Goal: Task Accomplishment & Management: Use online tool/utility

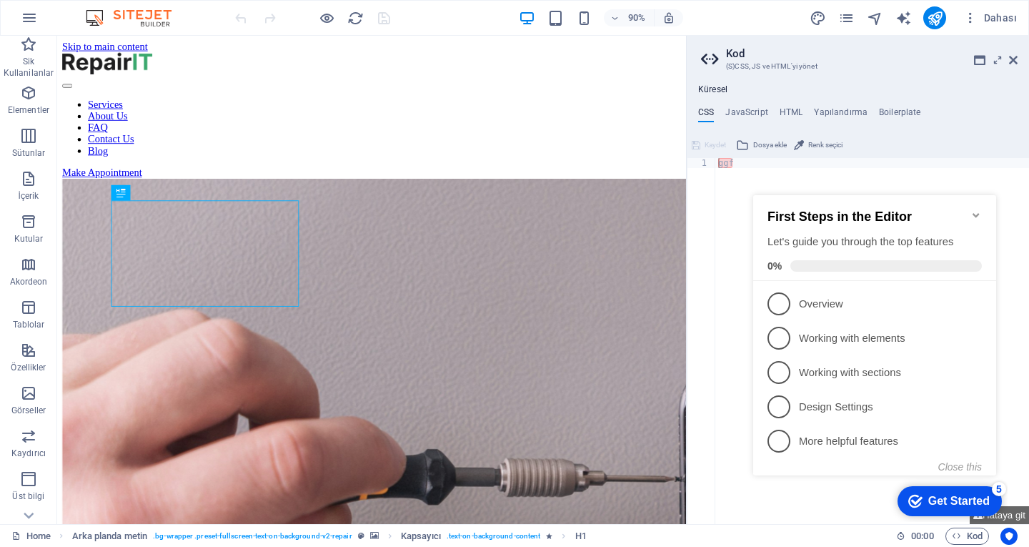
click at [973, 209] on icon "Minimize checklist" at bounding box center [975, 214] width 11 height 11
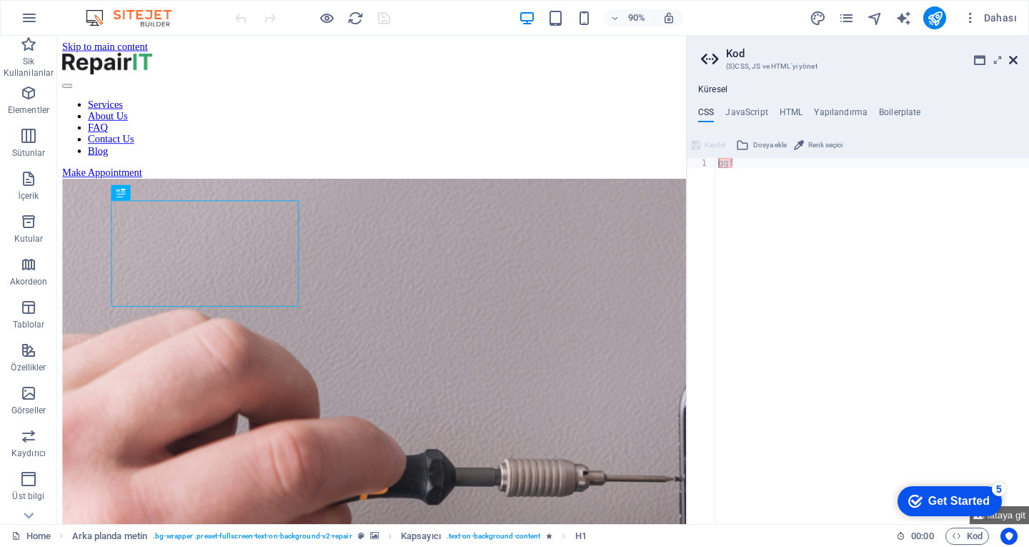
drag, startPoint x: 1015, startPoint y: 59, endPoint x: 957, endPoint y: 25, distance: 66.7
click at [1015, 59] on icon at bounding box center [1013, 59] width 9 height 11
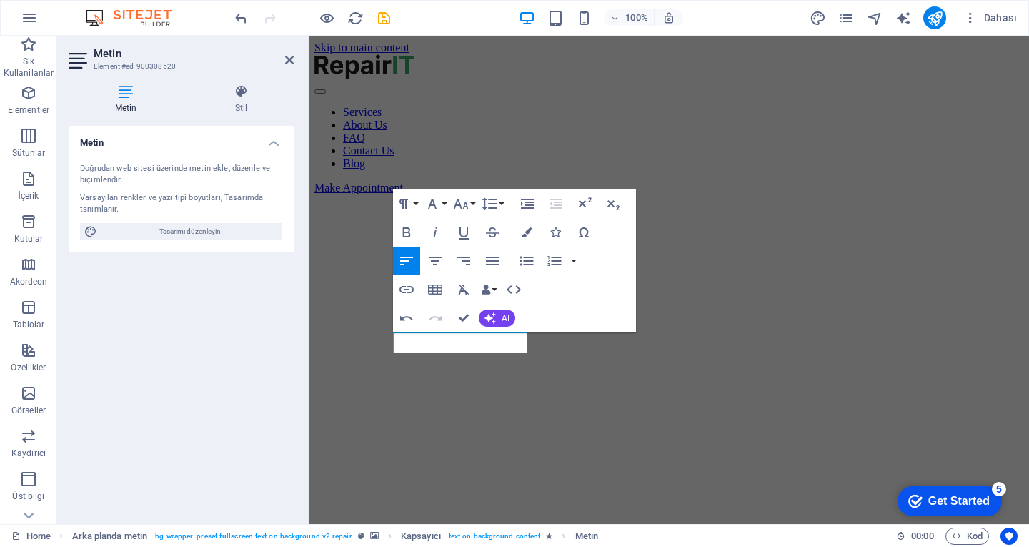
drag, startPoint x: 423, startPoint y: 312, endPoint x: 125, endPoint y: 301, distance: 298.2
click at [423, 312] on button "Redo" at bounding box center [435, 318] width 27 height 29
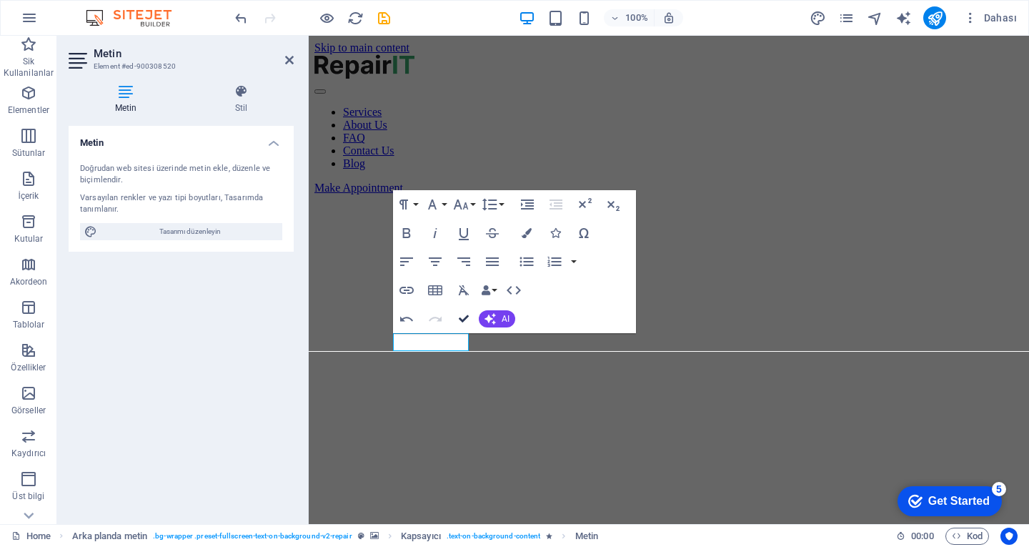
drag, startPoint x: 462, startPoint y: 315, endPoint x: 404, endPoint y: 291, distance: 62.8
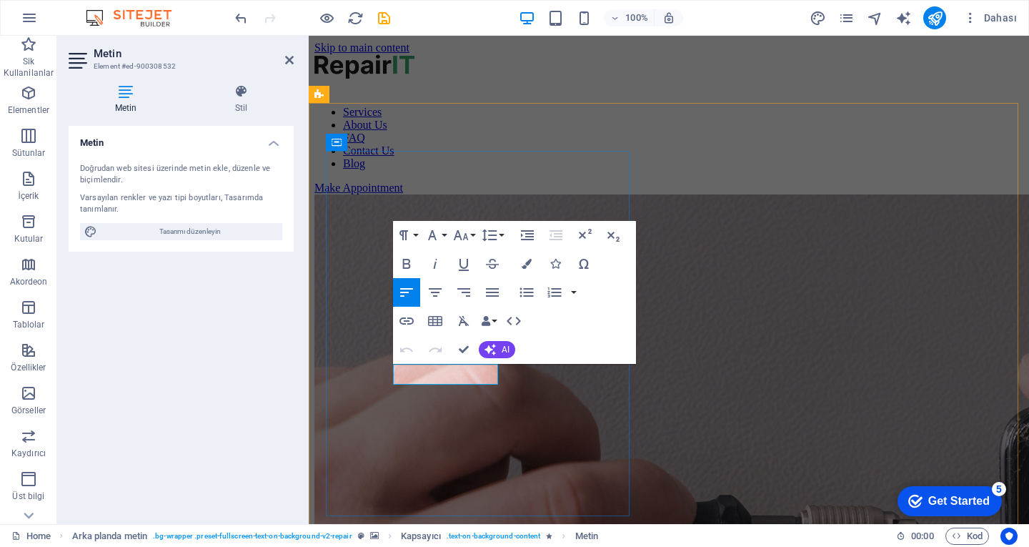
drag, startPoint x: 494, startPoint y: 369, endPoint x: 417, endPoint y: 372, distance: 77.9
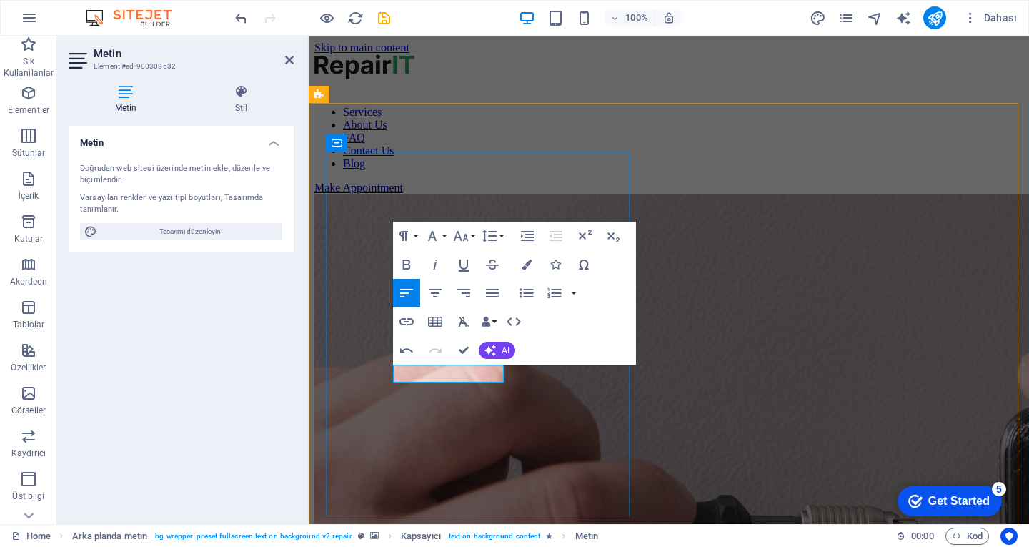
drag, startPoint x: 419, startPoint y: 377, endPoint x: 442, endPoint y: 376, distance: 22.9
drag, startPoint x: 460, startPoint y: 344, endPoint x: 407, endPoint y: 322, distance: 58.3
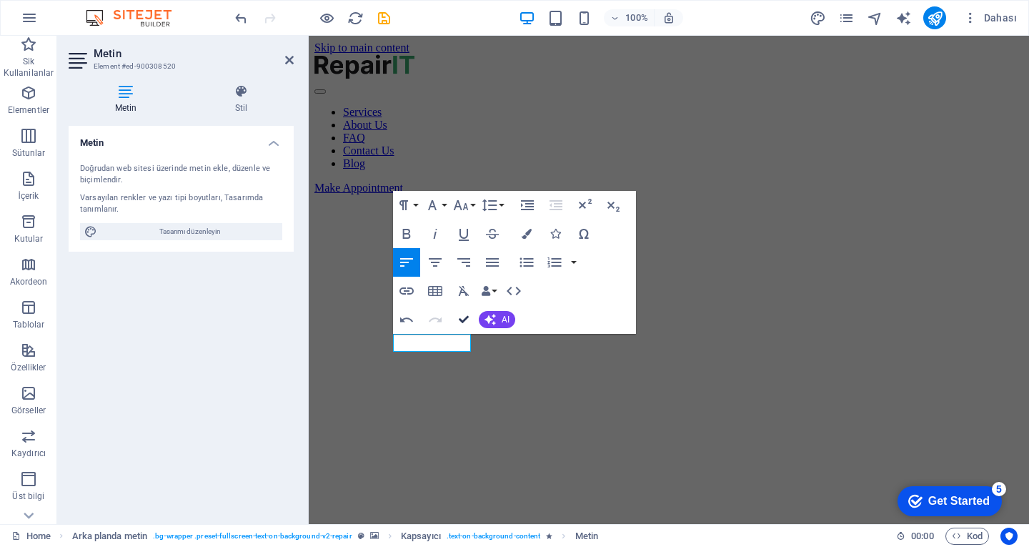
drag, startPoint x: 469, startPoint y: 311, endPoint x: 412, endPoint y: 277, distance: 65.7
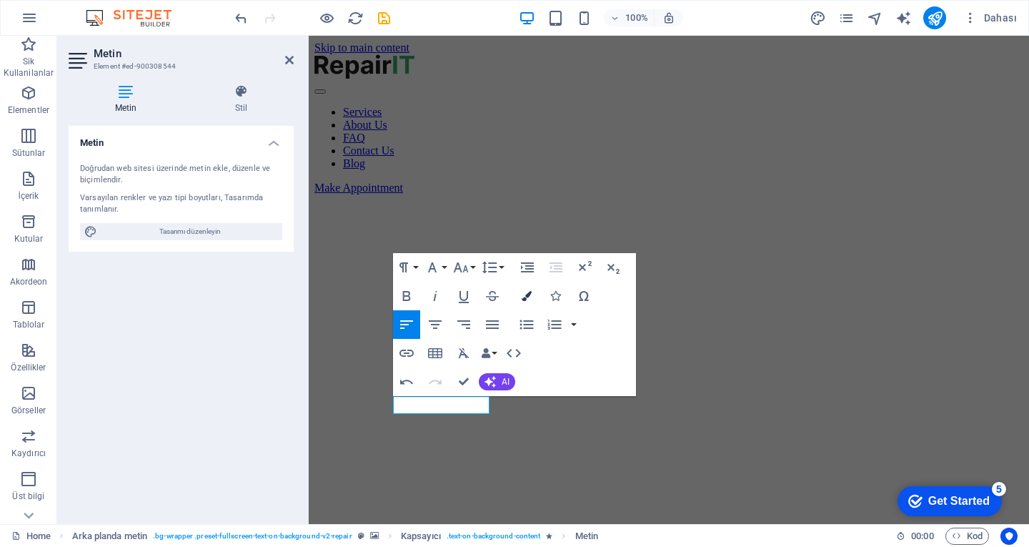
click at [520, 299] on button "Colors" at bounding box center [526, 296] width 27 height 29
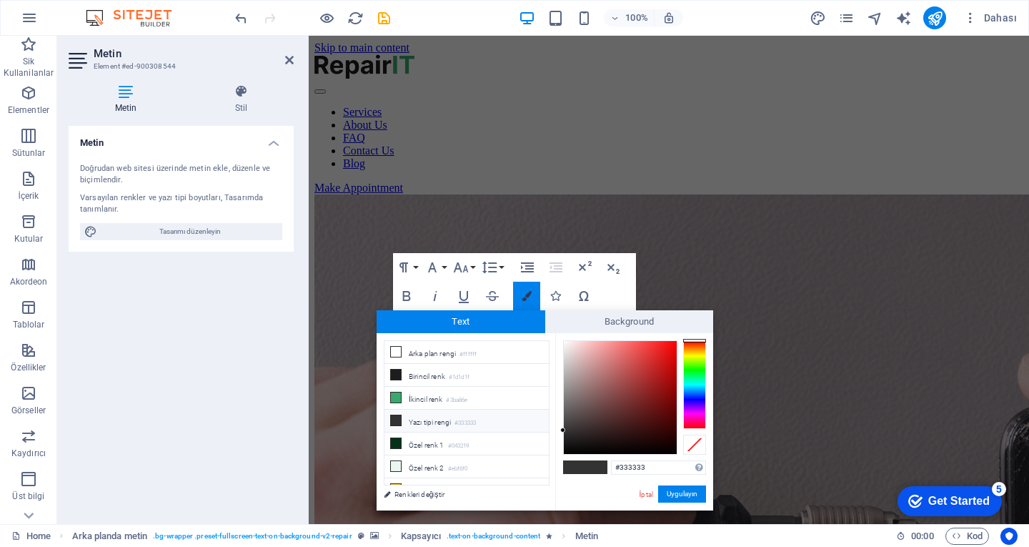
click at [524, 297] on icon "button" at bounding box center [527, 296] width 10 height 10
drag, startPoint x: 640, startPoint y: 488, endPoint x: 332, endPoint y: 452, distance: 310.8
click at [640, 489] on link "İptal" at bounding box center [646, 494] width 16 height 11
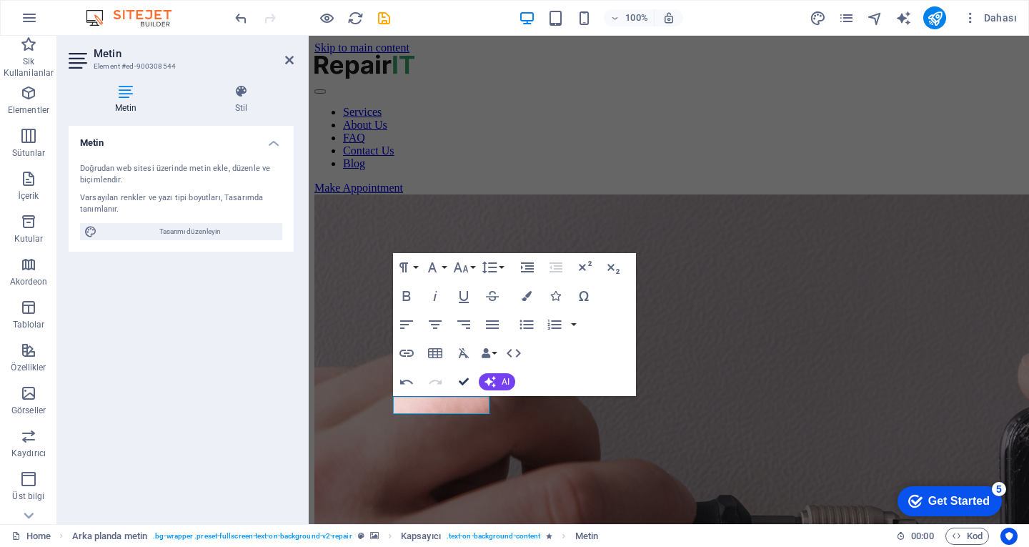
drag, startPoint x: 469, startPoint y: 377, endPoint x: 412, endPoint y: 347, distance: 64.6
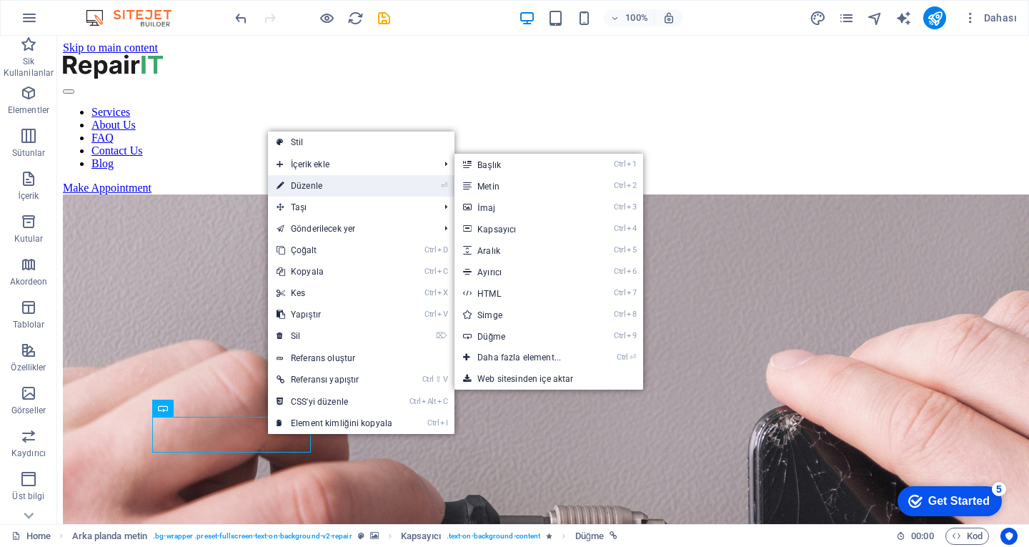
drag, startPoint x: 290, startPoint y: 184, endPoint x: 27, endPoint y: 184, distance: 263.0
click at [290, 184] on link "⏎ Düzenle" at bounding box center [334, 185] width 133 height 21
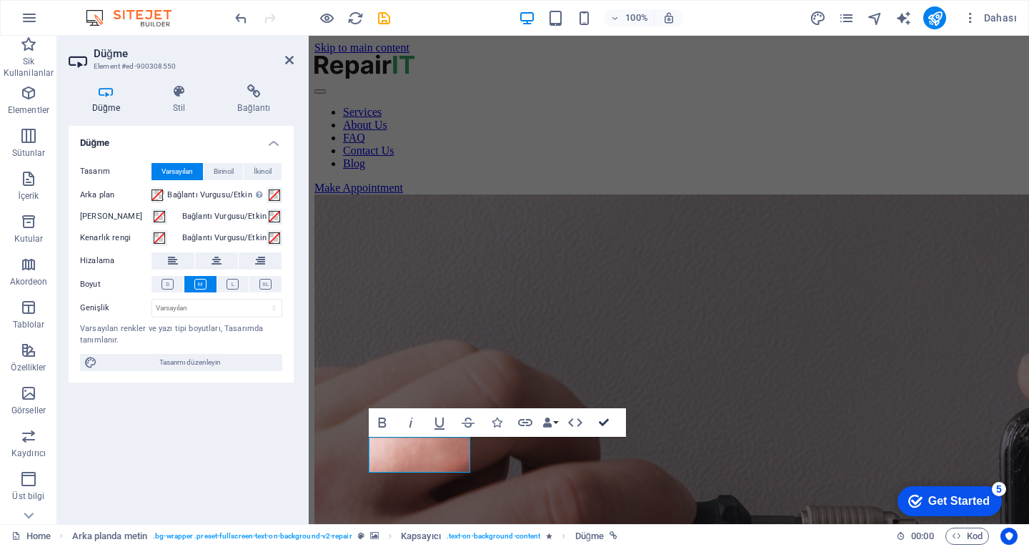
drag, startPoint x: 607, startPoint y: 422, endPoint x: 551, endPoint y: 342, distance: 96.9
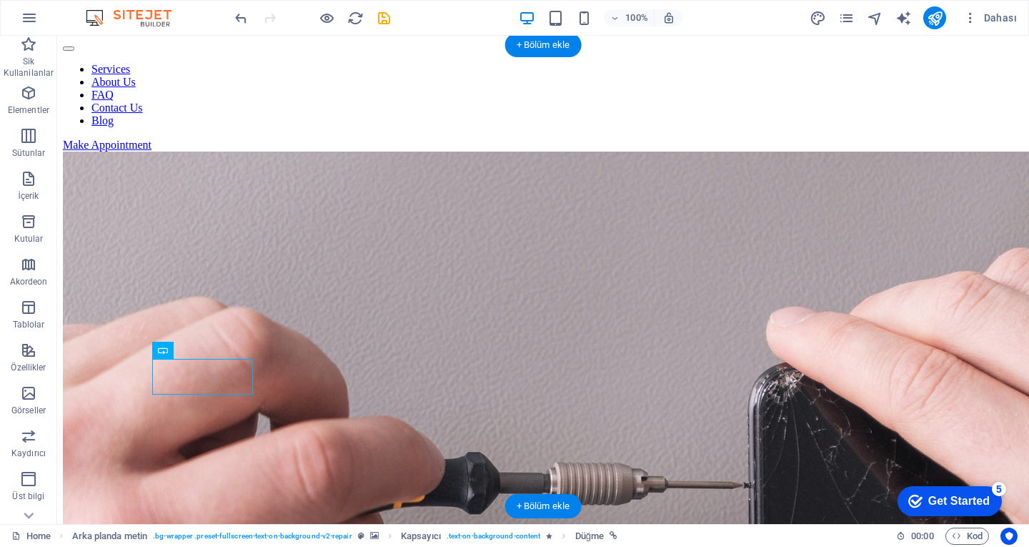
scroll to position [71, 0]
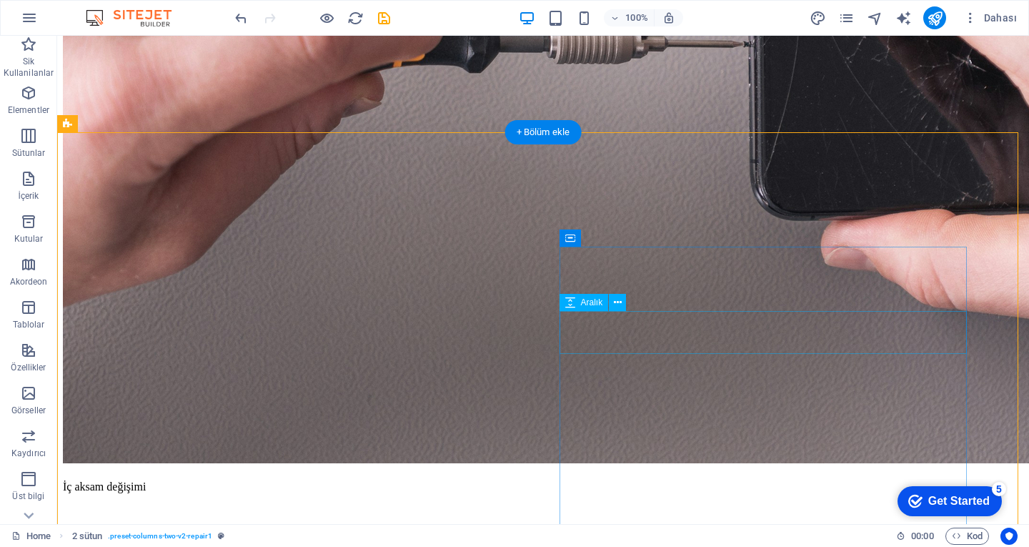
scroll to position [500, 0]
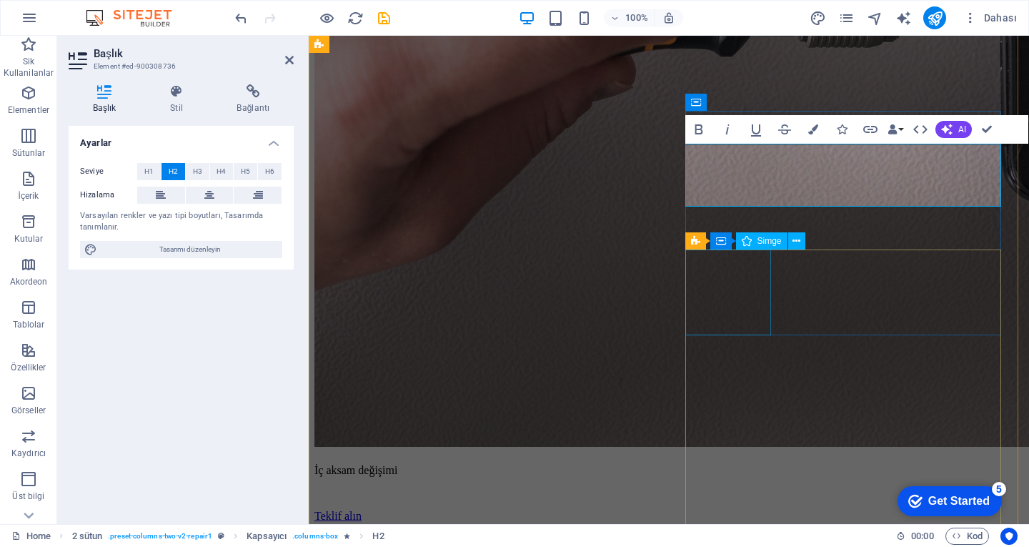
scroll to position [0, 5]
drag, startPoint x: 988, startPoint y: 133, endPoint x: 922, endPoint y: 109, distance: 69.8
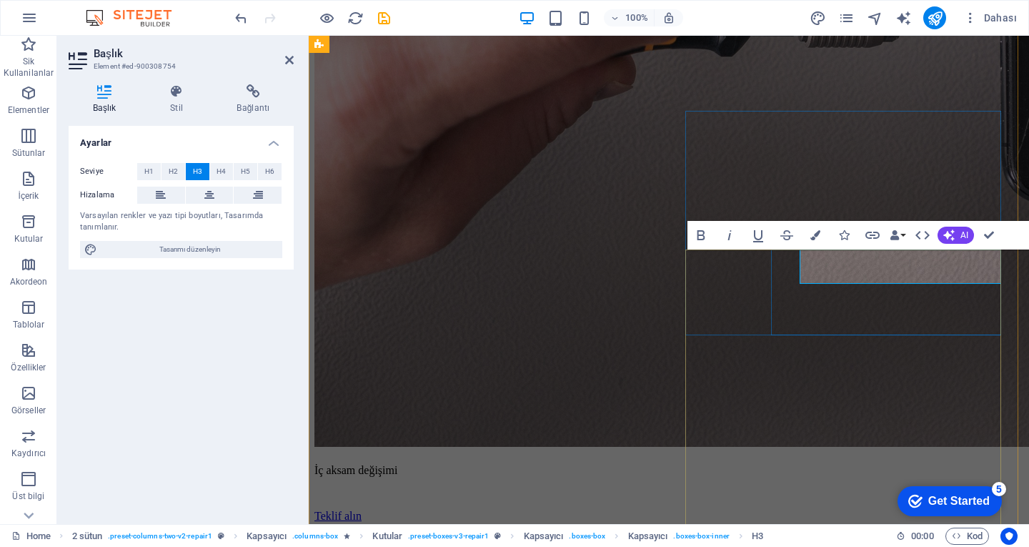
scroll to position [0, 1]
drag, startPoint x: 988, startPoint y: 239, endPoint x: 913, endPoint y: 234, distance: 75.2
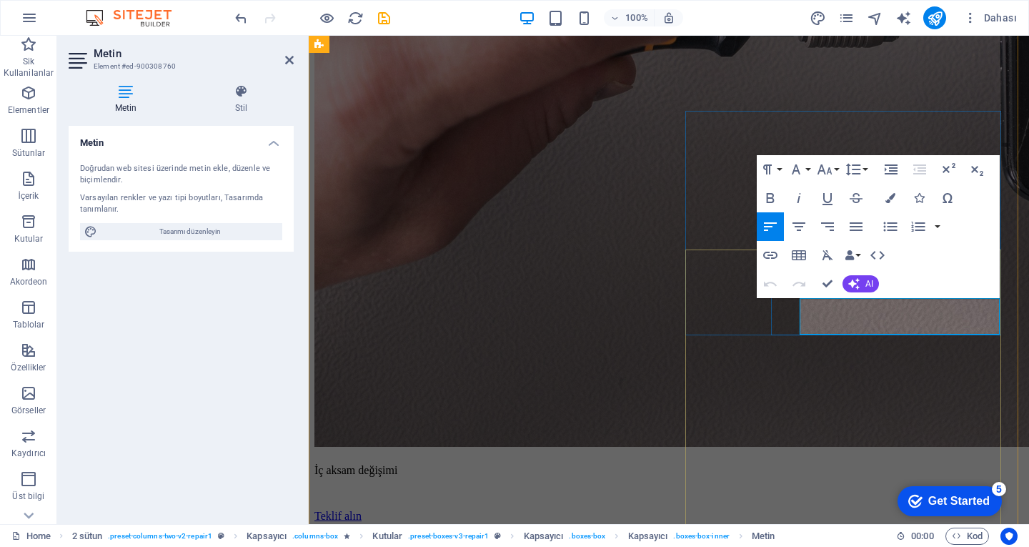
copy p "Turpis nisl praesent tempor congue magna neque amet."
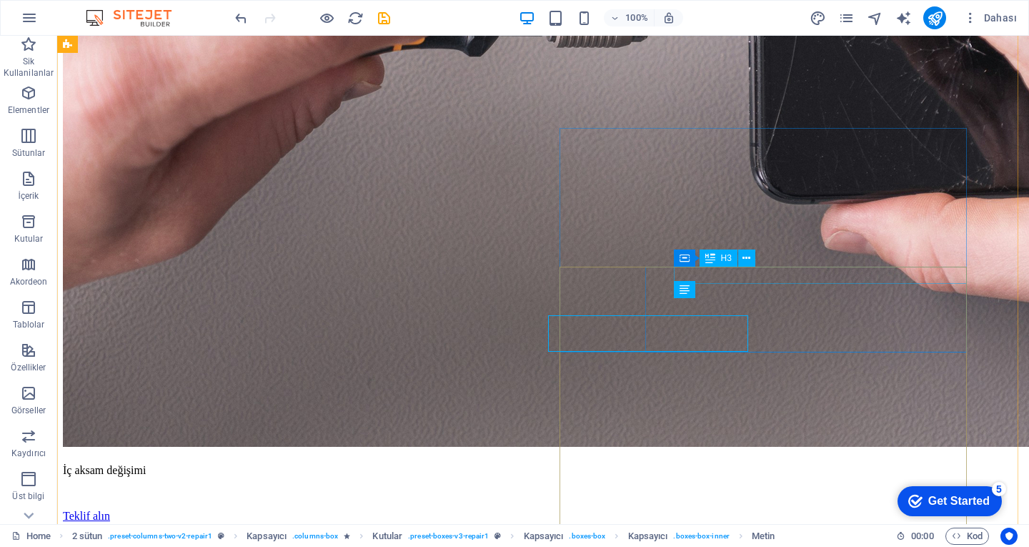
scroll to position [483, 0]
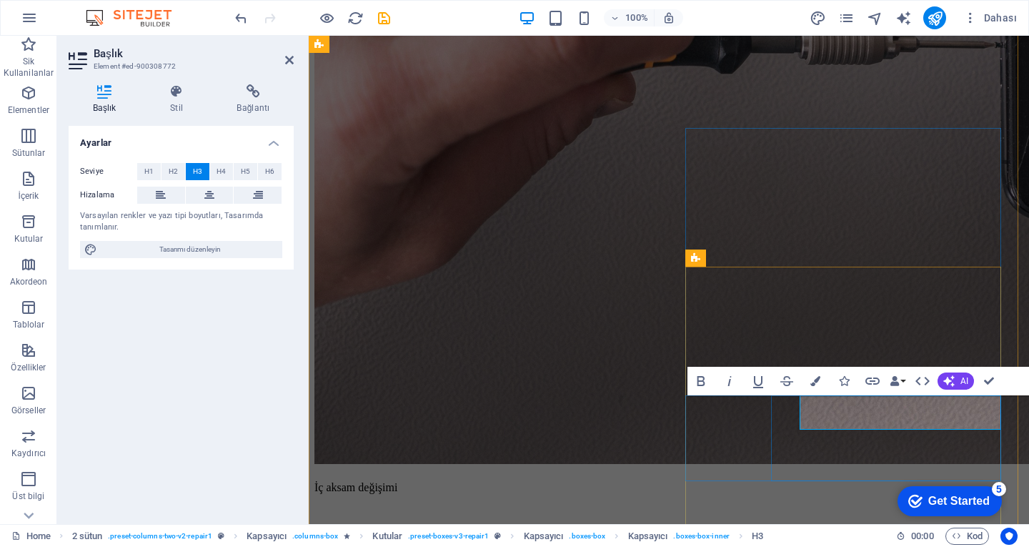
scroll to position [0, 9]
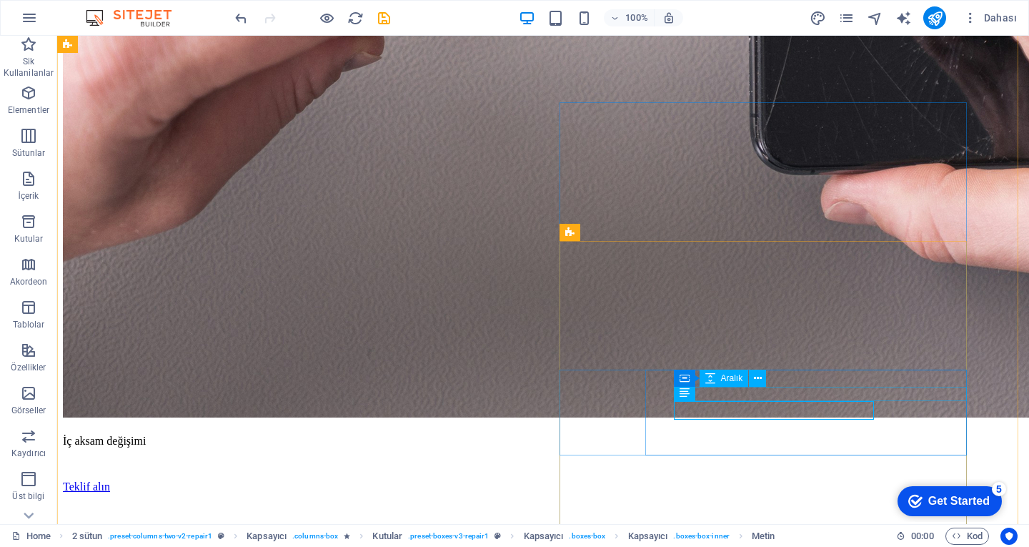
scroll to position [537, 0]
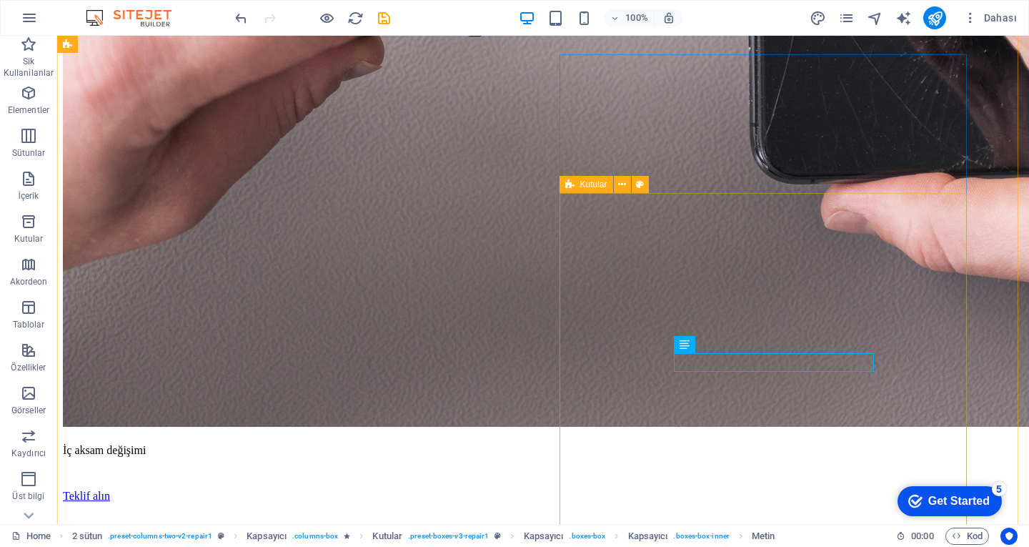
scroll to position [735, 0]
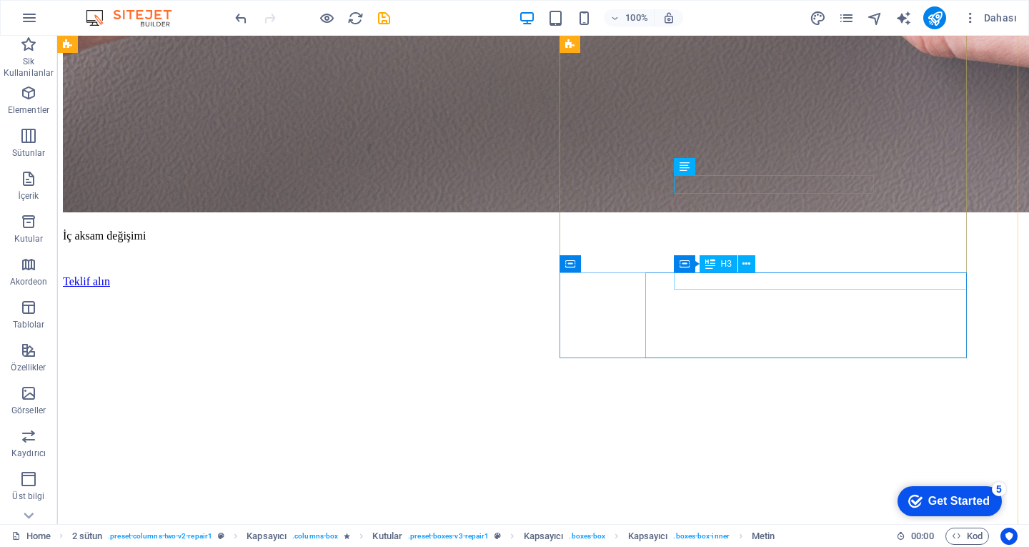
drag, startPoint x: 832, startPoint y: 314, endPoint x: 778, endPoint y: 279, distance: 64.6
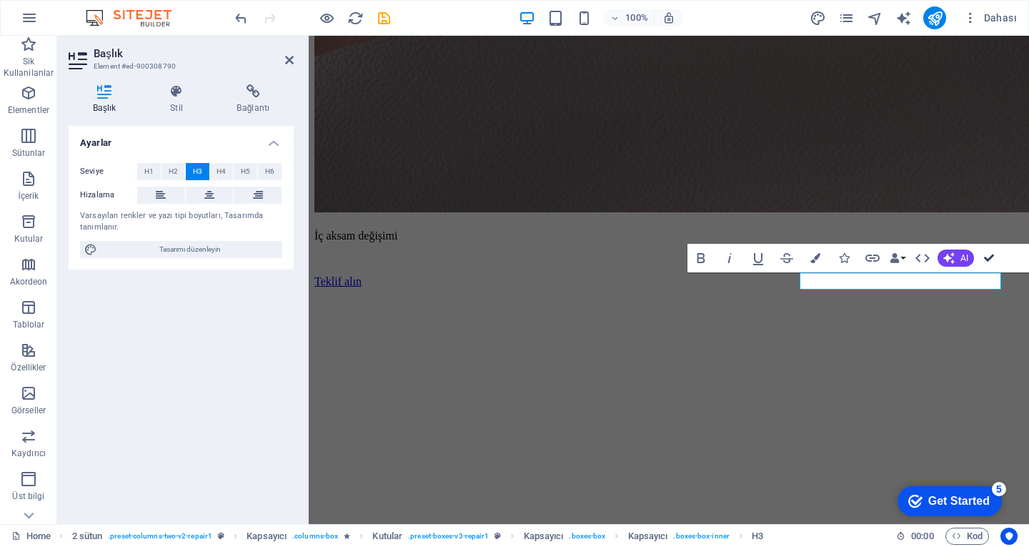
drag, startPoint x: 996, startPoint y: 252, endPoint x: 929, endPoint y: 230, distance: 70.5
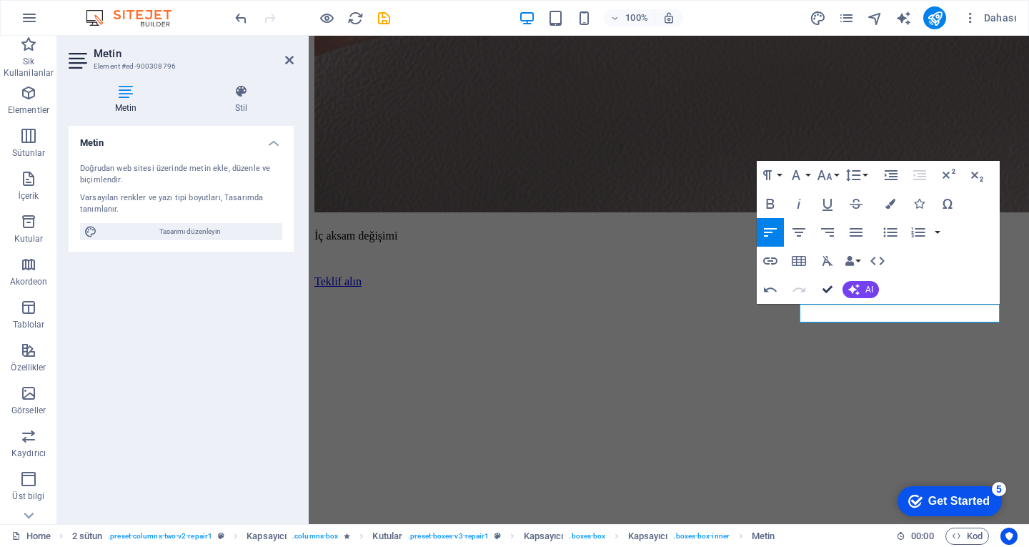
drag, startPoint x: 827, startPoint y: 287, endPoint x: 770, endPoint y: 252, distance: 67.0
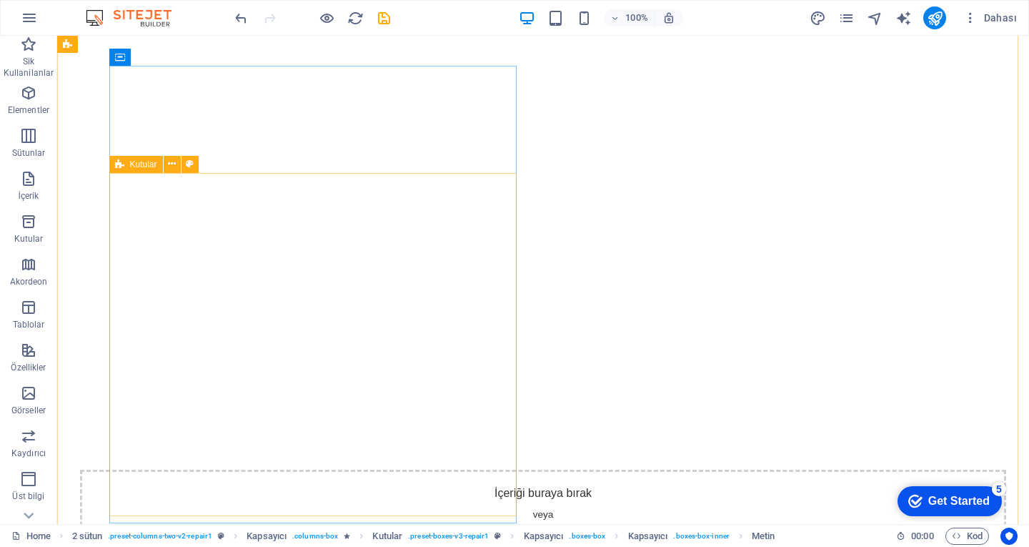
scroll to position [1020, 0]
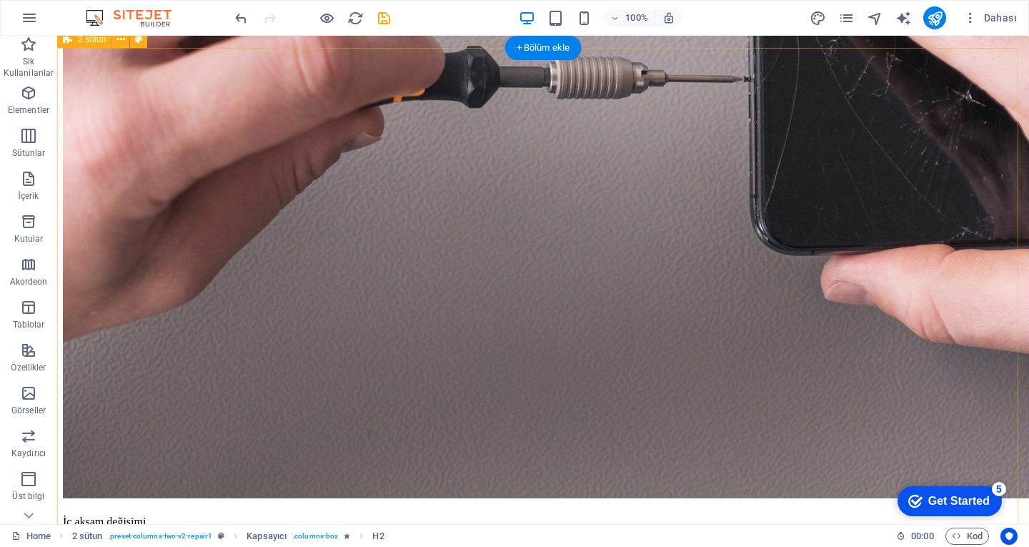
scroll to position [306, 0]
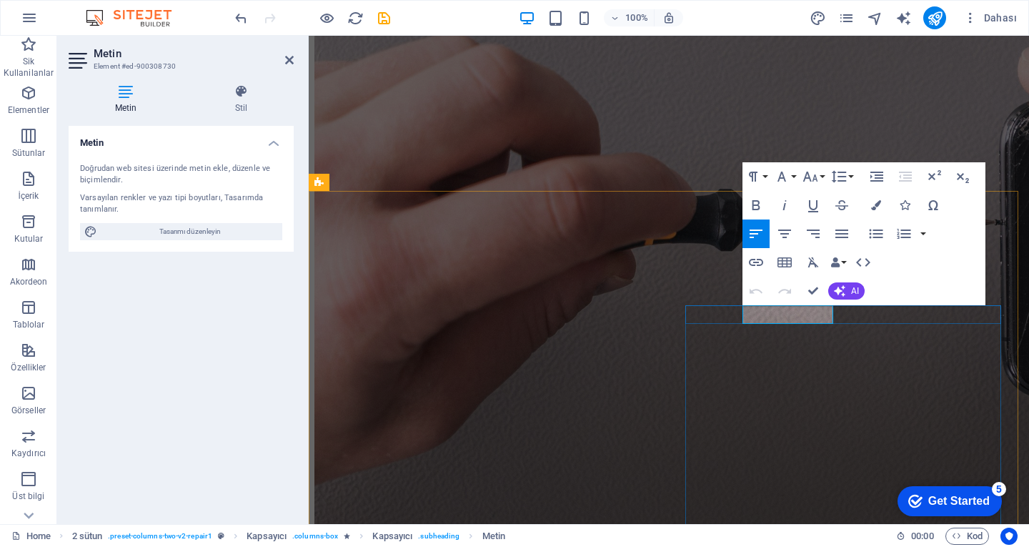
copy span "OUR SERVICE"
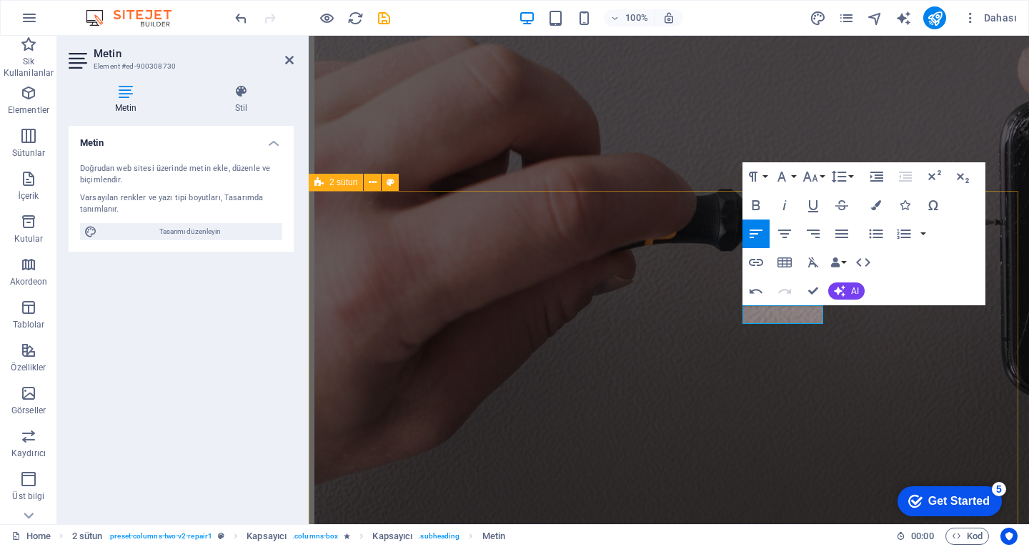
scroll to position [0, 6]
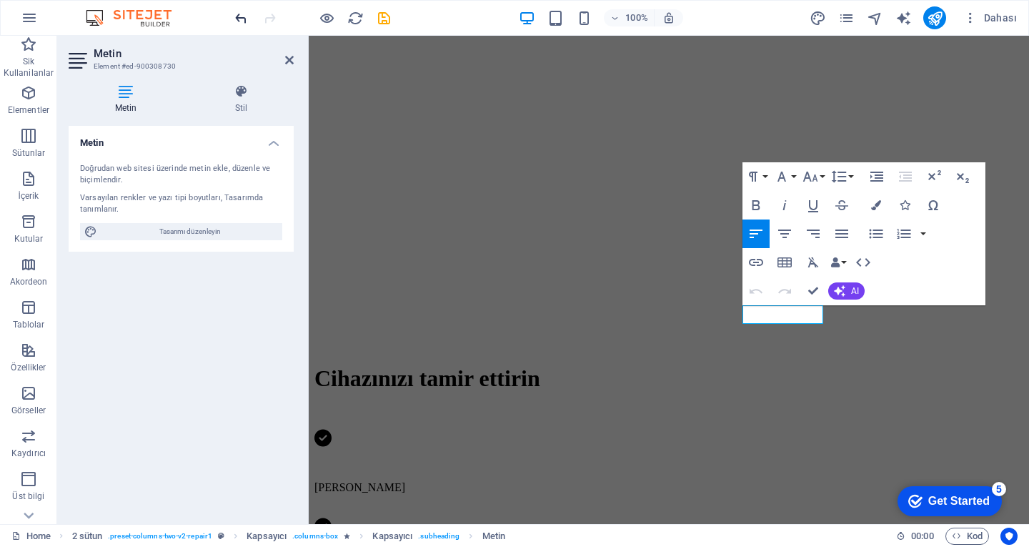
drag, startPoint x: 1112, startPoint y: 338, endPoint x: 807, endPoint y: 314, distance: 306.1
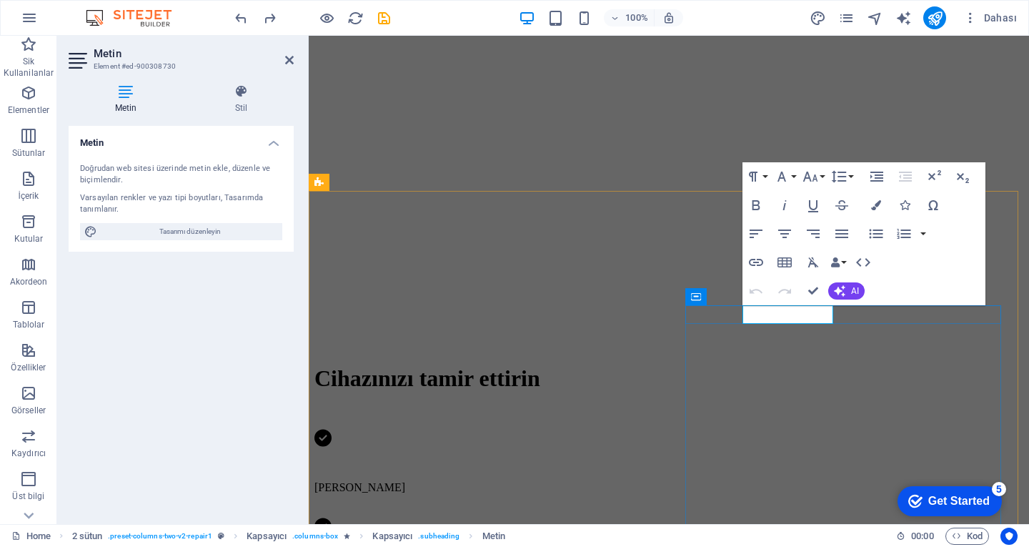
drag, startPoint x: 817, startPoint y: 310, endPoint x: 807, endPoint y: 311, distance: 10.0
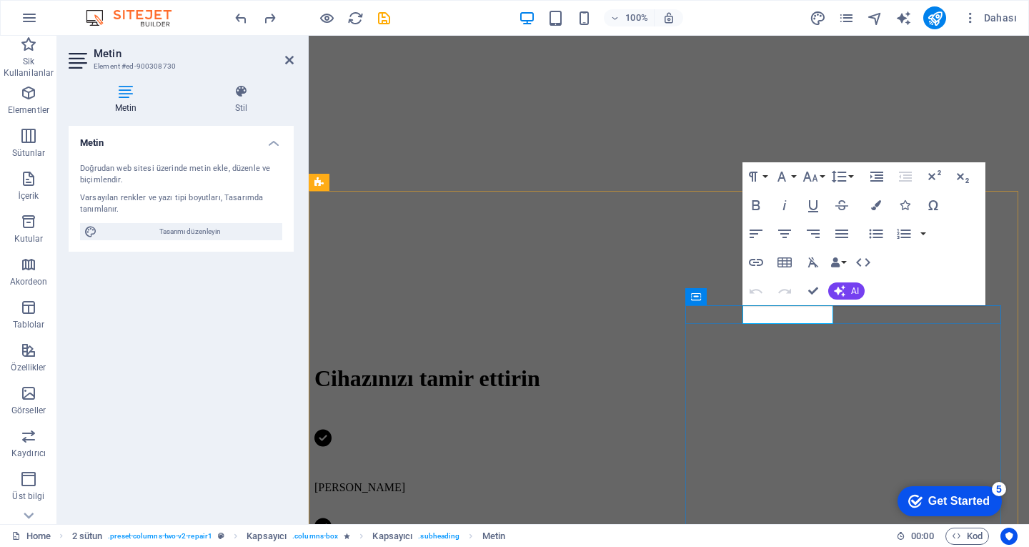
drag, startPoint x: 815, startPoint y: 281, endPoint x: 759, endPoint y: 257, distance: 61.5
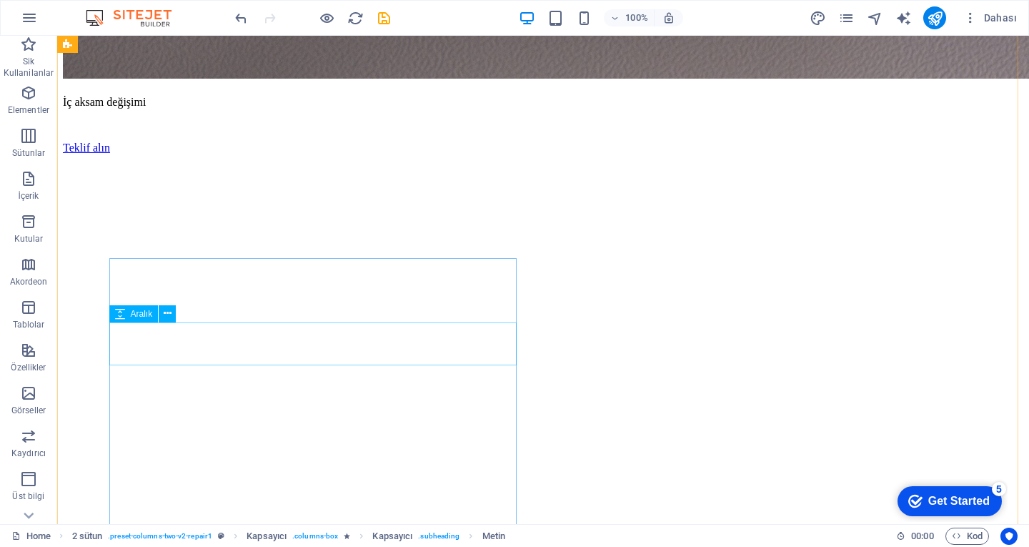
scroll to position [877, 0]
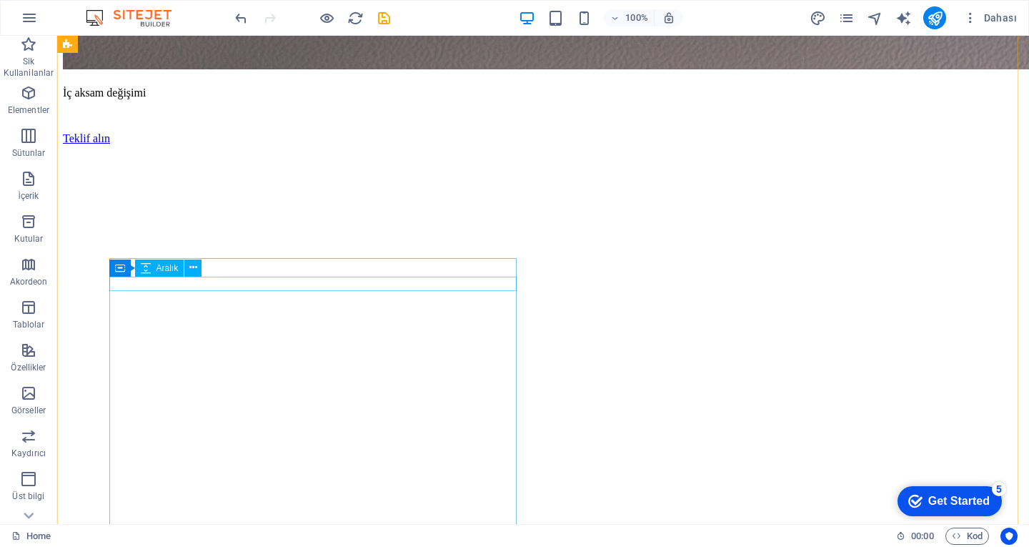
click at [204, 265] on div "Kapsayıcı Aralık" at bounding box center [160, 268] width 102 height 18
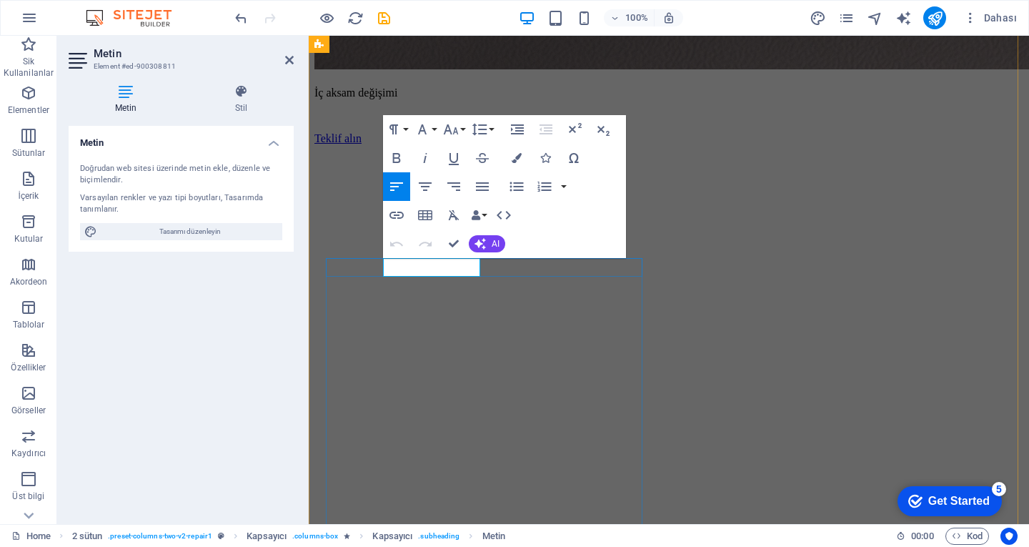
copy span "OUR PROCESS"
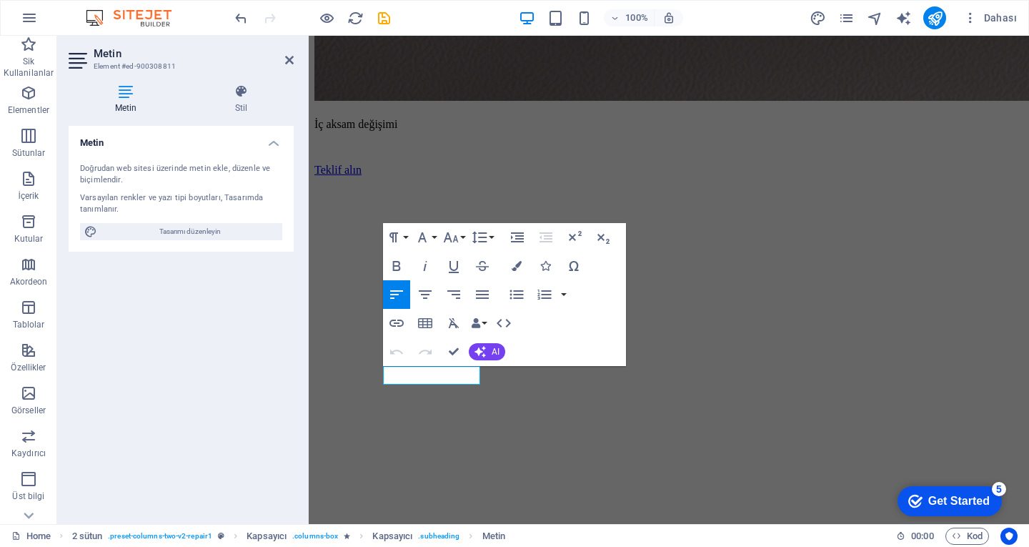
scroll to position [735, 0]
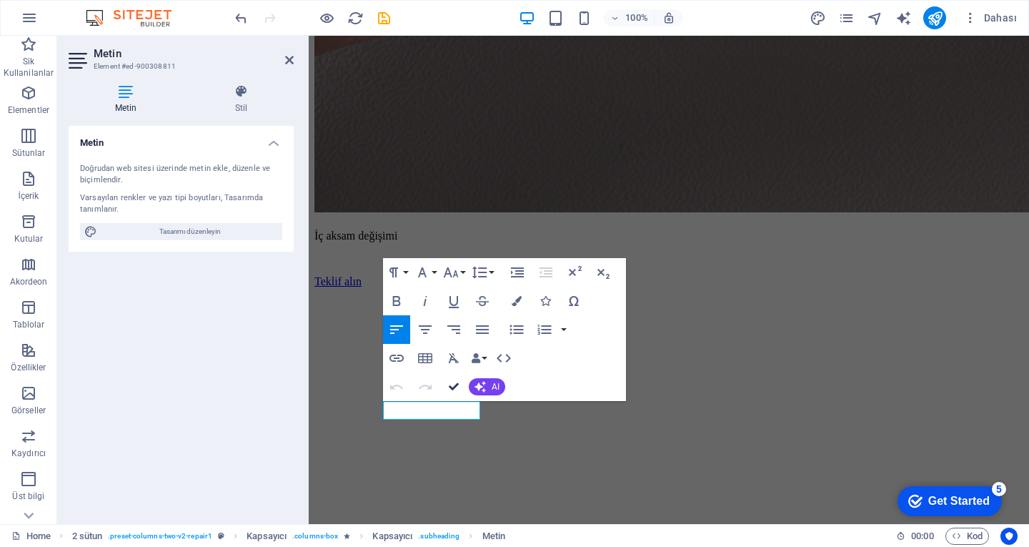
drag, startPoint x: 449, startPoint y: 380, endPoint x: 392, endPoint y: 345, distance: 67.0
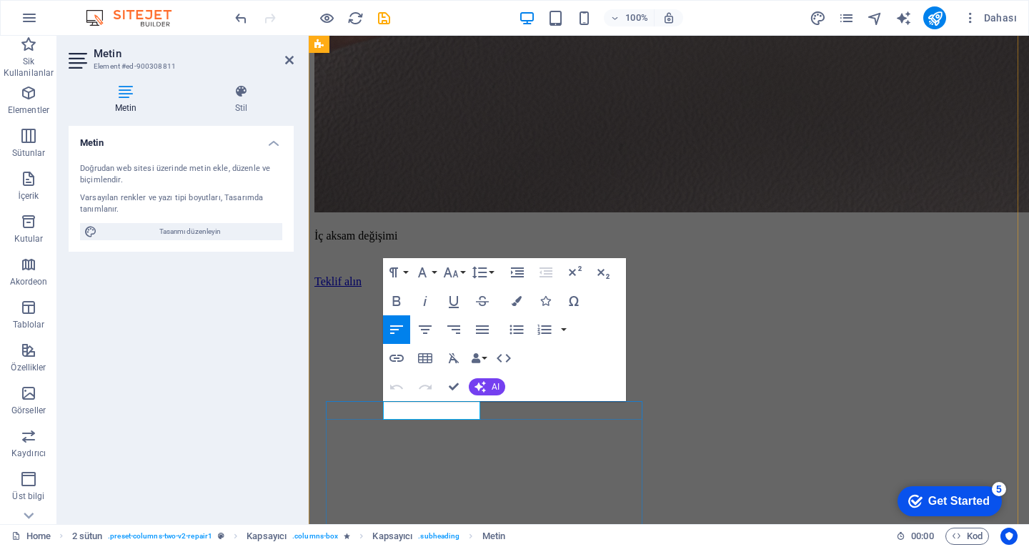
drag, startPoint x: 458, startPoint y: 392, endPoint x: 410, endPoint y: 364, distance: 55.0
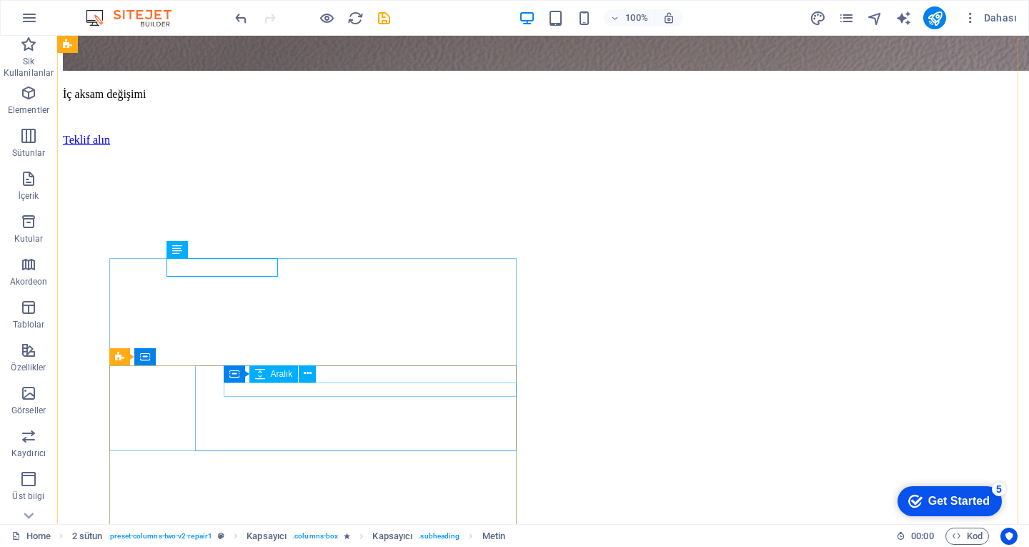
scroll to position [877, 0]
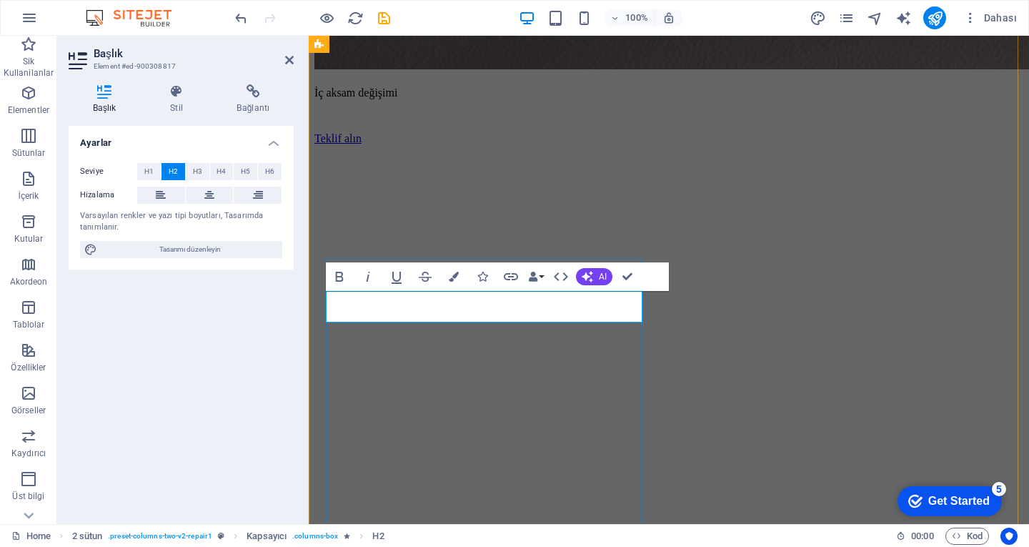
scroll to position [0, 5]
drag, startPoint x: 577, startPoint y: 240, endPoint x: 634, endPoint y: 276, distance: 67.4
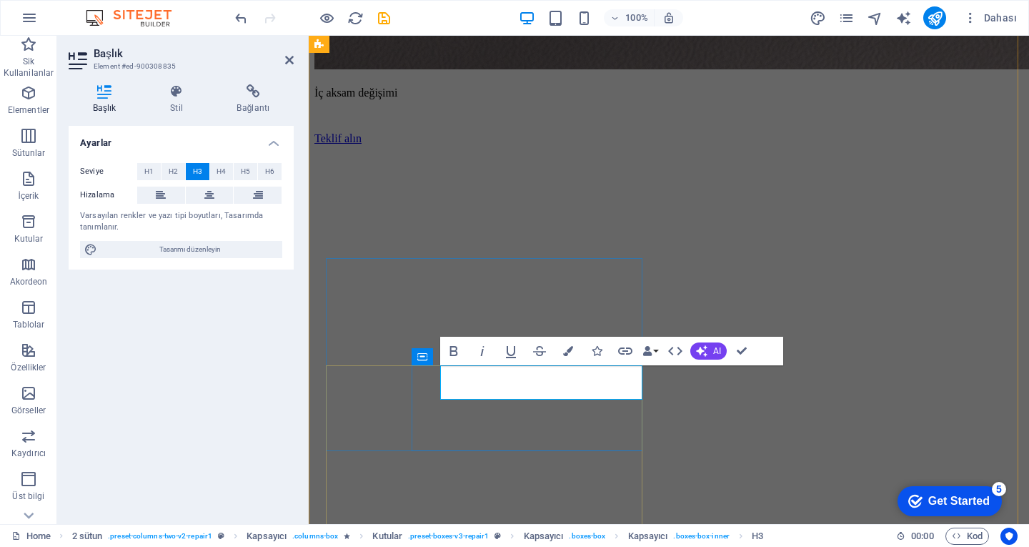
scroll to position [0, 6]
click at [762, 350] on div "Bold Italic Underline Strikethrough Colors Icons Link Data Bindings Firma İlk a…" at bounding box center [611, 351] width 343 height 29
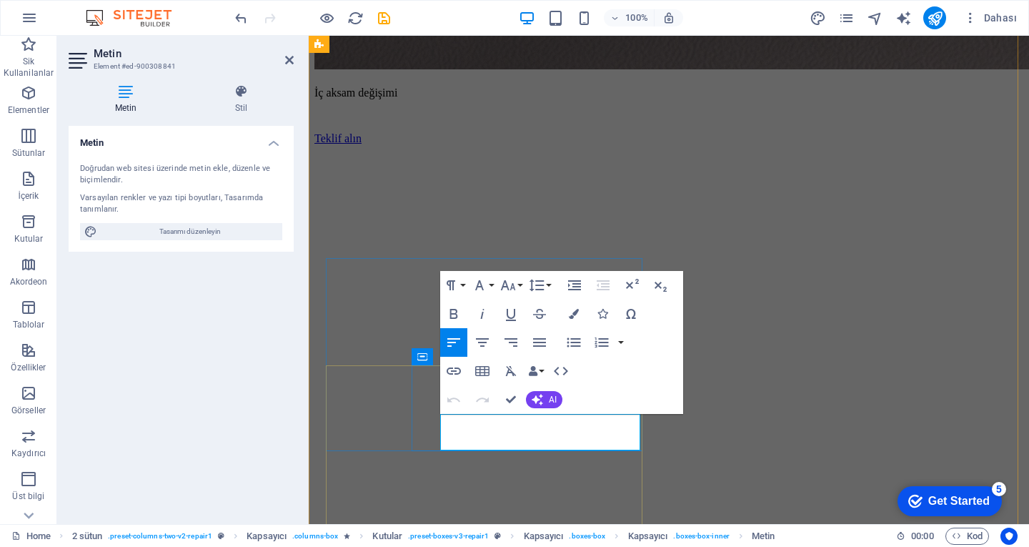
copy p "Turpis nisl praesent tempor congue magna neque amet."
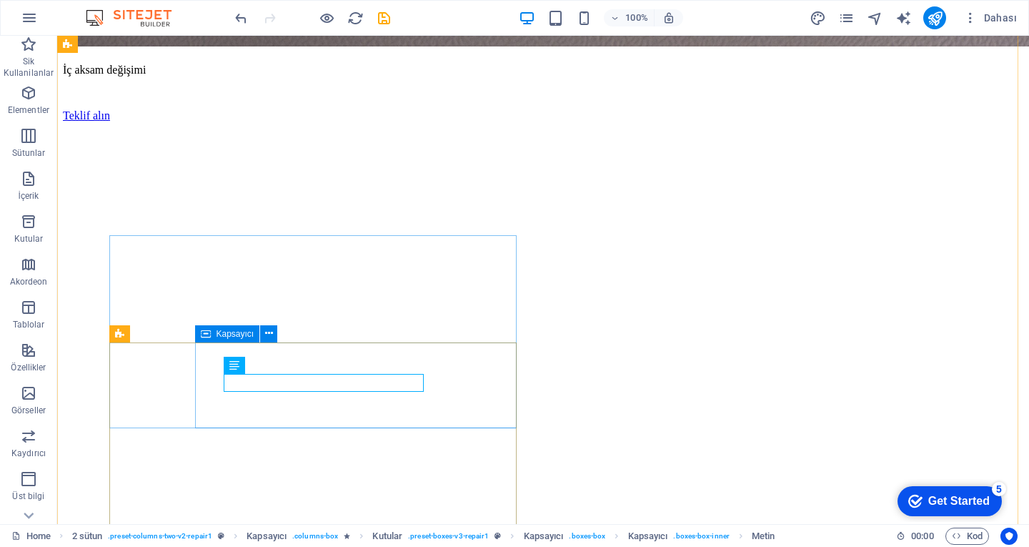
scroll to position [1003, 0]
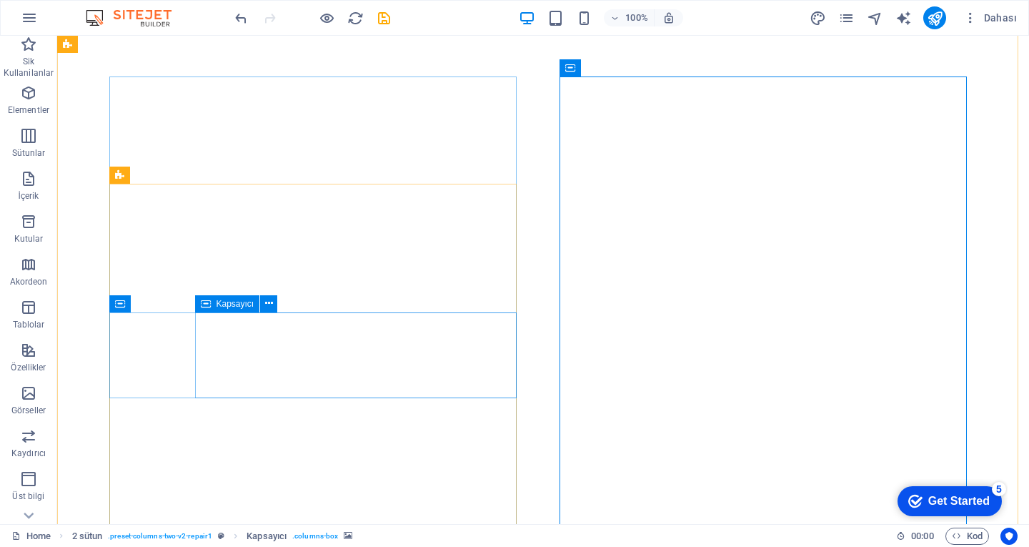
scroll to position [1146, 0]
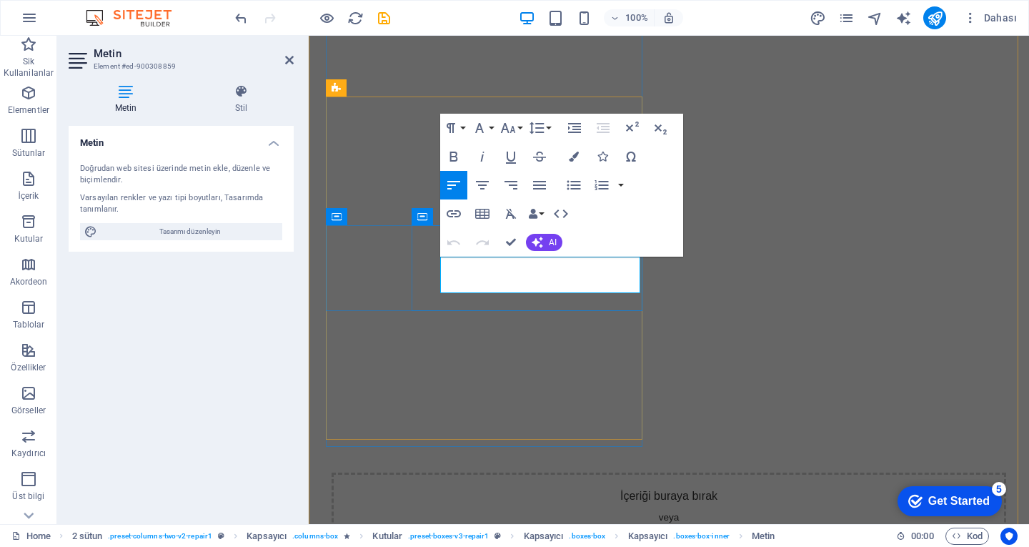
drag, startPoint x: 504, startPoint y: 247, endPoint x: 456, endPoint y: 257, distance: 49.6
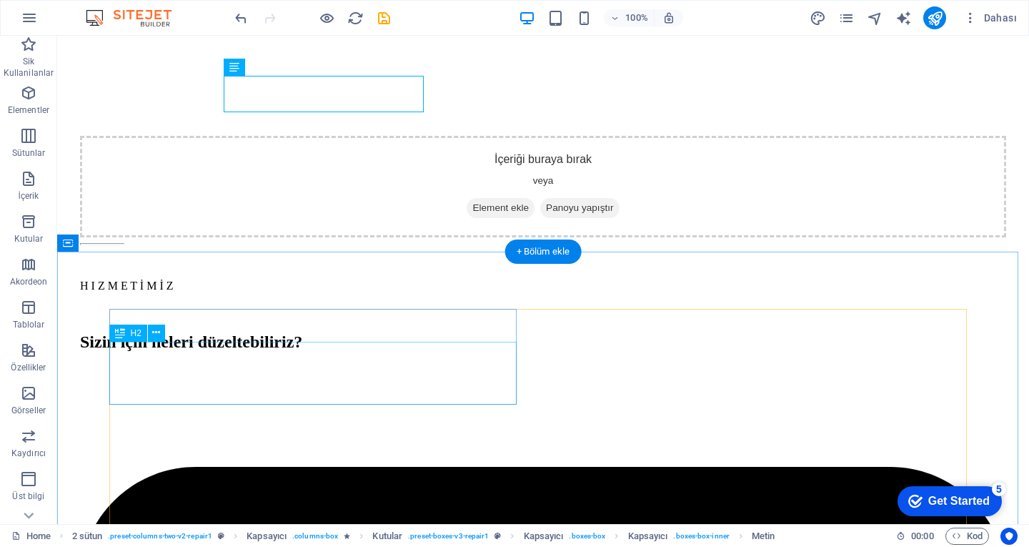
scroll to position [1575, 0]
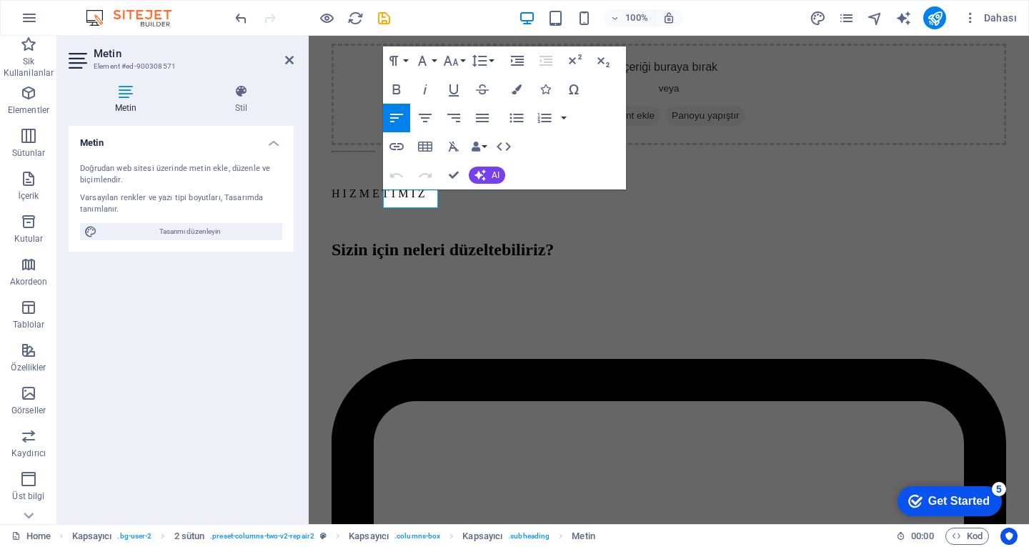
click at [195, 198] on div "Varsayılan renkler ve yazı tipi boyutları, Tasarımda tanımlanır." at bounding box center [181, 204] width 202 height 24
copy span "WHY US"
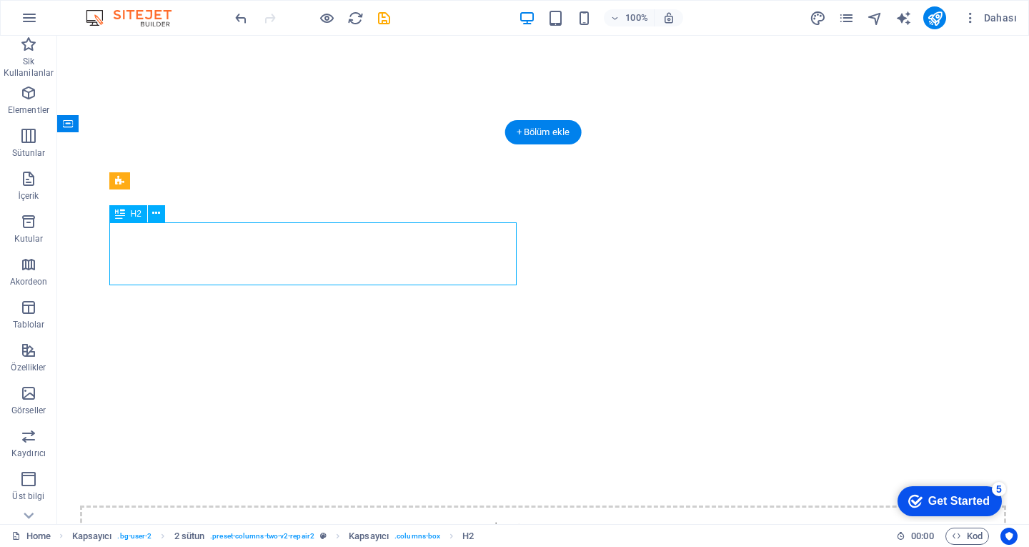
select select "px"
select select "400"
select select "px"
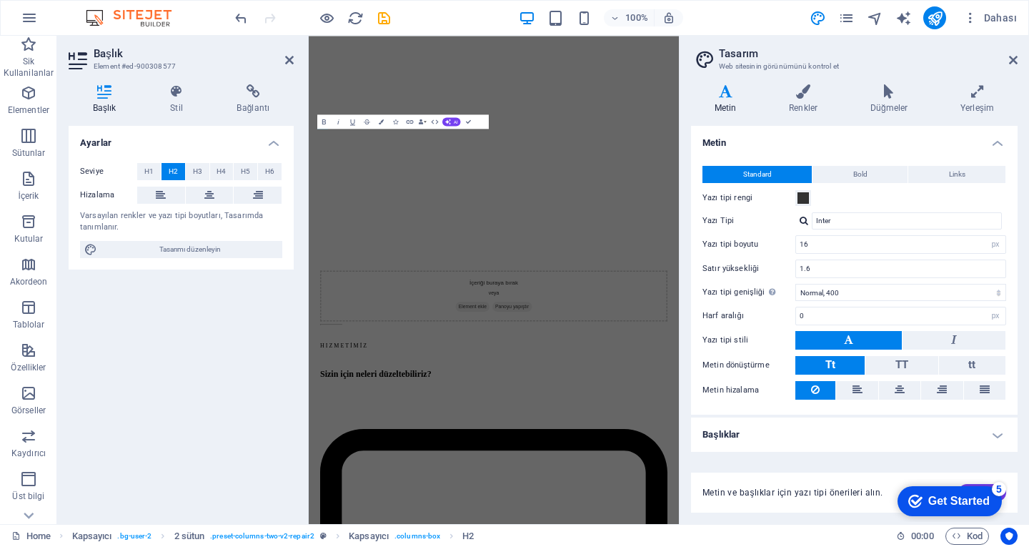
scroll to position [2036, 0]
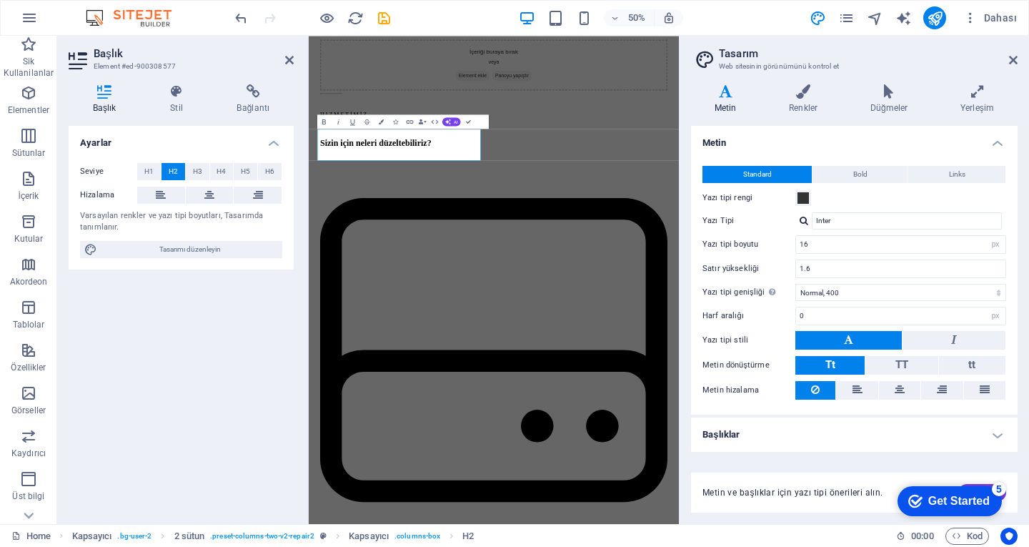
click at [1008, 62] on header "Tasarım Web sitesinin görünümünü kontrol et" at bounding box center [856, 54] width 324 height 37
click at [1018, 59] on aside "Tasarım Web sitesinin görünümünü kontrol et Varyantlar Metin Renkler Düğmeler Y…" at bounding box center [854, 280] width 350 height 488
click at [1013, 59] on icon at bounding box center [1013, 59] width 9 height 11
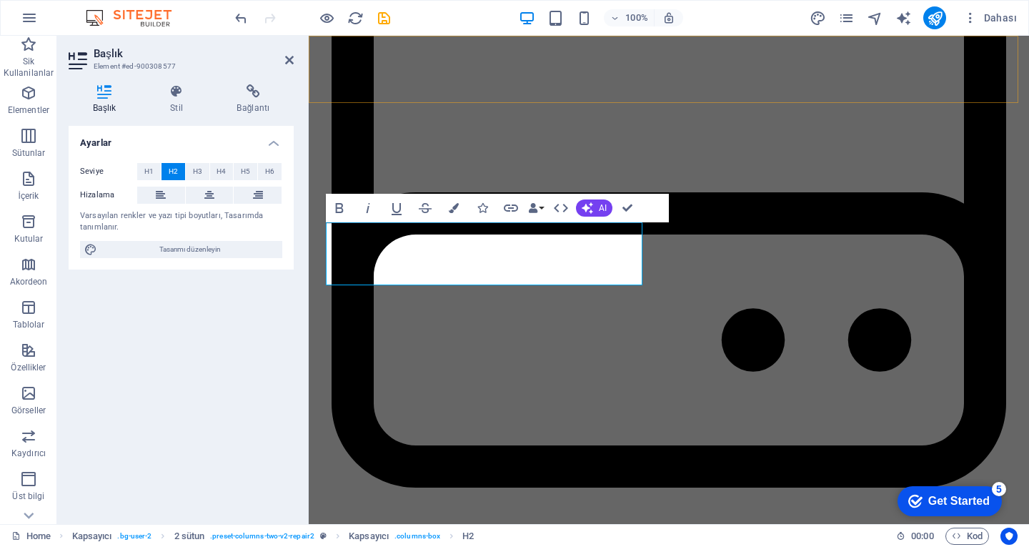
scroll to position [1575, 0]
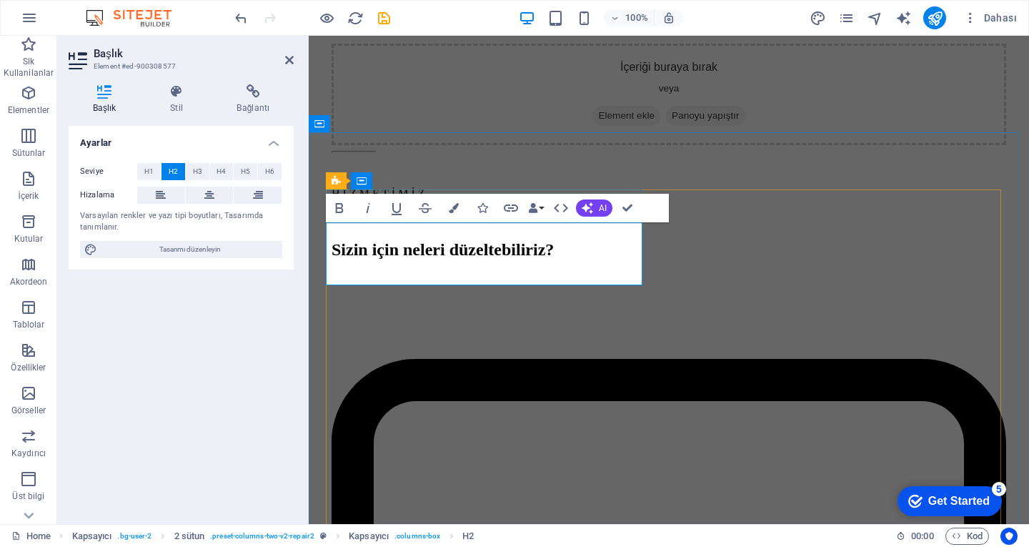
copy h2 "Trusted Service With Affordable Price"
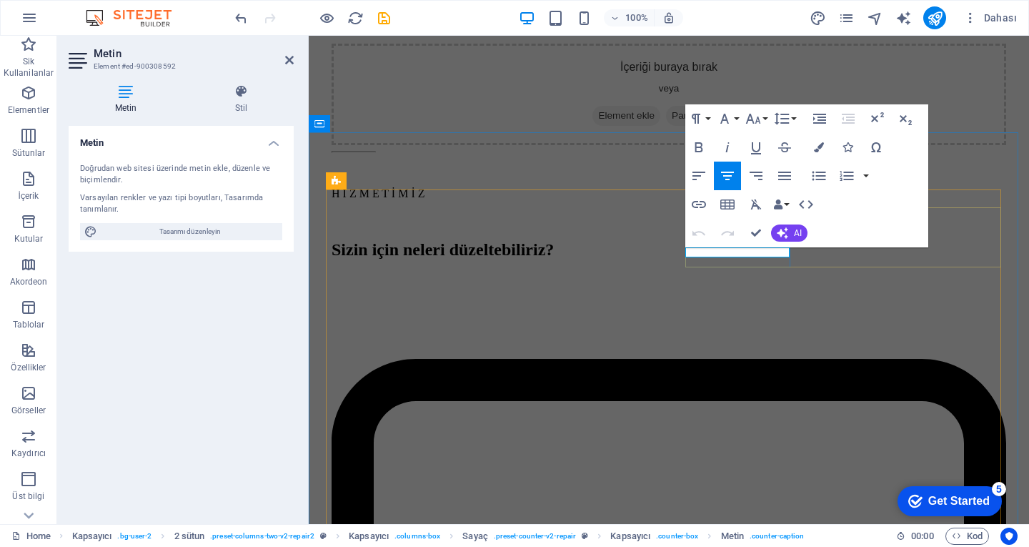
copy p "Years Experience"
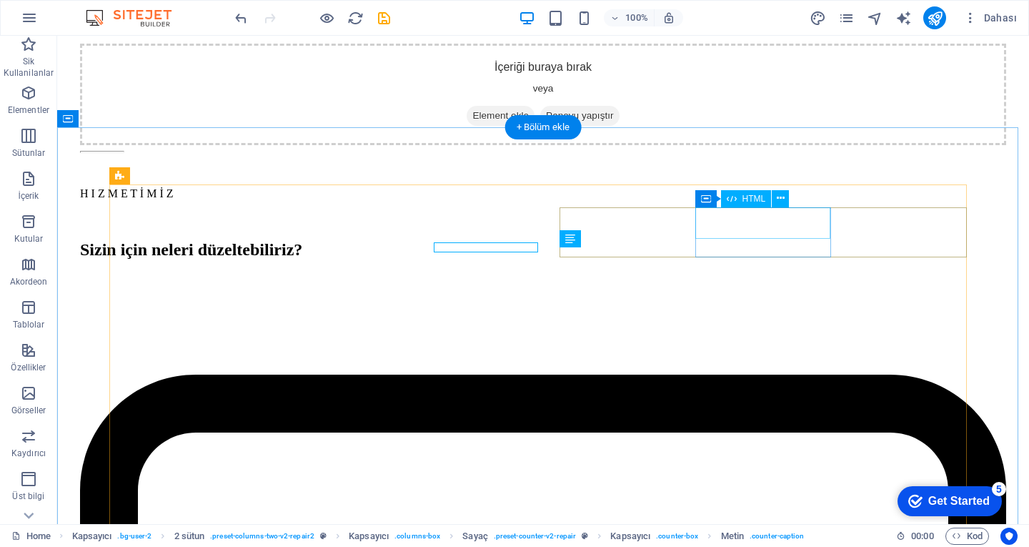
scroll to position [1580, 0]
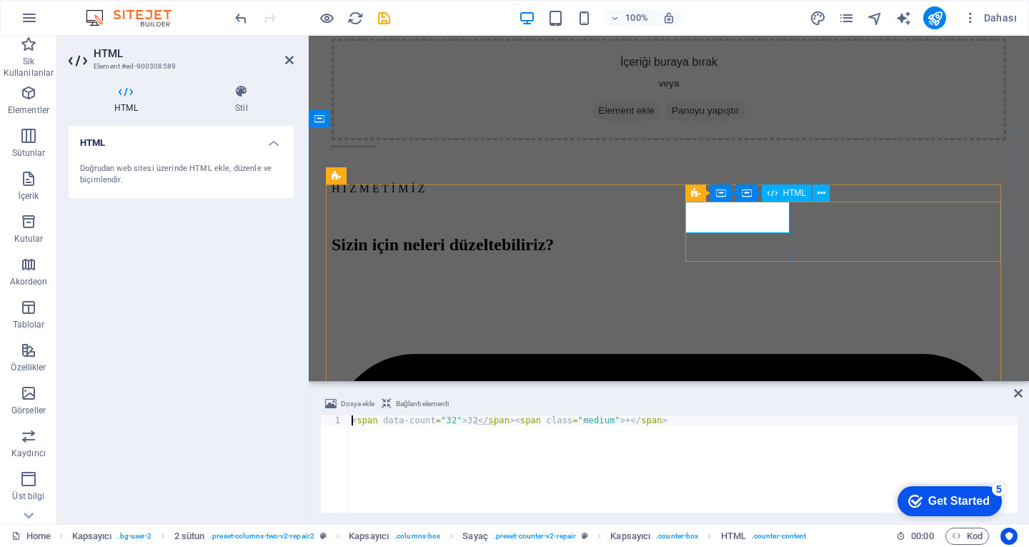
click at [441, 419] on div "< span data-count = "32" > 32 </ span > < span class = "medium" > + </ span >" at bounding box center [683, 473] width 669 height 117
click at [455, 432] on div "< span data-count = "32" > 32 </ span > < span class = "medium" > + </ span >" at bounding box center [683, 473] width 669 height 117
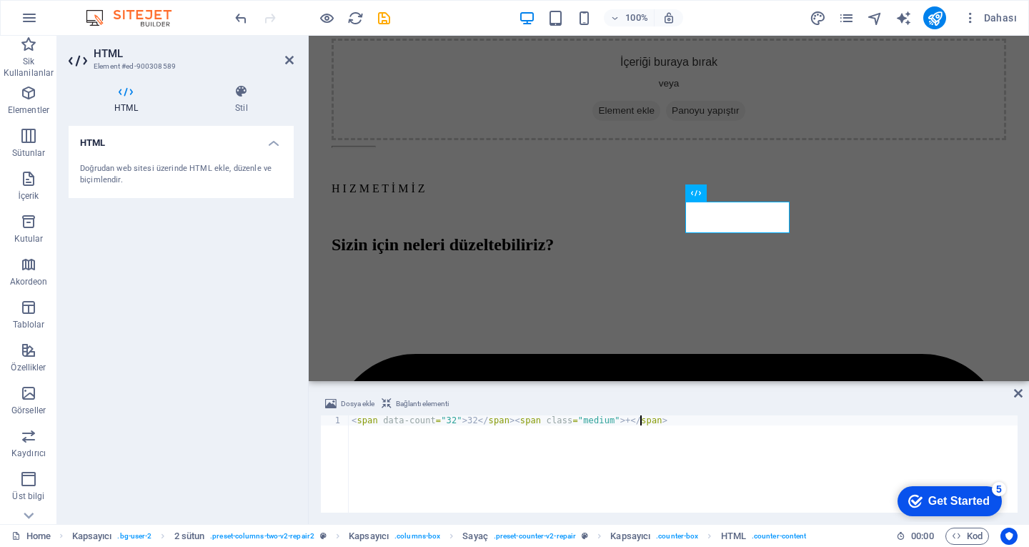
click at [440, 418] on div "< span data-count = "32" > 32 </ span > < span class = "medium" > + </ span >" at bounding box center [683, 473] width 669 height 117
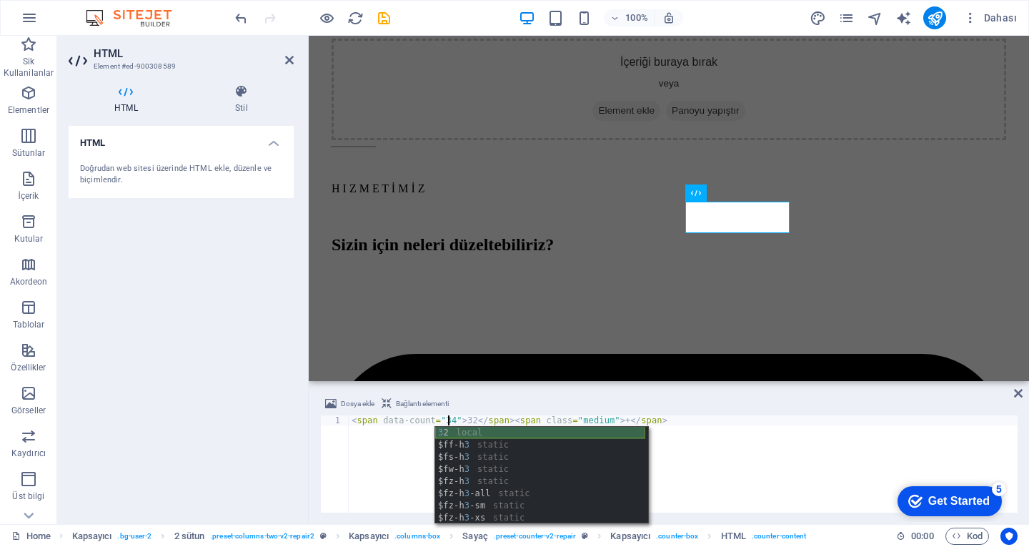
scroll to position [0, 8]
click at [463, 421] on div "< span data-count = "4" > 32 </ span > < span class = "medium" > + </ span >" at bounding box center [683, 473] width 669 height 117
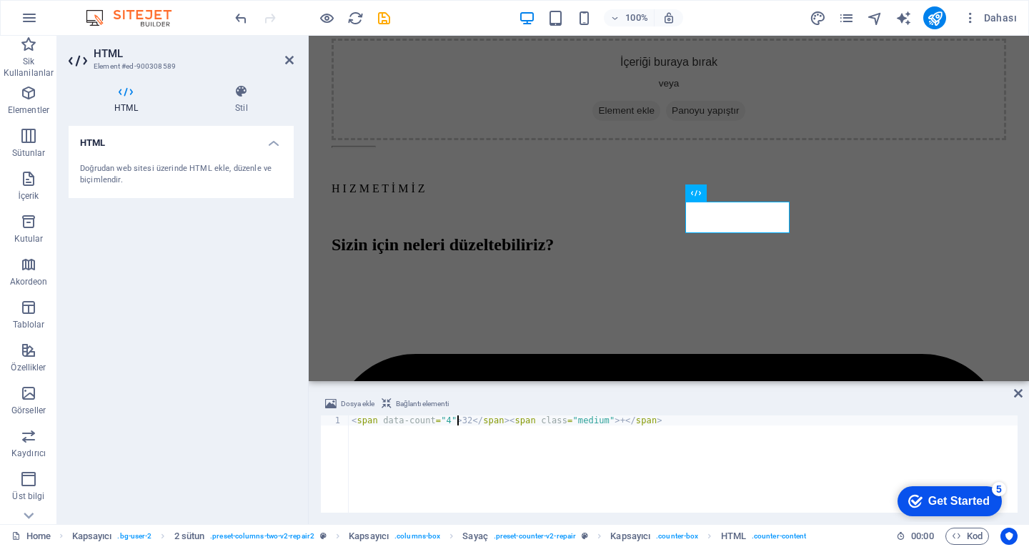
click at [459, 421] on div "< span data-count = "4" > 32 </ span > < span class = "medium" > + </ span >" at bounding box center [683, 473] width 669 height 117
click at [459, 420] on div "< span data-count = "4" > 32 </ span > < span class = "medium" > + </ span >" at bounding box center [683, 473] width 669 height 117
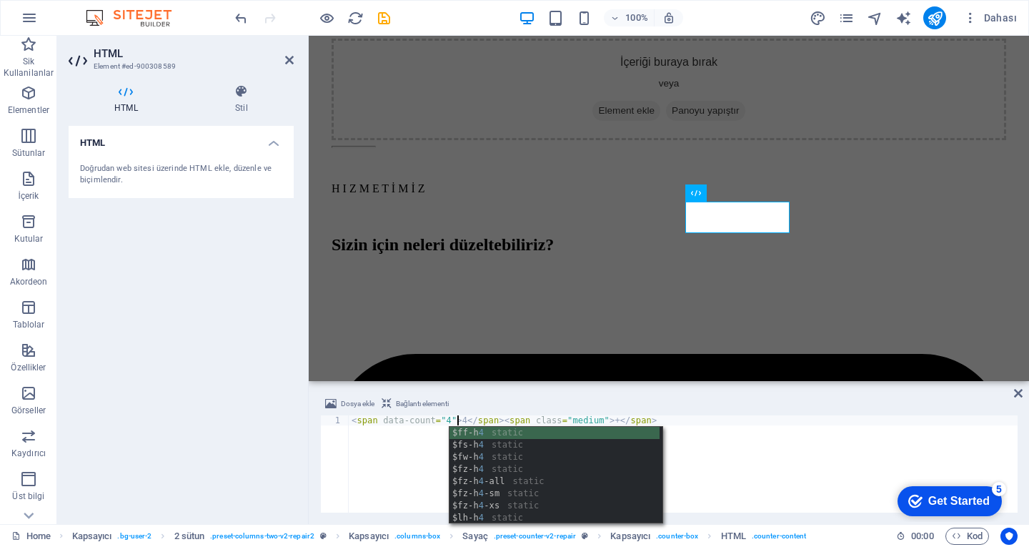
scroll to position [0, 9]
type textarea "<span data-count="4">4</span><span class="medium">+</span>"
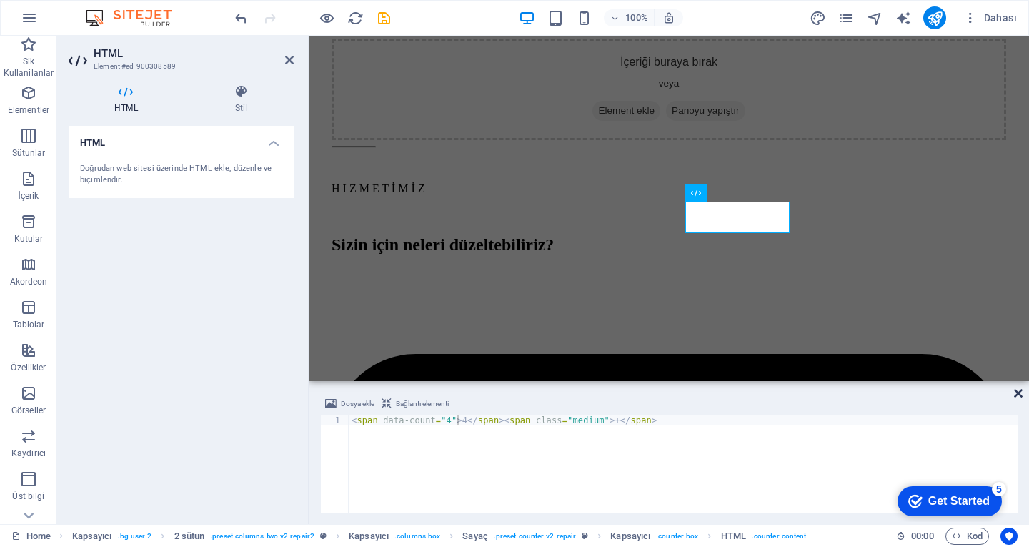
click at [1018, 389] on icon at bounding box center [1018, 392] width 9 height 11
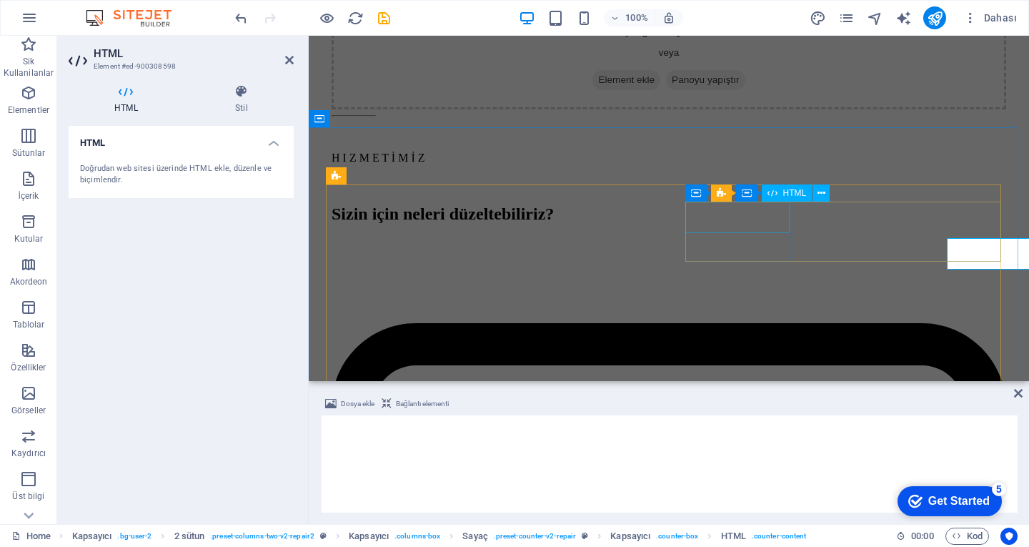
scroll to position [1549, 0]
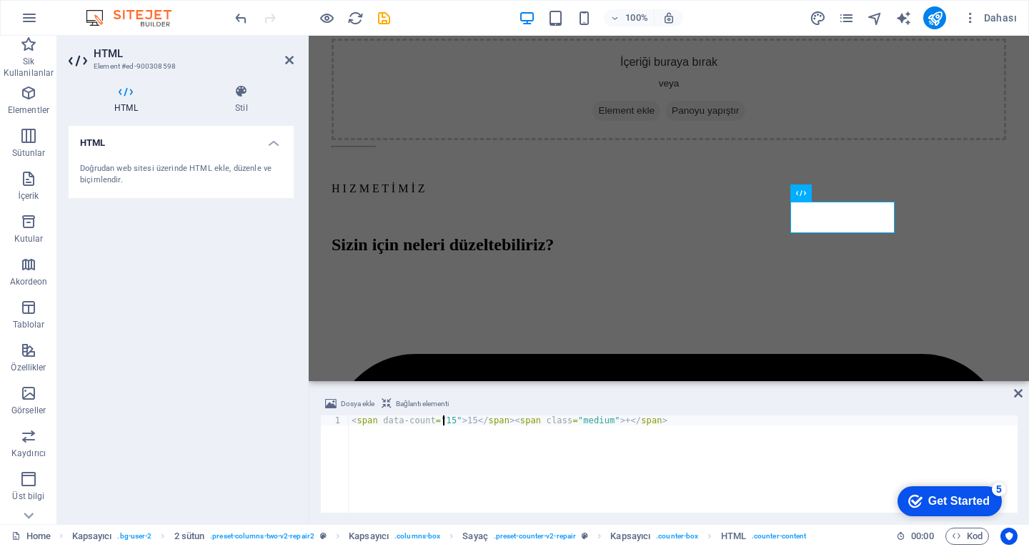
click at [441, 418] on div "< span data-count = "15" > 15 </ span > < span class = "medium" > + </ span >" at bounding box center [683, 473] width 669 height 117
click at [442, 419] on div "< span data-count = "15" > 15 </ span > < span class = "medium" > + </ span >" at bounding box center [683, 473] width 669 height 117
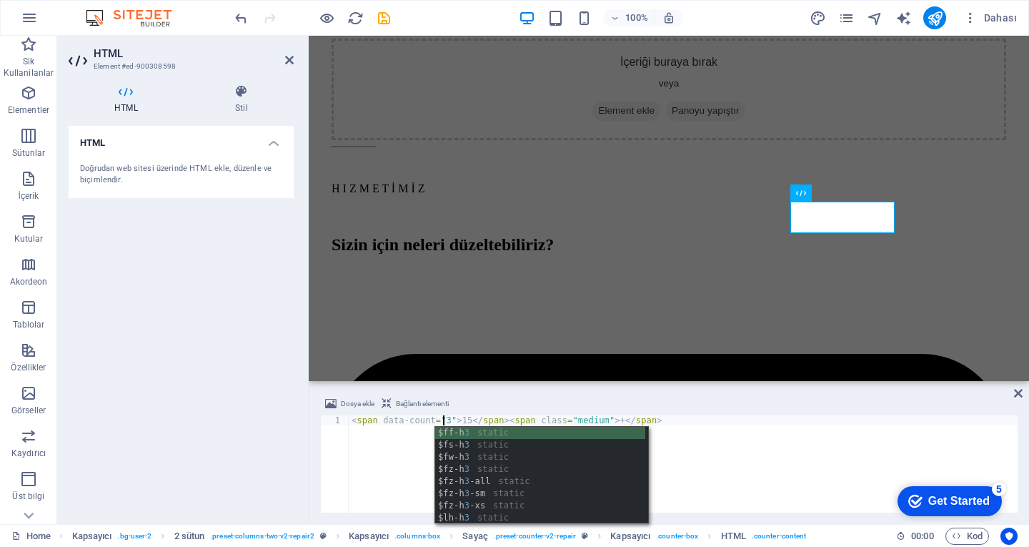
scroll to position [0, 7]
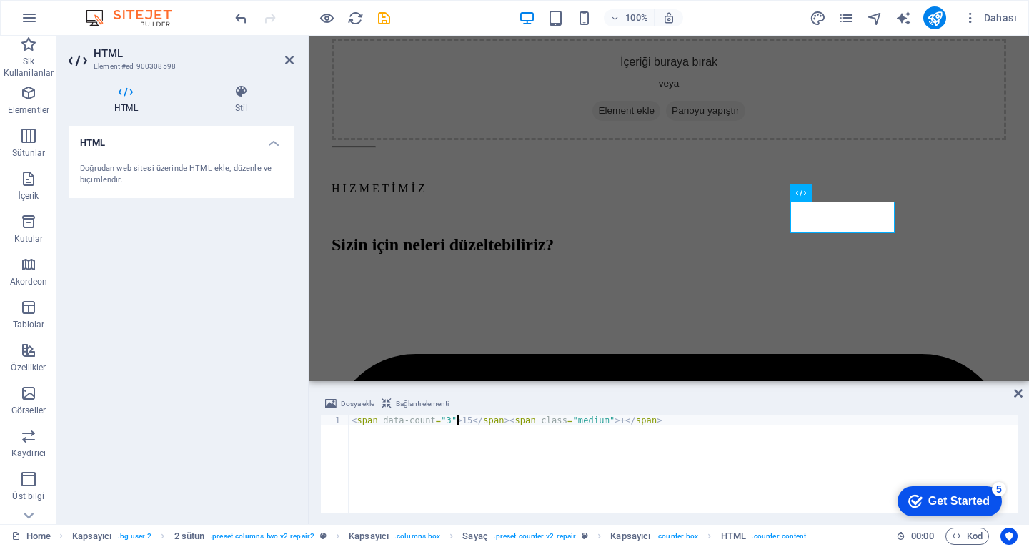
click at [456, 422] on div "< span data-count = "3" > 15 </ span > < span class = "medium" > + </ span >" at bounding box center [683, 473] width 669 height 117
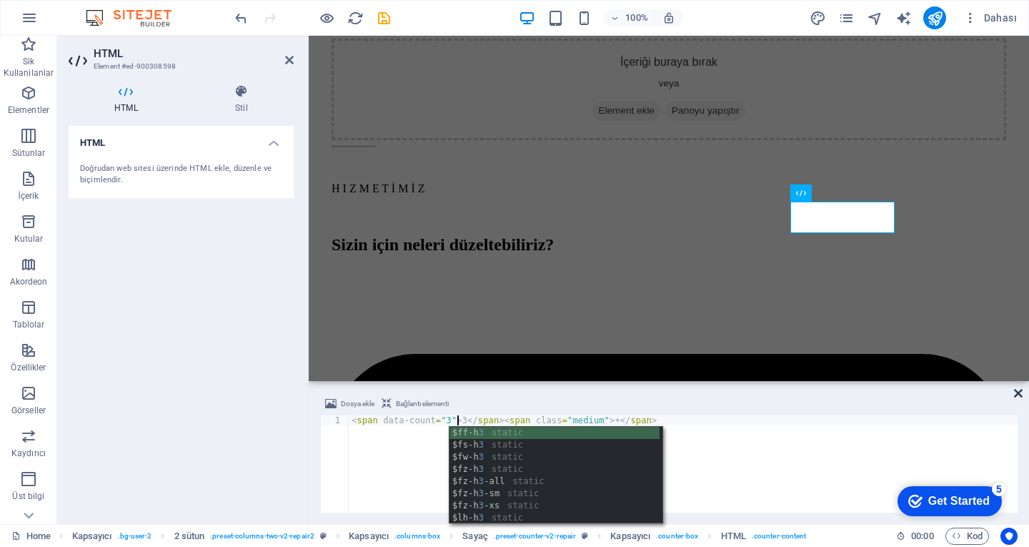
type textarea "<span data-count="3">3</span><span class="medium">+</span>"
click at [1014, 394] on icon at bounding box center [1018, 392] width 9 height 11
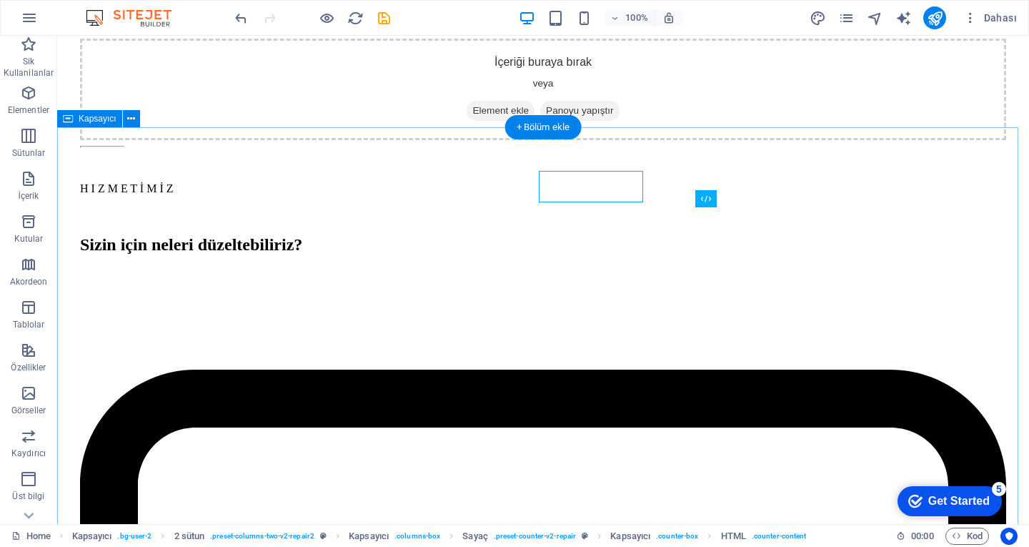
scroll to position [1580, 0]
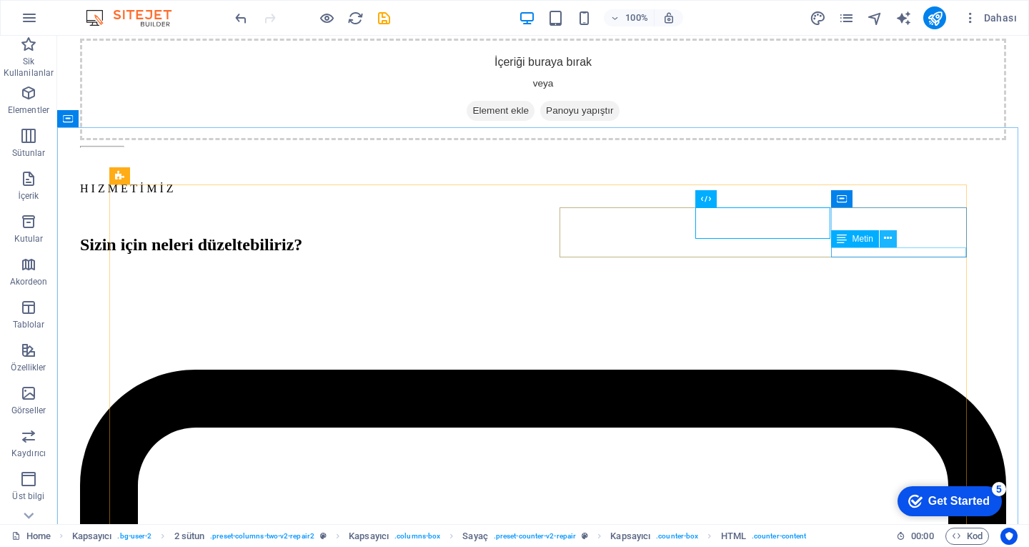
click at [888, 242] on icon at bounding box center [888, 238] width 8 height 15
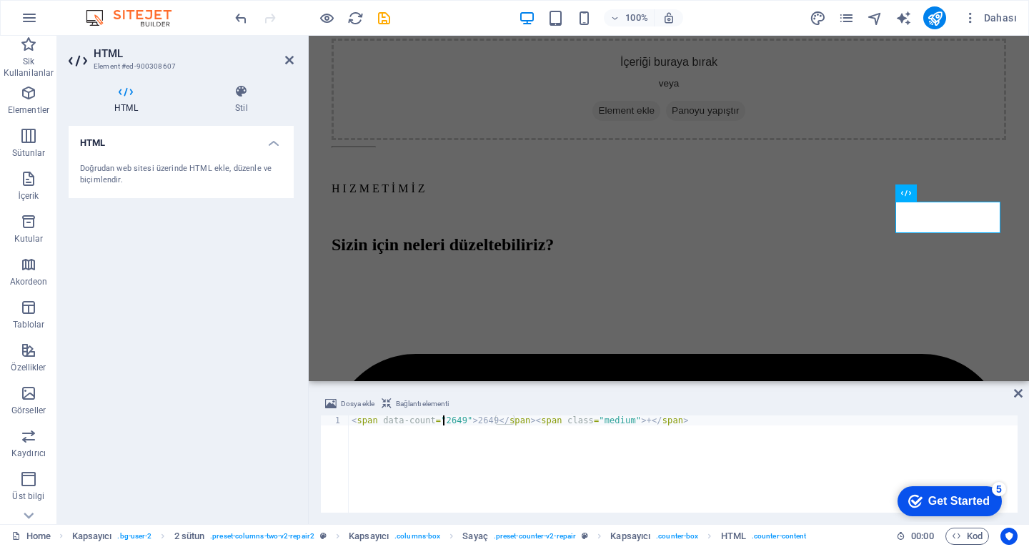
click at [444, 415] on div "< span data-count = "2649" > 2649 </ span > < span class = "medium" > + </ span…" at bounding box center [683, 473] width 669 height 117
click at [444, 418] on div "< span data-count = "2649" > 2649 </ span > < span class = "medium" > + </ span…" at bounding box center [683, 473] width 669 height 117
click at [475, 420] on div "< span data-count = "1982" > 2649 </ span > < span class = "medium" > + </ span…" at bounding box center [683, 473] width 669 height 117
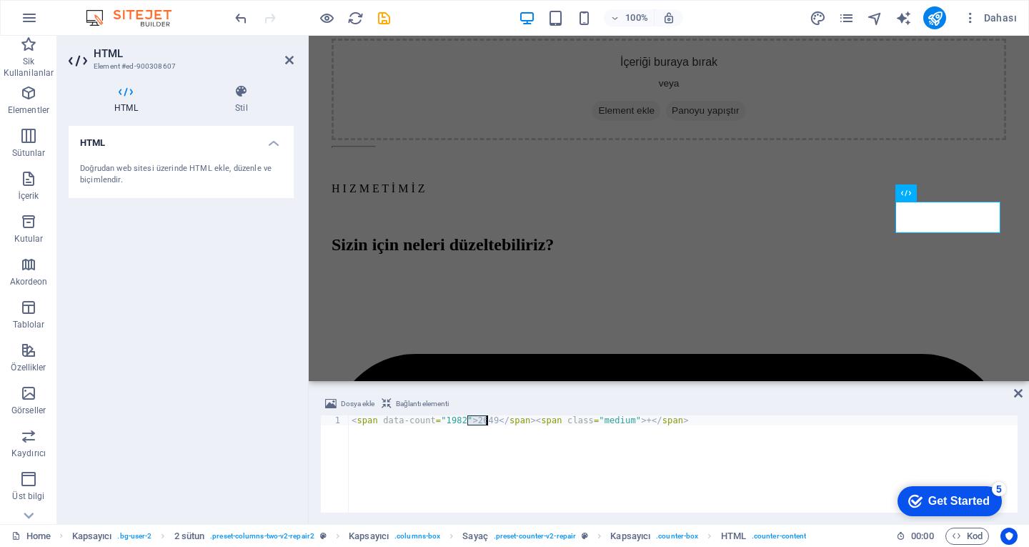
click at [475, 420] on div "< span data-count = "1982" > 2649 </ span > < span class = "medium" > + </ span…" at bounding box center [683, 473] width 669 height 117
type textarea "<span data-count="1982">1982</span><span class="medium">+</span>"
click at [1016, 392] on icon at bounding box center [1018, 392] width 9 height 11
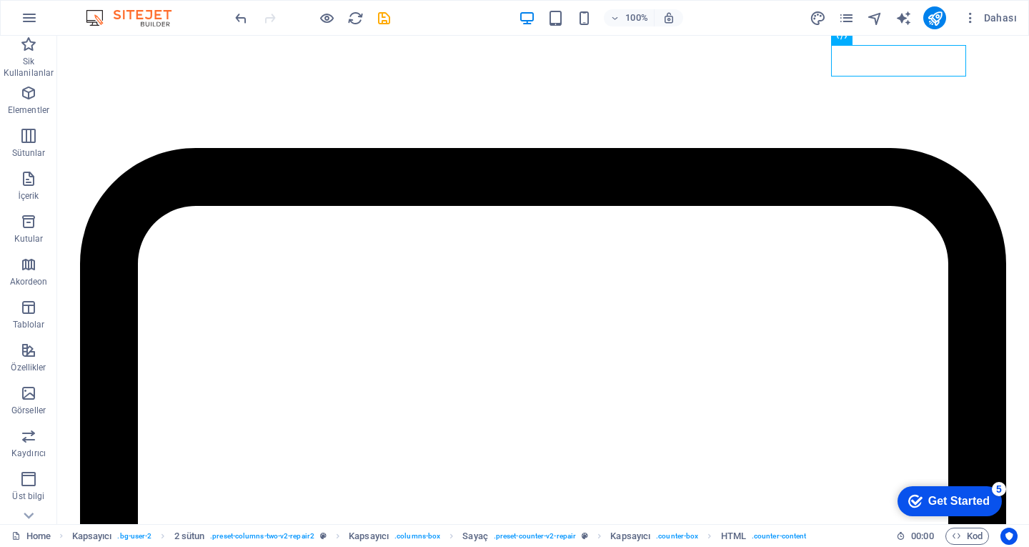
scroll to position [1866, 0]
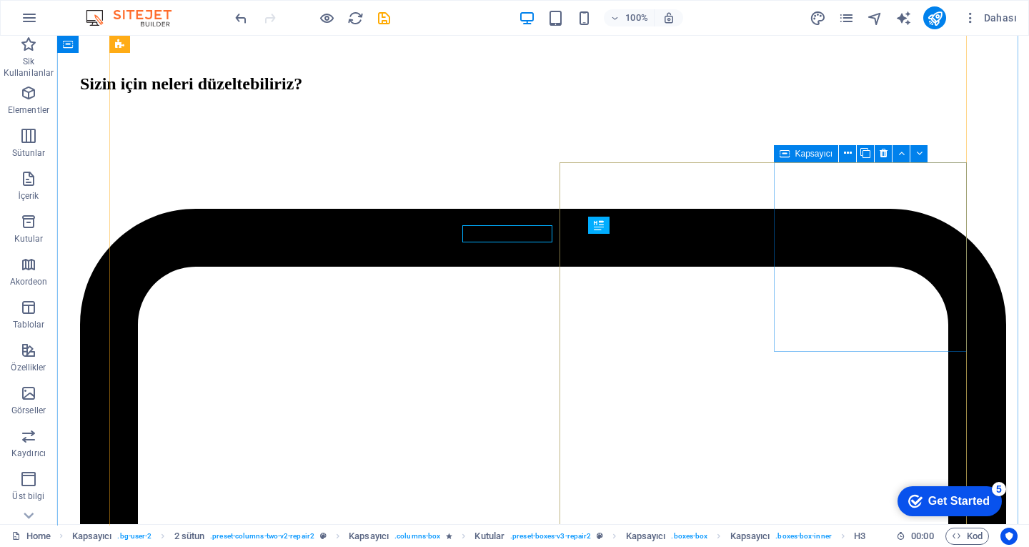
scroll to position [1749, 0]
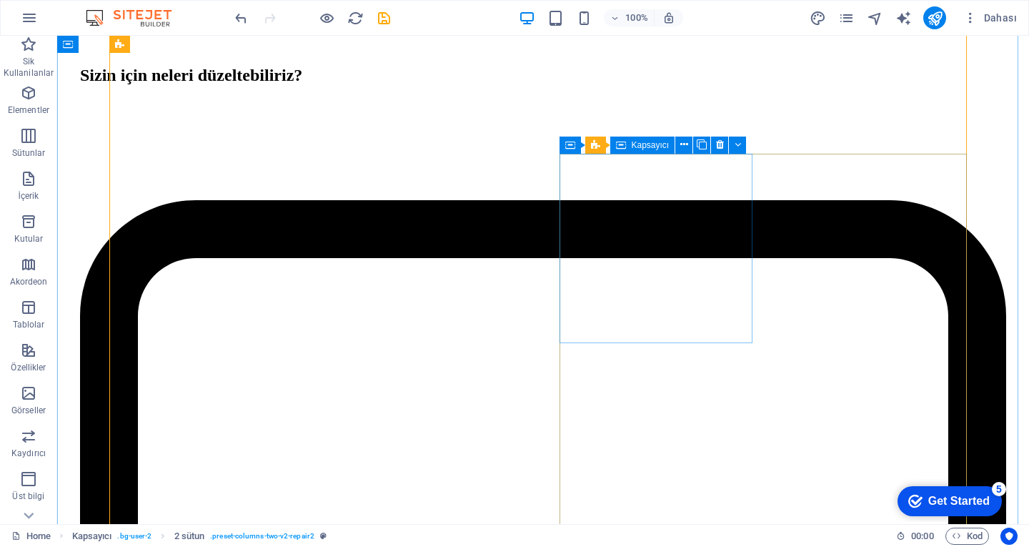
scroll to position [1758, 0]
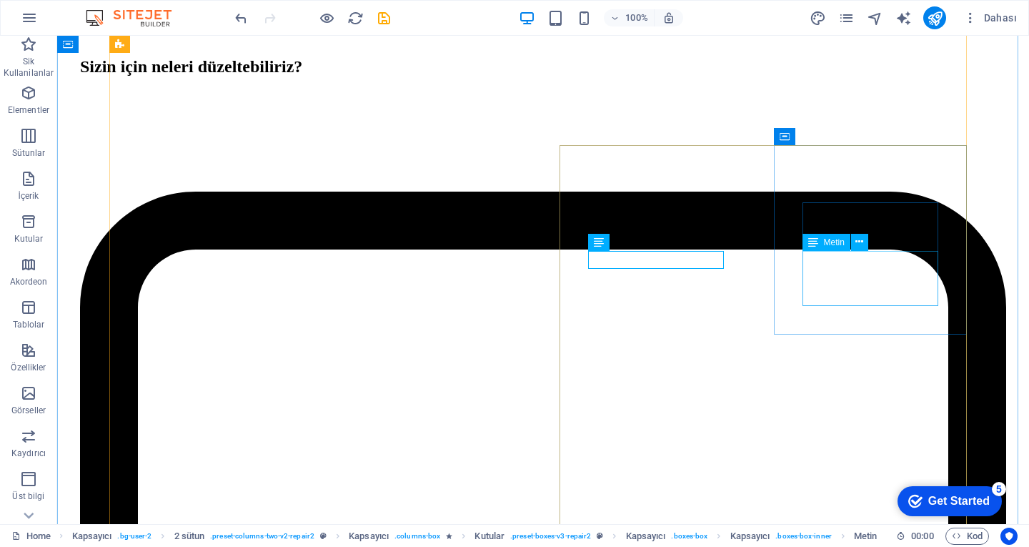
scroll to position [1766, 0]
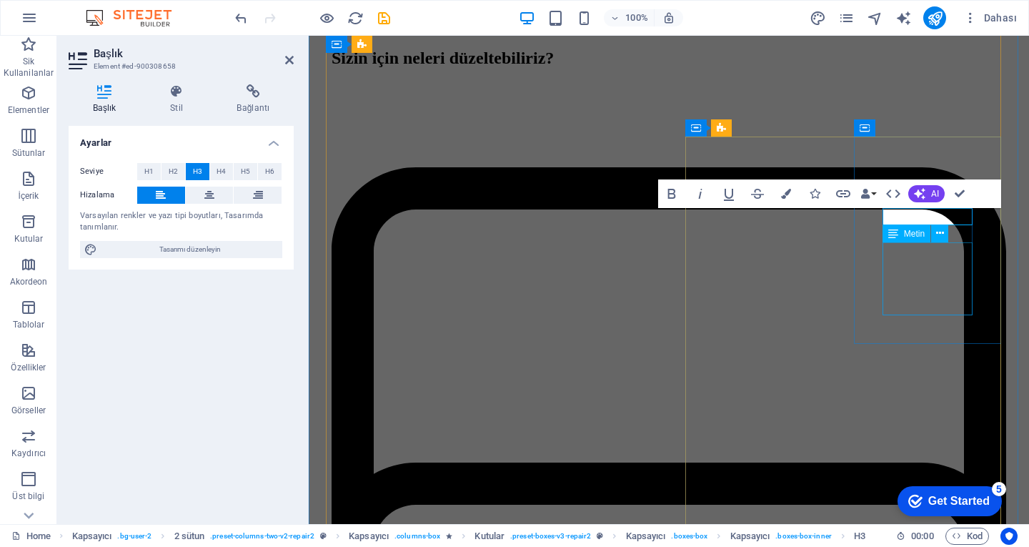
scroll to position [0, 4]
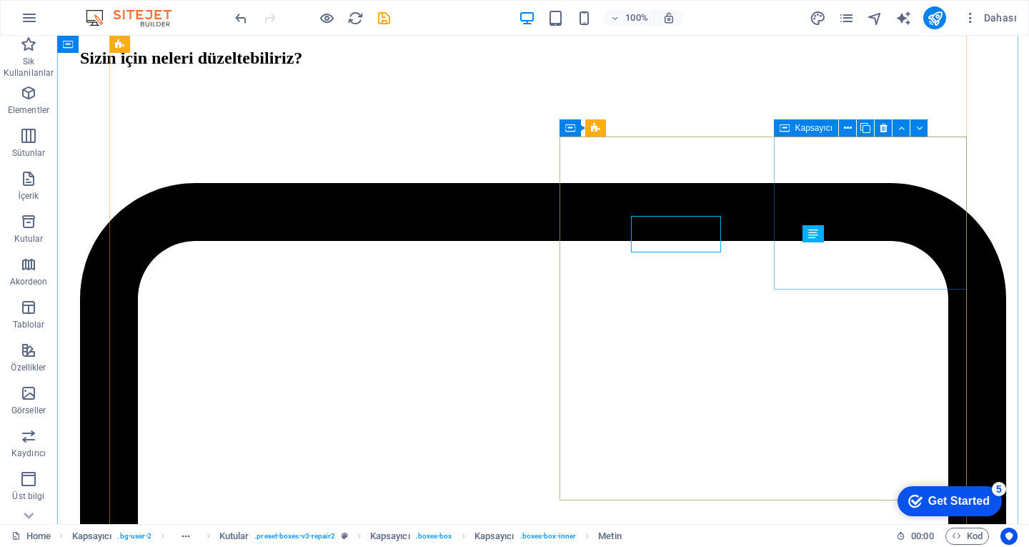
scroll to position [1793, 0]
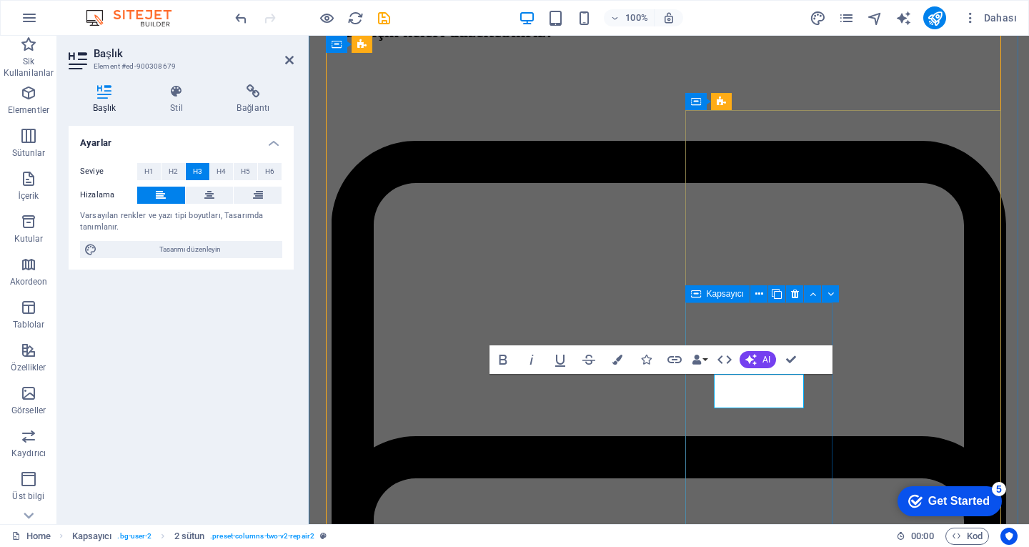
scroll to position [1801, 0]
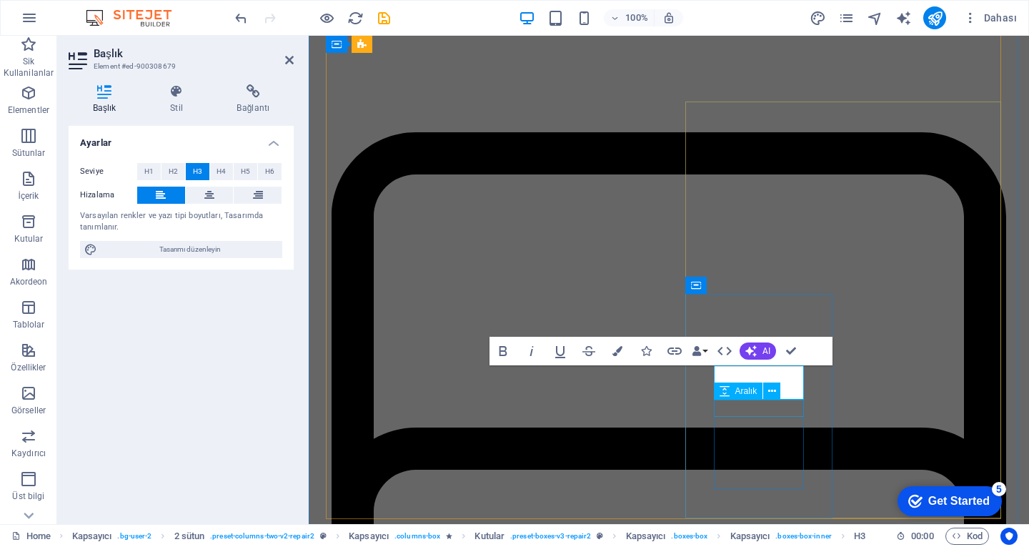
scroll to position [0, 1]
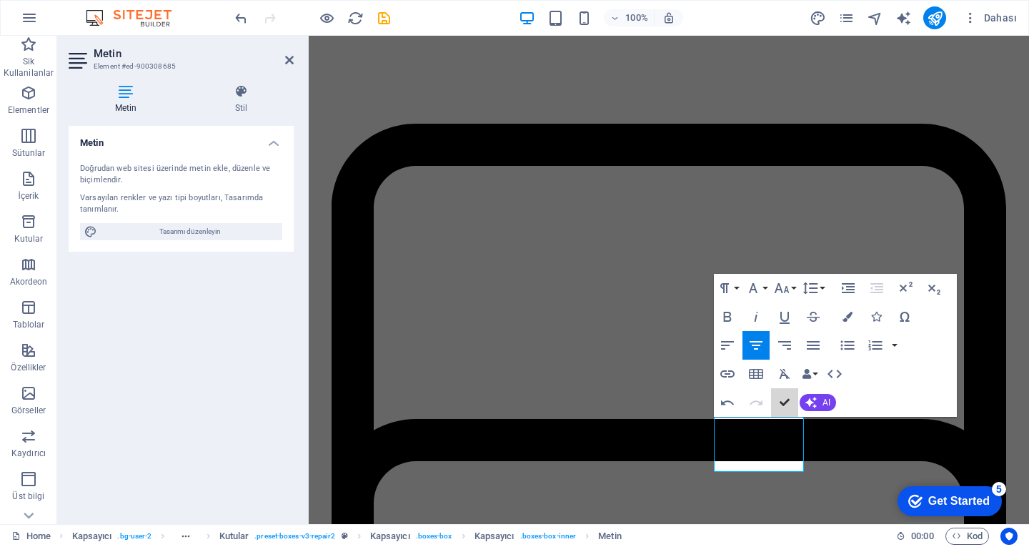
scroll to position [1793, 0]
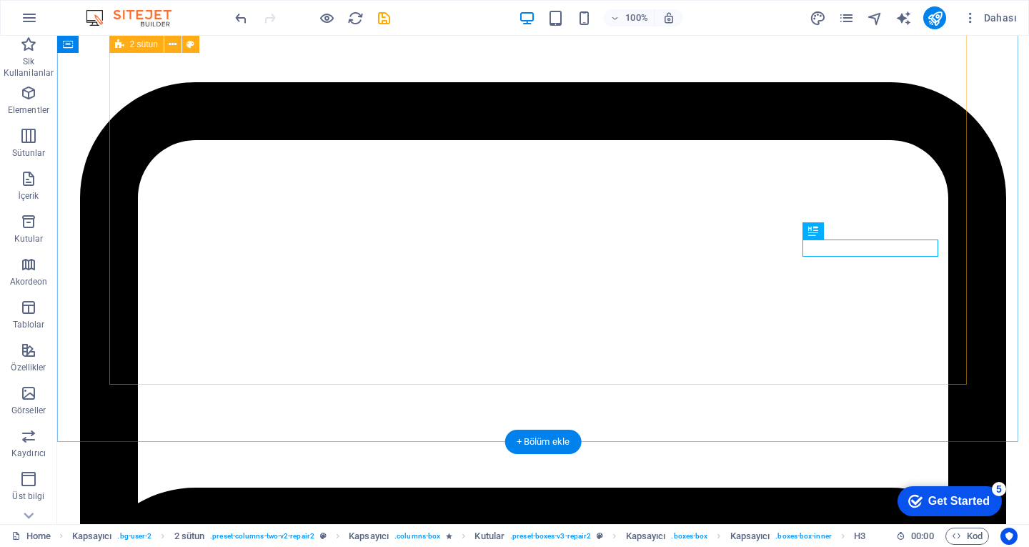
scroll to position [1936, 0]
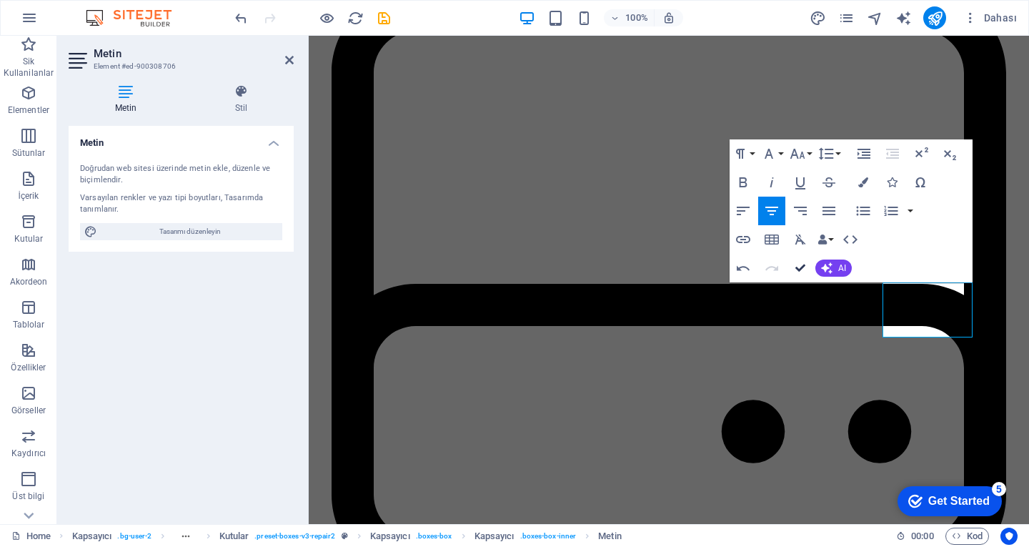
drag, startPoint x: 805, startPoint y: 262, endPoint x: 747, endPoint y: 227, distance: 67.0
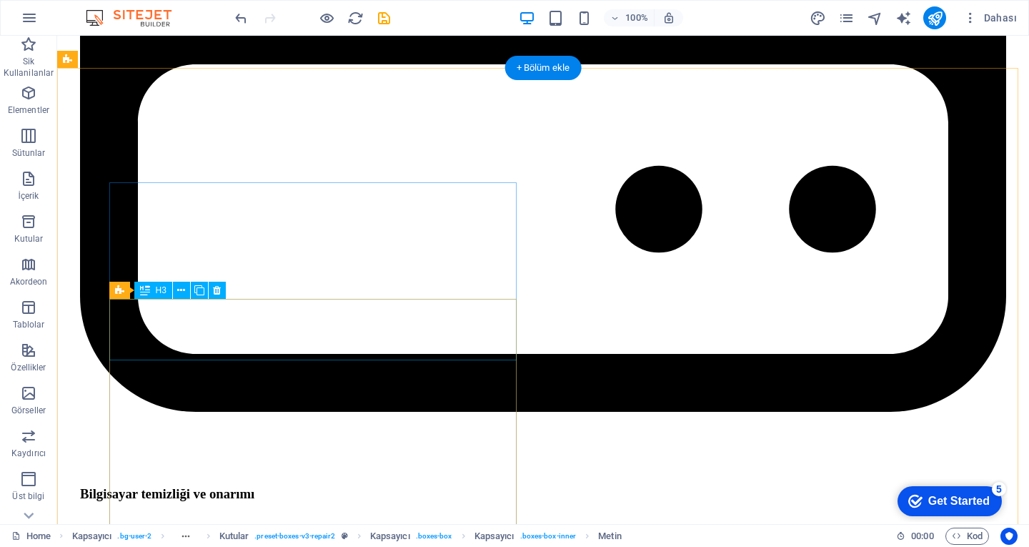
scroll to position [2365, 0]
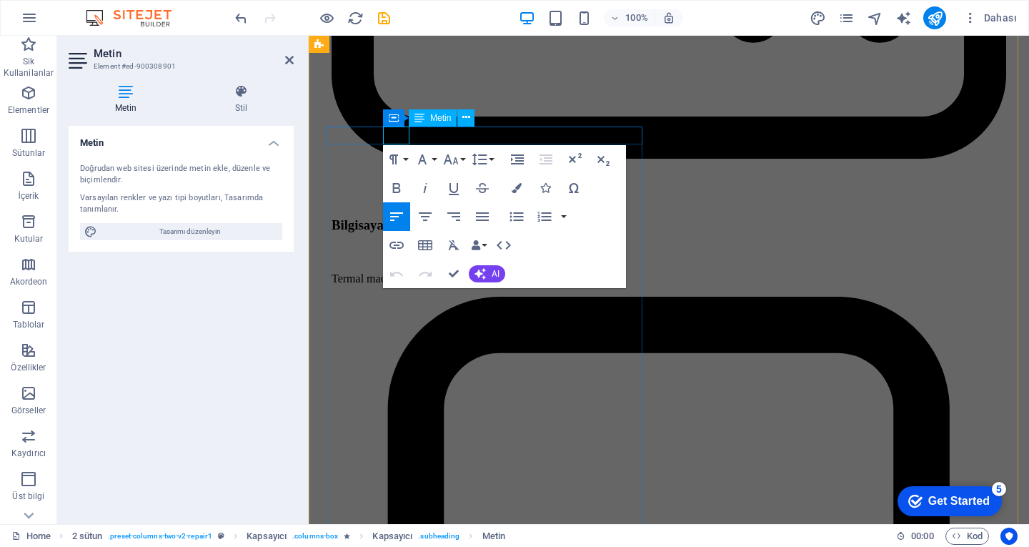
copy span "FAQ"
click at [387, 269] on button "Undo" at bounding box center [396, 273] width 27 height 29
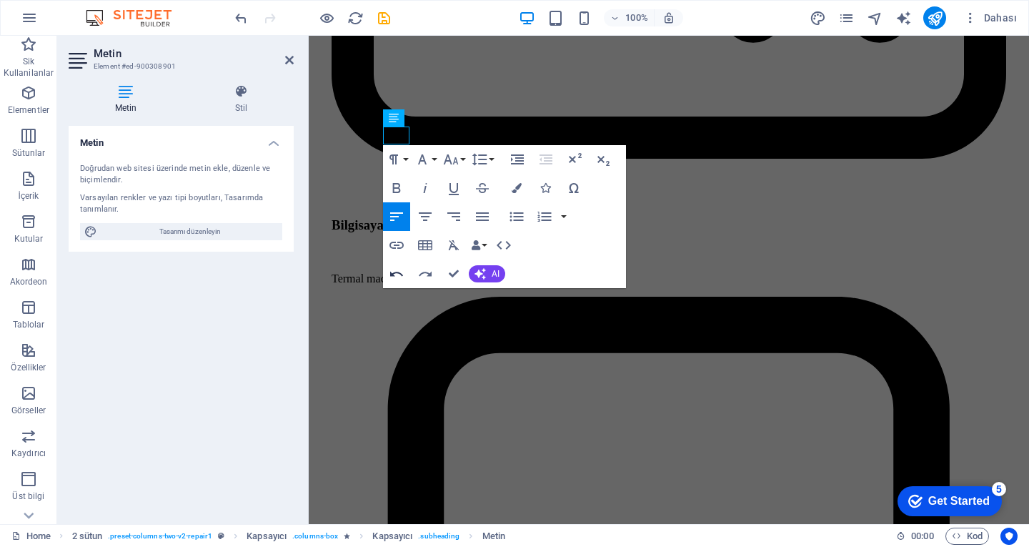
click at [387, 271] on button "Undo" at bounding box center [396, 273] width 27 height 29
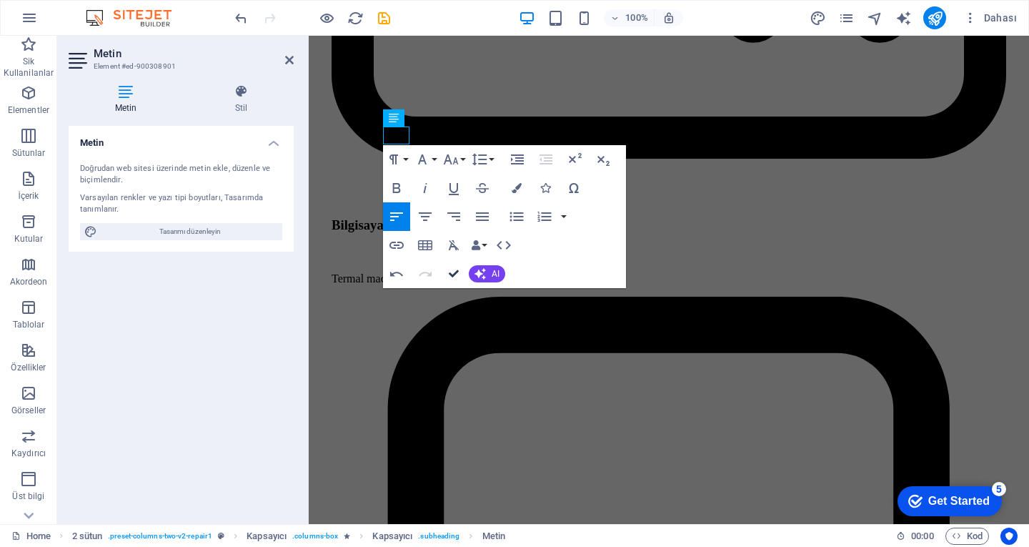
drag, startPoint x: 447, startPoint y: 274, endPoint x: 393, endPoint y: 238, distance: 65.0
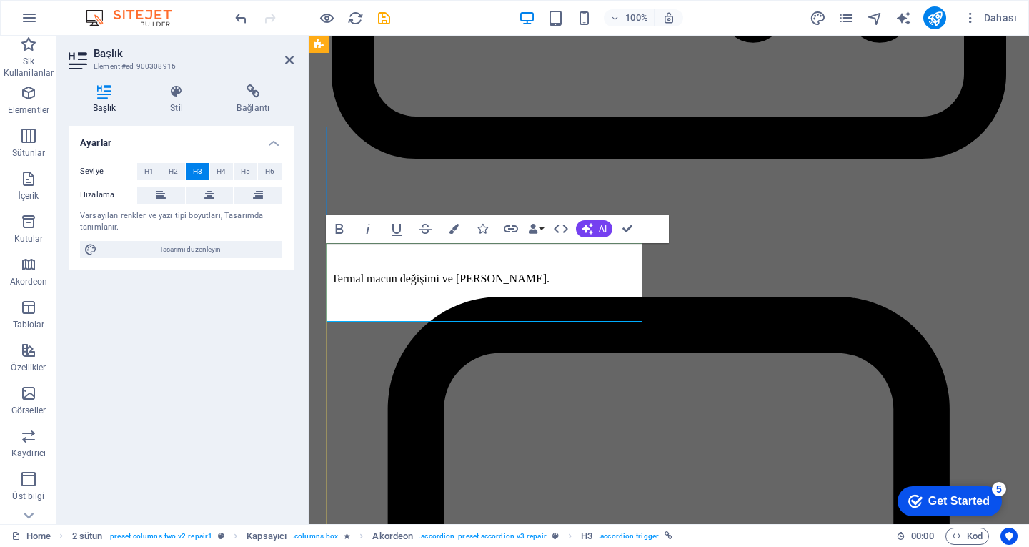
scroll to position [24, 5]
drag, startPoint x: 627, startPoint y: 232, endPoint x: 505, endPoint y: 269, distance: 126.8
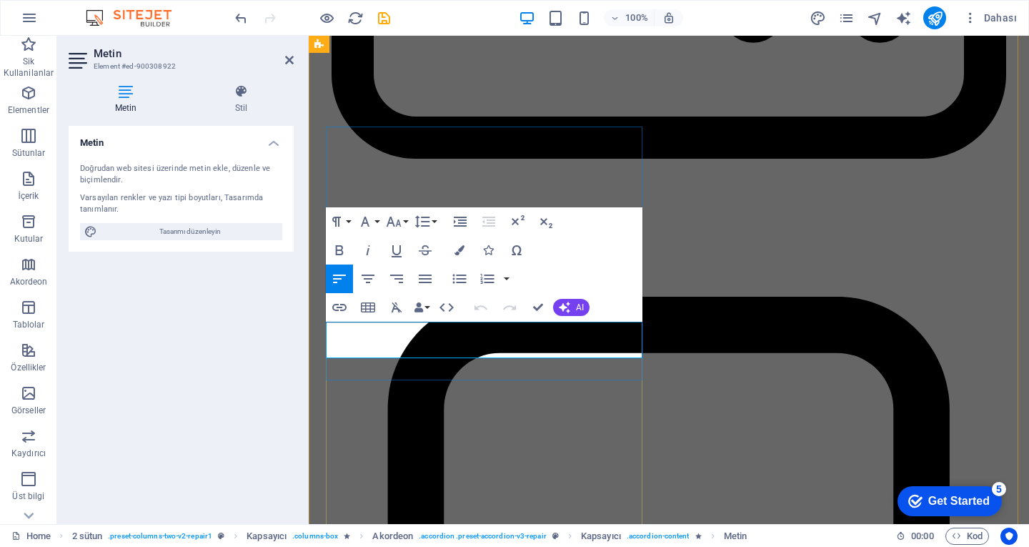
copy p "Sem morbi netus mauris purus eros blandit tristique at maecenas. Eu tellus enim…"
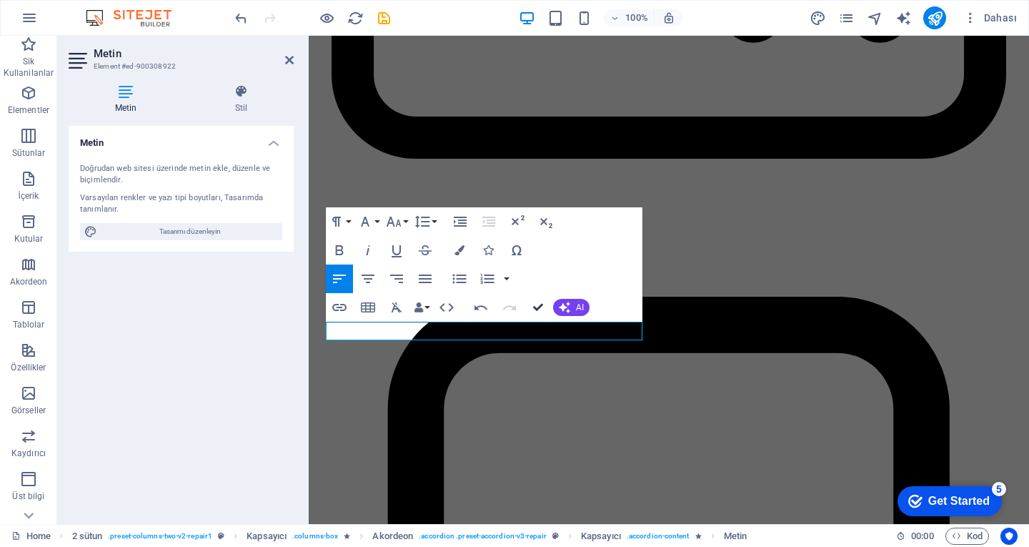
drag, startPoint x: 533, startPoint y: 305, endPoint x: 447, endPoint y: 347, distance: 96.2
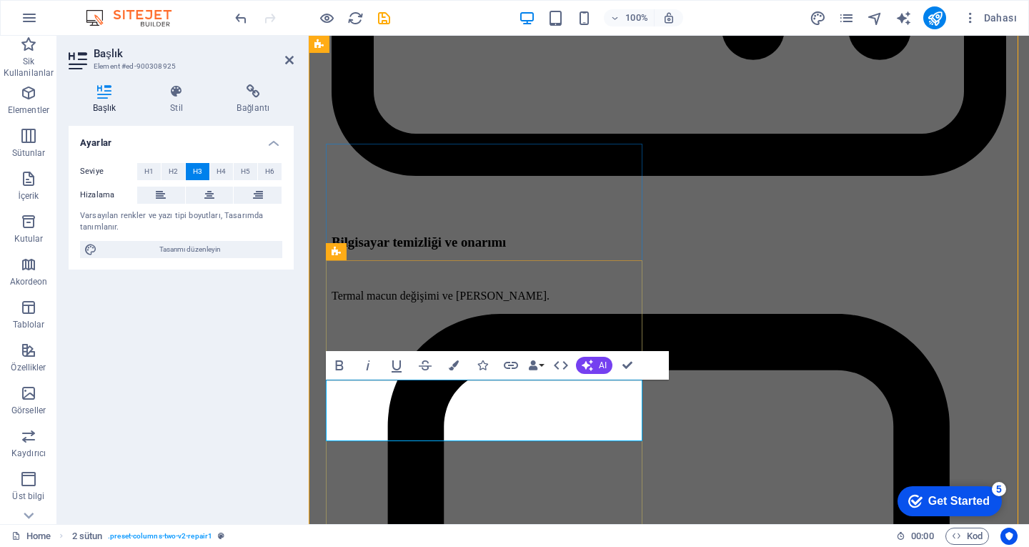
scroll to position [2331, 0]
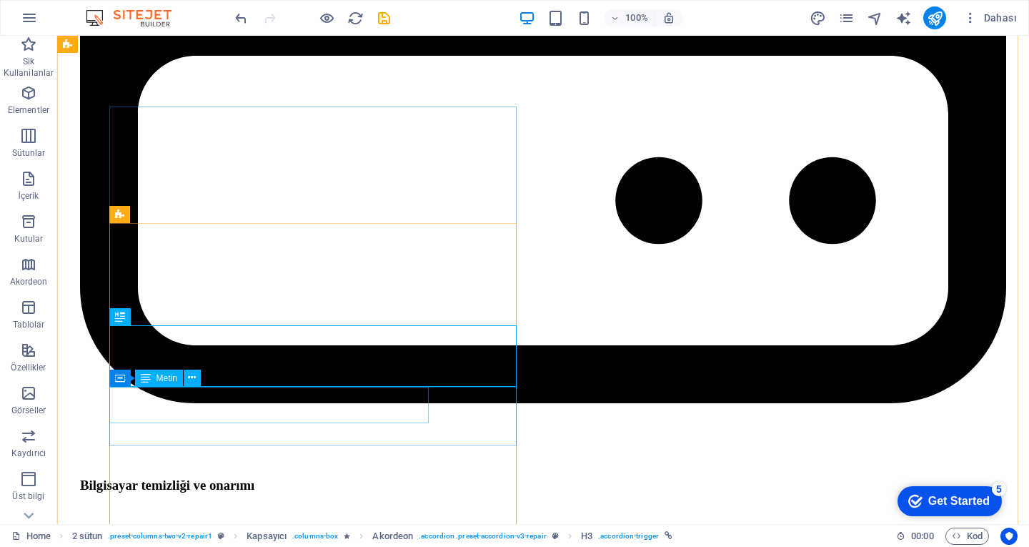
scroll to position [2385, 0]
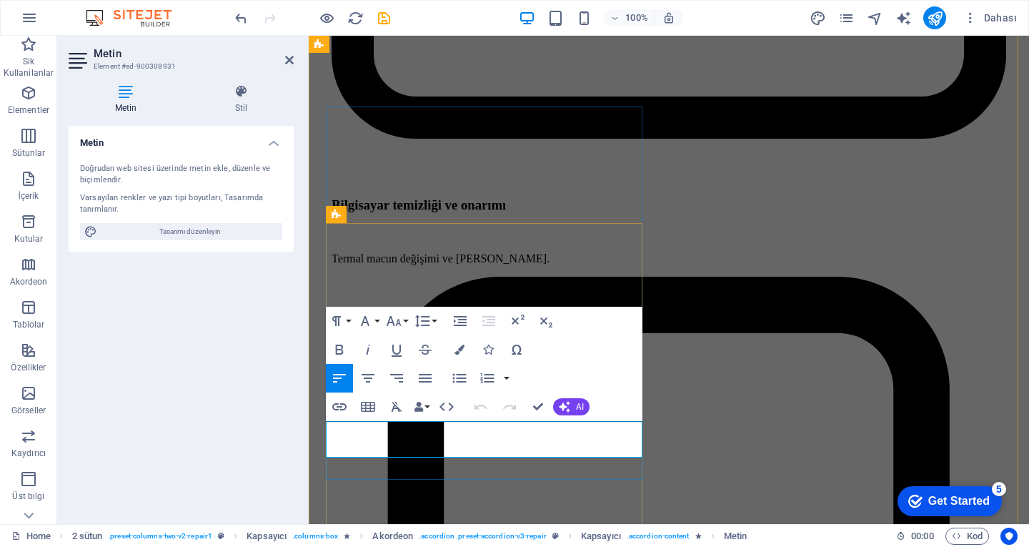
copy p "Sem morbi netus mauris purus eros blandit tristique at maecenas. Eu tellus enim…"
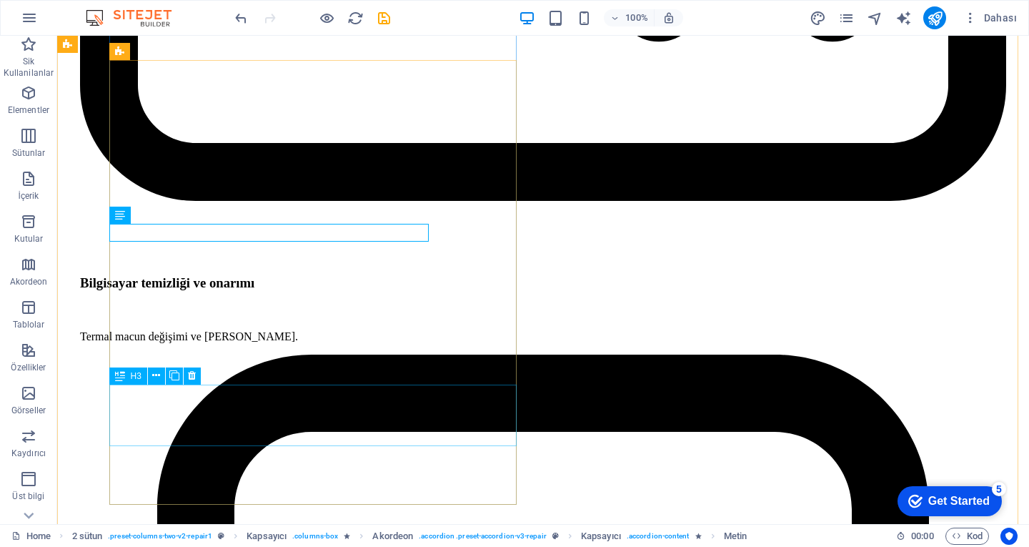
scroll to position [2565, 0]
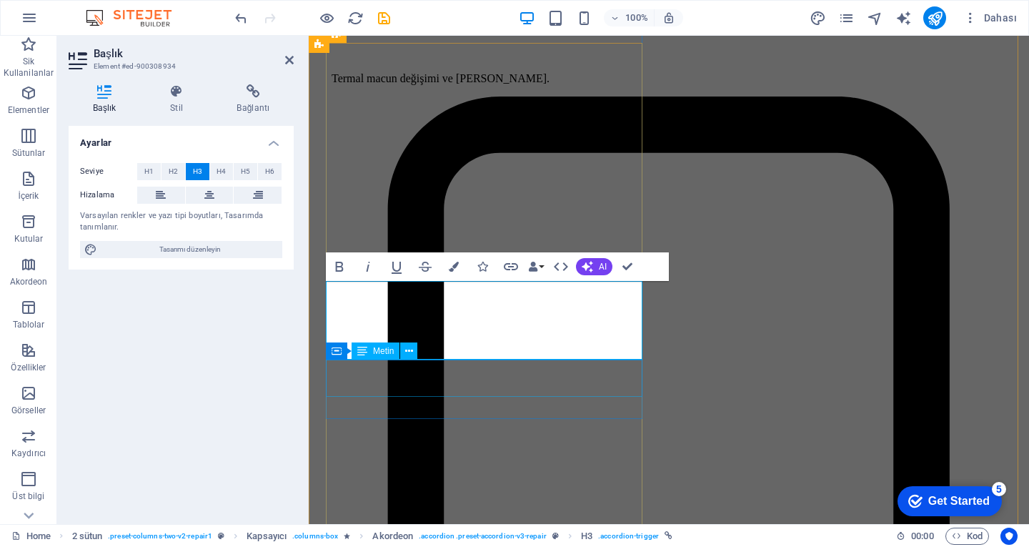
scroll to position [0, 5]
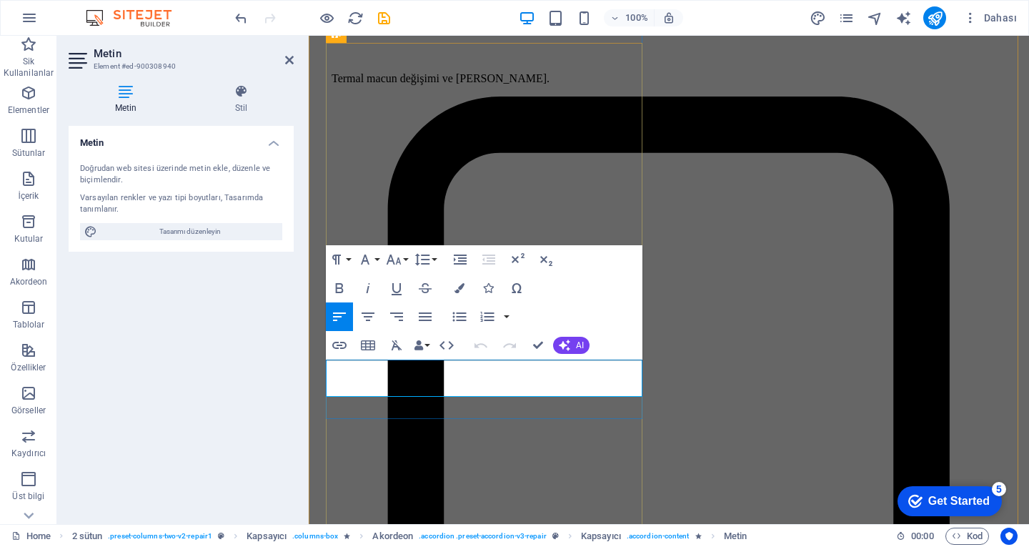
drag, startPoint x: 538, startPoint y: 345, endPoint x: 482, endPoint y: 323, distance: 60.6
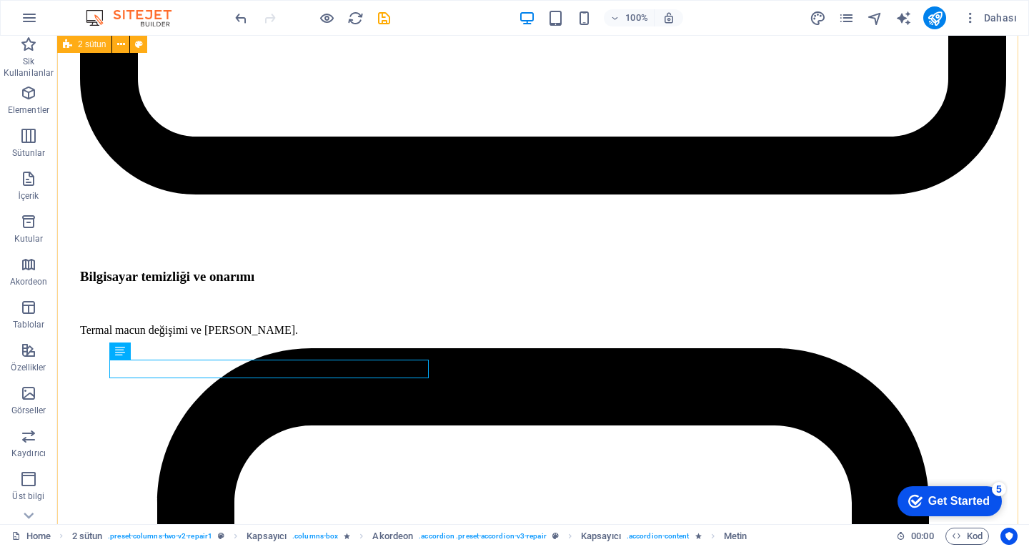
scroll to position [2514, 0]
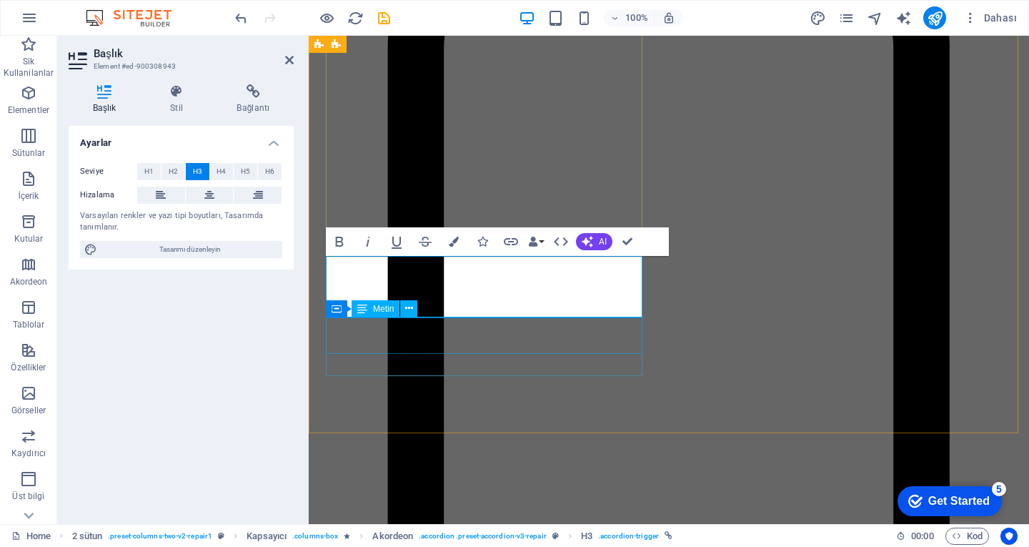
scroll to position [0, 5]
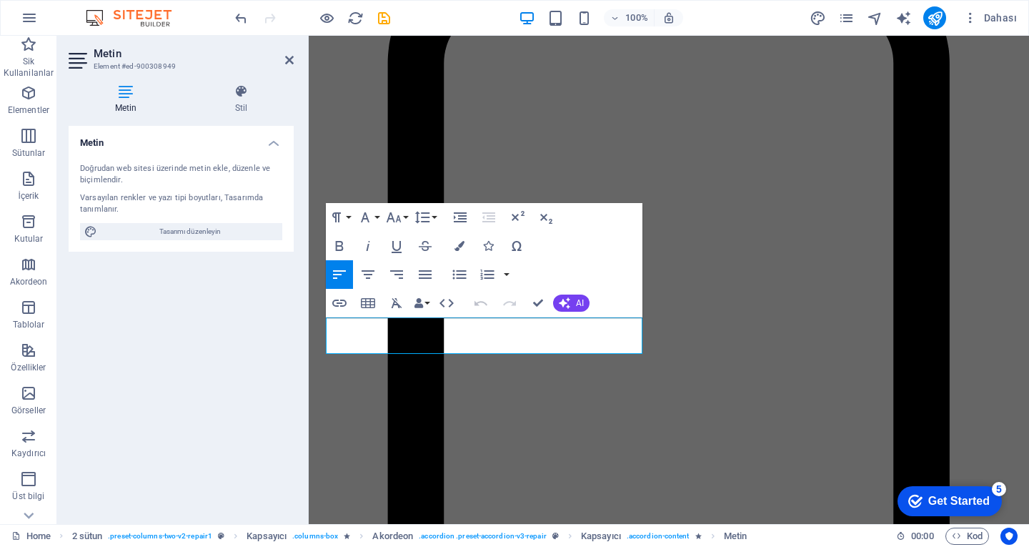
scroll to position [2728, 0]
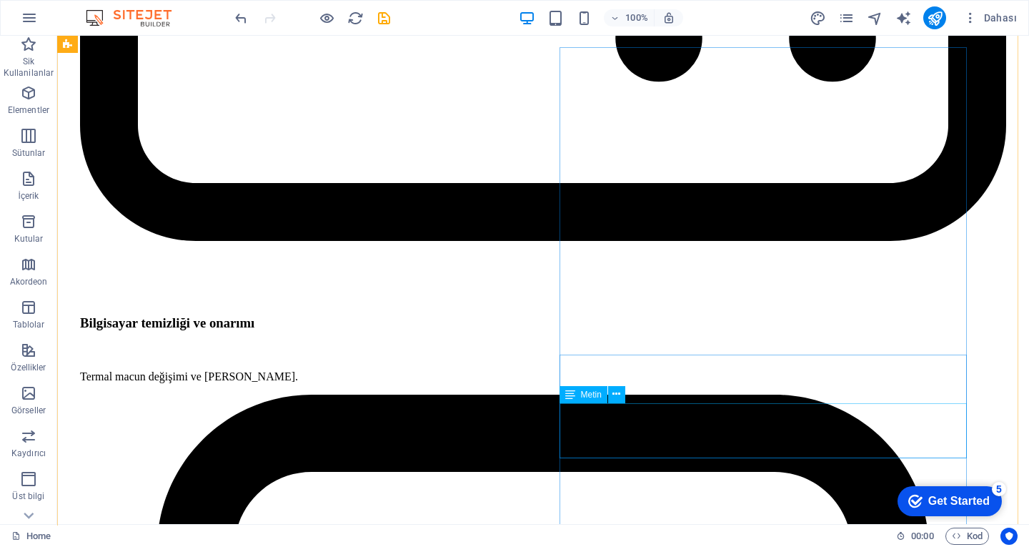
scroll to position [2587, 0]
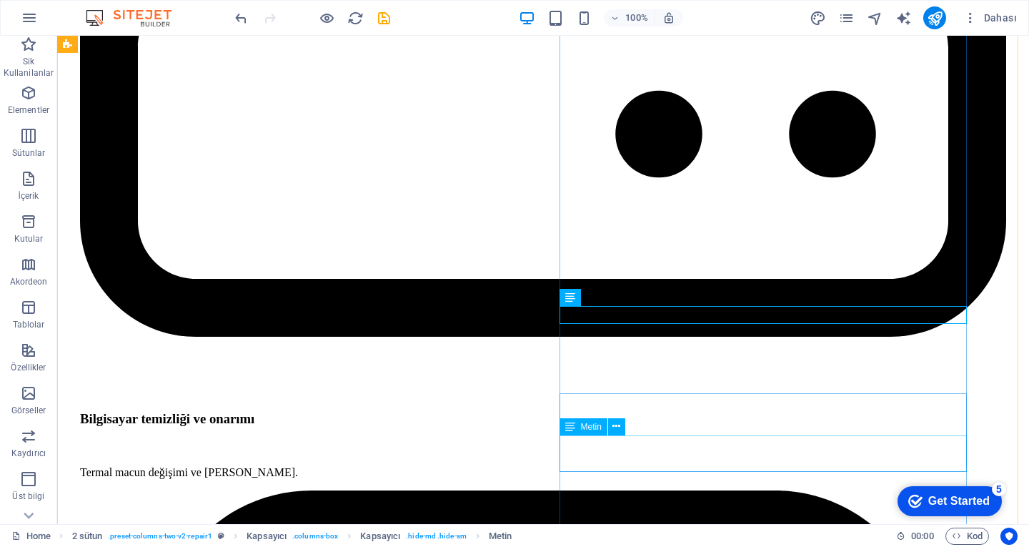
scroll to position [2508, 0]
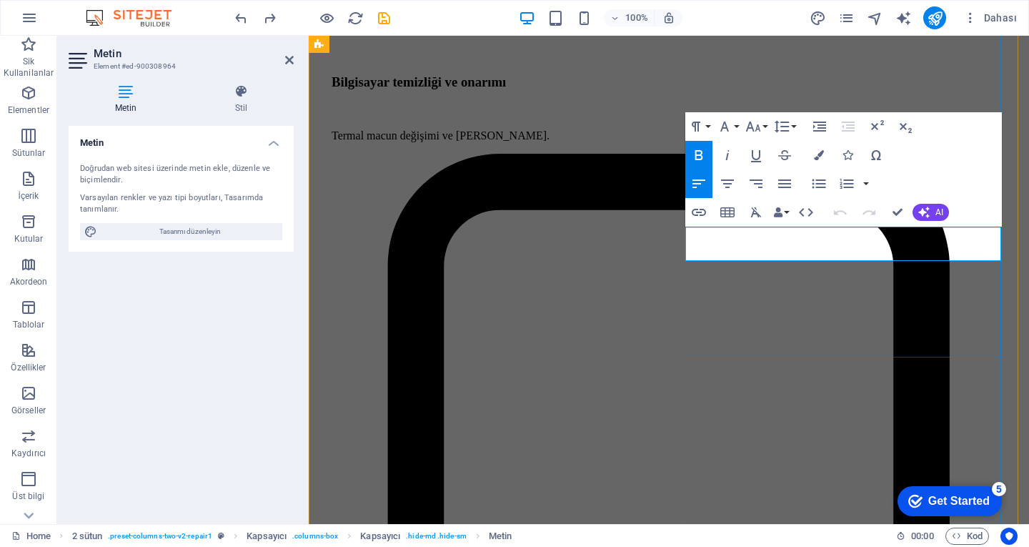
drag, startPoint x: 840, startPoint y: 244, endPoint x: 857, endPoint y: 246, distance: 17.3
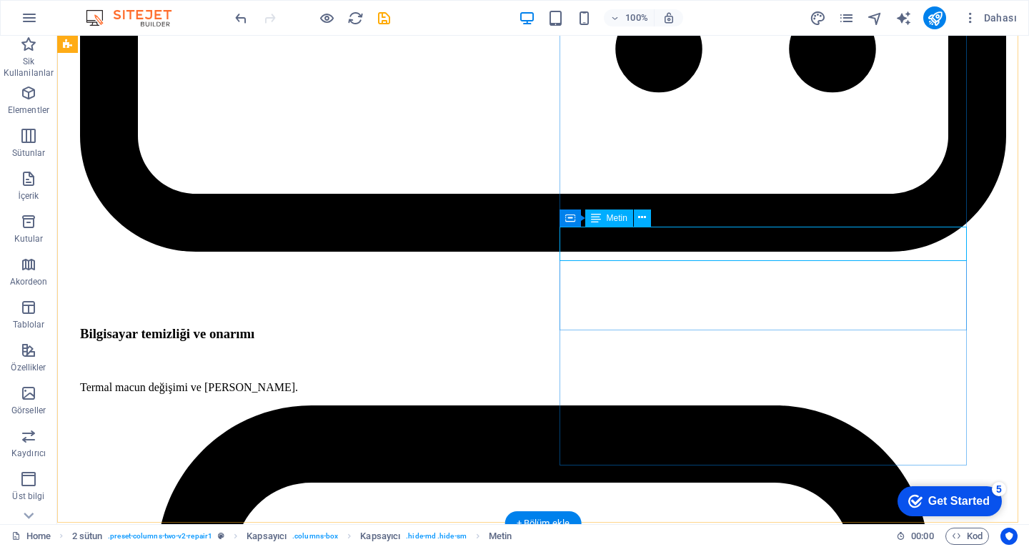
scroll to position [2572, 0]
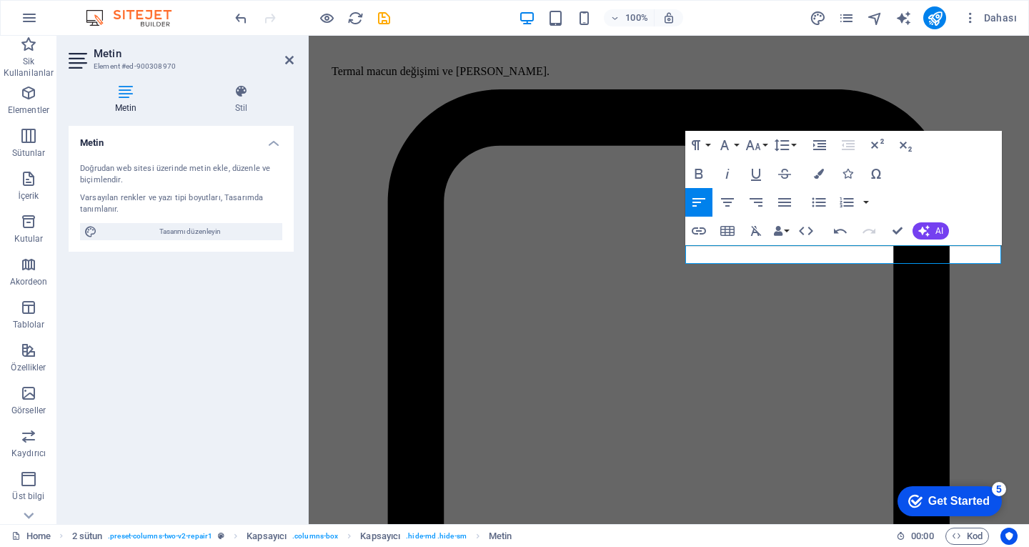
drag, startPoint x: 238, startPoint y: 16, endPoint x: 1, endPoint y: 23, distance: 237.3
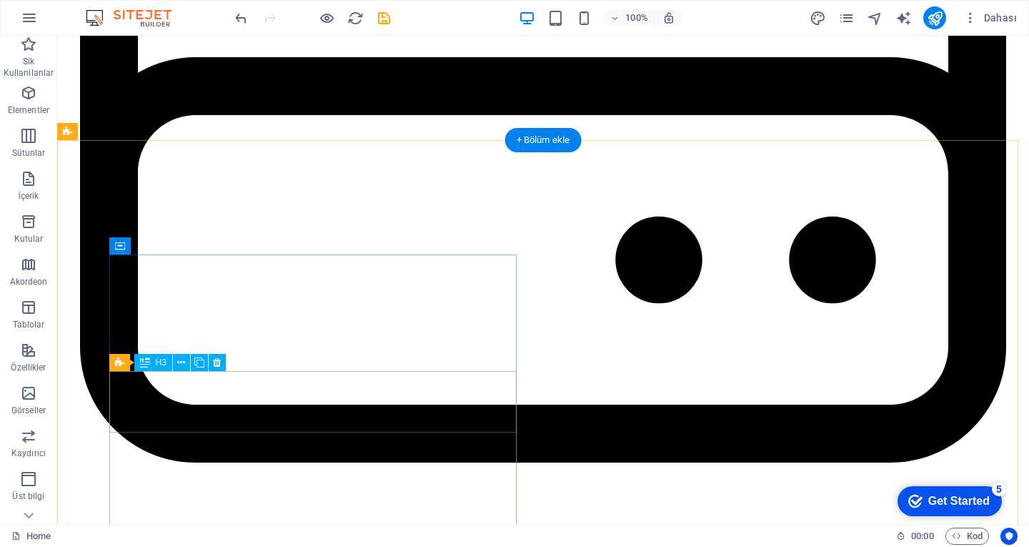
scroll to position [2358, 0]
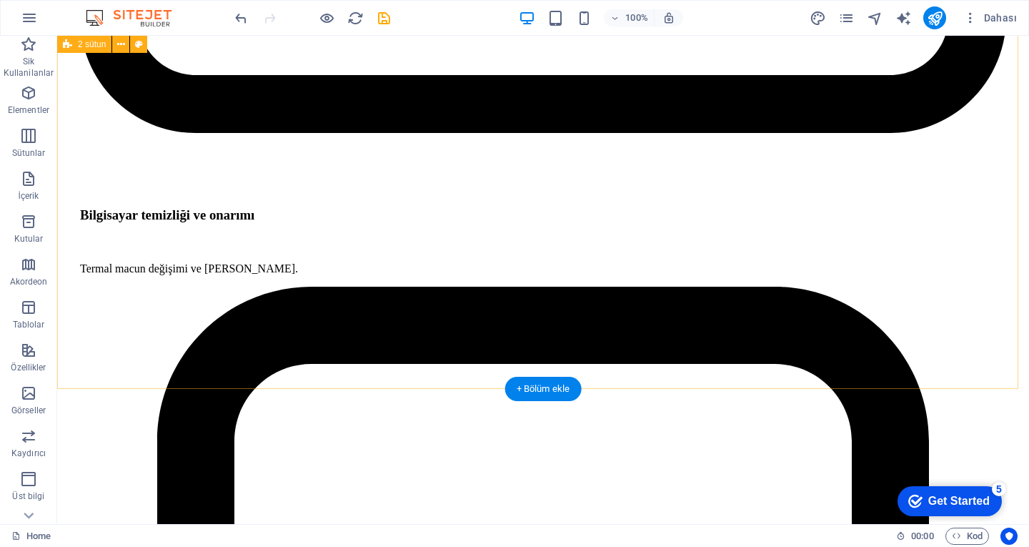
scroll to position [2501, 0]
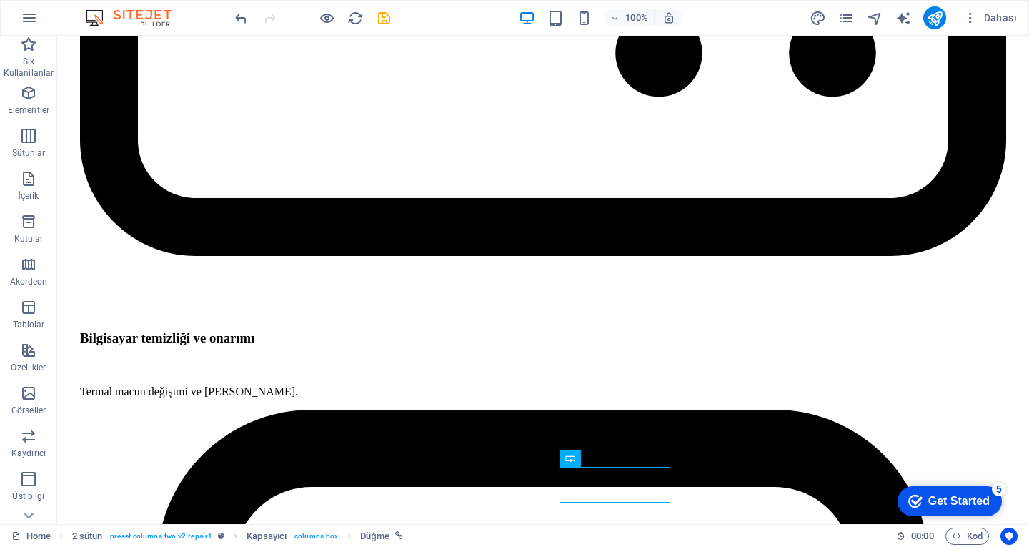
drag, startPoint x: 618, startPoint y: 487, endPoint x: 620, endPoint y: 362, distance: 125.1
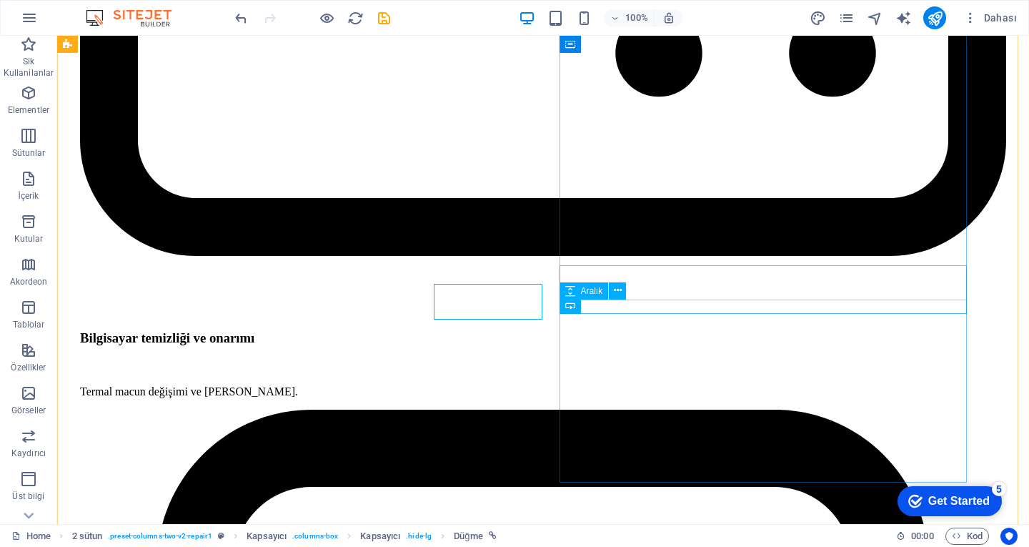
scroll to position [2534, 0]
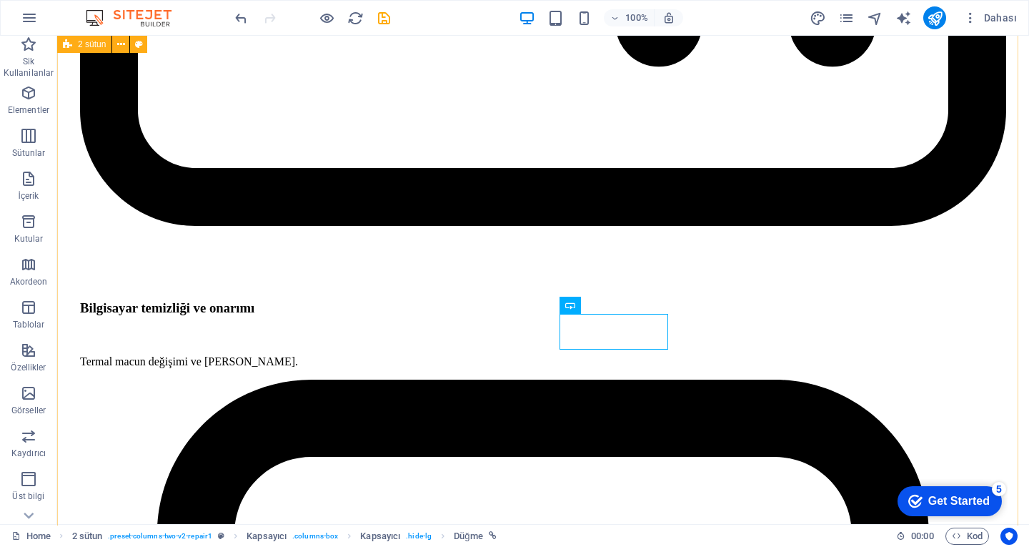
drag, startPoint x: 538, startPoint y: 428, endPoint x: 552, endPoint y: 445, distance: 21.9
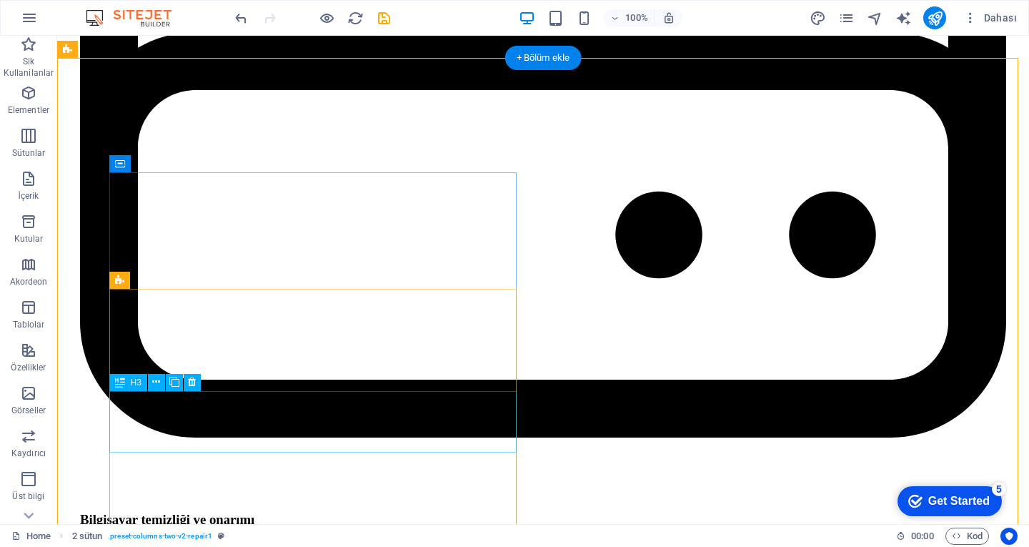
scroll to position [2319, 0]
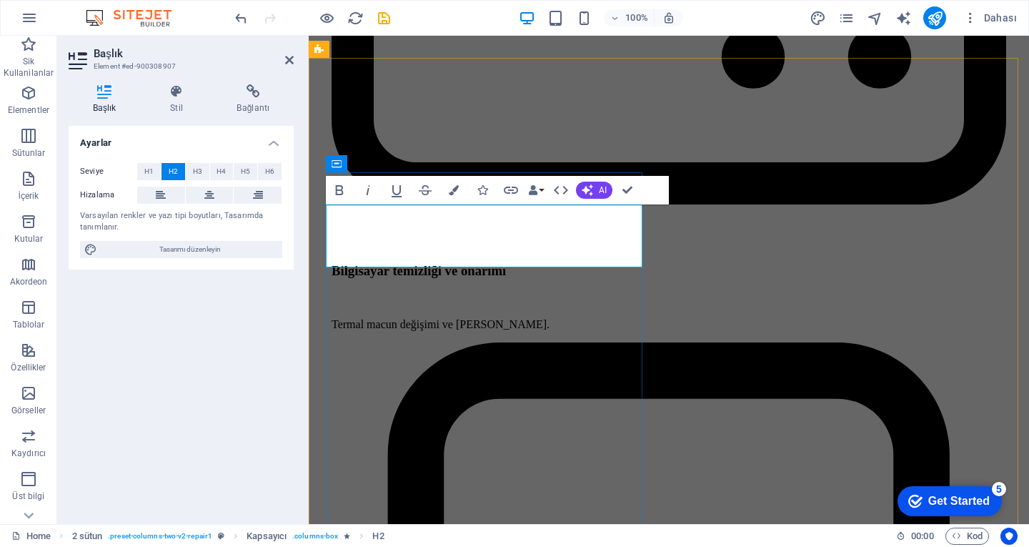
scroll to position [0, 4]
click at [645, 187] on div "Bold Italic Underline Strikethrough Colors Icons Link Data Bindings Firma İlk a…" at bounding box center [497, 190] width 343 height 29
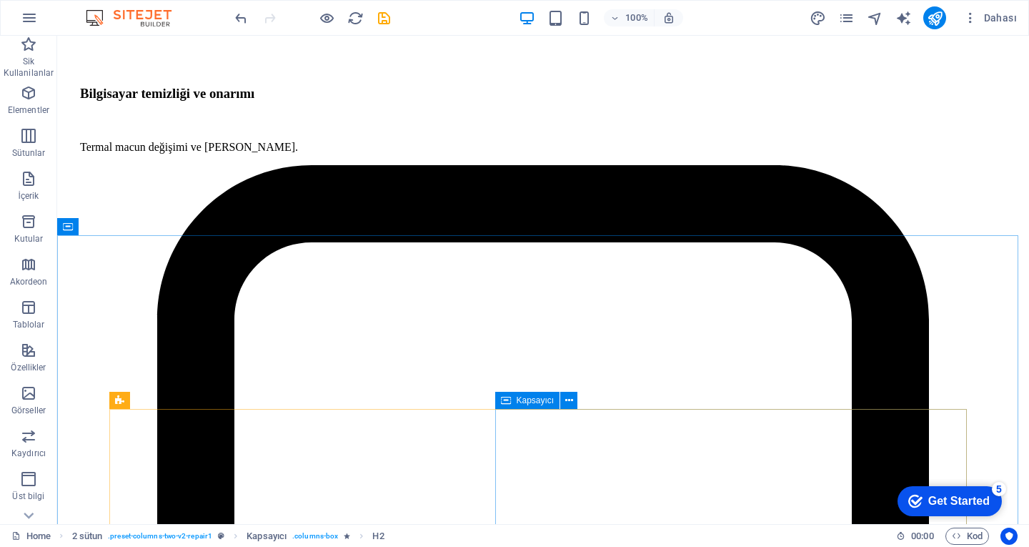
scroll to position [2962, 0]
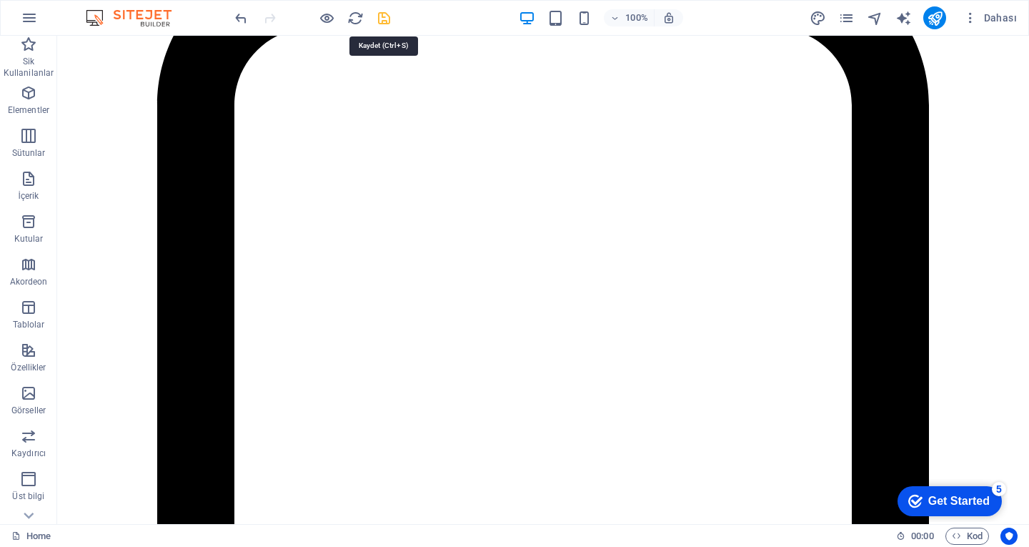
click at [383, 21] on icon "save" at bounding box center [384, 18] width 16 height 16
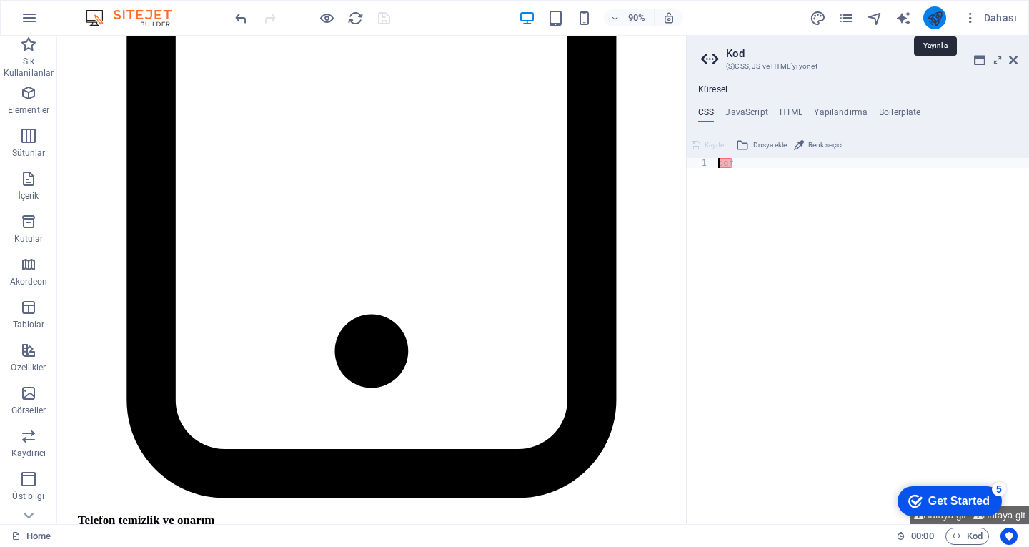
click at [936, 26] on icon "publish" at bounding box center [935, 18] width 16 height 16
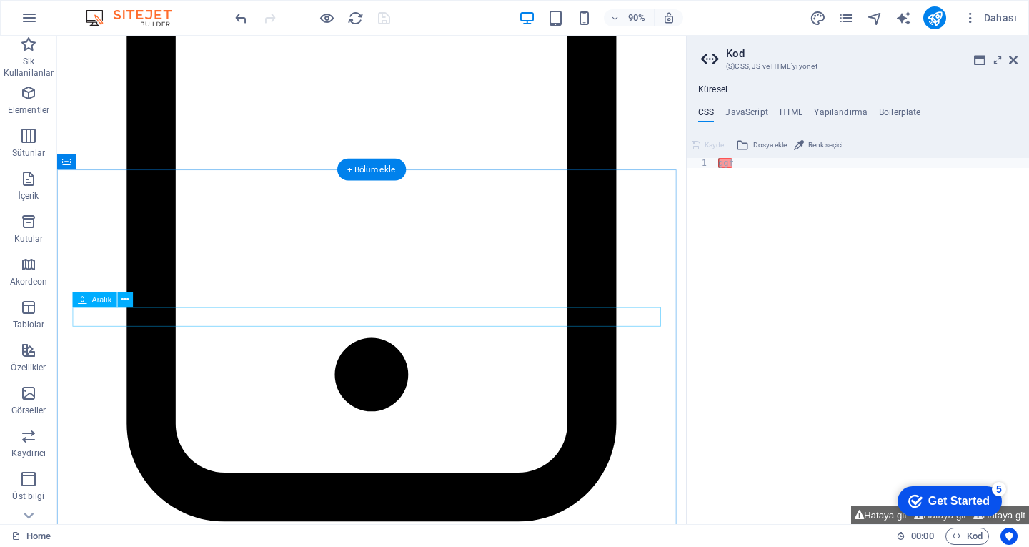
scroll to position [2800, 0]
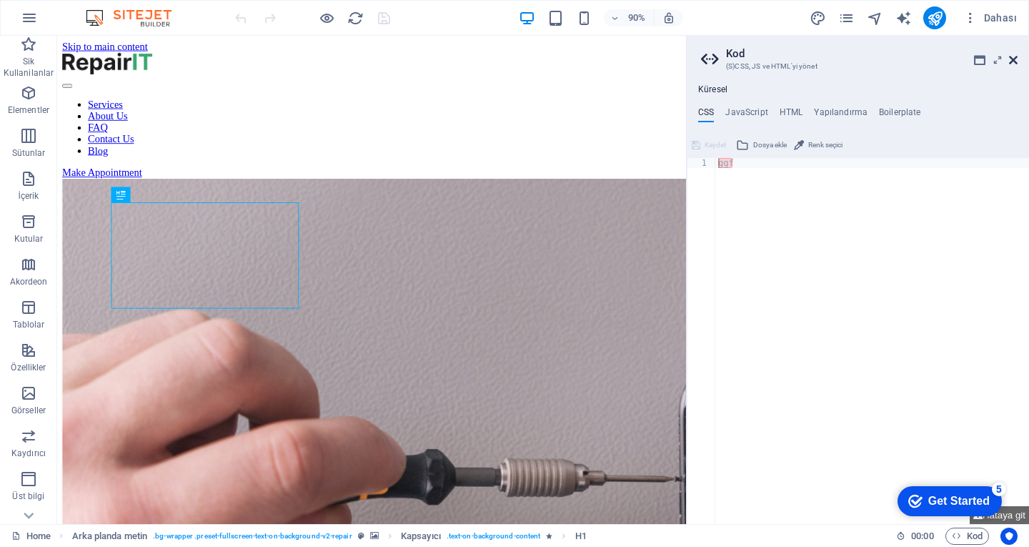
drag, startPoint x: 1009, startPoint y: 56, endPoint x: 787, endPoint y: 125, distance: 232.1
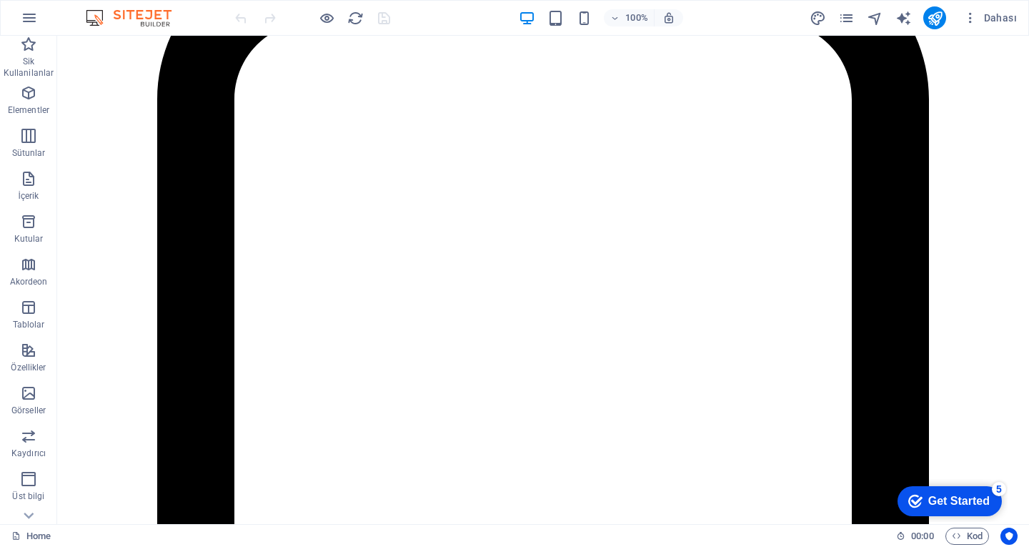
scroll to position [2858, 0]
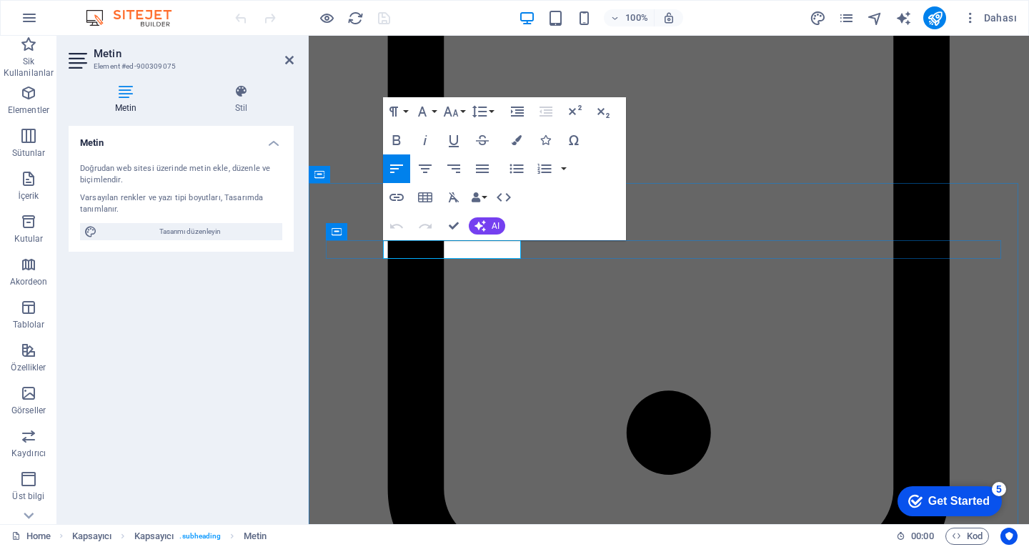
copy span "CUSTOMER STORIES"
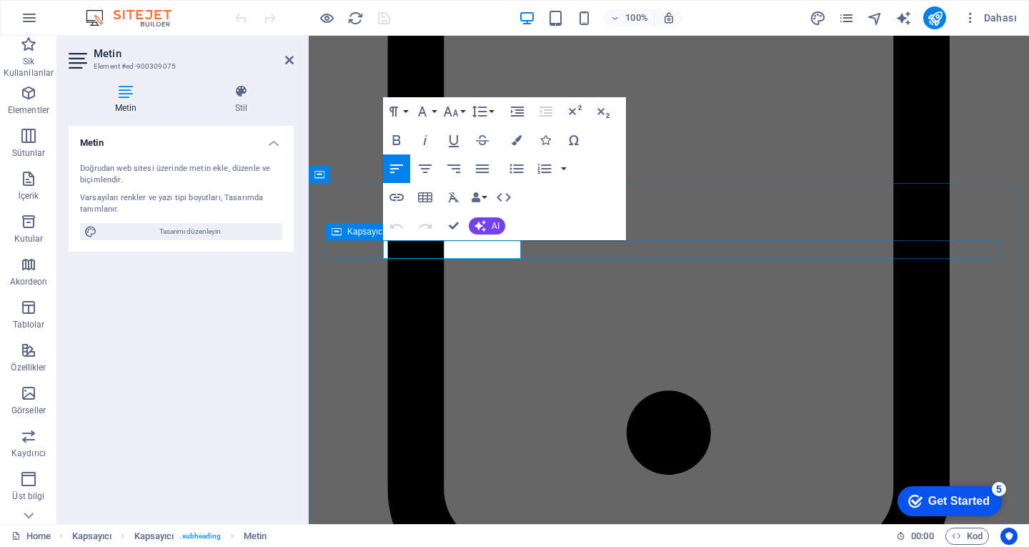
drag, startPoint x: 512, startPoint y: 250, endPoint x: 522, endPoint y: 250, distance: 10.7
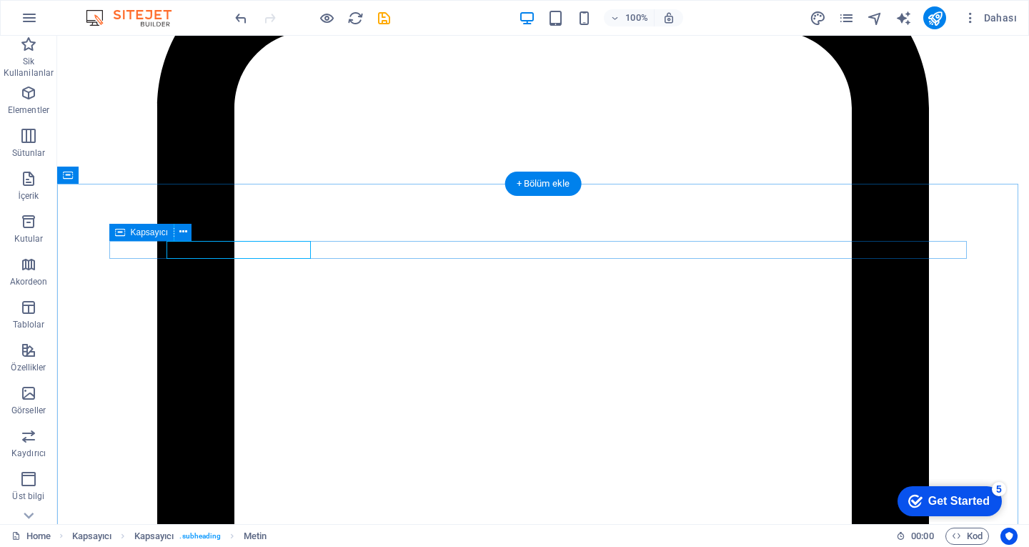
scroll to position [2858, 0]
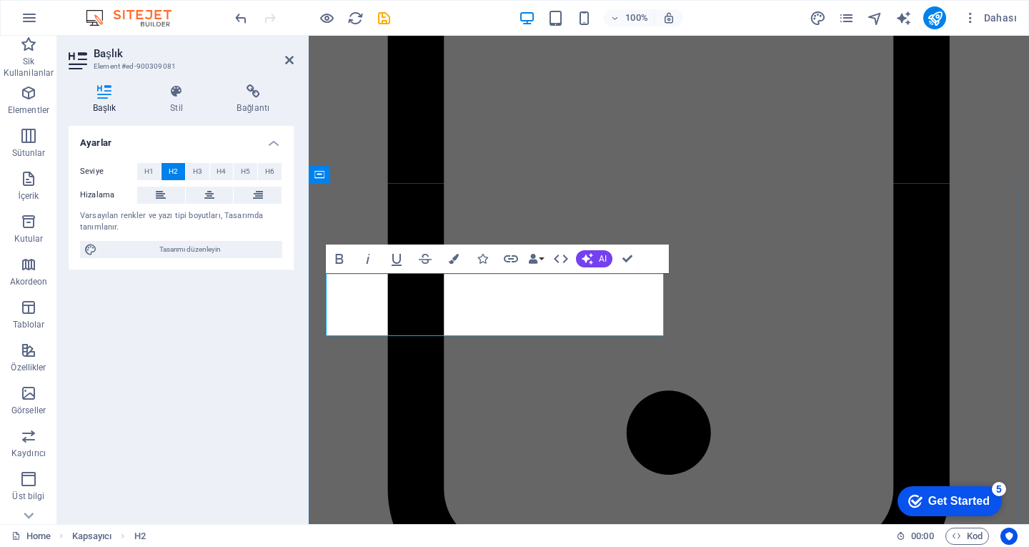
scroll to position [232, 1]
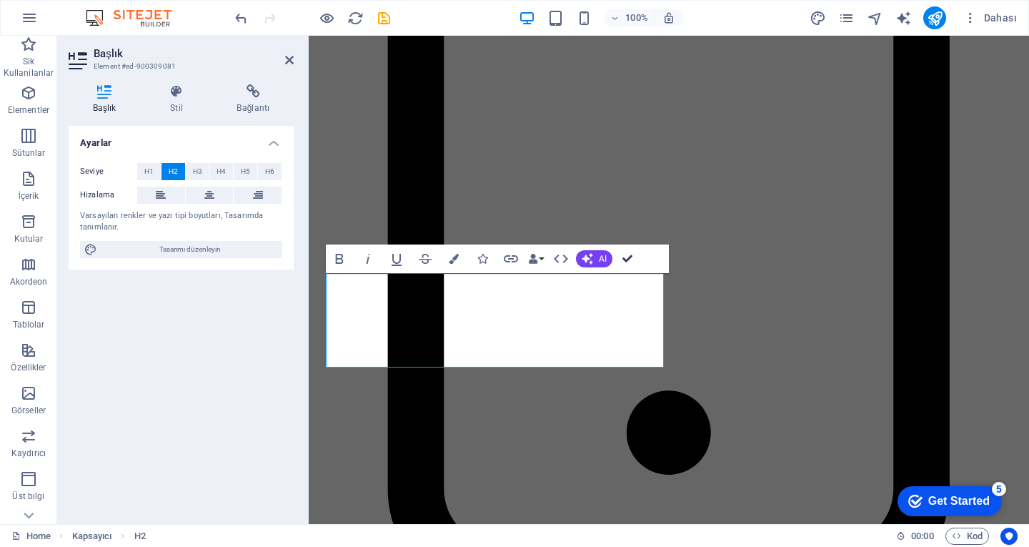
drag, startPoint x: 627, startPoint y: 259, endPoint x: 541, endPoint y: 297, distance: 93.7
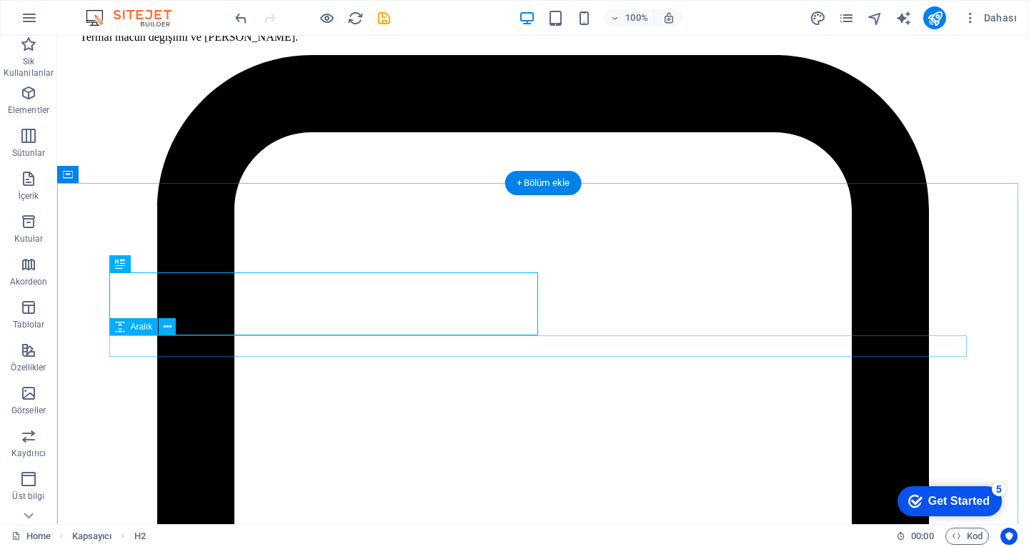
scroll to position [3073, 0]
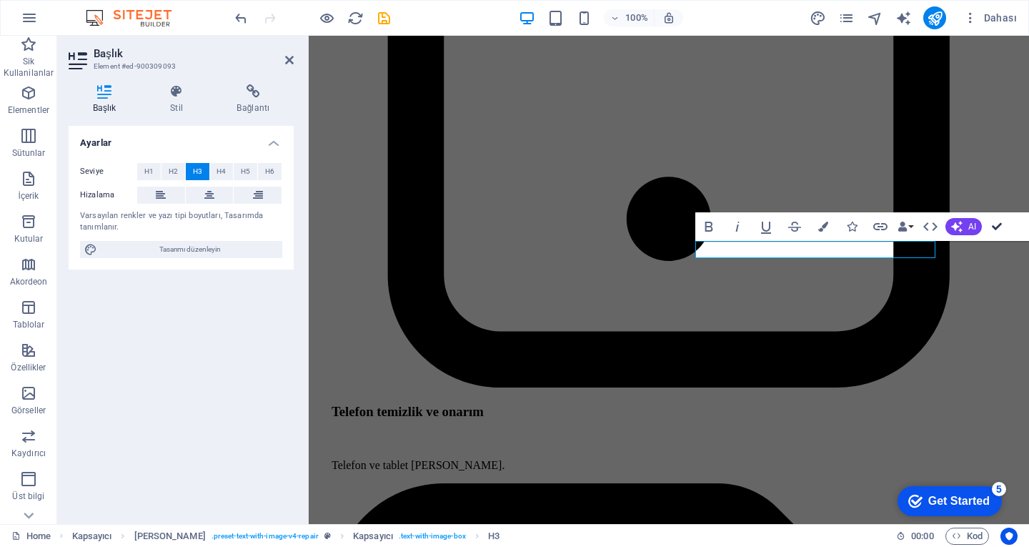
drag, startPoint x: 999, startPoint y: 226, endPoint x: 932, endPoint y: 208, distance: 69.5
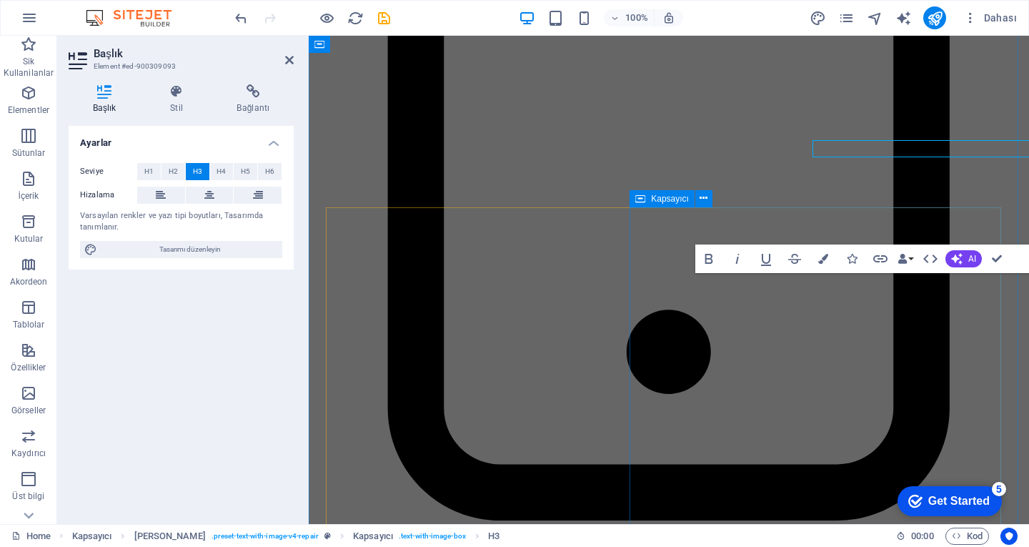
scroll to position [3141, 0]
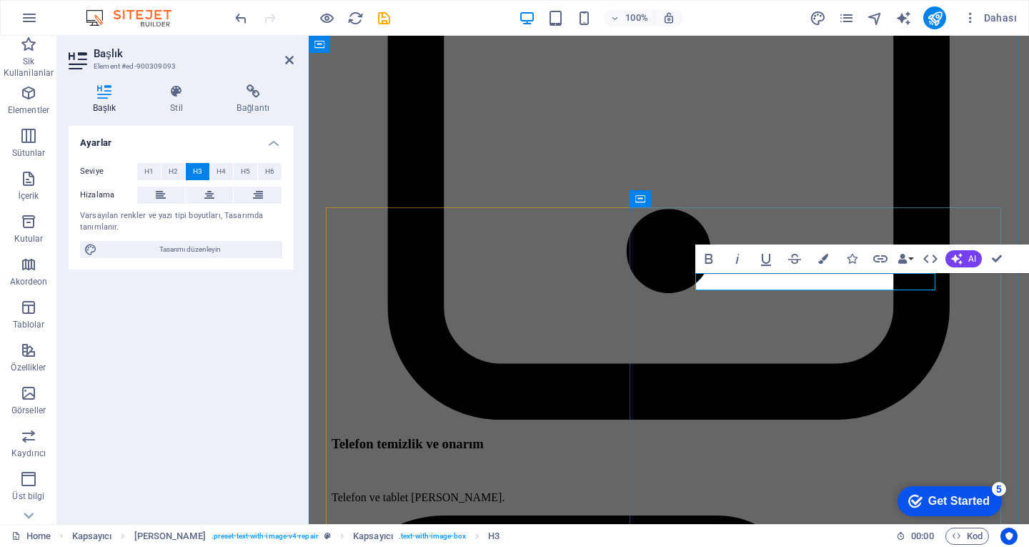
drag, startPoint x: 996, startPoint y: 257, endPoint x: 902, endPoint y: 244, distance: 95.3
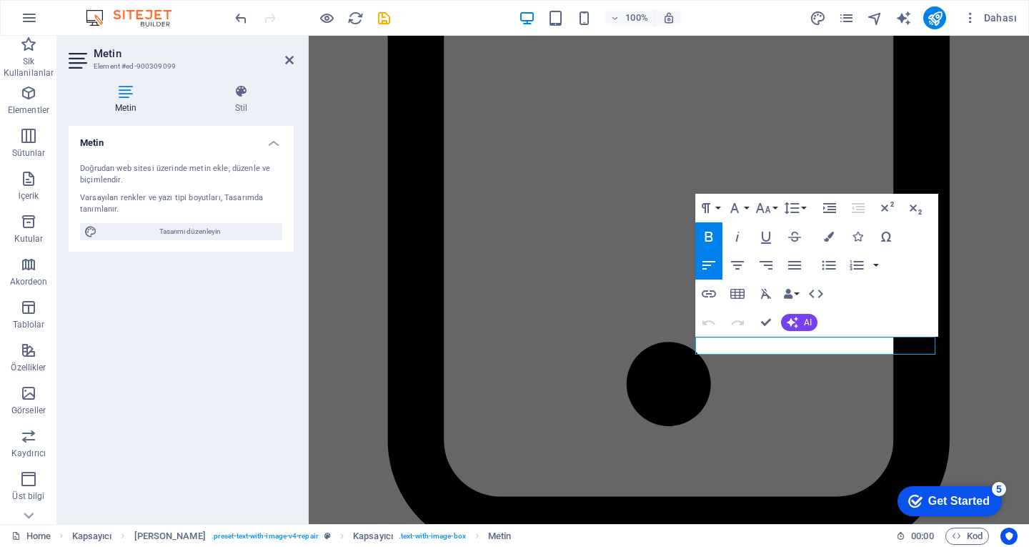
scroll to position [3109, 0]
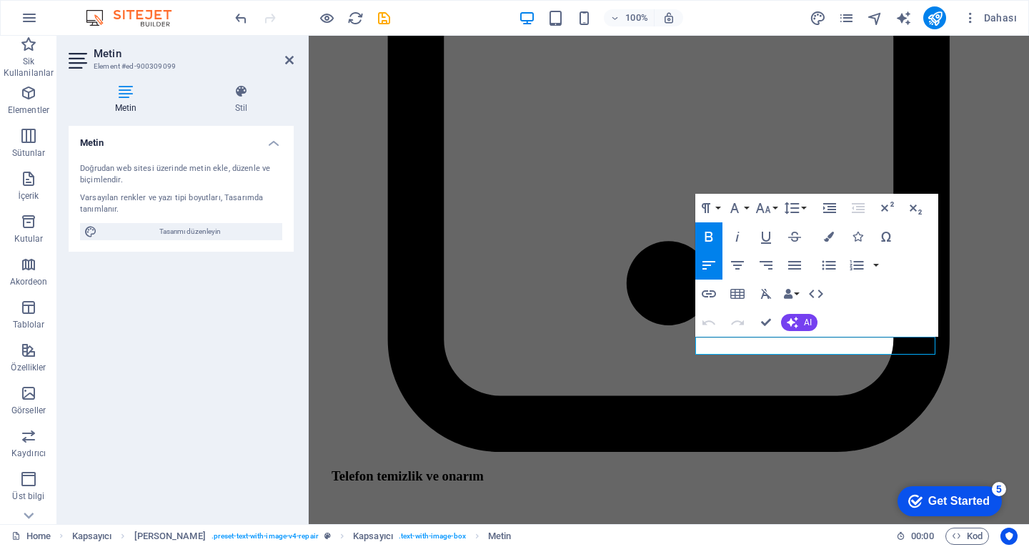
click at [697, 316] on button "Undo" at bounding box center [708, 322] width 27 height 29
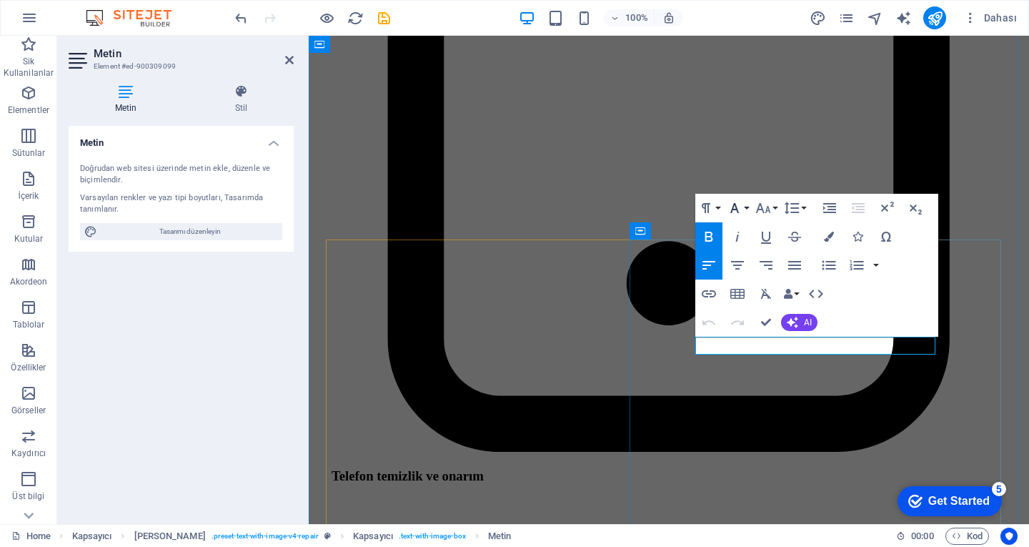
copy strong "Problem: Broken Phone Glass"
click at [706, 326] on icon "button" at bounding box center [708, 322] width 17 height 17
drag, startPoint x: 866, startPoint y: 344, endPoint x: 713, endPoint y: 347, distance: 153.0
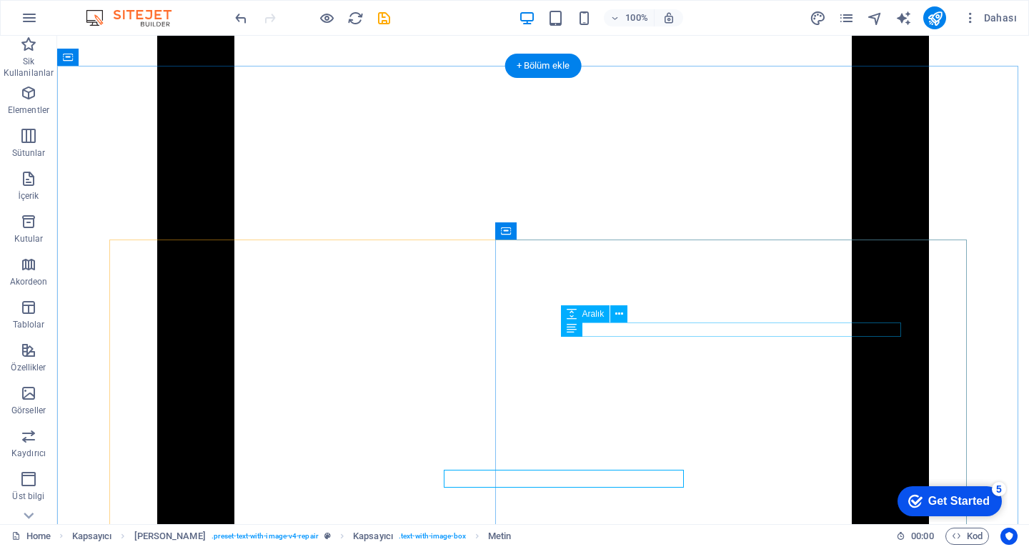
scroll to position [2976, 0]
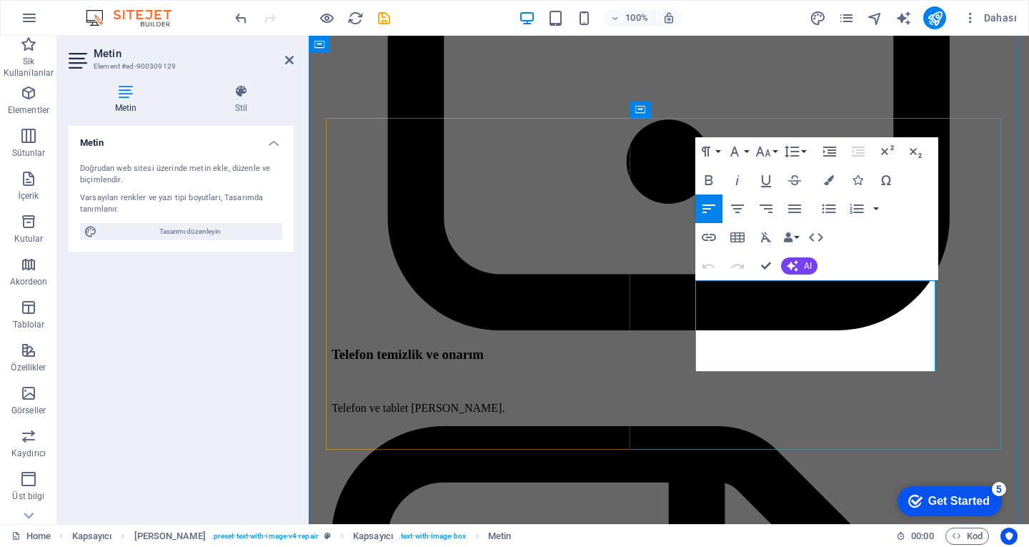
copy p "Lorem ipsum dolor sit amet, consectetur adipiscing elit, sed do eiusmod tempor …"
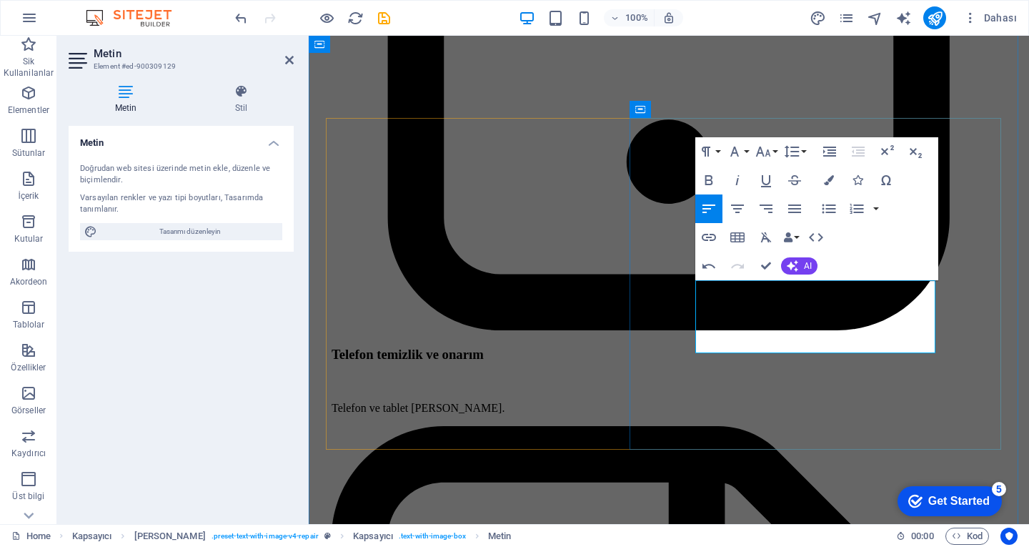
copy p "​Redmi note 10 pro telefonum motordan düşüp paramparça oldu. üstkatteknik taraf…"
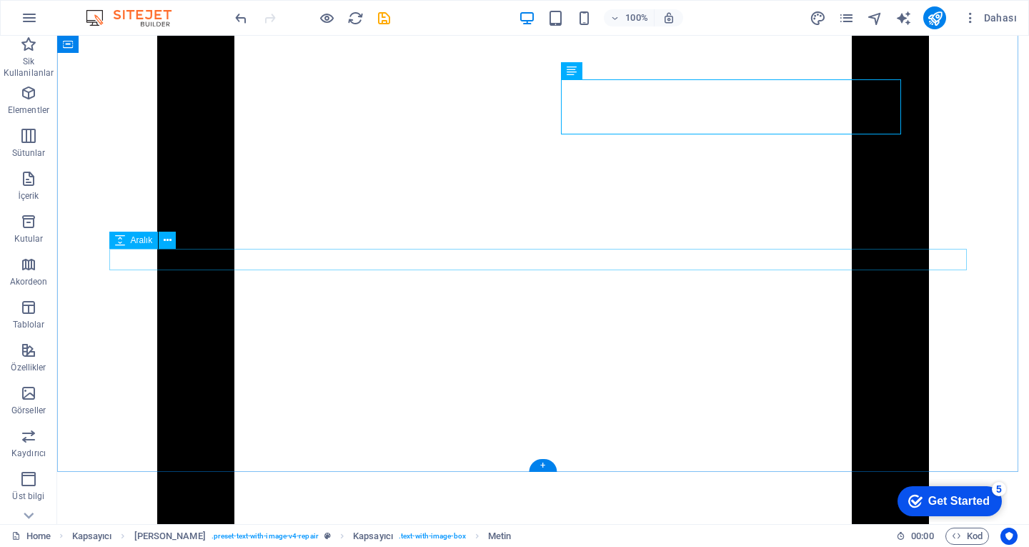
scroll to position [3312, 0]
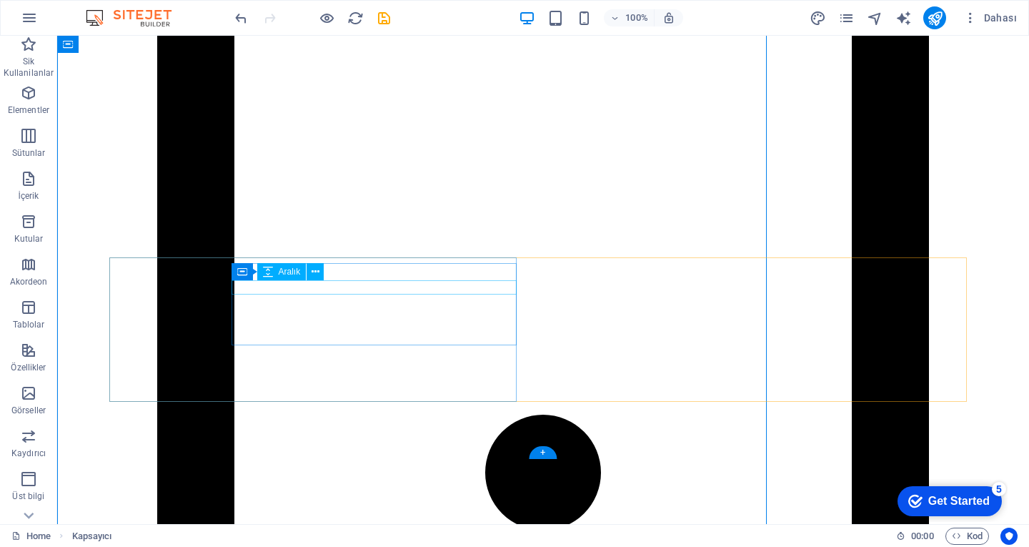
scroll to position [3311, 0]
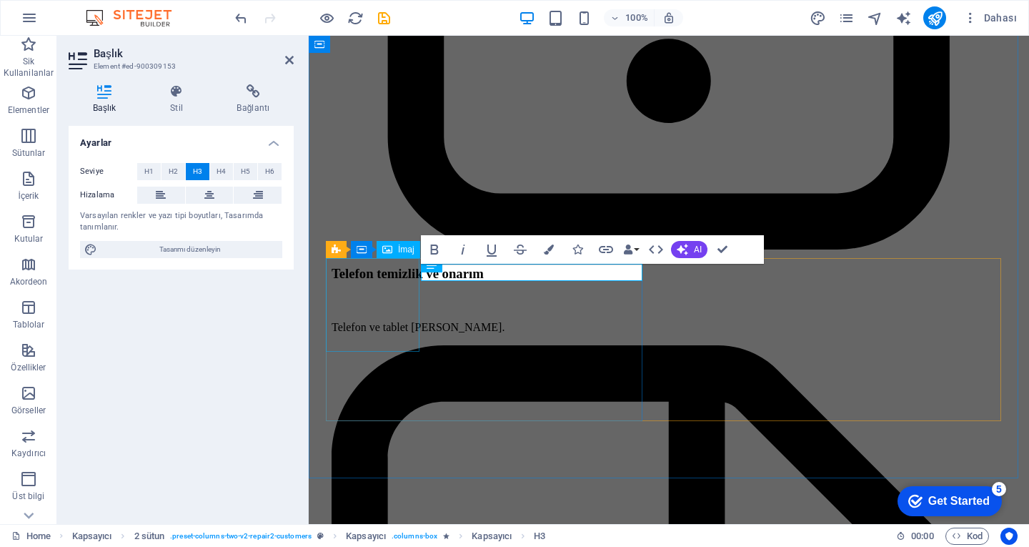
scroll to position [3443, 0]
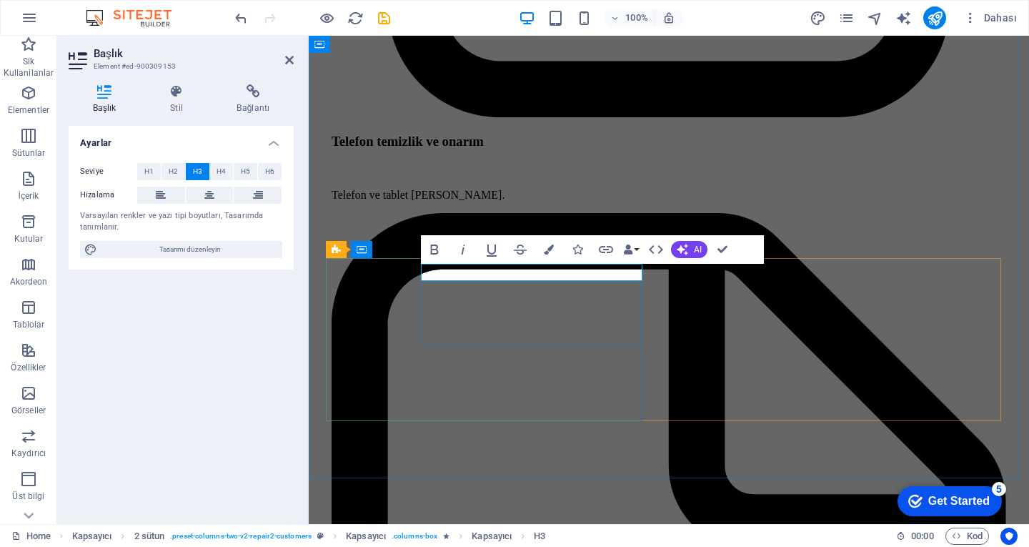
drag, startPoint x: 544, startPoint y: 272, endPoint x: 433, endPoint y: 274, distance: 110.8
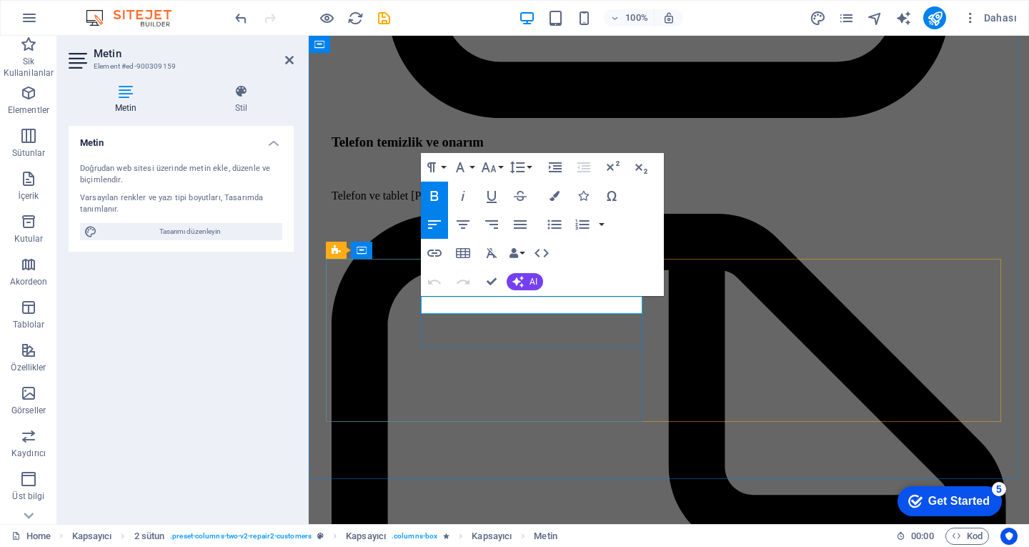
drag, startPoint x: 601, startPoint y: 309, endPoint x: 429, endPoint y: 304, distance: 172.3
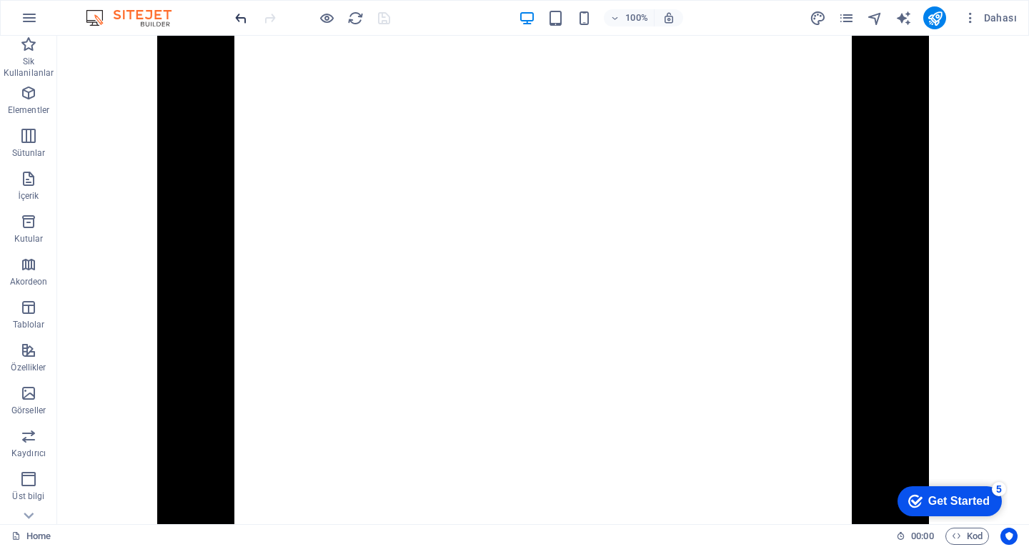
scroll to position [3493, 0]
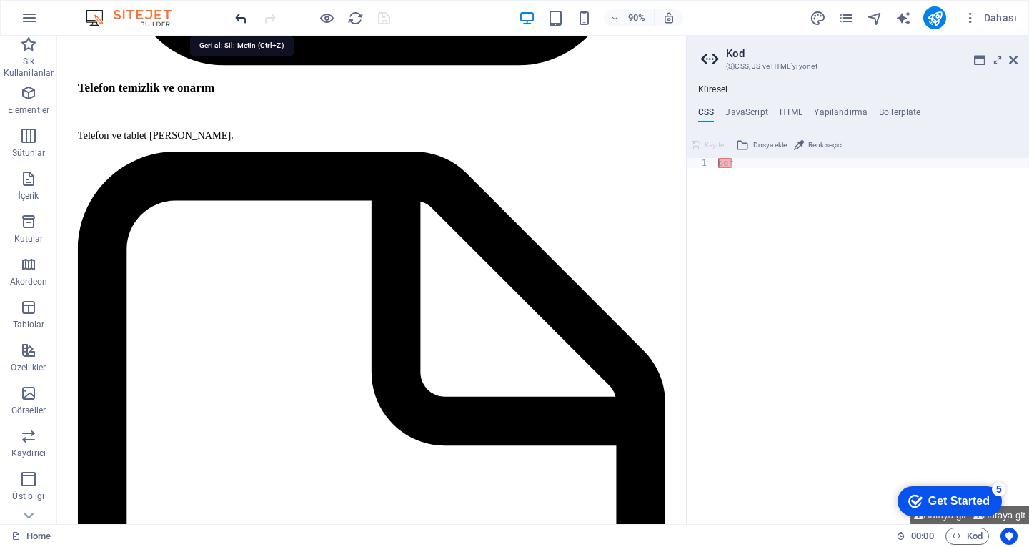
click at [1017, 61] on icon at bounding box center [1013, 59] width 9 height 11
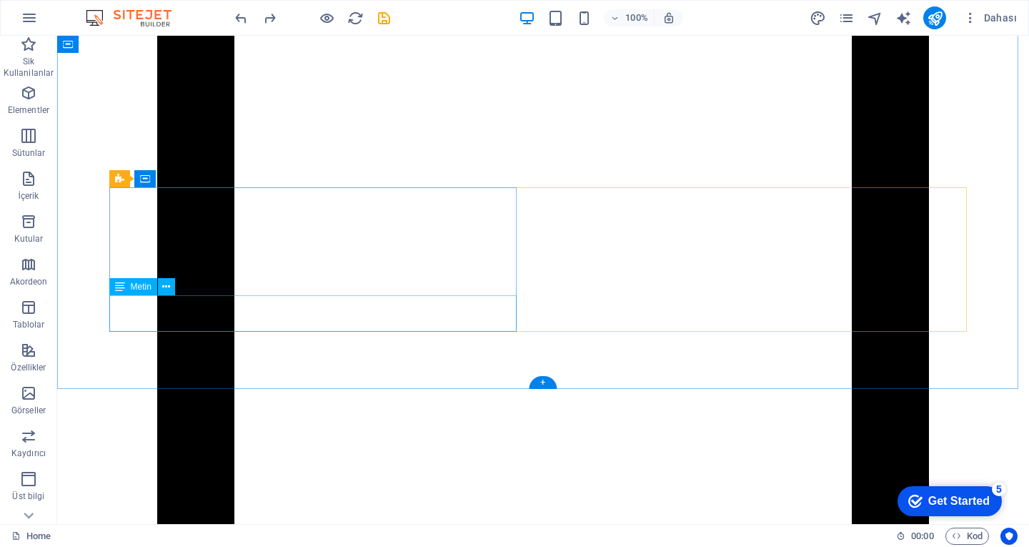
scroll to position [3381, 0]
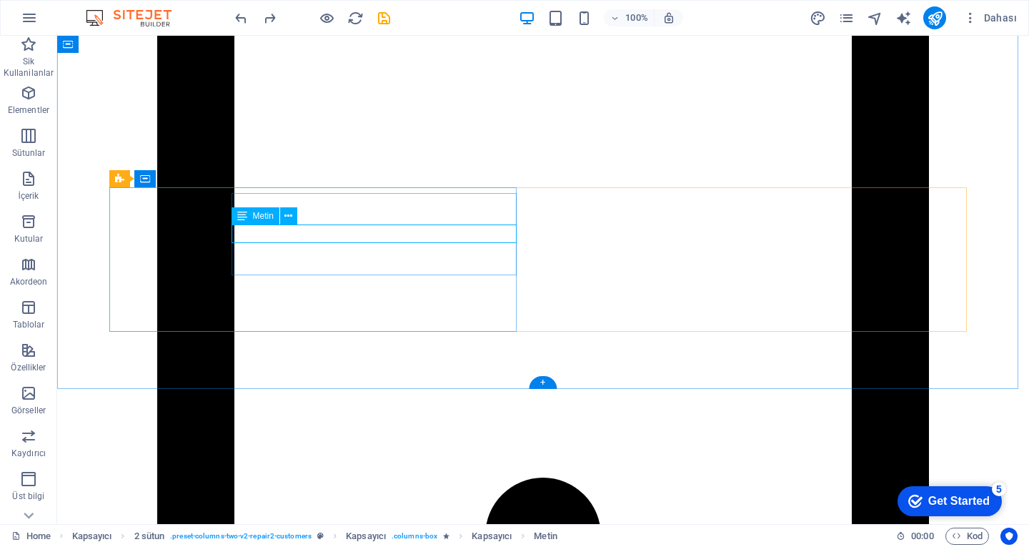
drag, startPoint x: 328, startPoint y: 234, endPoint x: 106, endPoint y: 232, distance: 221.5
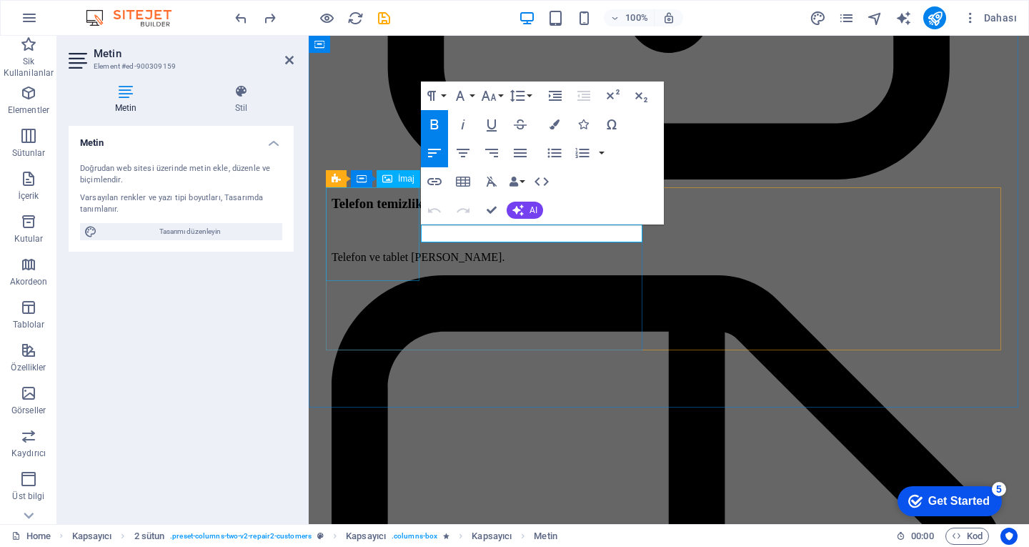
scroll to position [3514, 0]
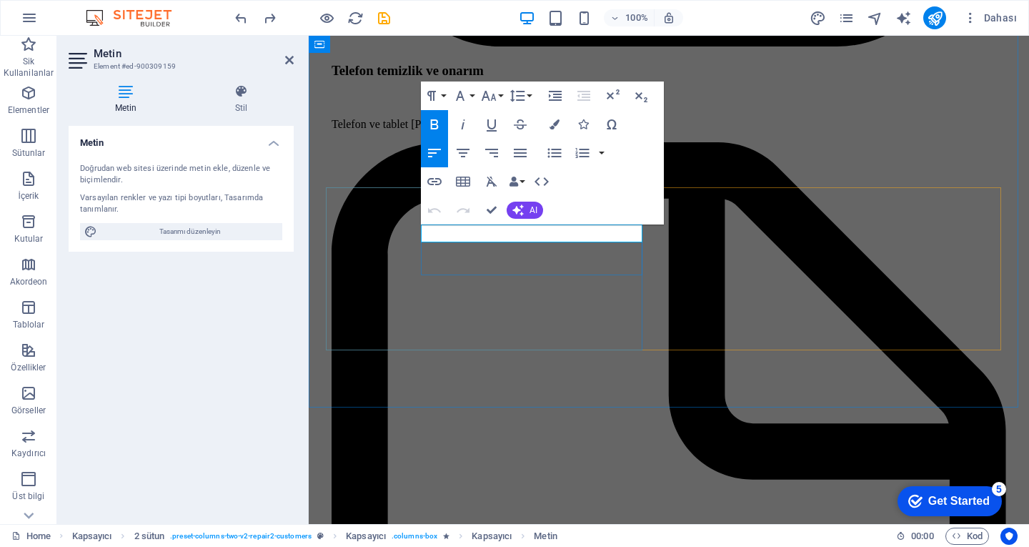
copy strong "Problem : Data Recovery needed"
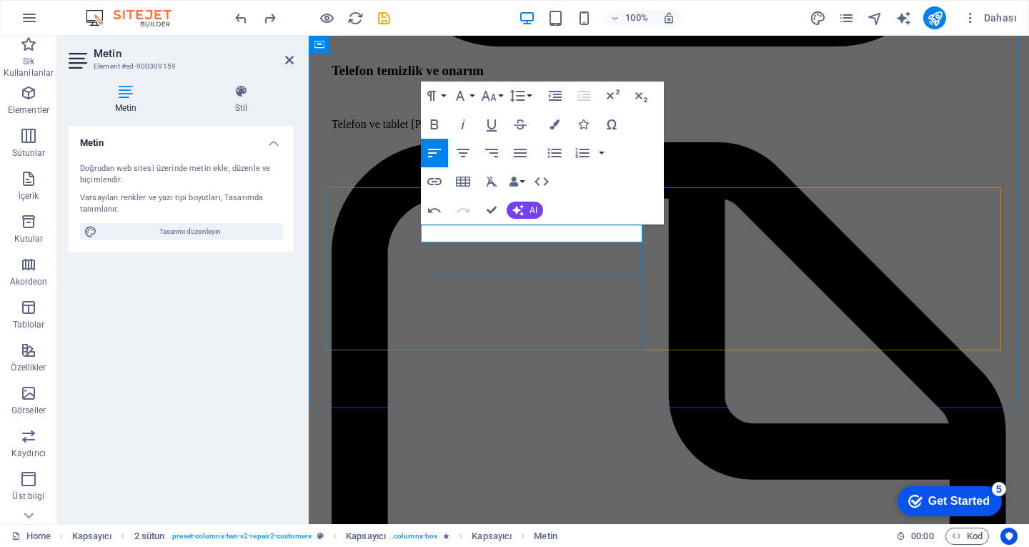
drag, startPoint x: 464, startPoint y: 234, endPoint x: 477, endPoint y: 232, distance: 12.9
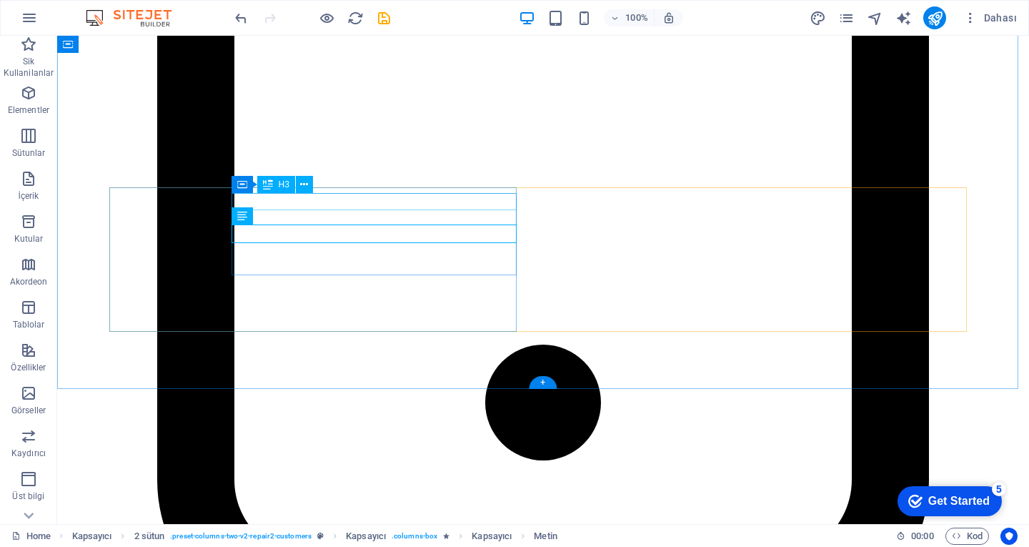
scroll to position [3381, 0]
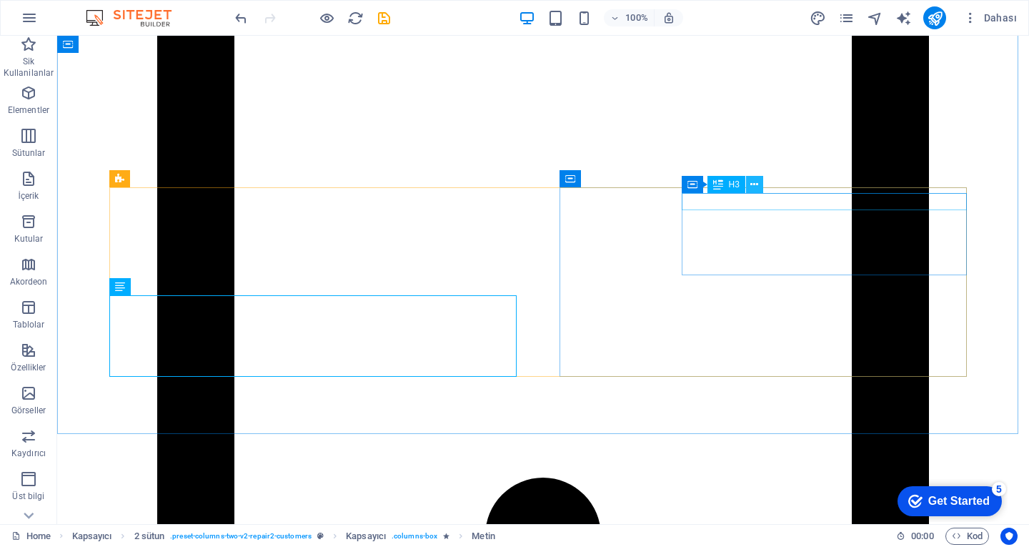
click at [752, 188] on icon at bounding box center [754, 184] width 8 height 15
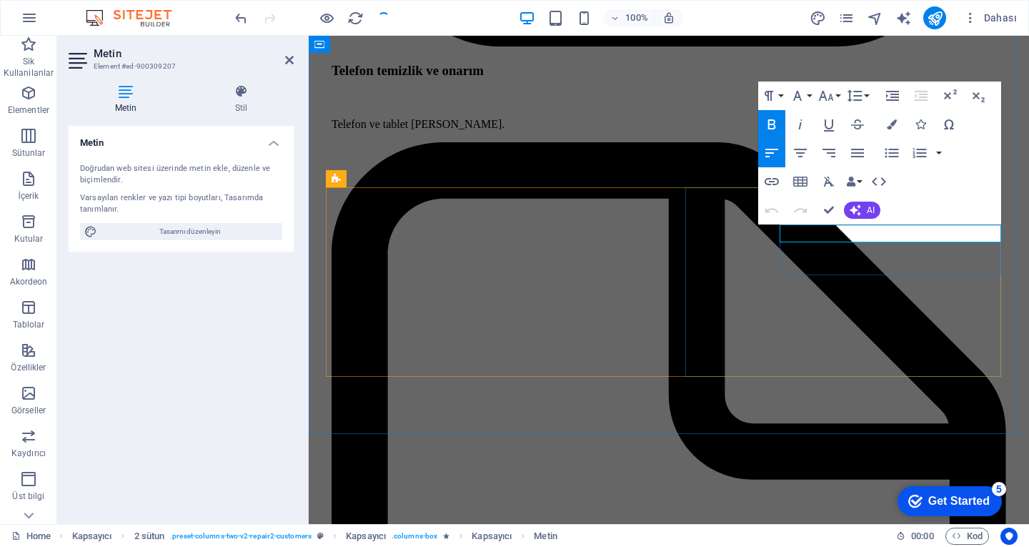
click at [833, 214] on div "Home Sik Kullanilanlar Elementler Sütunlar İçerik Kutular Akordeon Tablolar Öze…" at bounding box center [514, 280] width 1029 height 488
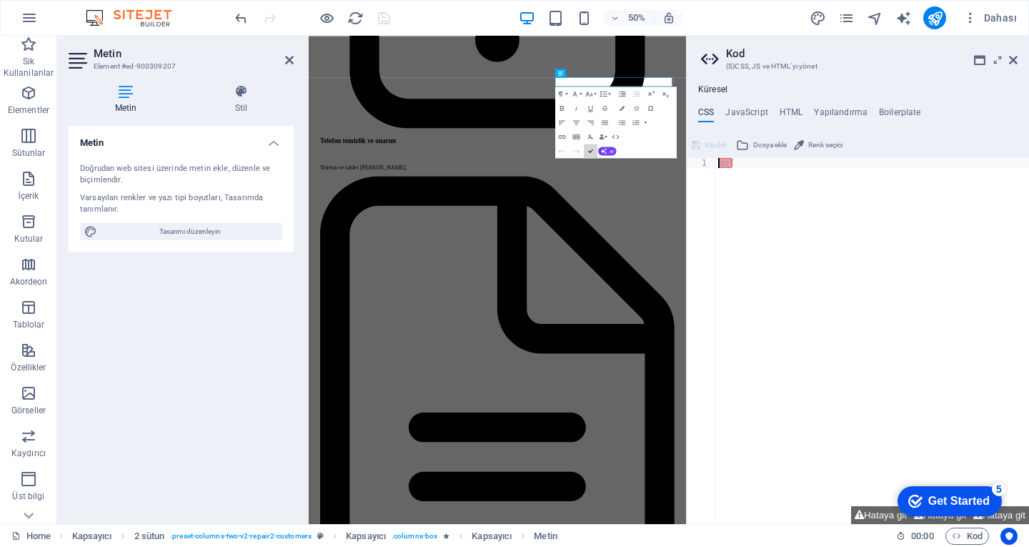
scroll to position [4014, 0]
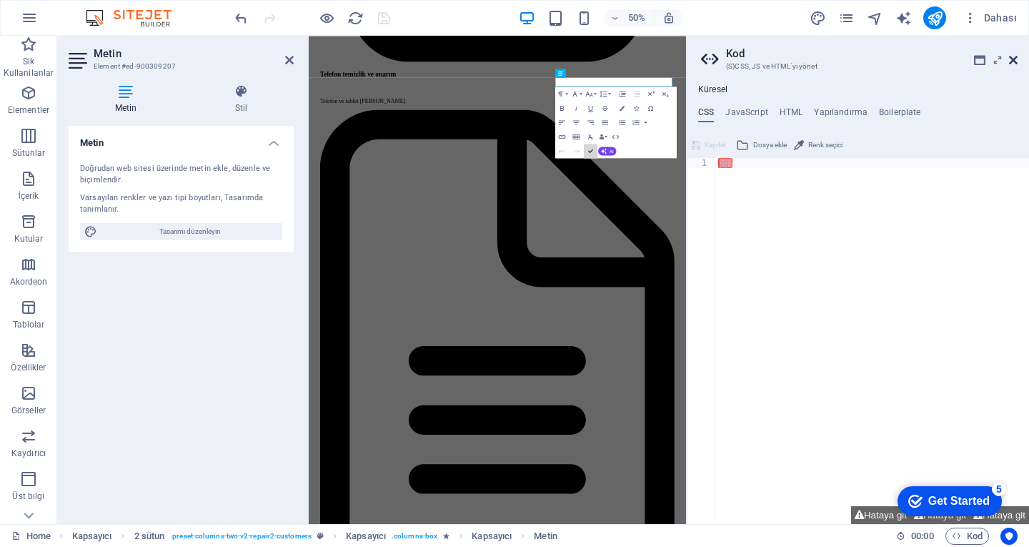
click at [1010, 62] on icon at bounding box center [1013, 59] width 9 height 11
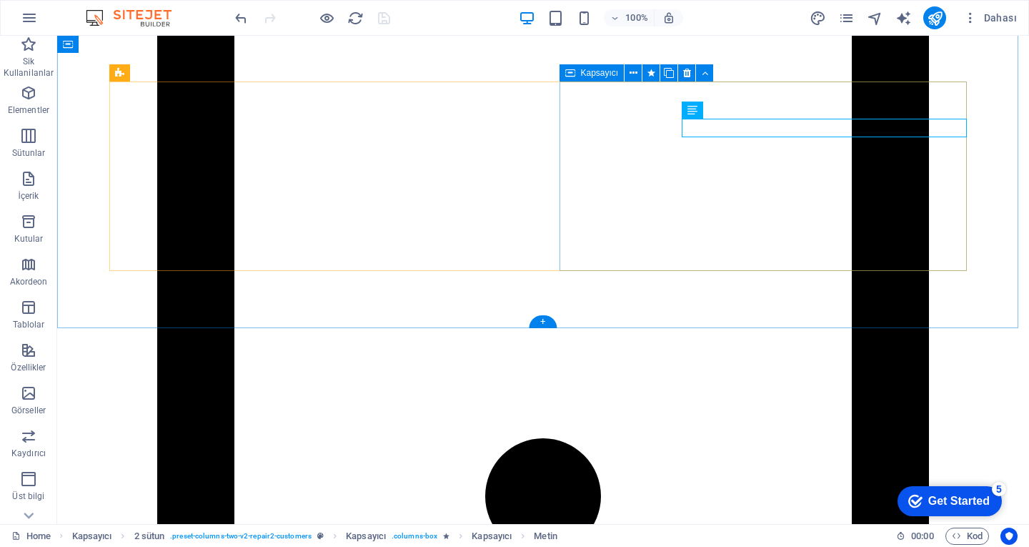
scroll to position [3344, 0]
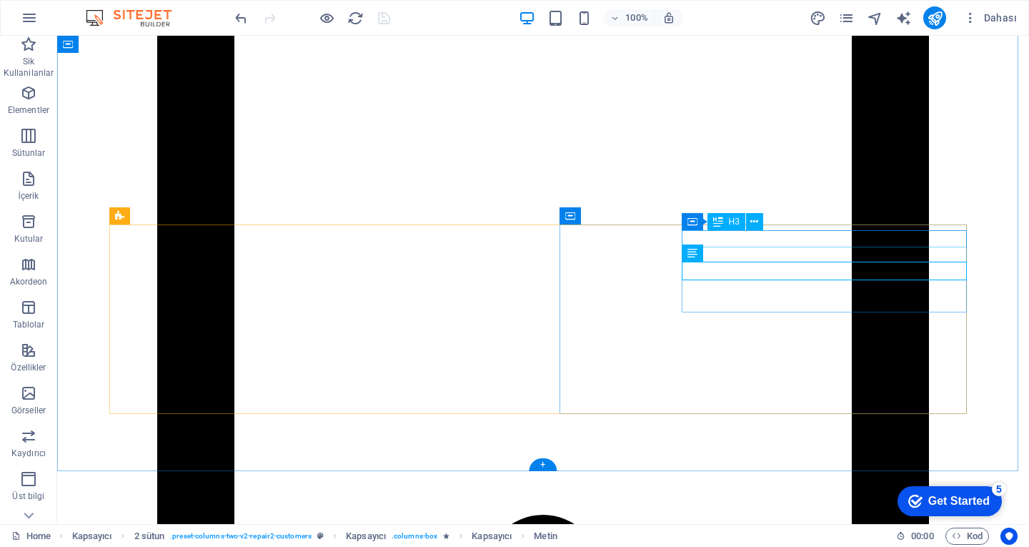
drag, startPoint x: 826, startPoint y: 242, endPoint x: 573, endPoint y: 242, distance: 252.9
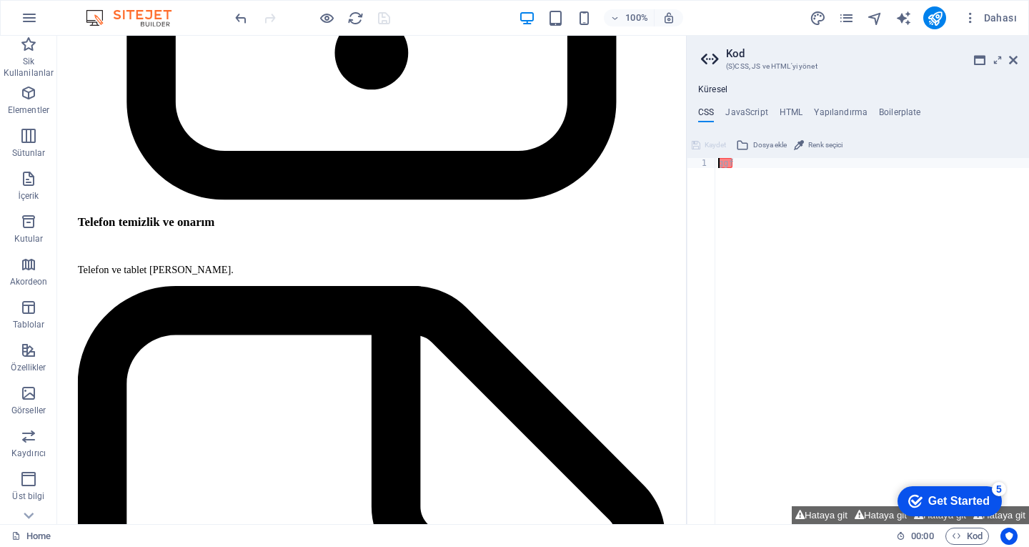
scroll to position [3528, 0]
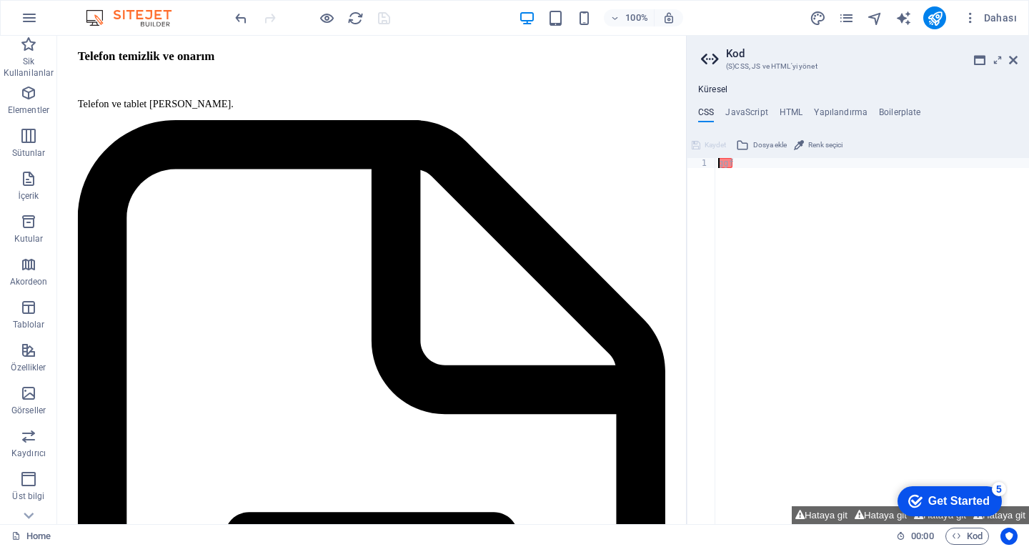
click at [825, 242] on div "ggf" at bounding box center [872, 351] width 314 height 386
click at [1009, 71] on header "Kod (S)CSS, JS ve HTML'yi yönet" at bounding box center [859, 54] width 317 height 37
click at [1005, 63] on header "Kod (S)CSS, JS ve HTML'yi yönet" at bounding box center [859, 54] width 317 height 37
click at [1010, 59] on icon at bounding box center [1013, 59] width 9 height 11
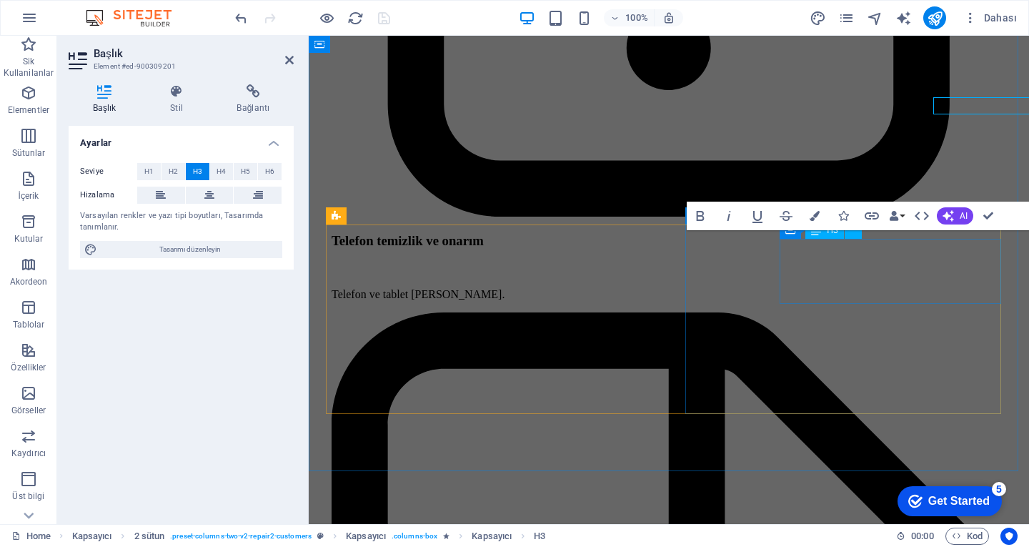
scroll to position [3477, 0]
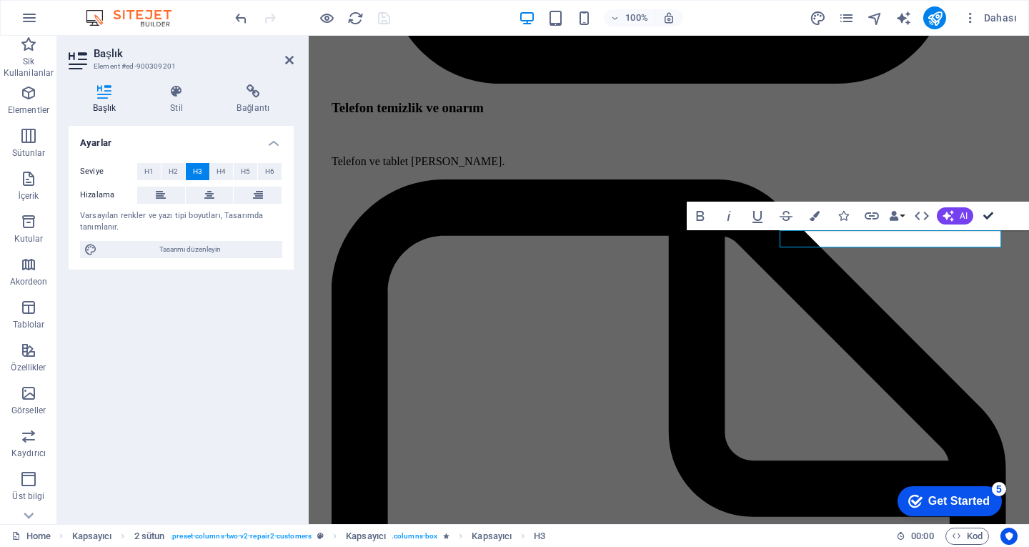
scroll to position [3344, 0]
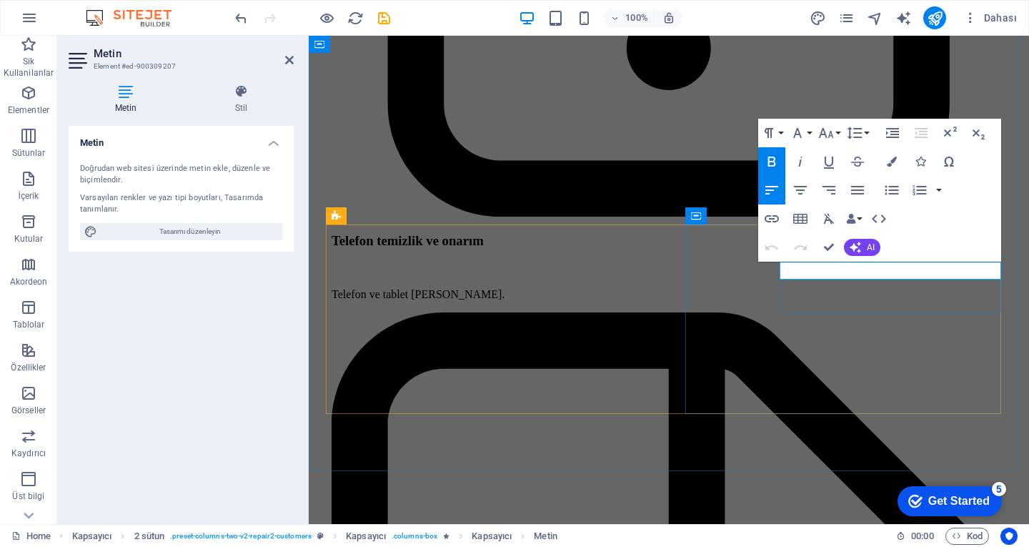
scroll to position [3477, 0]
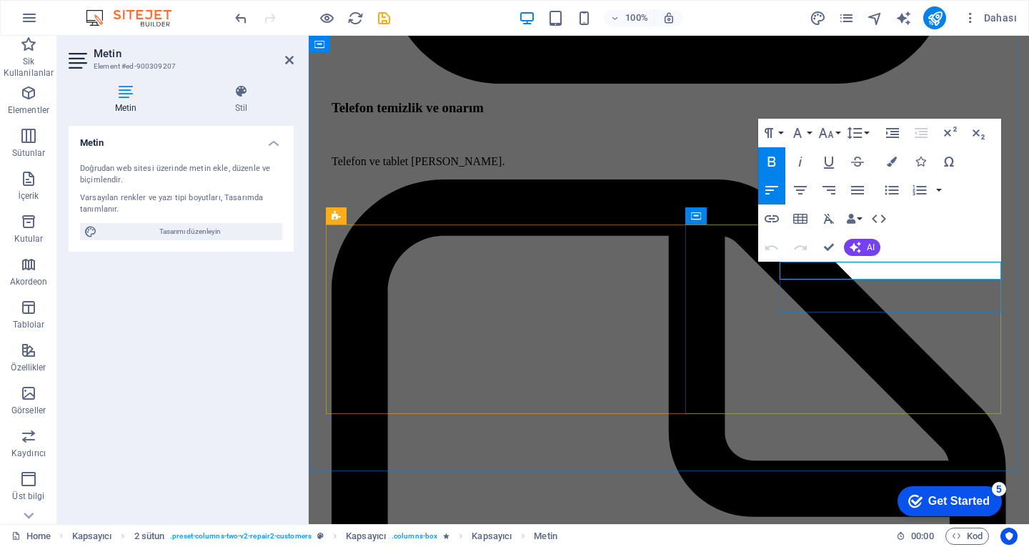
copy strong "Problem : Laptop didn't start"
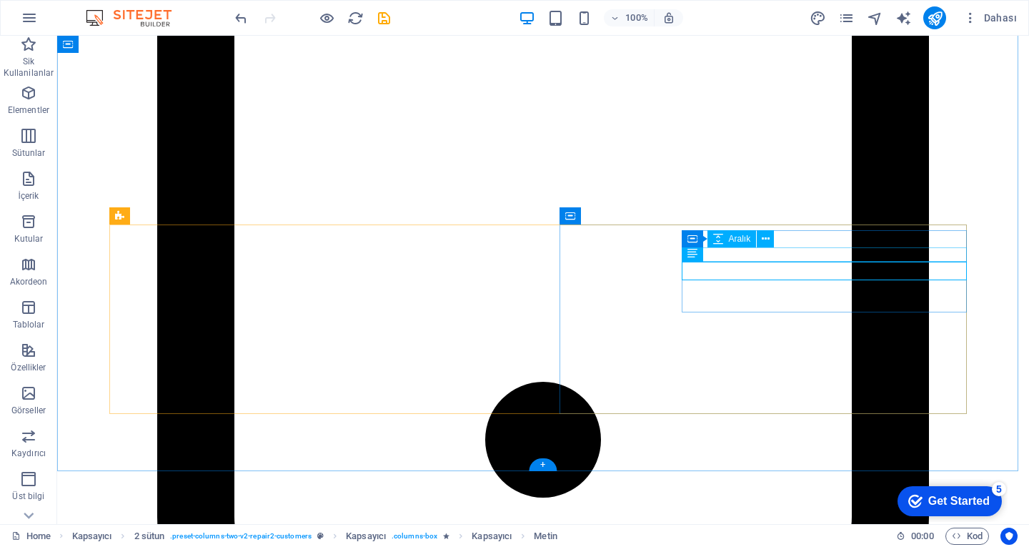
scroll to position [3344, 0]
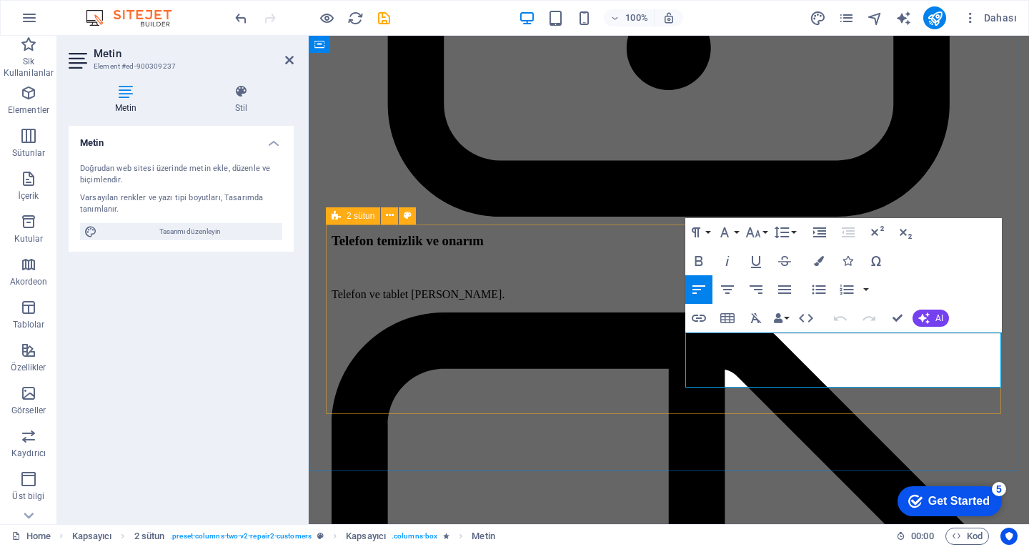
scroll to position [3477, 0]
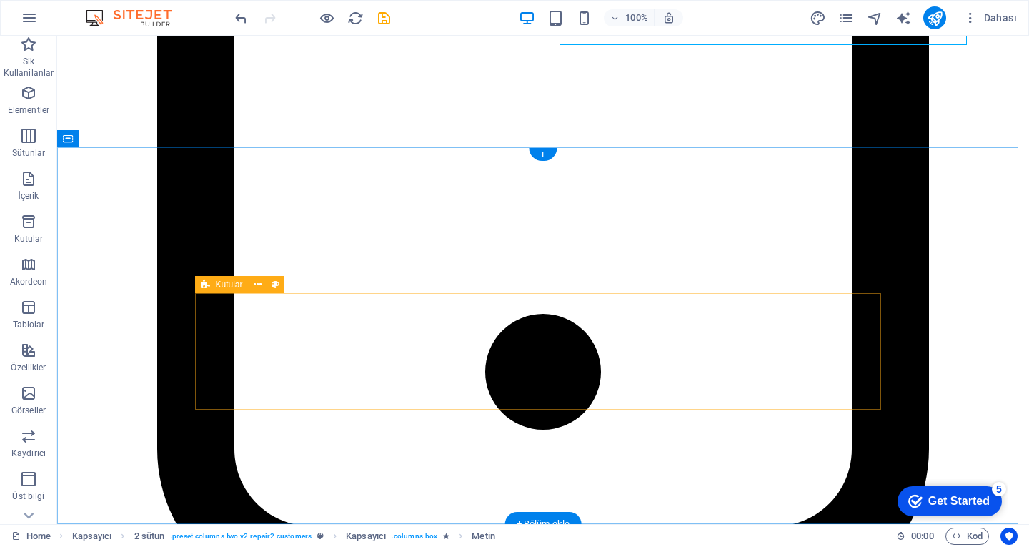
scroll to position [3701, 0]
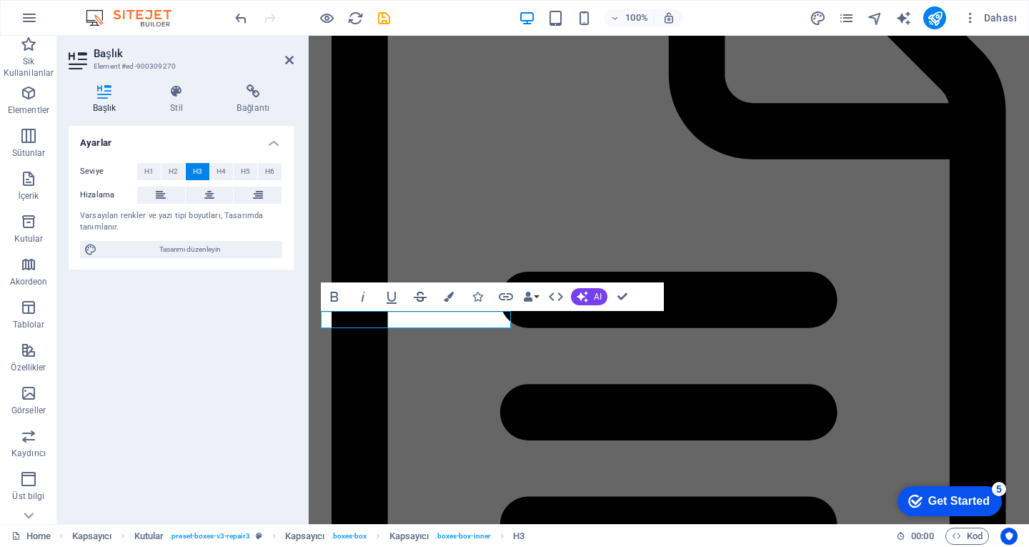
scroll to position [0, 5]
drag, startPoint x: 619, startPoint y: 289, endPoint x: 563, endPoint y: 253, distance: 66.2
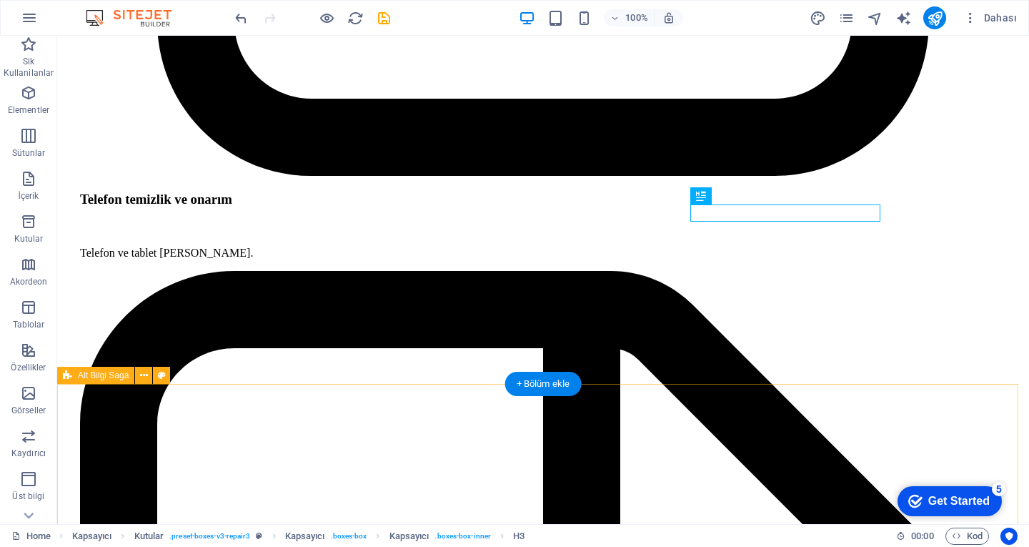
scroll to position [3976, 0]
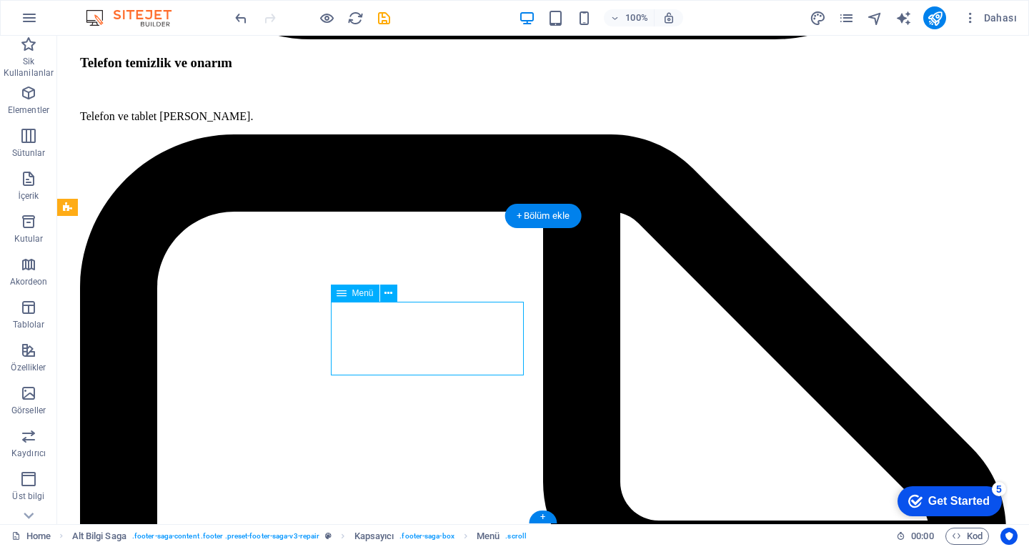
select select
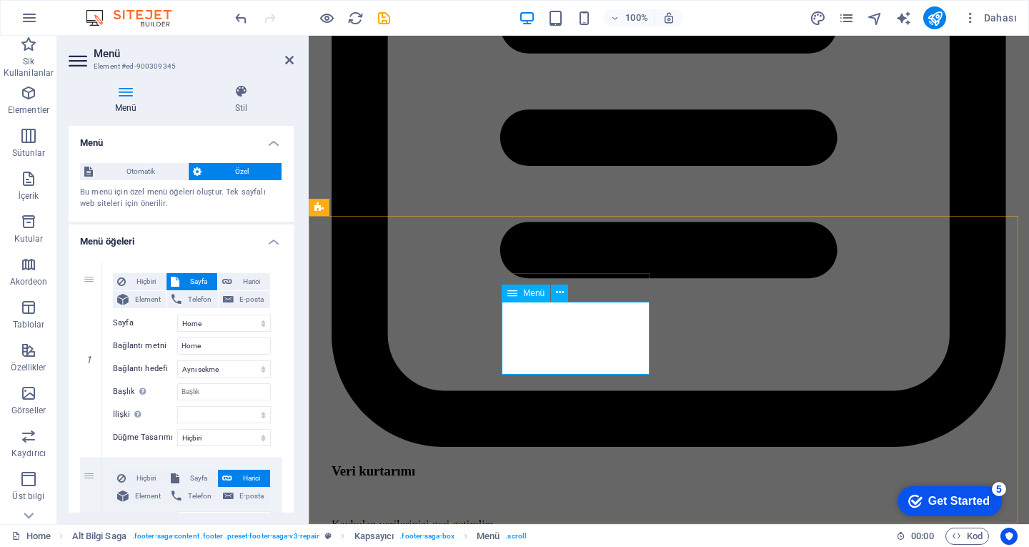
click at [556, 294] on icon at bounding box center [560, 292] width 8 height 15
click at [559, 294] on icon at bounding box center [560, 292] width 8 height 15
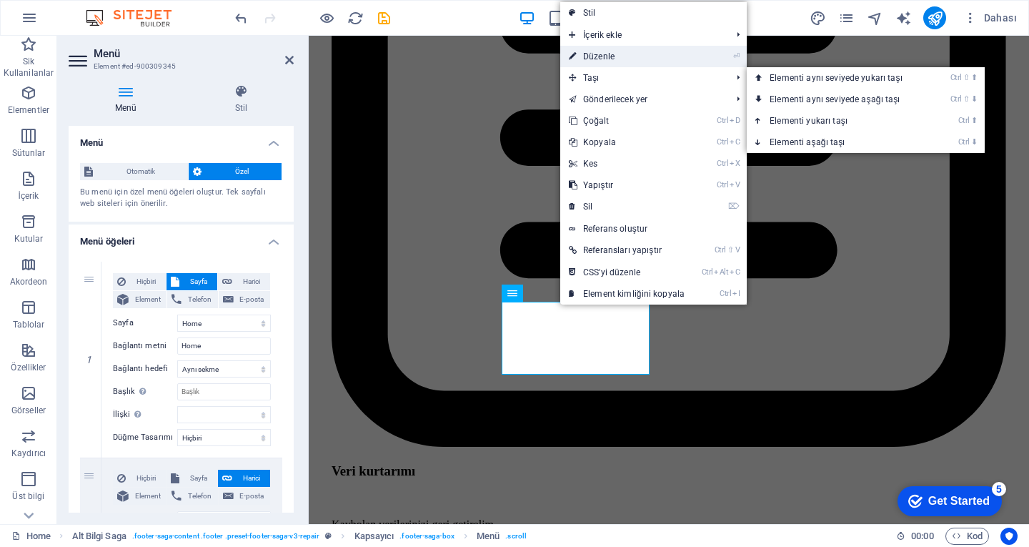
click at [617, 60] on link "⏎ Düzenle" at bounding box center [626, 56] width 133 height 21
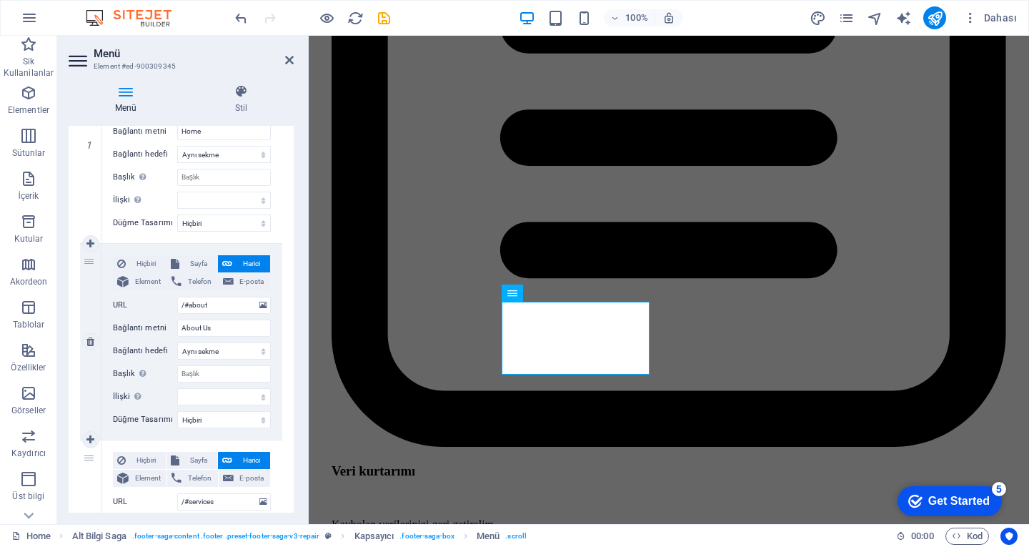
scroll to position [143, 0]
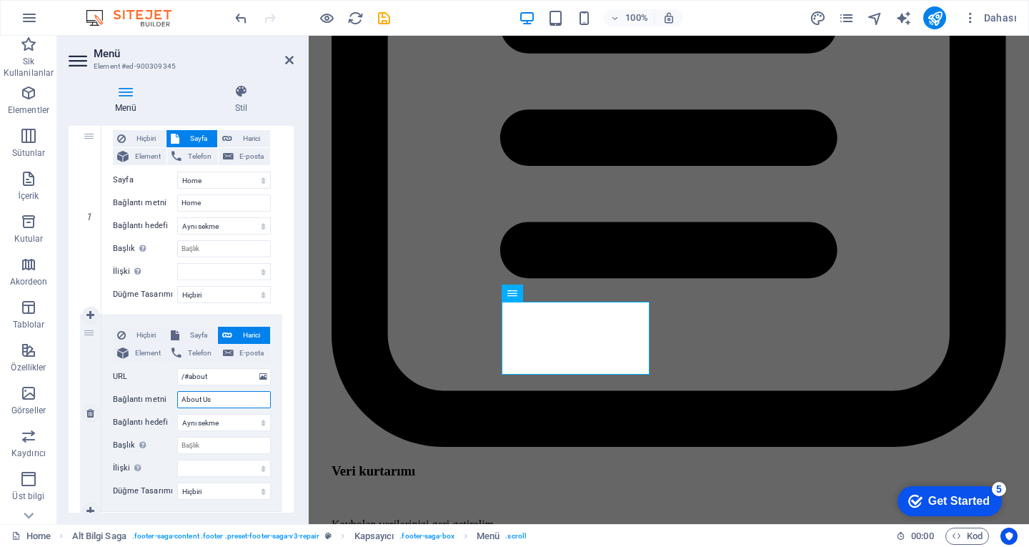
drag, startPoint x: 231, startPoint y: 398, endPoint x: 170, endPoint y: 404, distance: 61.1
click at [170, 404] on div "Bağlantı metni About Us" at bounding box center [192, 399] width 158 height 17
type input "Neden bşz"
select select
type input "Neden bş"
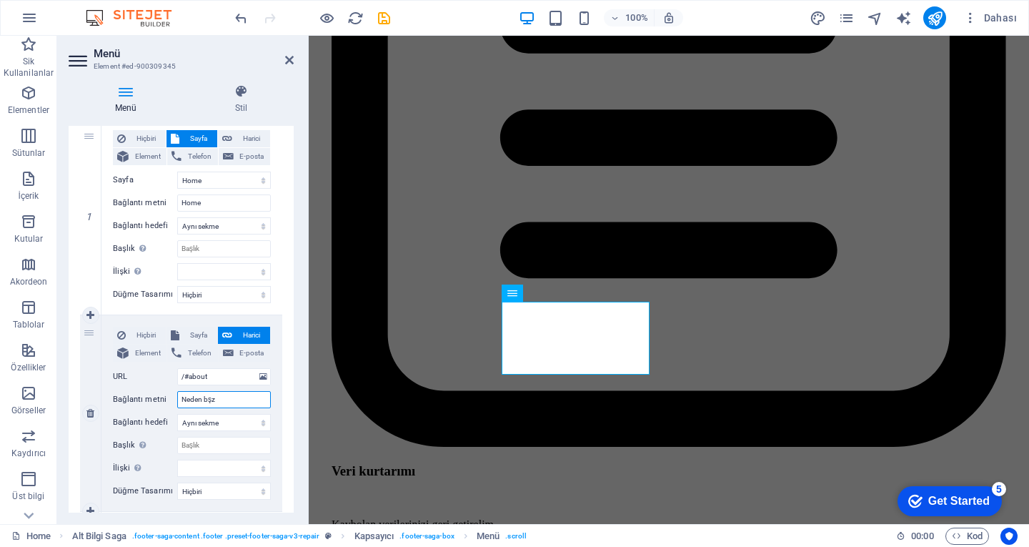
select select
type input "Neden b"
select select
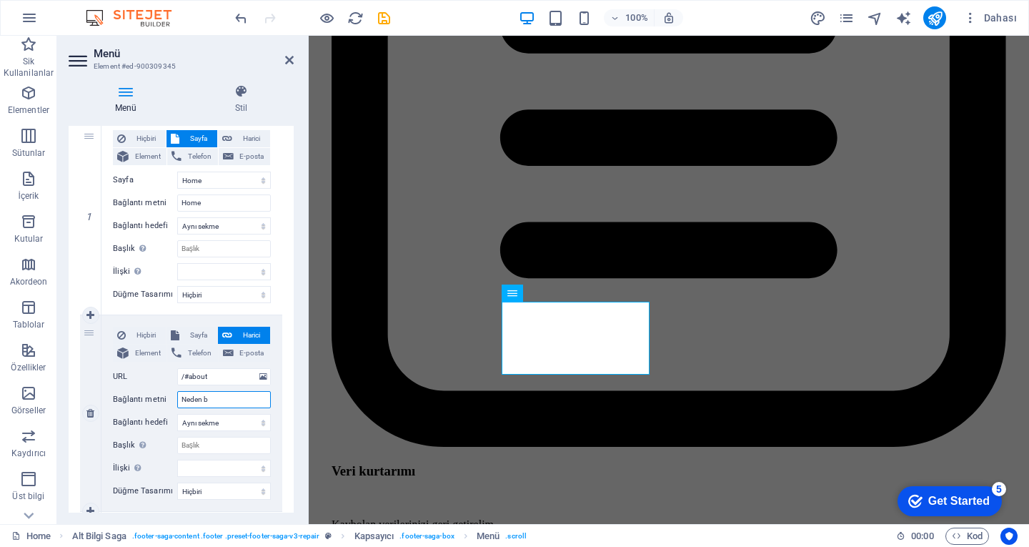
select select
type input "Neden biz"
select select
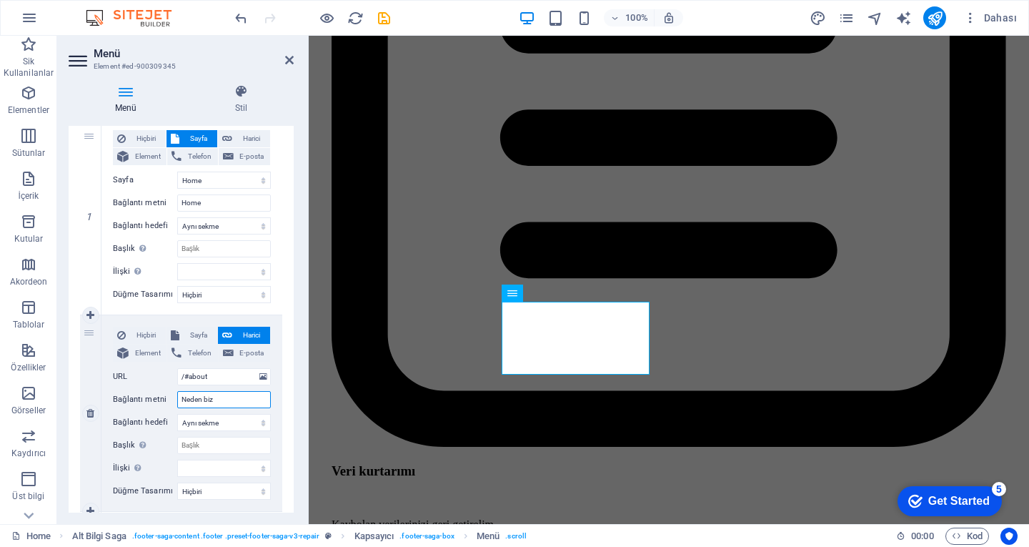
select select
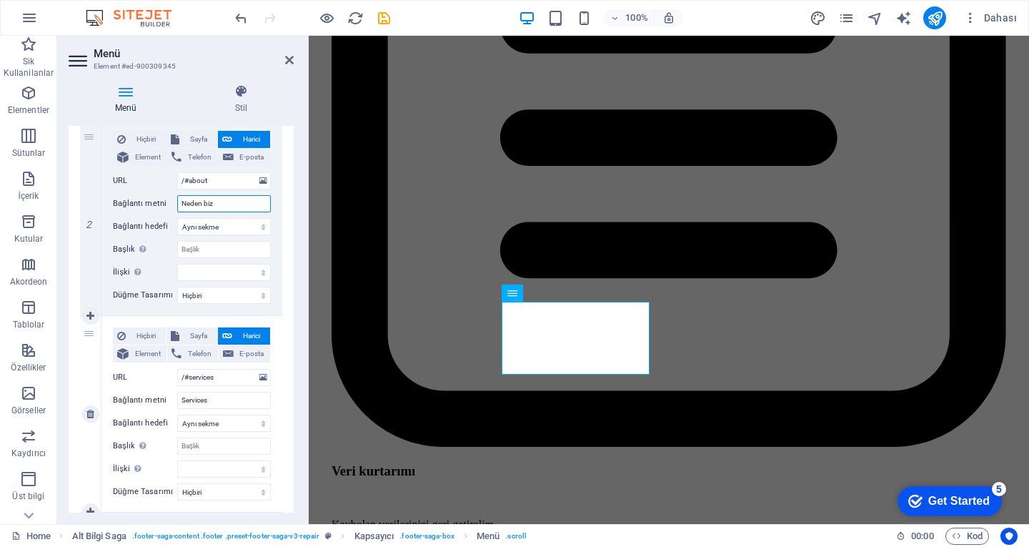
scroll to position [429, 0]
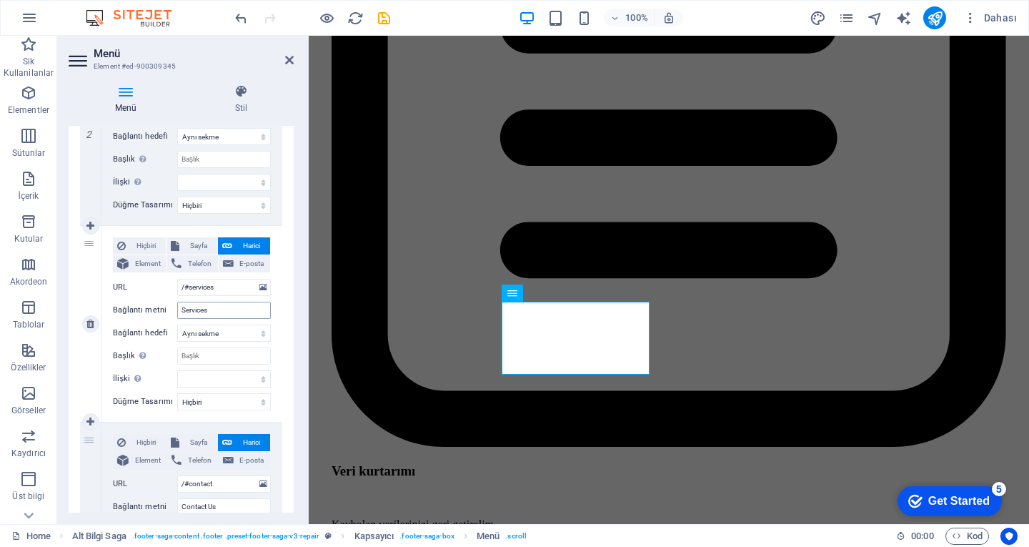
type input "Neden biz"
drag, startPoint x: 224, startPoint y: 308, endPoint x: 161, endPoint y: 312, distance: 63.7
click at [161, 312] on div "Bağlantı metni Services" at bounding box center [192, 310] width 158 height 17
type input "Hiz"
select select
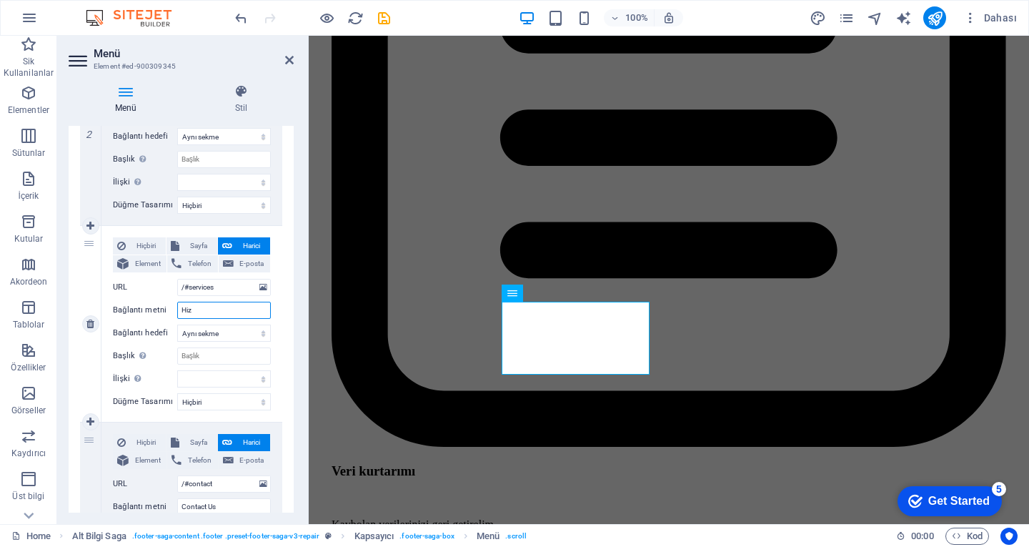
select select
type input "Hizmetimiz"
select select
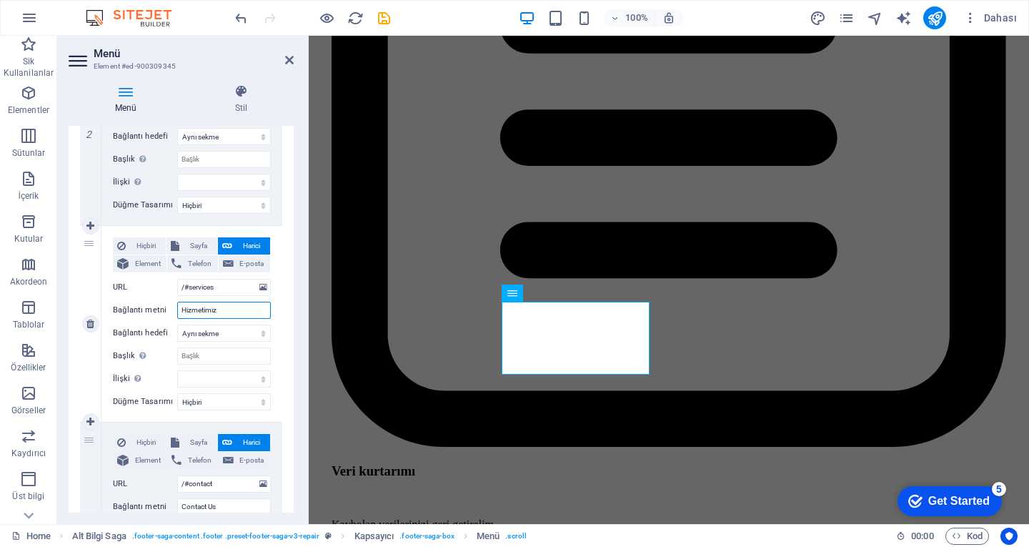
select select
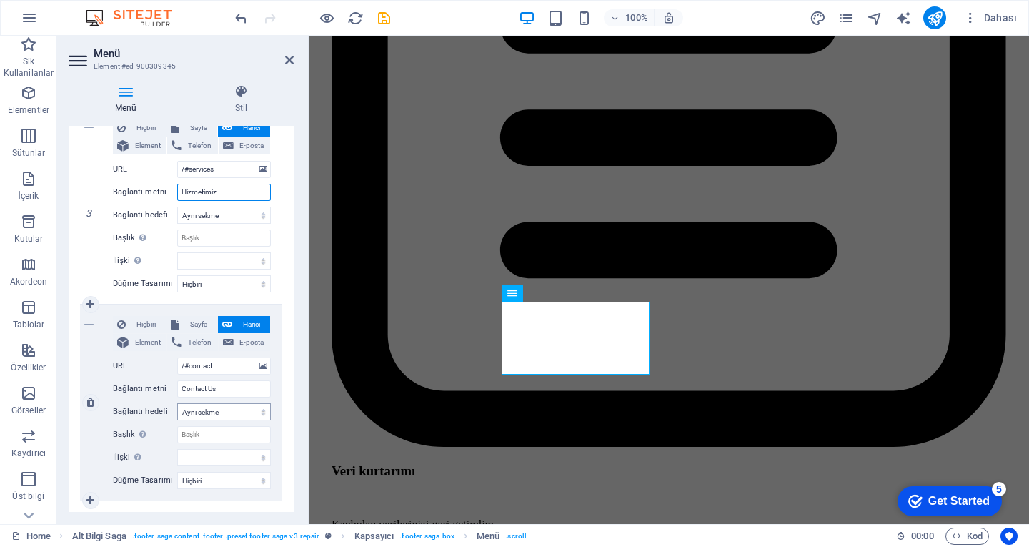
scroll to position [572, 0]
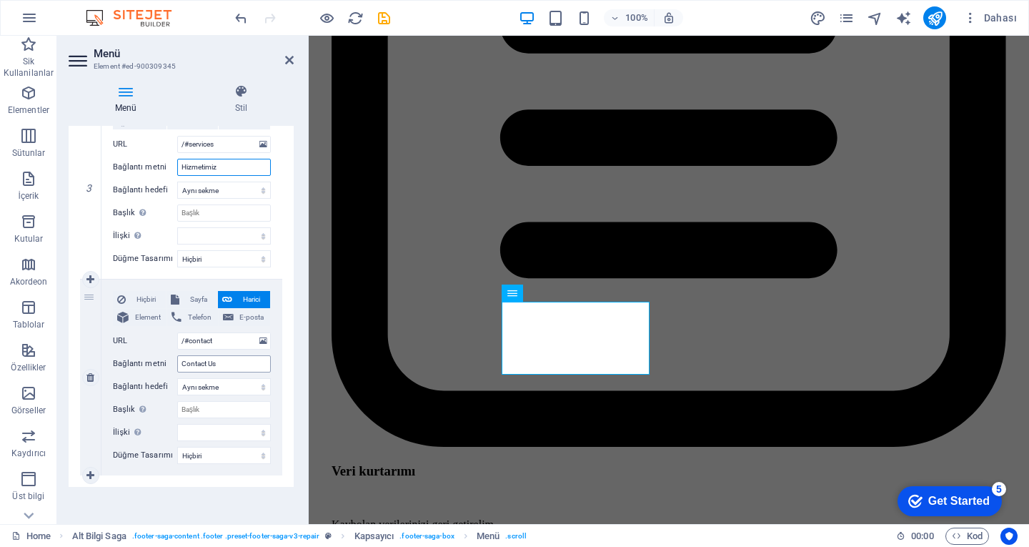
type input "Hizmetimiz"
click at [232, 364] on input "Contact Us" at bounding box center [224, 363] width 94 height 17
drag, startPoint x: 232, startPoint y: 364, endPoint x: 171, endPoint y: 372, distance: 61.3
click at [171, 372] on div "Hiçbiri Sayfa Harici Element Telefon E-posta Sayfa Home Blog Subpage Legal Noti…" at bounding box center [192, 366] width 158 height 150
click at [192, 364] on input "Contact Us" at bounding box center [224, 363] width 94 height 17
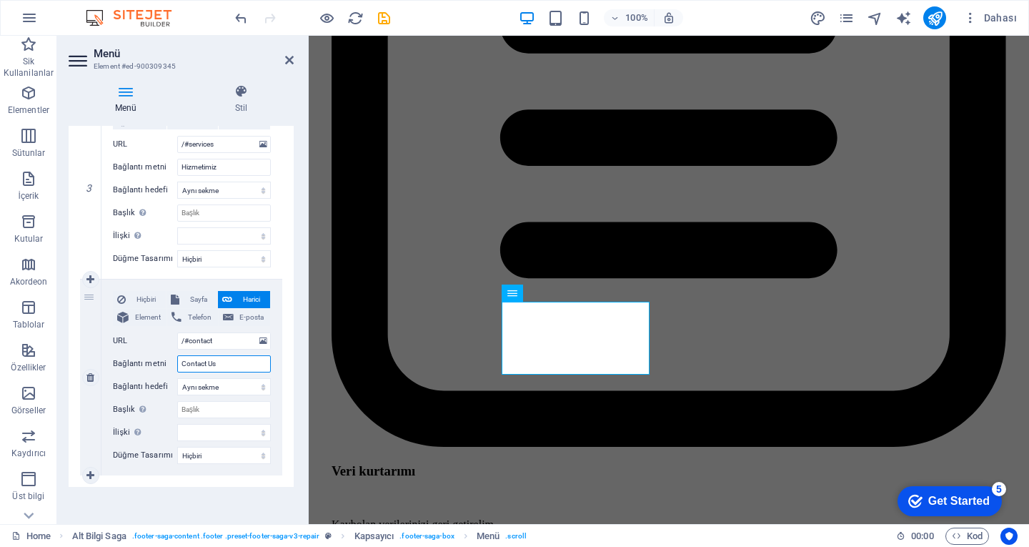
click at [192, 364] on input "Contact Us" at bounding box center [224, 363] width 94 height 17
click at [204, 375] on div "Hiçbiri Sayfa Harici Element Telefon E-posta Sayfa Home Blog Subpage Legal Noti…" at bounding box center [192, 366] width 158 height 150
click at [224, 364] on input "Contact Us" at bounding box center [224, 363] width 94 height 17
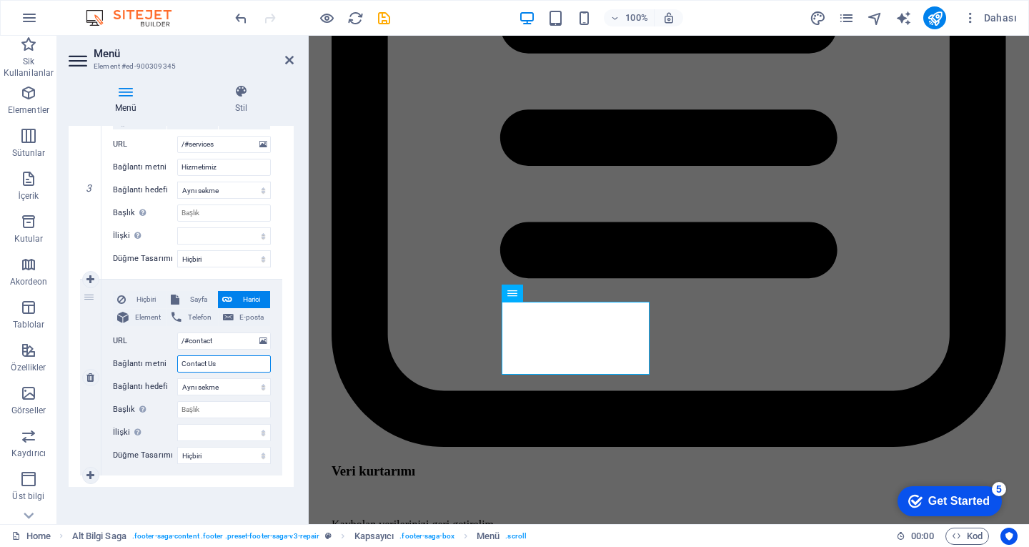
click at [224, 362] on input "Contact Us" at bounding box center [224, 363] width 94 height 17
select select
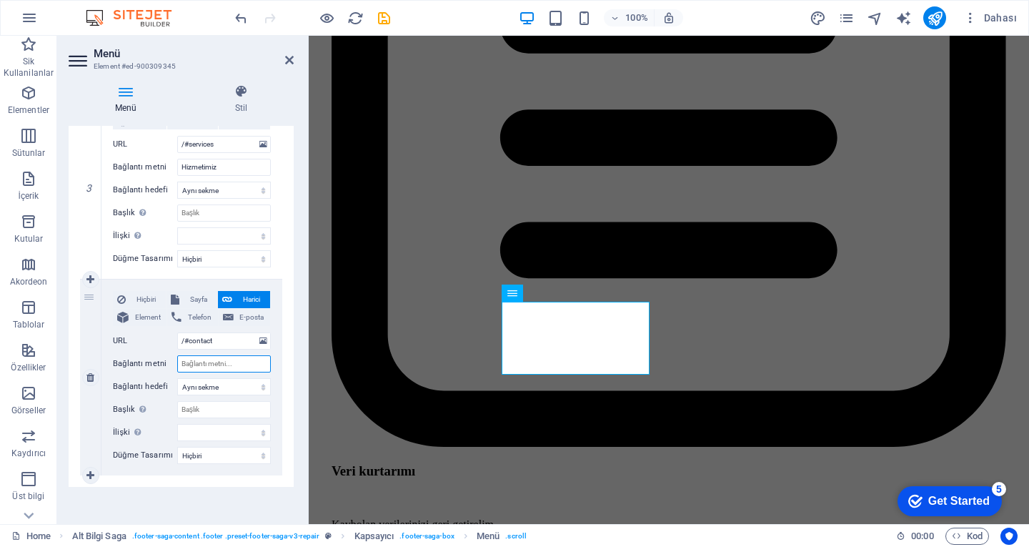
select select
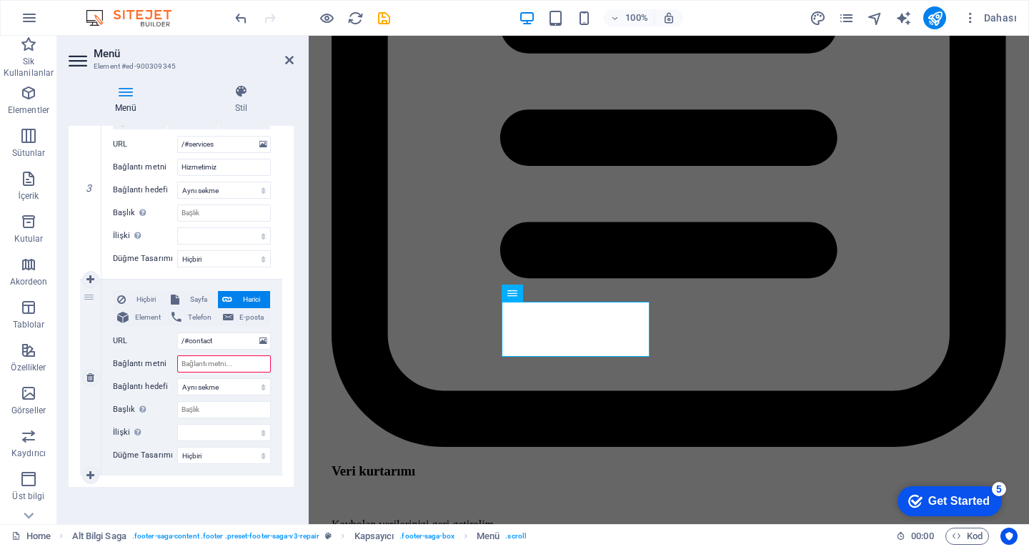
type input "B"
select select
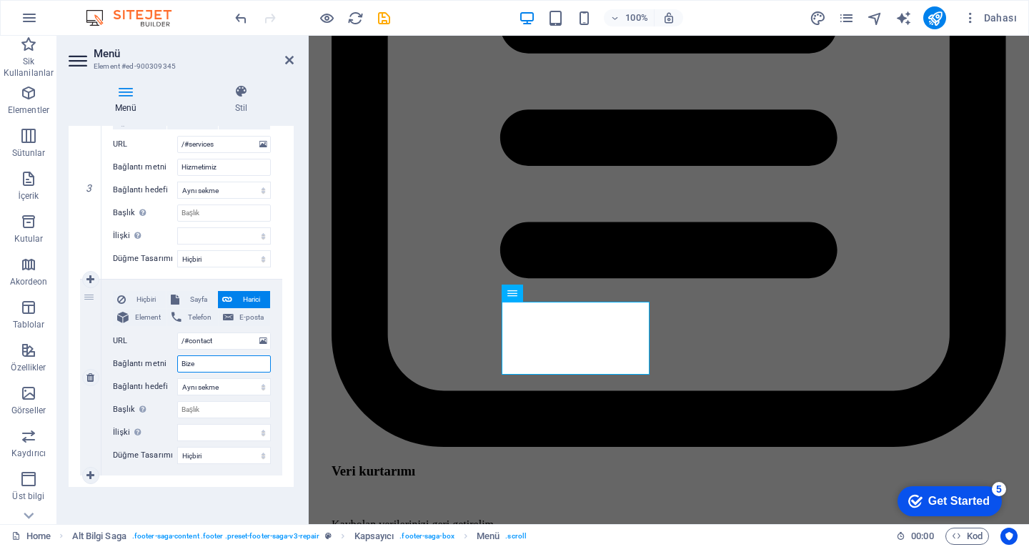
type input "Bize"
select select
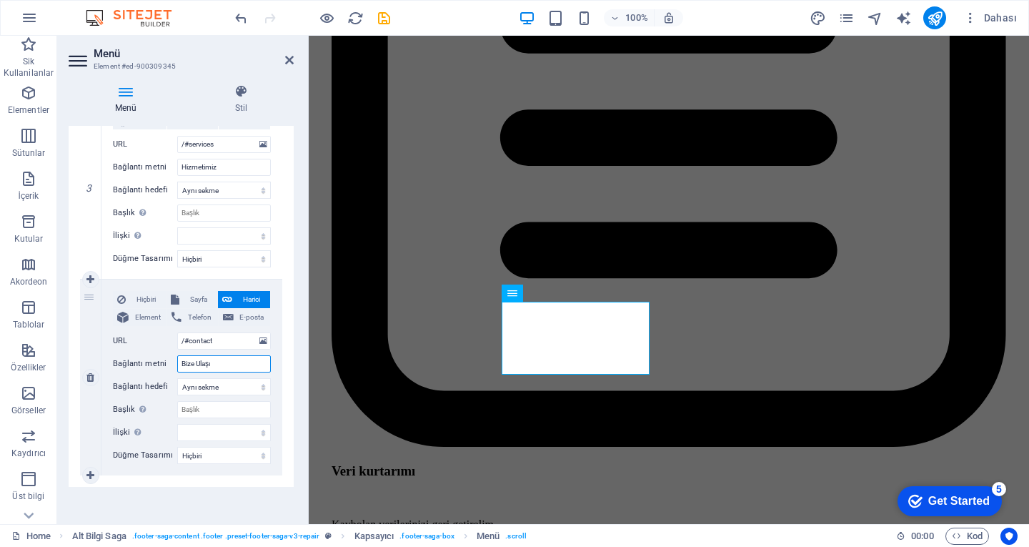
type input "Bize Ulaşın"
select select
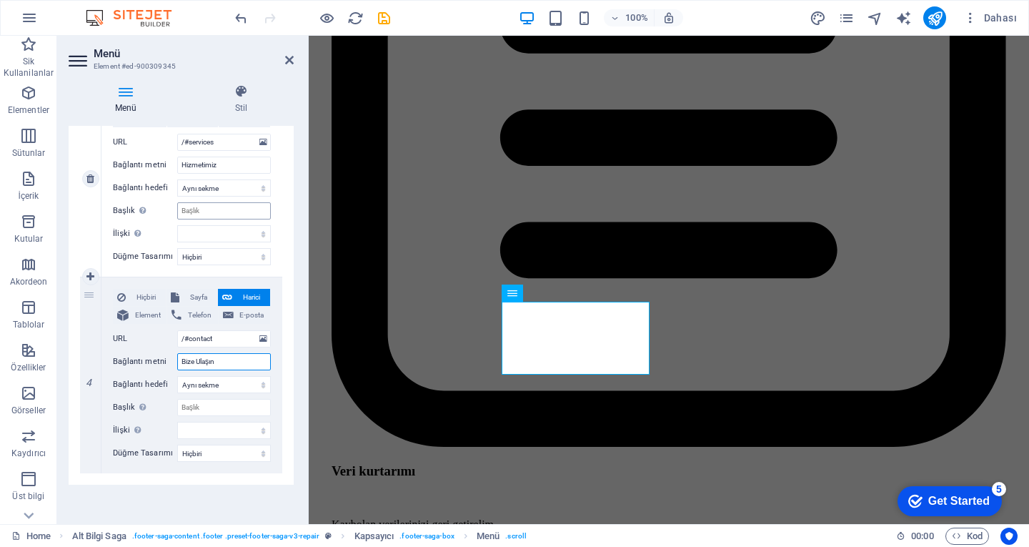
scroll to position [574, 0]
type input "Bize Ulaşın"
click at [297, 52] on aside "Menü Element #ed-900309345 Menü Stil Menü Otomatik Özel Bu menü için özel menü …" at bounding box center [183, 280] width 252 height 488
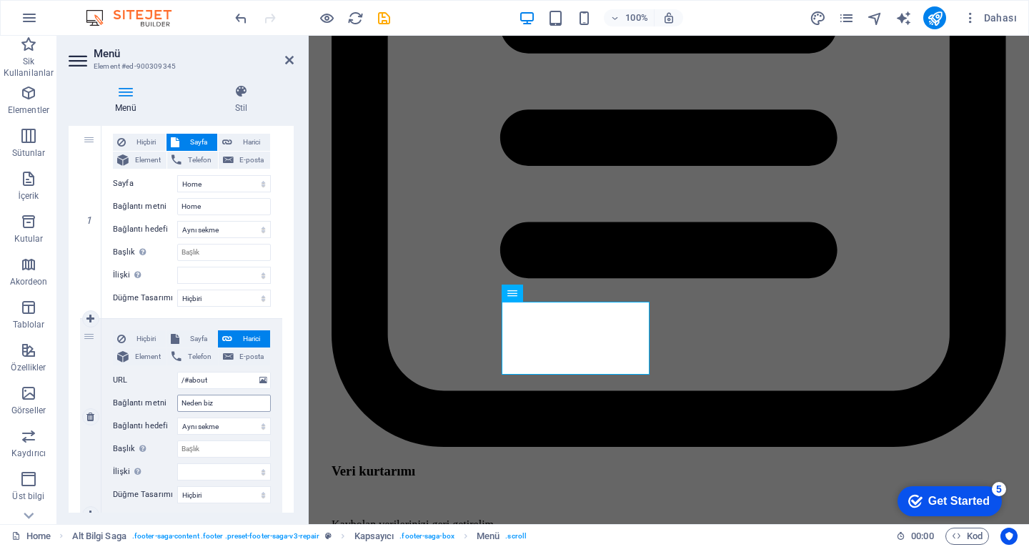
scroll to position [74, 0]
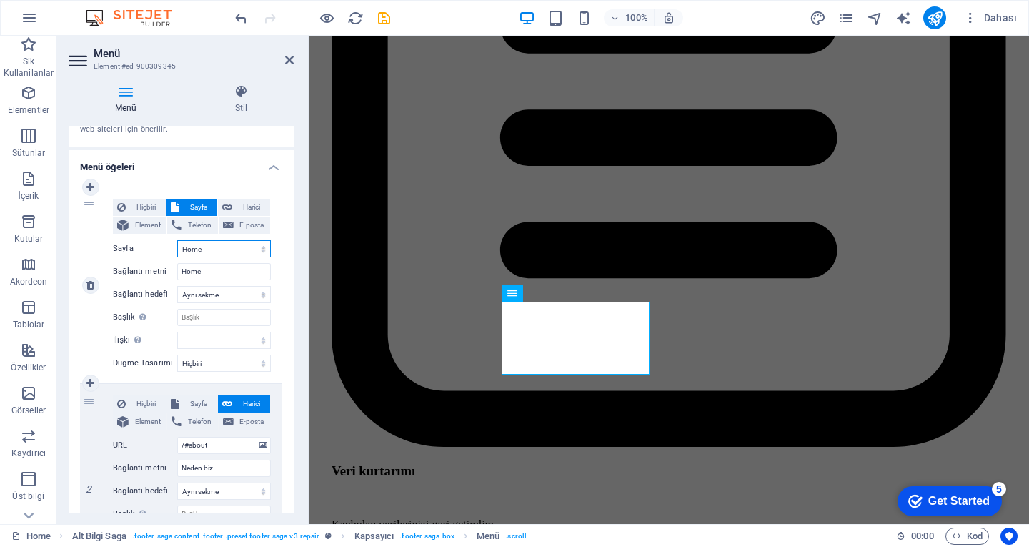
click at [212, 248] on select "Home Blog Subpage Legal Notice Privacy" at bounding box center [224, 248] width 94 height 17
click at [287, 60] on icon at bounding box center [289, 59] width 9 height 11
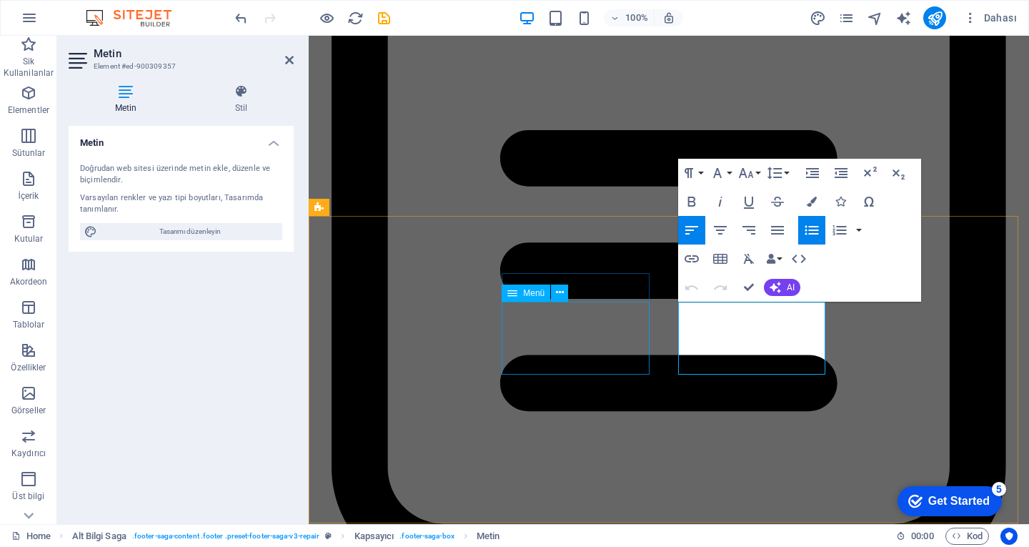
scroll to position [4109, 0]
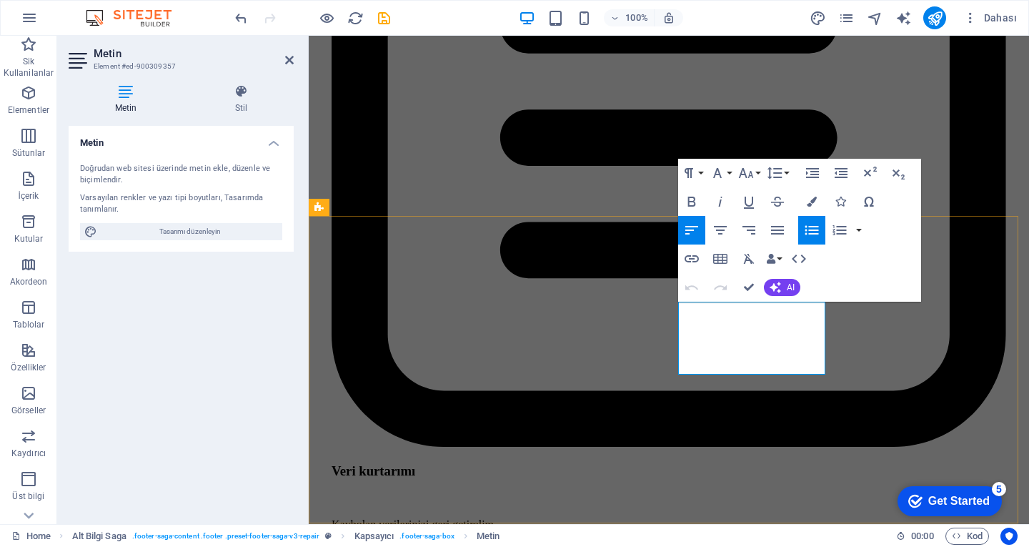
drag, startPoint x: 708, startPoint y: 364, endPoint x: 700, endPoint y: 366, distance: 8.1
drag, startPoint x: 1012, startPoint y: 392, endPoint x: 703, endPoint y: 353, distance: 311.1
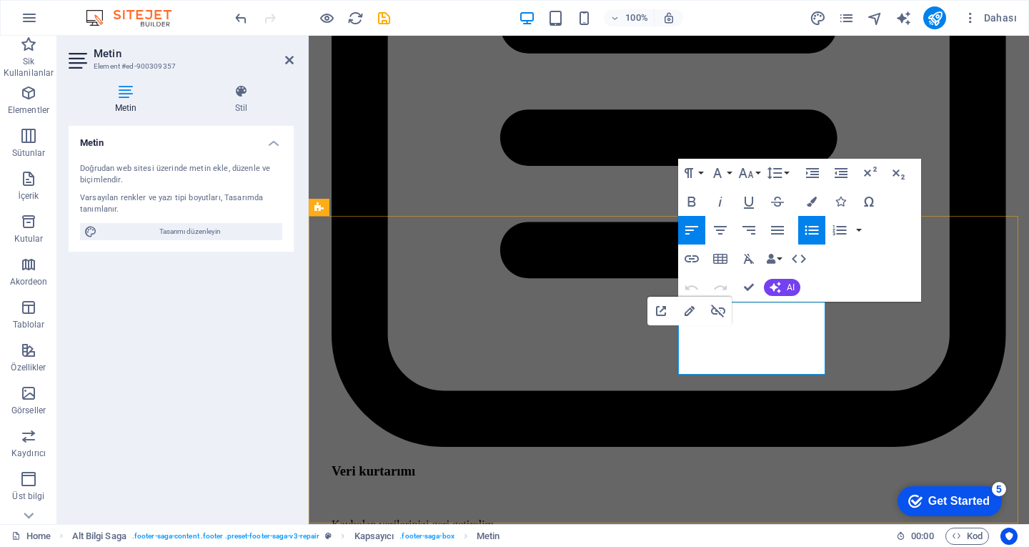
drag, startPoint x: 703, startPoint y: 344, endPoint x: 684, endPoint y: 349, distance: 19.9
drag, startPoint x: 705, startPoint y: 344, endPoint x: 678, endPoint y: 349, distance: 26.9
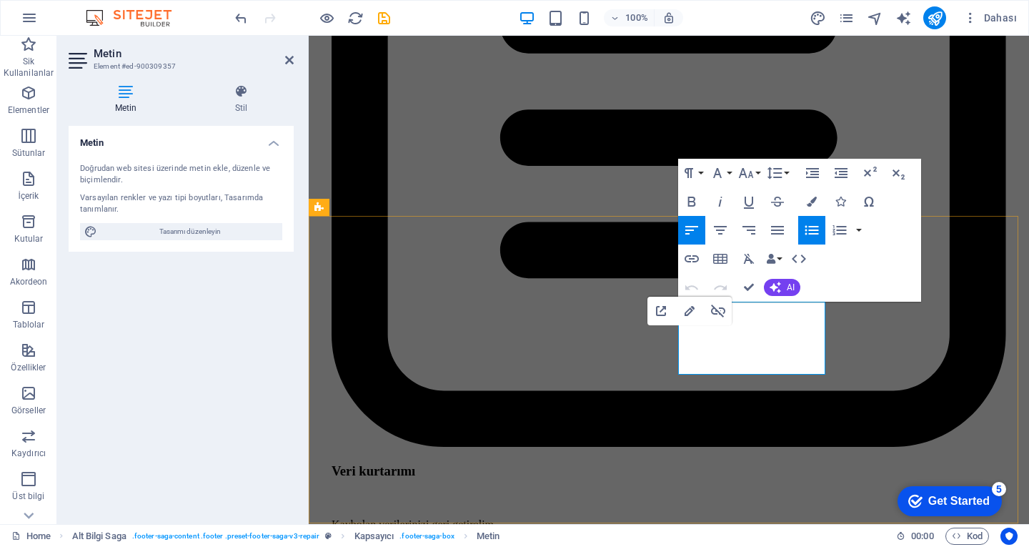
drag, startPoint x: 752, startPoint y: 330, endPoint x: 731, endPoint y: 338, distance: 22.2
drag, startPoint x: 744, startPoint y: 313, endPoint x: 720, endPoint y: 322, distance: 25.3
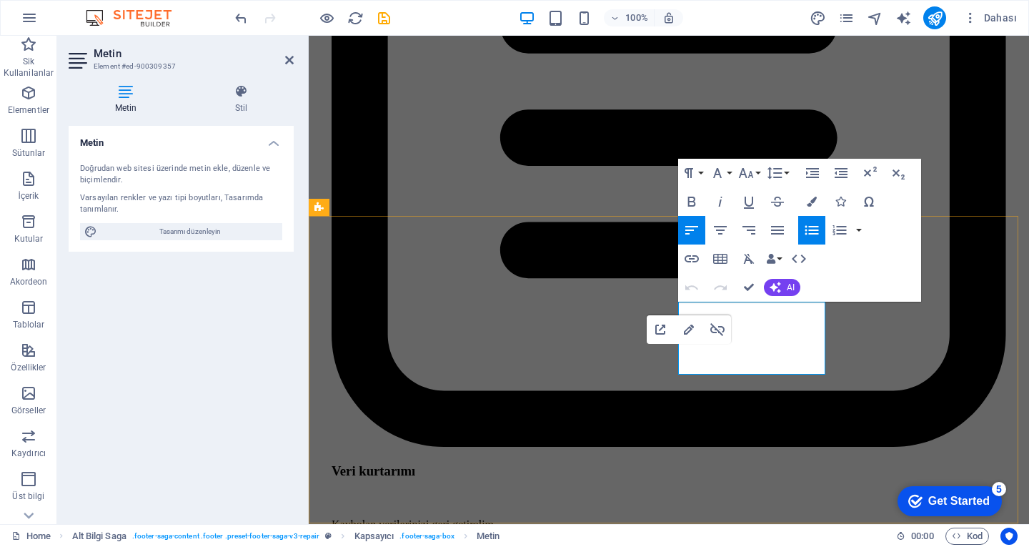
drag, startPoint x: 712, startPoint y: 362, endPoint x: 680, endPoint y: 359, distance: 31.6
drag, startPoint x: 745, startPoint y: 284, endPoint x: 706, endPoint y: 271, distance: 40.7
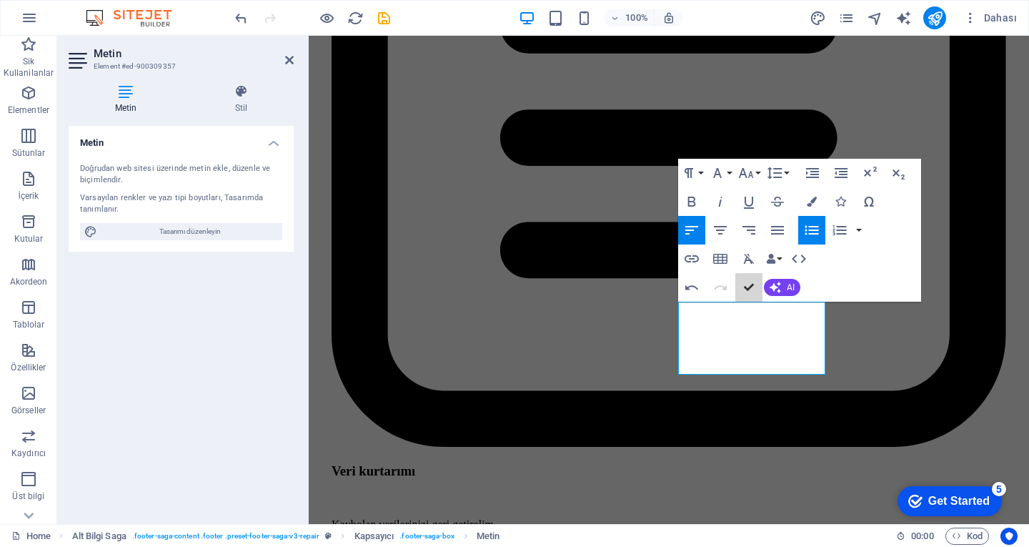
scroll to position [3976, 0]
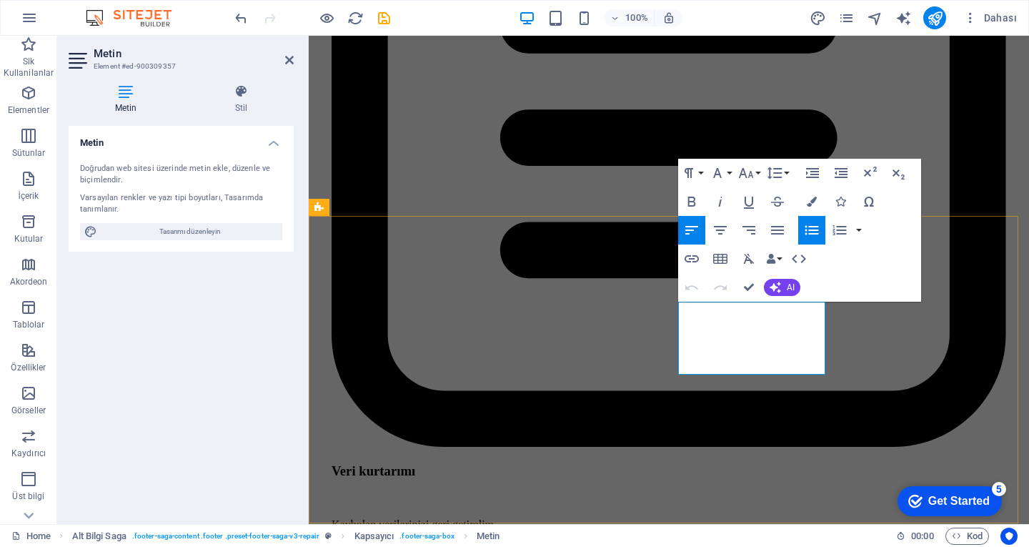
drag, startPoint x: 754, startPoint y: 327, endPoint x: 679, endPoint y: 332, distance: 75.2
drag, startPoint x: 751, startPoint y: 286, endPoint x: 685, endPoint y: 290, distance: 65.9
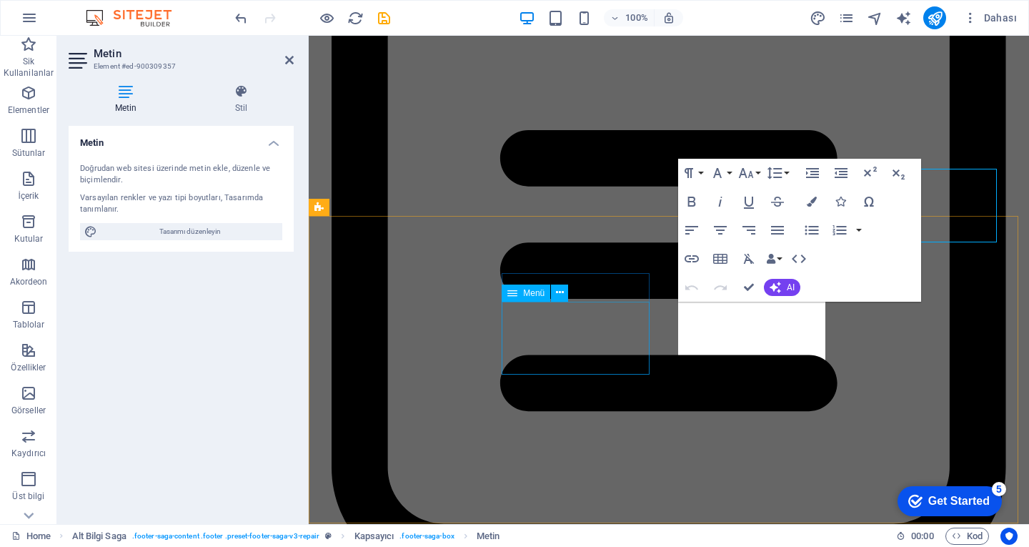
scroll to position [4109, 0]
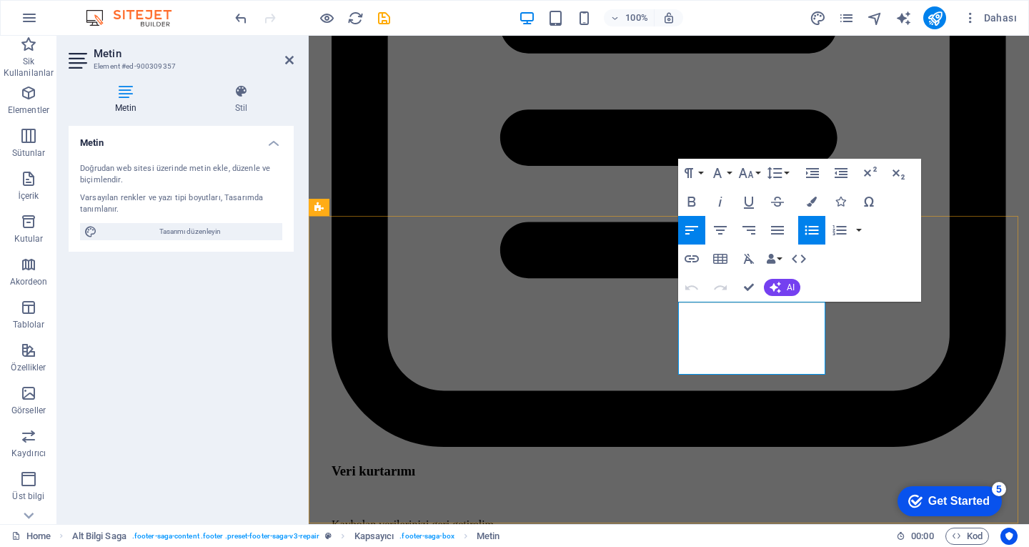
copy ul "Legal Notice"
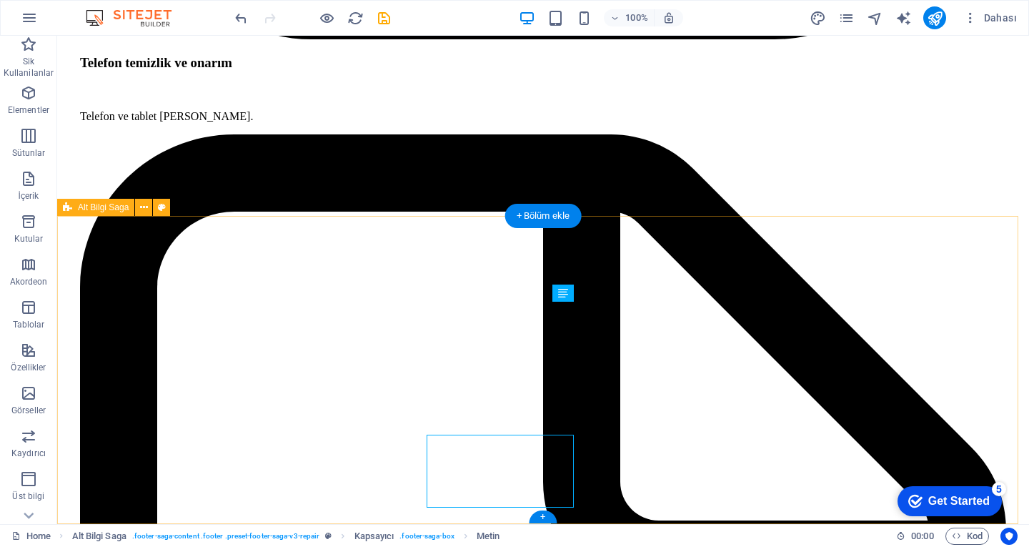
scroll to position [3976, 0]
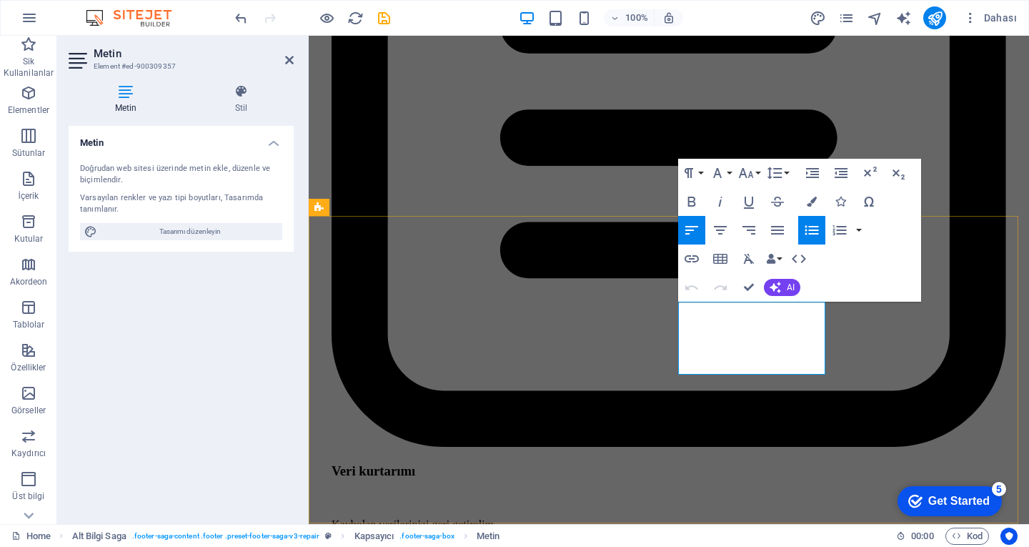
click at [695, 264] on icon "button" at bounding box center [691, 258] width 17 height 17
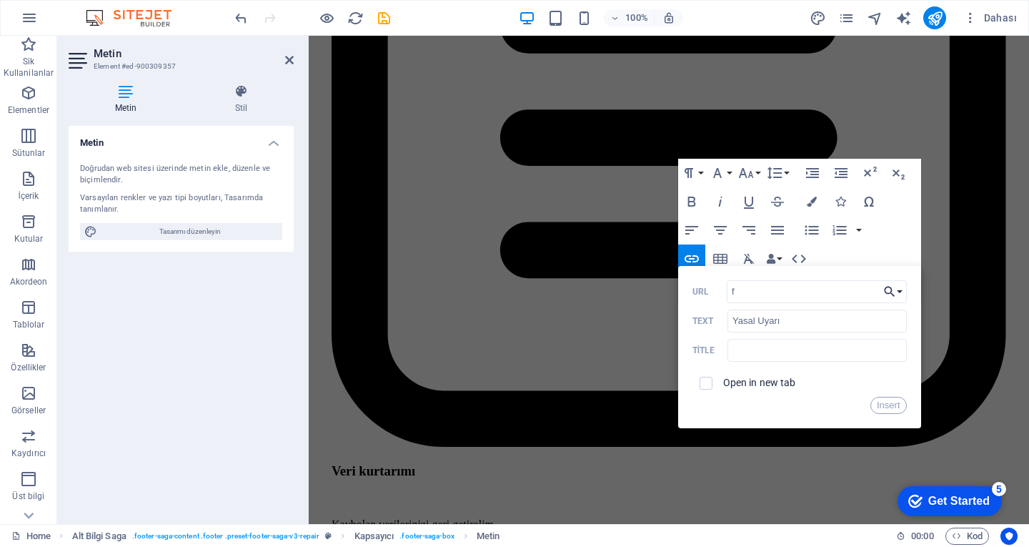
type input "f"
click at [887, 284] on icon "button" at bounding box center [889, 291] width 14 height 17
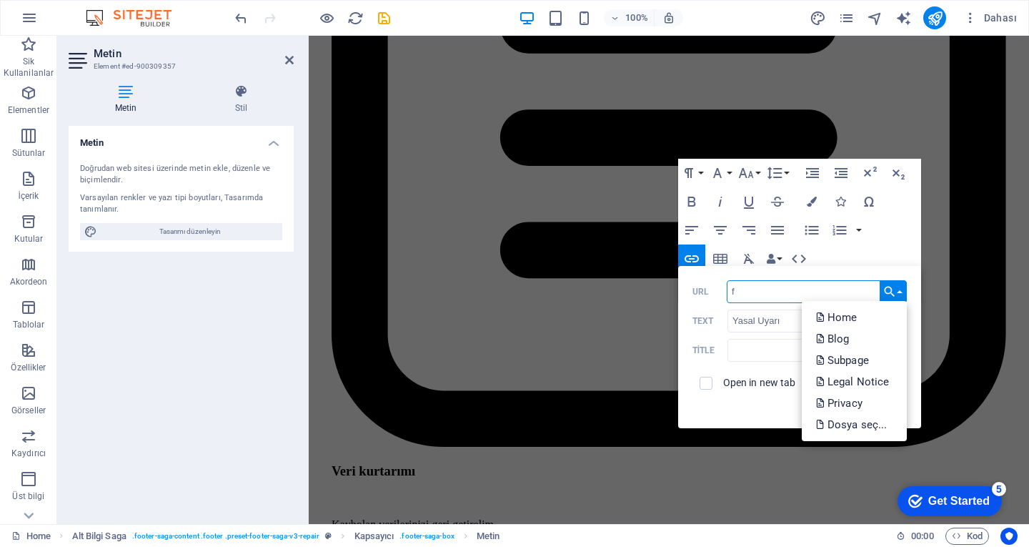
click at [767, 301] on input "f" at bounding box center [817, 291] width 180 height 23
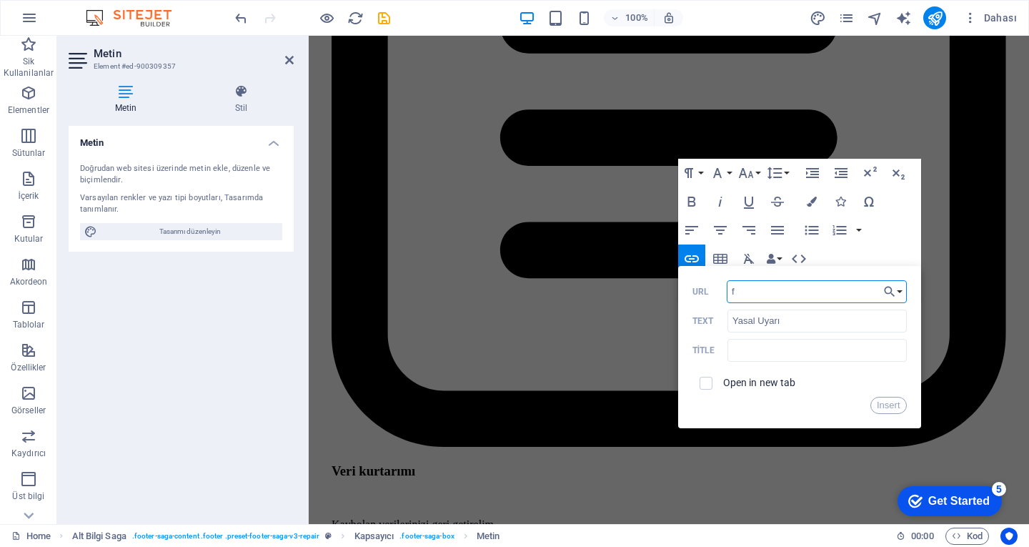
drag, startPoint x: 761, startPoint y: 302, endPoint x: 738, endPoint y: 302, distance: 22.9
click at [738, 302] on input "f" at bounding box center [817, 291] width 180 height 23
click at [882, 297] on button "Choose Link" at bounding box center [893, 291] width 27 height 23
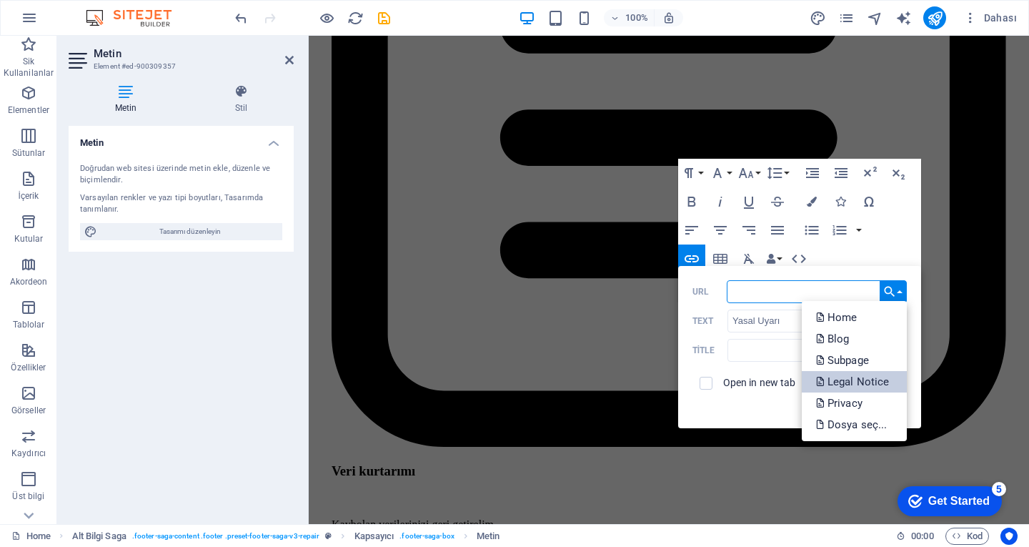
click at [870, 387] on p "Legal Notice" at bounding box center [854, 381] width 76 height 21
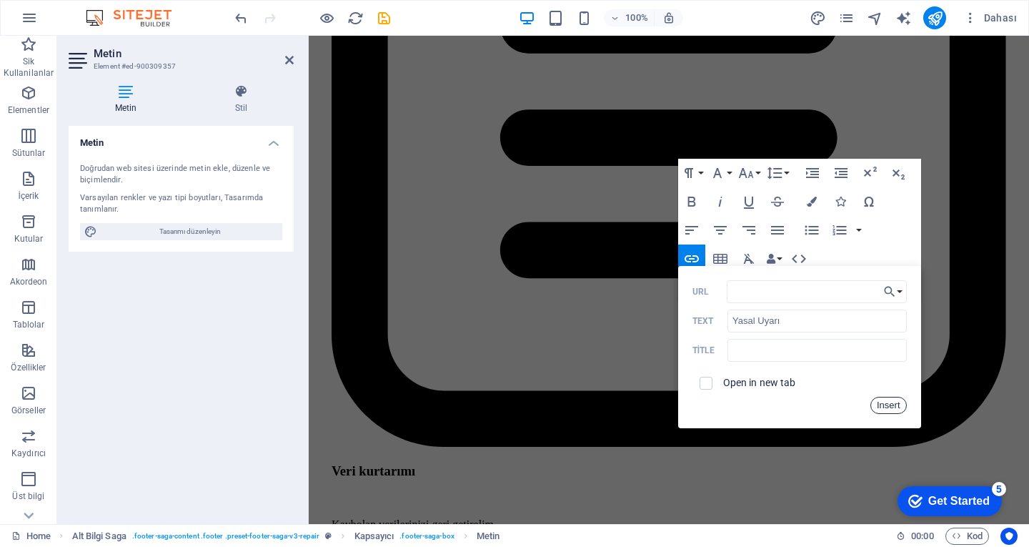
click at [873, 405] on button "Insert" at bounding box center [888, 405] width 36 height 17
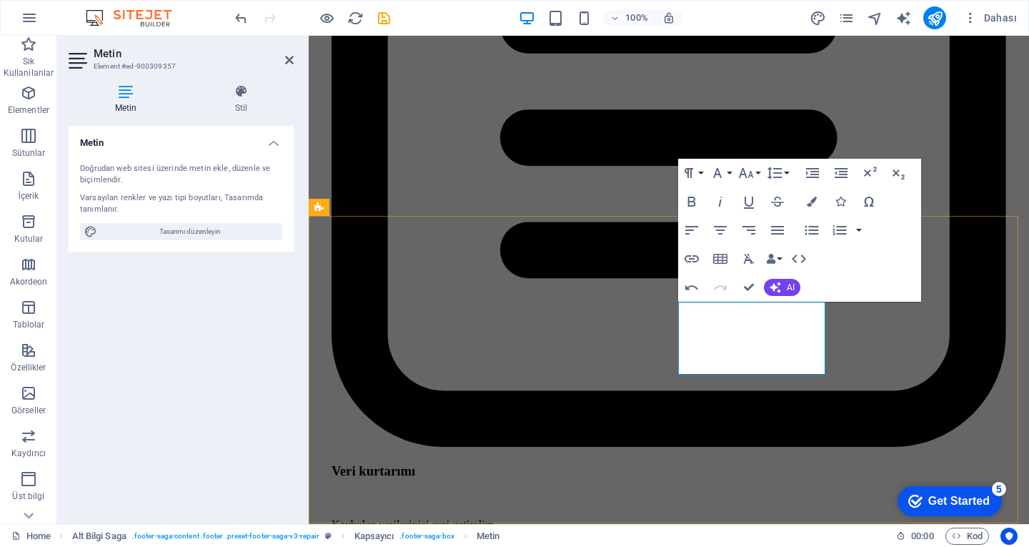
click at [695, 263] on icon "button" at bounding box center [691, 258] width 17 height 17
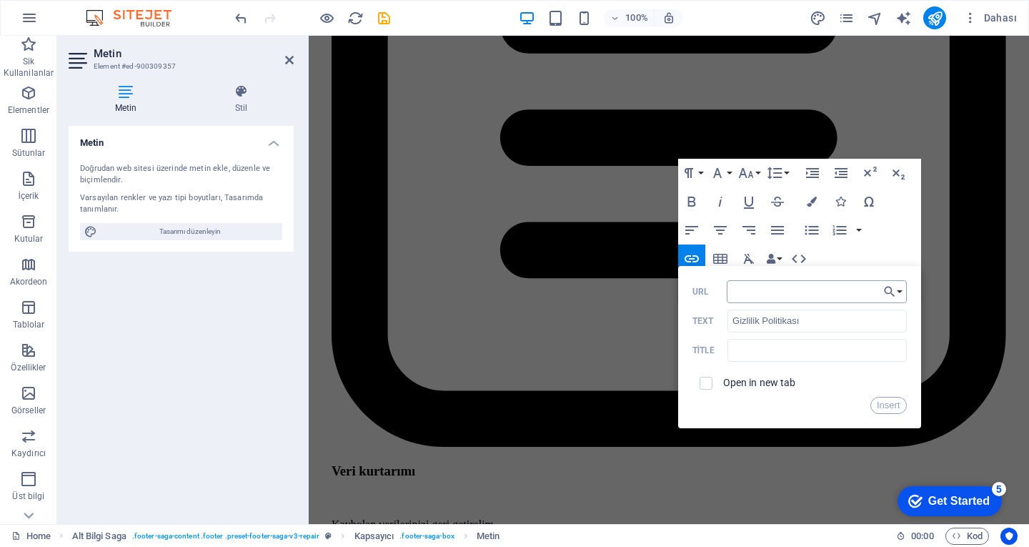
click at [770, 295] on input "URL" at bounding box center [817, 291] width 180 height 23
click at [892, 289] on icon "button" at bounding box center [889, 291] width 14 height 17
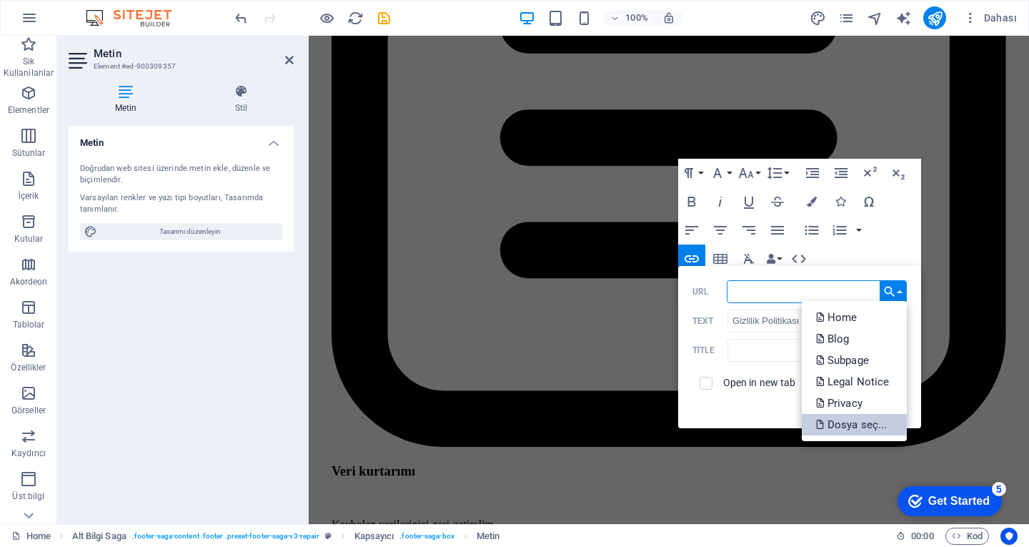
click at [851, 430] on p "Dosya seç..." at bounding box center [853, 424] width 74 height 21
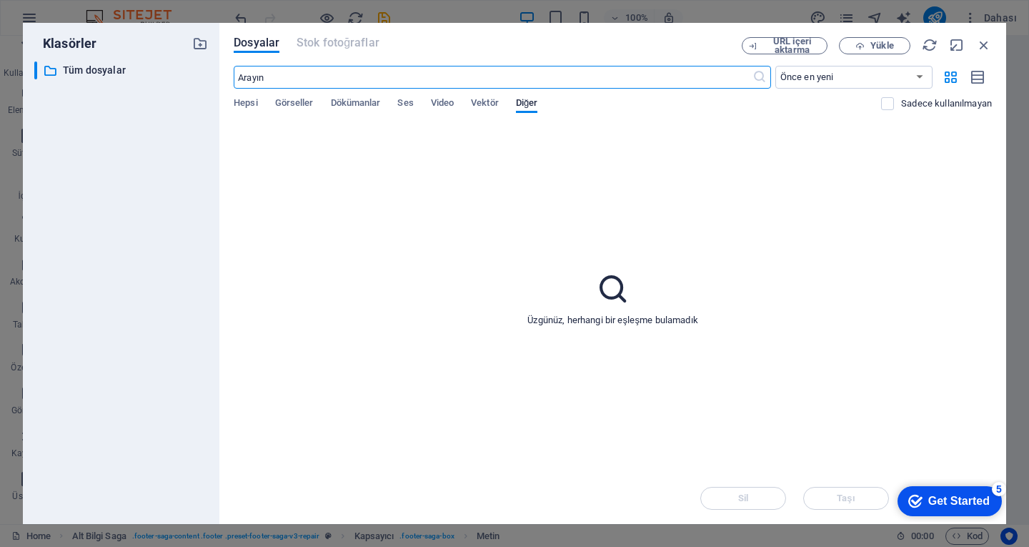
scroll to position [4046, 0]
click at [491, 111] on button "Vektör" at bounding box center [485, 105] width 28 height 16
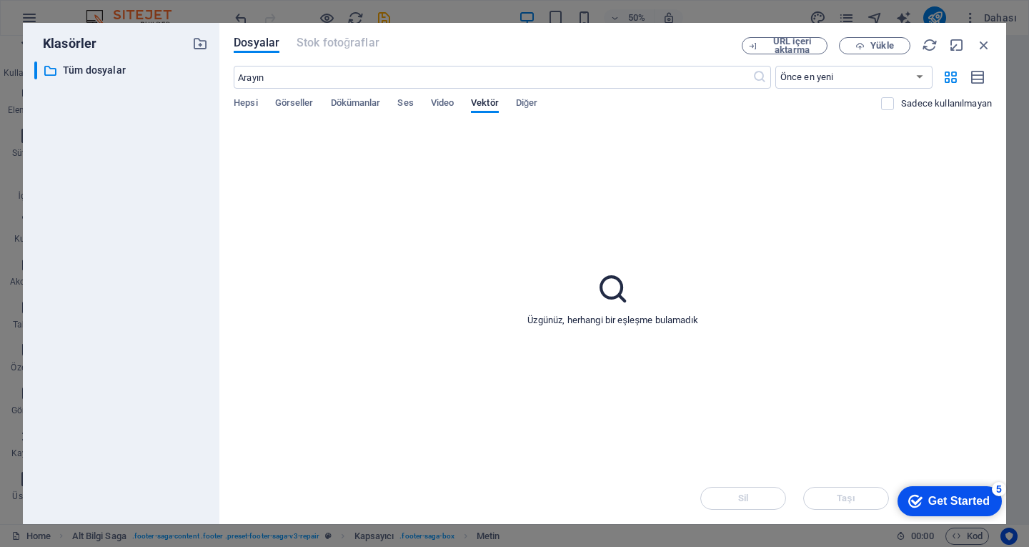
drag, startPoint x: 457, startPoint y: 105, endPoint x: 426, endPoint y: 105, distance: 30.7
click at [454, 106] on div "Hepsi Görseller Dökümanlar Ses Video Vektör Diğer" at bounding box center [557, 110] width 647 height 27
click at [425, 105] on div "Hepsi Görseller Dökümanlar Ses Video Vektör Diğer" at bounding box center [557, 110] width 647 height 27
click at [359, 102] on span "Dökümanlar" at bounding box center [356, 104] width 50 height 20
click at [307, 100] on span "Görseller" at bounding box center [294, 104] width 39 height 20
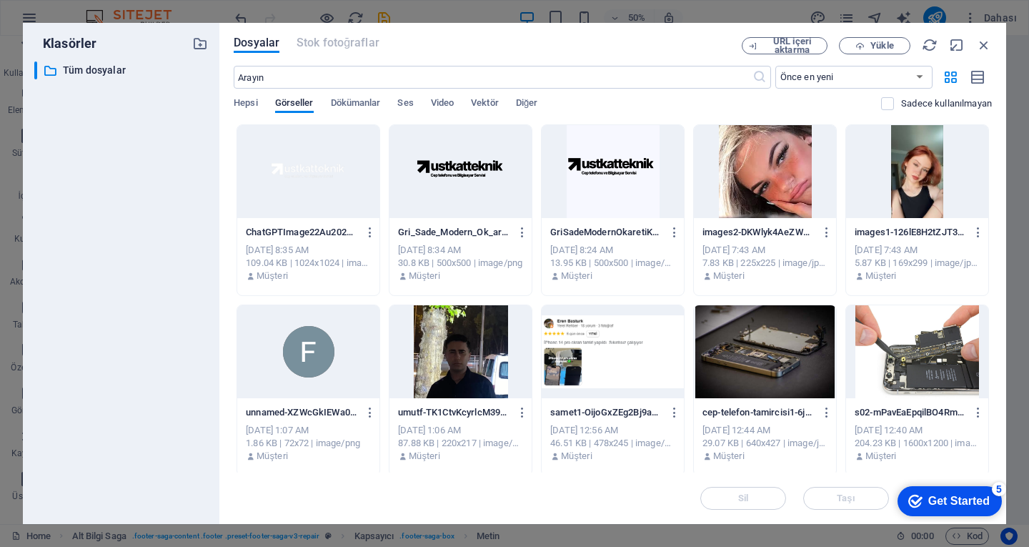
click at [268, 103] on div "Hepsi Görseller Dökümanlar Ses Video Vektör Diğer" at bounding box center [557, 110] width 647 height 27
click at [248, 105] on span "Hepsi" at bounding box center [246, 104] width 24 height 20
click at [286, 105] on span "Görseller" at bounding box center [294, 104] width 39 height 20
click at [327, 100] on div "Hepsi Görseller Dökümanlar Ses Video Vektör Diğer" at bounding box center [557, 110] width 647 height 27
click at [347, 97] on span "Dökümanlar" at bounding box center [356, 104] width 50 height 20
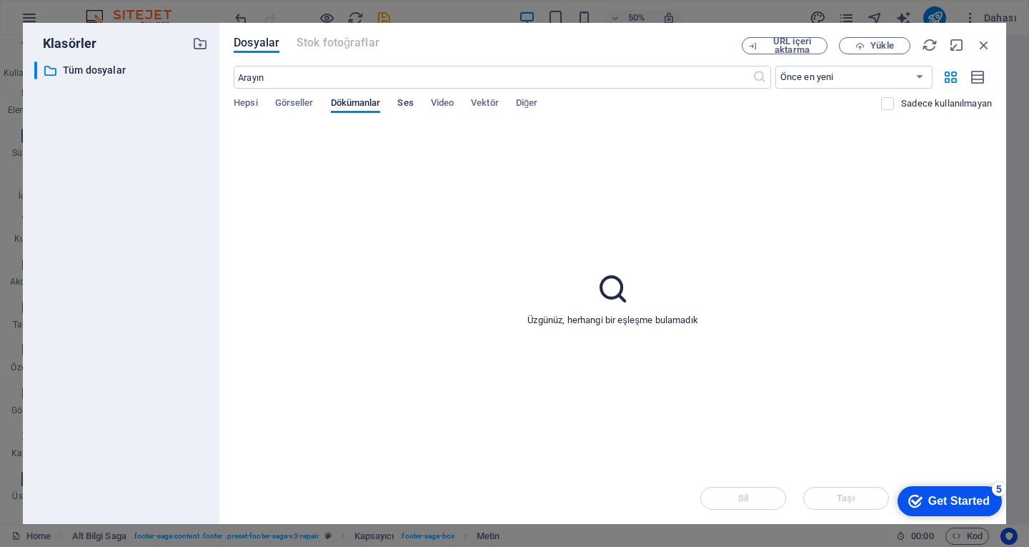
click at [412, 99] on span "Ses" at bounding box center [405, 104] width 16 height 20
click at [365, 54] on div "Dosyalar Stok fotoğraflar" at bounding box center [488, 45] width 508 height 17
click at [982, 46] on icon "button" at bounding box center [984, 45] width 16 height 16
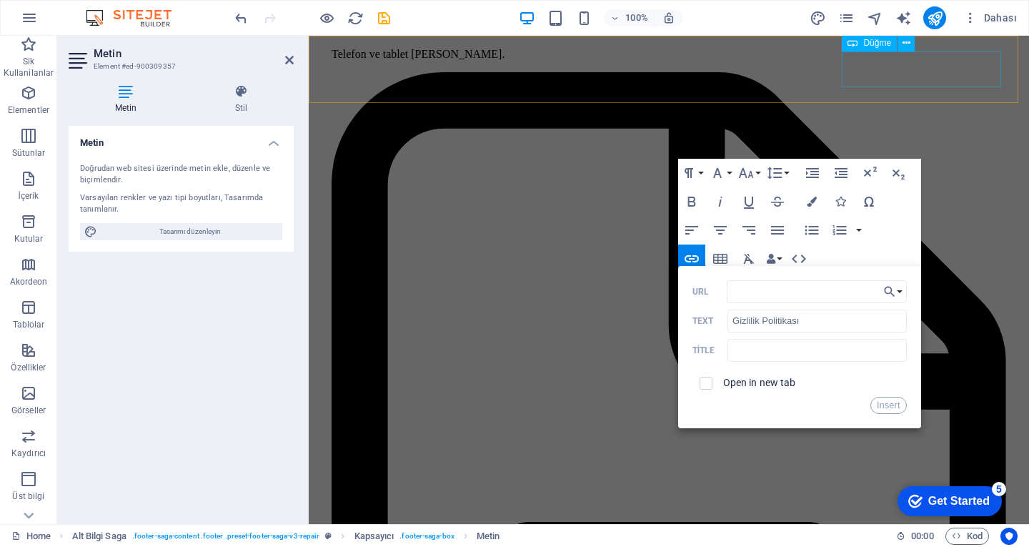
scroll to position [4109, 0]
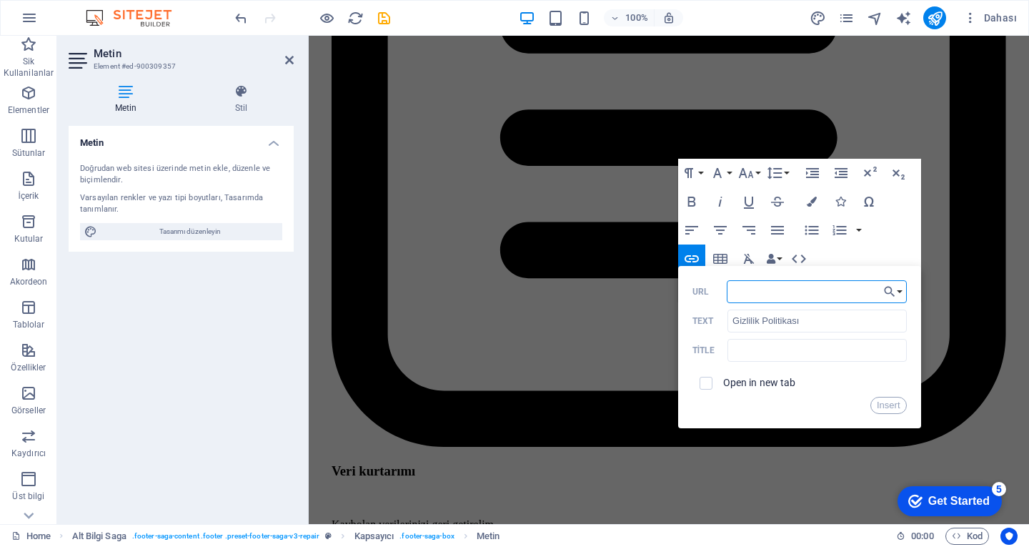
click at [772, 292] on input "URL" at bounding box center [817, 291] width 180 height 23
click at [892, 290] on icon "button" at bounding box center [889, 291] width 14 height 17
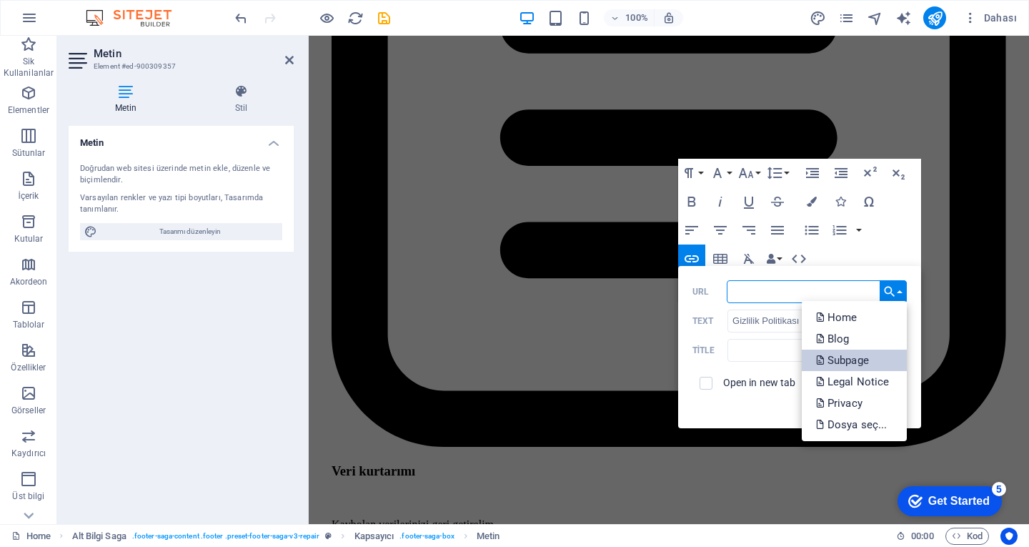
click at [860, 352] on p "Subpage" at bounding box center [844, 359] width 56 height 21
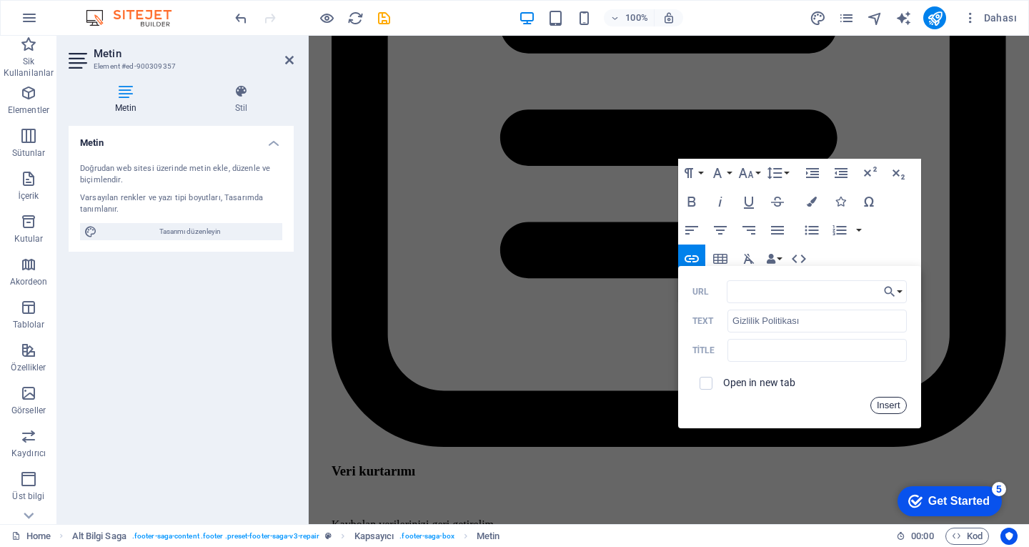
click at [893, 408] on button "Insert" at bounding box center [888, 405] width 36 height 17
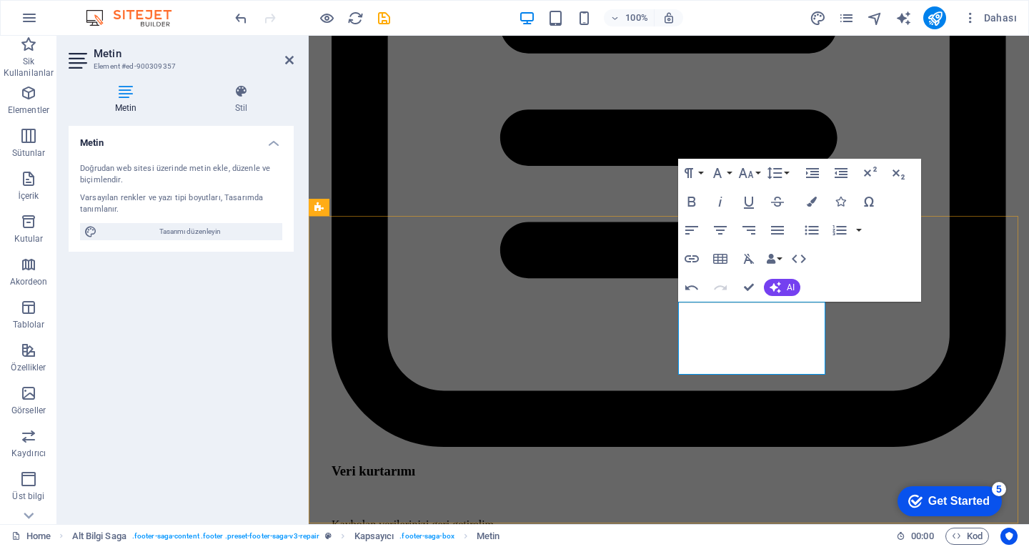
type input "SSS"
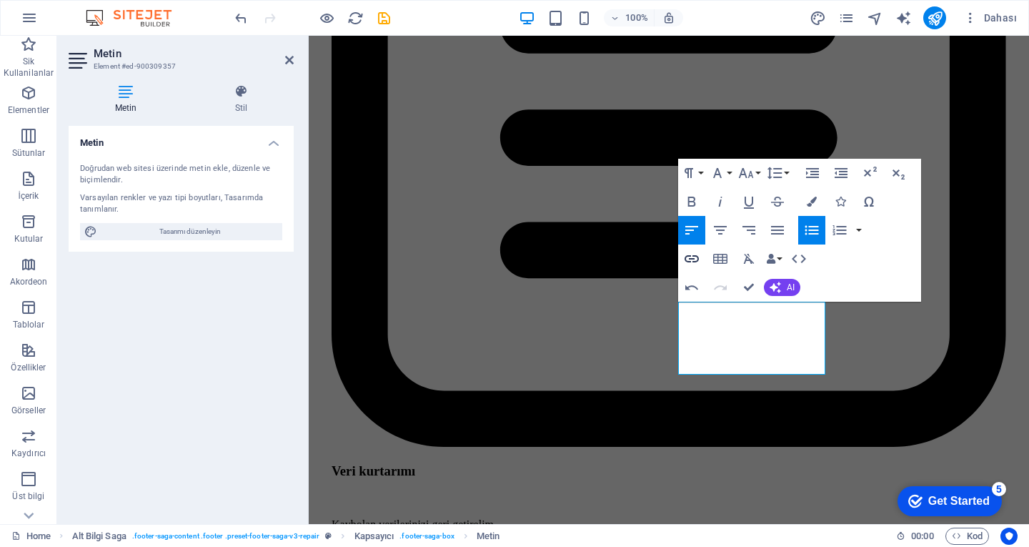
click at [693, 258] on icon "button" at bounding box center [692, 258] width 14 height 7
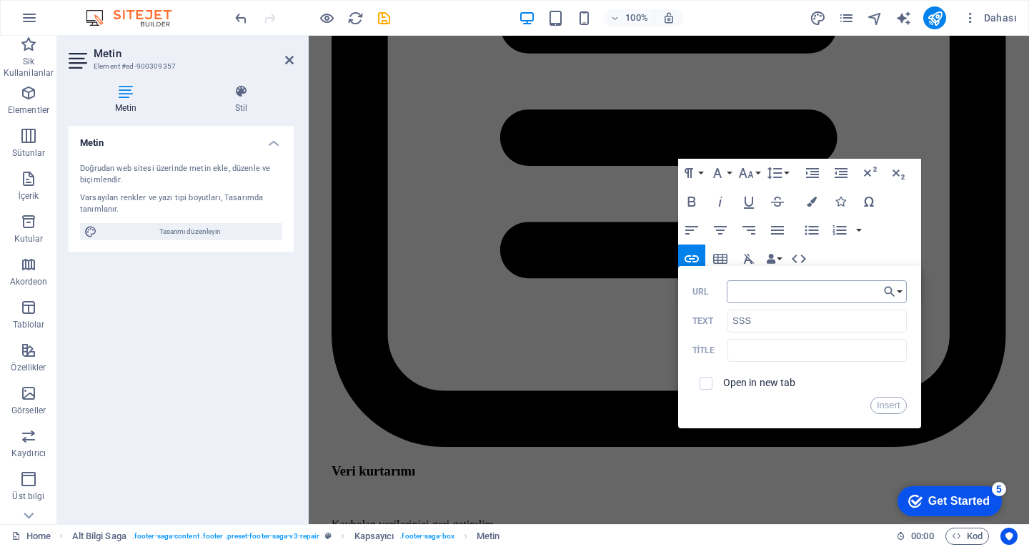
click at [782, 292] on input "URL" at bounding box center [817, 291] width 180 height 23
click at [892, 288] on icon "button" at bounding box center [889, 291] width 14 height 17
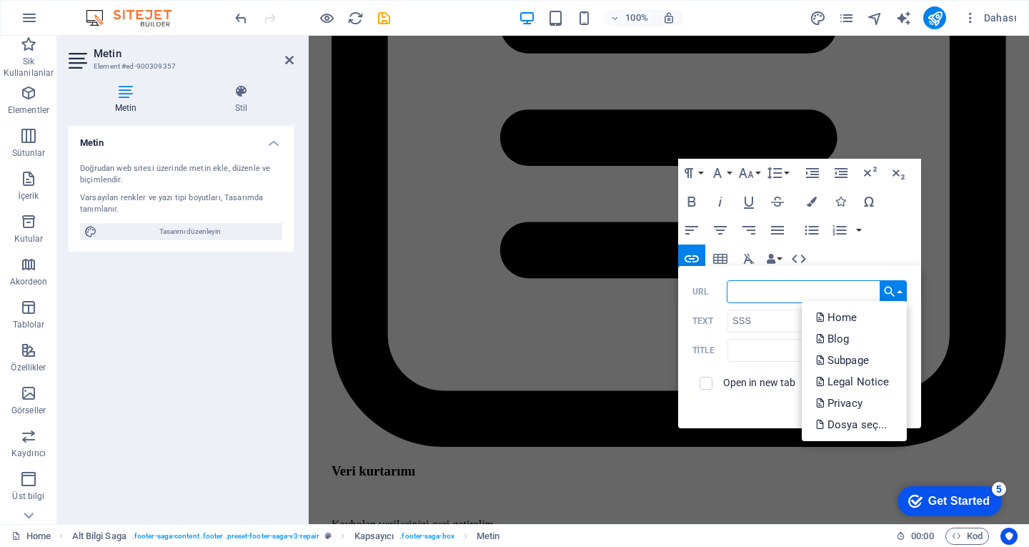
click at [782, 291] on input "URL" at bounding box center [817, 291] width 180 height 23
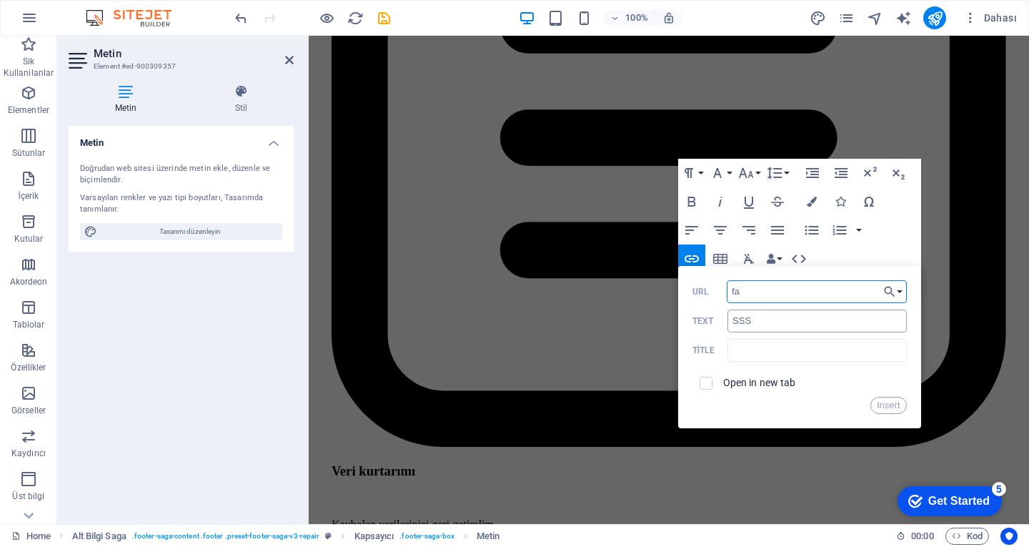
type input "f"
type input "s"
type input "A"
click at [884, 297] on icon "button" at bounding box center [889, 291] width 14 height 17
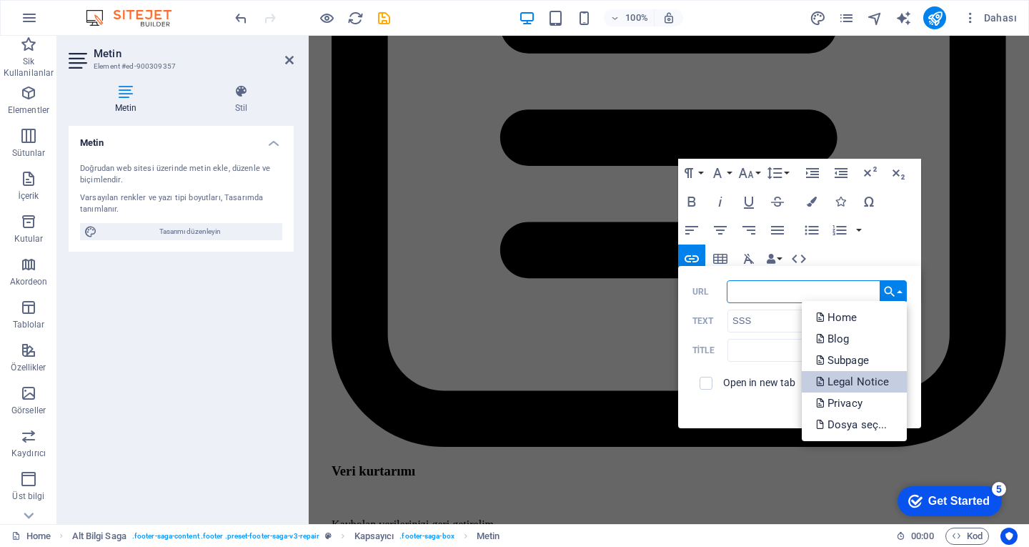
click at [859, 375] on p "Legal Notice" at bounding box center [854, 381] width 76 height 21
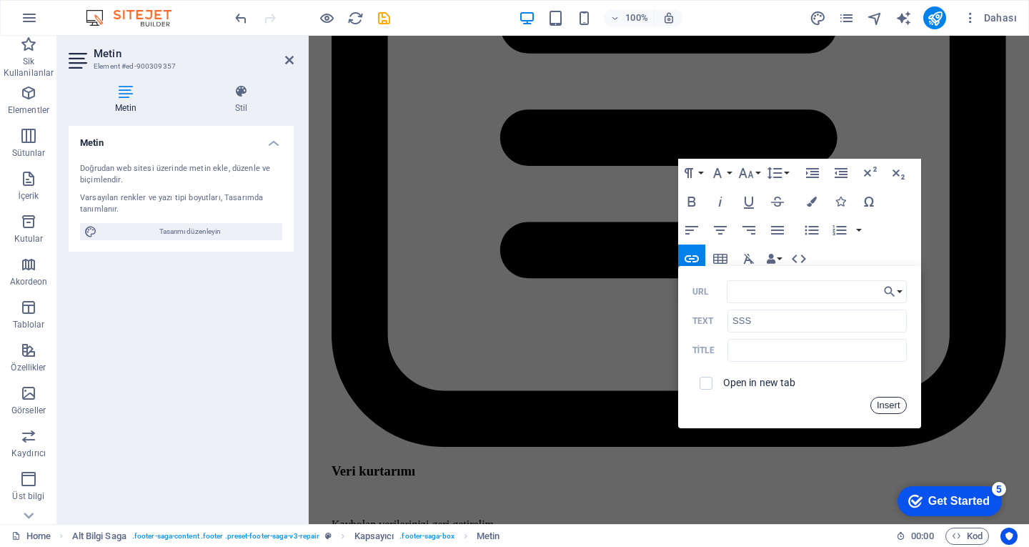
click at [882, 400] on button "Insert" at bounding box center [888, 405] width 36 height 17
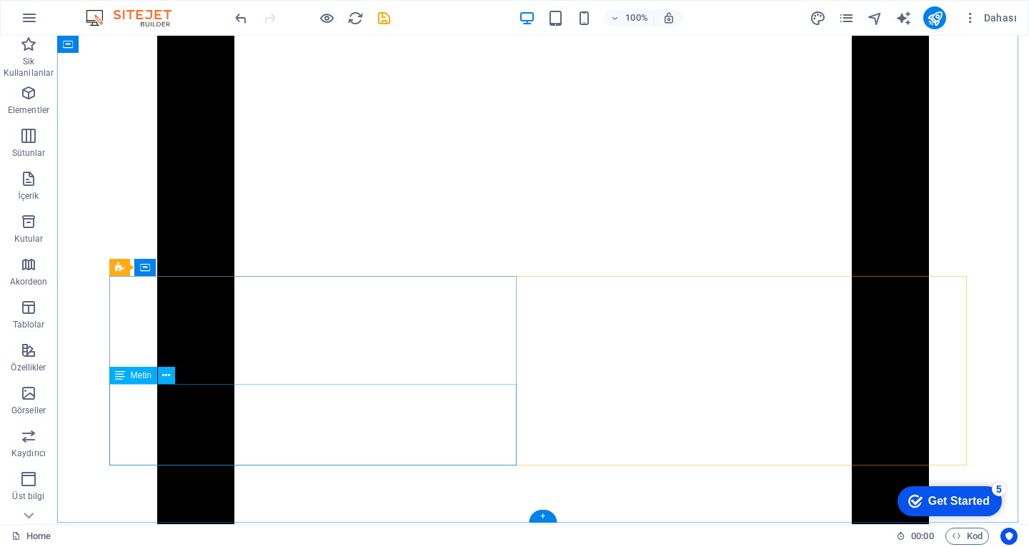
scroll to position [3190, 0]
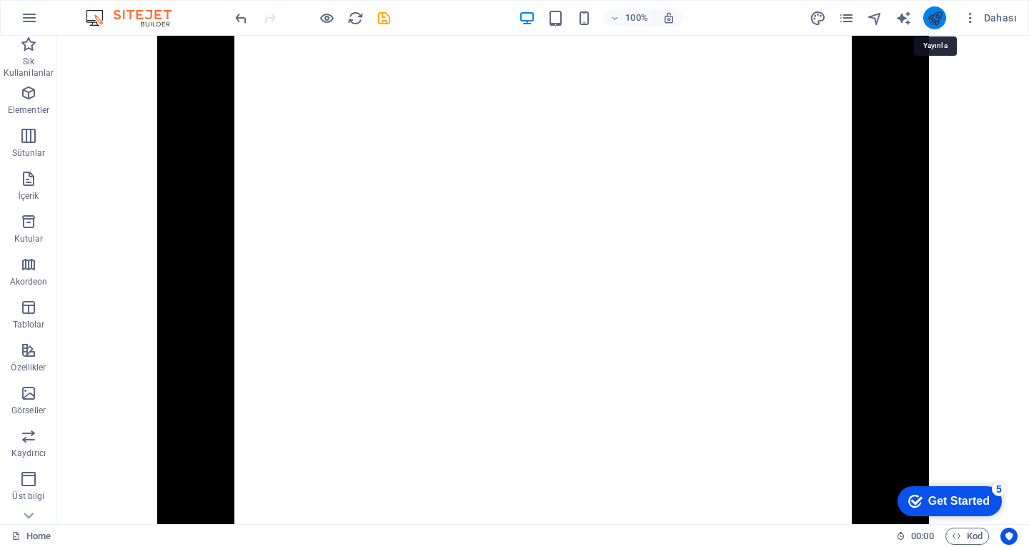
click at [930, 18] on icon "publish" at bounding box center [935, 18] width 16 height 16
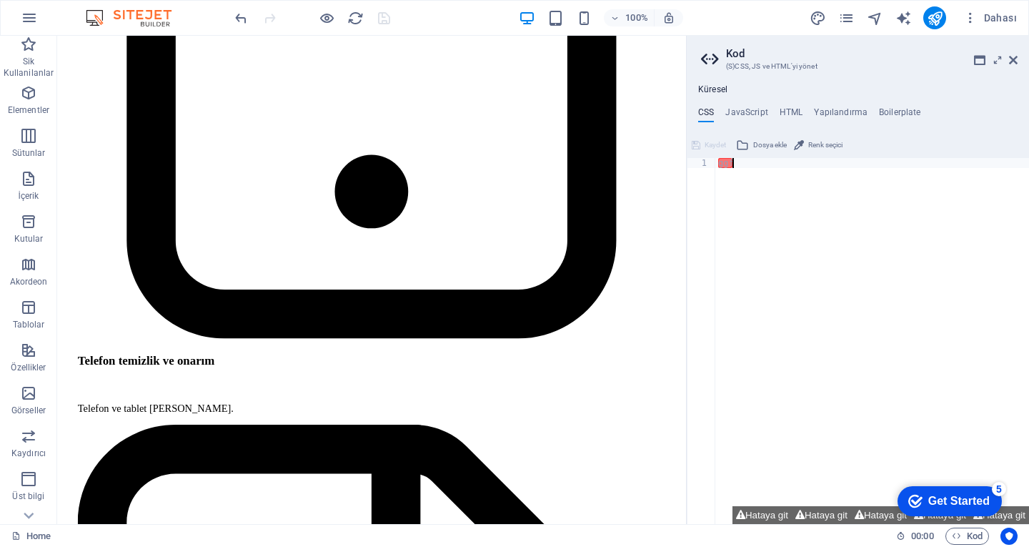
scroll to position [3374, 0]
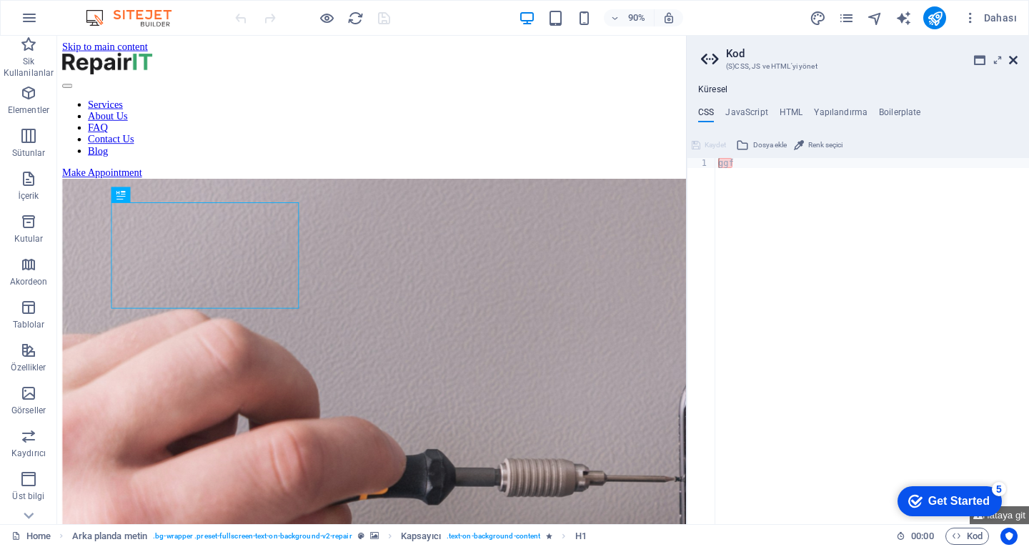
click at [1009, 60] on icon at bounding box center [1013, 59] width 9 height 11
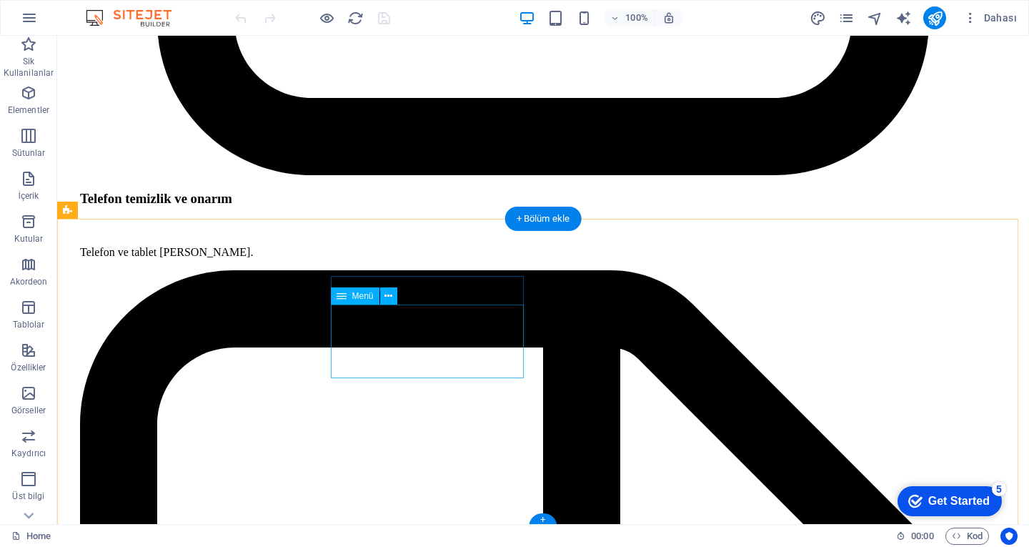
scroll to position [3976, 0]
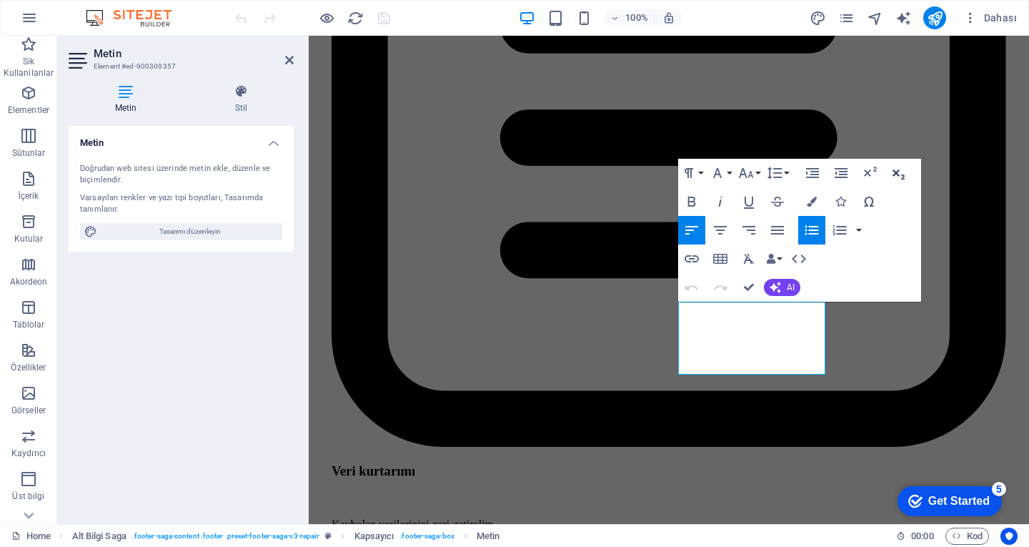
click at [887, 172] on button "Subscript" at bounding box center [898, 173] width 27 height 29
click at [870, 171] on icon "button" at bounding box center [869, 172] width 17 height 17
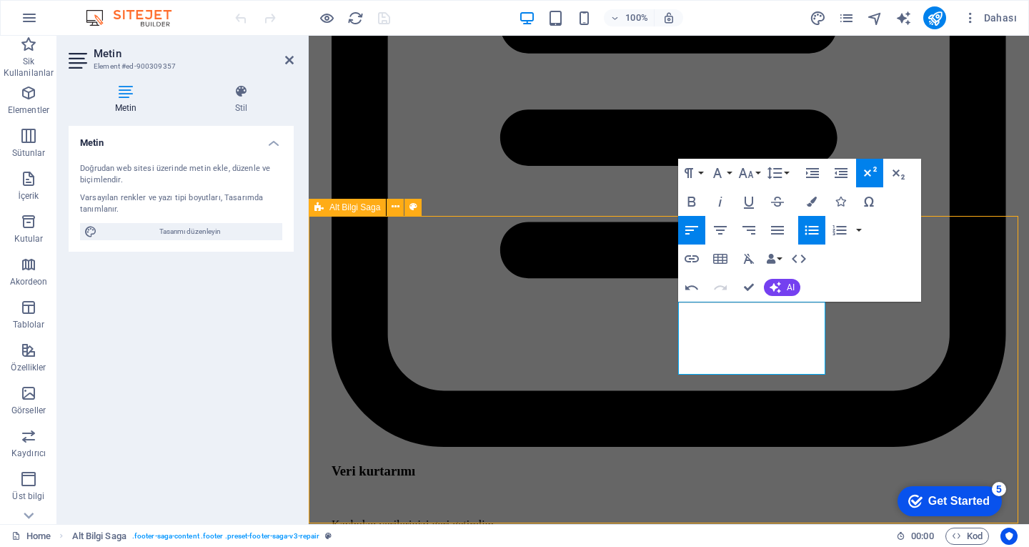
scroll to position [3976, 0]
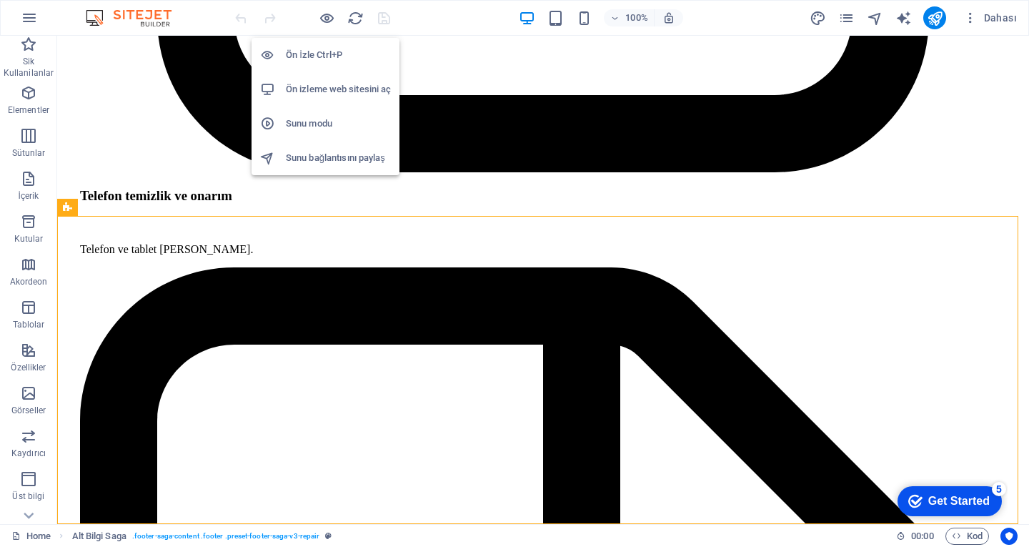
drag, startPoint x: 324, startPoint y: 13, endPoint x: 344, endPoint y: 61, distance: 51.9
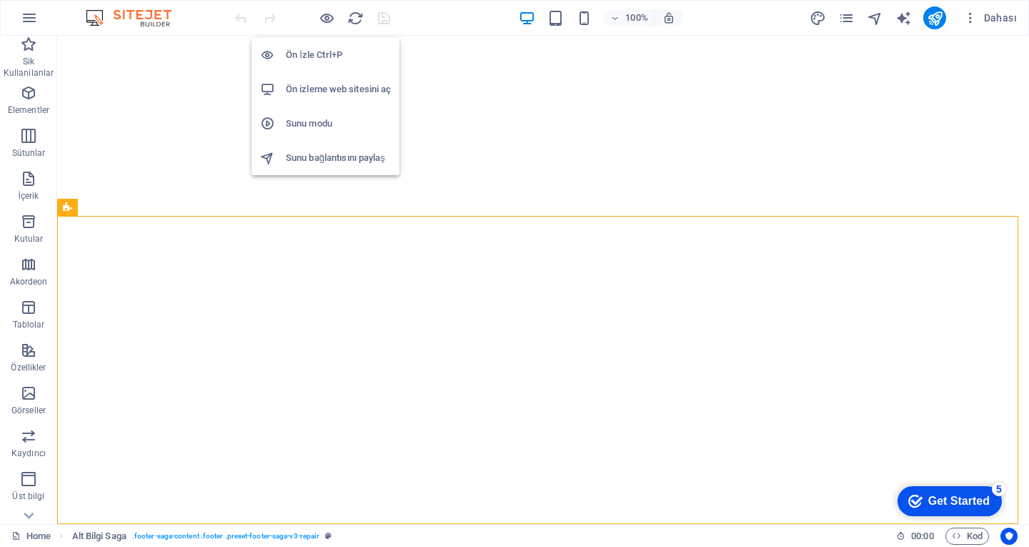
scroll to position [3940, 0]
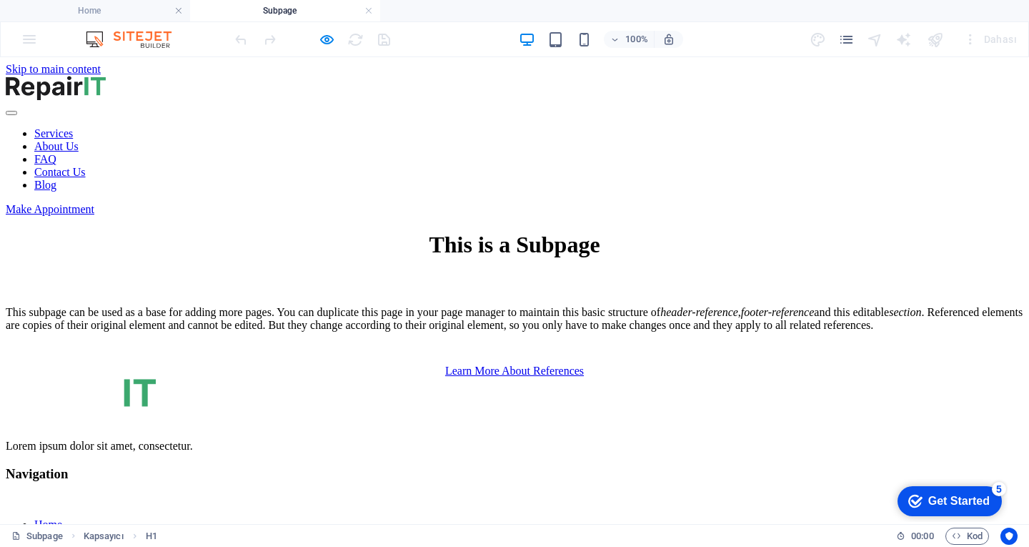
scroll to position [0, 0]
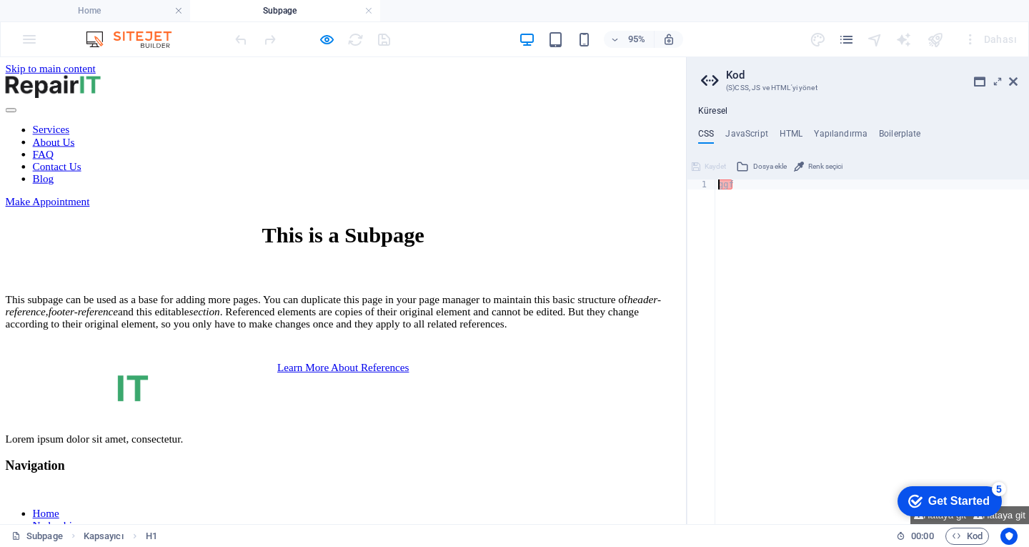
click at [456, 232] on div "This is a Subpage" at bounding box center [361, 245] width 711 height 26
click at [474, 232] on div "This is a Subpage" at bounding box center [361, 245] width 711 height 26
click at [489, 232] on div "This is a Subpage" at bounding box center [361, 245] width 711 height 26
drag, startPoint x: 1009, startPoint y: 79, endPoint x: 880, endPoint y: 88, distance: 129.0
click at [1009, 79] on icon at bounding box center [1013, 81] width 9 height 11
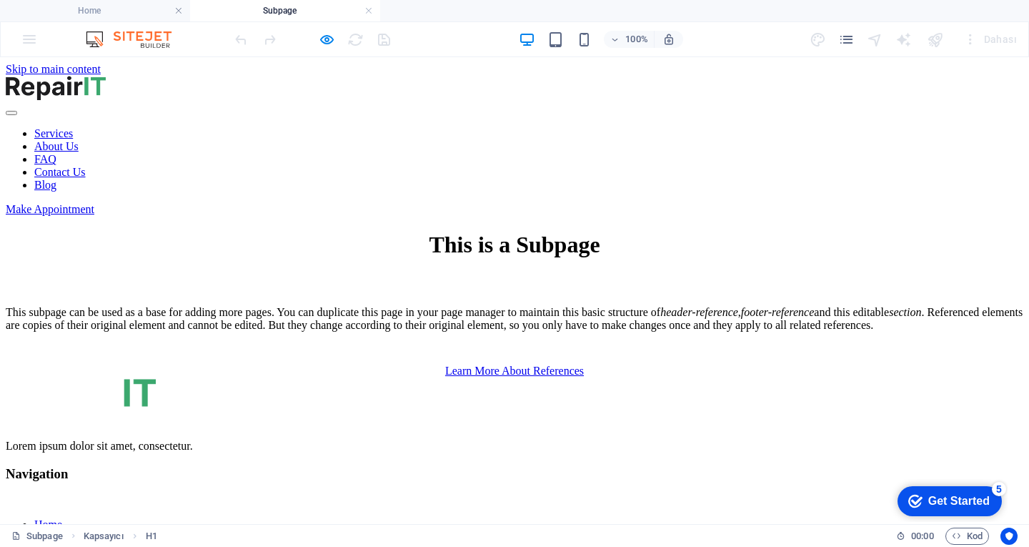
drag, startPoint x: 606, startPoint y: 209, endPoint x: 596, endPoint y: 202, distance: 12.7
click at [604, 232] on div "This is a Subpage" at bounding box center [515, 245] width 1018 height 26
click at [593, 232] on div "This is a Subpage" at bounding box center [515, 245] width 1018 height 26
click at [592, 232] on div "This is a Subpage" at bounding box center [515, 245] width 1018 height 26
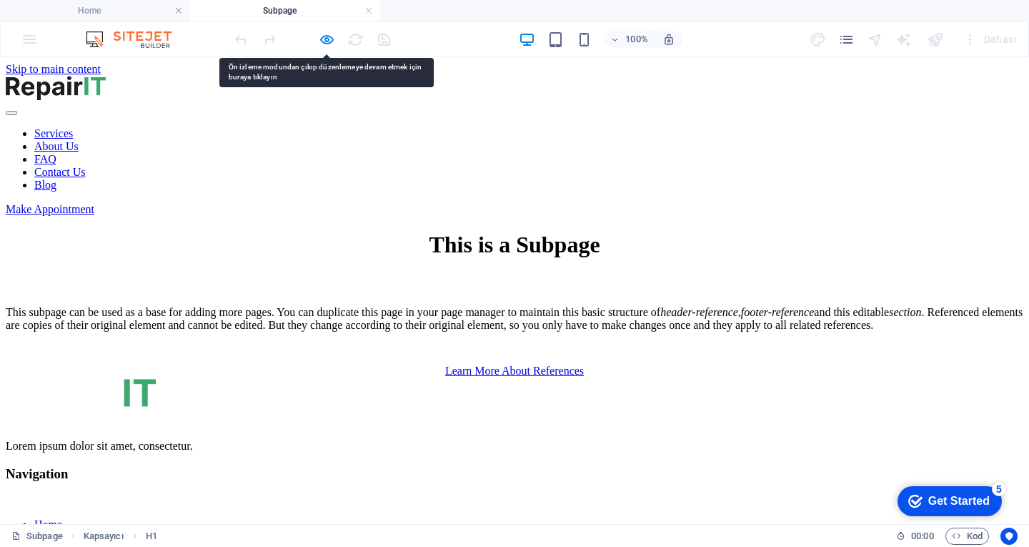
click at [576, 232] on div "This is a Subpage" at bounding box center [515, 245] width 1018 height 26
click at [330, 42] on icon "button" at bounding box center [327, 39] width 16 height 16
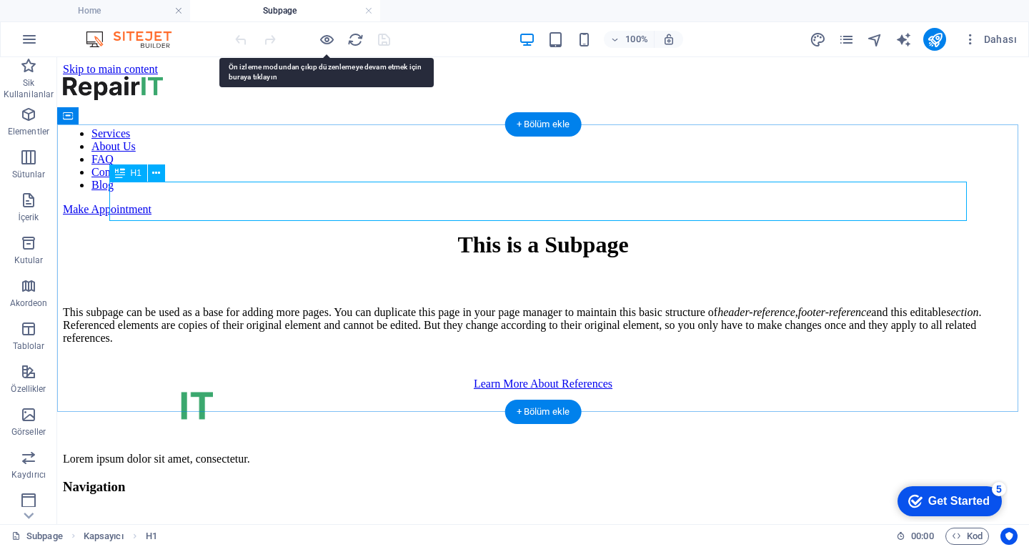
click at [579, 232] on div "This is a Subpage" at bounding box center [543, 245] width 960 height 26
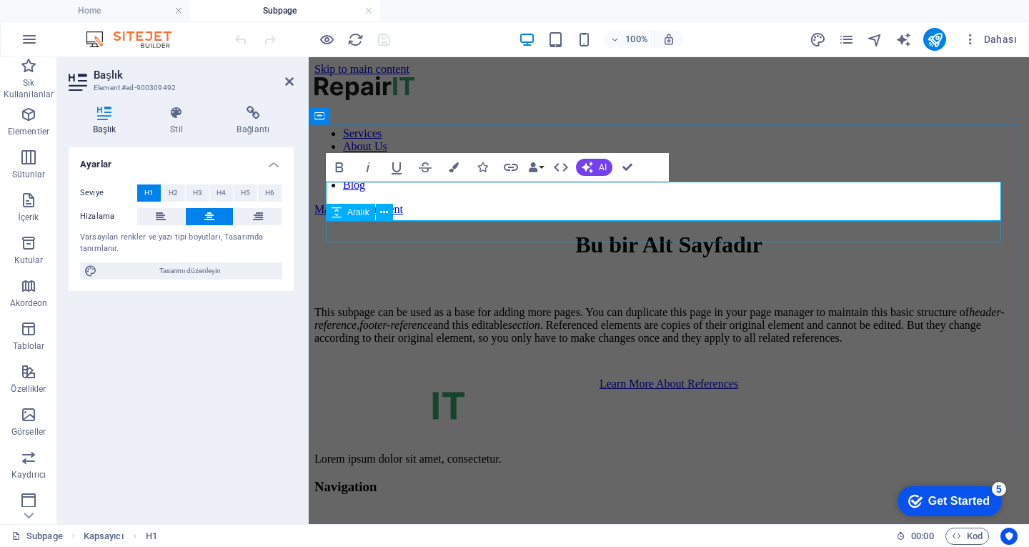
scroll to position [0, 4]
drag, startPoint x: 630, startPoint y: 161, endPoint x: 552, endPoint y: 164, distance: 78.0
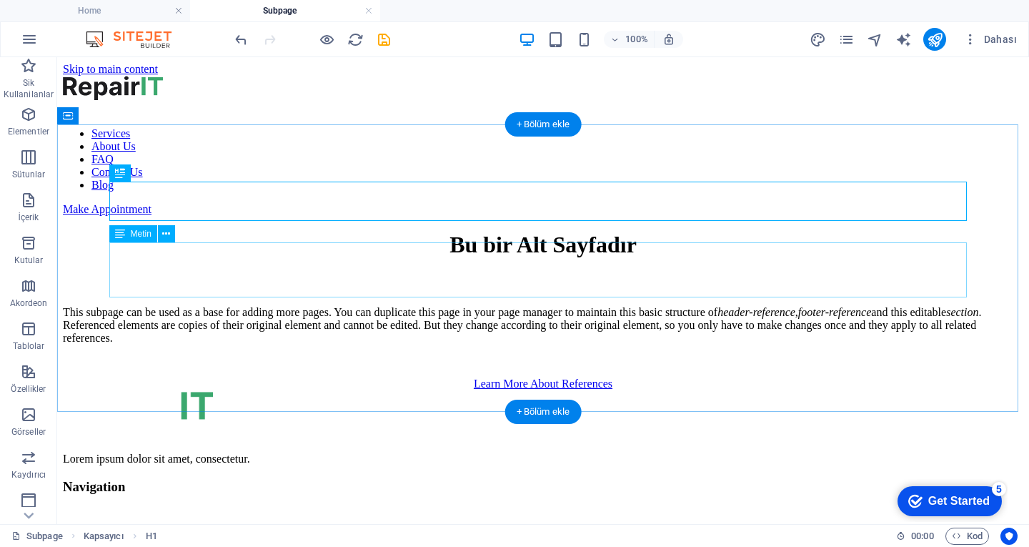
click at [579, 306] on div "This subpage can be used as a base for adding more pages. You can duplicate thi…" at bounding box center [543, 325] width 960 height 39
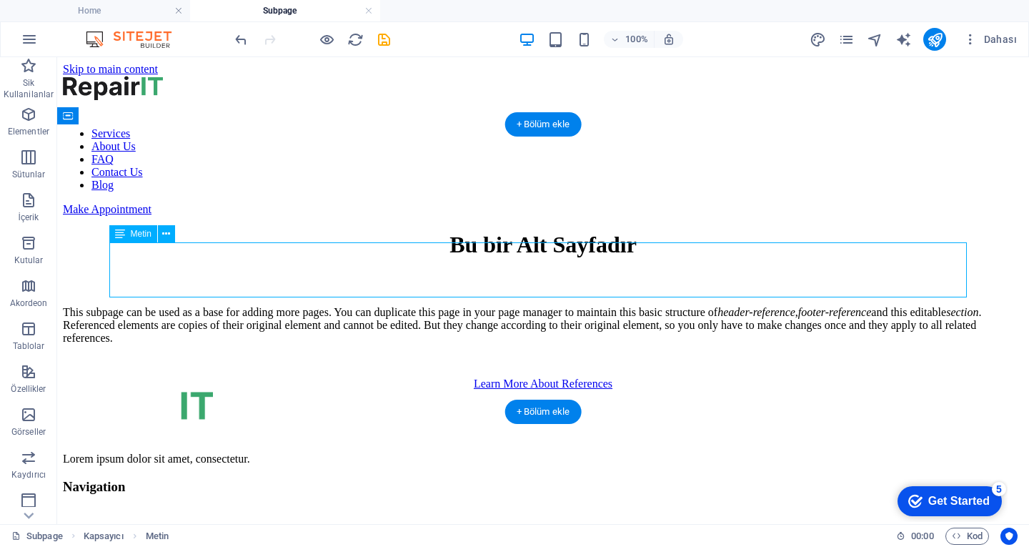
click at [579, 306] on div "This subpage can be used as a base for adding more pages. You can duplicate thi…" at bounding box center [543, 325] width 960 height 39
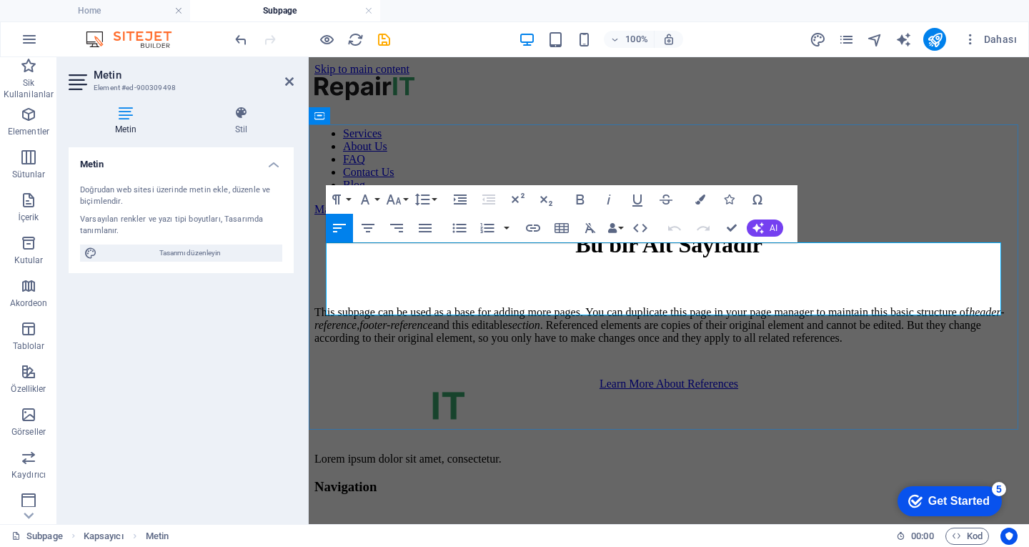
click at [545, 306] on p "This subpage can be used as a base for adding more pages. You can duplicate thi…" at bounding box center [668, 325] width 709 height 39
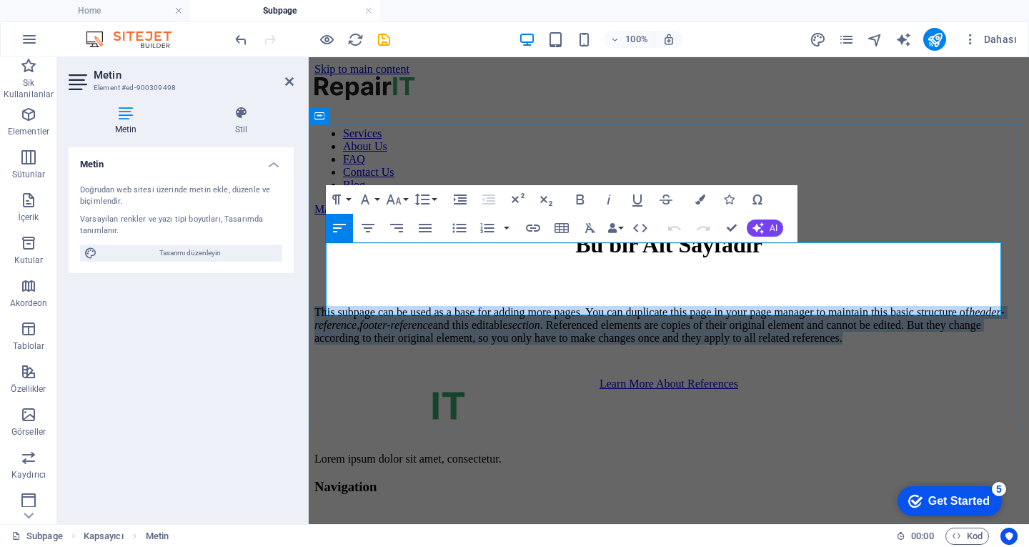
click at [545, 306] on p "This subpage can be used as a base for adding more pages. You can duplicate thi…" at bounding box center [668, 325] width 709 height 39
copy p "This subpage can be used as a base for adding more pages. You can duplicate thi…"
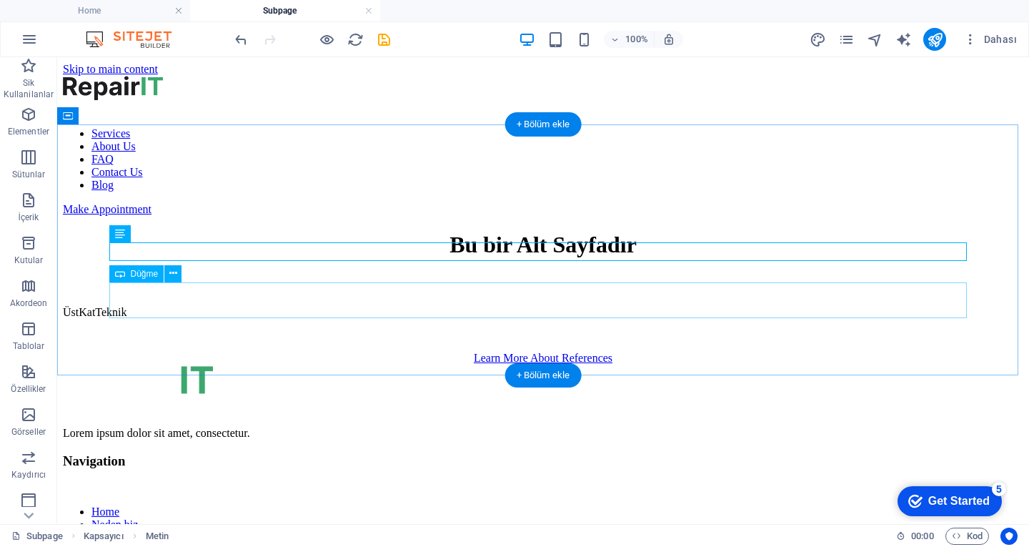
click at [533, 352] on div "Learn More About References" at bounding box center [543, 358] width 960 height 13
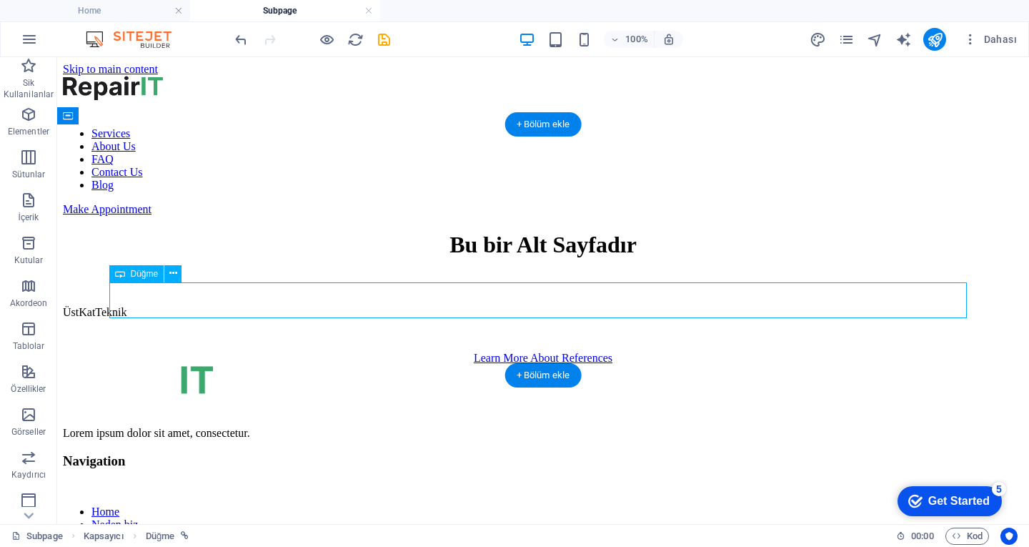
click at [551, 352] on div "Learn More About References" at bounding box center [543, 358] width 960 height 13
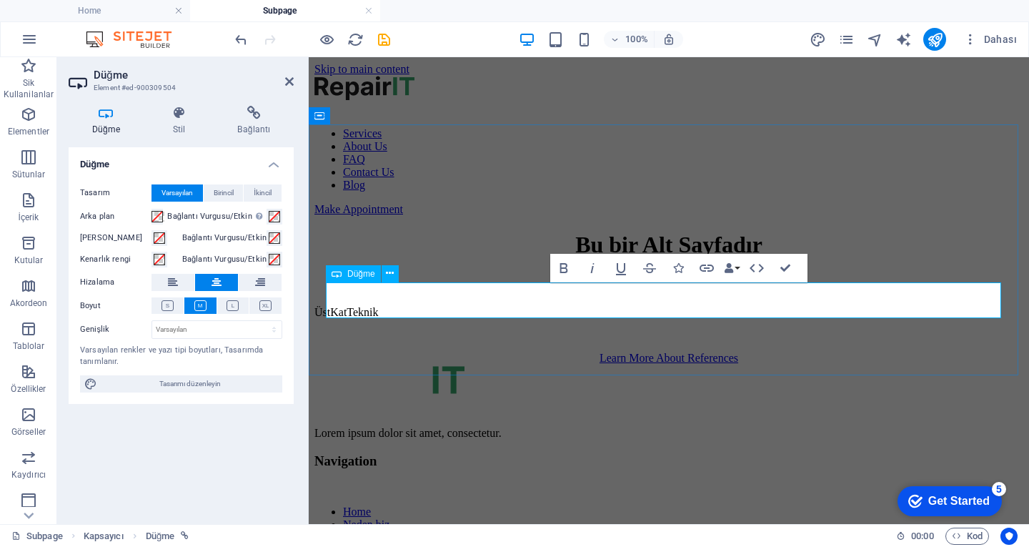
click at [600, 352] on link "Learn More About References" at bounding box center [668, 358] width 139 height 12
click at [601, 352] on link "Learn More About References" at bounding box center [668, 358] width 139 height 12
copy link "Learn More About References"
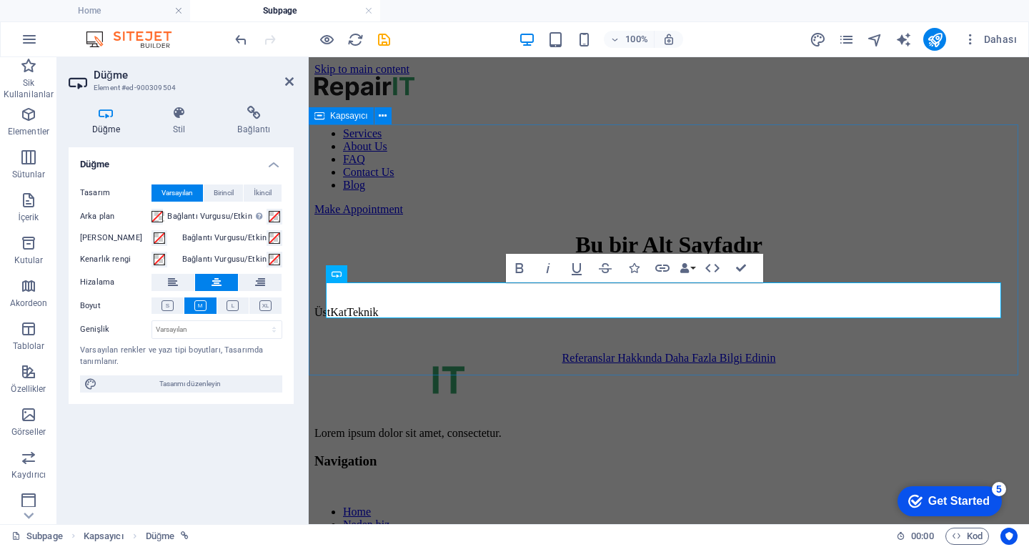
scroll to position [157, 6]
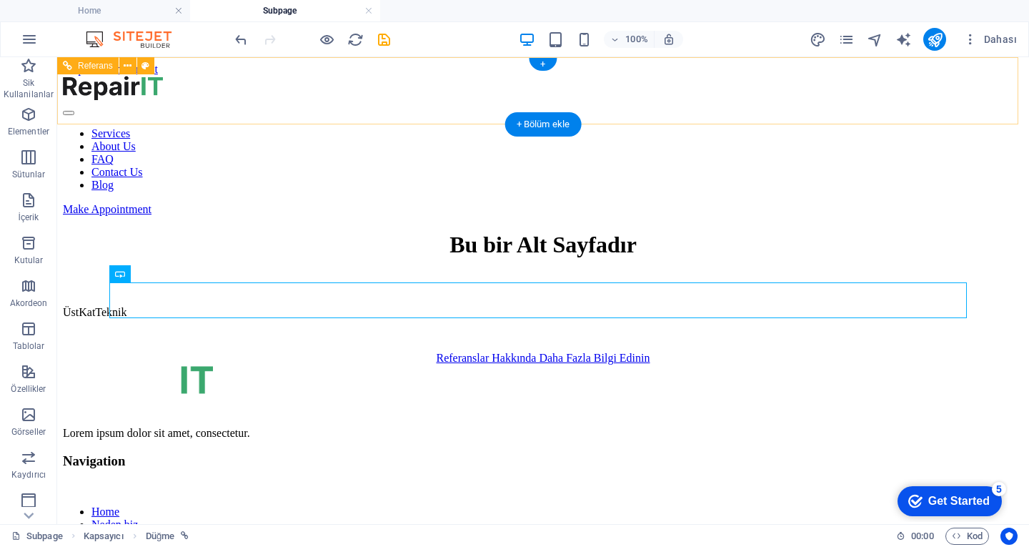
click at [399, 127] on nav "Services About Us FAQ Contact Us Blog" at bounding box center [543, 159] width 960 height 64
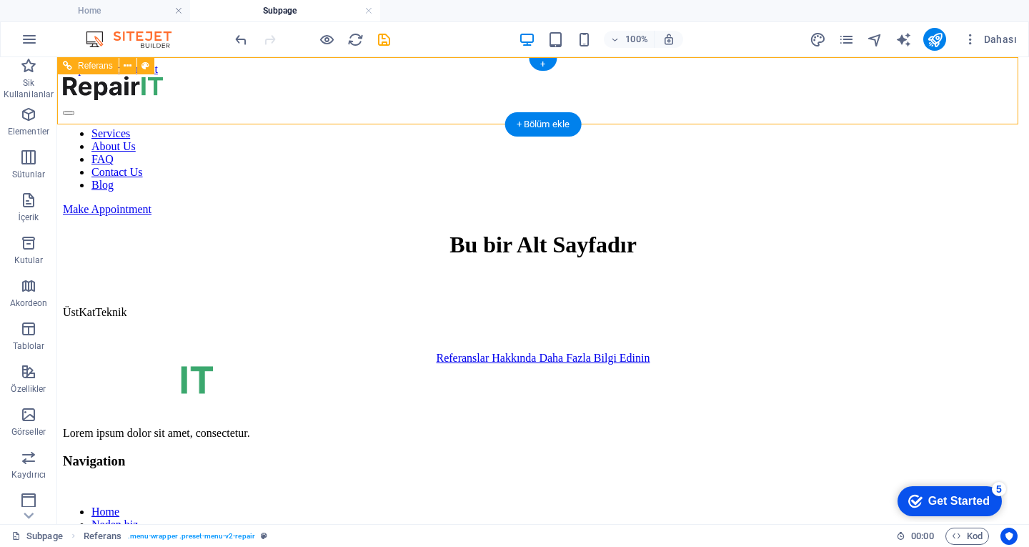
click at [386, 127] on nav "Services About Us FAQ Contact Us Blog" at bounding box center [543, 159] width 960 height 64
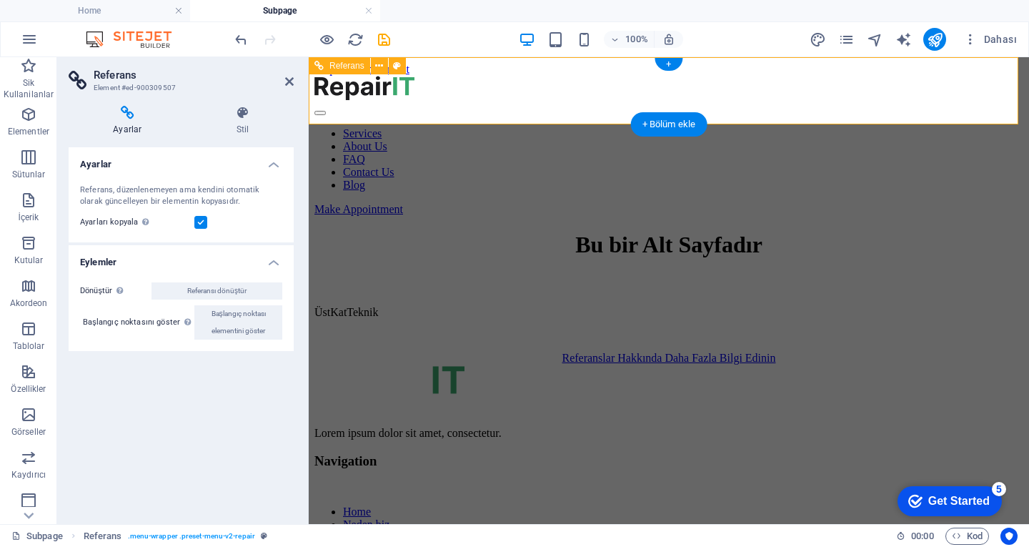
click at [501, 127] on nav "Services About Us FAQ Contact Us Blog" at bounding box center [668, 159] width 709 height 64
click at [512, 127] on nav "Services About Us FAQ Contact Us Blog" at bounding box center [668, 159] width 709 height 64
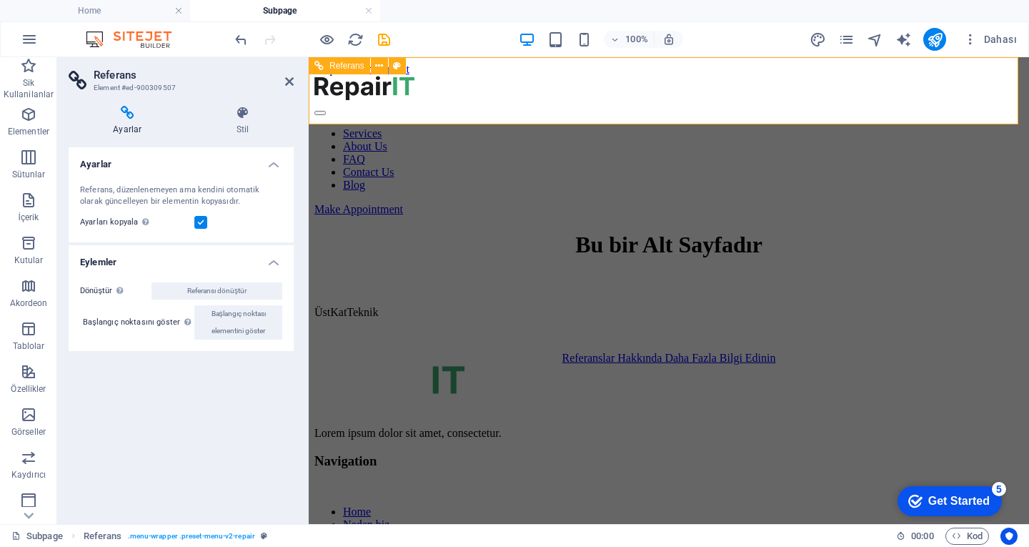
click at [512, 127] on nav "Services About Us FAQ Contact Us Blog" at bounding box center [668, 159] width 709 height 64
click at [202, 219] on label at bounding box center [200, 222] width 13 height 13
click at [0, 0] on input "Ayarları kopyala Referans hedef elementiyle aynı ayarları (esnek, animasyon, ko…" at bounding box center [0, 0] width 0 height 0
click at [202, 219] on label at bounding box center [200, 222] width 13 height 13
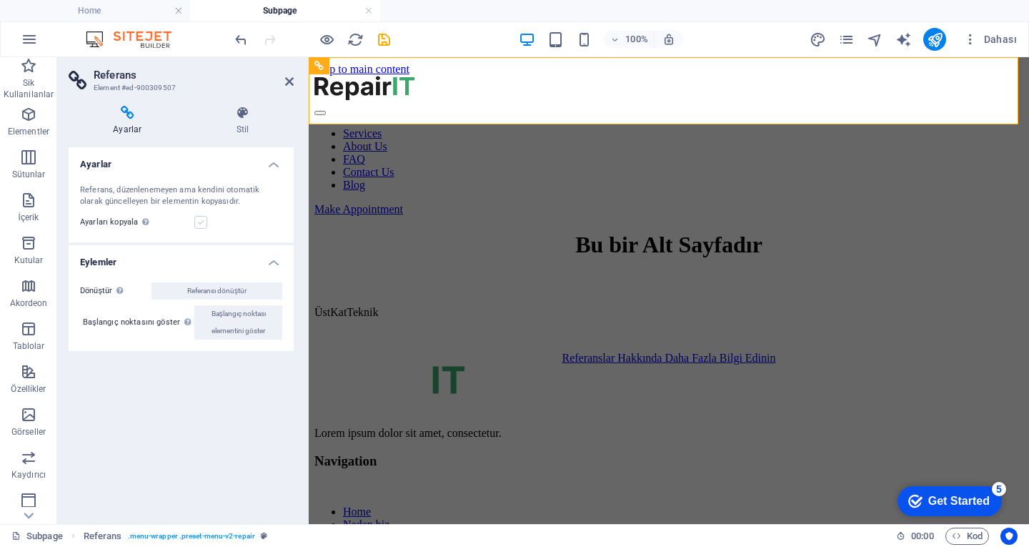
click at [0, 0] on input "Ayarları kopyala Referans hedef elementiyle aynı ayarları (esnek, animasyon, ko…" at bounding box center [0, 0] width 0 height 0
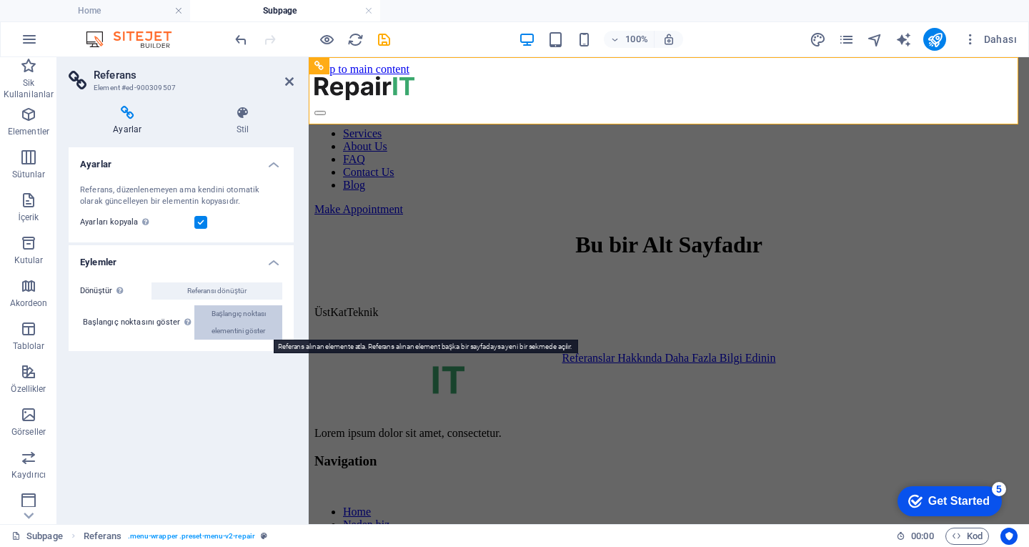
click at [214, 319] on span "Başlangıç noktası elementini göster" at bounding box center [238, 322] width 79 height 34
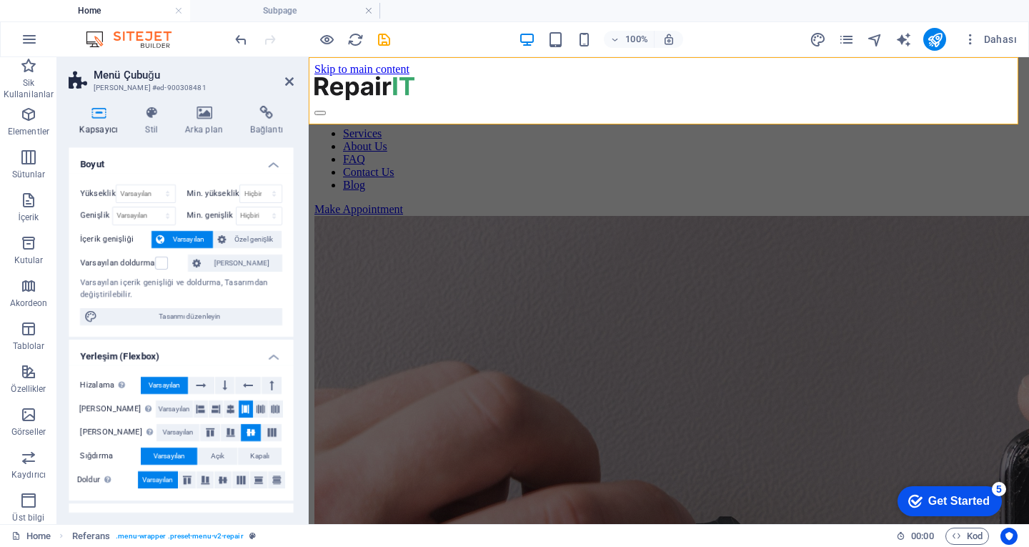
scroll to position [3938, 0]
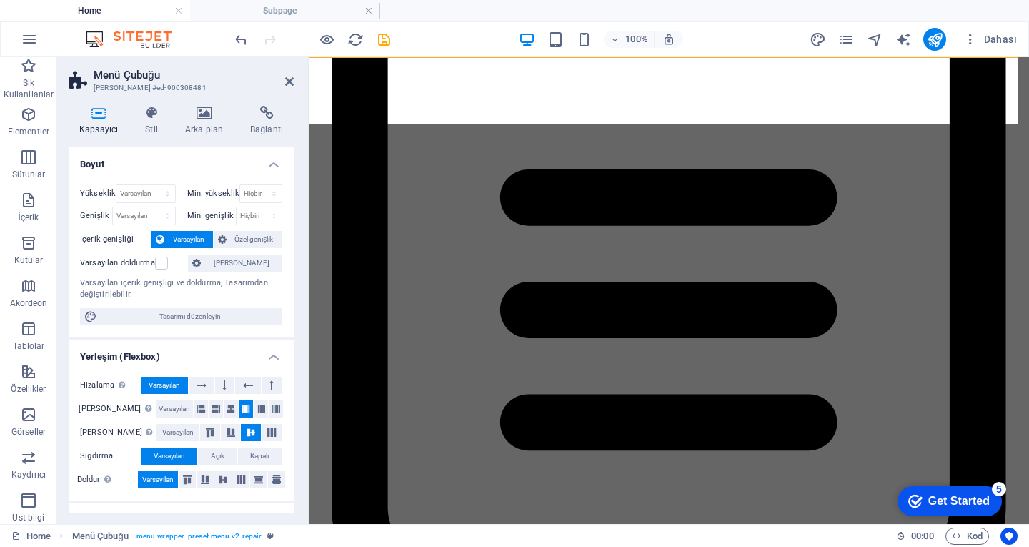
click at [295, 76] on aside "Menü Çubuğu Ön ayar #ed-900308481 Kapsayıcı Stil Arka plan Bağlantı Boyut Yükse…" at bounding box center [183, 290] width 252 height 467
click at [288, 77] on icon at bounding box center [289, 81] width 9 height 11
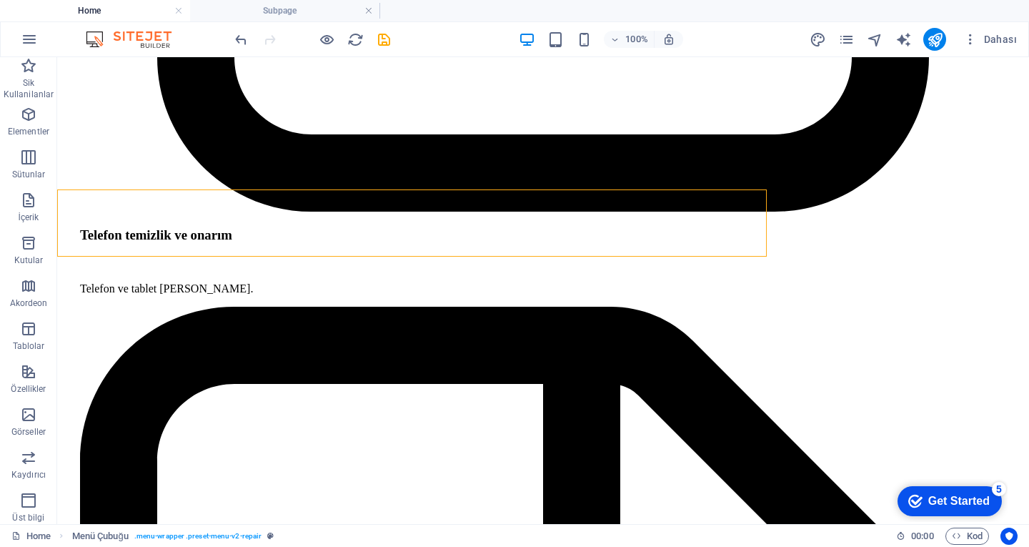
scroll to position [3806, 0]
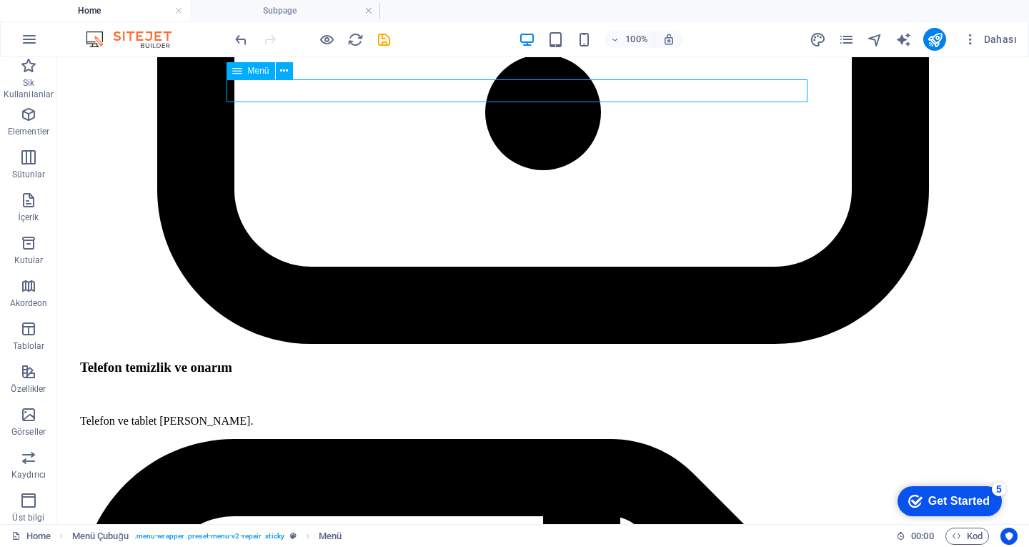
select select "1"
select select
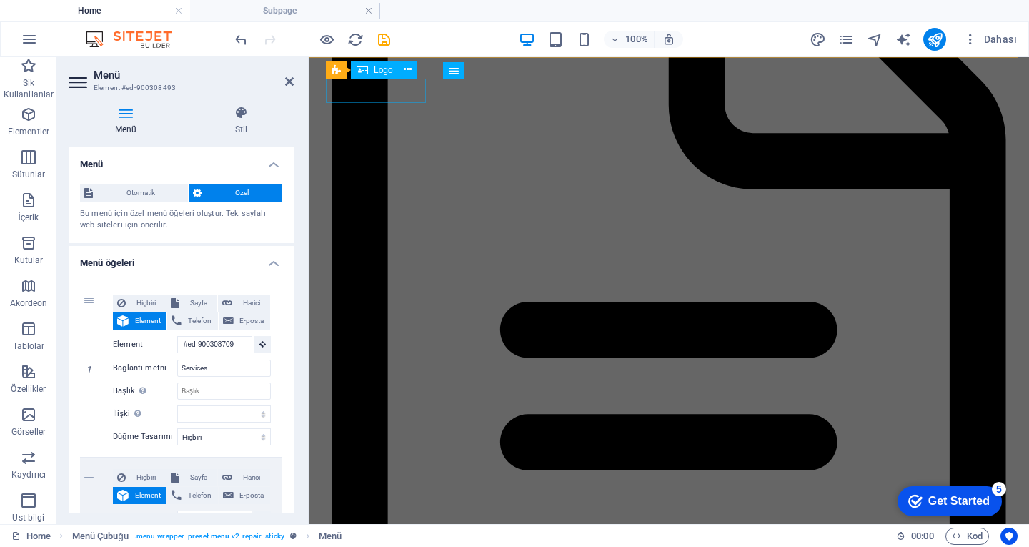
scroll to position [3938, 0]
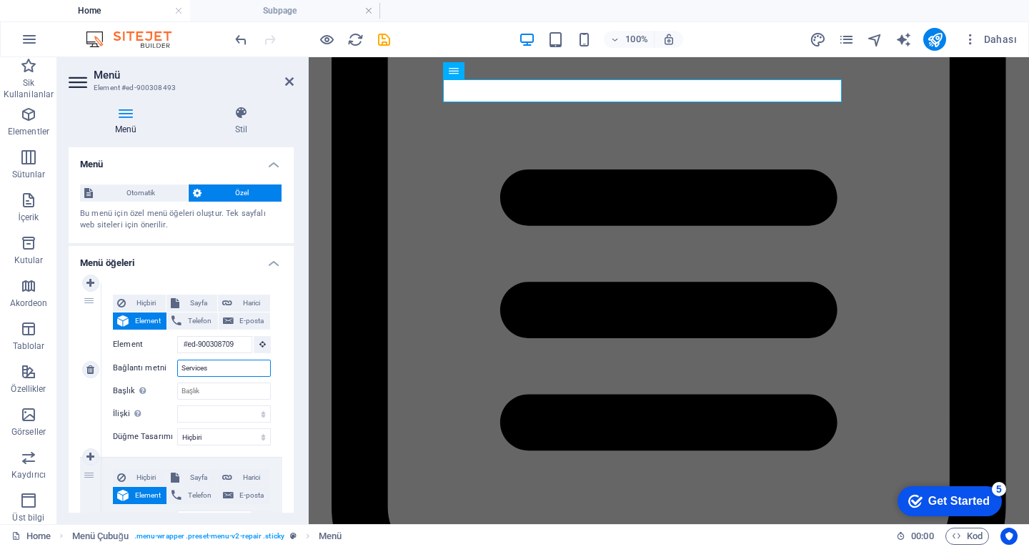
drag, startPoint x: 235, startPoint y: 366, endPoint x: 176, endPoint y: 365, distance: 58.6
click at [176, 365] on div "Bağlantı metni Services" at bounding box center [192, 367] width 158 height 17
type input "Hizmetşer"
select select
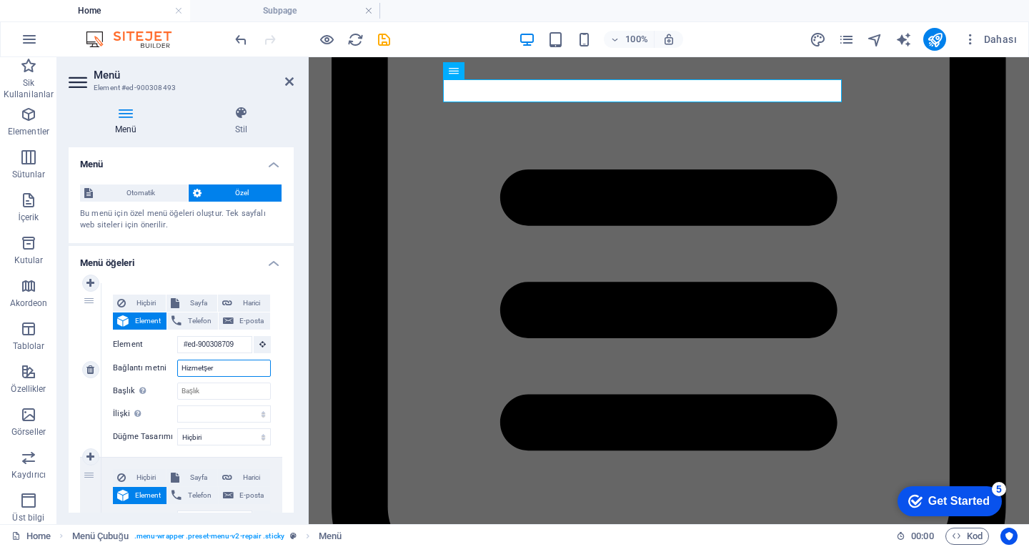
select select
type input "Hizmet"
select select
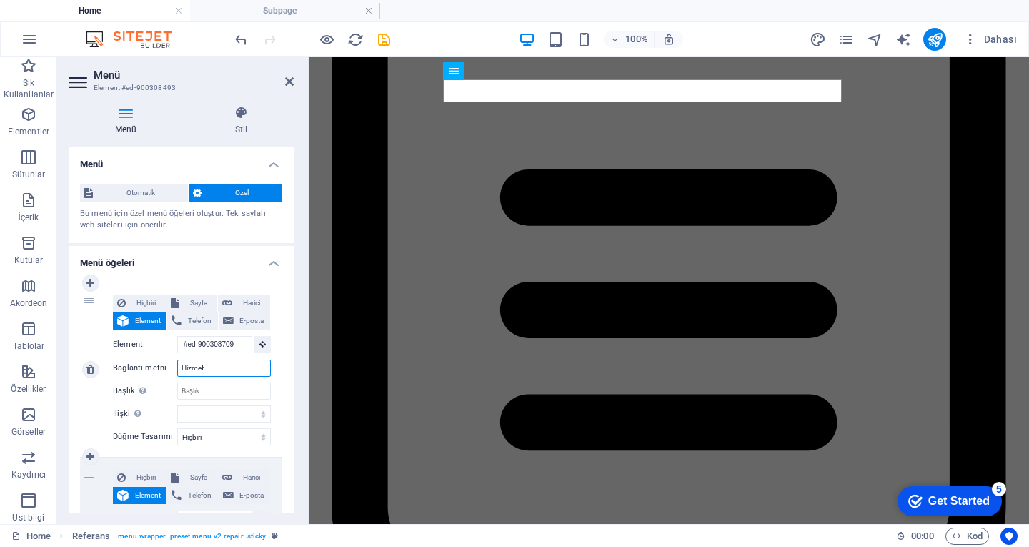
select select
type input "Hizmetlerimiz"
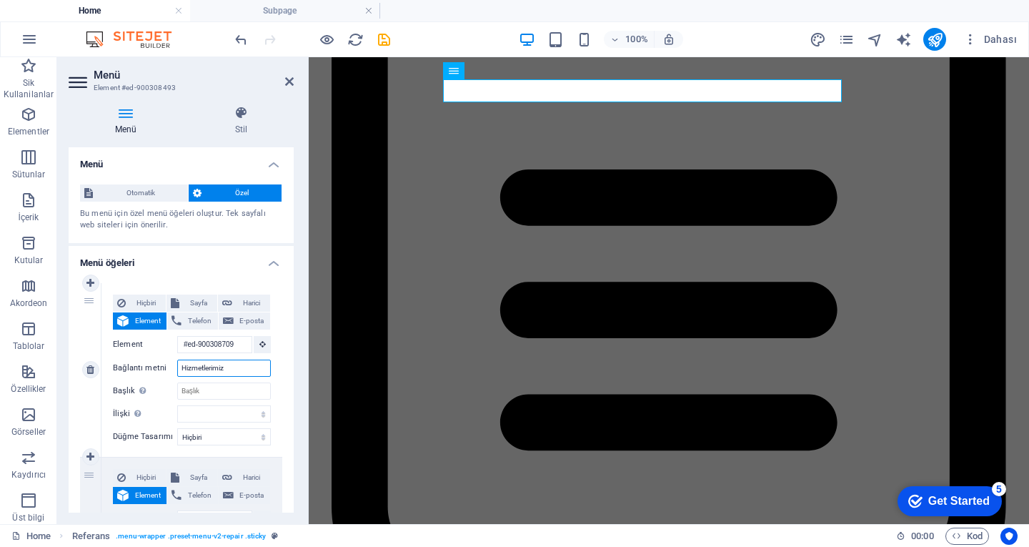
select select
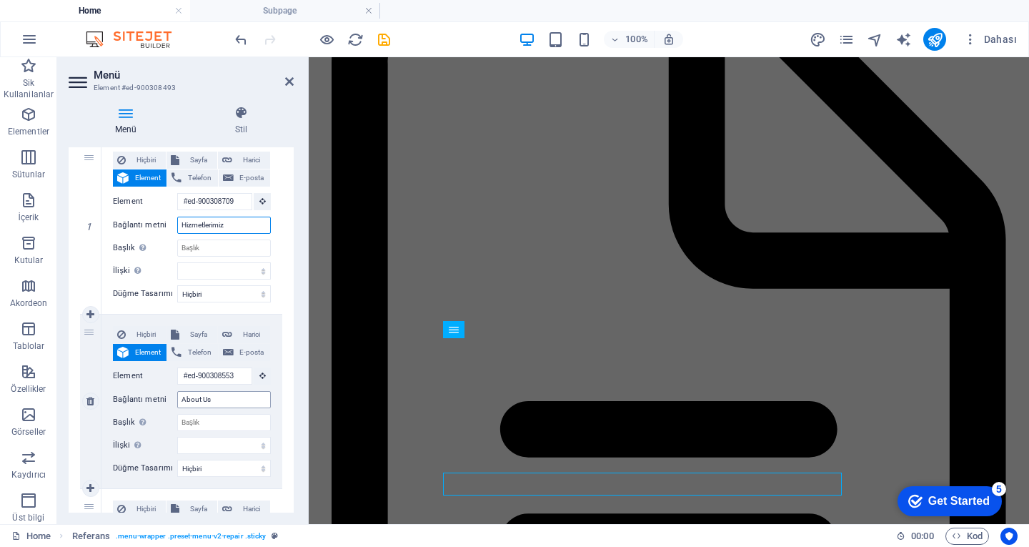
scroll to position [3736, 0]
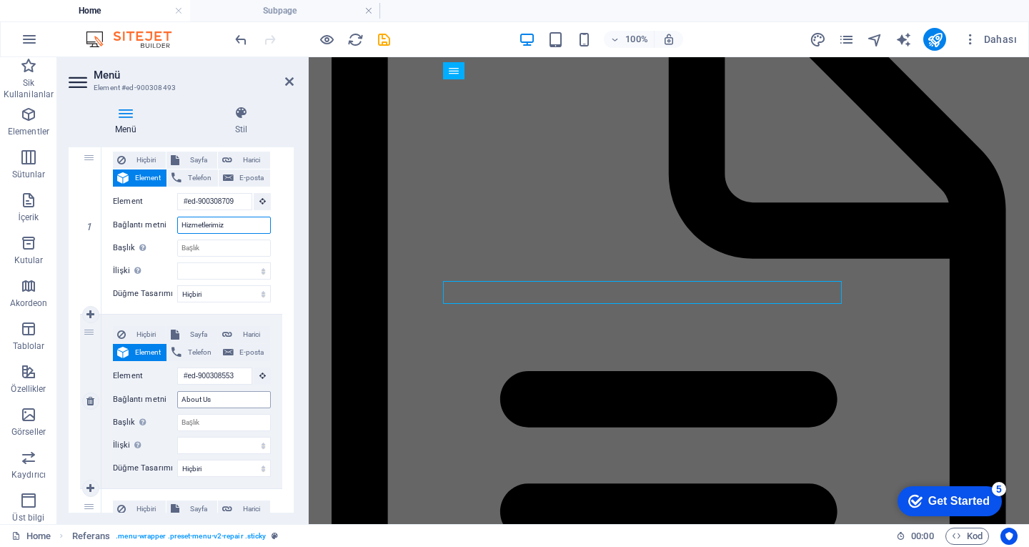
type input "Hizmetlerimiz"
click at [229, 395] on input "About Us" at bounding box center [224, 399] width 94 height 17
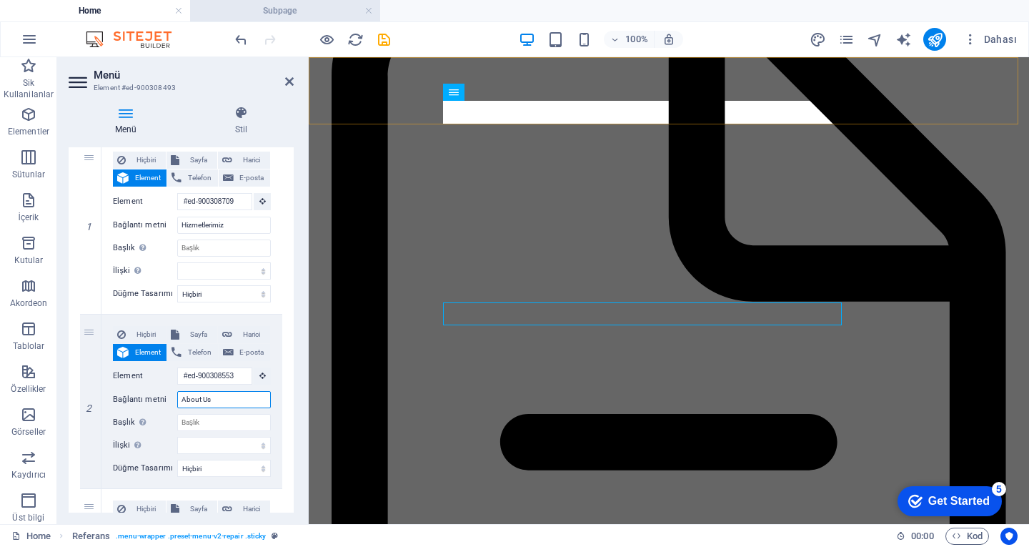
scroll to position [3669, 0]
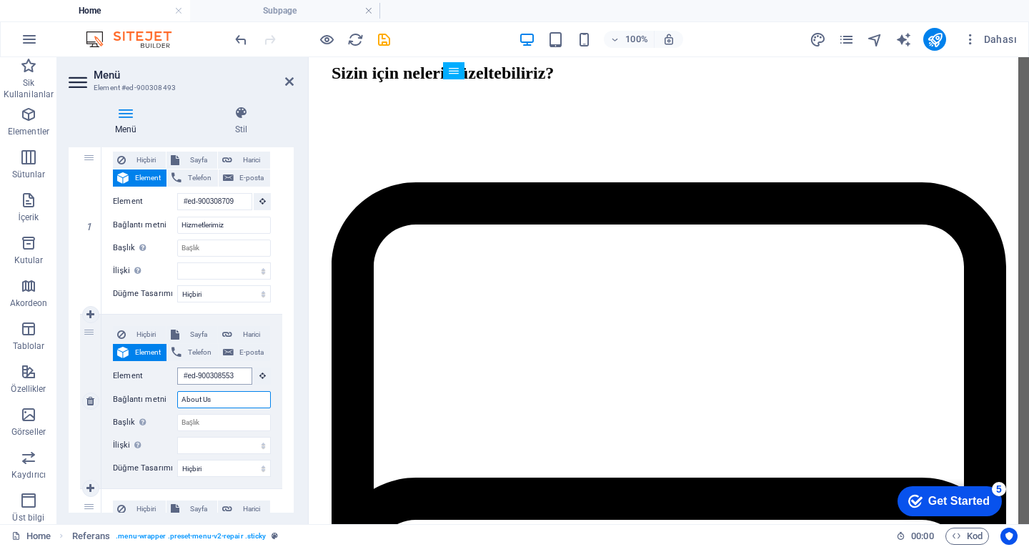
paste input "Hakkımızda"
type input "Hakkımızda"
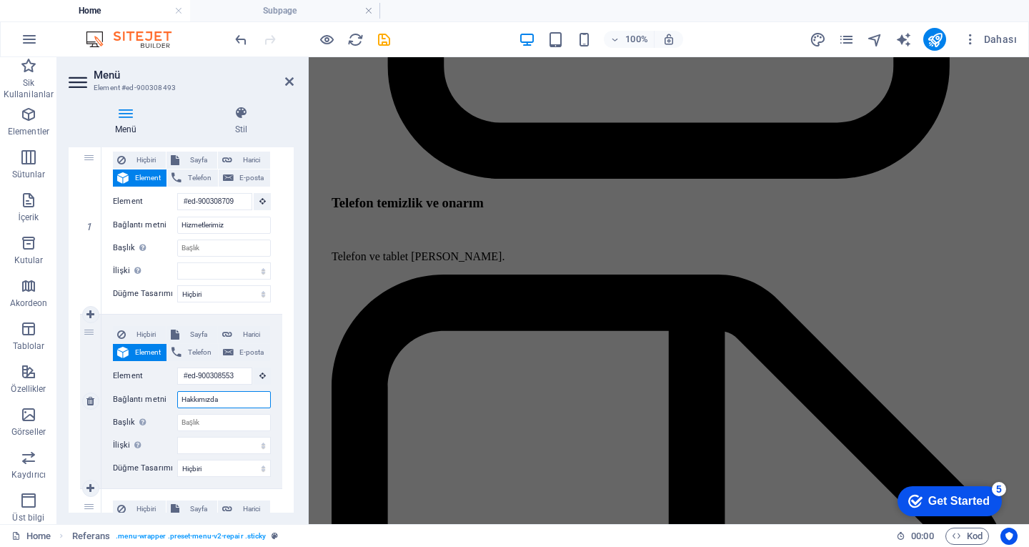
select select
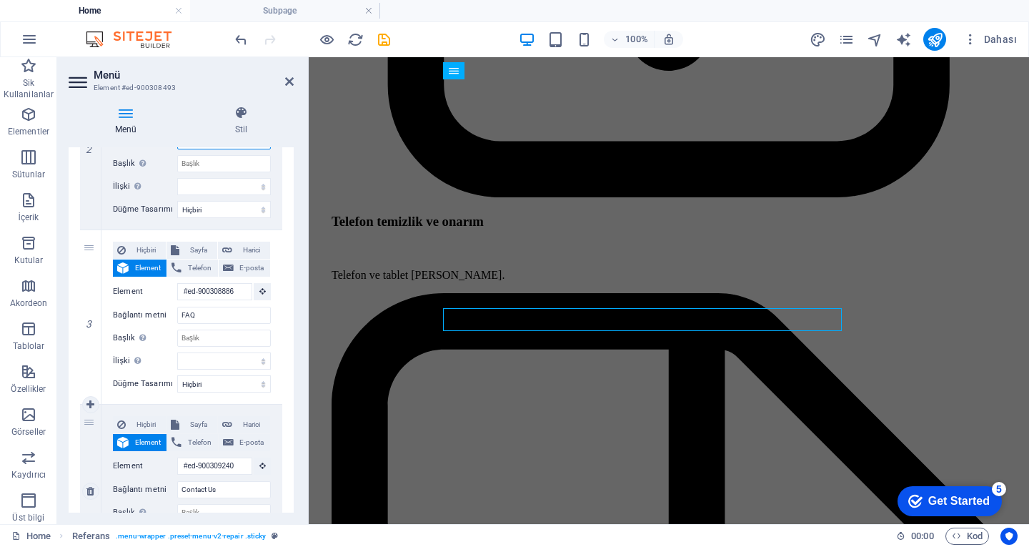
scroll to position [429, 0]
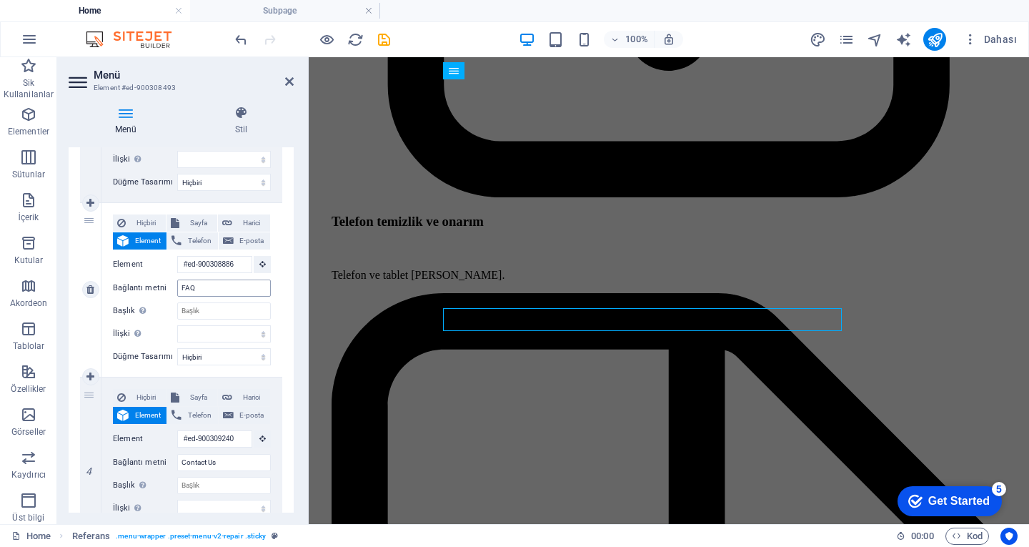
type input "Hakkımızda"
click at [207, 289] on input "FAQ" at bounding box center [224, 287] width 94 height 17
type input "sS"
select select
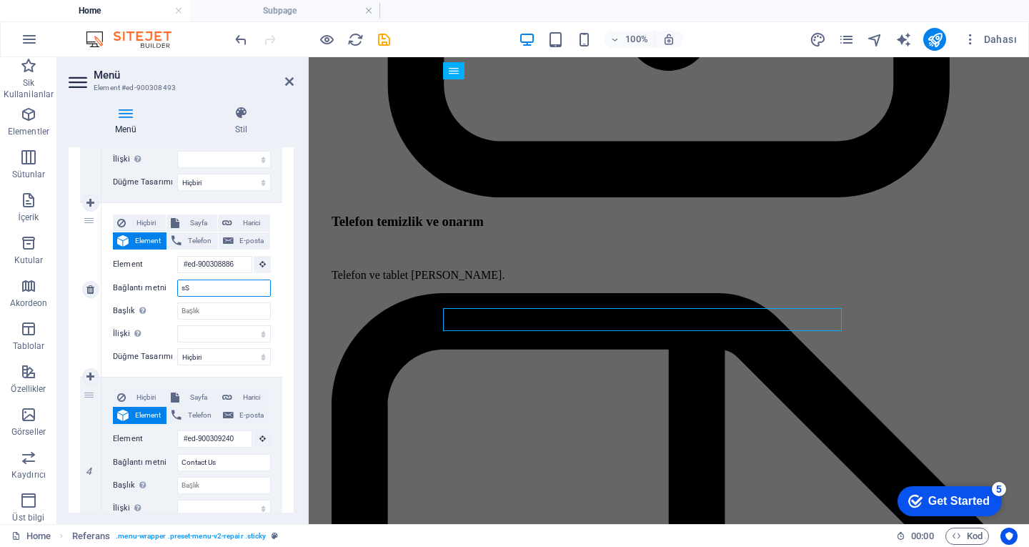
select select
type input "s"
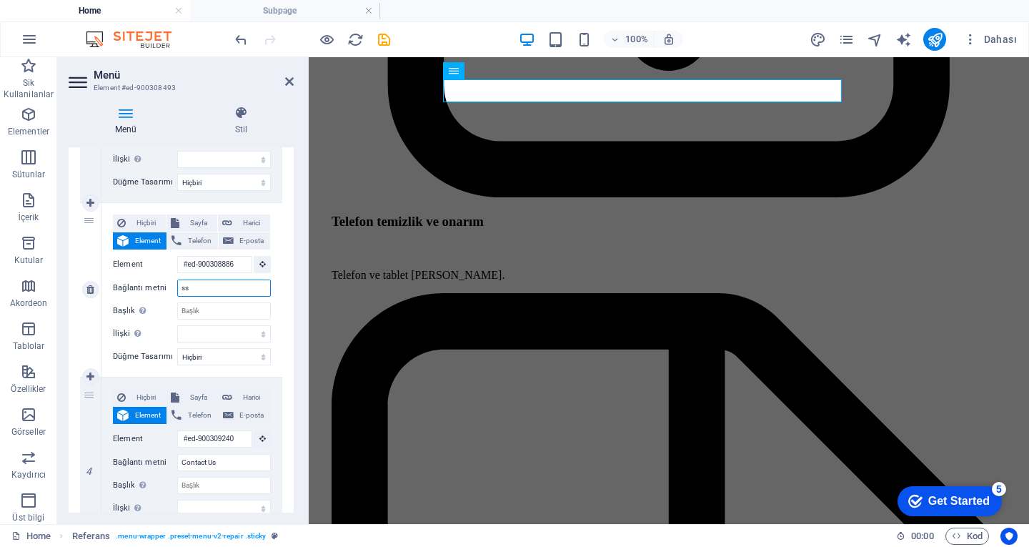
type input "s"
type input "d"
type input "s"
type input "SSS"
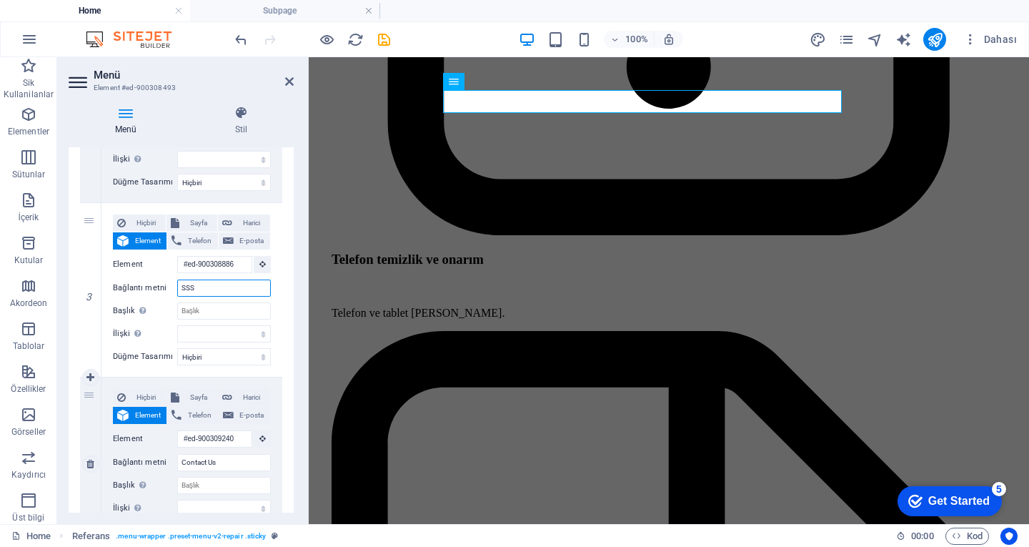
select select
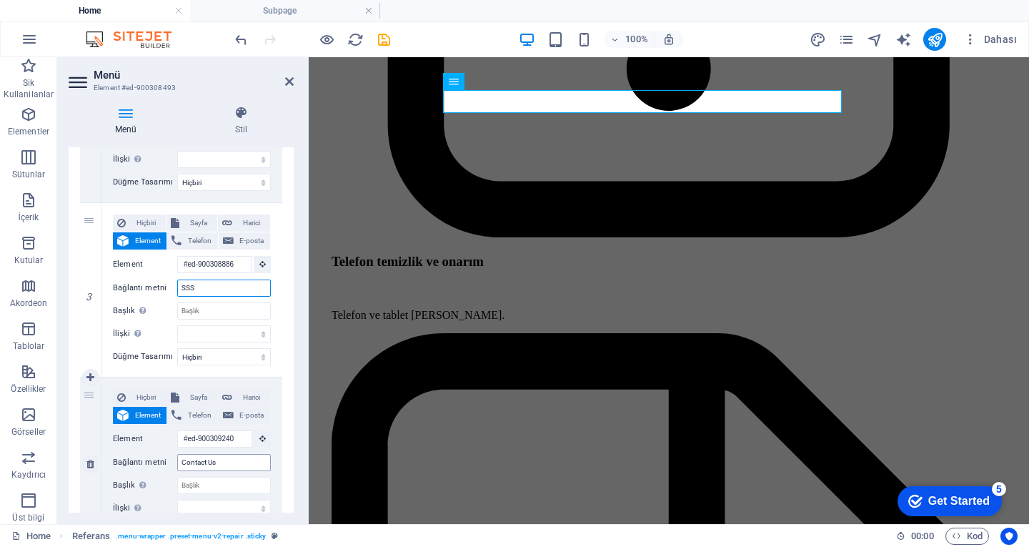
scroll to position [3298, 0]
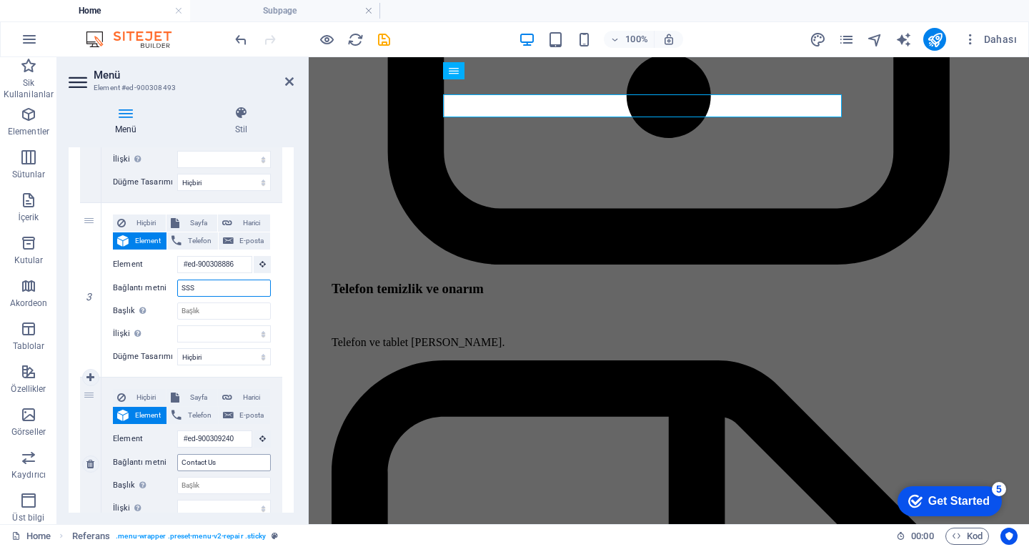
type input "SSS"
click at [212, 456] on input "Contact Us" at bounding box center [224, 462] width 94 height 17
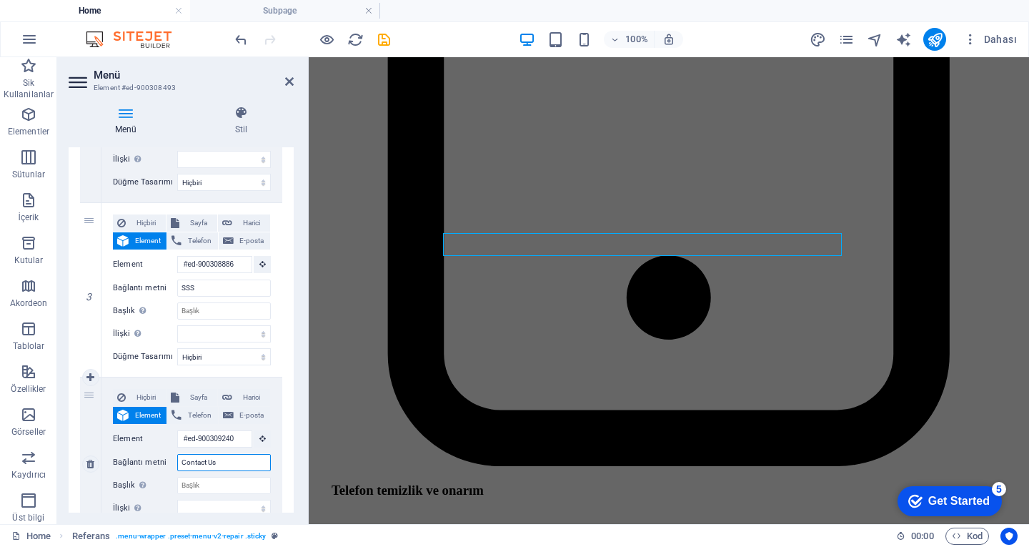
scroll to position [3049, 0]
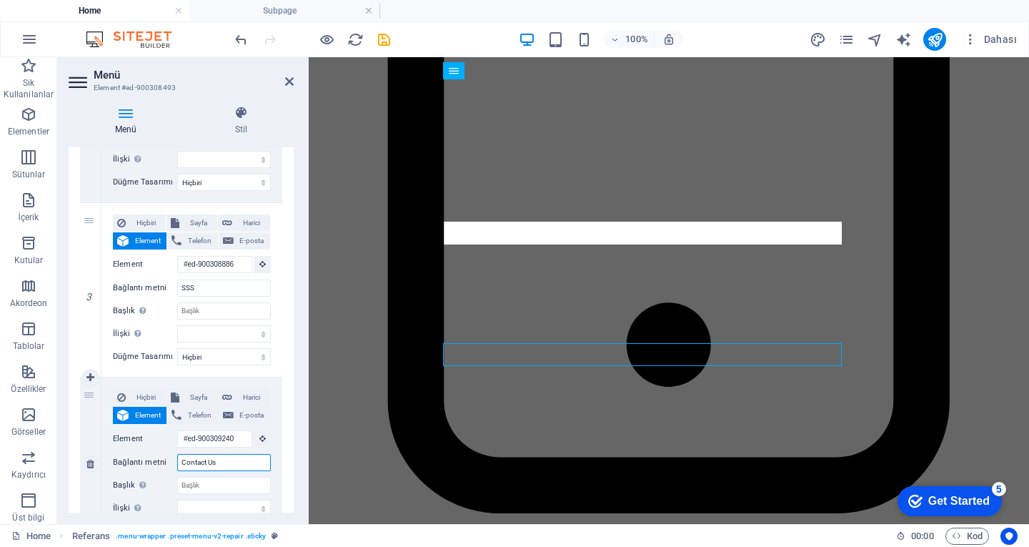
paste input "Bize Ulaşın"
type input "Bize Ulaşın"
select select
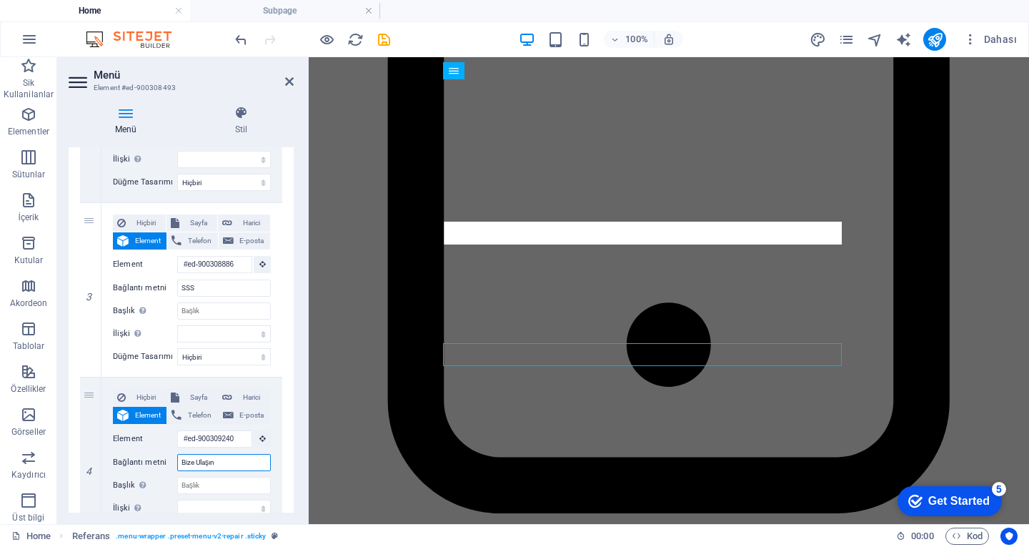
select select
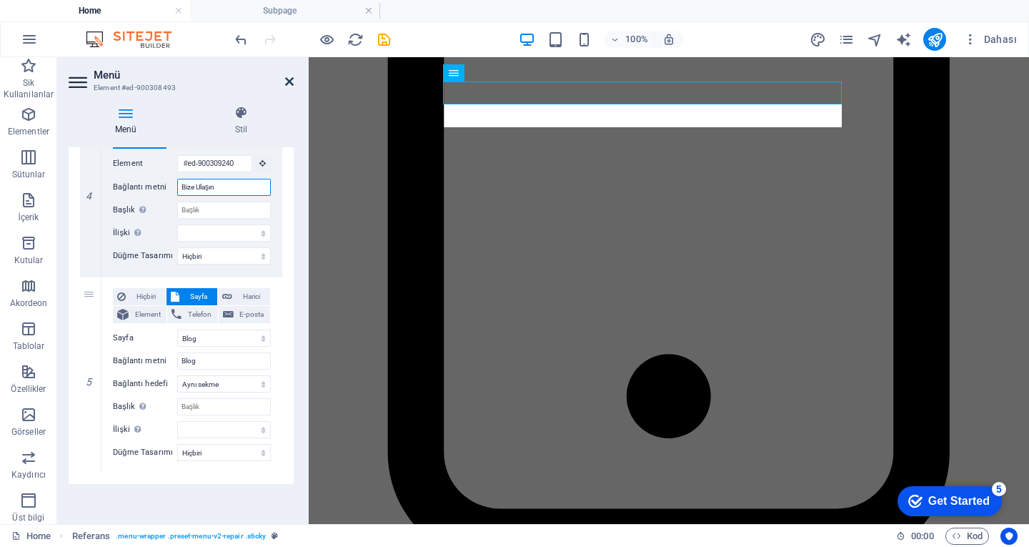
scroll to position [2982, 0]
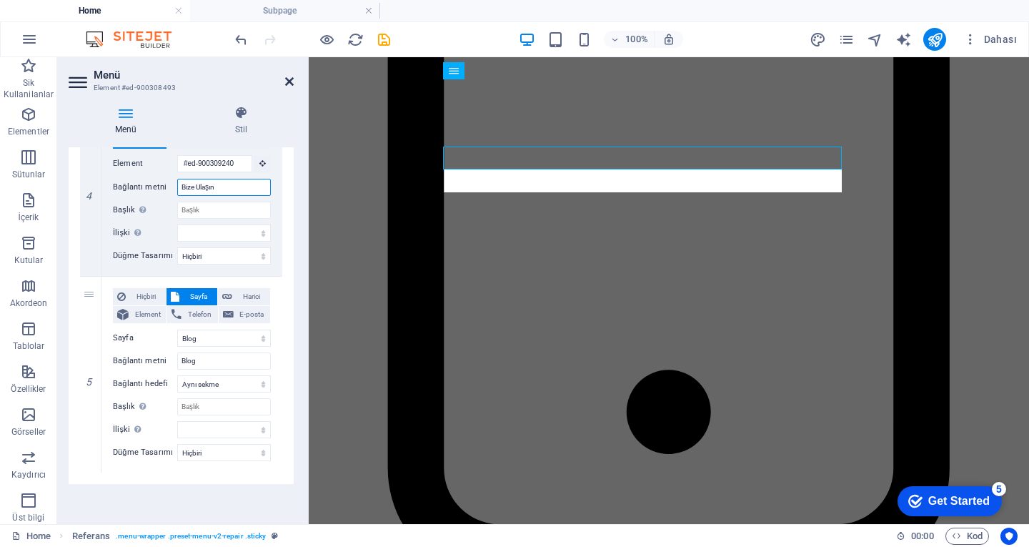
type input "Bize Ulaşın"
click at [291, 81] on icon at bounding box center [289, 81] width 9 height 11
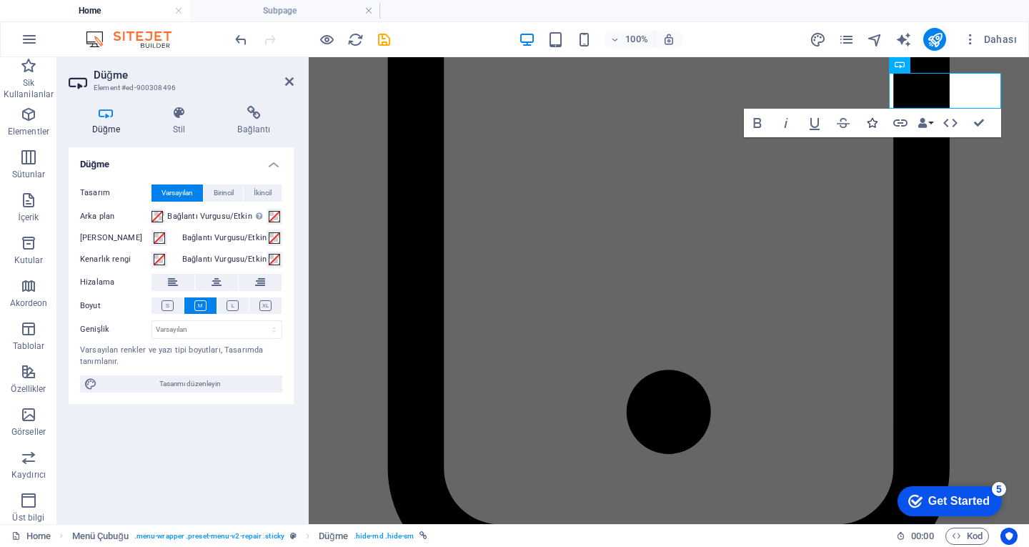
scroll to position [0, 1]
drag, startPoint x: 982, startPoint y: 124, endPoint x: 922, endPoint y: 68, distance: 81.9
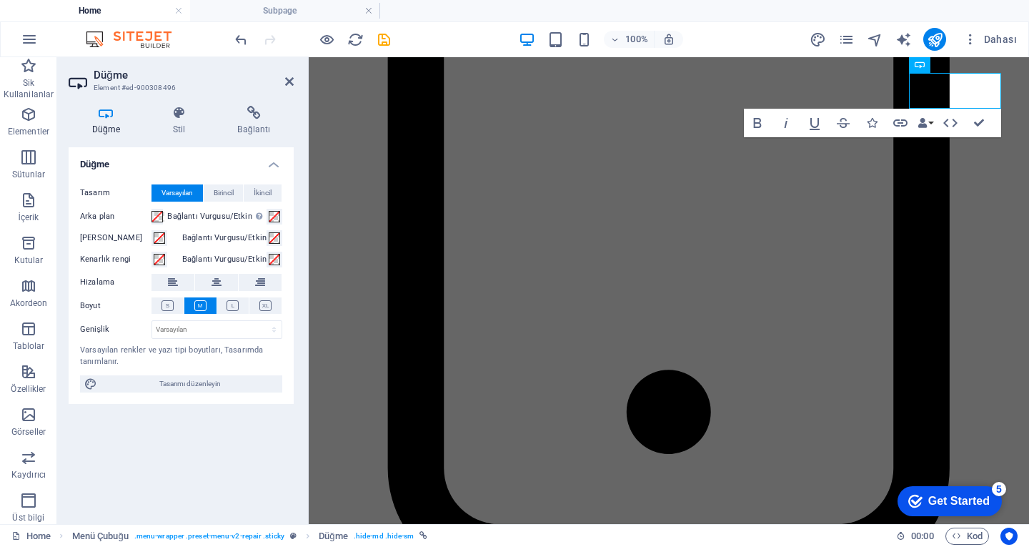
scroll to position [2881, 0]
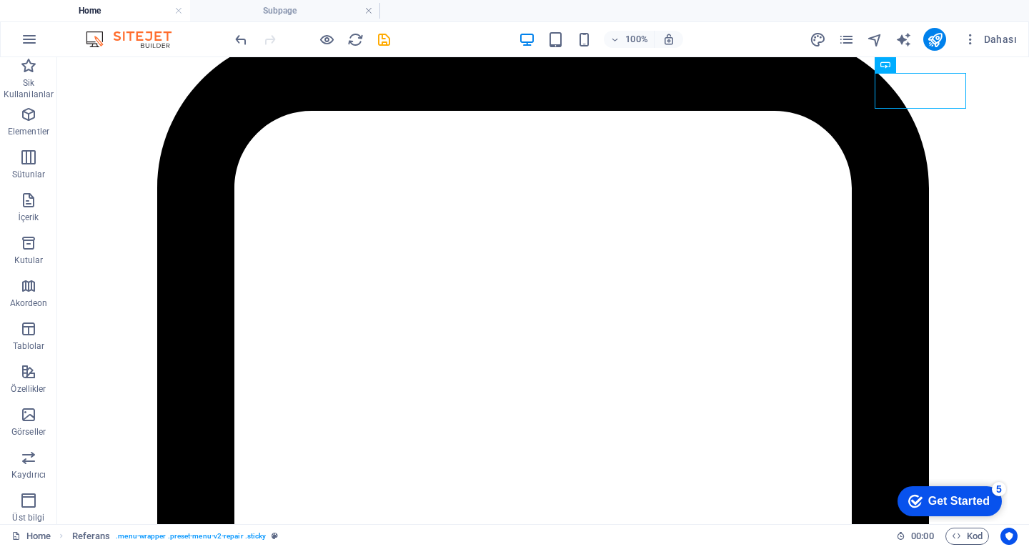
click at [126, 4] on h4 "Home" at bounding box center [95, 11] width 190 height 16
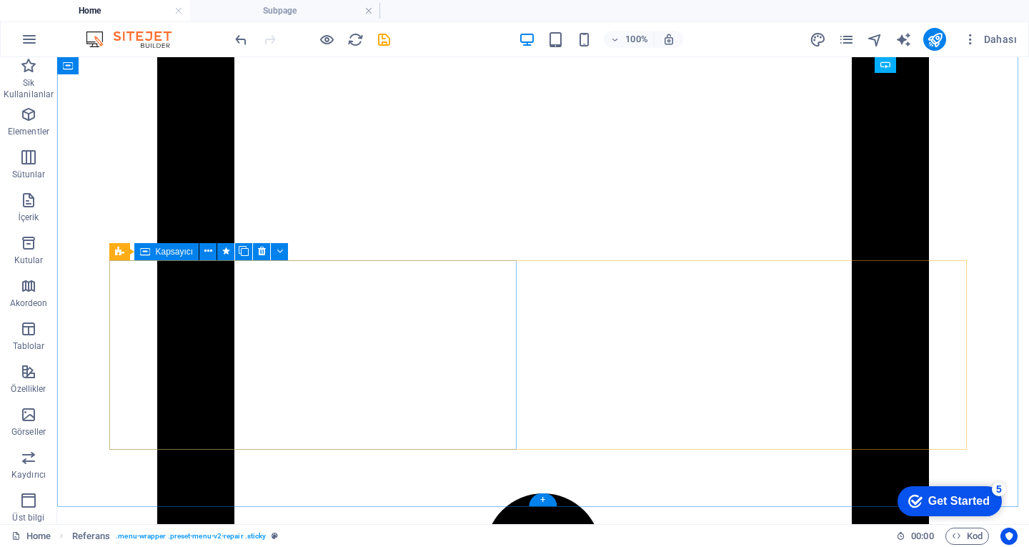
scroll to position [3453, 0]
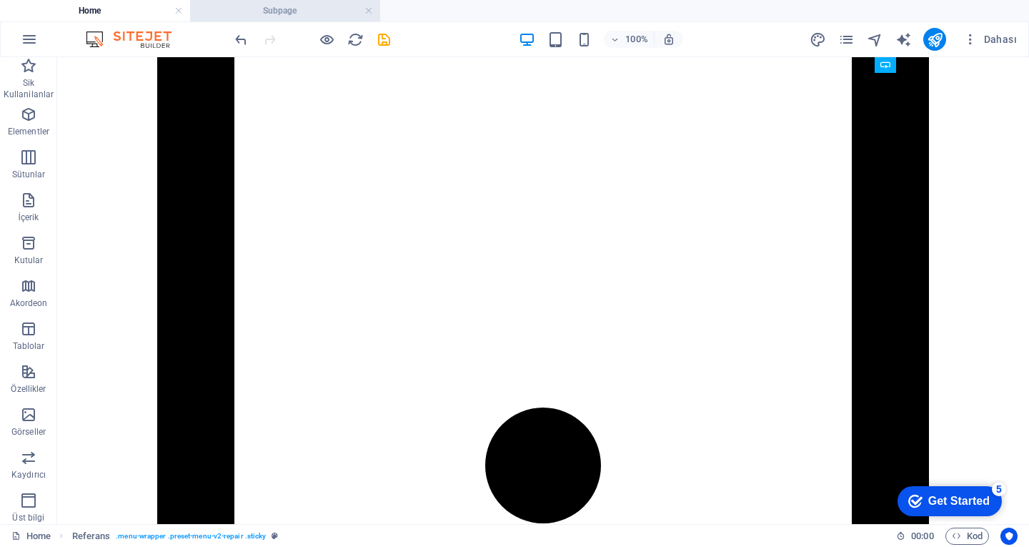
click at [292, 1] on li "Subpage" at bounding box center [285, 10] width 190 height 21
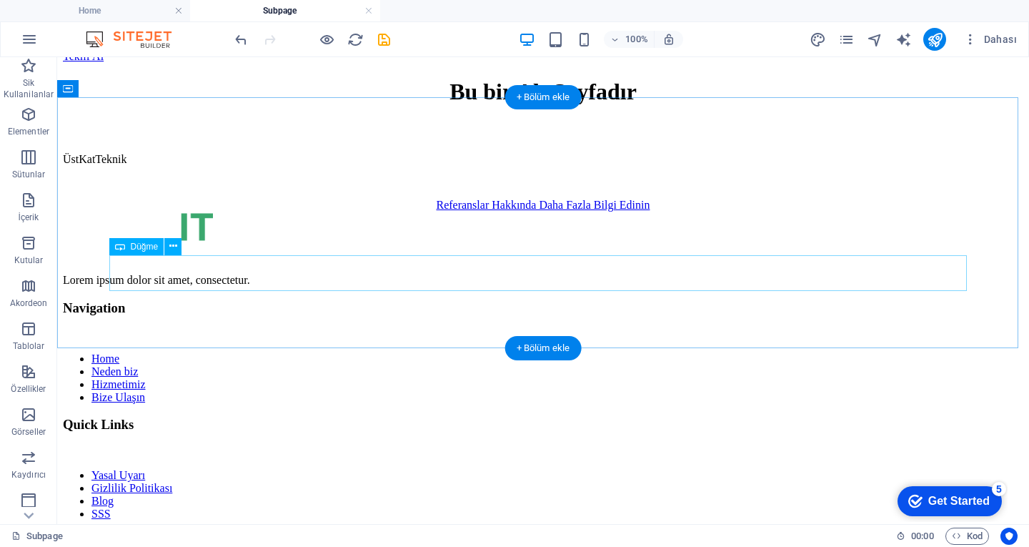
scroll to position [159, 0]
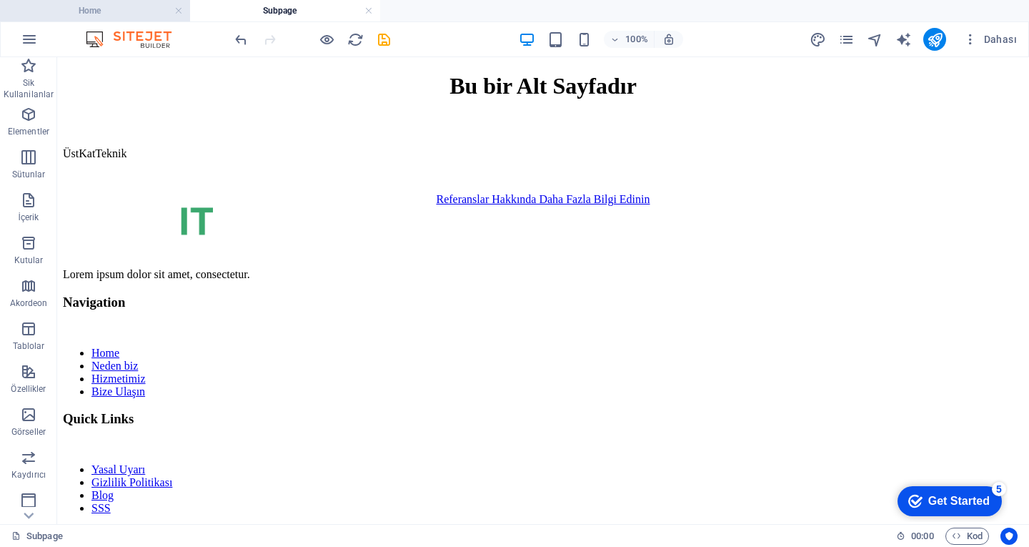
click at [139, 6] on h4 "Home" at bounding box center [95, 11] width 190 height 16
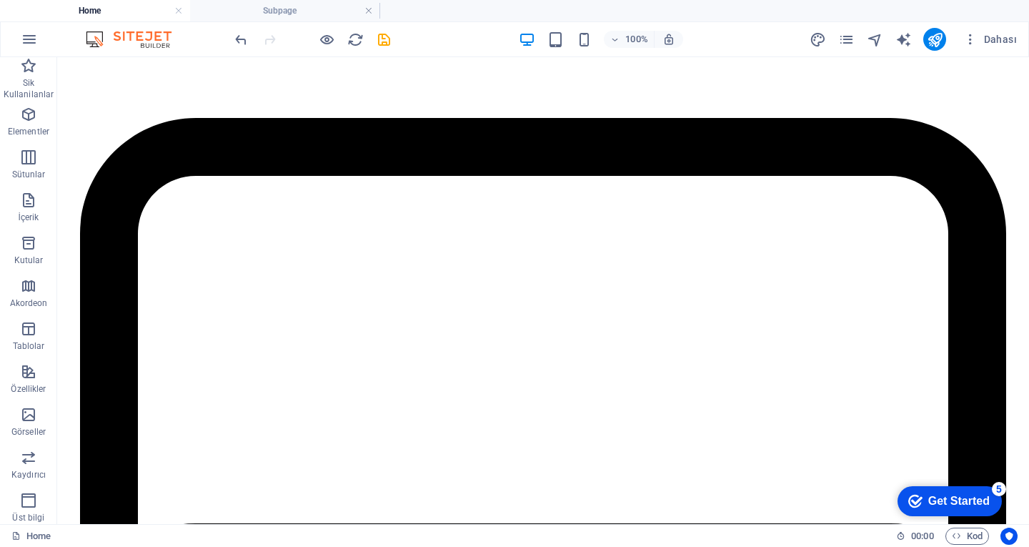
scroll to position [1619, 0]
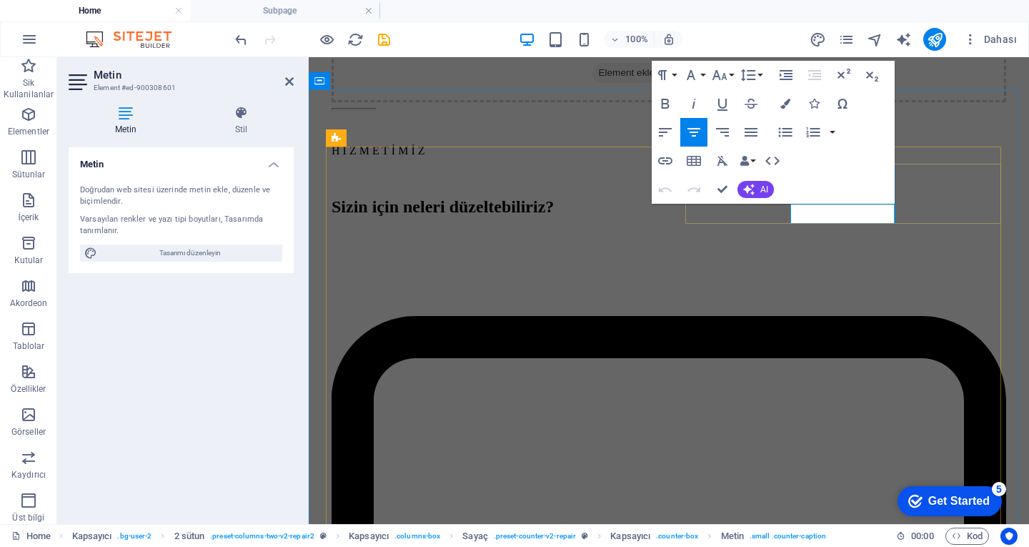
copy p "Professional Team"
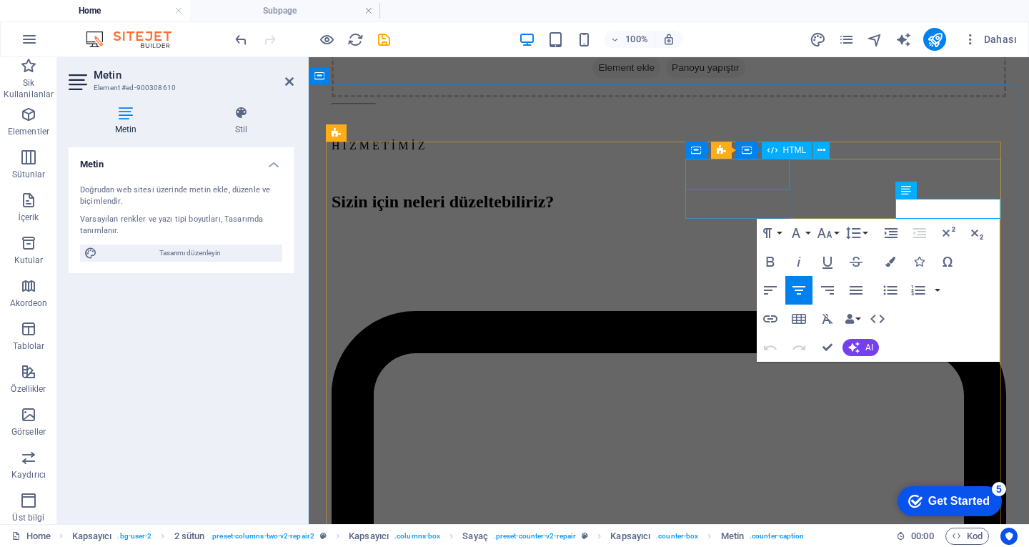
copy p "Client Satisfication"
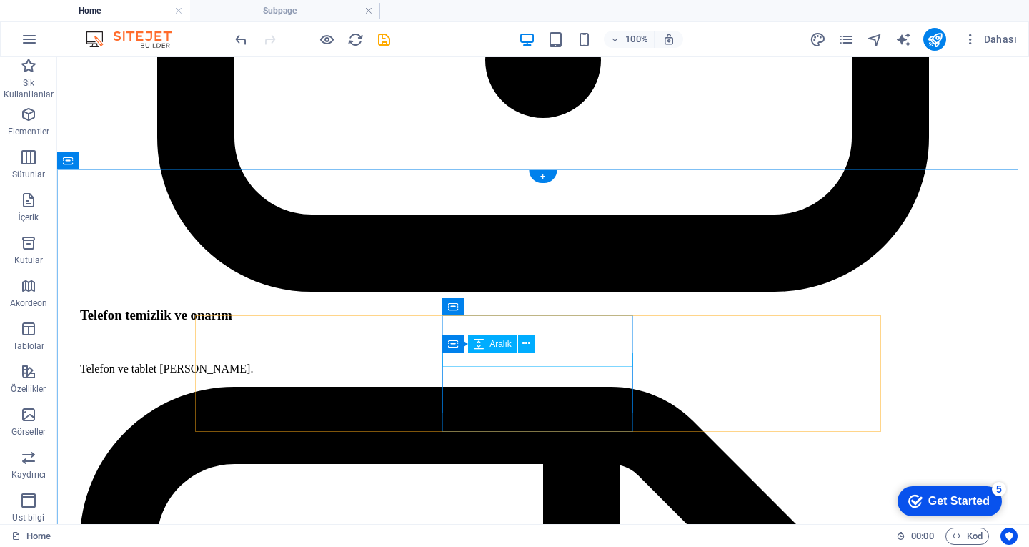
scroll to position [3859, 0]
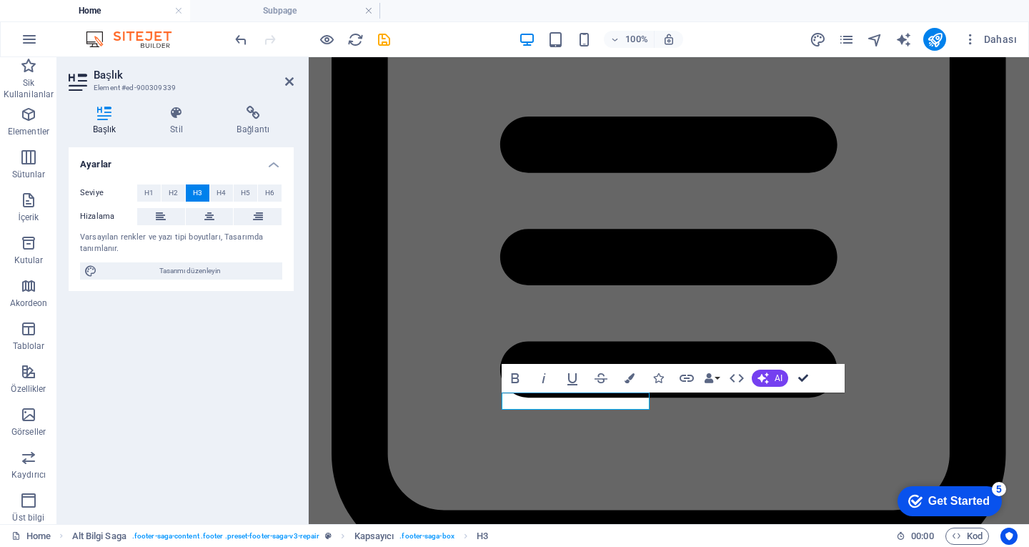
drag, startPoint x: 798, startPoint y: 372, endPoint x: 742, endPoint y: 316, distance: 79.8
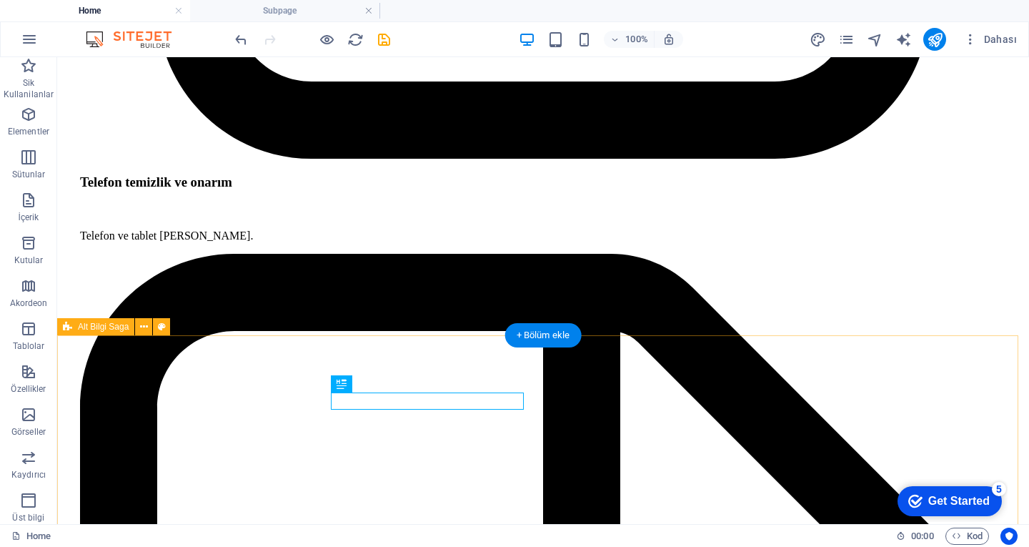
scroll to position [3858, 0]
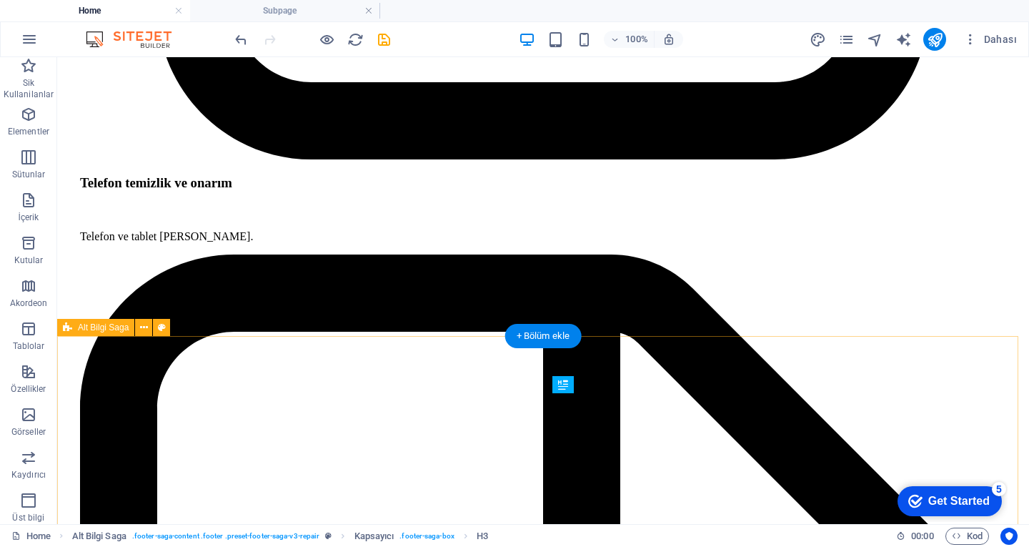
scroll to position [3857, 0]
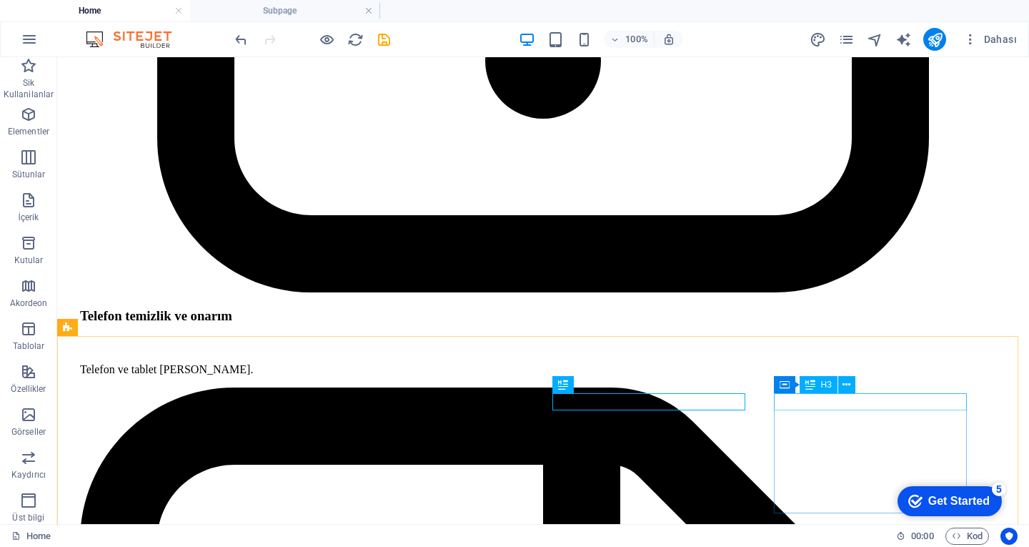
click at [816, 394] on div "Kapsayıcı H3" at bounding box center [819, 385] width 91 height 18
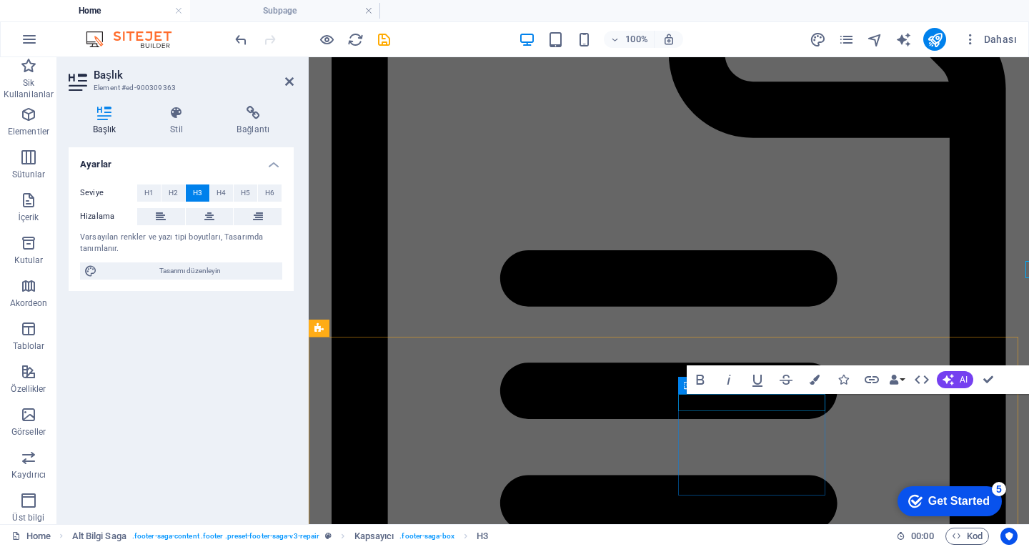
scroll to position [3989, 0]
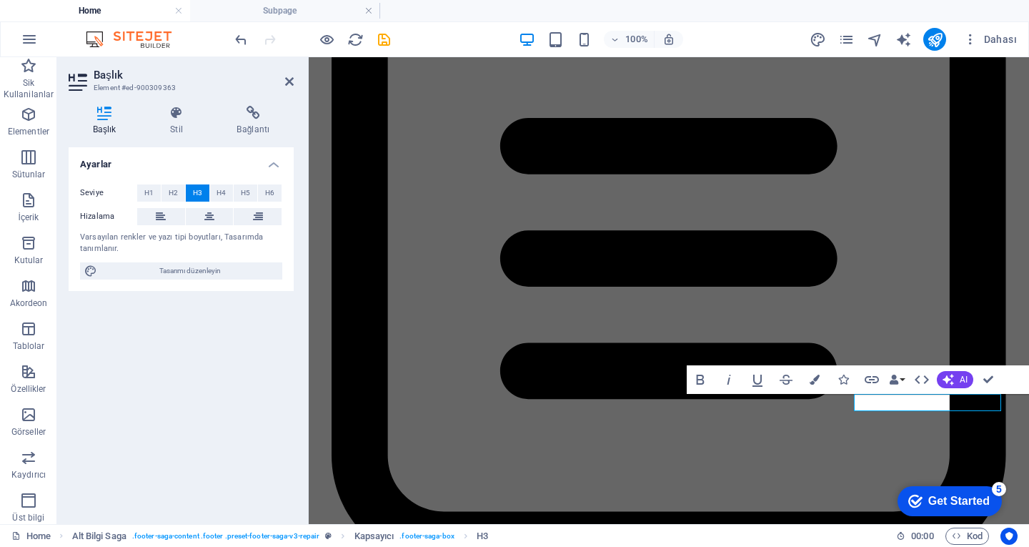
copy h3 "Contact Us"
drag, startPoint x: 993, startPoint y: 381, endPoint x: 935, endPoint y: 325, distance: 80.3
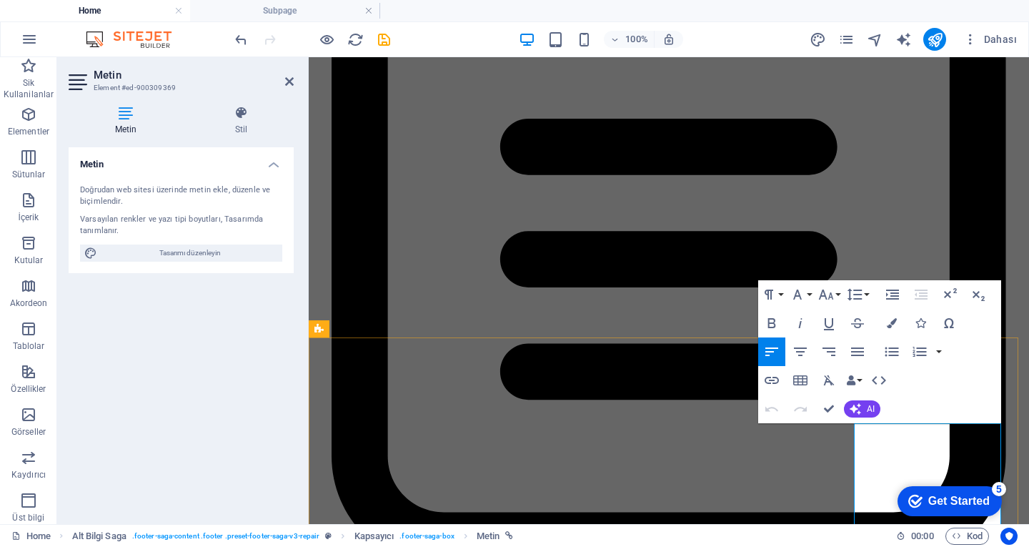
copy div "Our Support and Sales team is available 24 /7 to answer your queries"
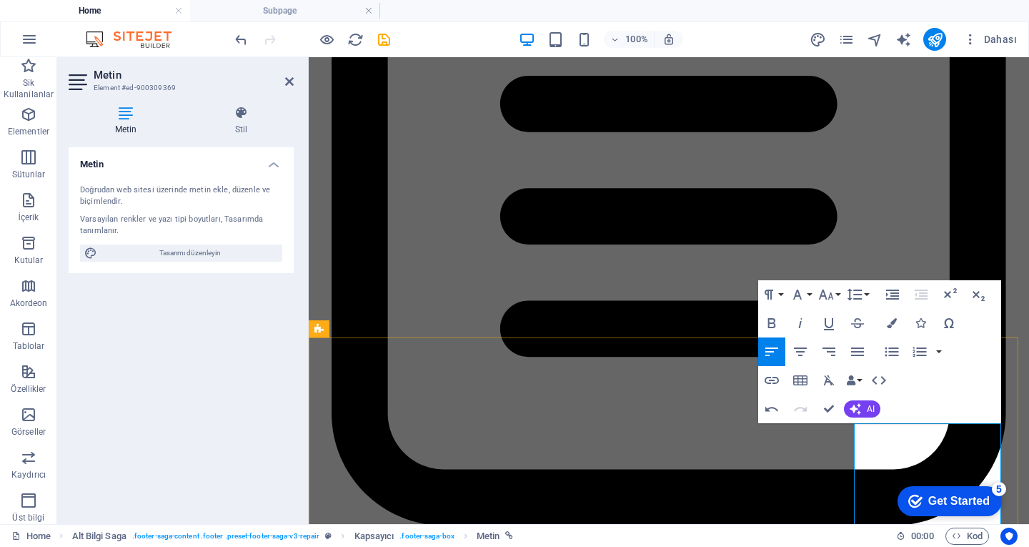
scroll to position [4060, 0]
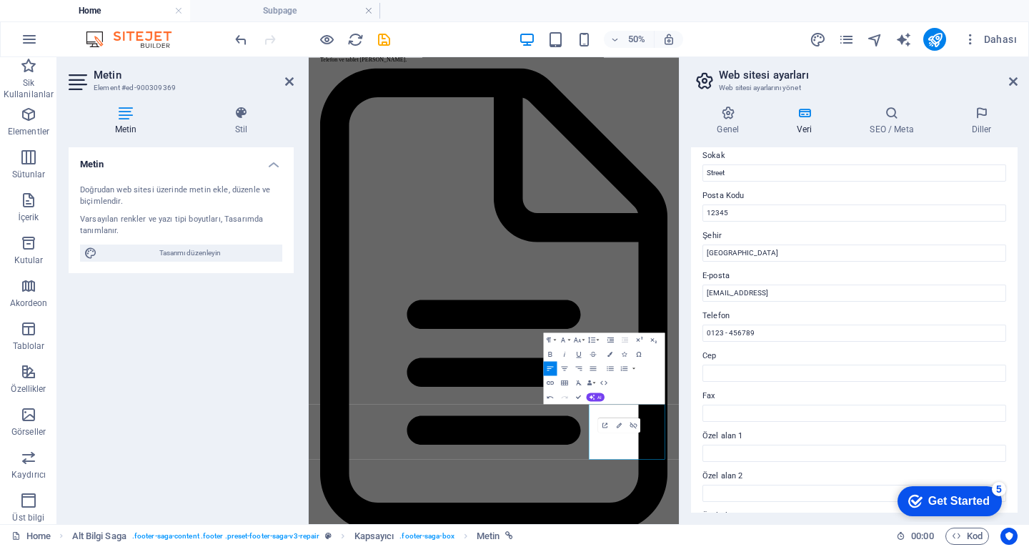
scroll to position [214, 0]
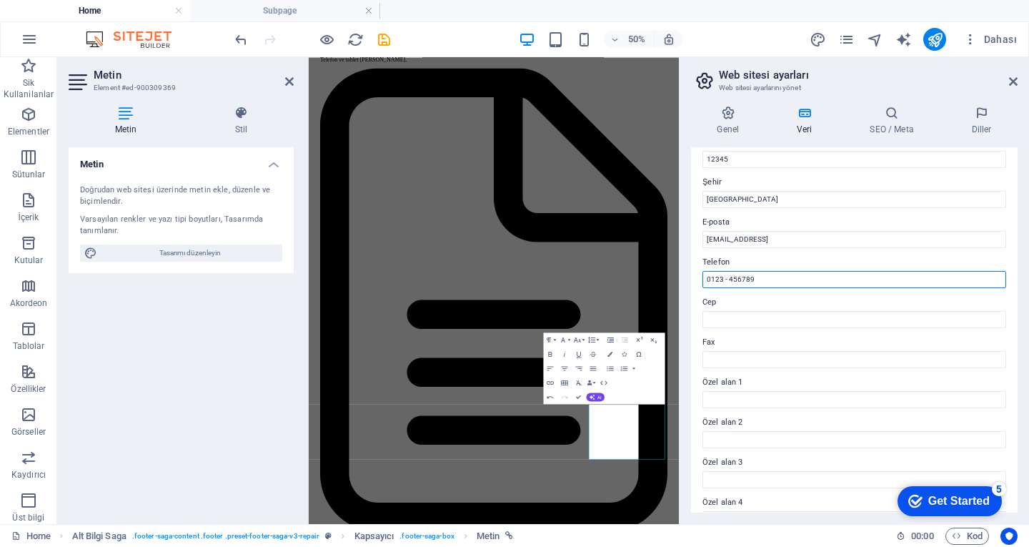
drag, startPoint x: 773, startPoint y: 276, endPoint x: 705, endPoint y: 278, distance: 68.6
click at [705, 278] on input "0123 - 456789" at bounding box center [854, 279] width 304 height 17
paste input "+"
type input "[PHONE_NUMBER]"
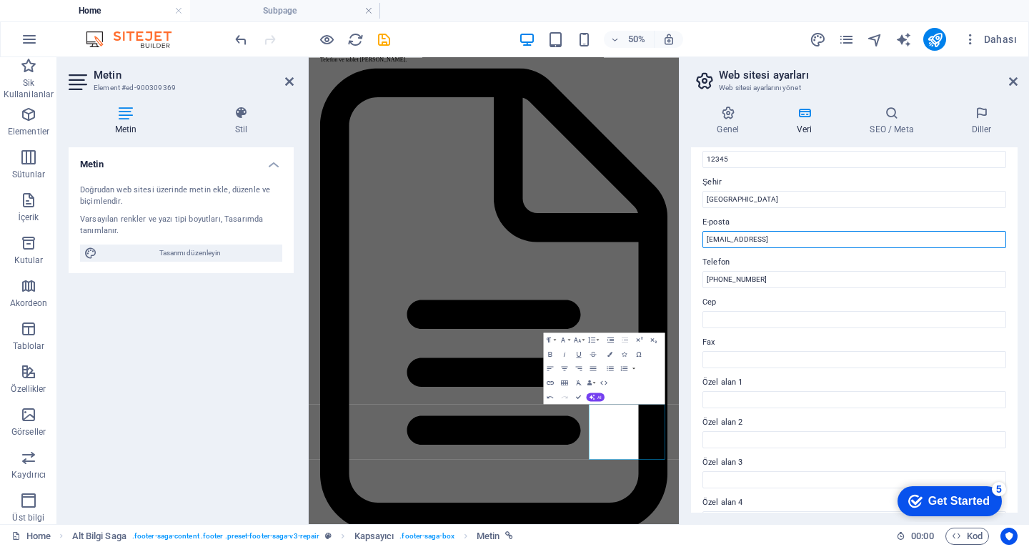
drag, startPoint x: 883, startPoint y: 235, endPoint x: 701, endPoint y: 244, distance: 182.4
click at [701, 244] on div "Bu web sitesi için iletişim verileri. Bu, web sitesinde her yerde kullanılabili…" at bounding box center [854, 329] width 327 height 365
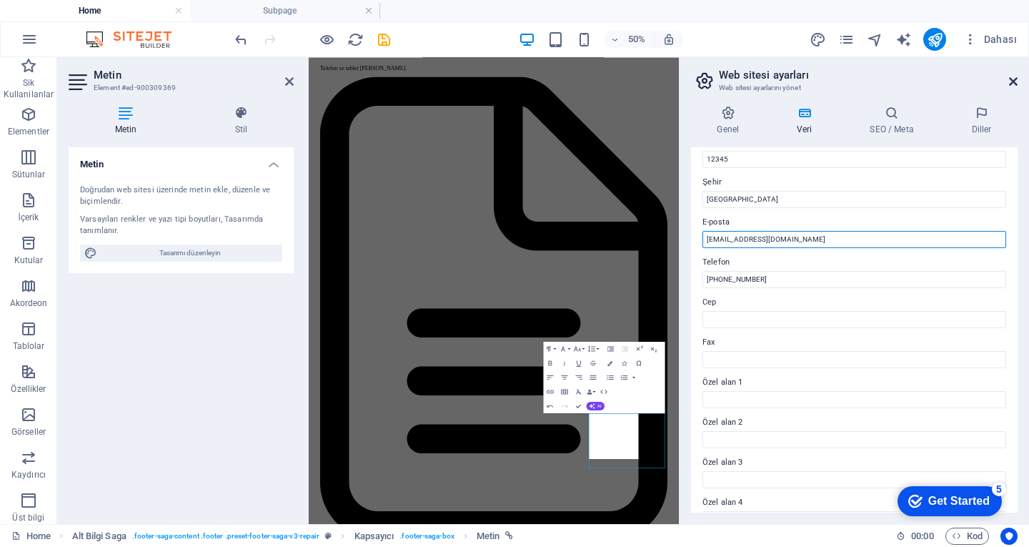
type input "[EMAIL_ADDRESS][DOMAIN_NAME]"
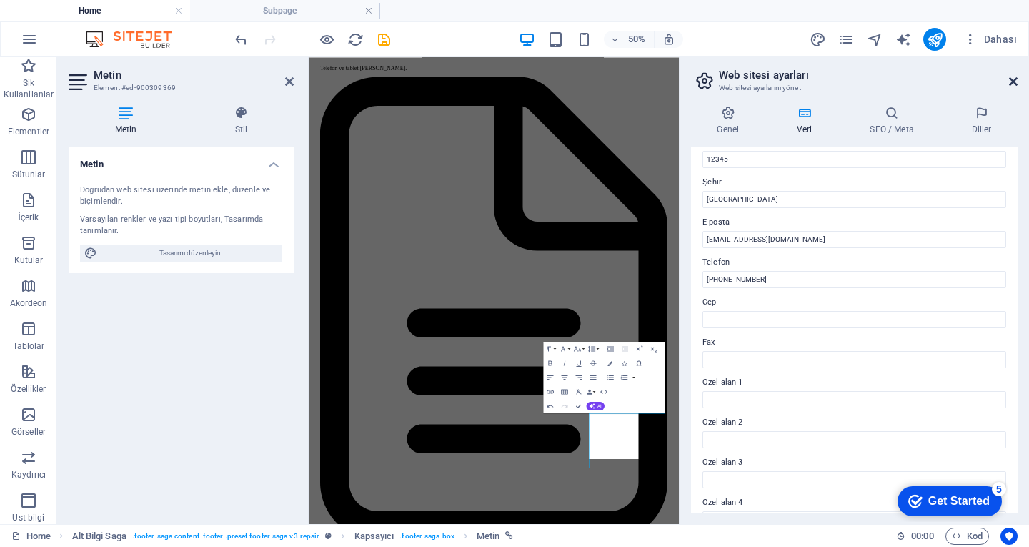
drag, startPoint x: 1013, startPoint y: 82, endPoint x: 705, endPoint y: 26, distance: 313.7
click at [1014, 82] on icon at bounding box center [1013, 81] width 9 height 11
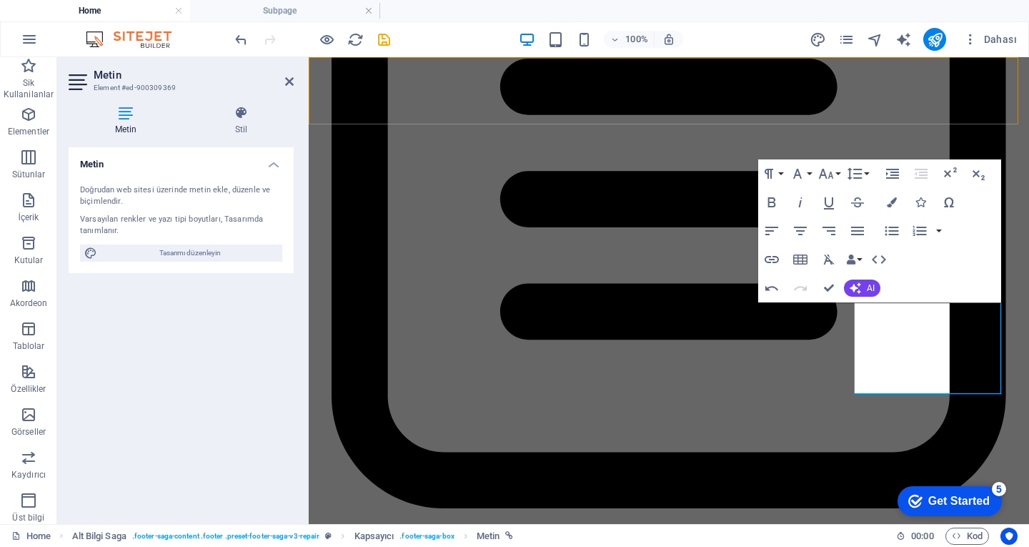
scroll to position [4109, 0]
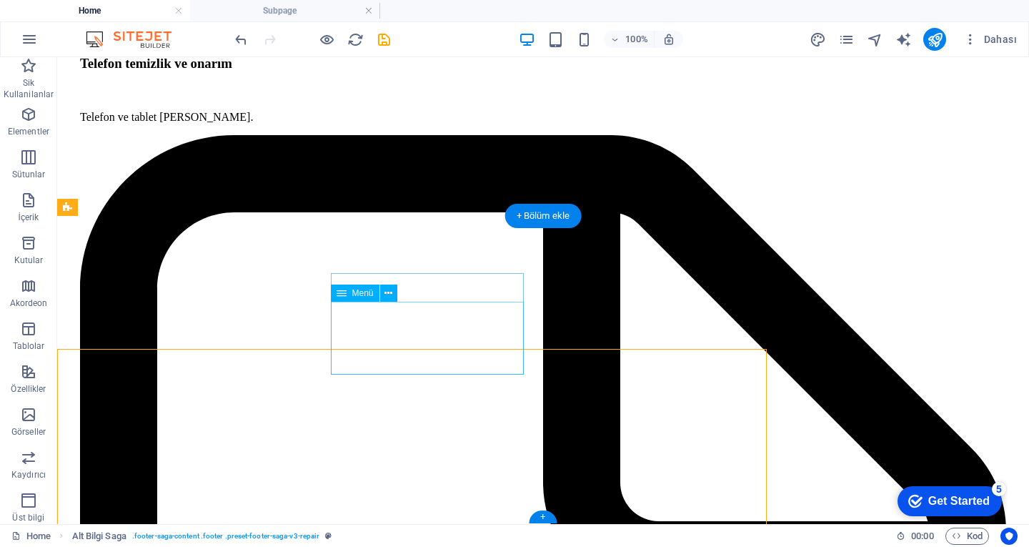
scroll to position [3977, 0]
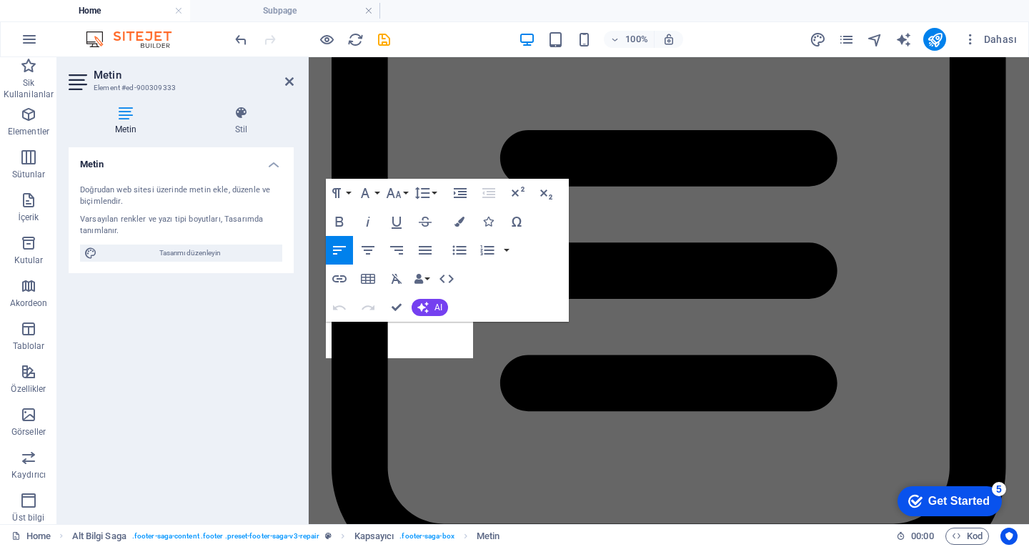
scroll to position [4109, 0]
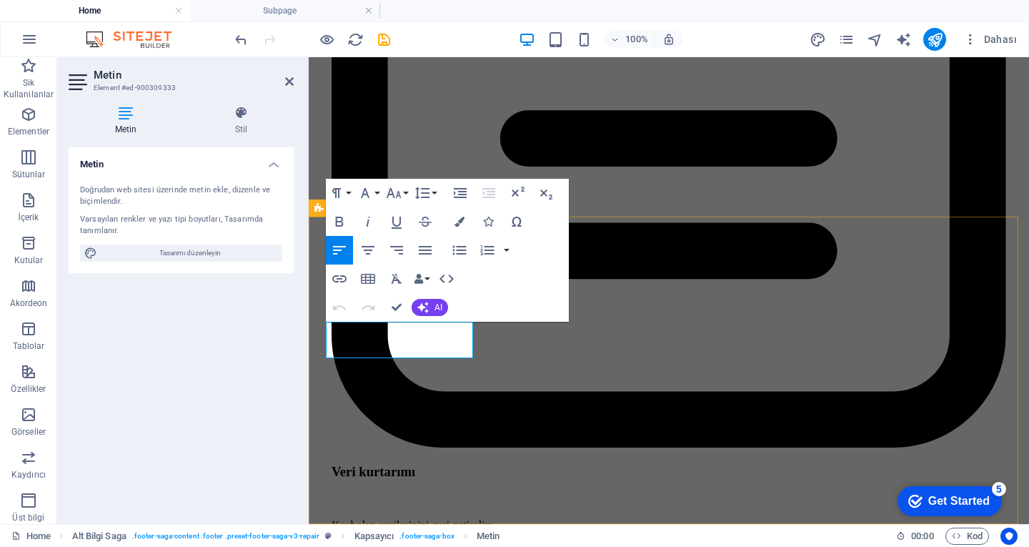
copy p "Lorem ipsum dolor sit amet, consectetur."
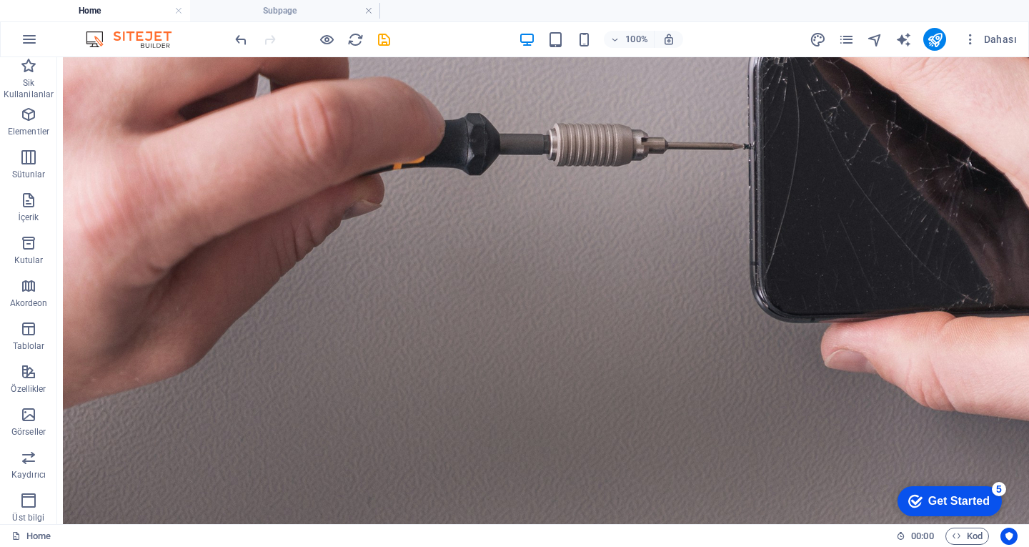
scroll to position [572, 0]
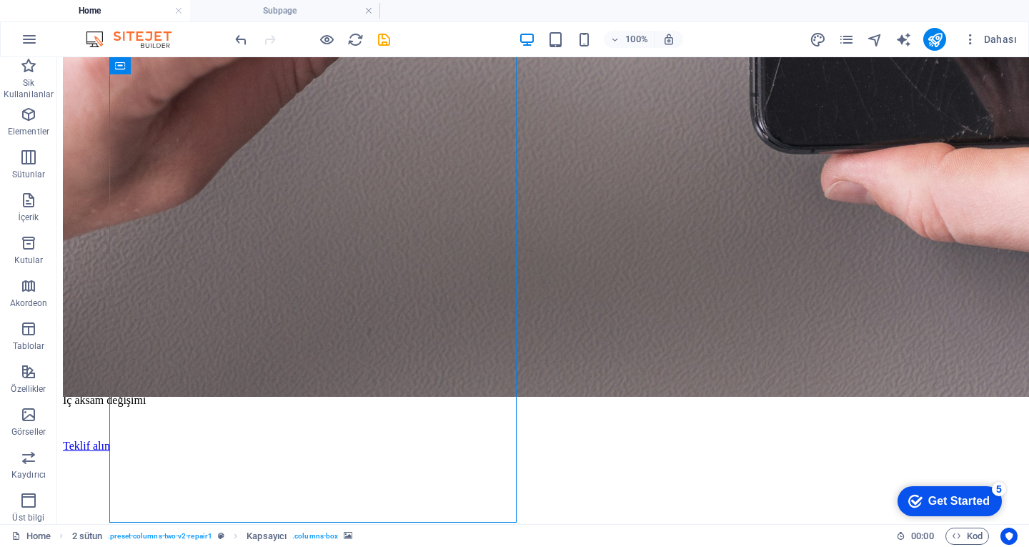
select select "px"
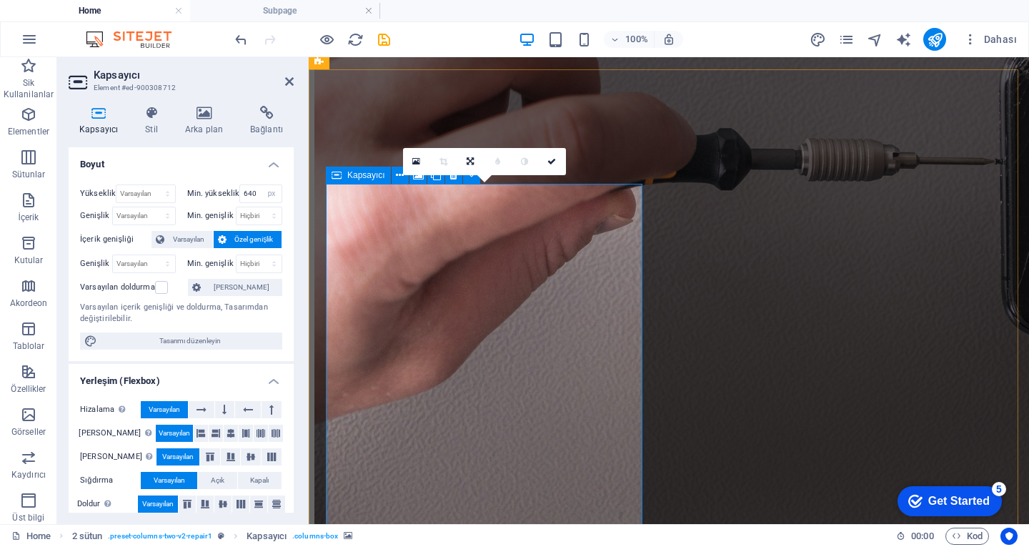
scroll to position [357, 0]
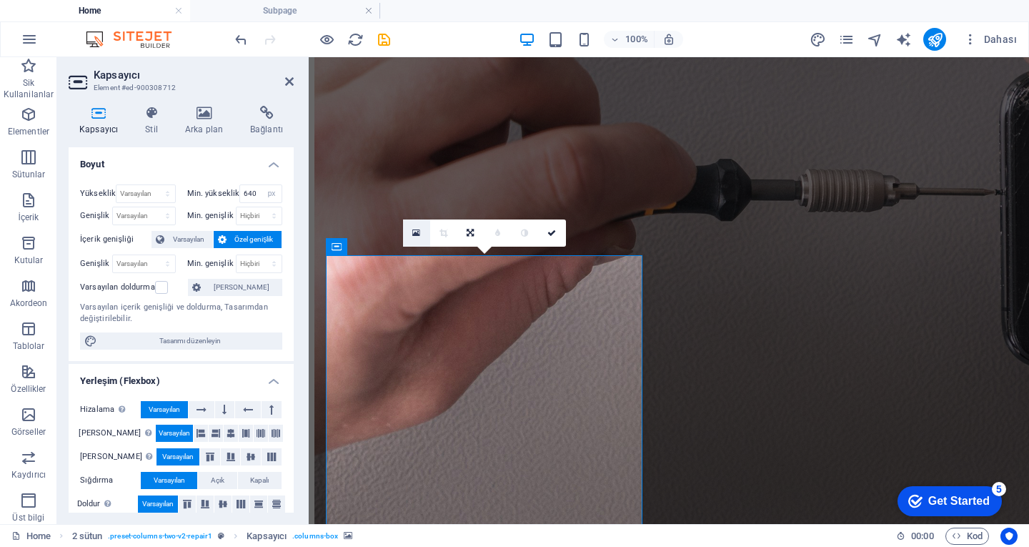
click at [419, 232] on icon at bounding box center [416, 233] width 8 height 10
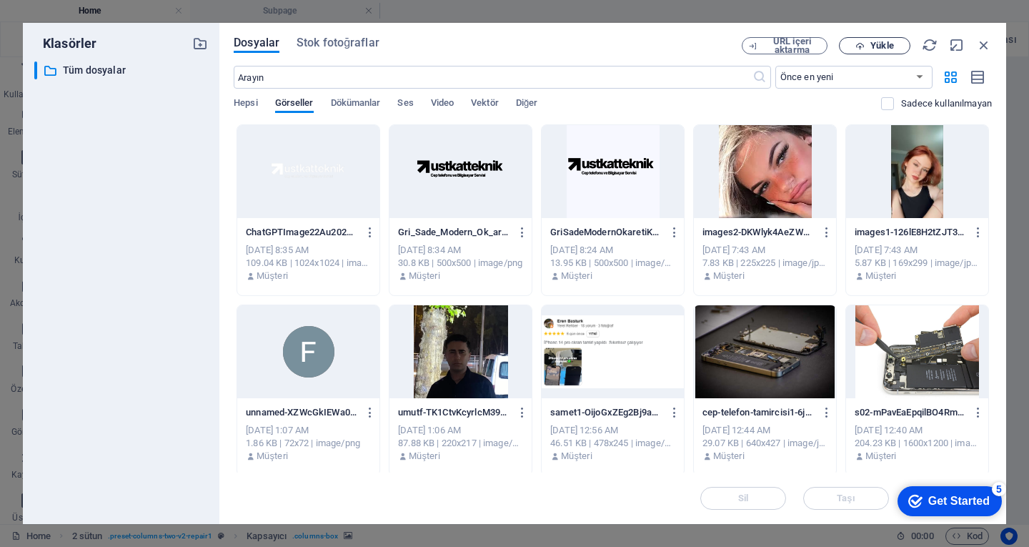
click at [882, 44] on span "Yükle" at bounding box center [881, 45] width 23 height 9
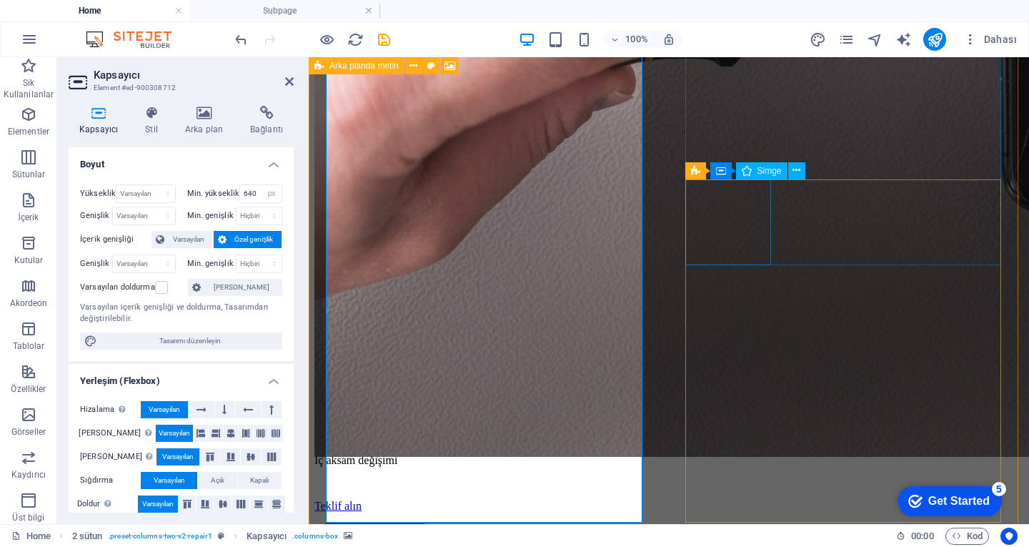
scroll to position [429, 0]
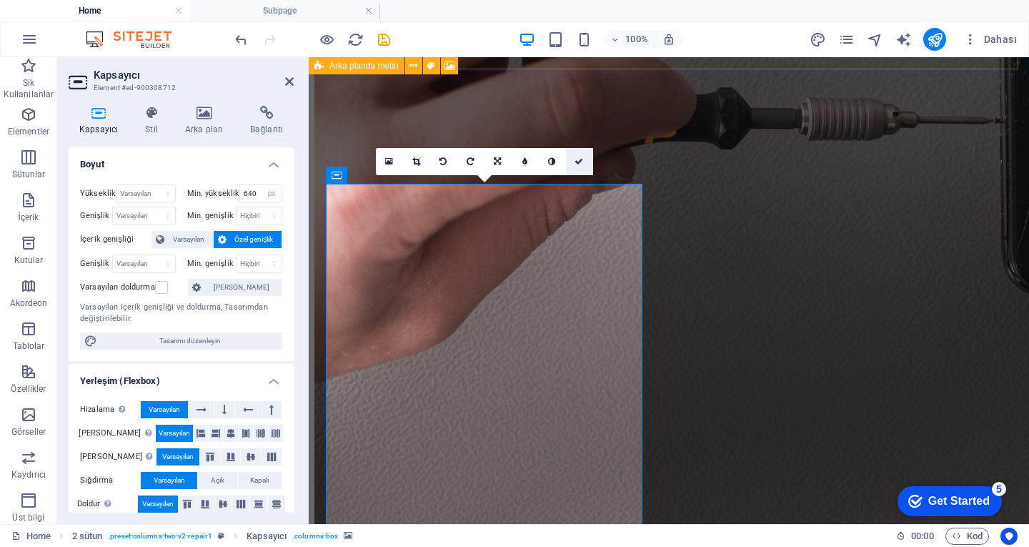
drag, startPoint x: 581, startPoint y: 164, endPoint x: 564, endPoint y: 149, distance: 23.3
click at [581, 164] on icon at bounding box center [578, 161] width 9 height 9
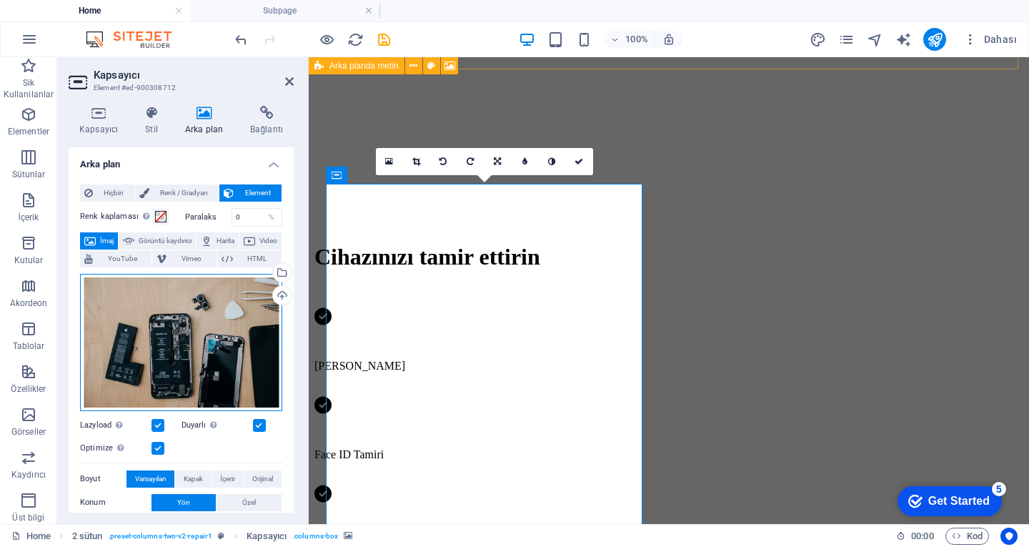
click at [196, 313] on div "Dosyaları buraya sürükleyin, dosyaları seçmek için tıklayın veya Dosyalardan ya…" at bounding box center [181, 342] width 202 height 137
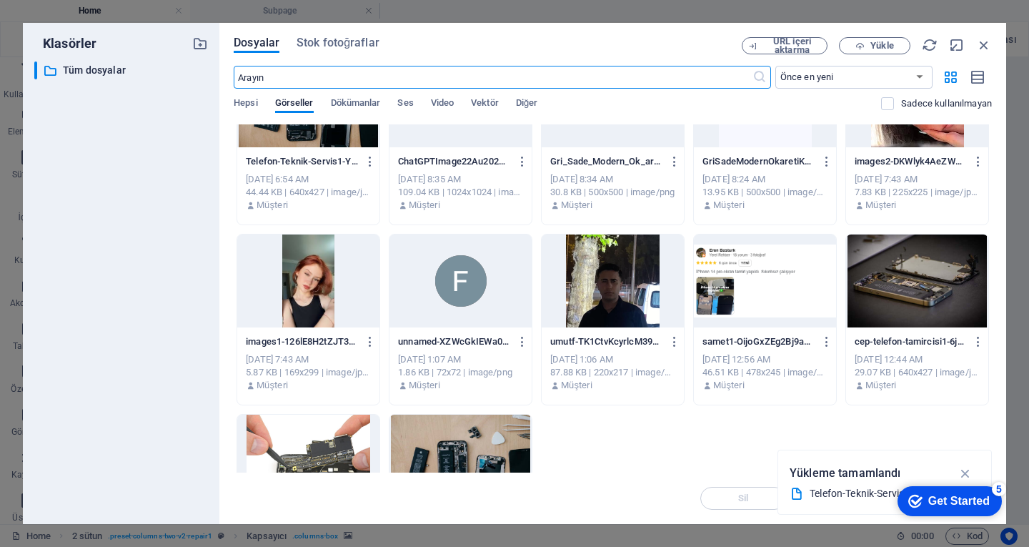
scroll to position [143, 0]
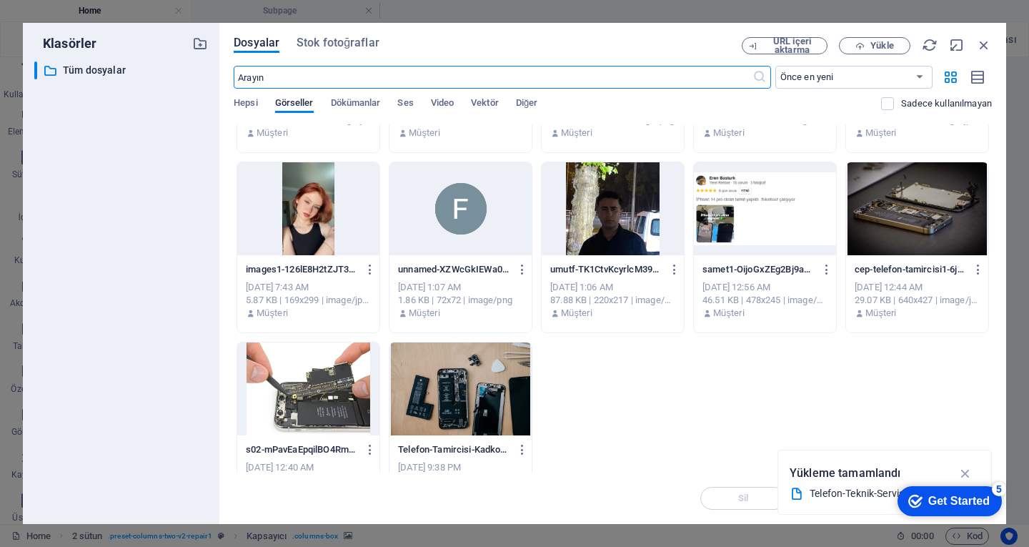
click at [902, 219] on div at bounding box center [917, 208] width 142 height 93
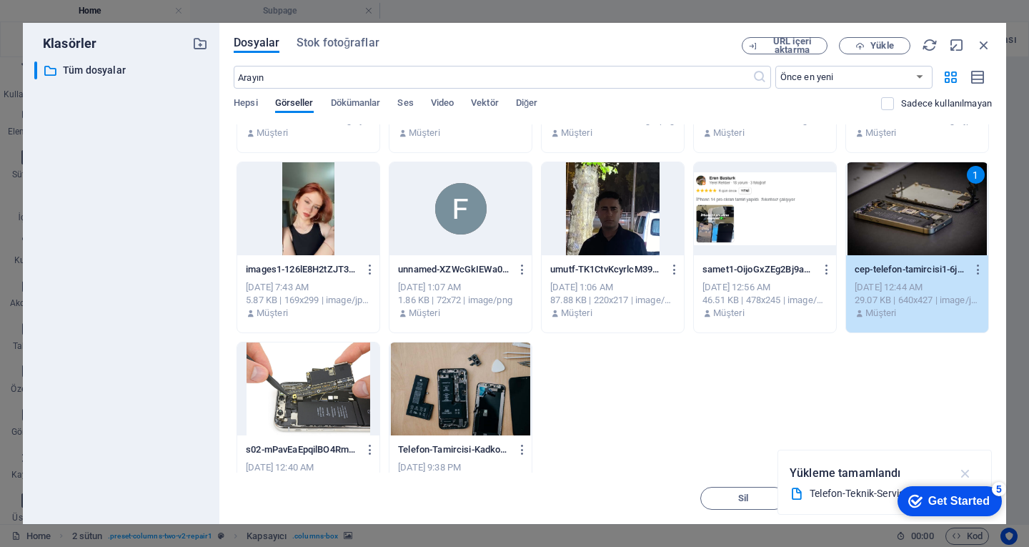
click at [965, 469] on icon "button" at bounding box center [965, 473] width 16 height 16
click at [860, 501] on span "Taşı" at bounding box center [846, 498] width 73 height 9
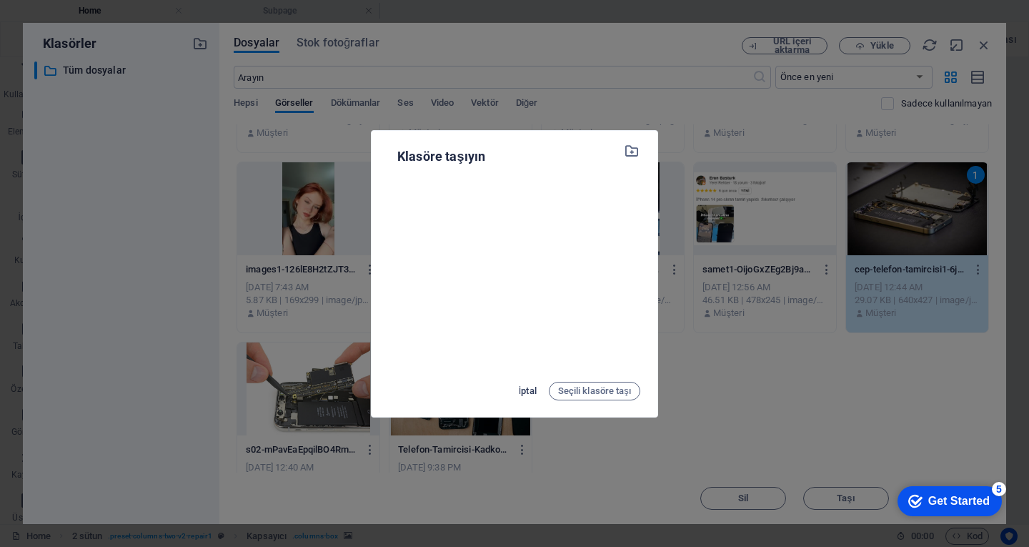
click at [520, 384] on span "İptal" at bounding box center [528, 390] width 18 height 17
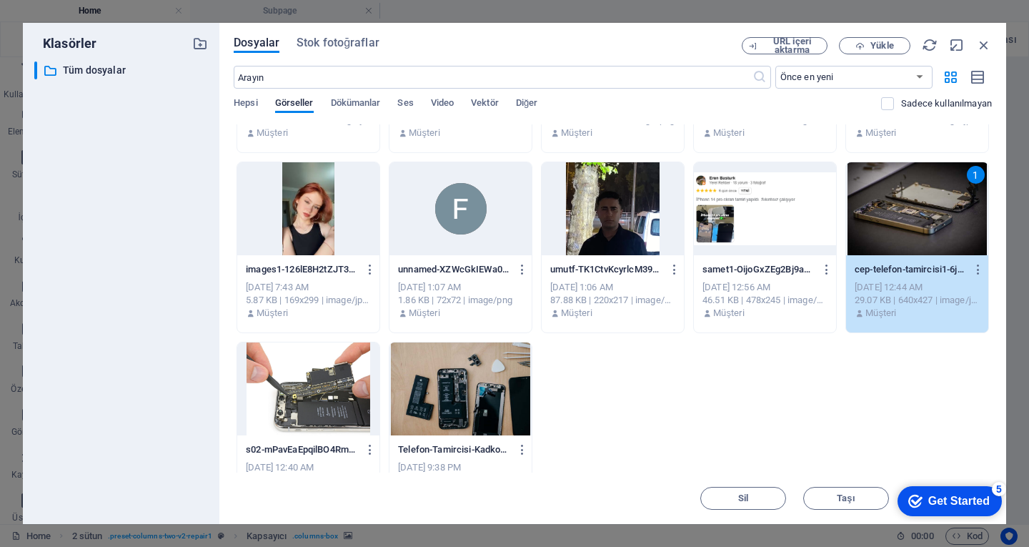
click at [928, 208] on div "1" at bounding box center [917, 208] width 142 height 93
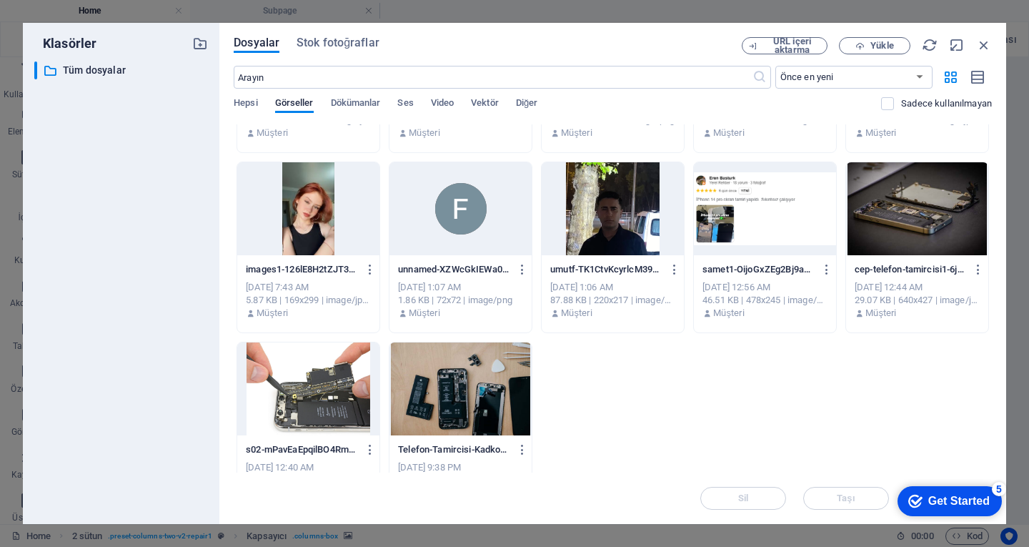
click at [928, 208] on div at bounding box center [917, 208] width 142 height 93
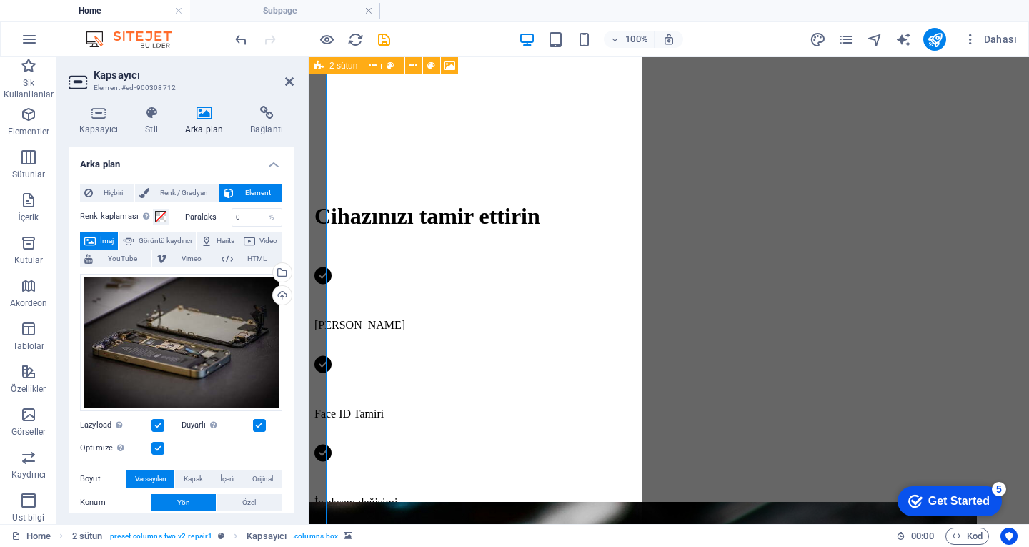
scroll to position [357, 0]
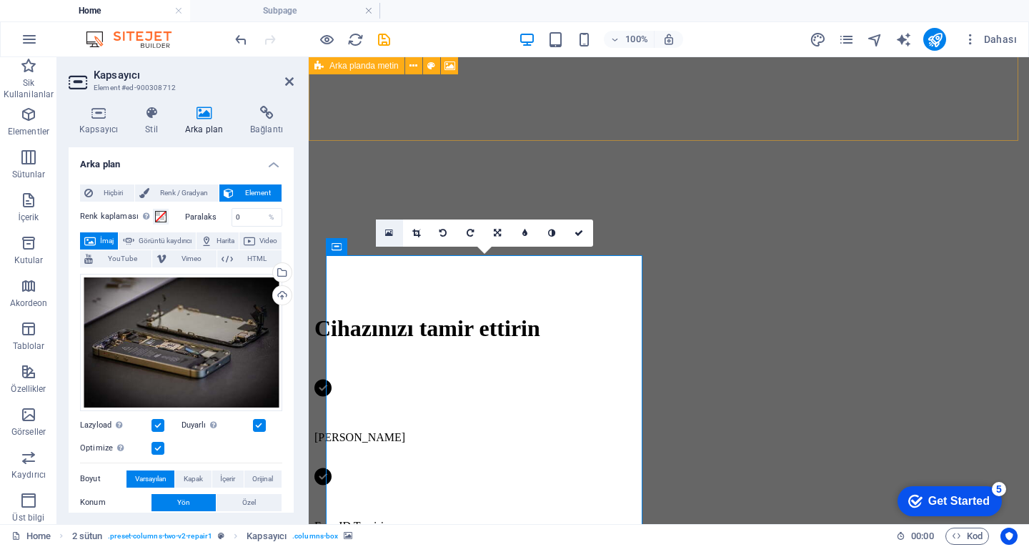
click at [391, 232] on icon at bounding box center [389, 233] width 8 height 10
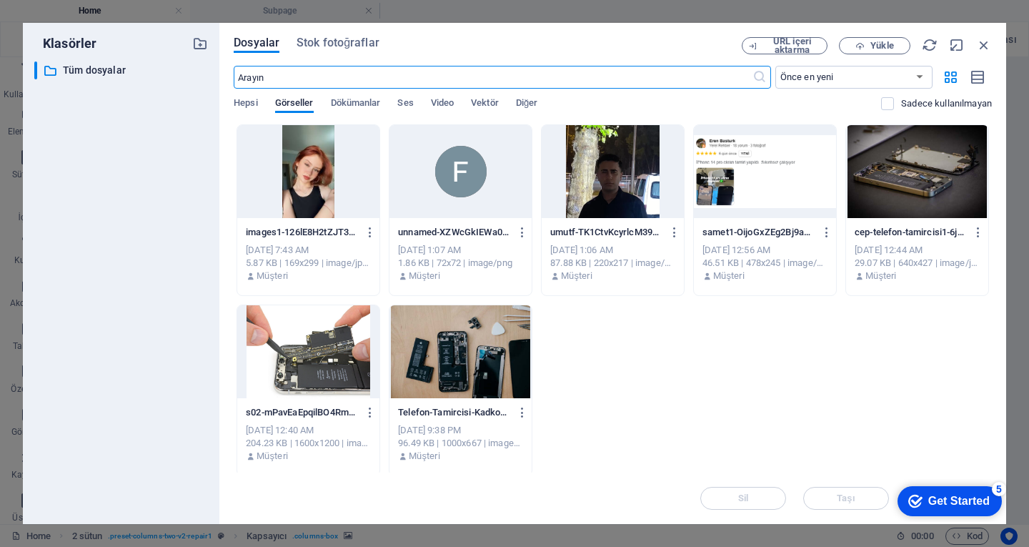
scroll to position [184, 0]
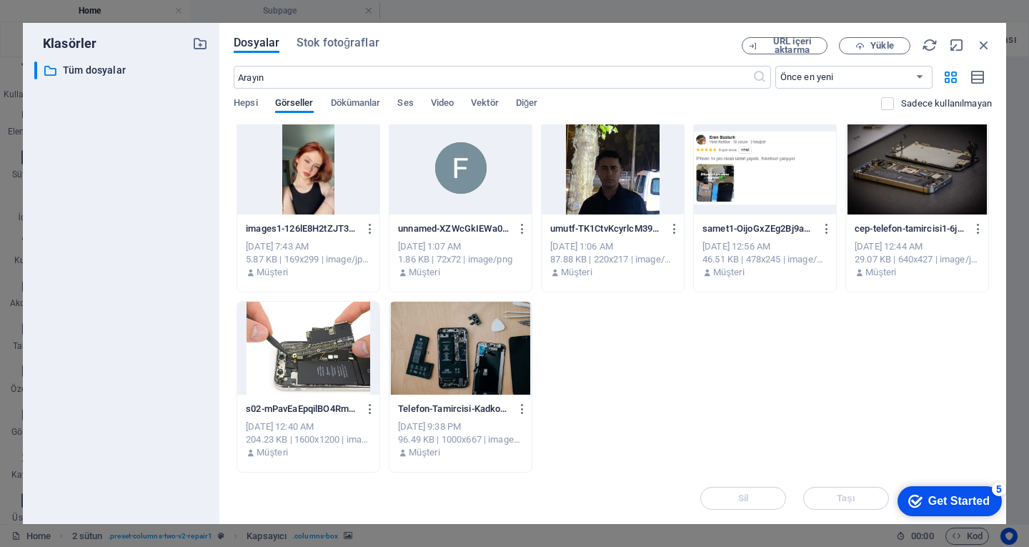
click at [335, 348] on div at bounding box center [308, 348] width 142 height 93
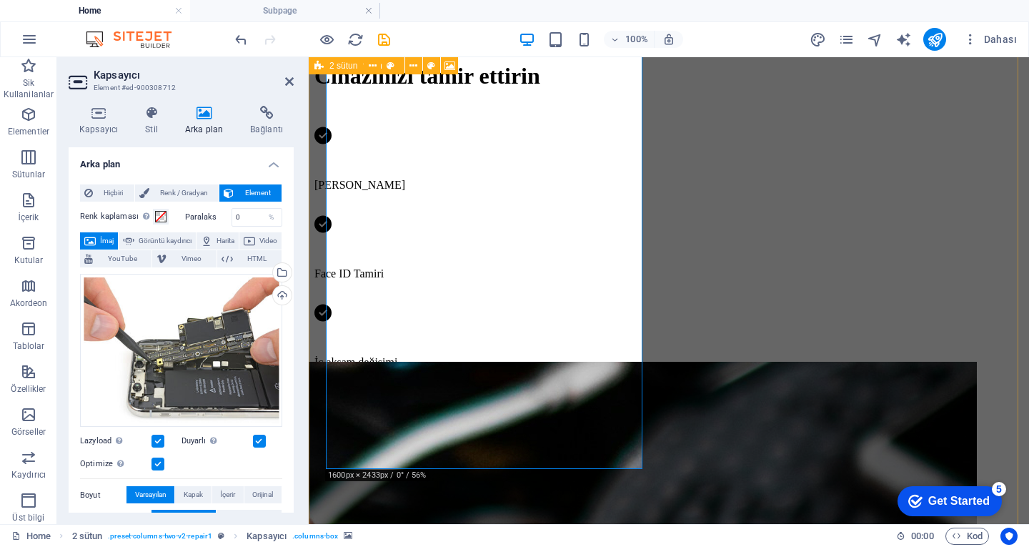
scroll to position [715, 0]
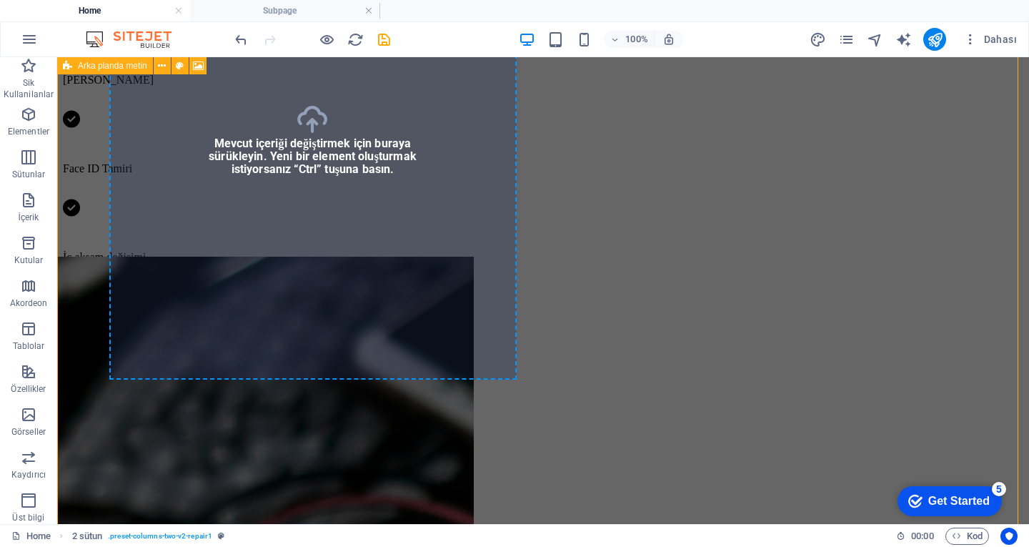
scroll to position [500, 0]
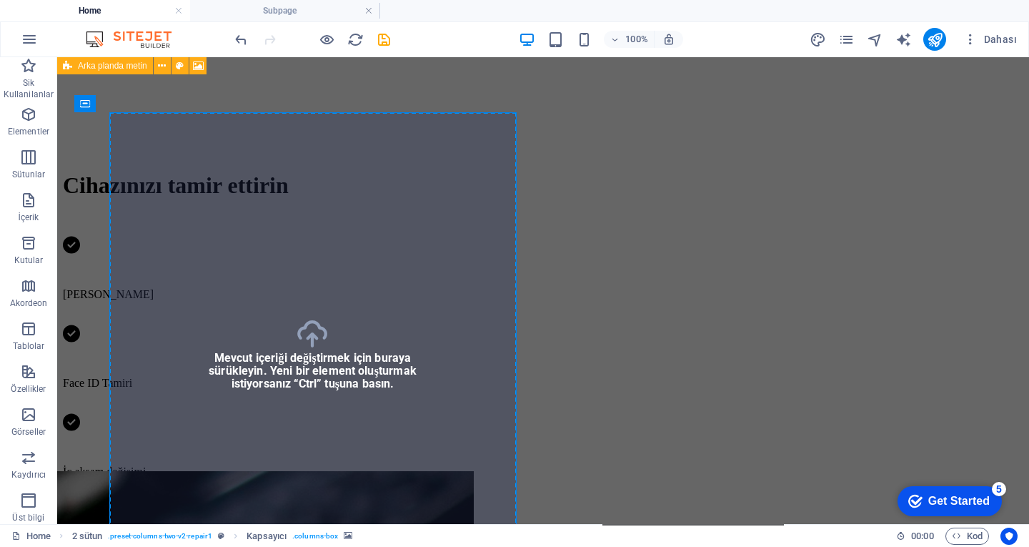
drag, startPoint x: 365, startPoint y: 334, endPoint x: 350, endPoint y: 308, distance: 30.4
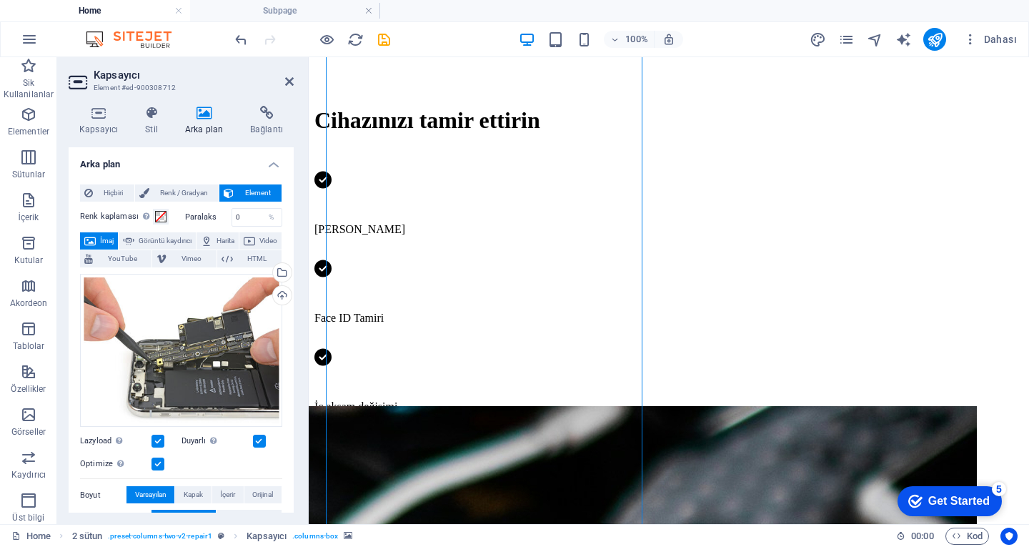
scroll to position [572, 0]
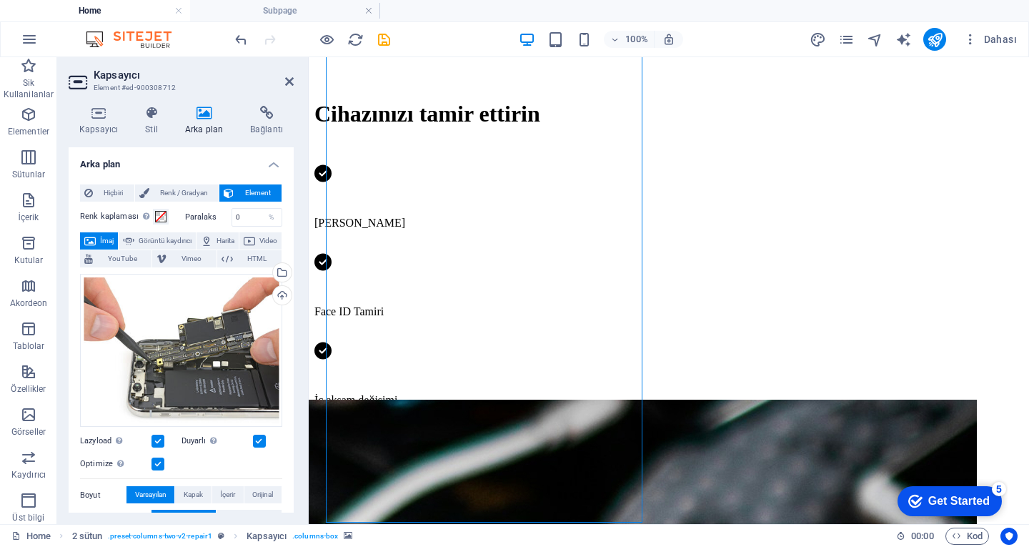
click at [202, 292] on div "Dosyaları buraya sürükleyin, dosyaları seçmek için tıklayın veya Dosyalardan ya…" at bounding box center [181, 351] width 202 height 154
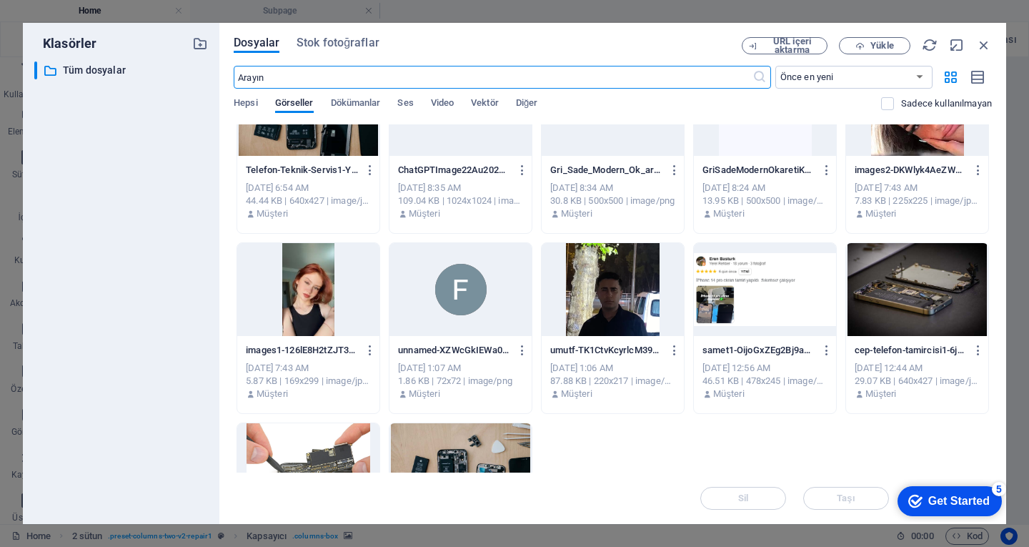
scroll to position [184, 0]
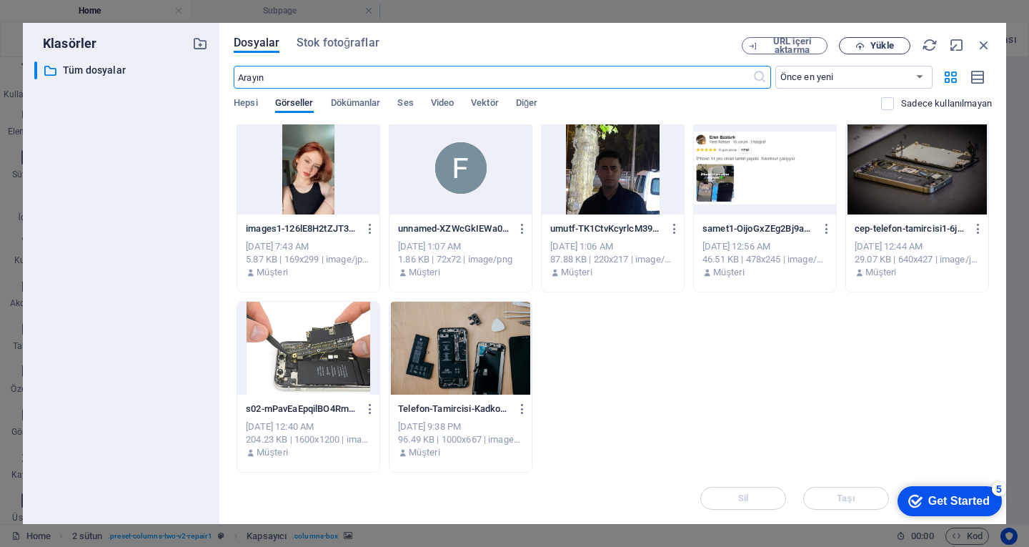
click at [872, 49] on span "Yükle" at bounding box center [881, 45] width 23 height 9
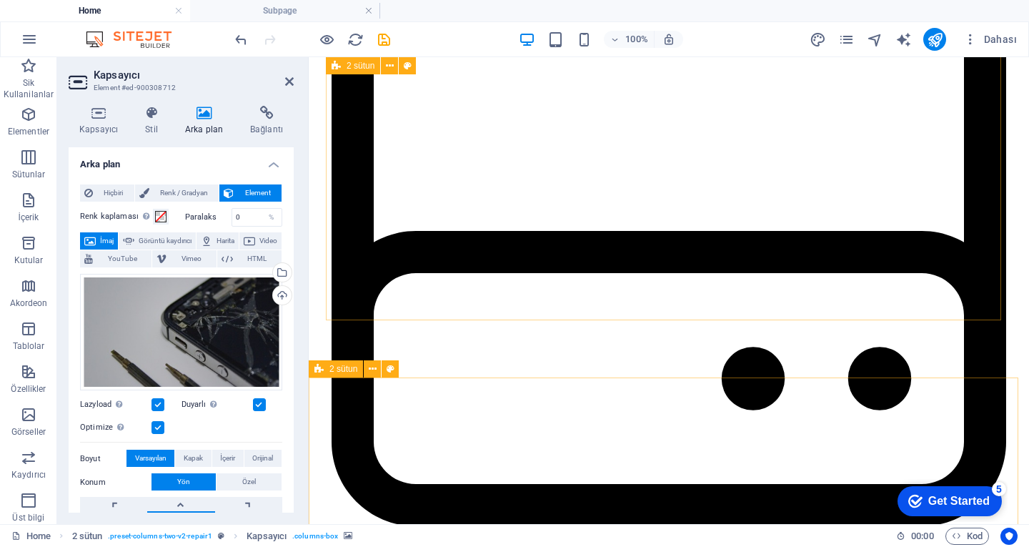
scroll to position [2001, 0]
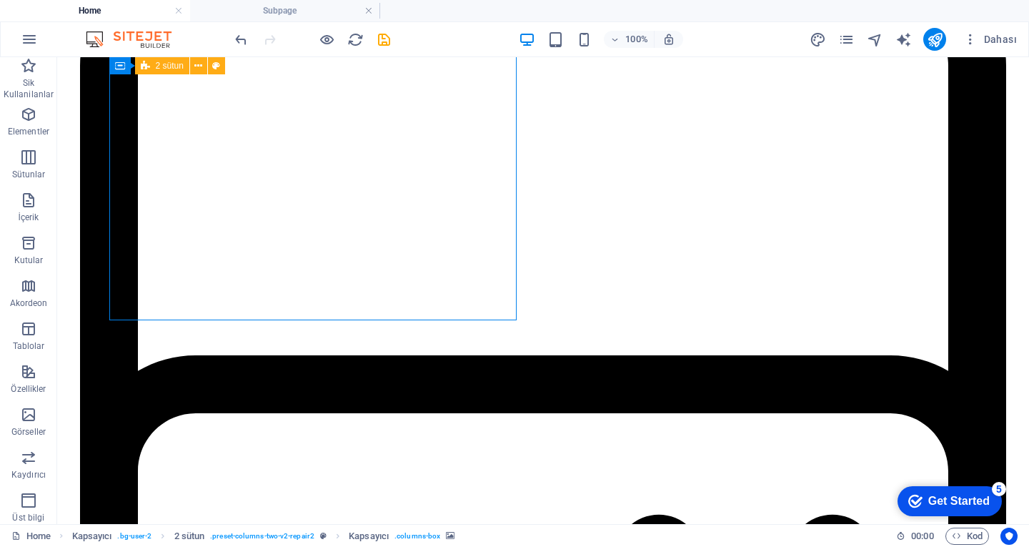
select select "px"
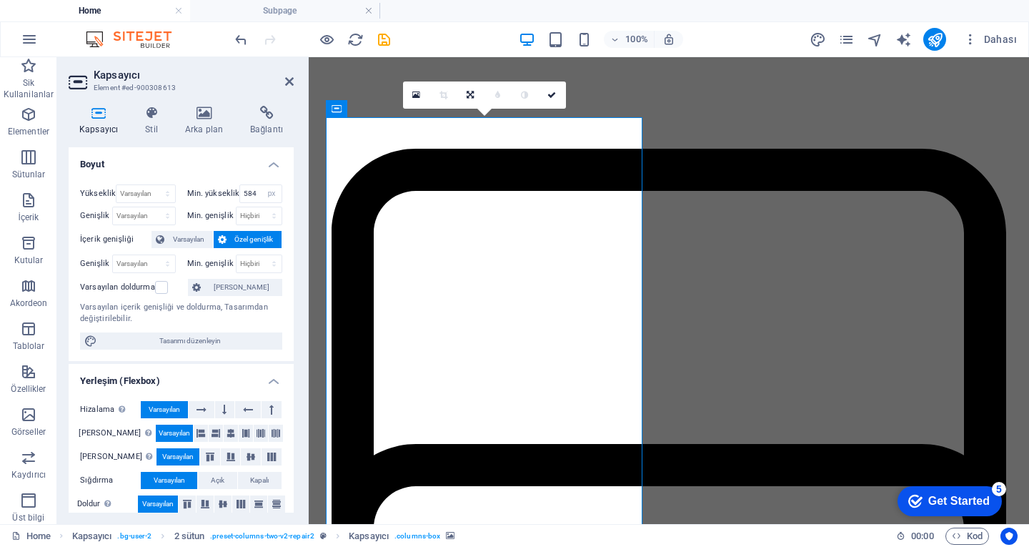
scroll to position [1572, 0]
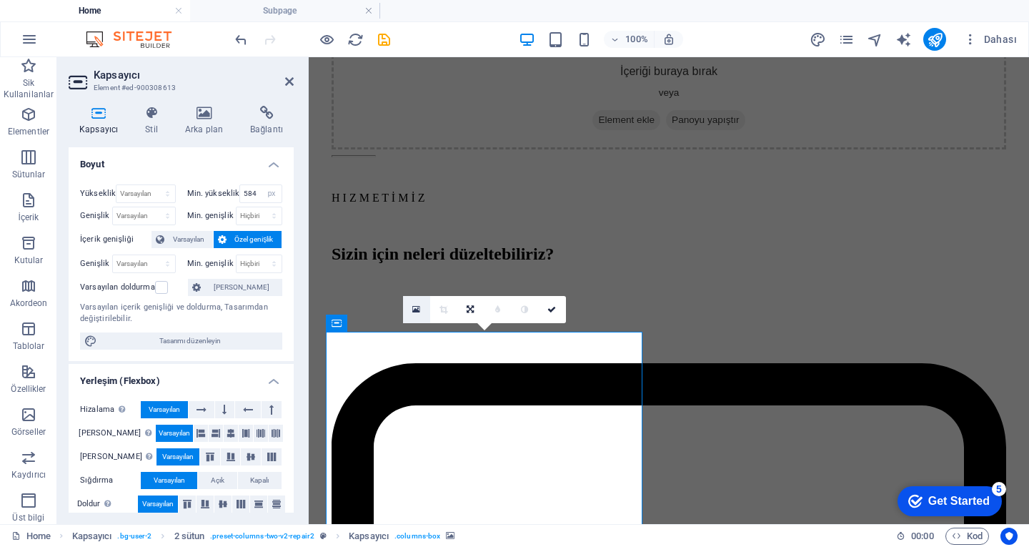
click at [412, 307] on icon at bounding box center [416, 309] width 8 height 10
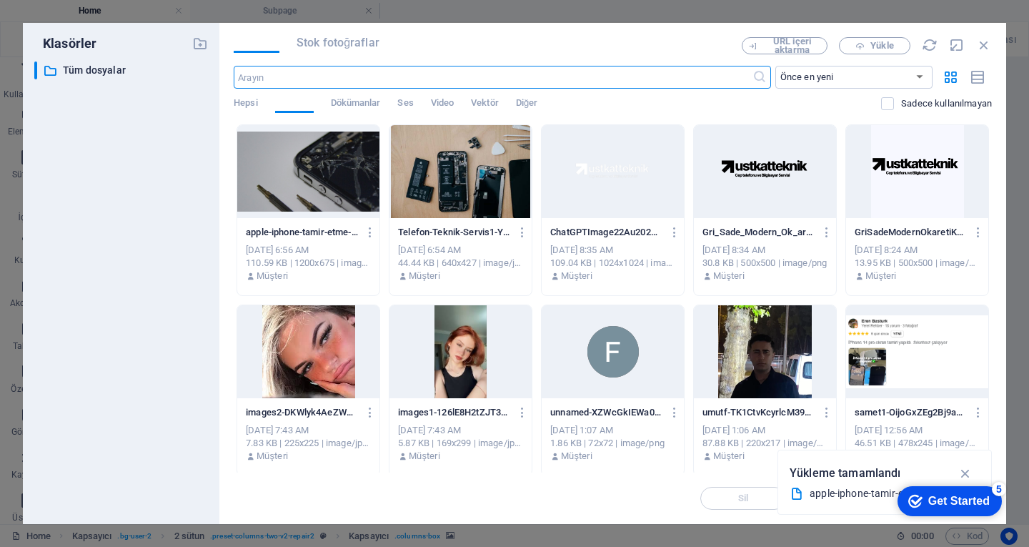
scroll to position [2013, 0]
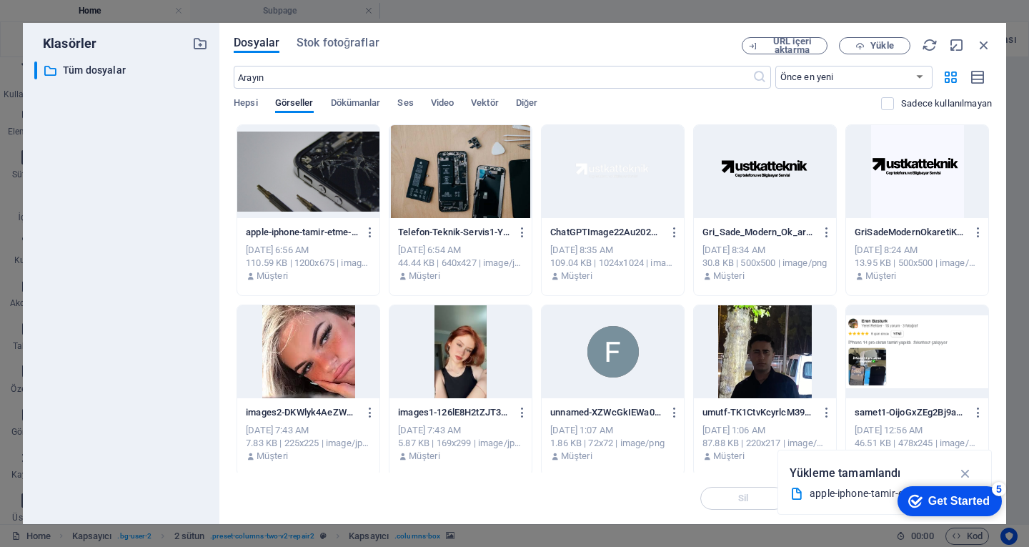
click at [445, 183] on div at bounding box center [460, 171] width 142 height 93
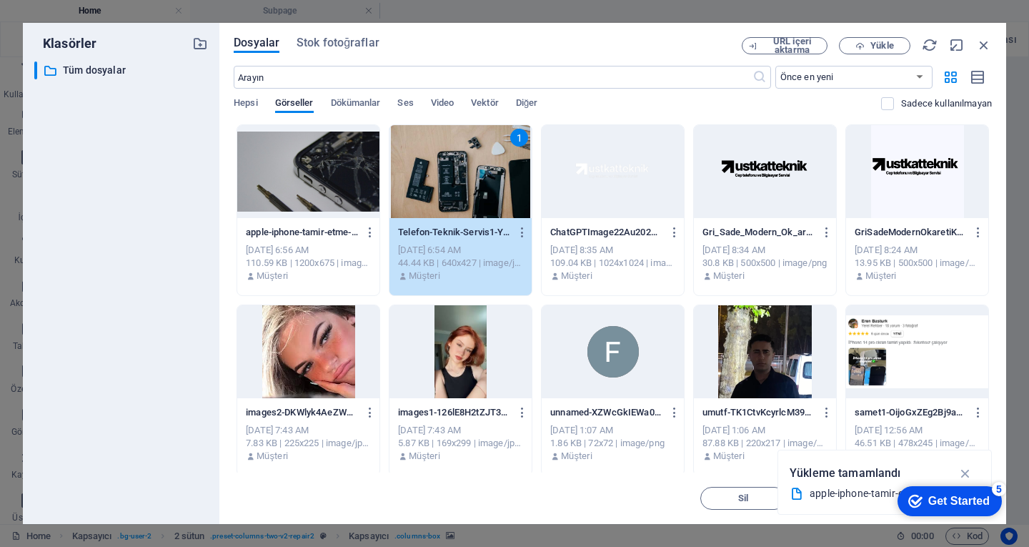
click at [465, 191] on div "1" at bounding box center [460, 171] width 142 height 93
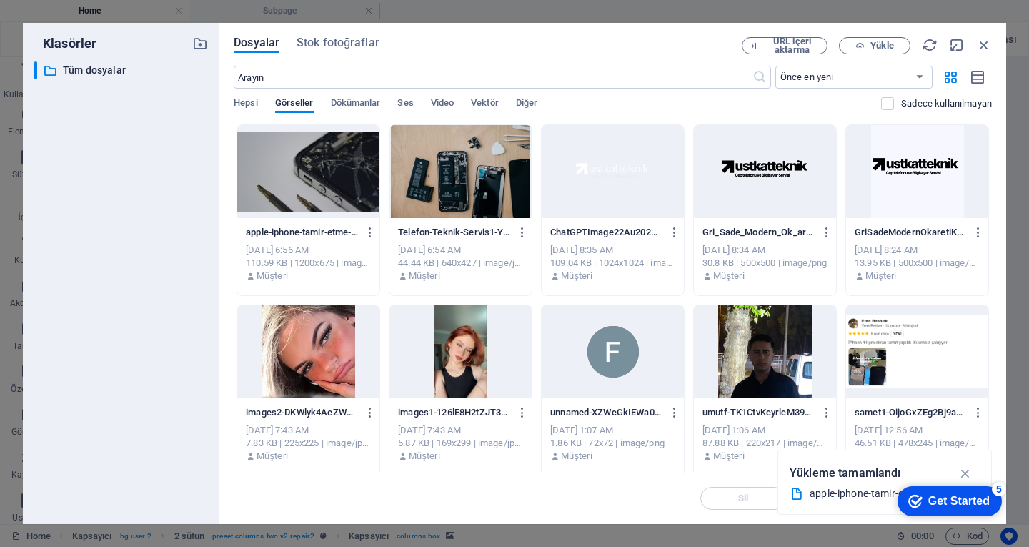
drag, startPoint x: 465, startPoint y: 191, endPoint x: 177, endPoint y: 160, distance: 289.7
click at [465, 191] on div at bounding box center [460, 171] width 142 height 93
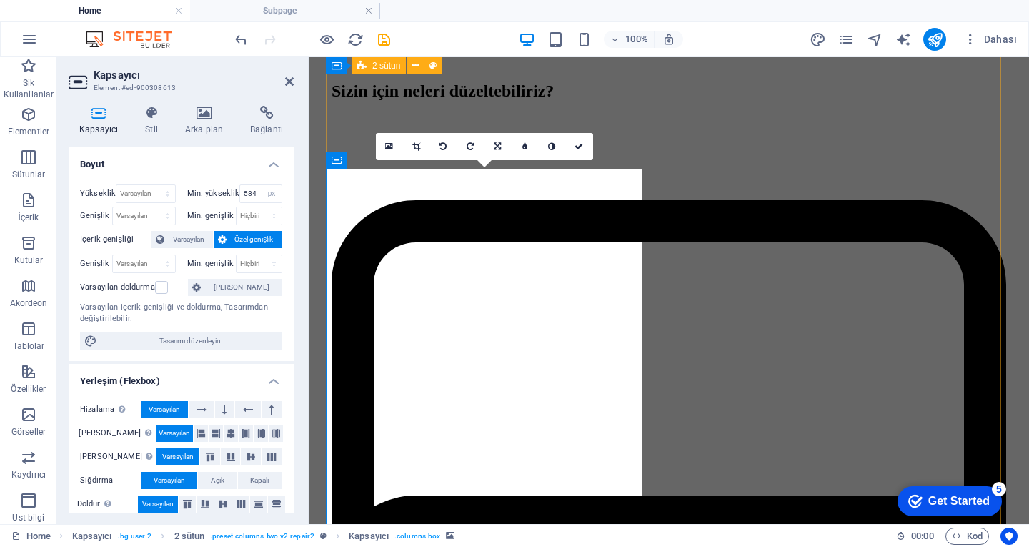
scroll to position [1715, 0]
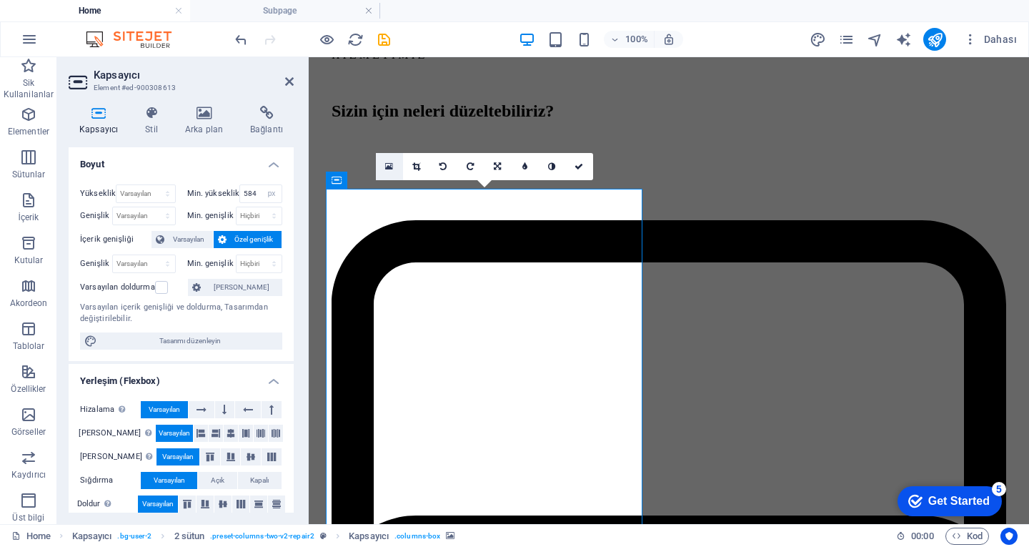
click at [389, 176] on link at bounding box center [389, 166] width 27 height 27
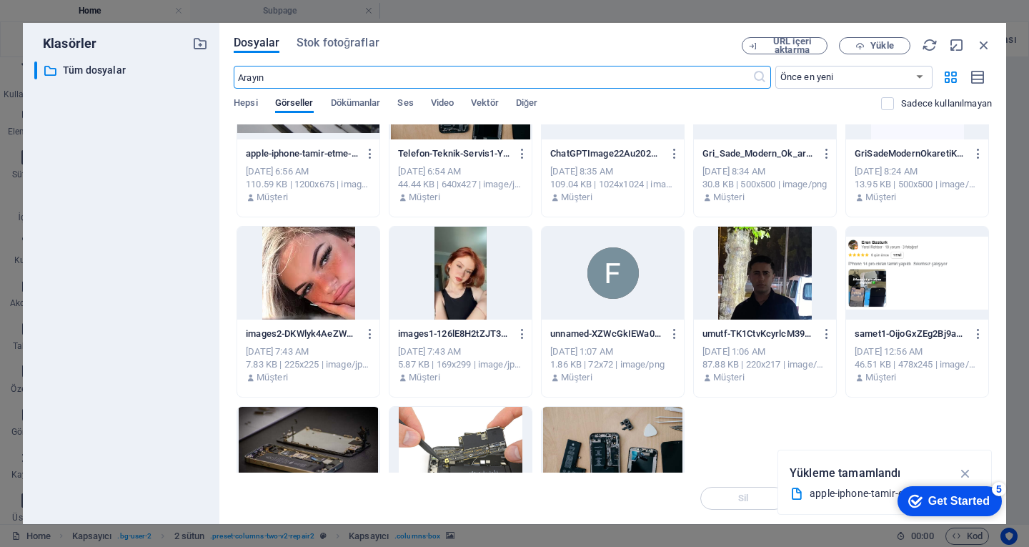
scroll to position [184, 0]
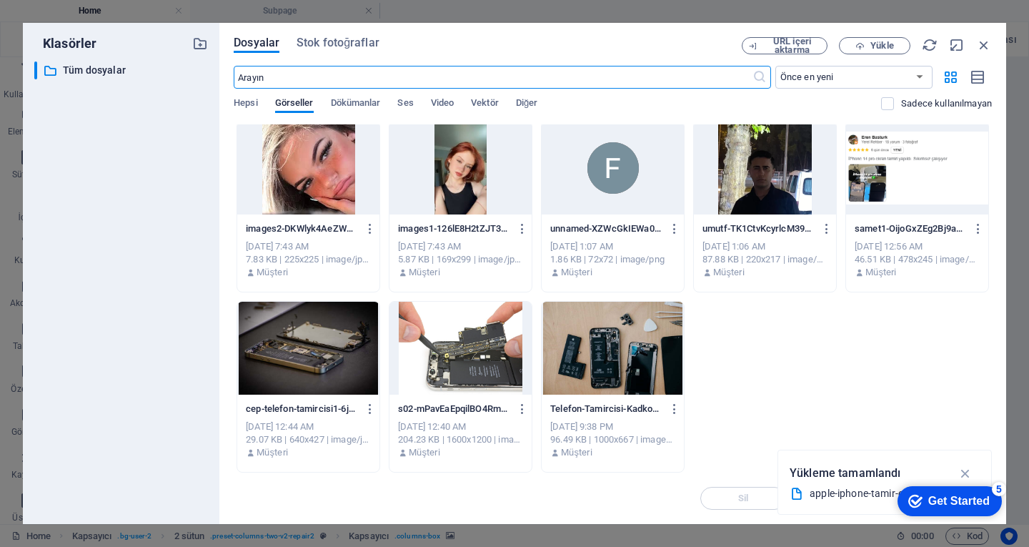
click at [319, 354] on div at bounding box center [308, 348] width 142 height 93
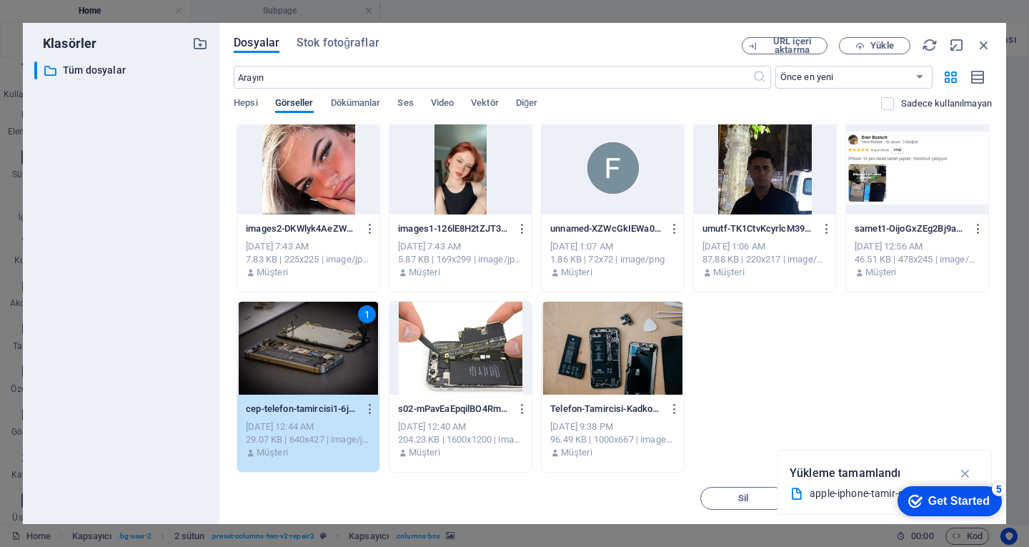
click at [319, 354] on div "1" at bounding box center [308, 348] width 142 height 93
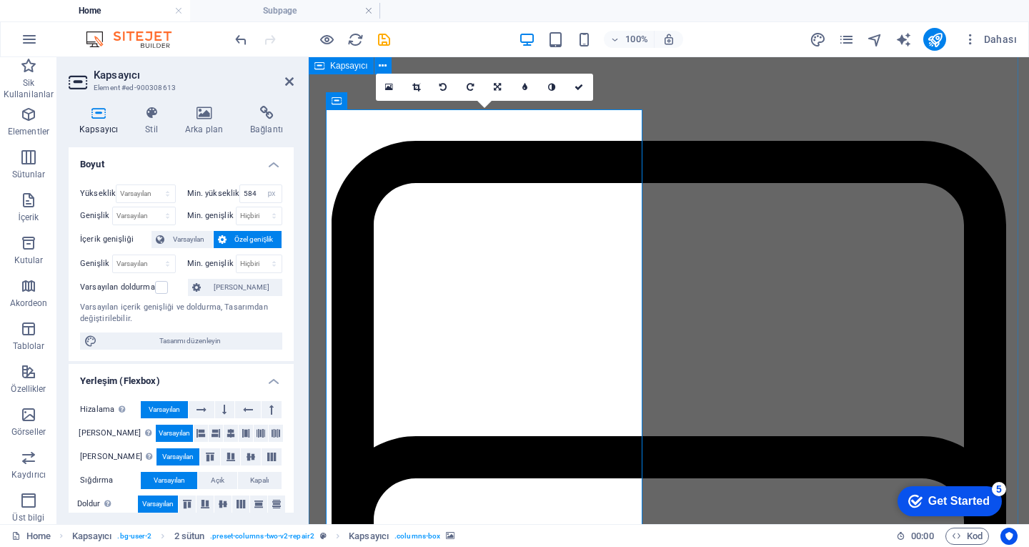
scroll to position [1786, 0]
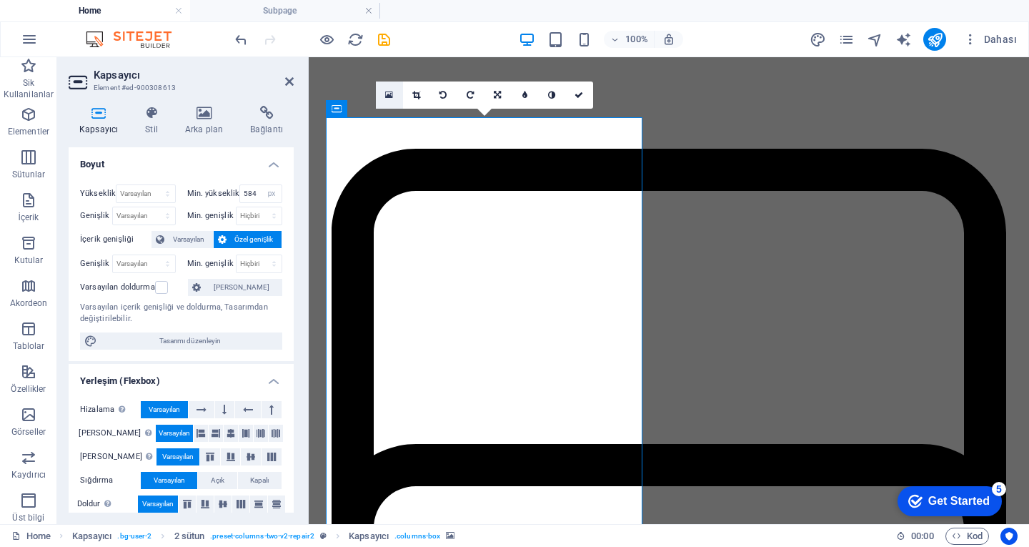
click at [384, 92] on link at bounding box center [389, 94] width 27 height 27
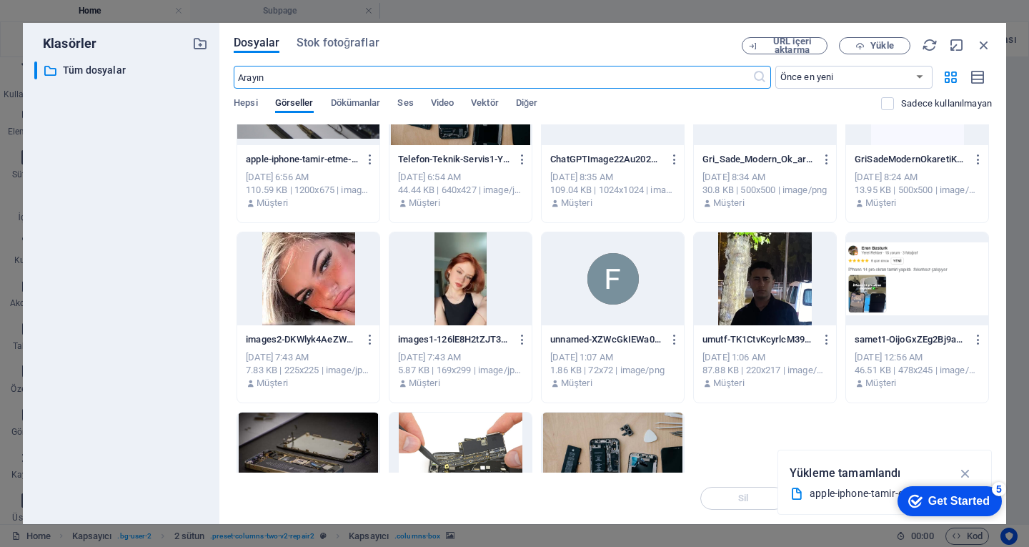
scroll to position [0, 0]
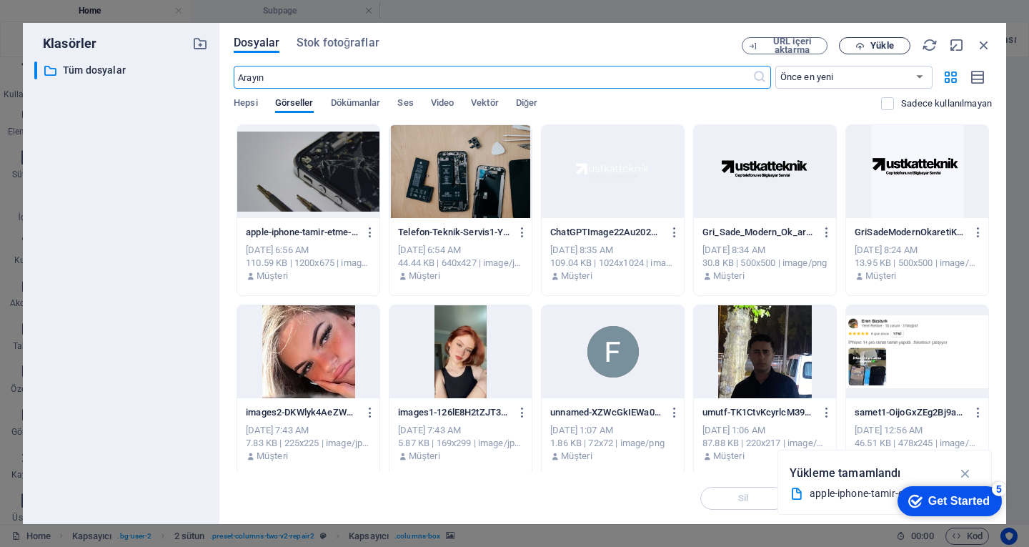
click at [902, 48] on span "Yükle" at bounding box center [874, 45] width 59 height 9
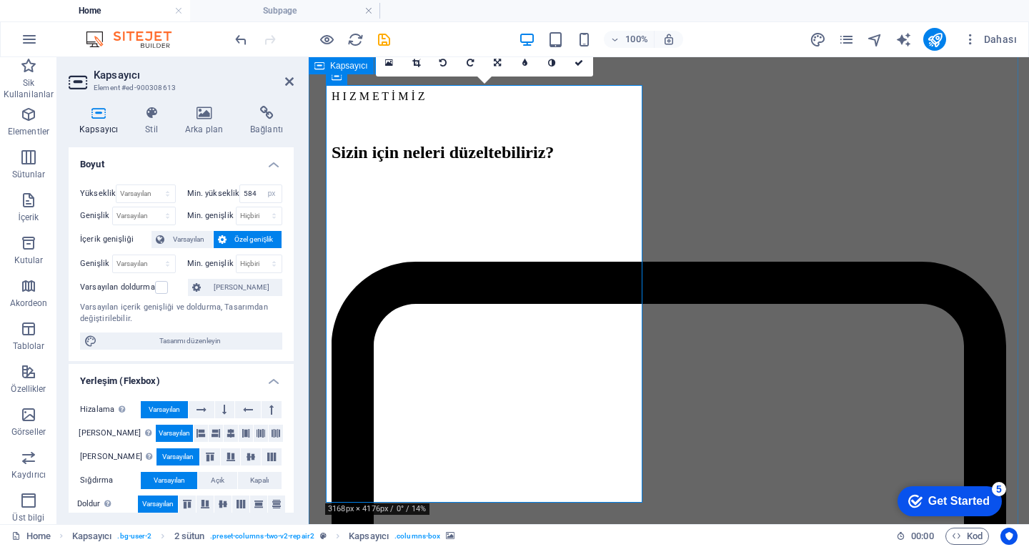
scroll to position [1643, 0]
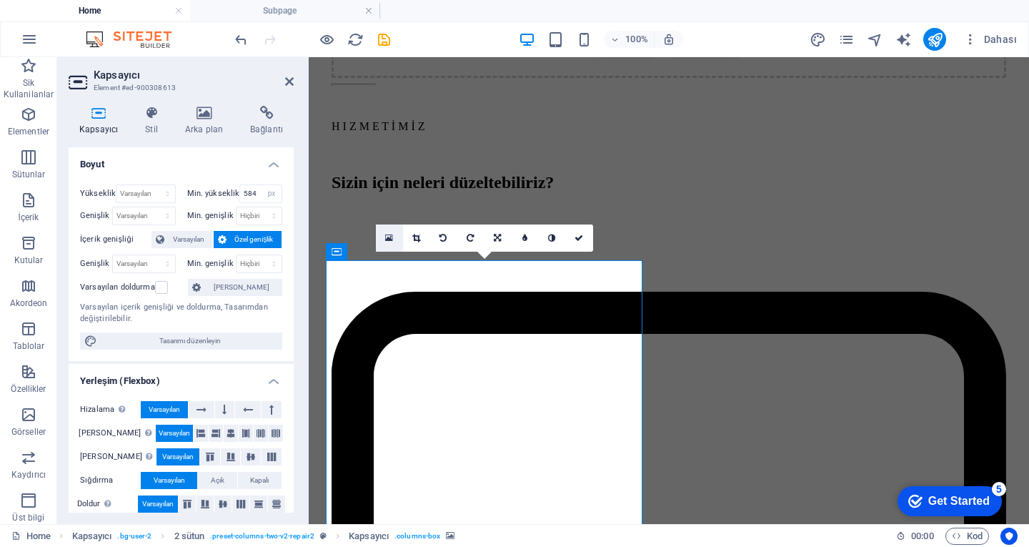
click at [389, 239] on icon at bounding box center [389, 238] width 8 height 10
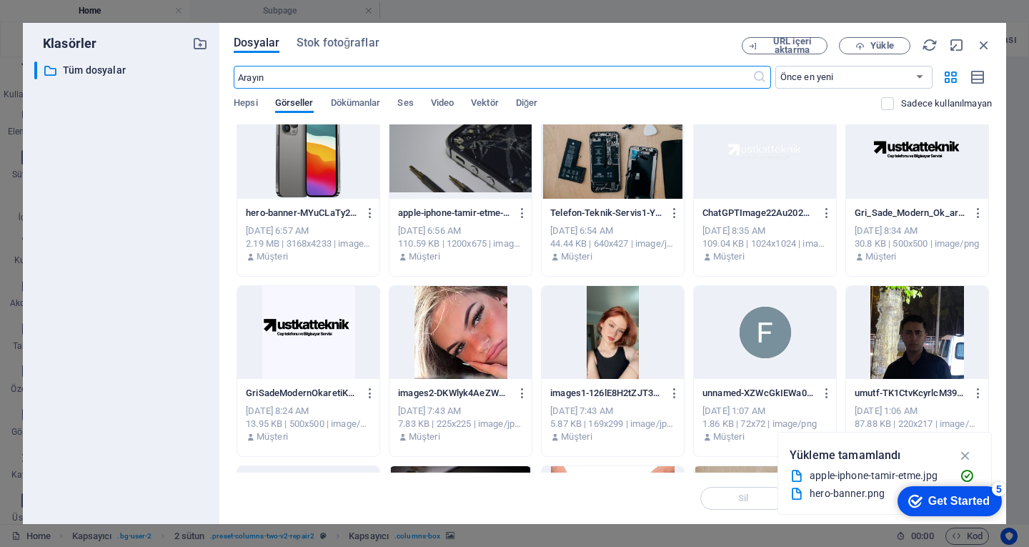
scroll to position [0, 0]
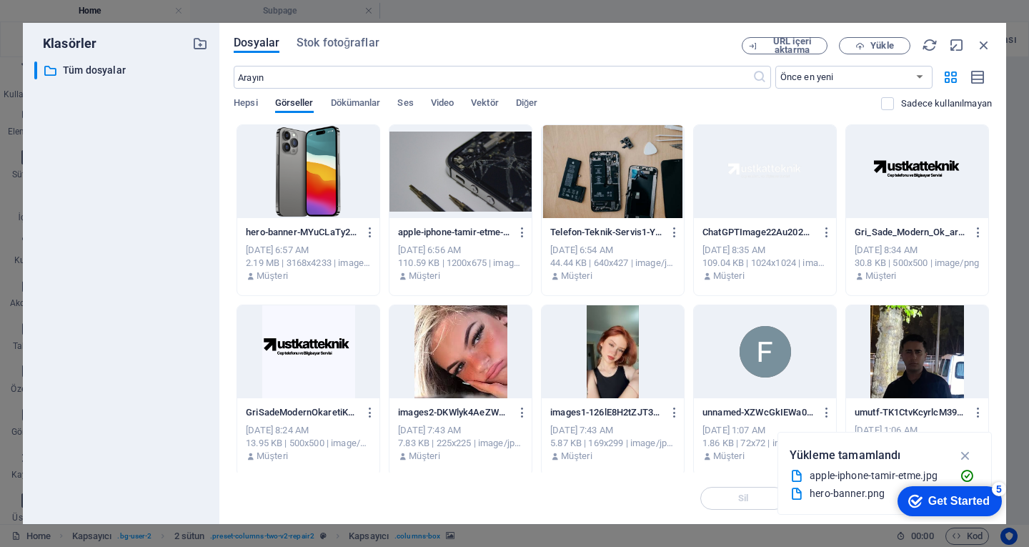
click at [307, 170] on div at bounding box center [308, 171] width 142 height 93
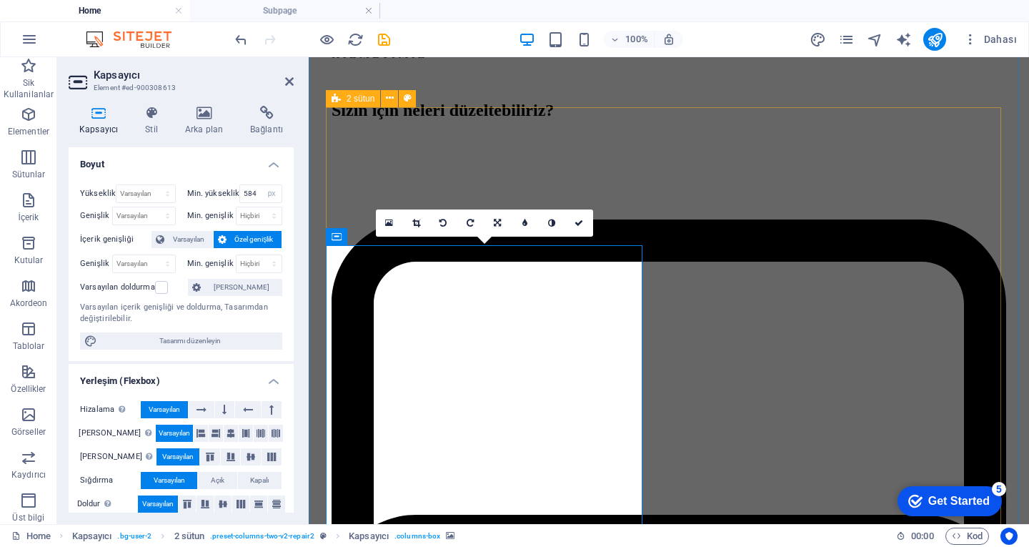
scroll to position [1786, 0]
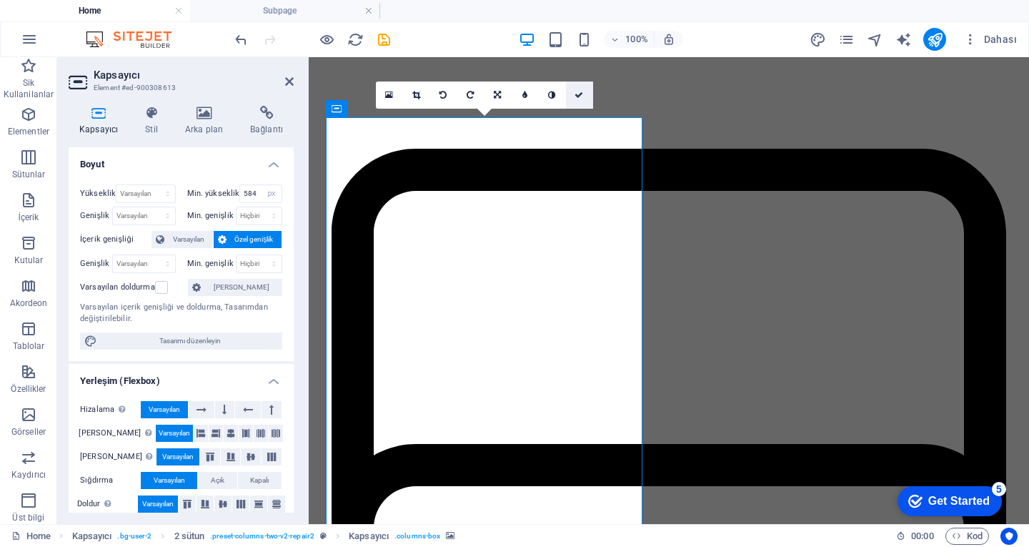
drag, startPoint x: 575, startPoint y: 102, endPoint x: 519, endPoint y: 45, distance: 80.3
click at [575, 102] on link at bounding box center [579, 94] width 27 height 27
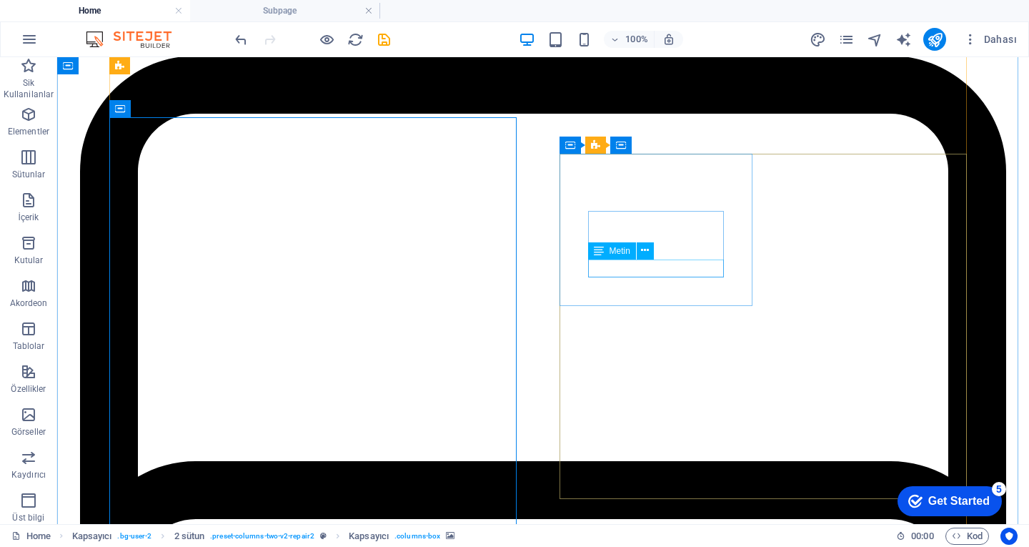
scroll to position [2001, 0]
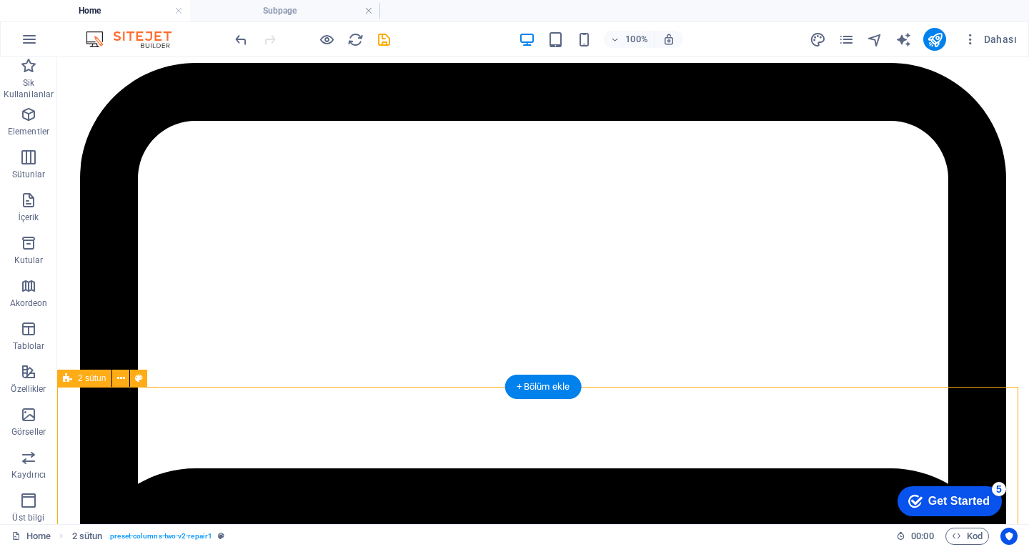
scroll to position [1715, 0]
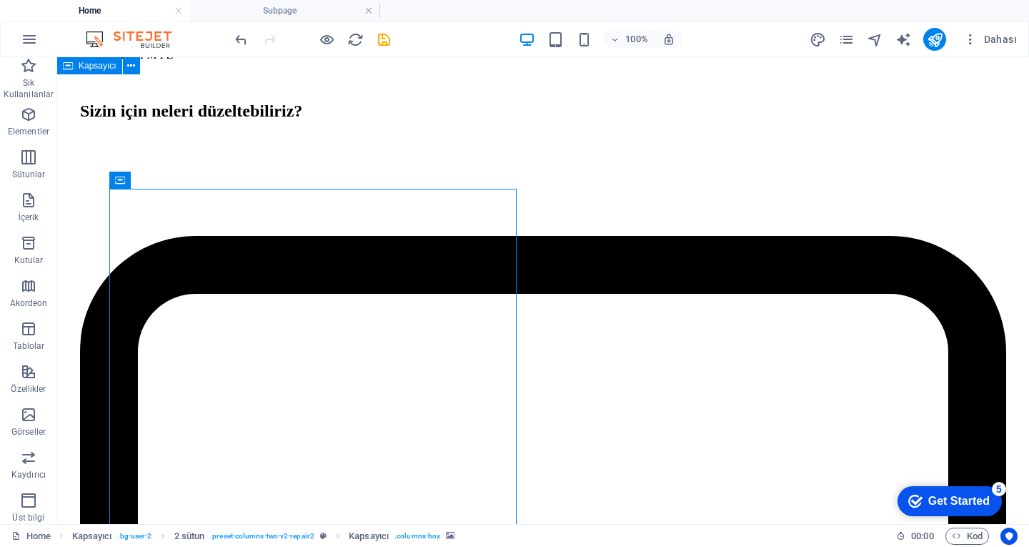
select select "px"
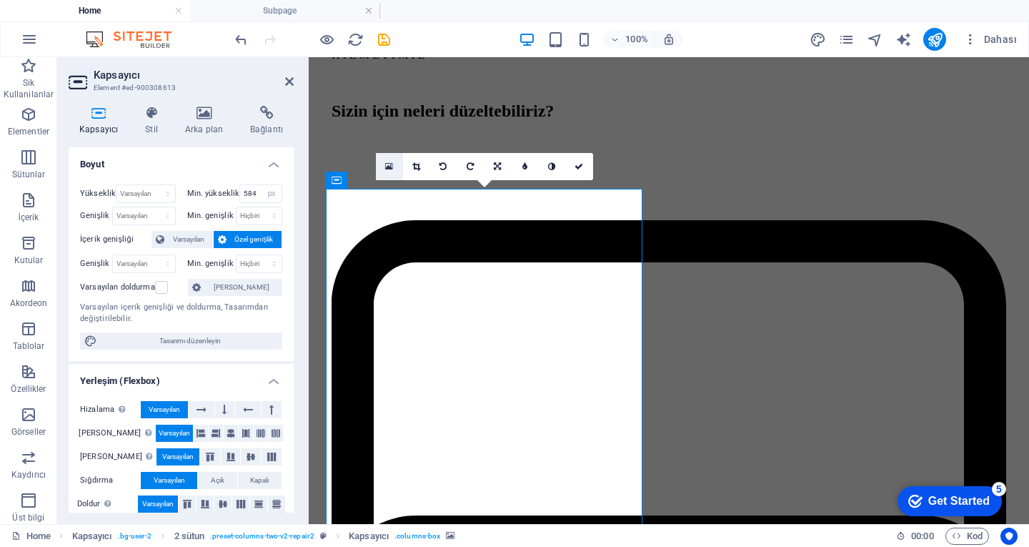
click at [381, 165] on link at bounding box center [389, 166] width 27 height 27
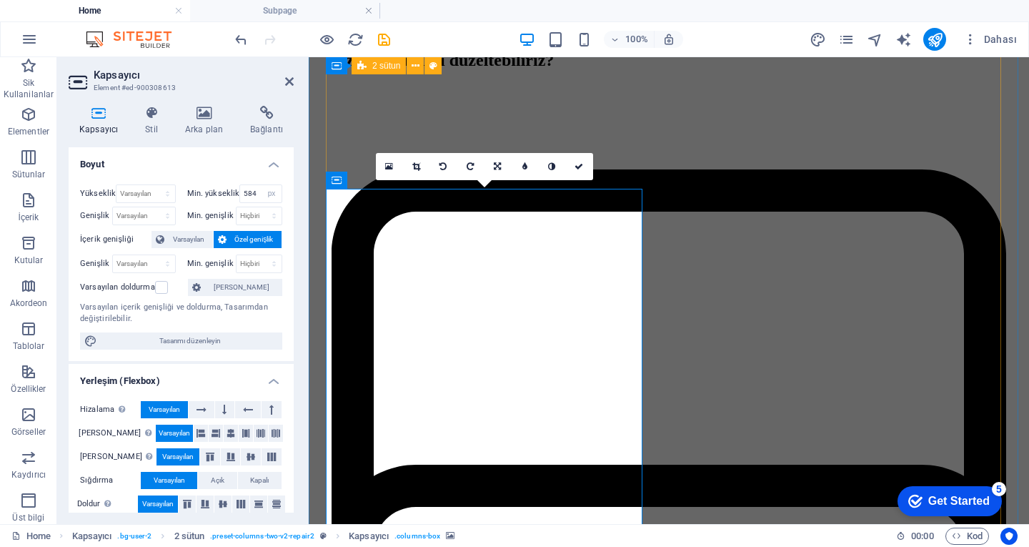
scroll to position [1929, 0]
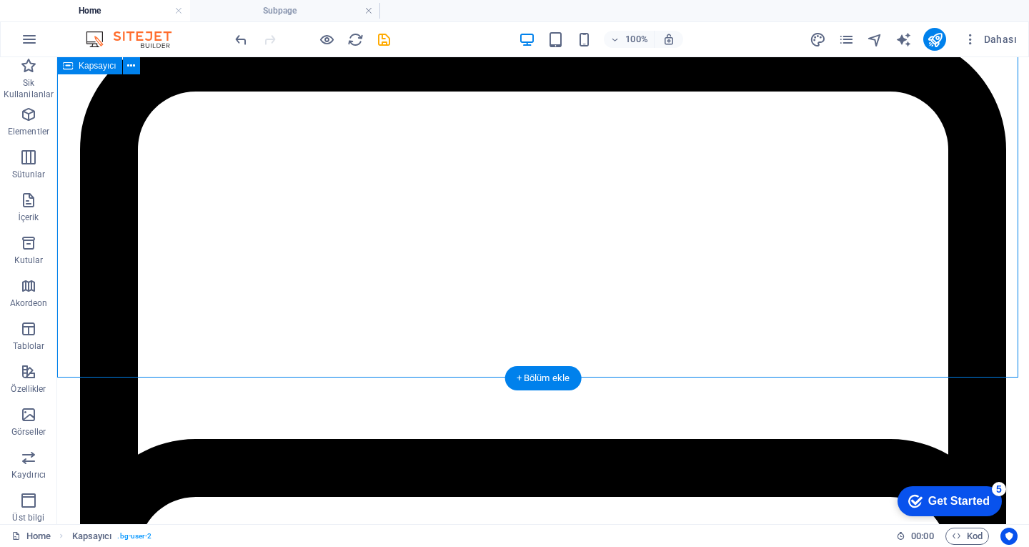
scroll to position [1786, 0]
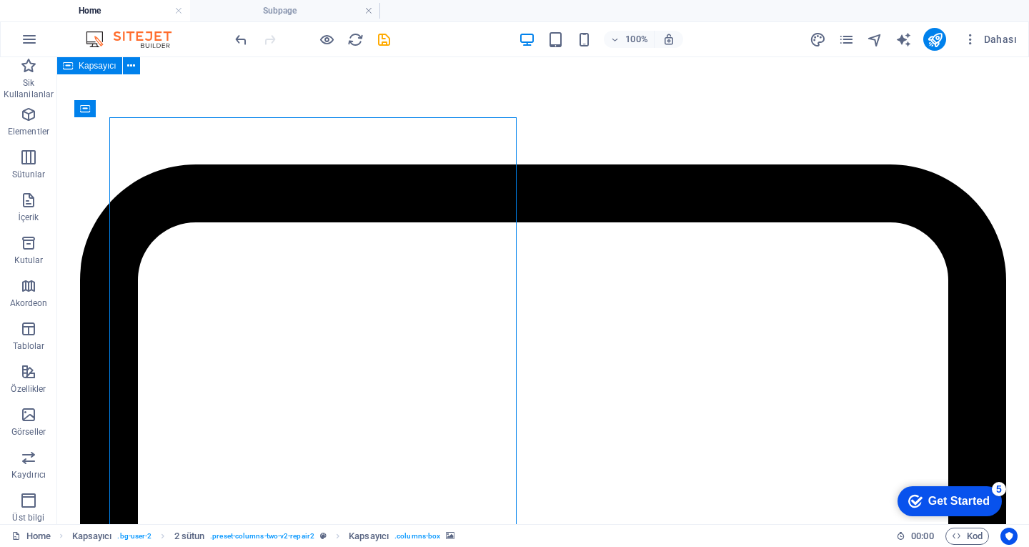
select select "px"
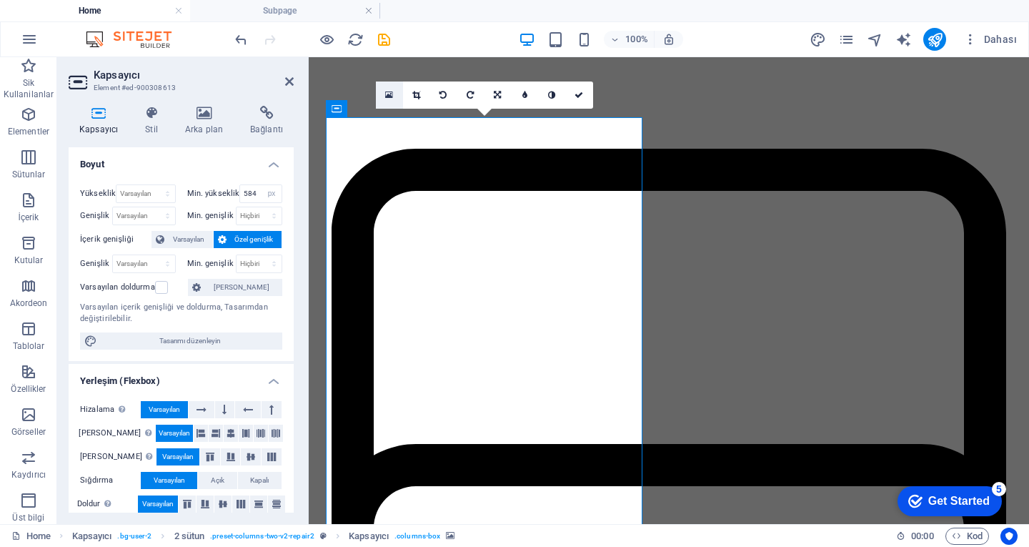
drag, startPoint x: 396, startPoint y: 94, endPoint x: 179, endPoint y: 73, distance: 218.2
click at [396, 94] on link at bounding box center [389, 94] width 27 height 27
click at [584, 92] on link at bounding box center [579, 94] width 27 height 27
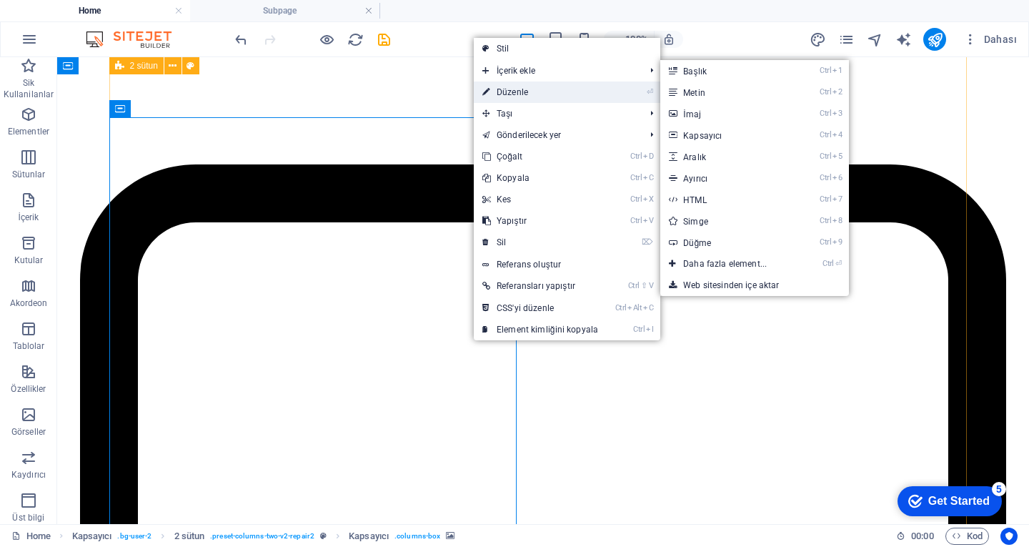
click at [502, 90] on link "⏎ Düzenle" at bounding box center [540, 91] width 133 height 21
select select "px"
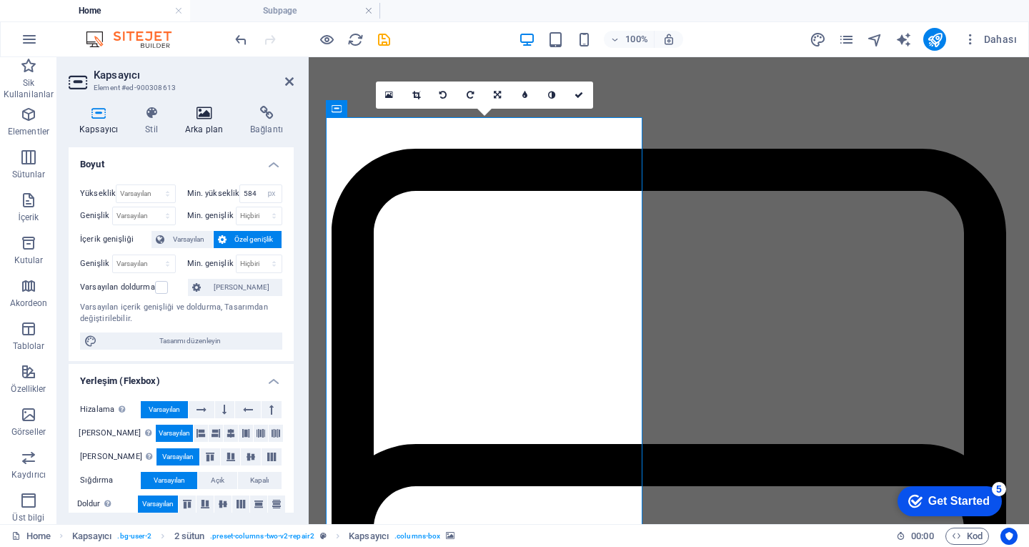
click at [217, 120] on h4 "Arka plan" at bounding box center [206, 121] width 65 height 30
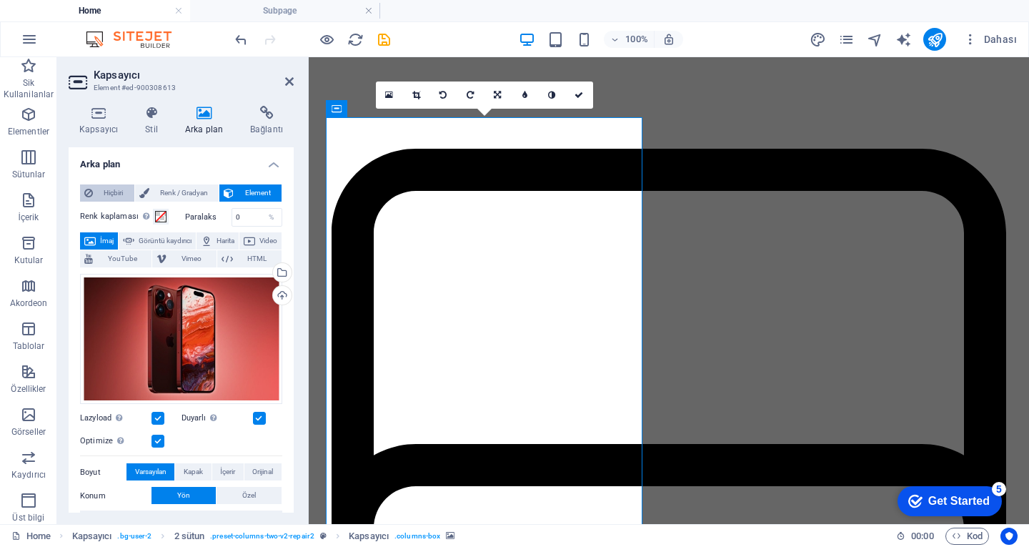
click at [87, 188] on icon at bounding box center [88, 192] width 9 height 17
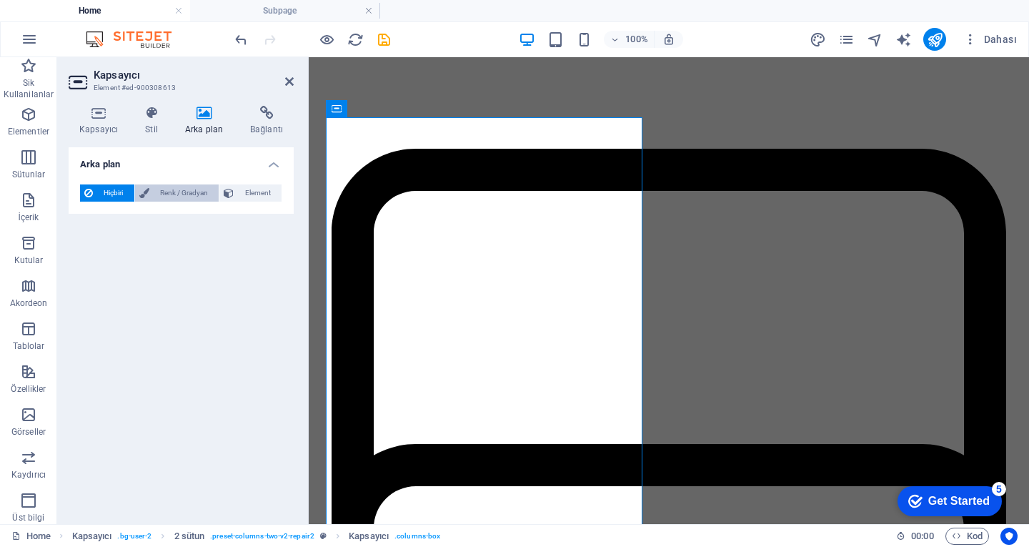
click at [194, 187] on span "Renk / Gradyan" at bounding box center [184, 192] width 61 height 17
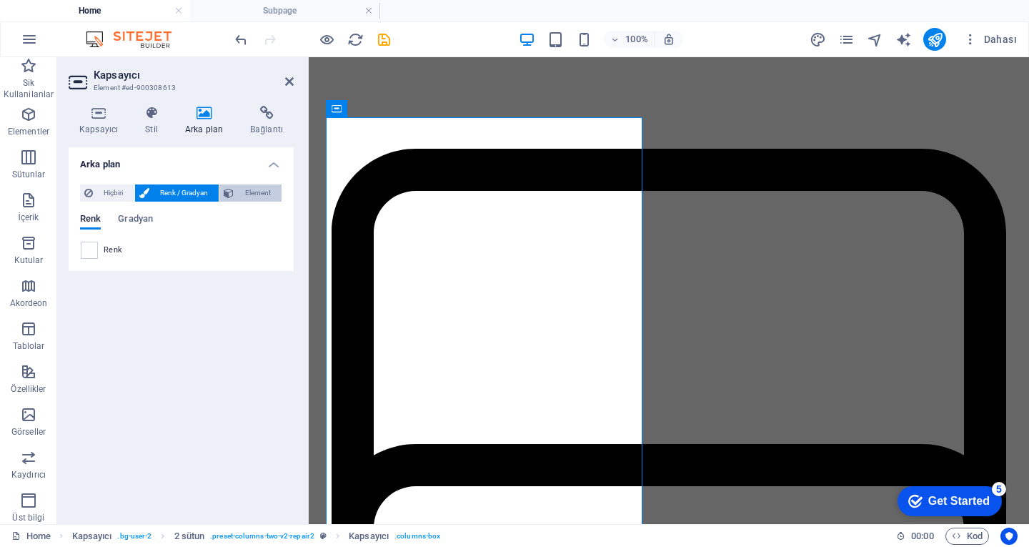
click at [230, 186] on icon at bounding box center [229, 192] width 10 height 17
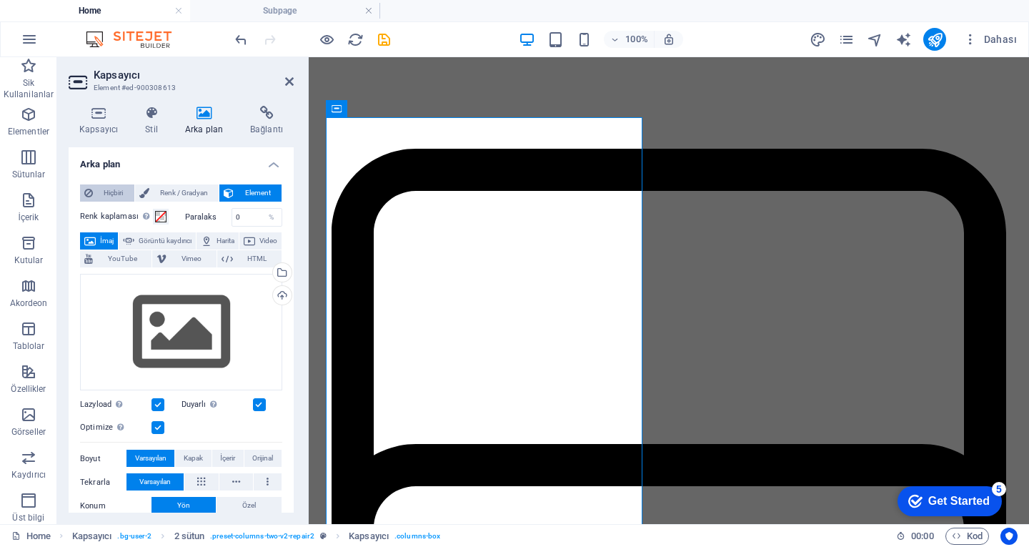
click at [99, 187] on span "Hiçbiri" at bounding box center [113, 192] width 33 height 17
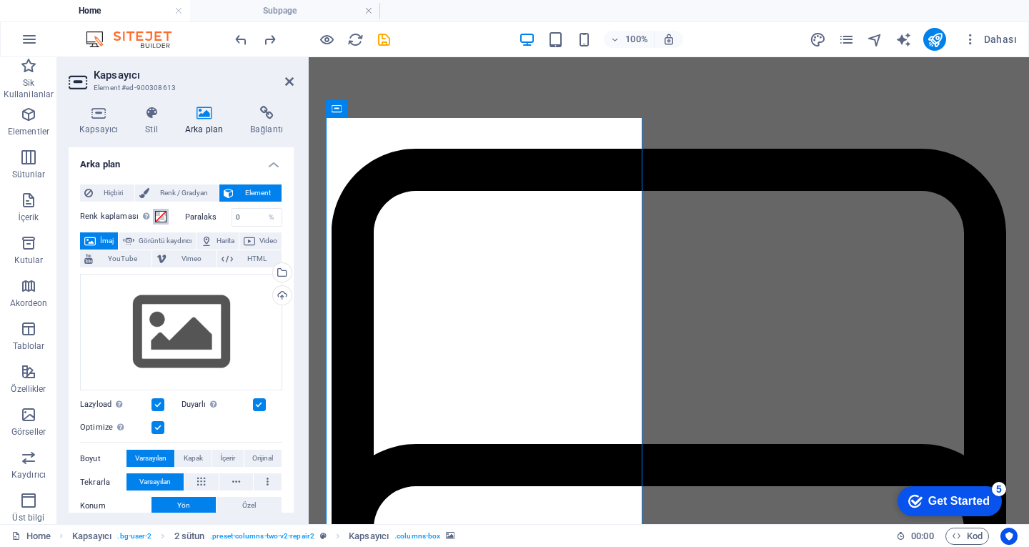
click at [159, 215] on span at bounding box center [160, 216] width 11 height 11
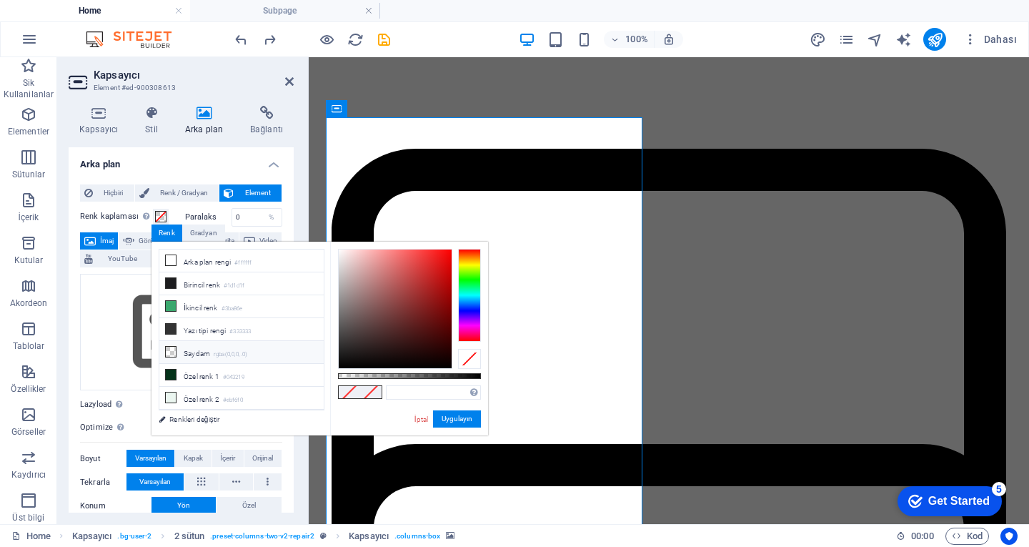
click at [212, 351] on li "Saydam rgba(0,0,0,.0)" at bounding box center [241, 352] width 164 height 23
drag, startPoint x: 347, startPoint y: 372, endPoint x: 444, endPoint y: 371, distance: 96.5
click at [443, 371] on div "rgba(0, 0, 0, 0) Desteklenen biçimler #0852ed rgb(8, 82, 237) rgba(8, 82, 237, …" at bounding box center [409, 442] width 158 height 401
type input "rgba(0, 0, 0, 0)"
drag, startPoint x: 339, startPoint y: 375, endPoint x: 287, endPoint y: 377, distance: 51.5
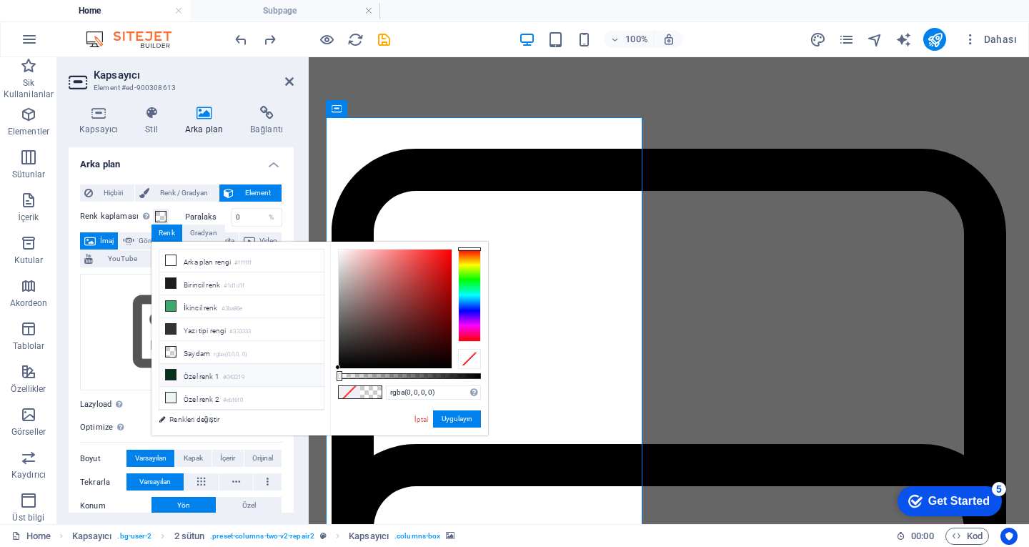
click at [282, 371] on div "less Arka plan rengi #ffffff Birincil renk #1d1d1f İkincil renk #3ba86e Yazı ti…" at bounding box center [319, 339] width 337 height 194
click at [417, 412] on div "İptal Uygulayın" at bounding box center [447, 419] width 68 height 18
click at [419, 418] on link "İptal" at bounding box center [421, 419] width 16 height 11
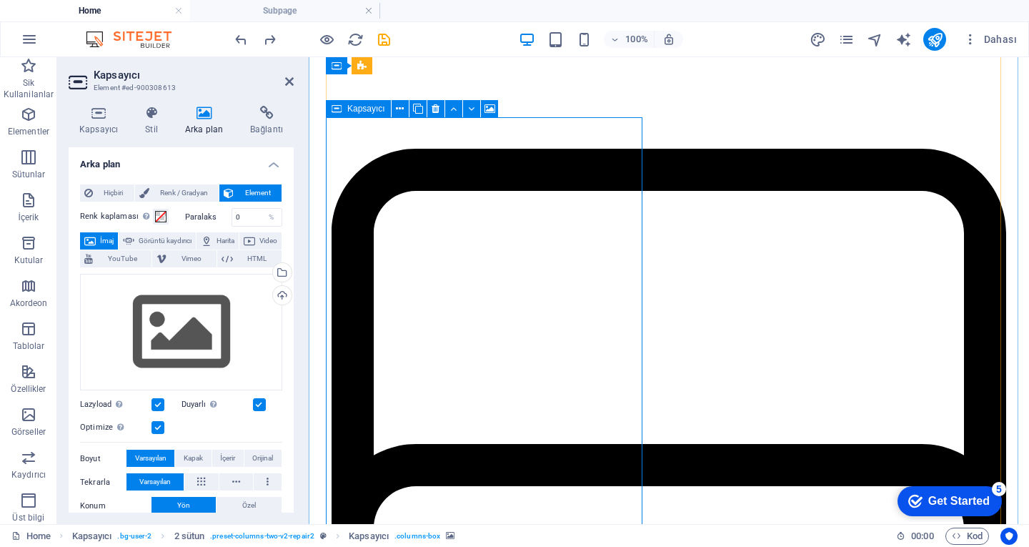
click at [99, 121] on h4 "Kapsayıcı" at bounding box center [102, 121] width 66 height 30
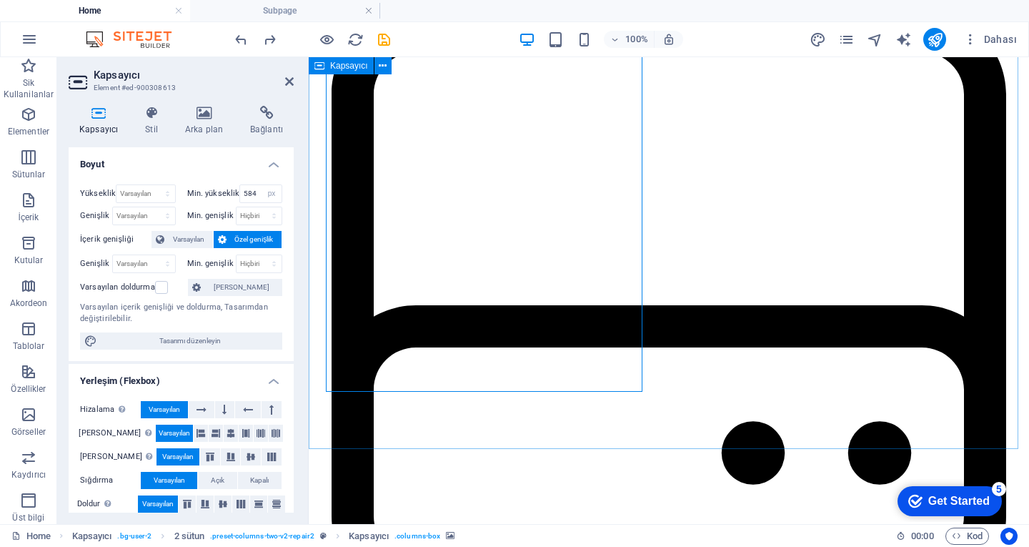
scroll to position [1929, 0]
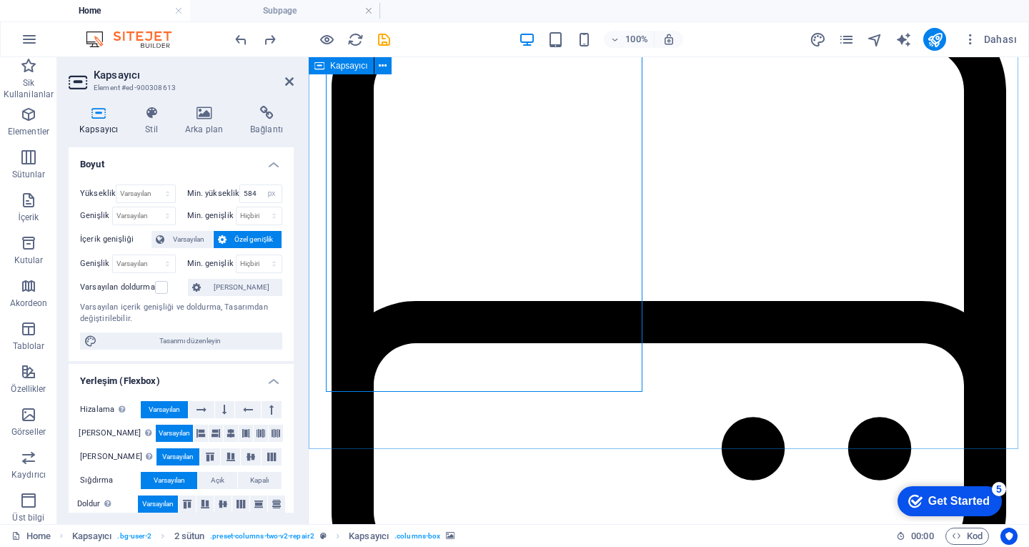
drag, startPoint x: 287, startPoint y: 81, endPoint x: 307, endPoint y: 166, distance: 87.4
click at [287, 81] on icon at bounding box center [289, 81] width 9 height 11
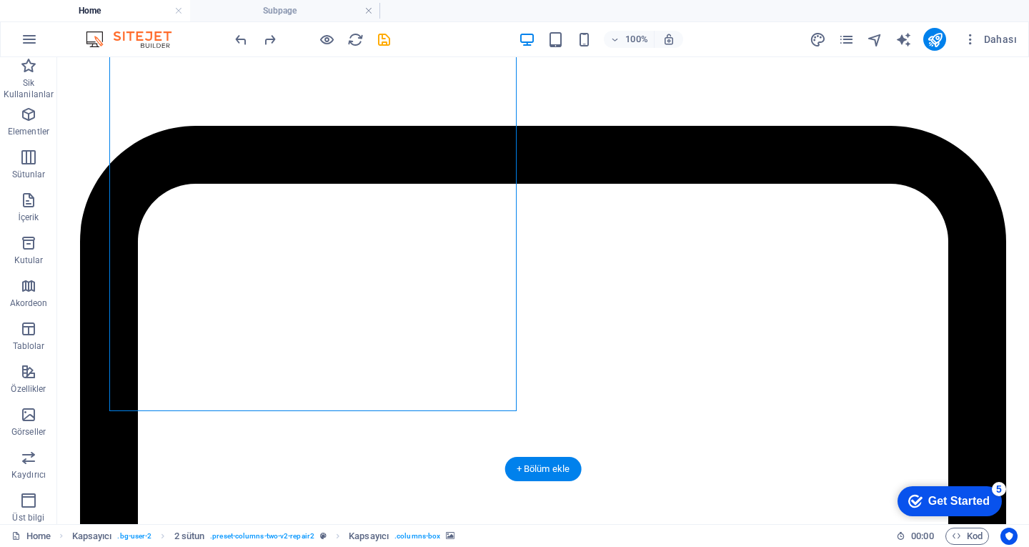
scroll to position [1643, 0]
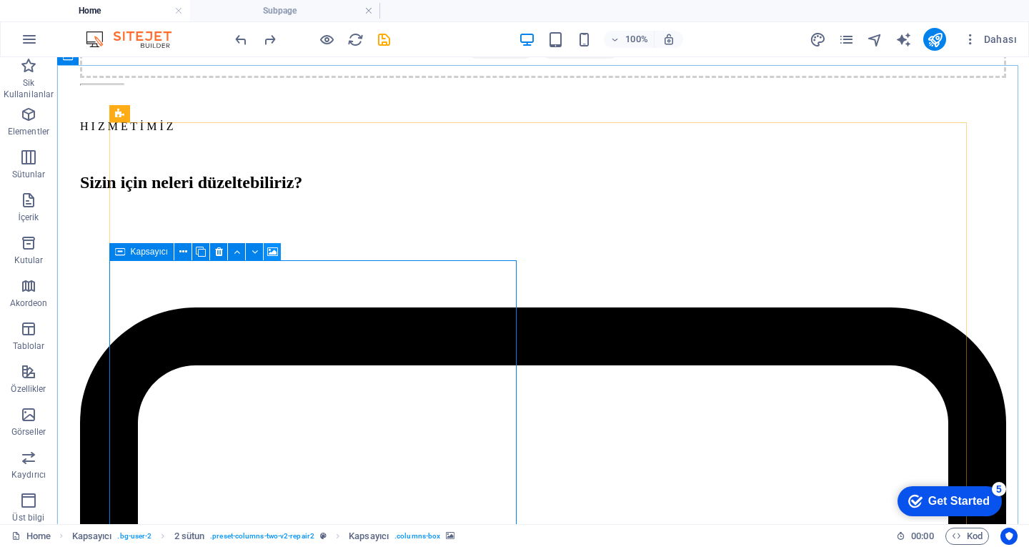
click at [271, 252] on icon at bounding box center [272, 251] width 11 height 15
select select "px"
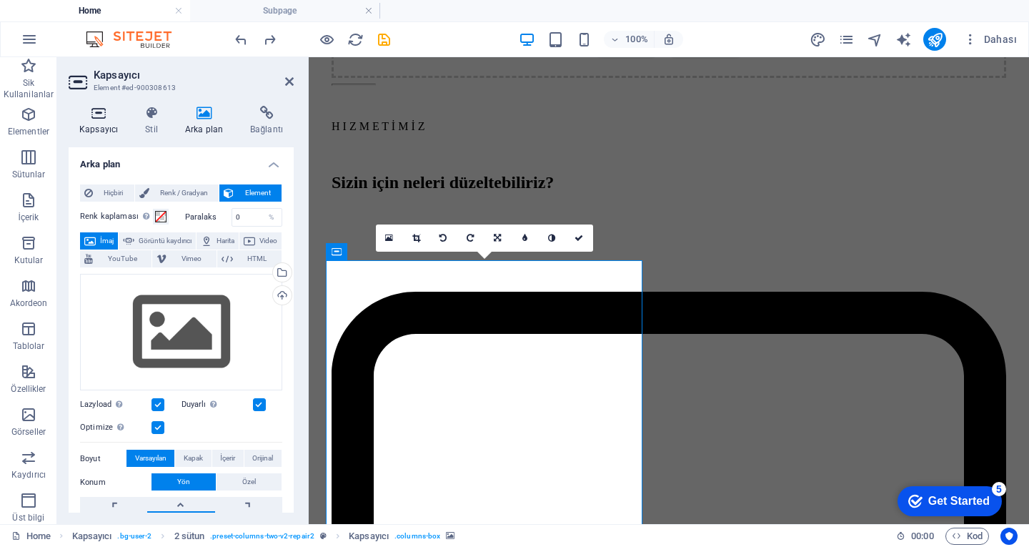
click at [107, 115] on icon at bounding box center [99, 113] width 60 height 14
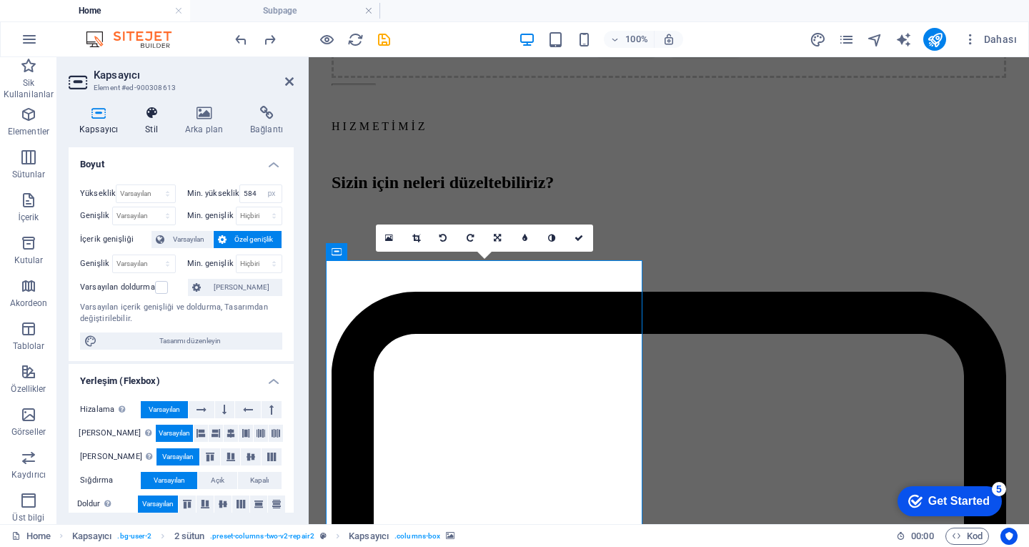
click at [140, 119] on icon at bounding box center [151, 113] width 34 height 14
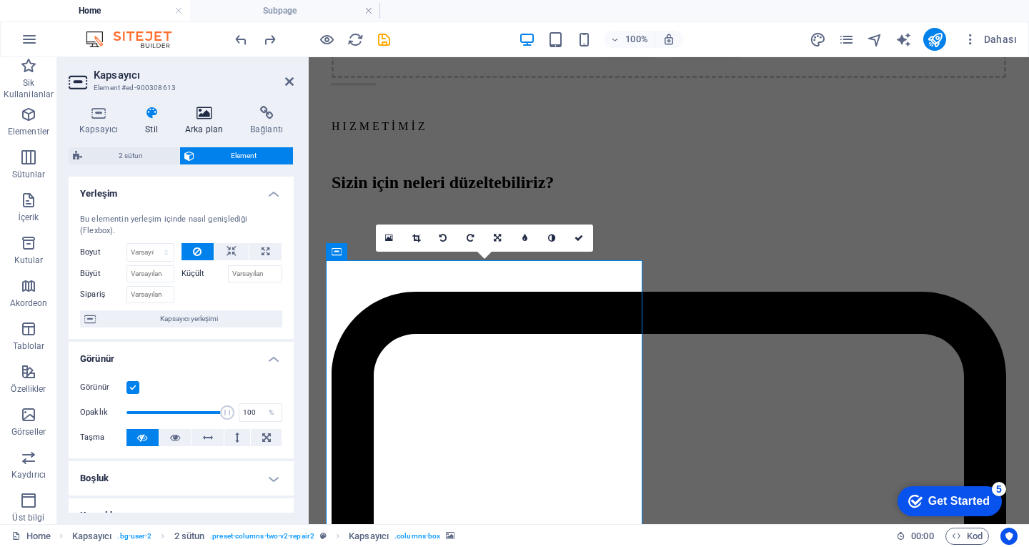
click at [189, 116] on icon at bounding box center [203, 113] width 59 height 14
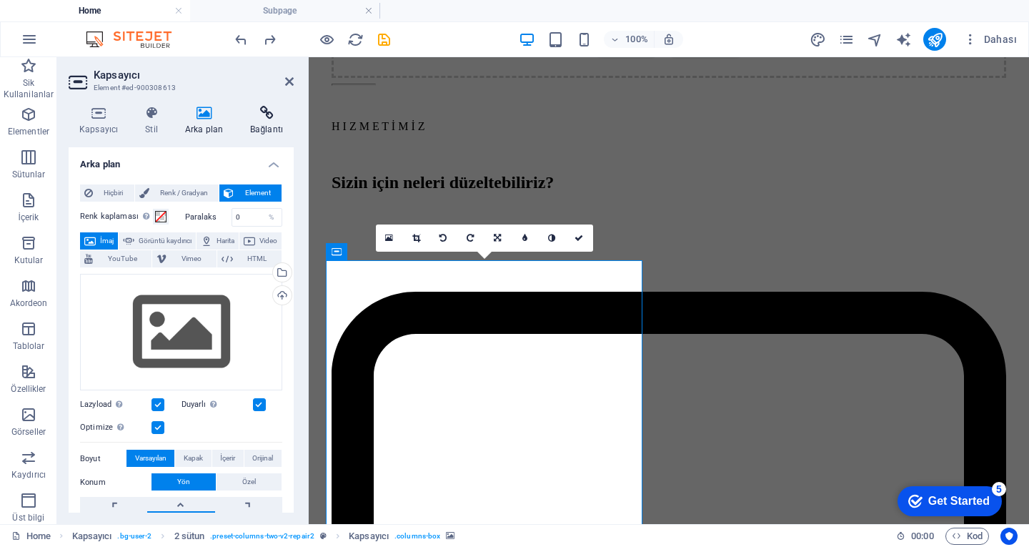
click at [252, 124] on h4 "Bağlantı" at bounding box center [266, 121] width 54 height 30
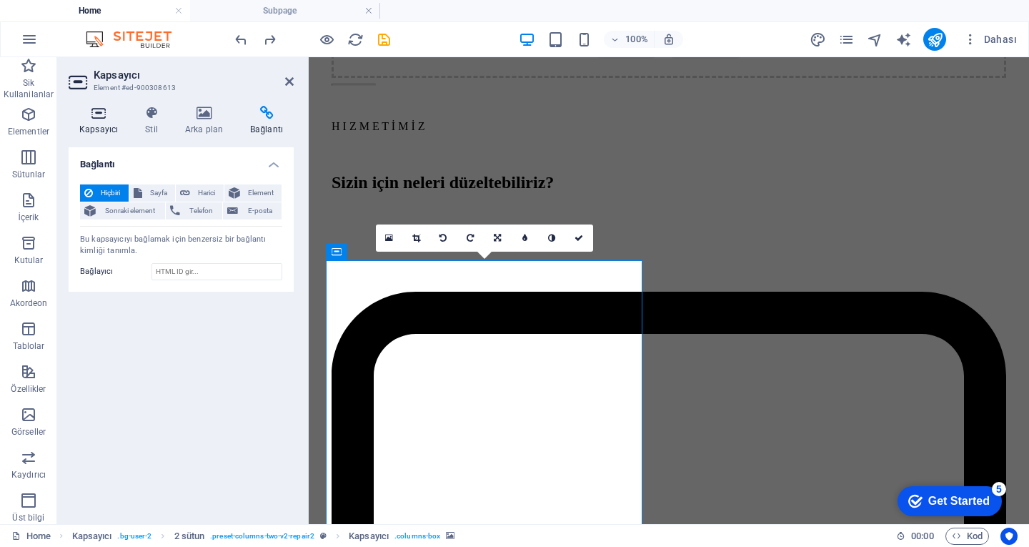
click at [91, 120] on h4 "Kapsayıcı" at bounding box center [102, 121] width 66 height 30
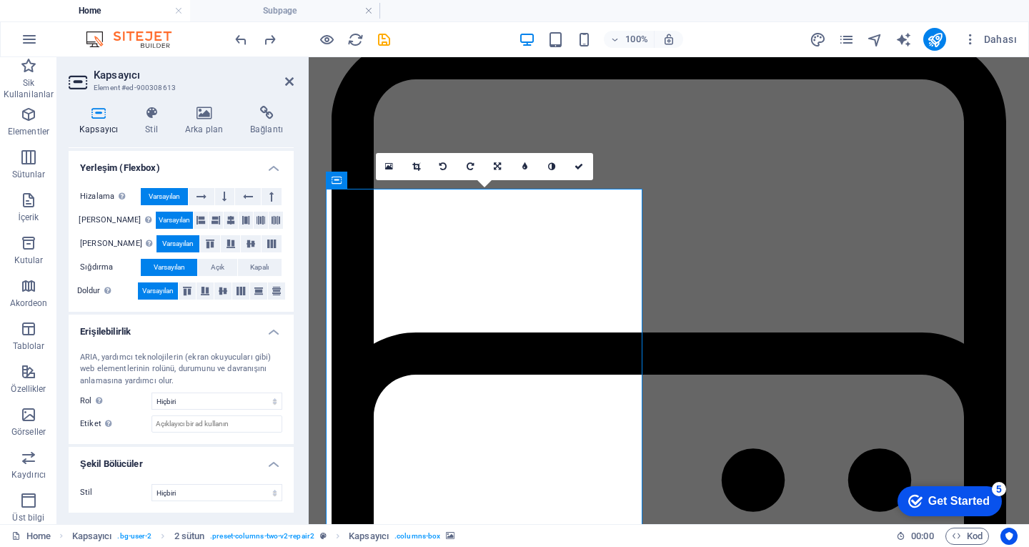
scroll to position [2072, 0]
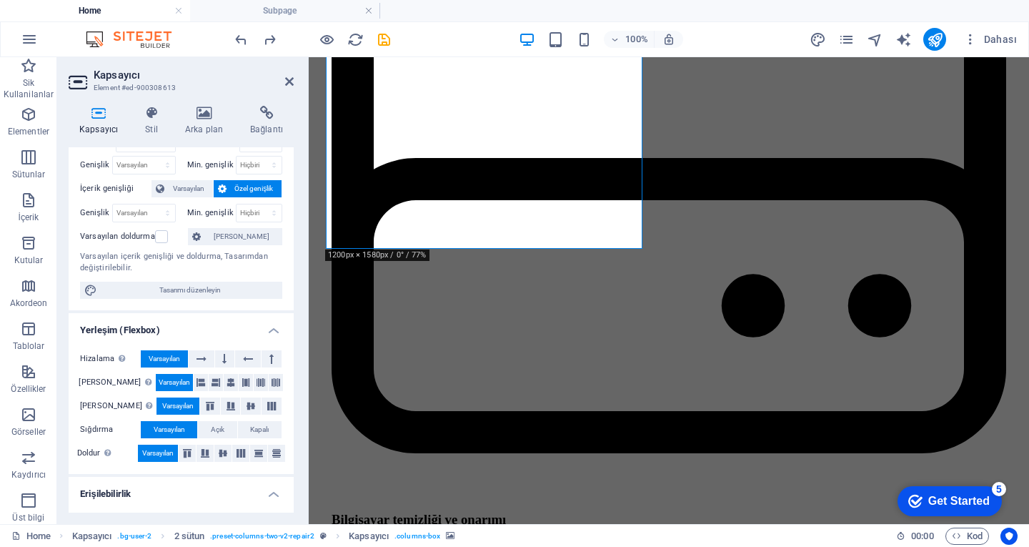
scroll to position [0, 0]
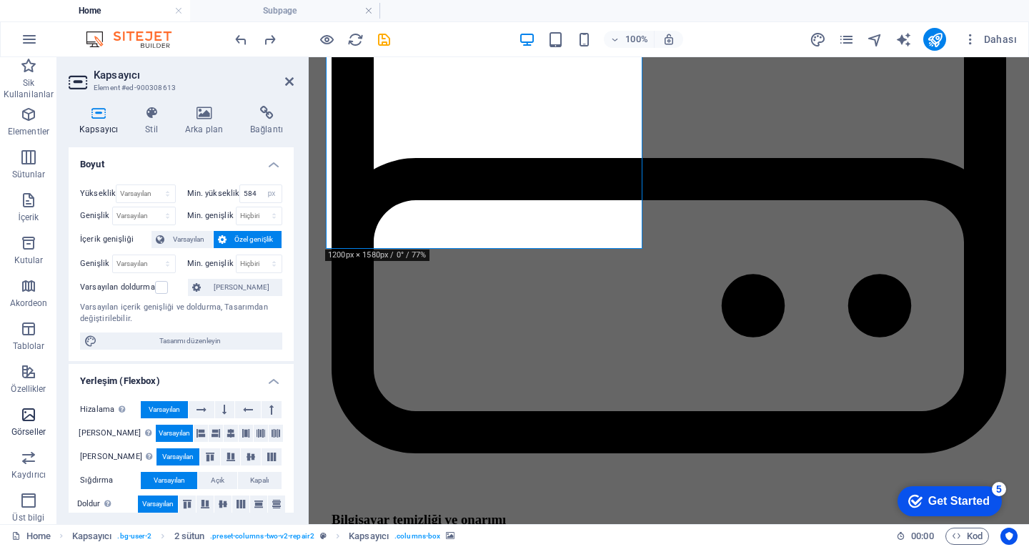
click at [24, 420] on icon "button" at bounding box center [28, 414] width 17 height 17
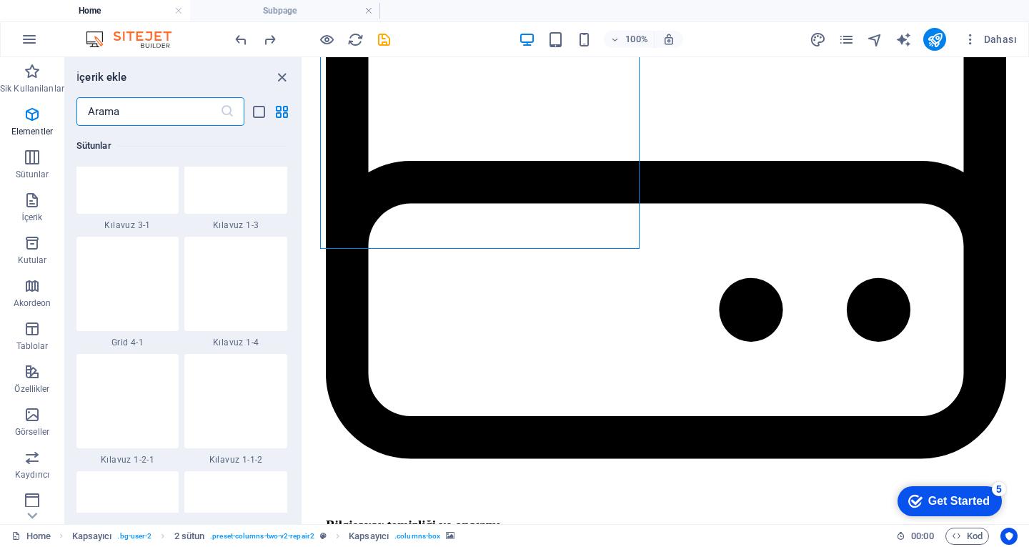
scroll to position [7245, 0]
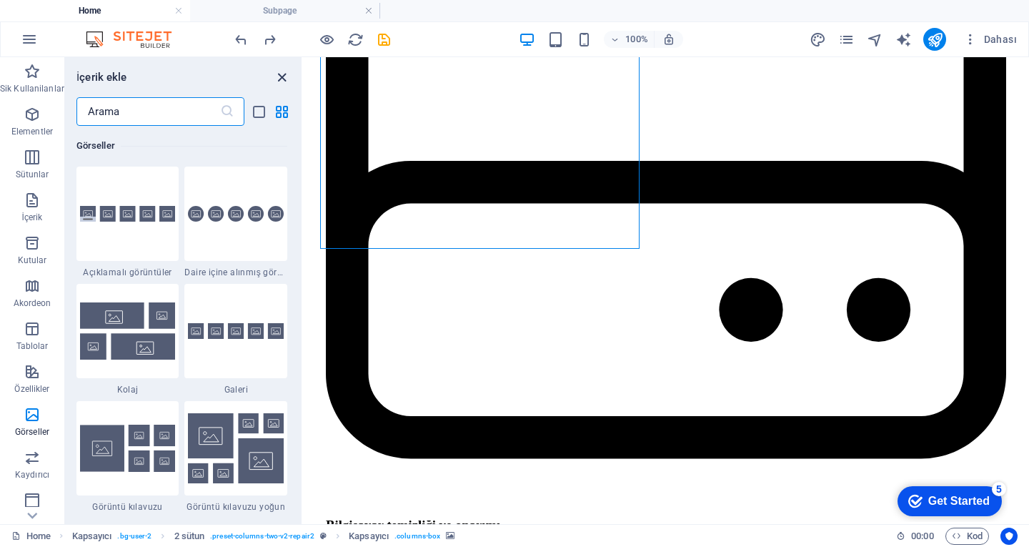
click at [277, 75] on icon "close panel" at bounding box center [282, 77] width 16 height 16
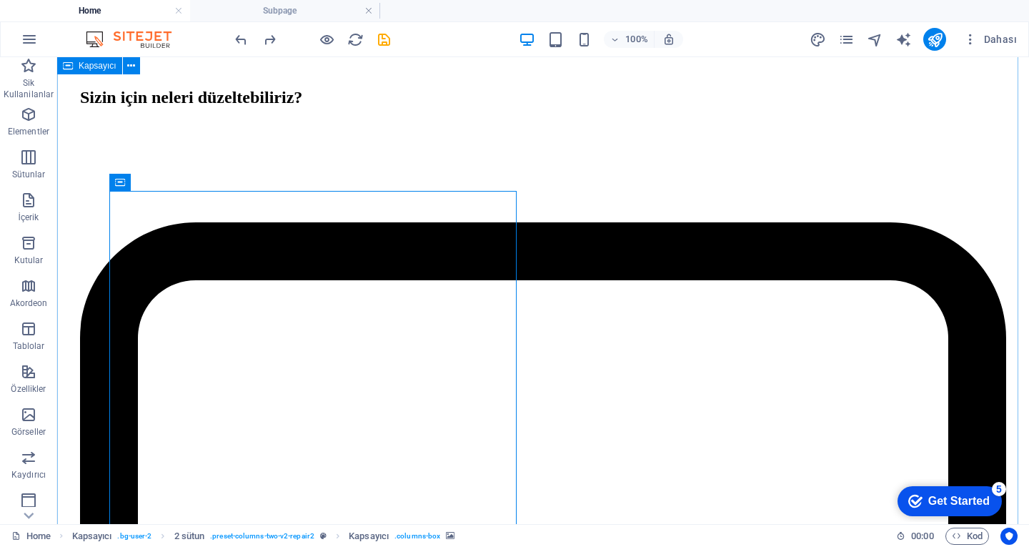
scroll to position [1643, 0]
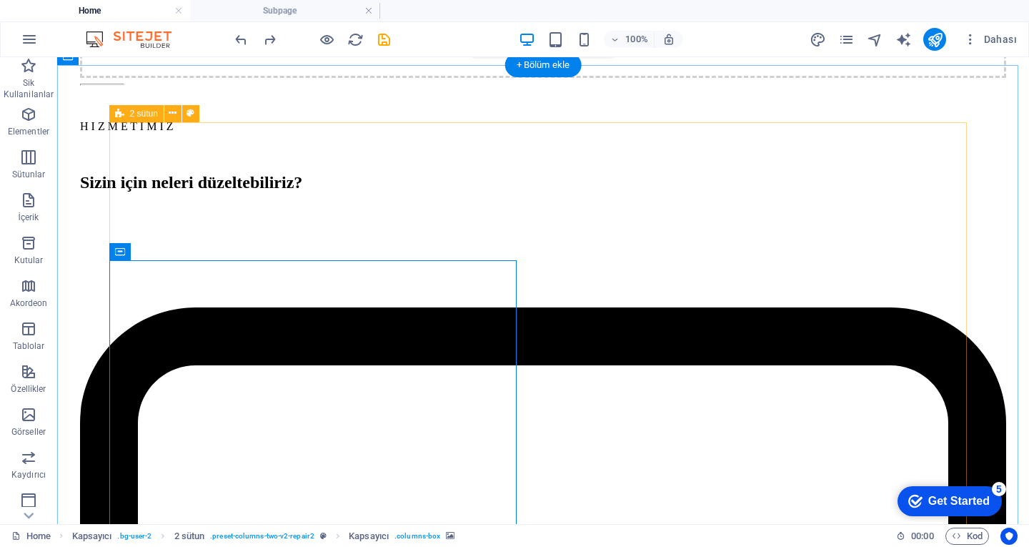
select select "px"
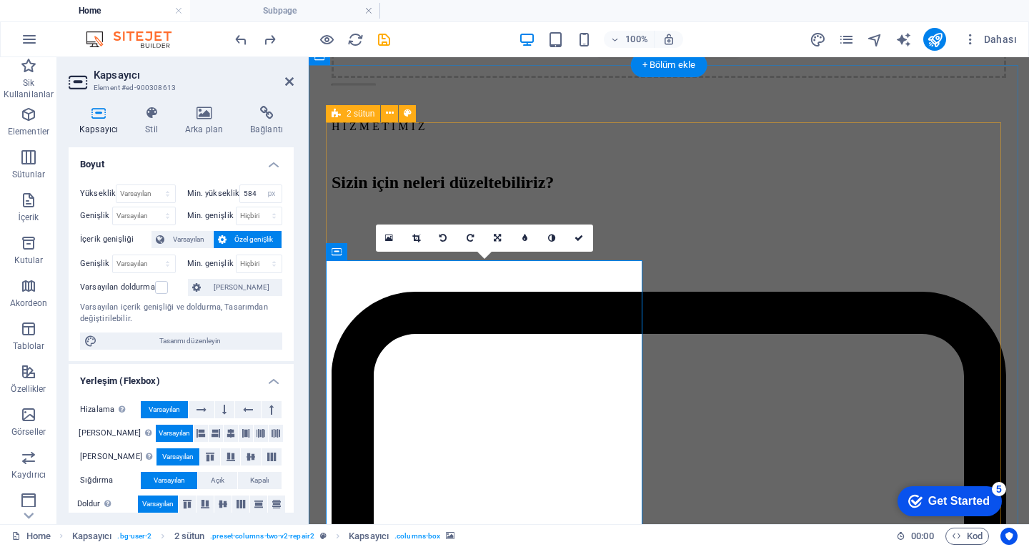
click at [379, 244] on link at bounding box center [389, 237] width 27 height 27
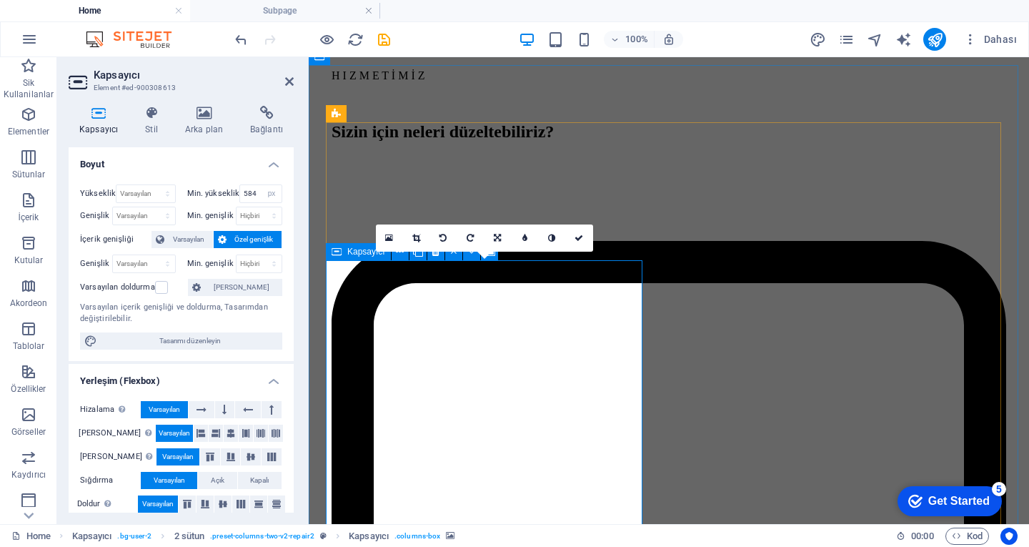
scroll to position [1786, 0]
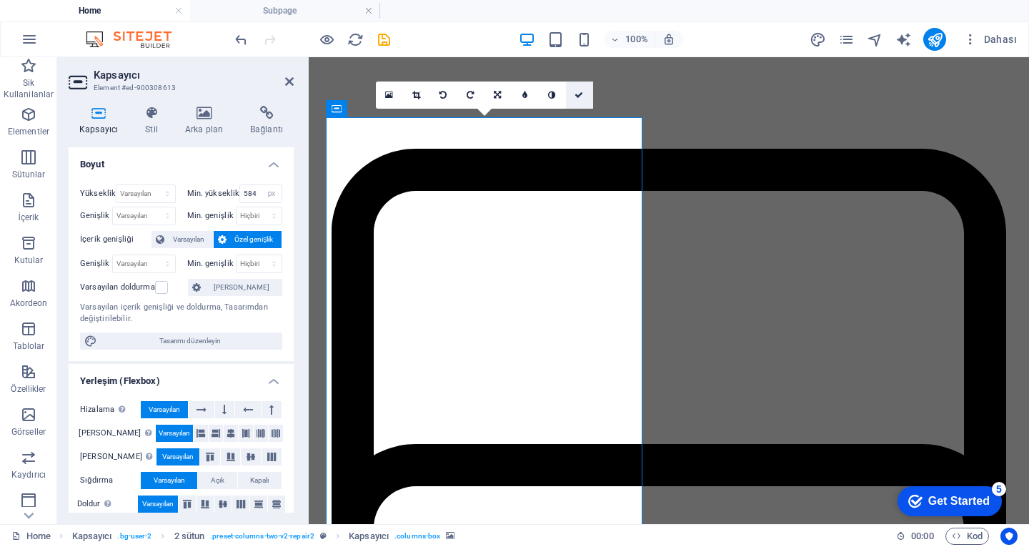
click at [574, 89] on link at bounding box center [579, 94] width 27 height 27
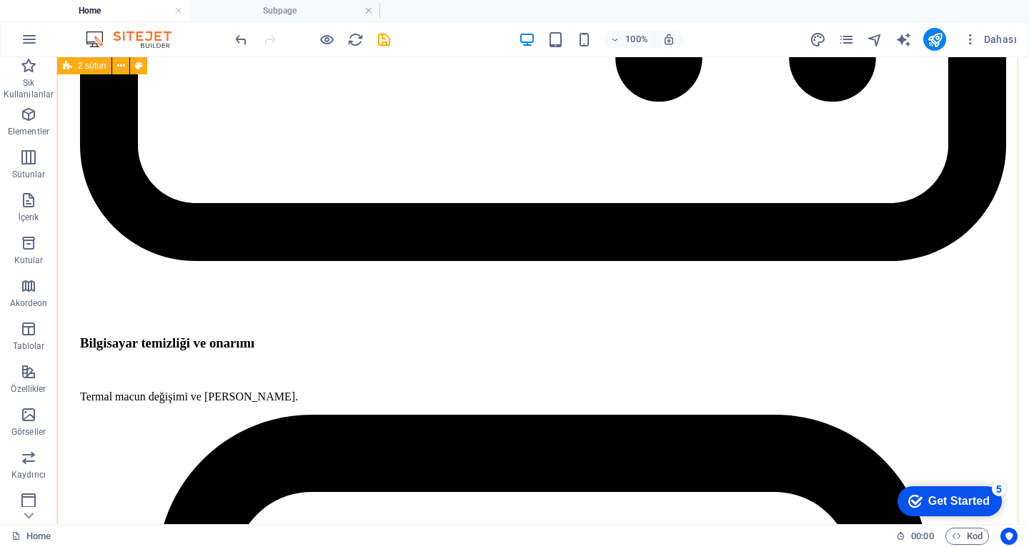
scroll to position [2287, 0]
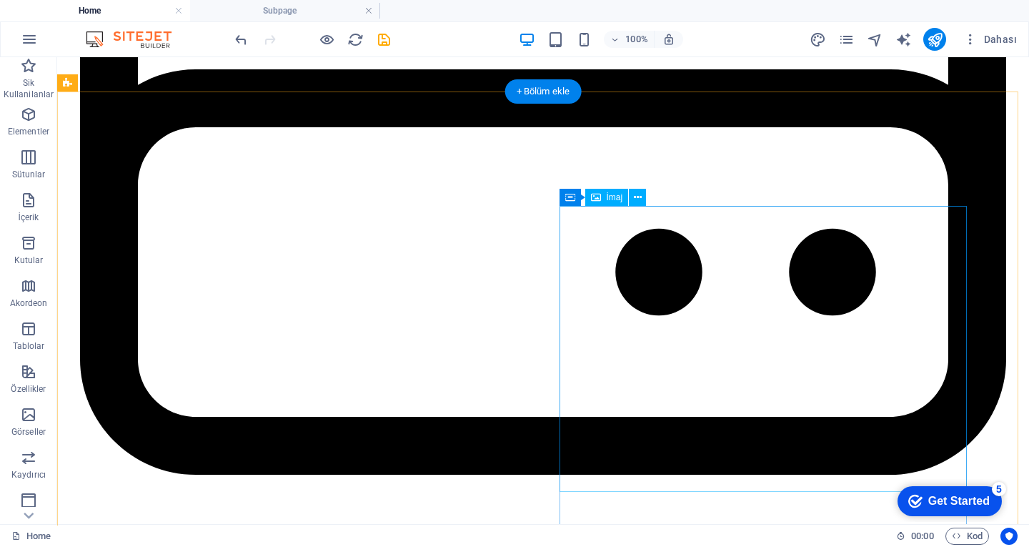
select select "%"
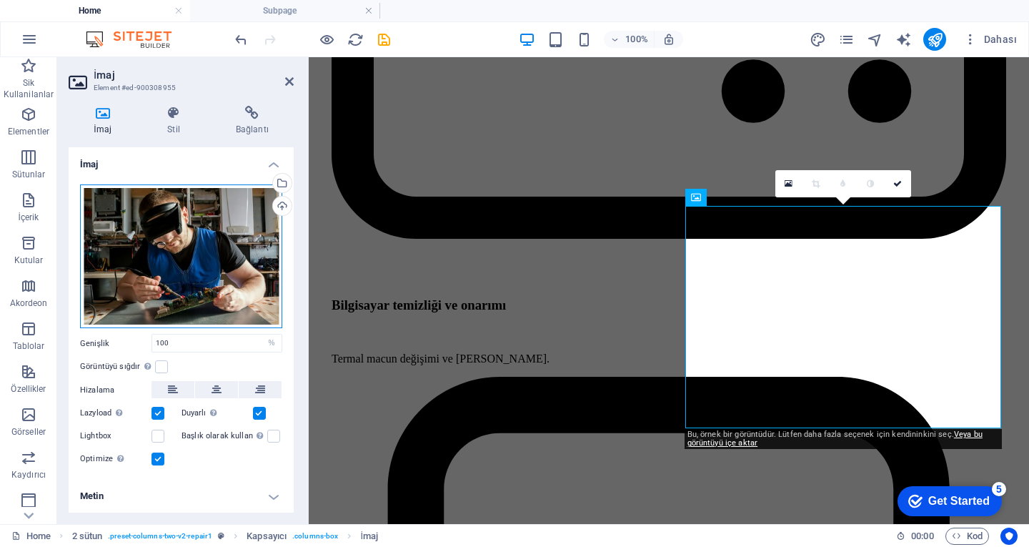
click at [219, 214] on div "Dosyaları buraya sürükleyin, dosyaları seçmek için tıklayın veya Dosyalardan ya…" at bounding box center [181, 256] width 202 height 144
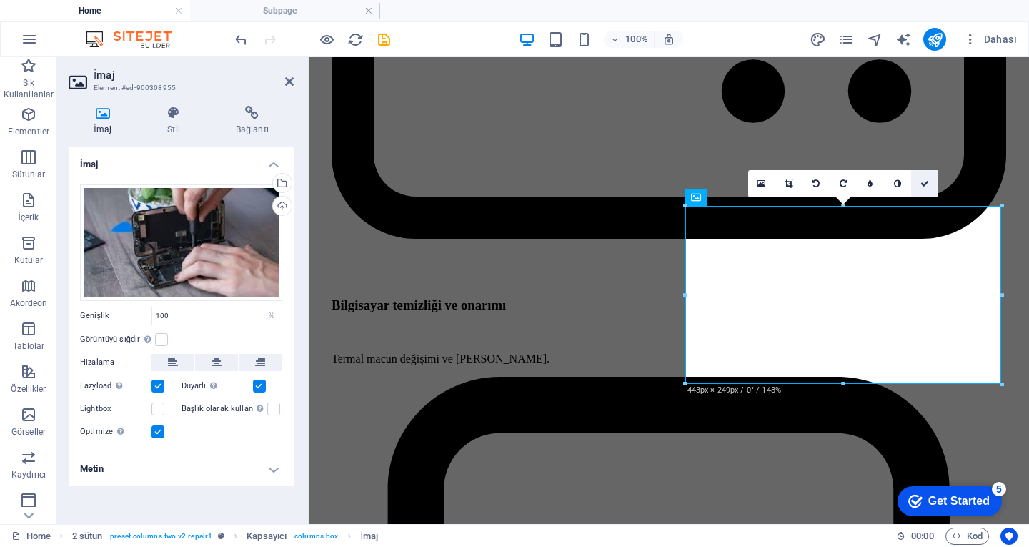
click at [920, 184] on icon at bounding box center [924, 183] width 9 height 9
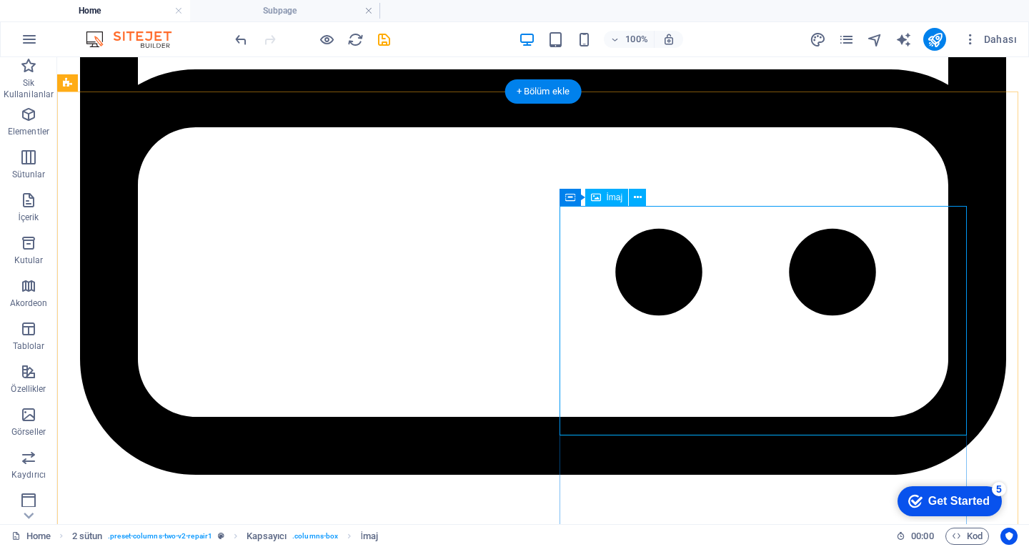
select select "%"
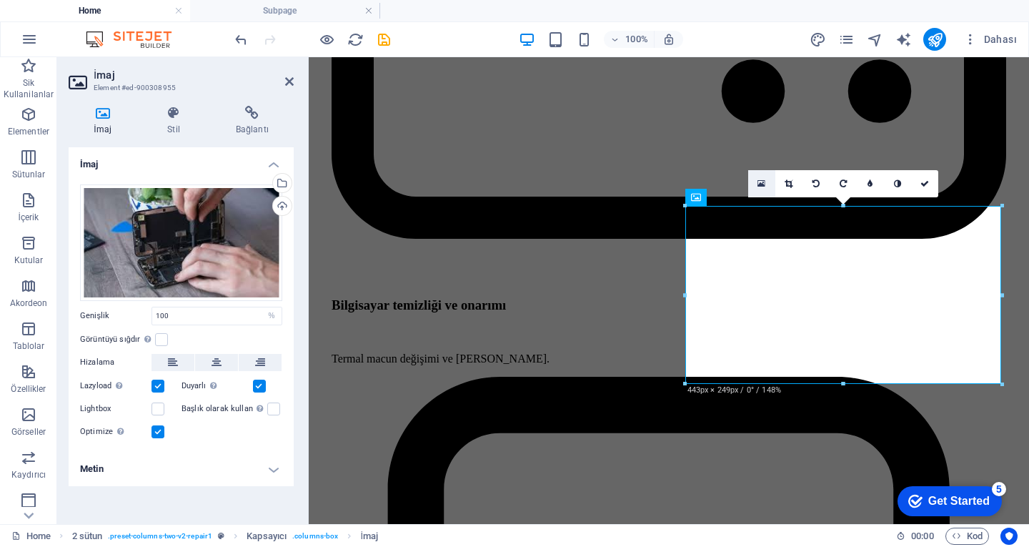
click at [761, 183] on icon at bounding box center [761, 184] width 8 height 10
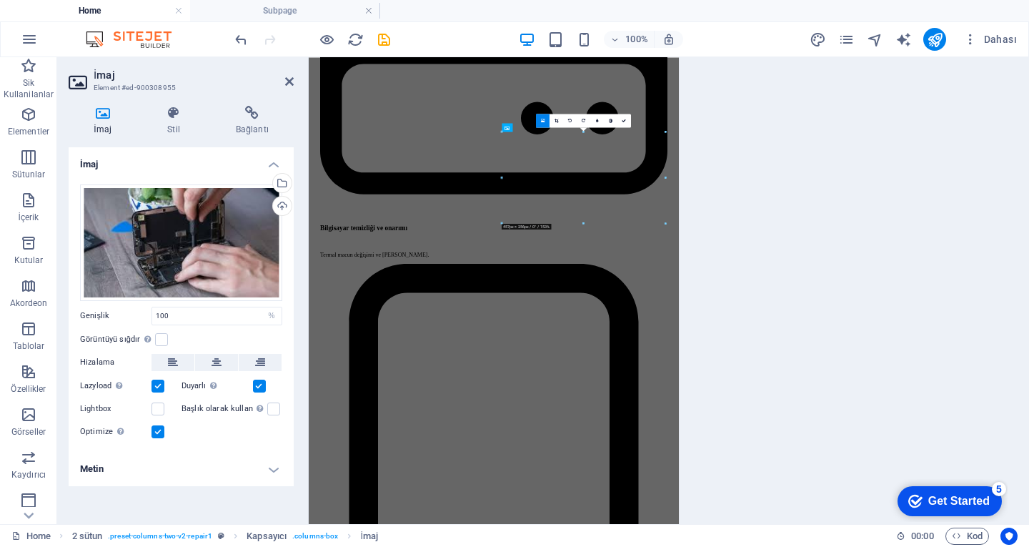
scroll to position [2727, 0]
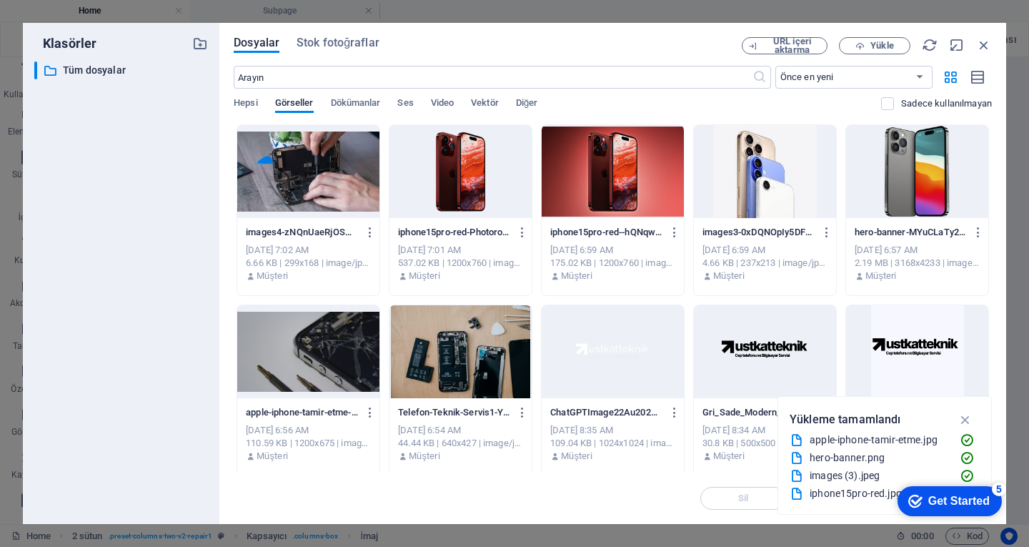
click at [474, 348] on div at bounding box center [460, 351] width 142 height 93
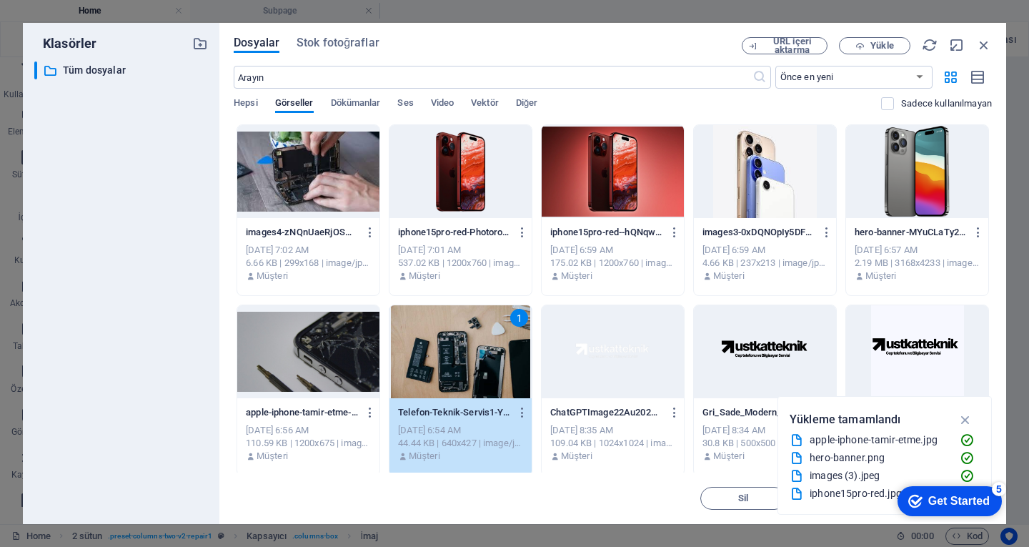
click at [474, 348] on div "1" at bounding box center [460, 351] width 142 height 93
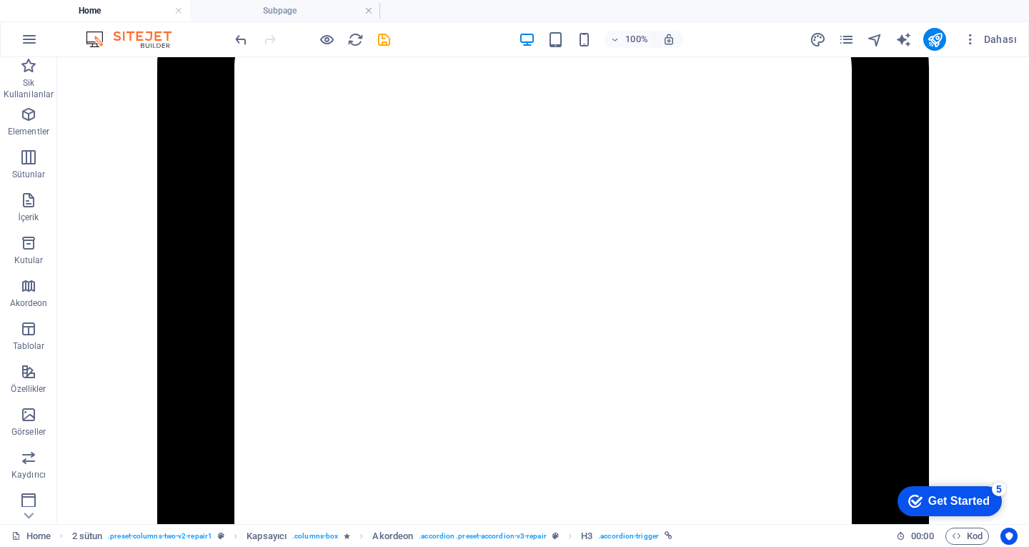
scroll to position [3215, 0]
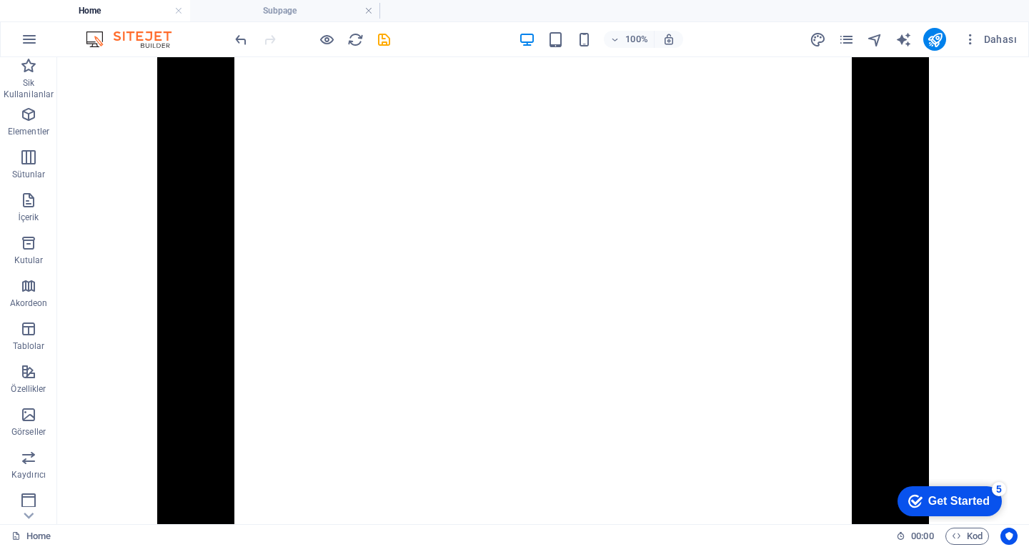
select select "px"
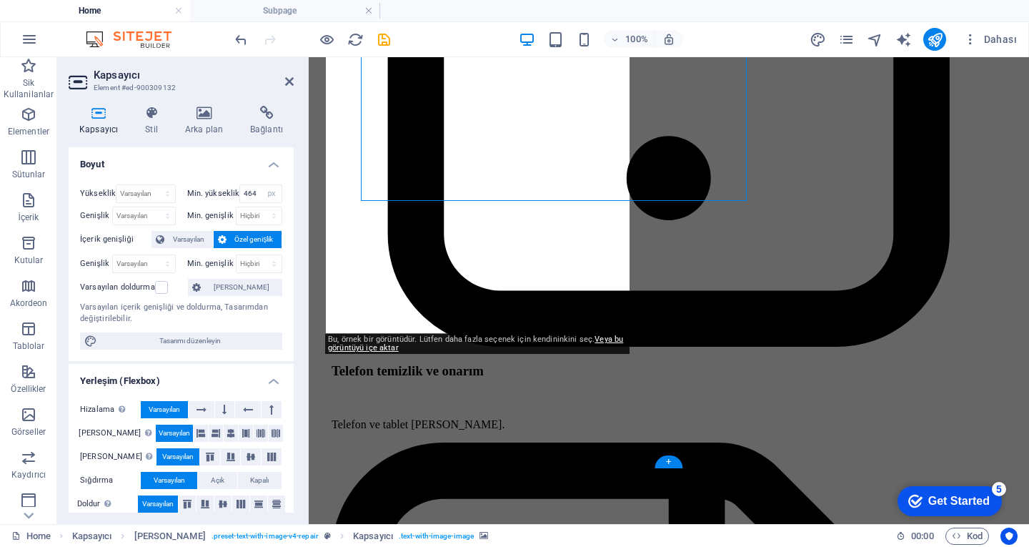
scroll to position [3348, 0]
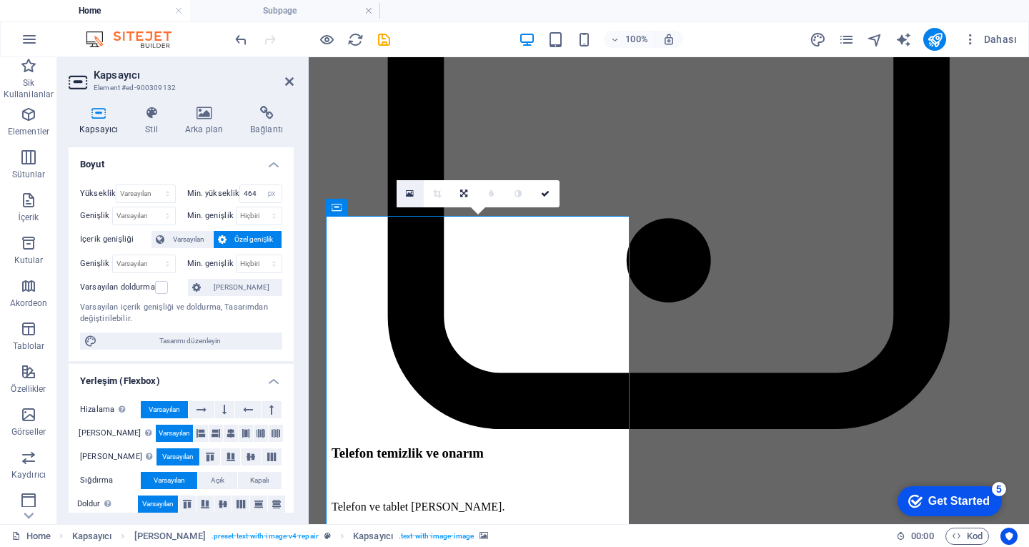
click at [409, 195] on icon at bounding box center [410, 194] width 8 height 10
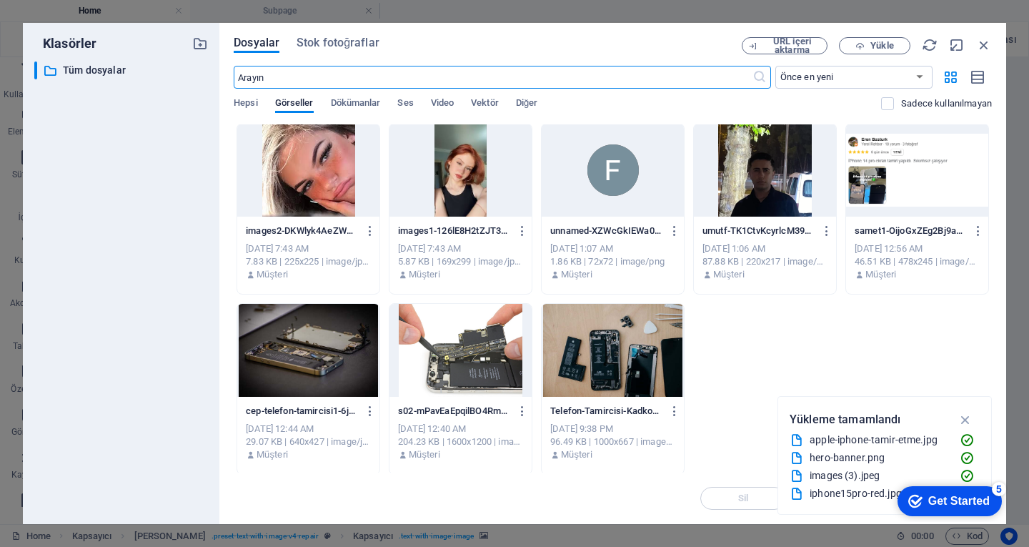
scroll to position [364, 0]
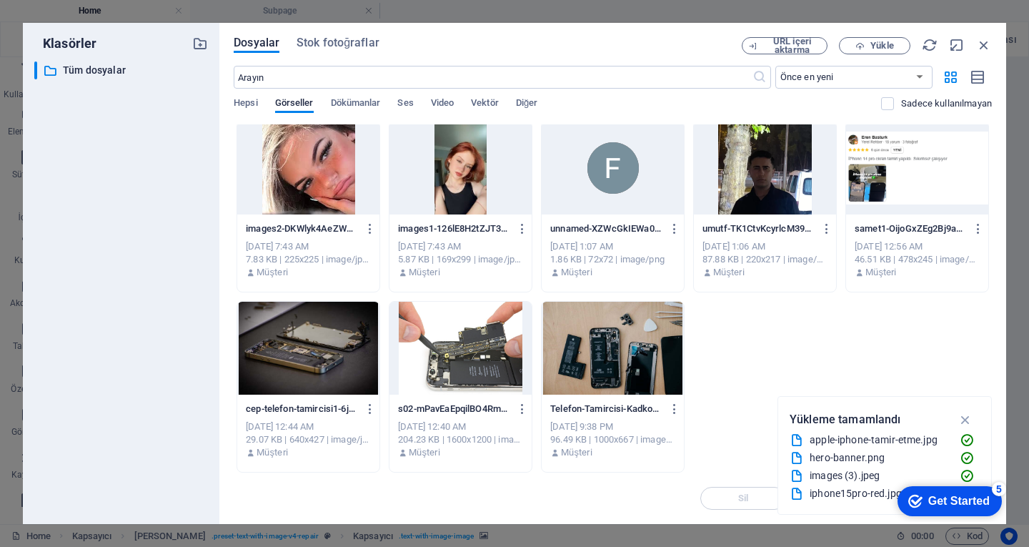
click at [604, 171] on div at bounding box center [613, 167] width 142 height 93
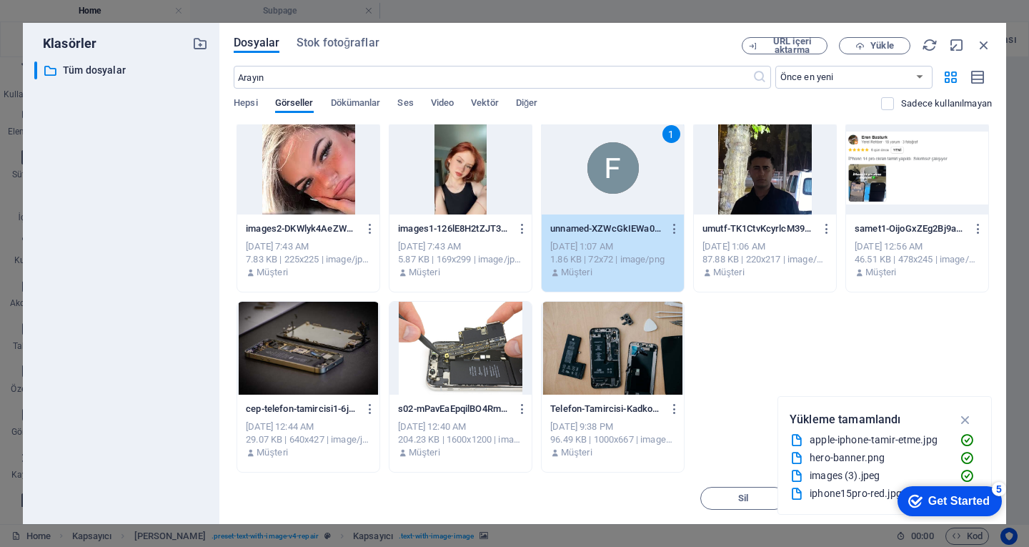
click at [607, 179] on div "1" at bounding box center [613, 167] width 142 height 93
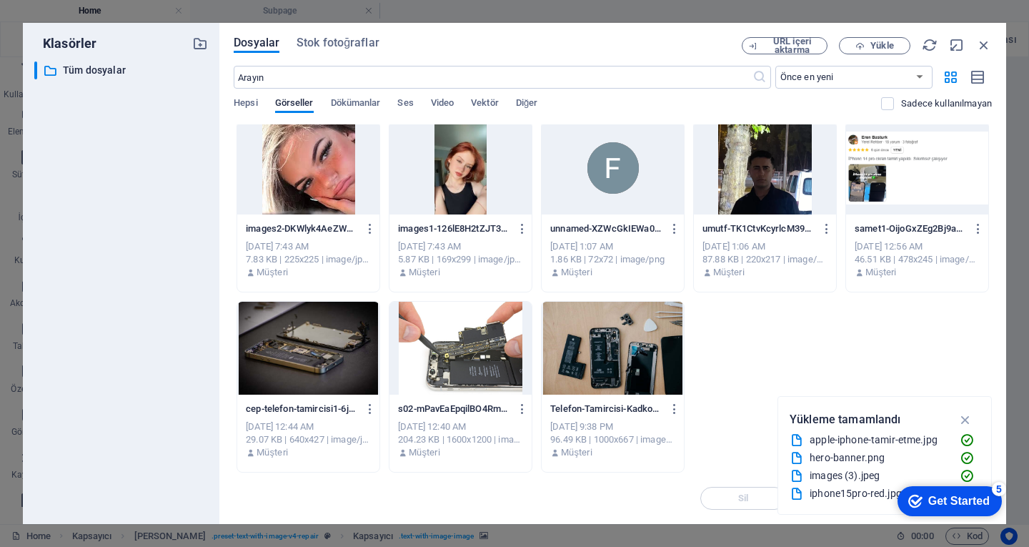
drag, startPoint x: 607, startPoint y: 179, endPoint x: 298, endPoint y: 124, distance: 313.5
click at [607, 179] on div at bounding box center [613, 167] width 142 height 93
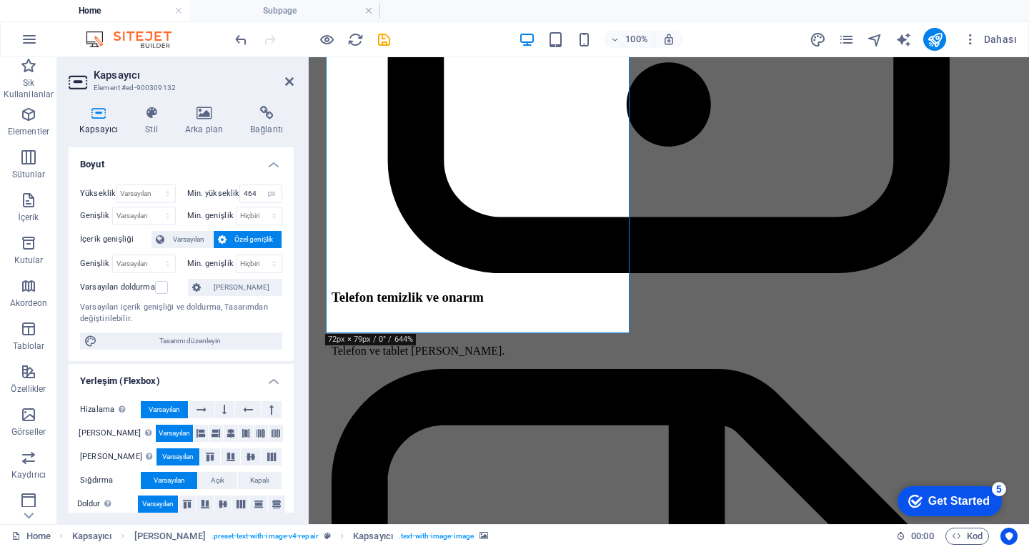
scroll to position [3205, 0]
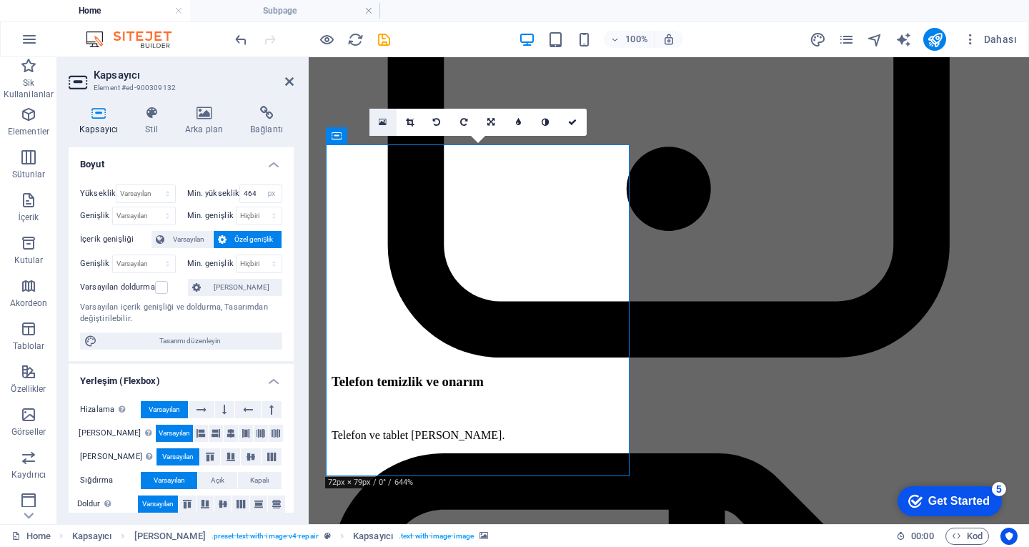
click at [378, 119] on link at bounding box center [382, 122] width 27 height 27
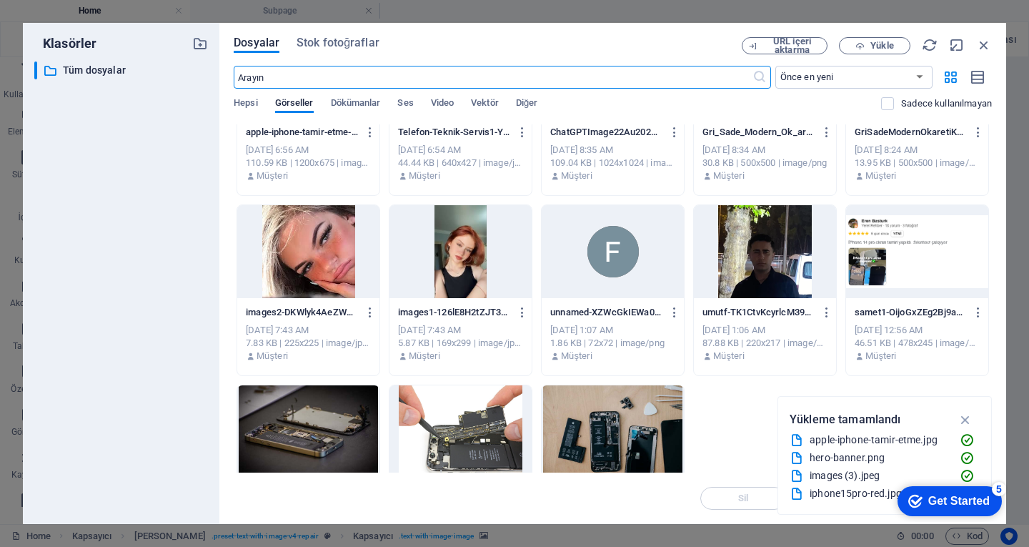
scroll to position [364, 0]
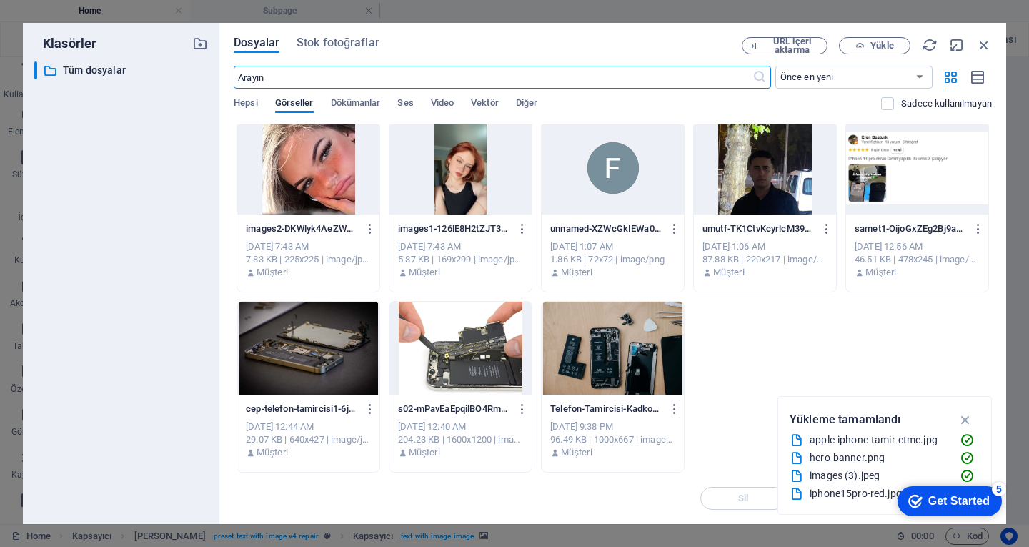
click at [757, 159] on div at bounding box center [765, 167] width 142 height 93
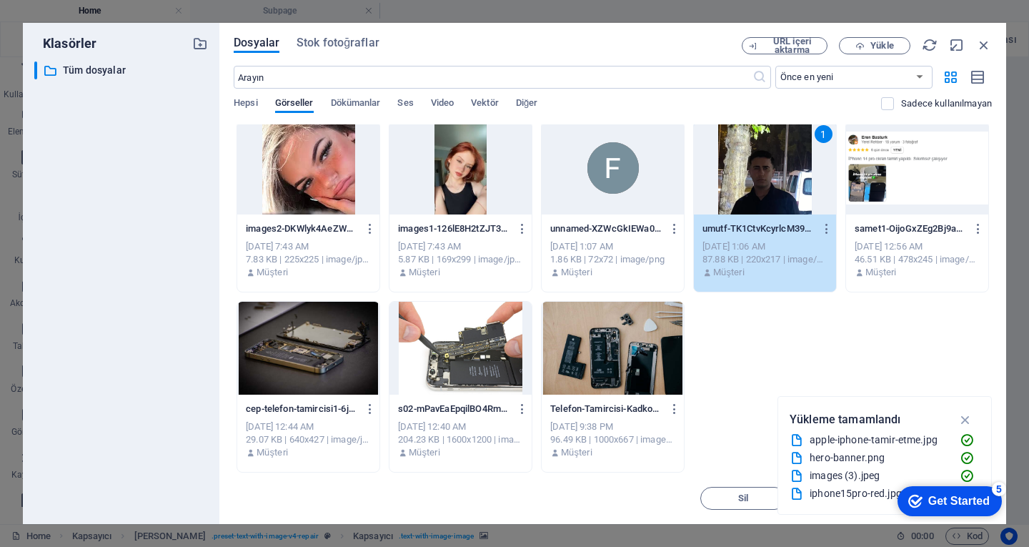
click at [757, 159] on div "1" at bounding box center [765, 167] width 142 height 93
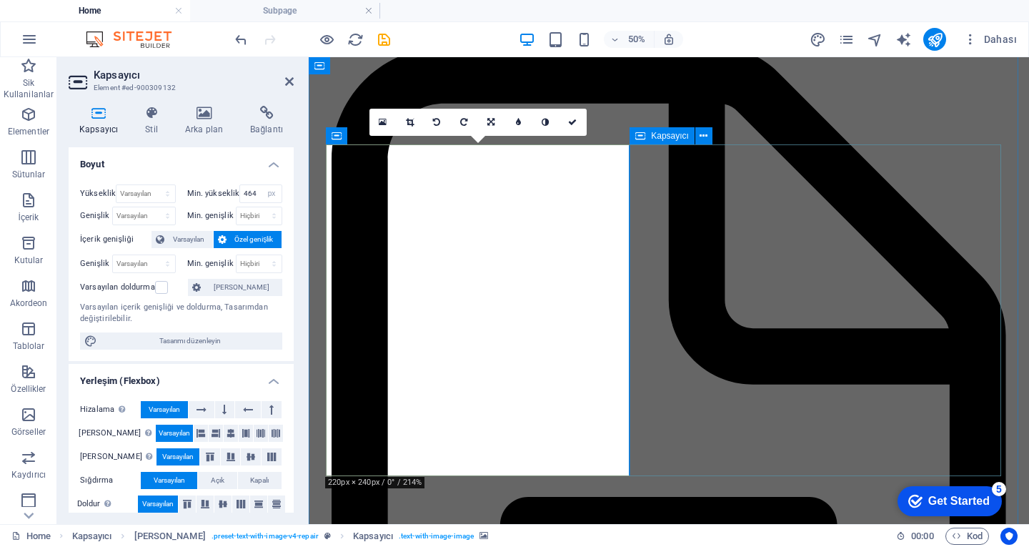
scroll to position [3205, 0]
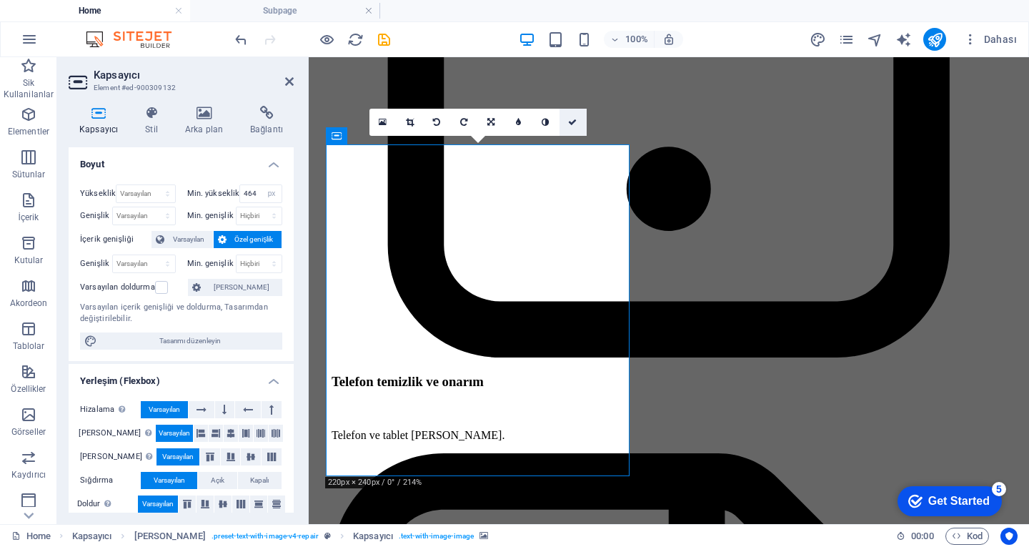
click at [564, 121] on link at bounding box center [572, 122] width 27 height 27
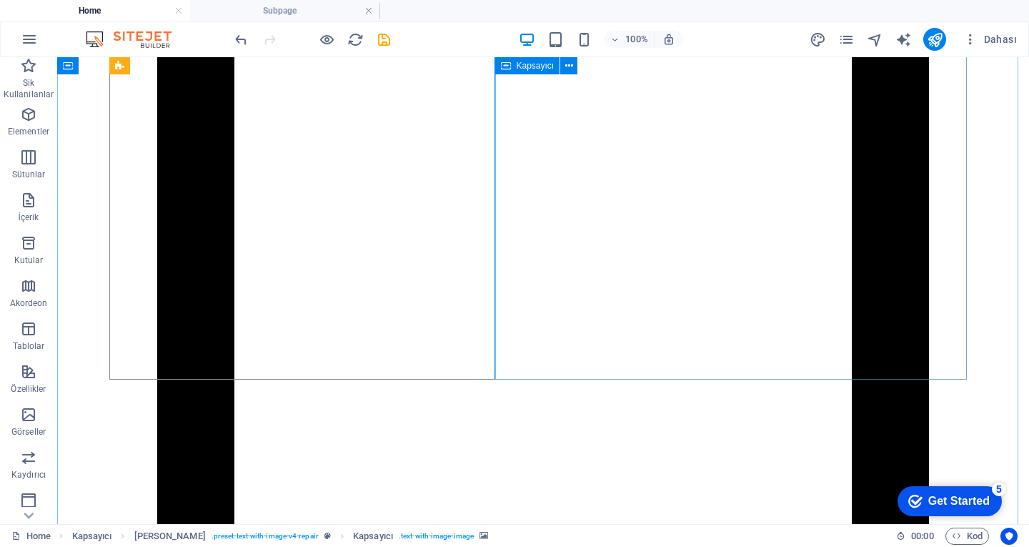
scroll to position [3033, 0]
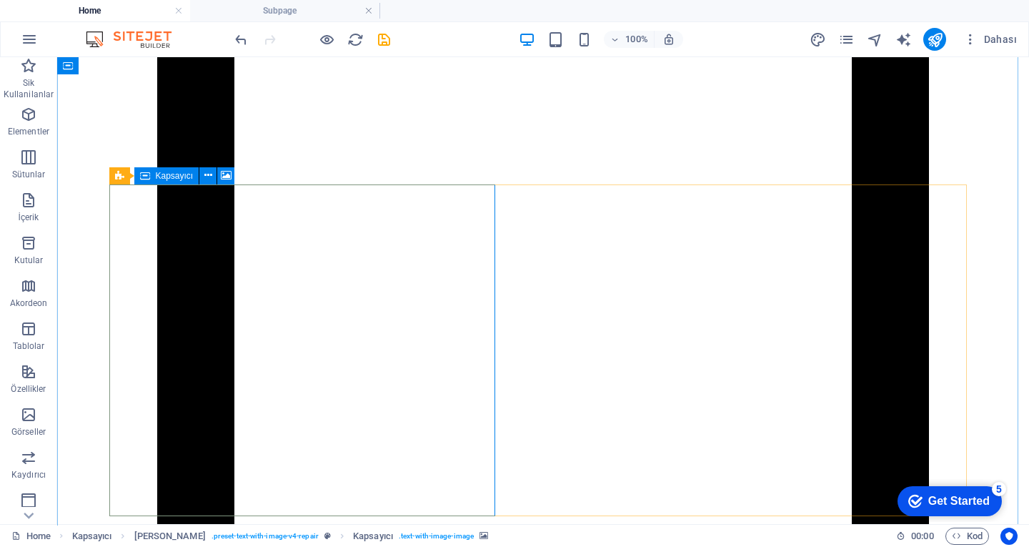
select select "px"
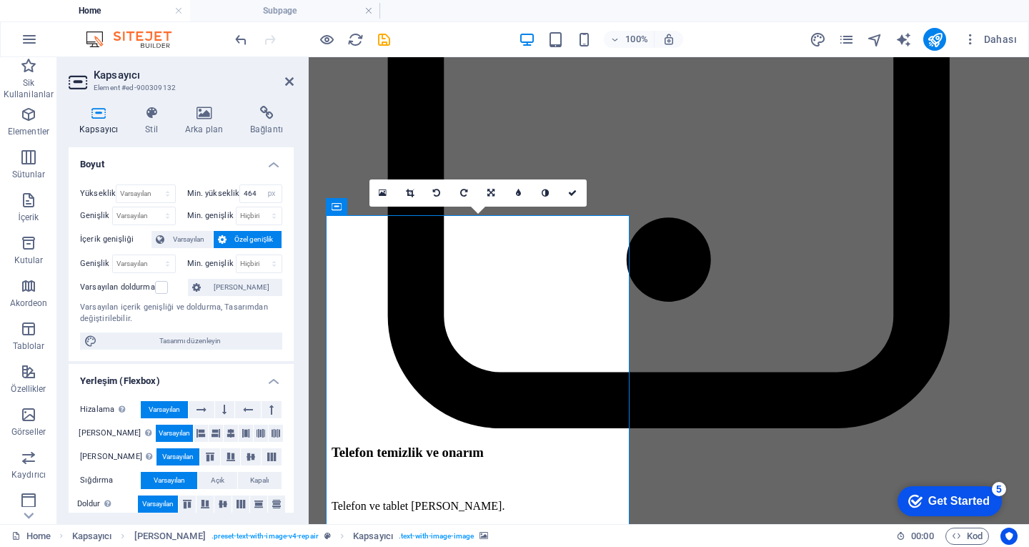
click at [385, 189] on icon at bounding box center [383, 193] width 8 height 10
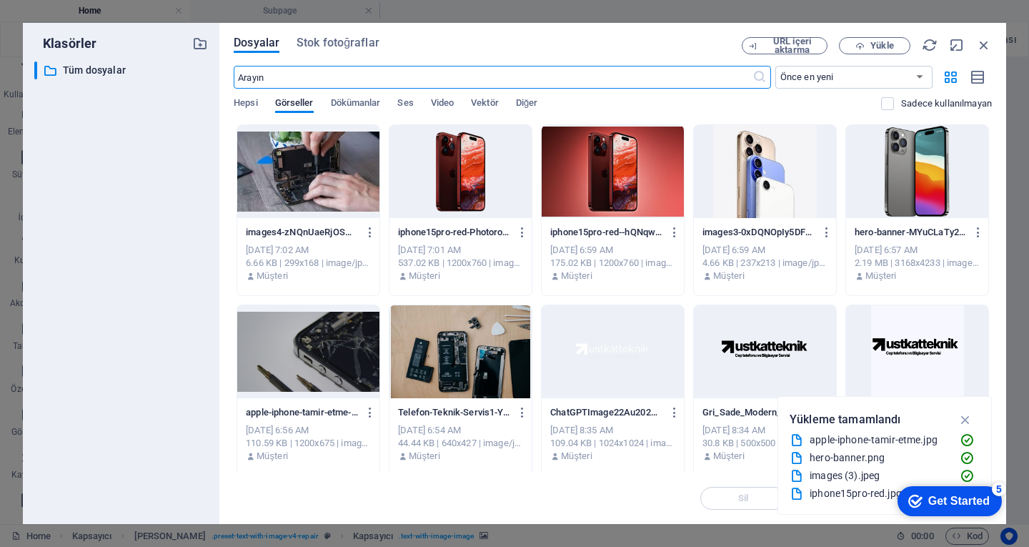
scroll to position [3539, 0]
click at [870, 44] on span "Yükle" at bounding box center [874, 45] width 59 height 9
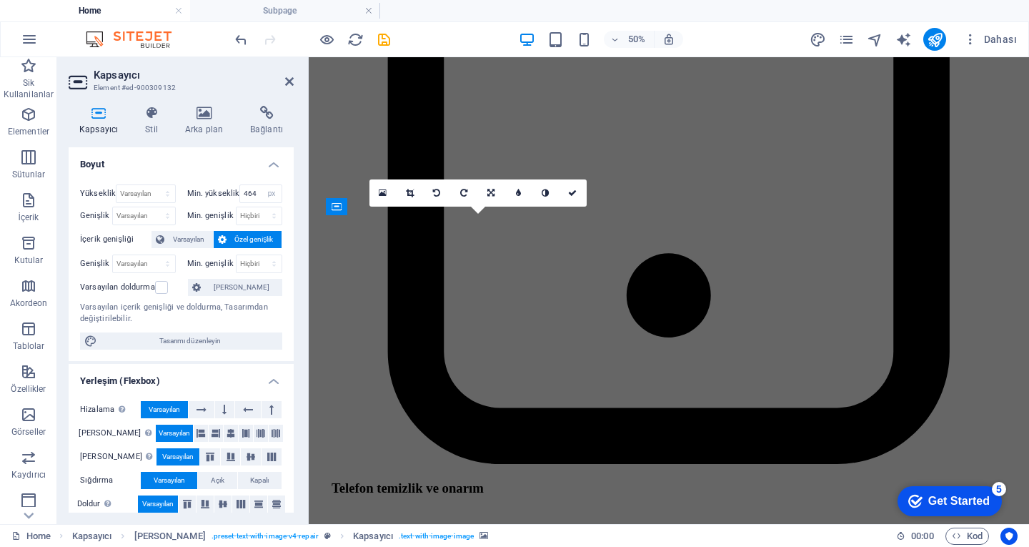
scroll to position [3134, 0]
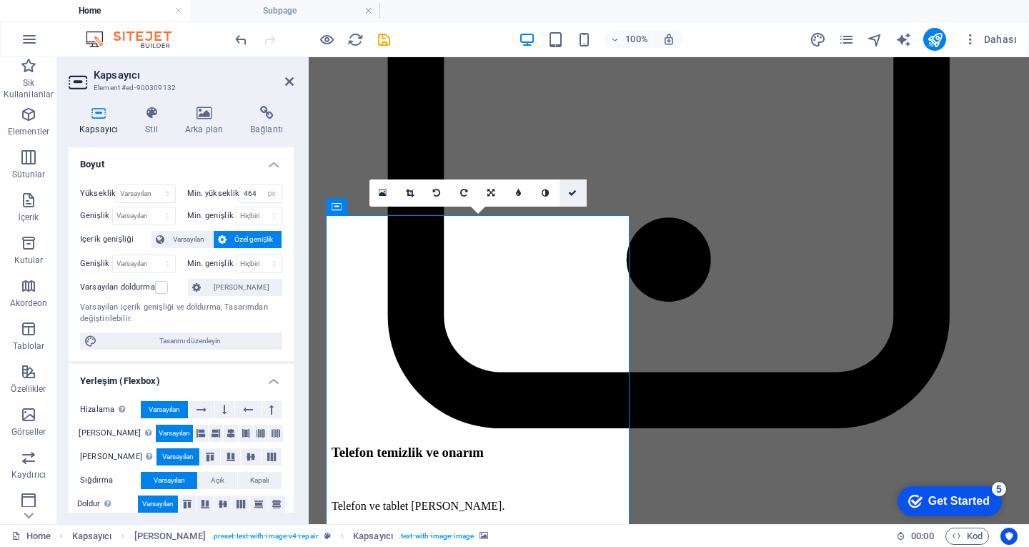
drag, startPoint x: 574, startPoint y: 194, endPoint x: 527, endPoint y: 166, distance: 54.5
click at [574, 194] on icon at bounding box center [572, 193] width 9 height 9
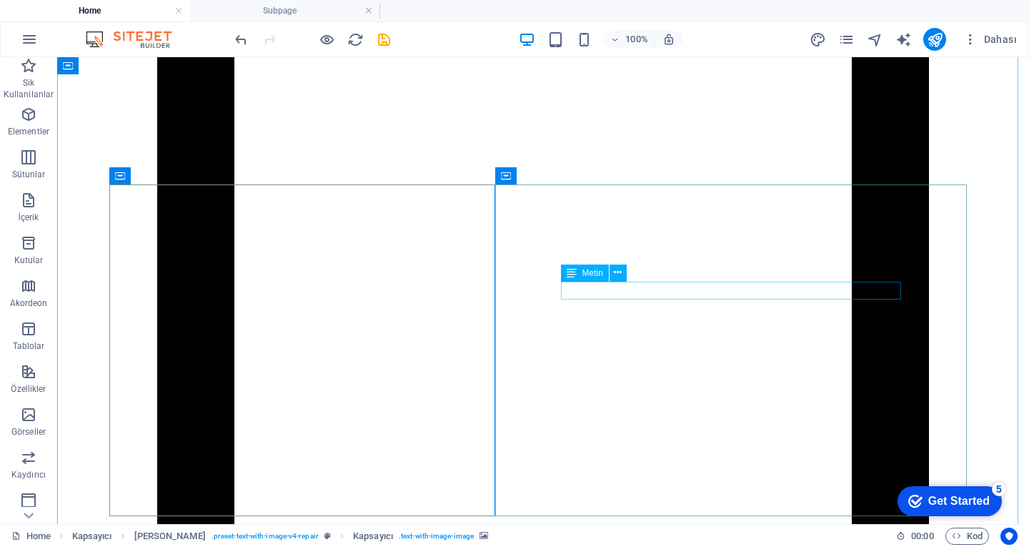
scroll to position [3247, 0]
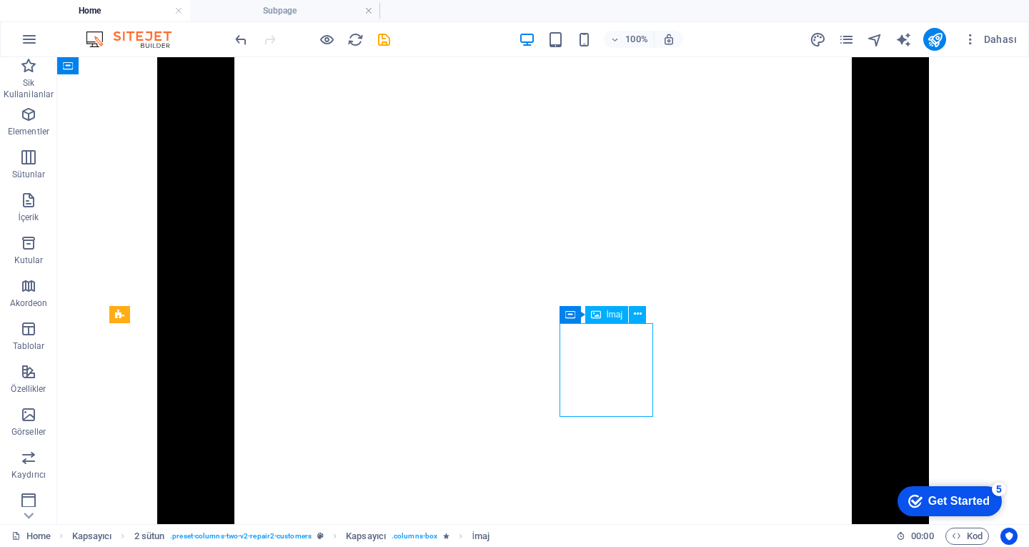
select select "px"
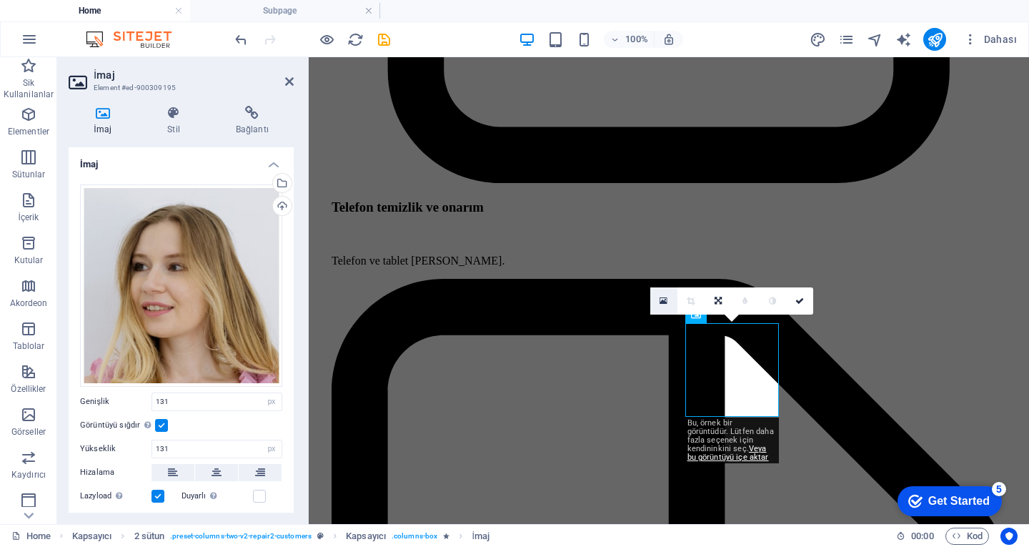
click at [666, 299] on icon at bounding box center [664, 301] width 8 height 10
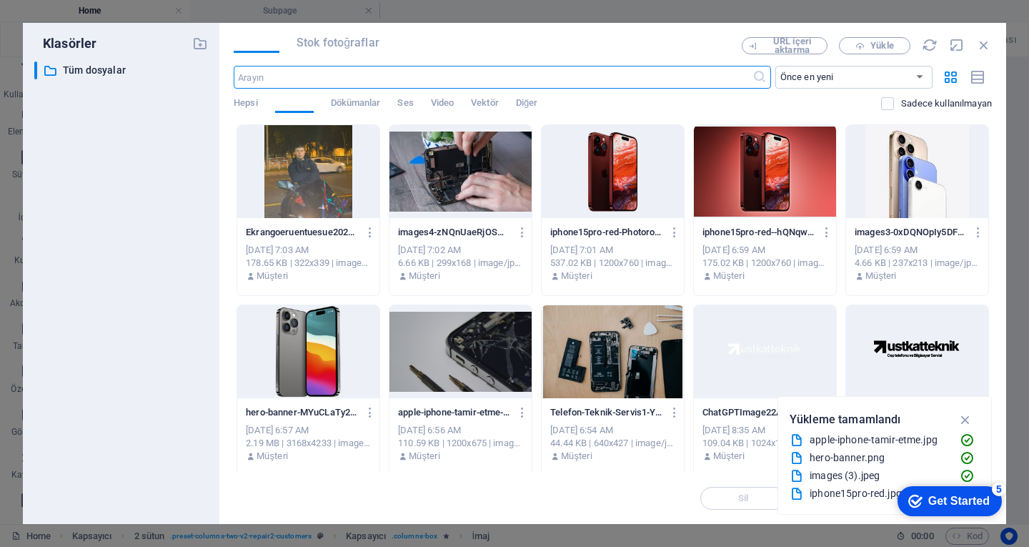
scroll to position [3785, 0]
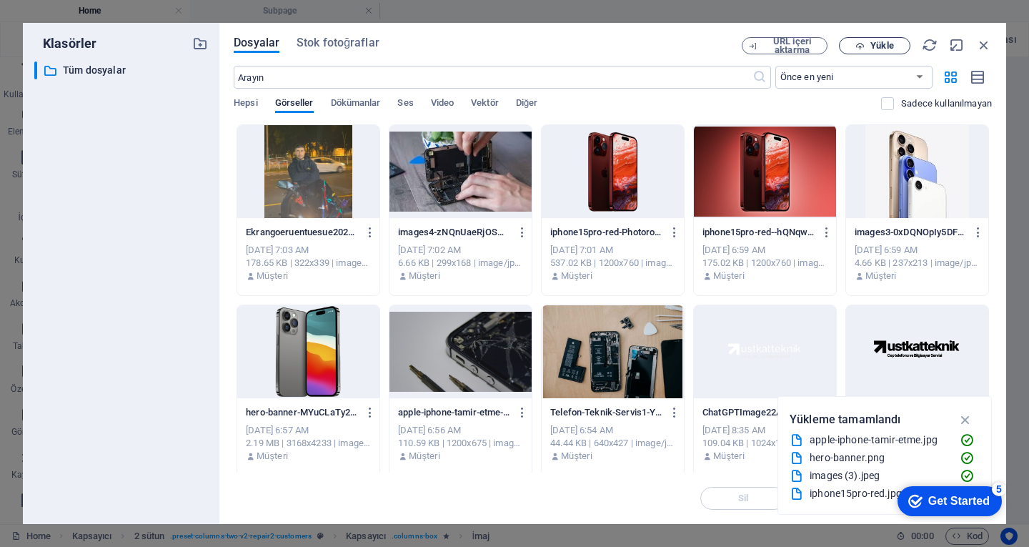
click at [862, 46] on icon "button" at bounding box center [859, 45] width 9 height 9
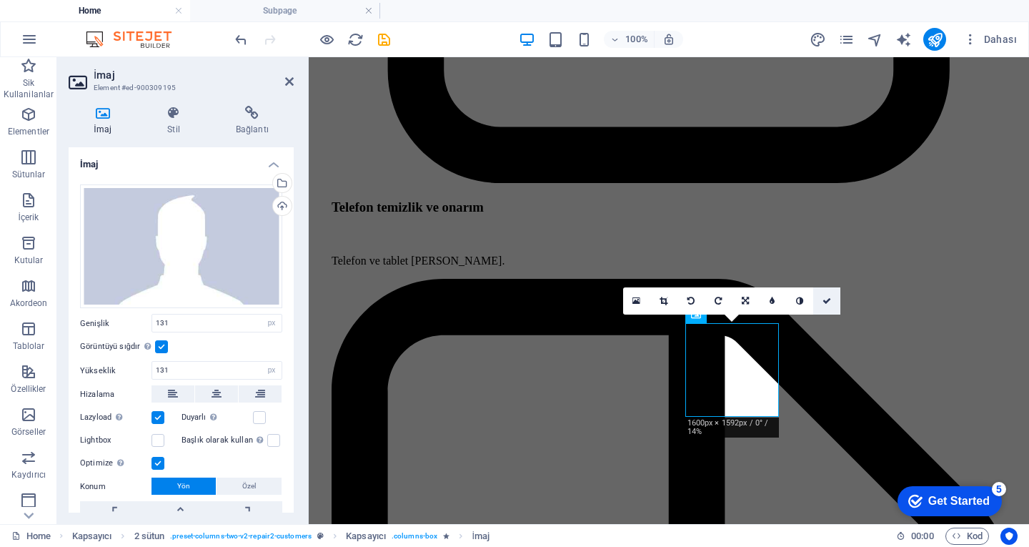
drag, startPoint x: 826, startPoint y: 294, endPoint x: 727, endPoint y: 283, distance: 99.2
click at [826, 294] on link at bounding box center [826, 300] width 27 height 27
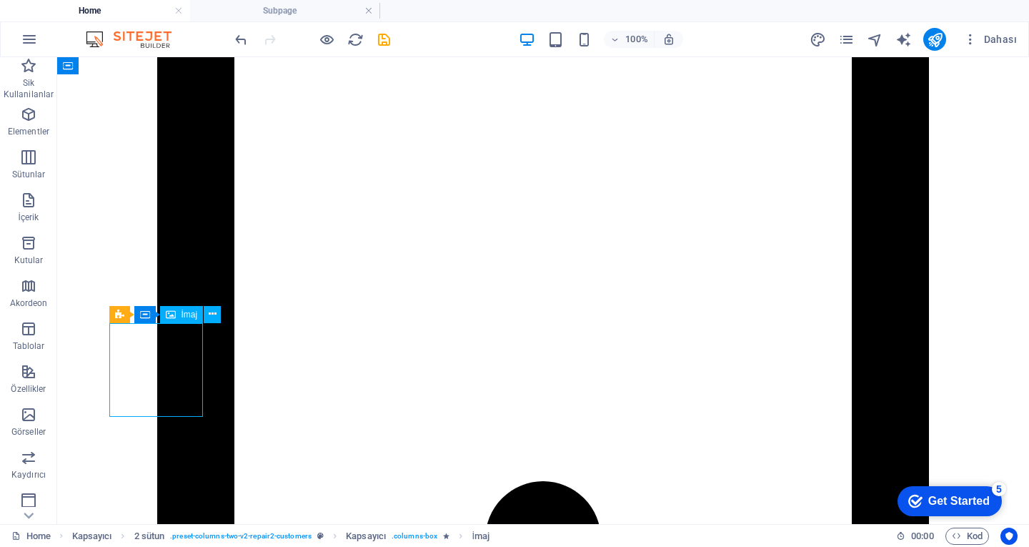
select select "px"
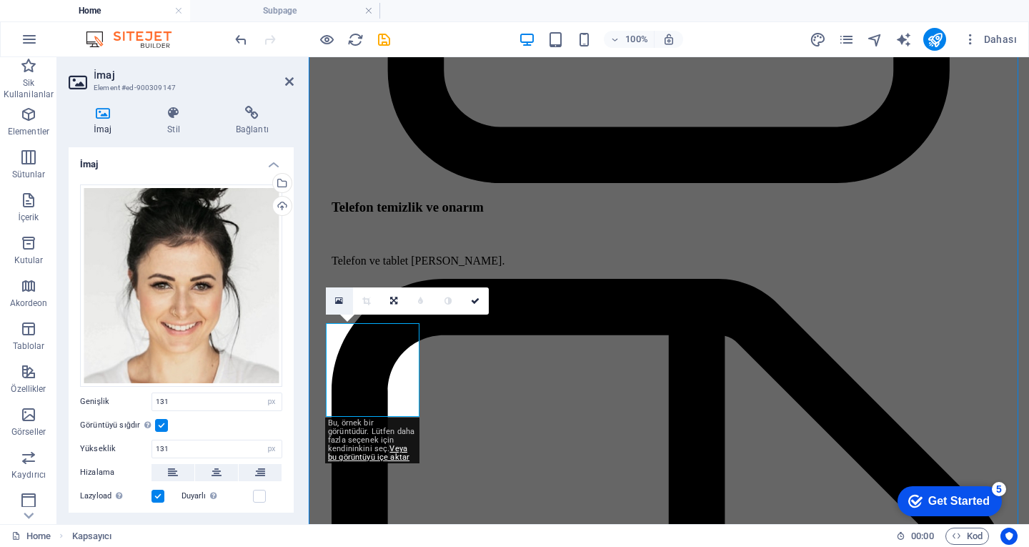
click at [335, 298] on icon at bounding box center [339, 301] width 8 height 10
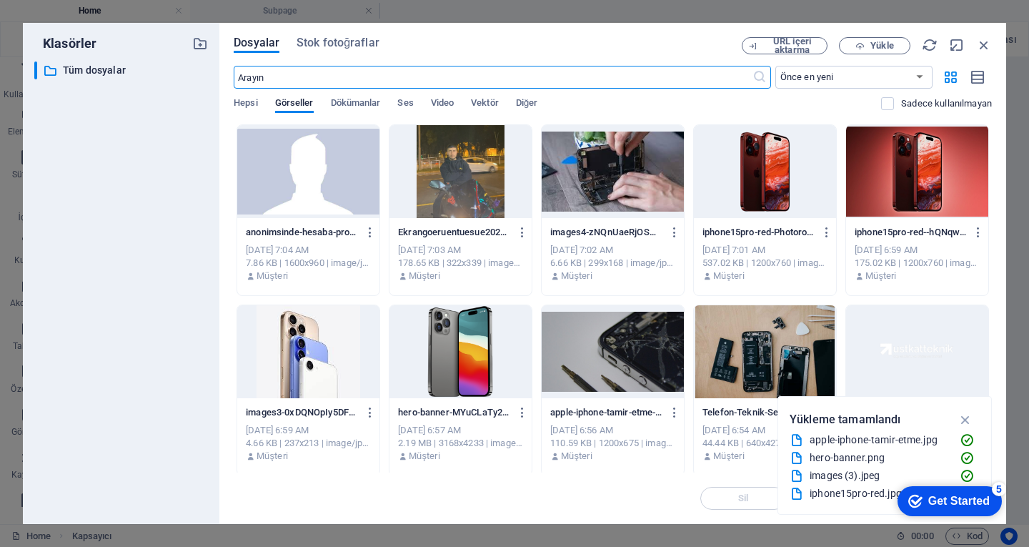
scroll to position [3439, 0]
click at [333, 163] on div at bounding box center [308, 171] width 142 height 93
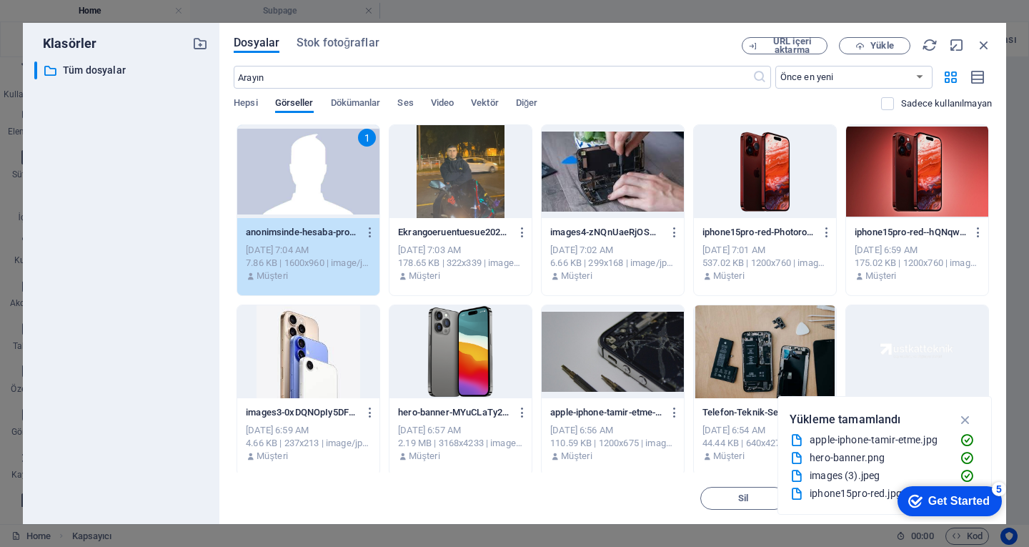
drag, startPoint x: 333, startPoint y: 163, endPoint x: 400, endPoint y: 227, distance: 92.5
click at [333, 163] on div "1" at bounding box center [308, 171] width 142 height 93
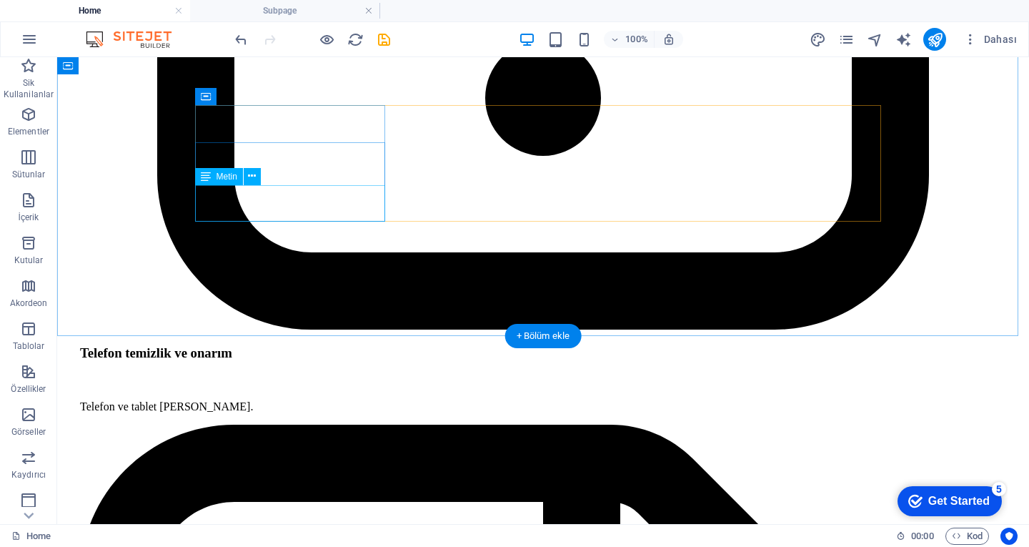
scroll to position [3818, 0]
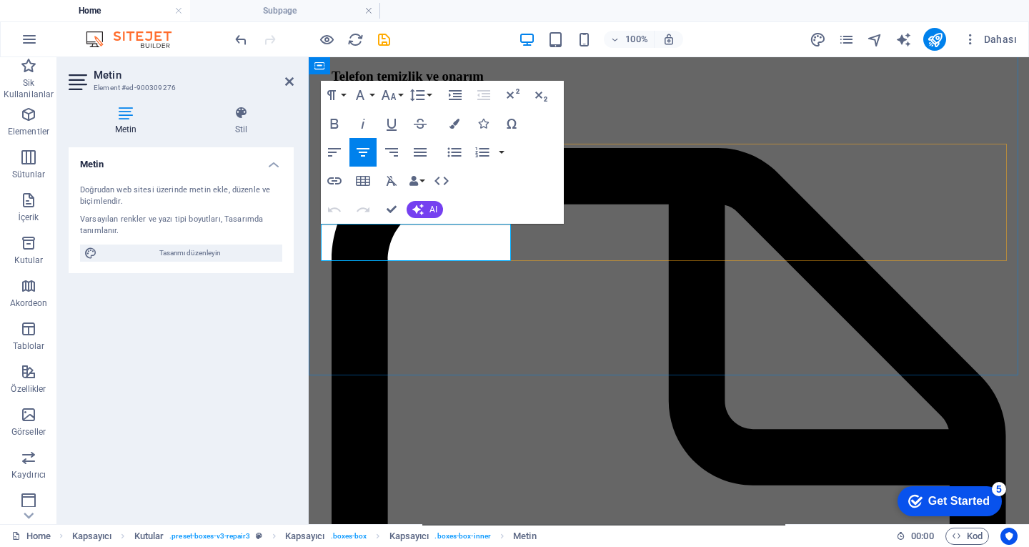
click at [469, 166] on button "Ordered List" at bounding box center [482, 152] width 27 height 29
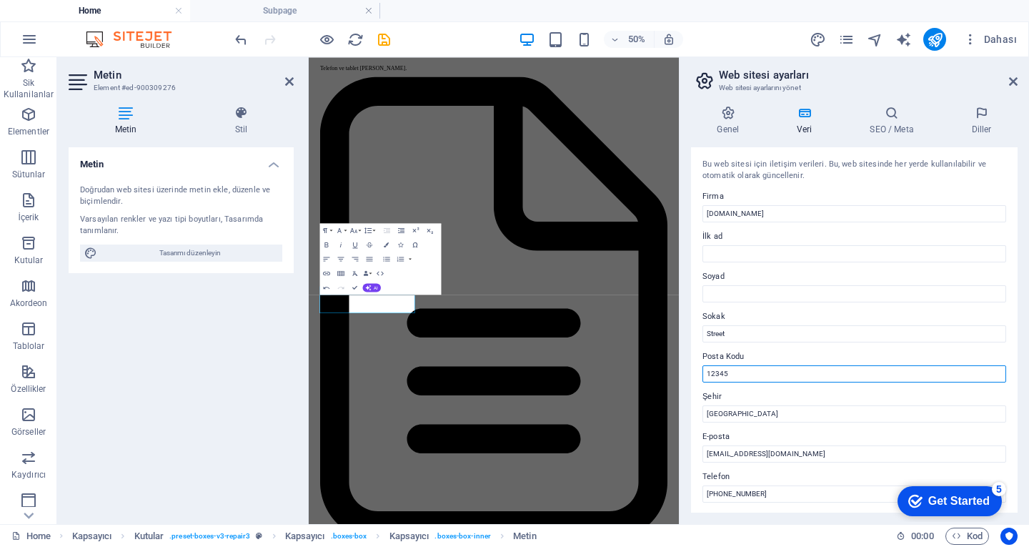
drag, startPoint x: 739, startPoint y: 377, endPoint x: 705, endPoint y: 379, distance: 33.7
click at [705, 379] on input "12345" at bounding box center [854, 373] width 304 height 17
type input "00007"
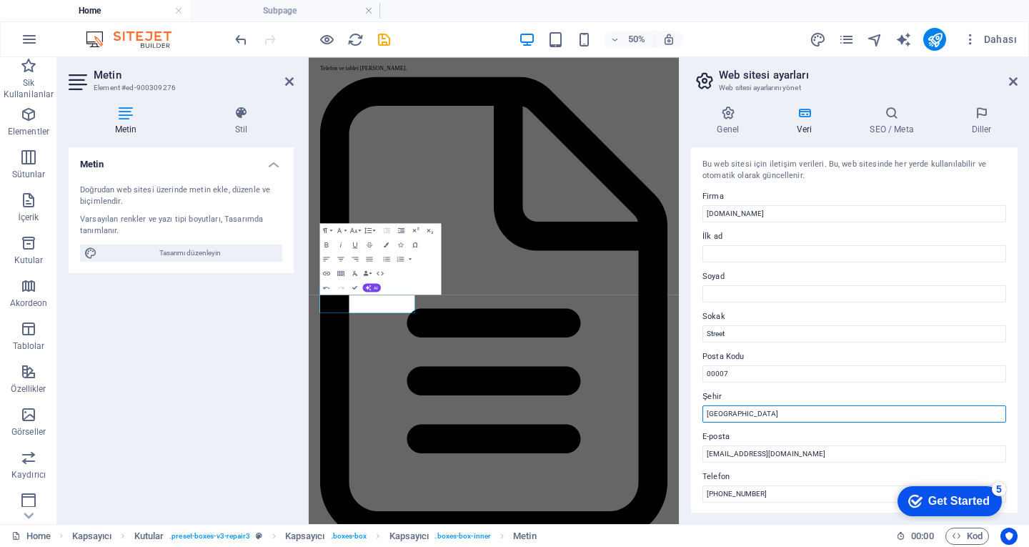
drag, startPoint x: 779, startPoint y: 412, endPoint x: 692, endPoint y: 421, distance: 87.7
click at [692, 421] on div "Bu web sitesi için iletişim verileri. Bu, web sitesinde her yerde kullanılabili…" at bounding box center [854, 329] width 327 height 365
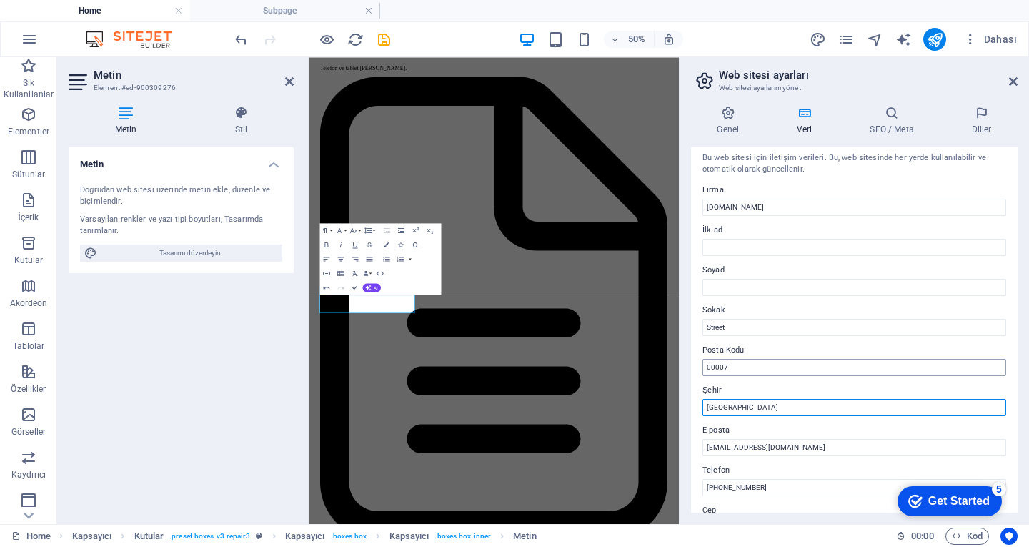
scroll to position [0, 0]
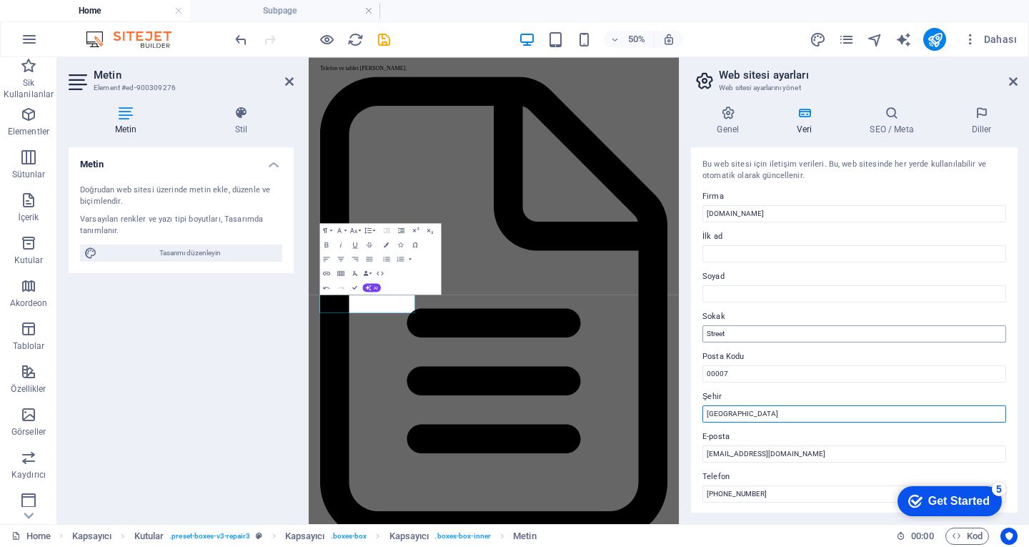
type input "[GEOGRAPHIC_DATA]"
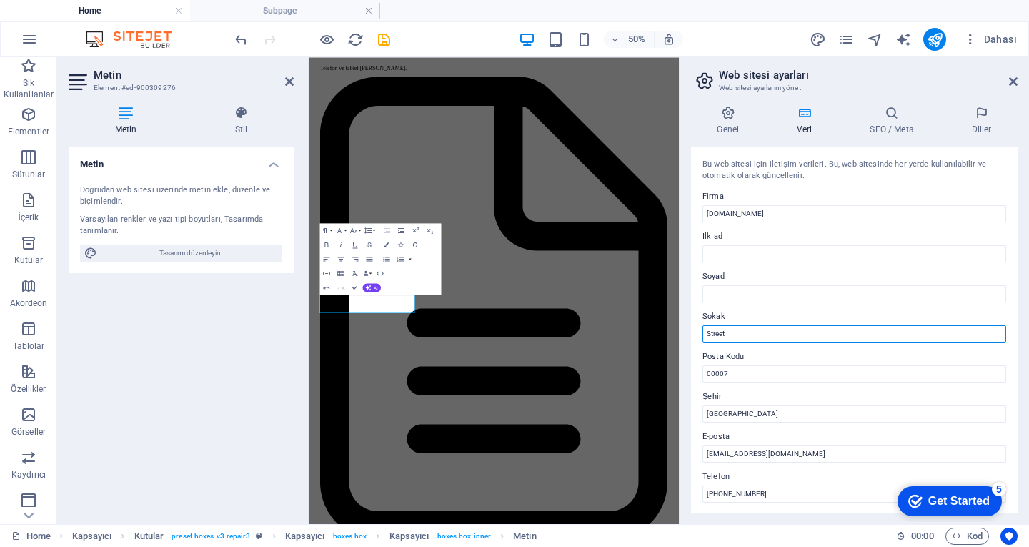
drag, startPoint x: 745, startPoint y: 332, endPoint x: 704, endPoint y: 337, distance: 41.0
click at [704, 337] on input "Street" at bounding box center [854, 333] width 304 height 17
drag, startPoint x: 350, startPoint y: 288, endPoint x: 360, endPoint y: 279, distance: 13.2
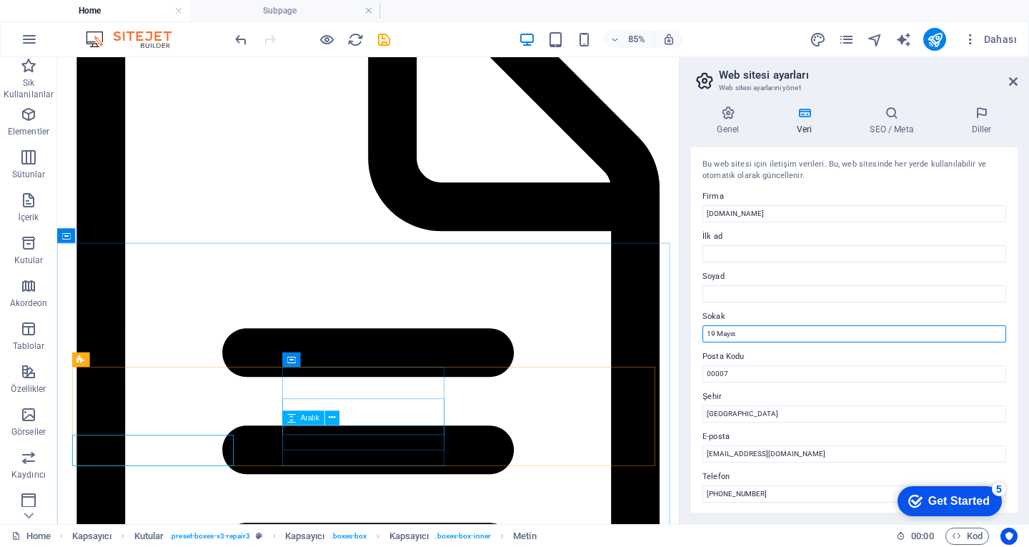
scroll to position [3846, 0]
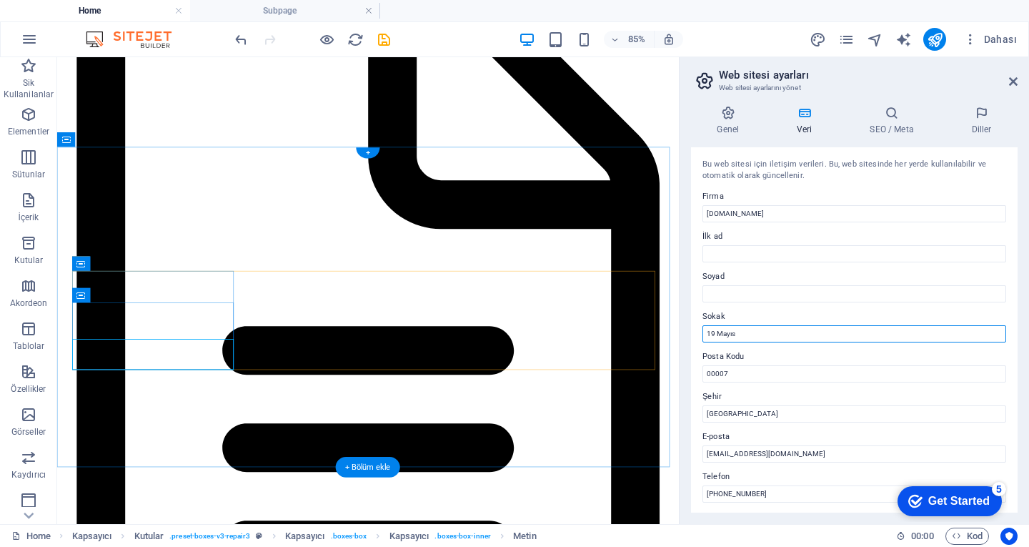
type input "19 Mayıs"
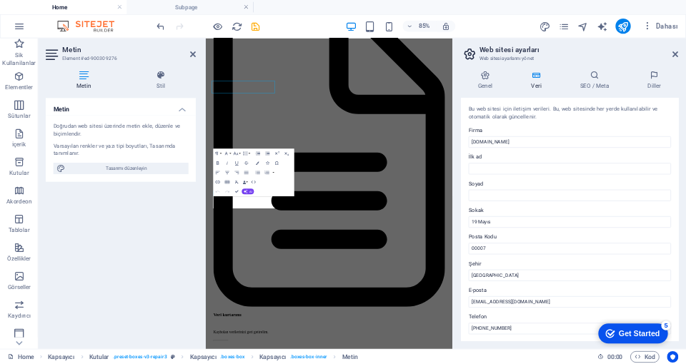
scroll to position [4049, 0]
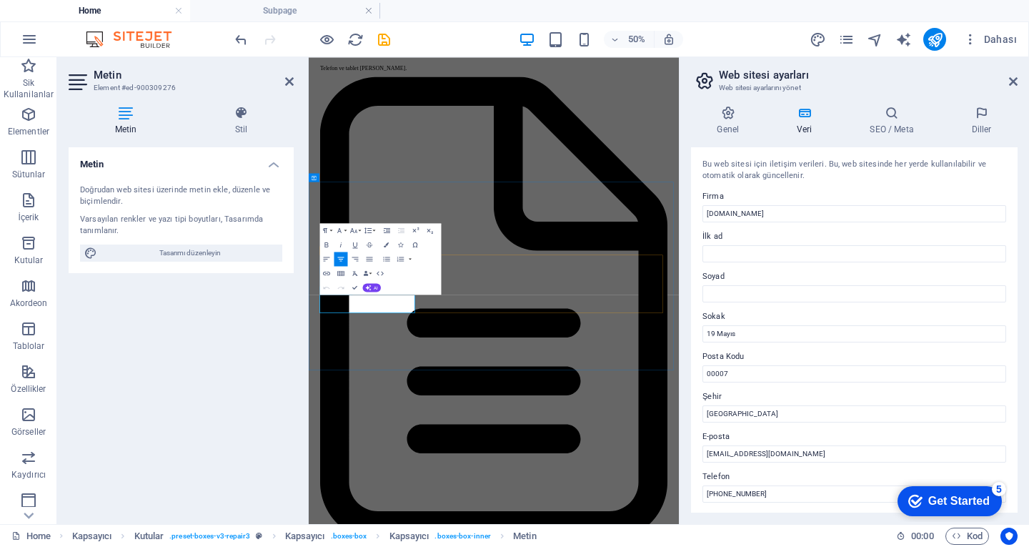
drag, startPoint x: 389, startPoint y: 553, endPoint x: 380, endPoint y: 566, distance: 15.5
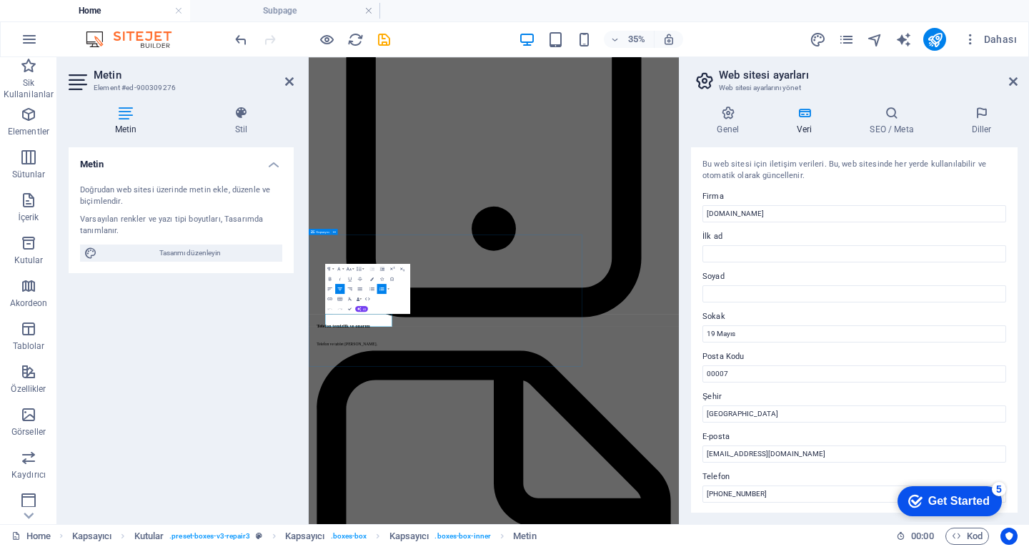
scroll to position [3648, 0]
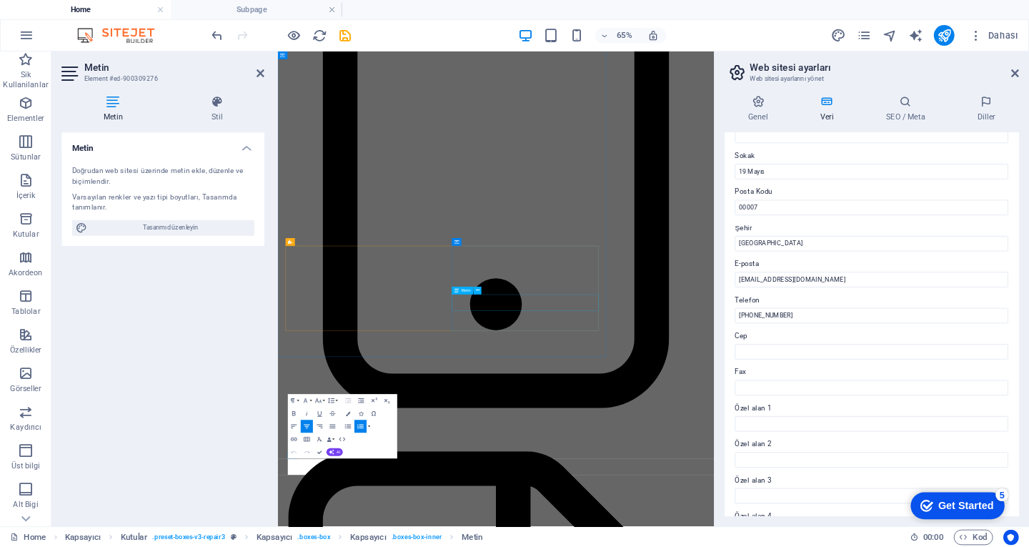
scroll to position [143, 0]
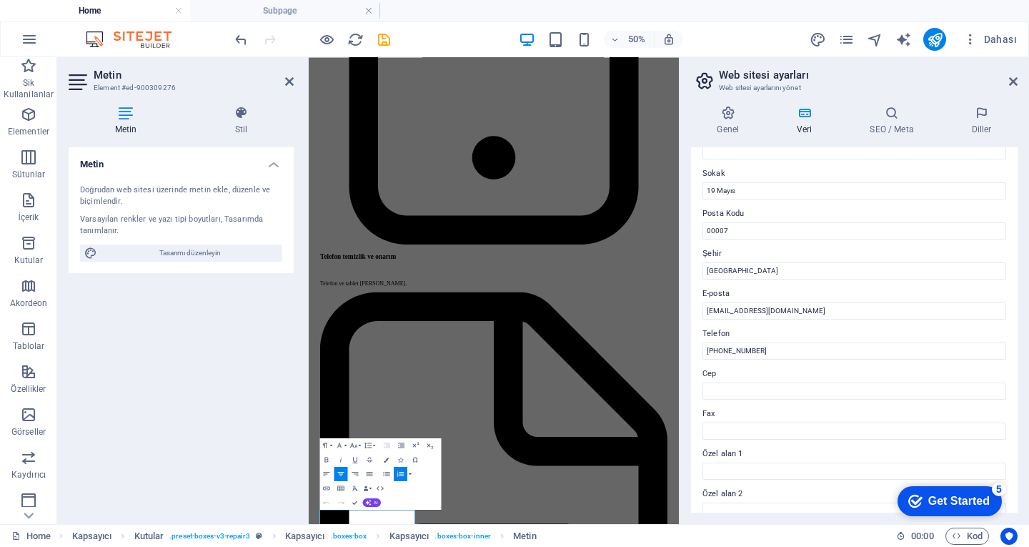
drag, startPoint x: 281, startPoint y: 81, endPoint x: 284, endPoint y: 90, distance: 9.3
click at [281, 81] on header "Metin Element #ed-900309276" at bounding box center [181, 75] width 225 height 37
click at [288, 81] on icon at bounding box center [289, 81] width 9 height 11
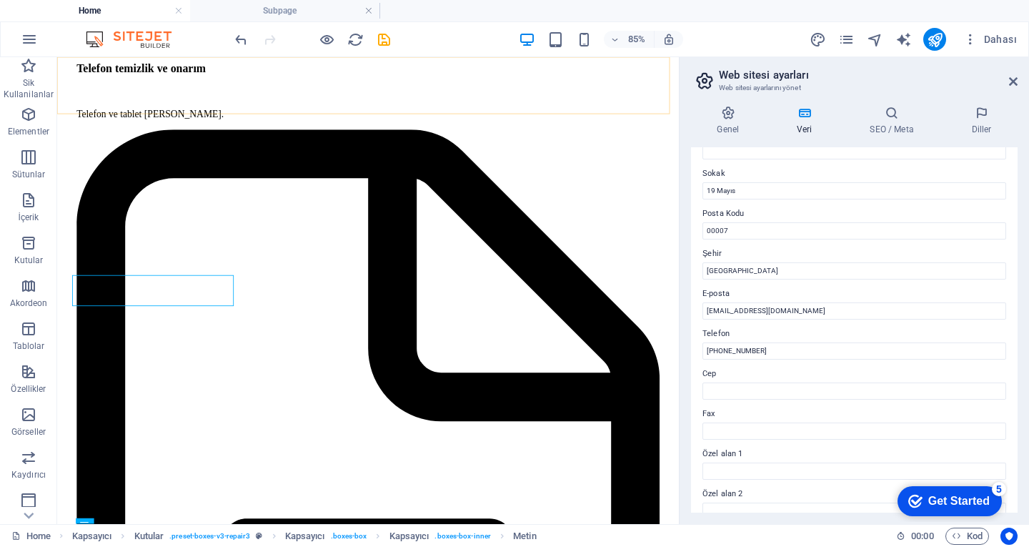
scroll to position [3921, 0]
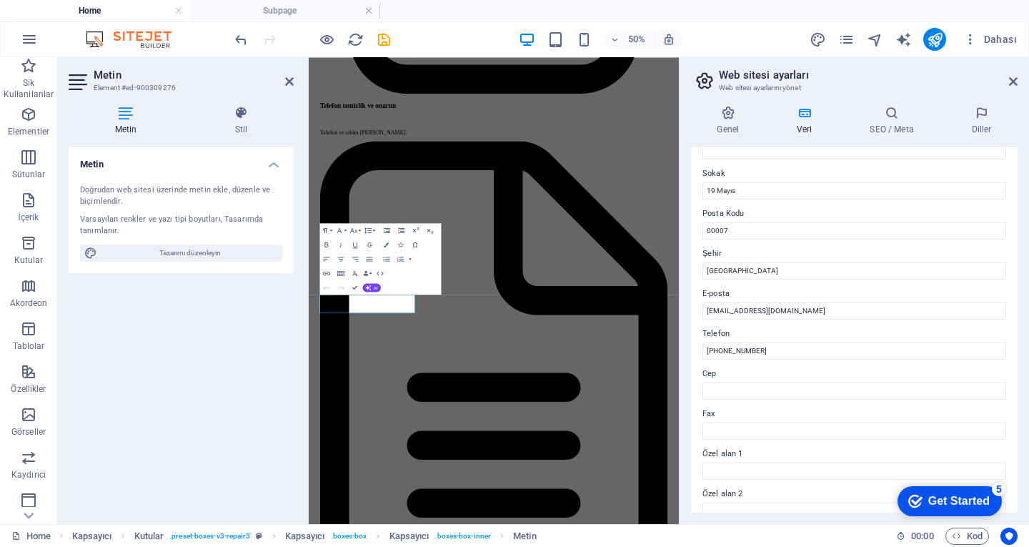
scroll to position [4049, 0]
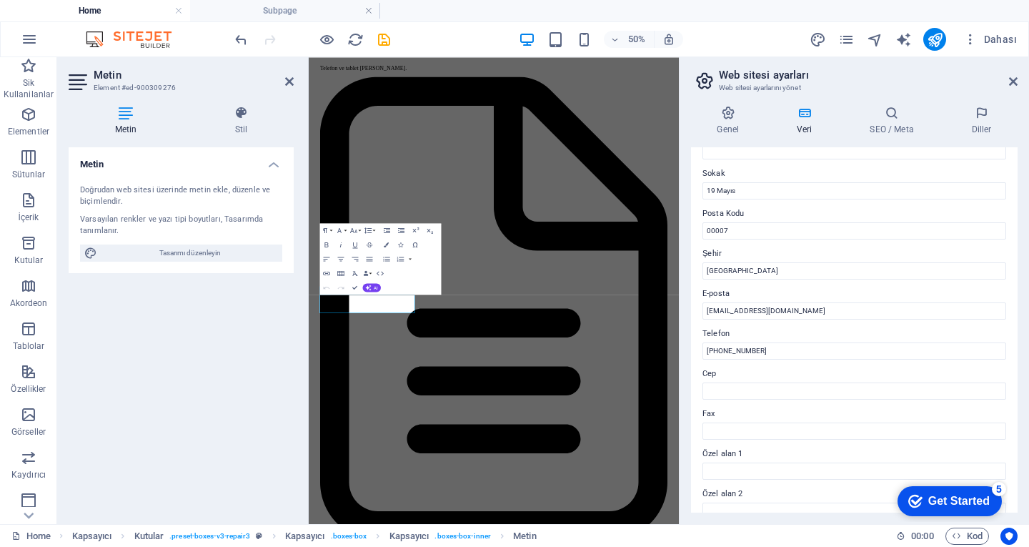
click at [283, 86] on header "Metin Element #ed-900309276" at bounding box center [181, 75] width 225 height 37
click at [291, 85] on icon at bounding box center [289, 81] width 9 height 11
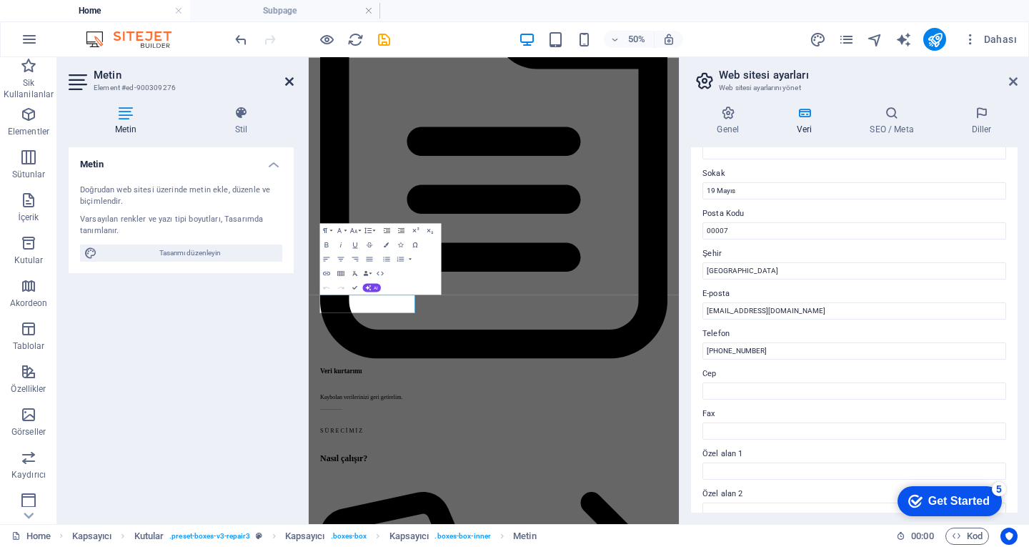
scroll to position [3703, 0]
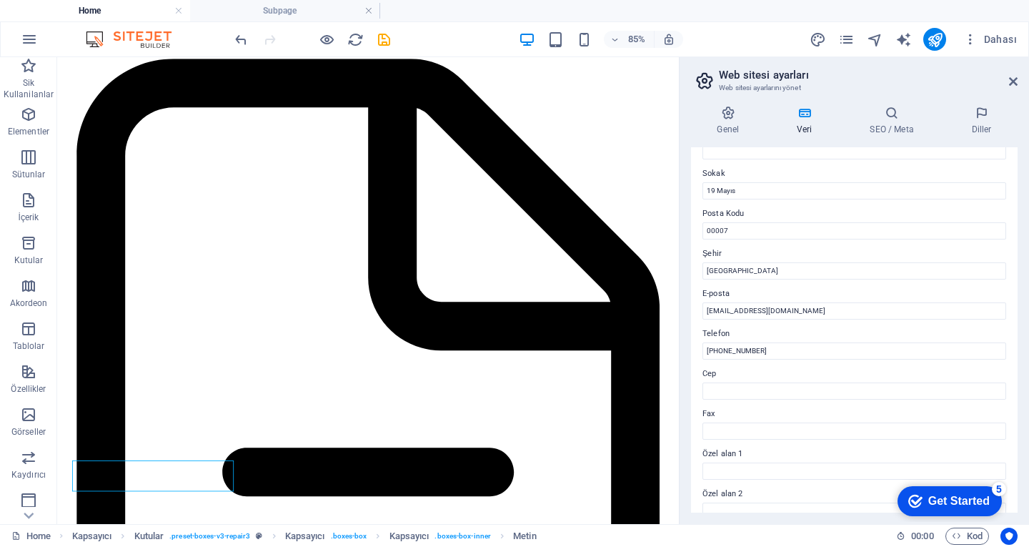
click at [1006, 77] on h2 "Web sitesi ayarları" at bounding box center [868, 75] width 299 height 13
click at [1000, 76] on h2 "Web sitesi ayarları" at bounding box center [868, 75] width 299 height 13
drag, startPoint x: 1013, startPoint y: 81, endPoint x: 851, endPoint y: 108, distance: 163.6
click at [1013, 81] on icon at bounding box center [1013, 81] width 9 height 11
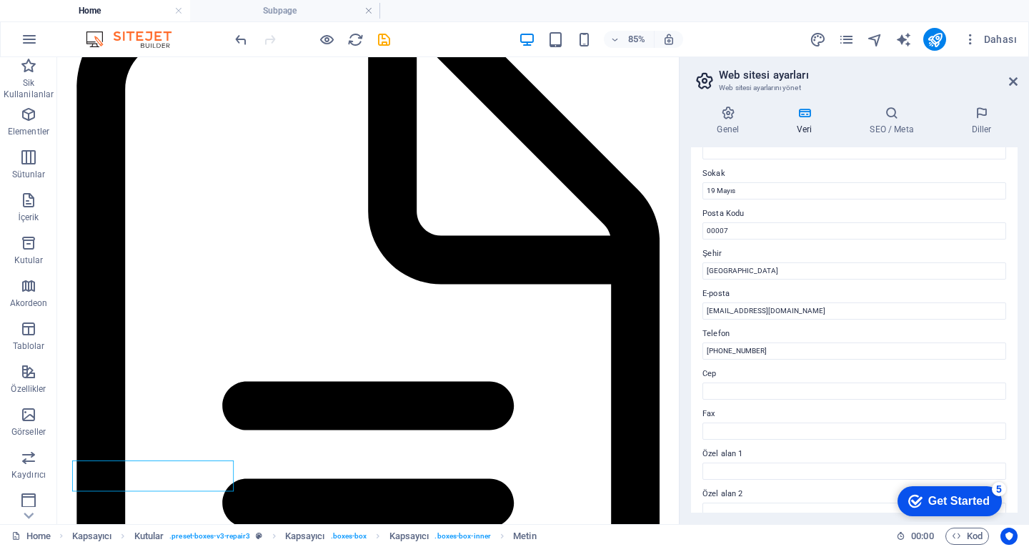
scroll to position [3770, 0]
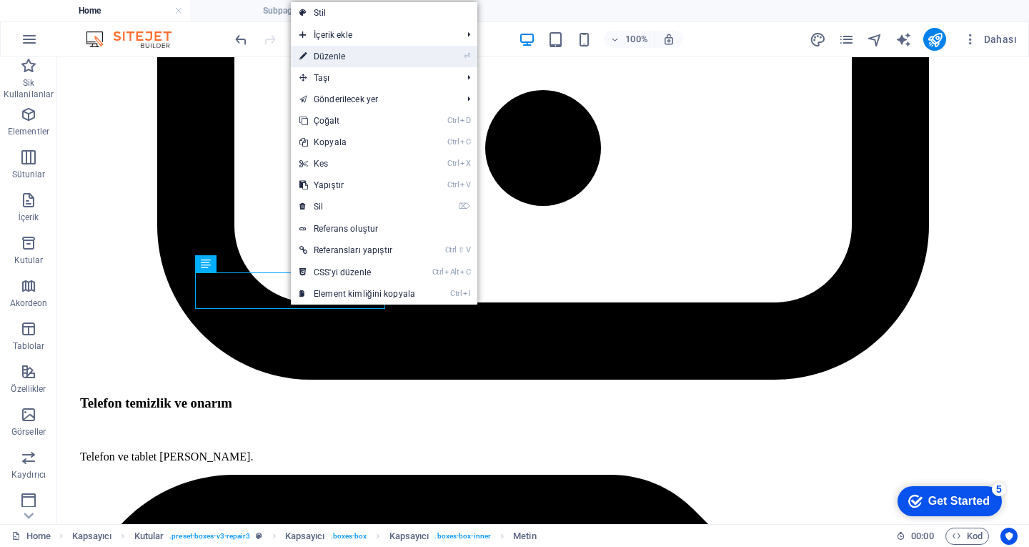
click at [349, 63] on link "⏎ Düzenle" at bounding box center [357, 56] width 133 height 21
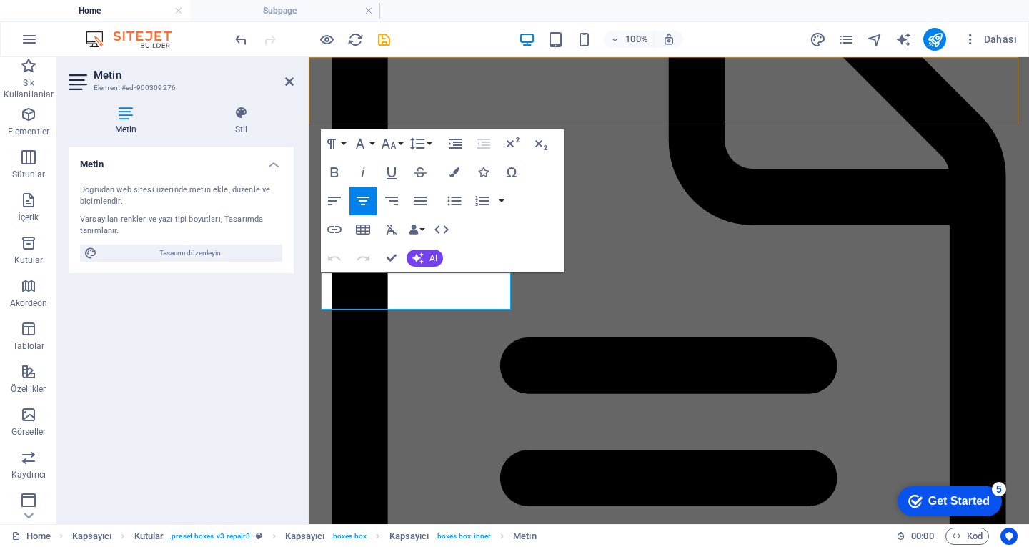
scroll to position [3902, 0]
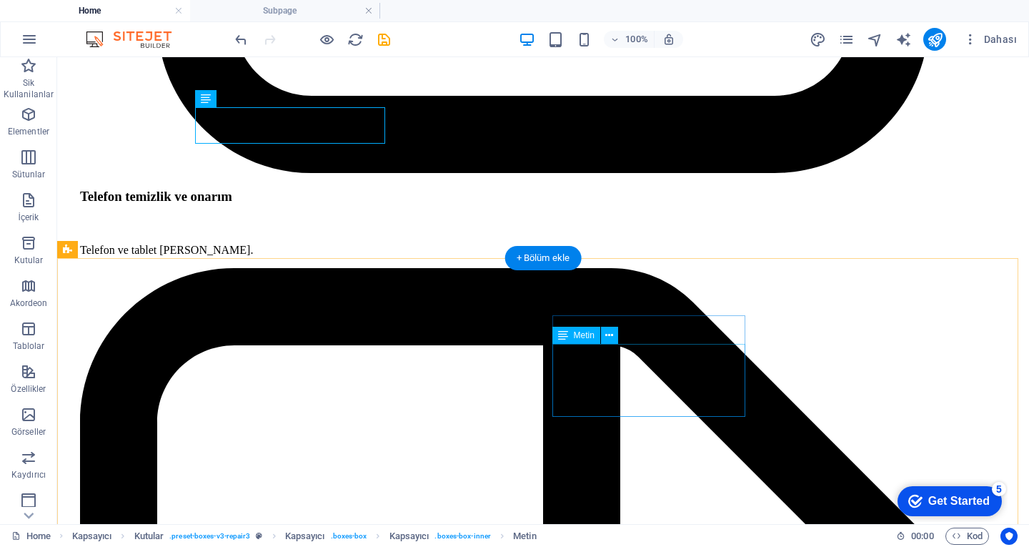
scroll to position [3977, 0]
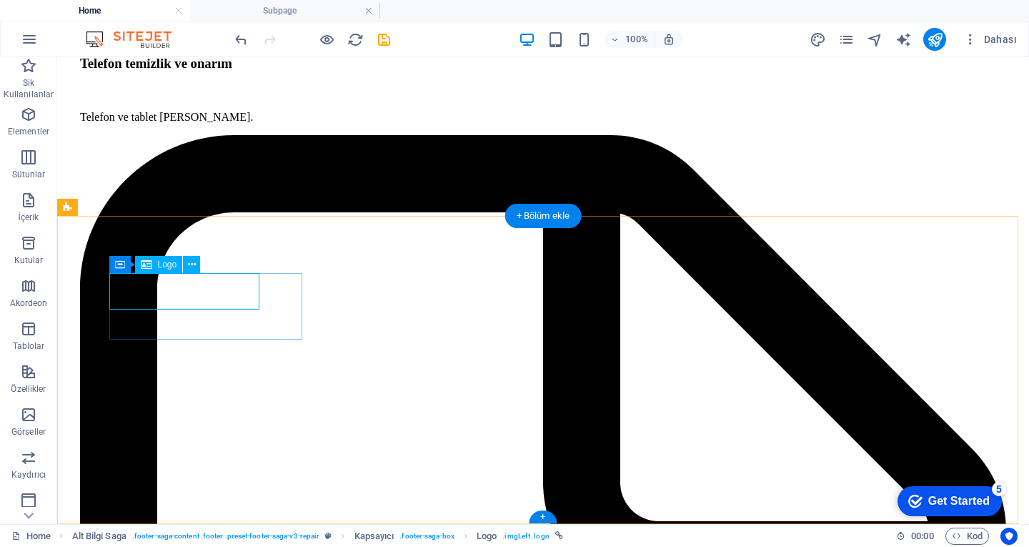
select select "px"
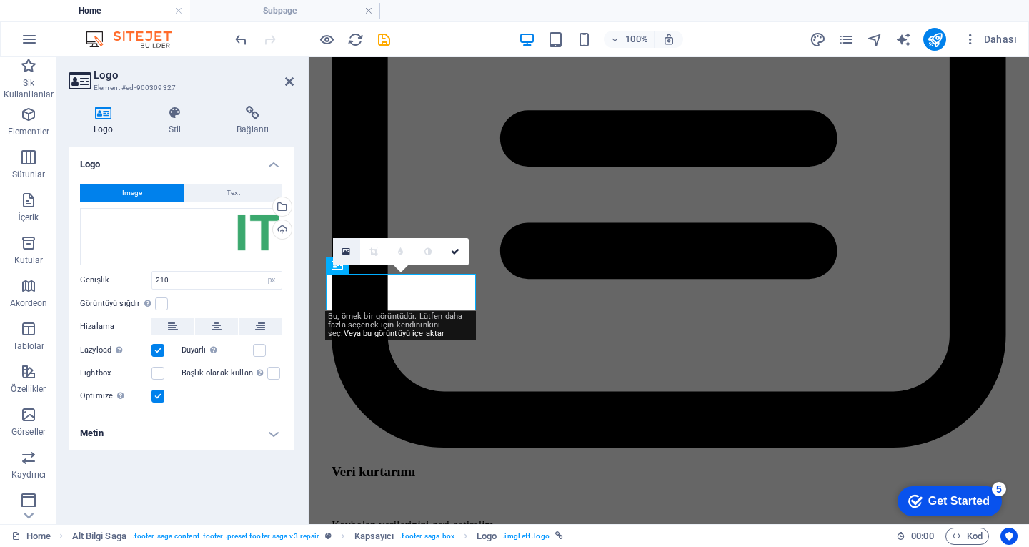
click at [354, 252] on link at bounding box center [346, 251] width 27 height 27
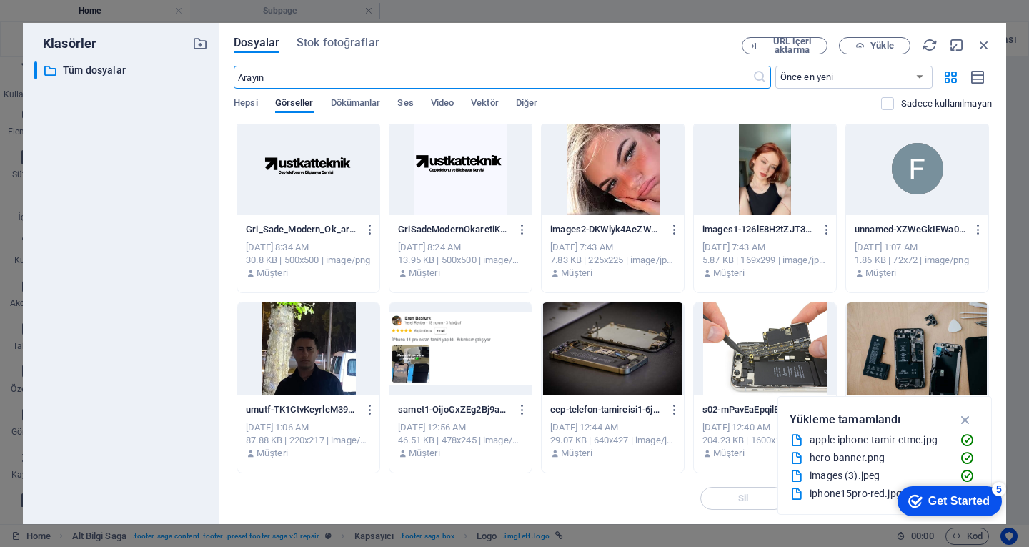
scroll to position [364, 0]
click at [349, 174] on div at bounding box center [308, 167] width 142 height 93
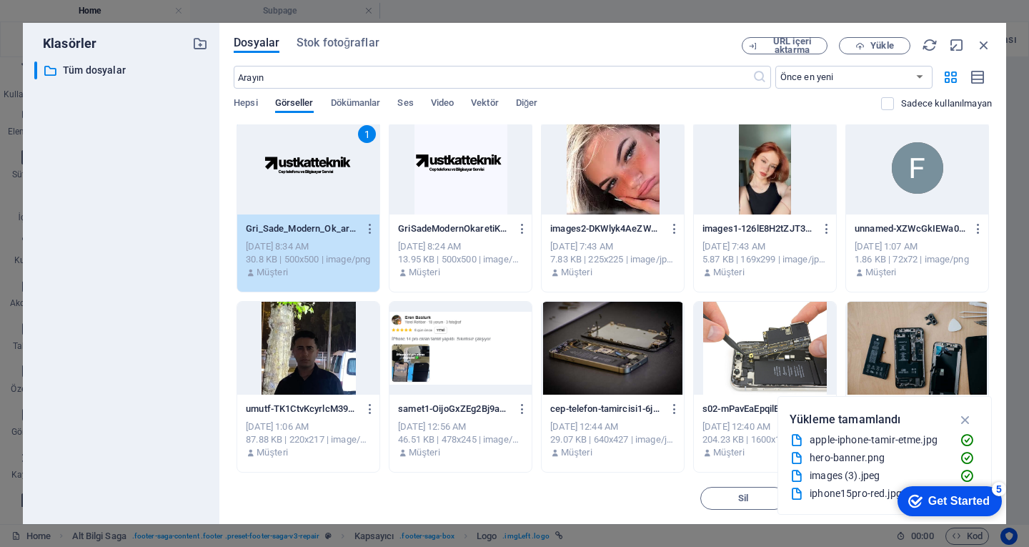
click at [335, 169] on div "1" at bounding box center [308, 167] width 142 height 93
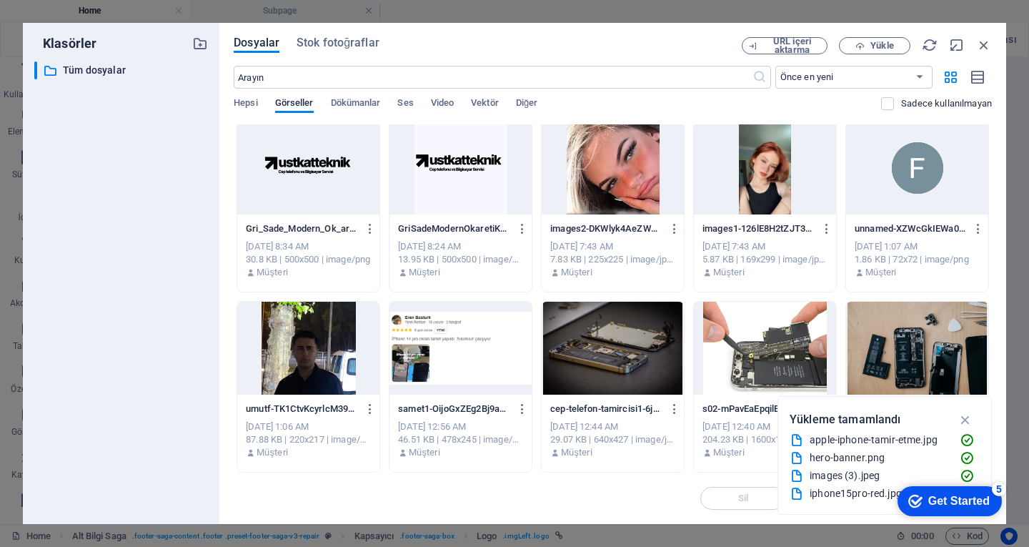
click at [335, 169] on div at bounding box center [308, 167] width 142 height 93
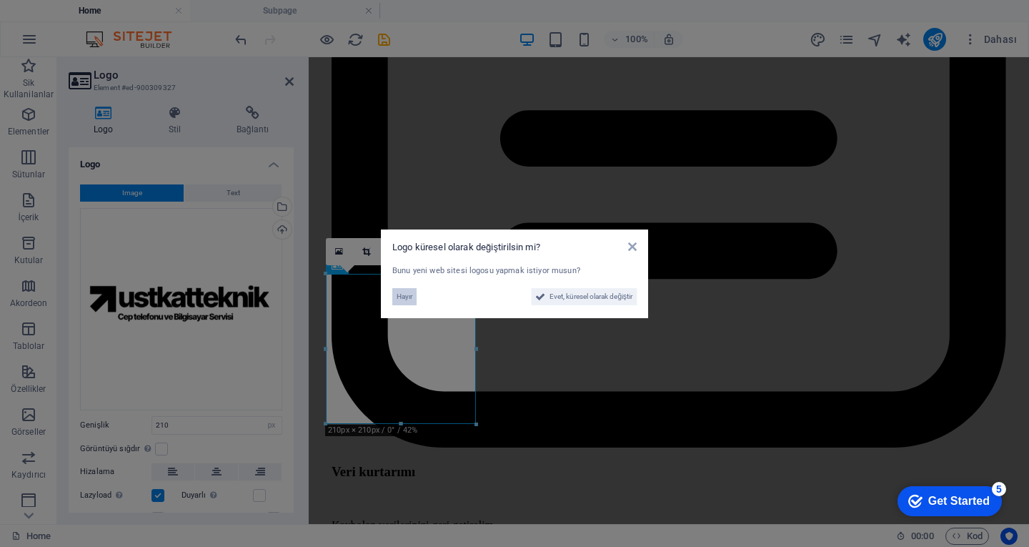
click at [412, 294] on span "Hayır" at bounding box center [405, 296] width 16 height 17
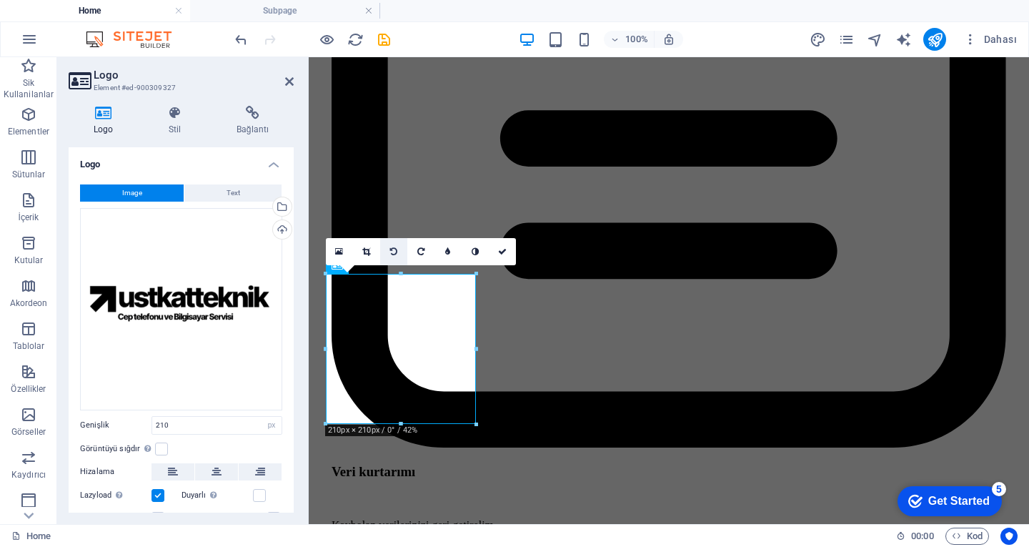
click at [395, 252] on icon at bounding box center [393, 251] width 7 height 9
click at [397, 260] on link at bounding box center [393, 251] width 27 height 27
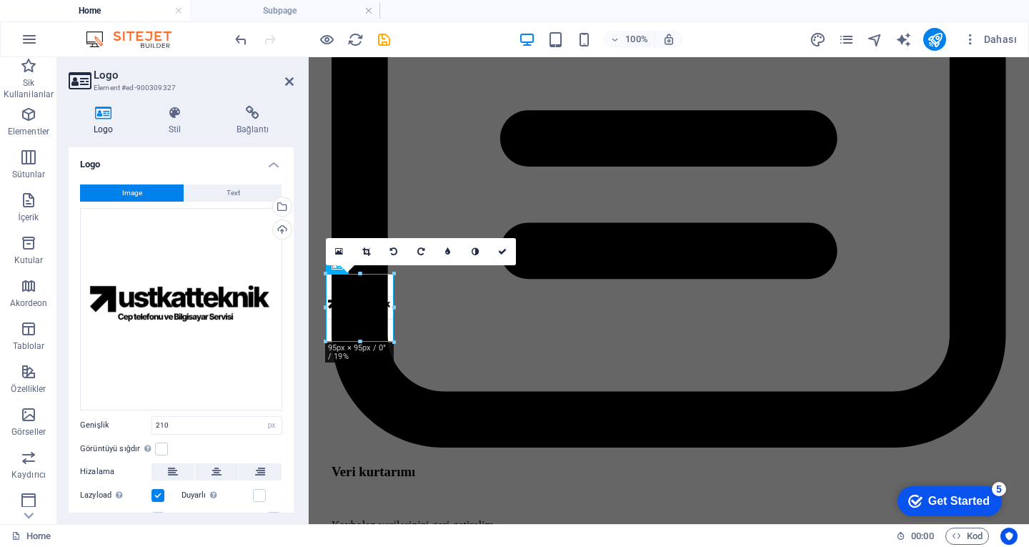
drag, startPoint x: 401, startPoint y: 423, endPoint x: 397, endPoint y: 337, distance: 85.8
type input "95"
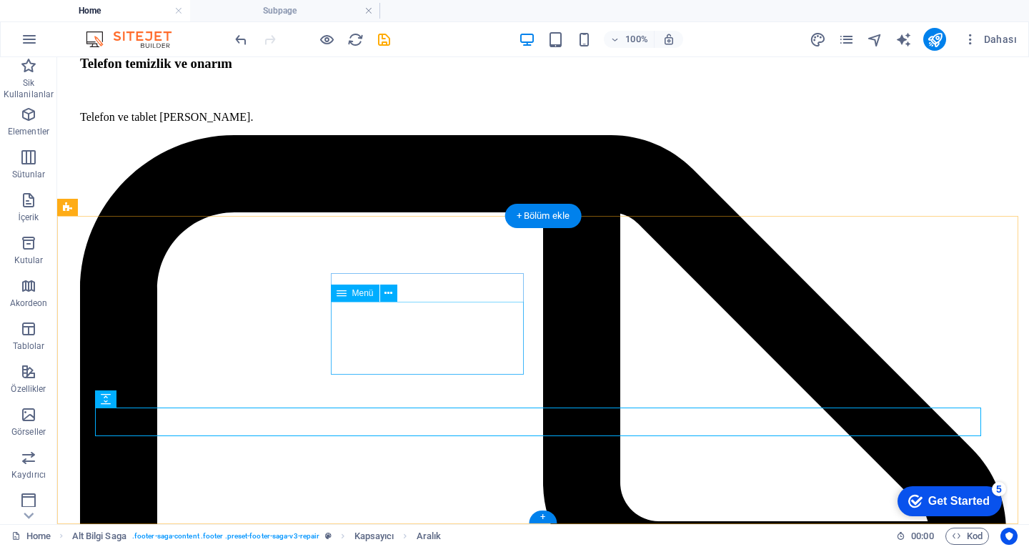
scroll to position [3977, 0]
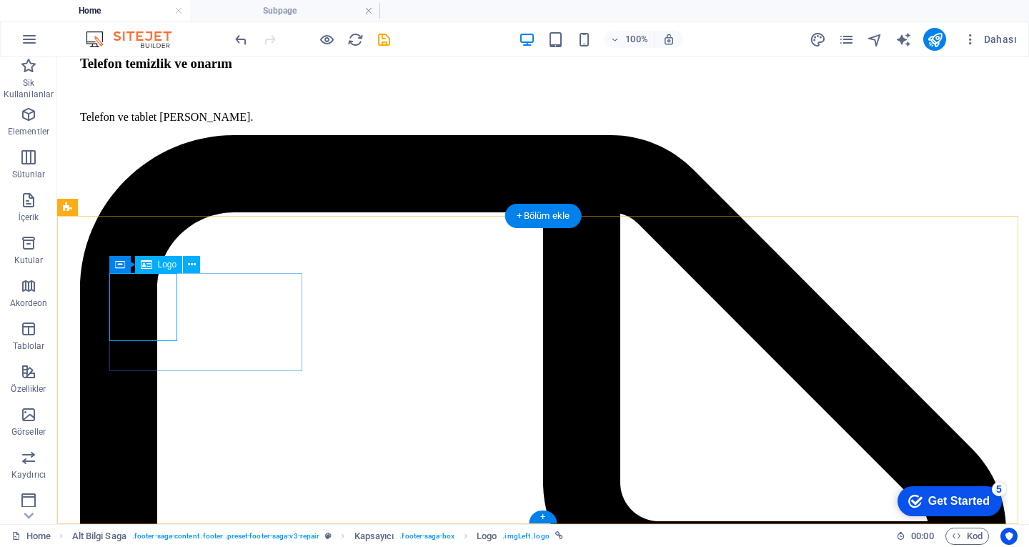
select select "px"
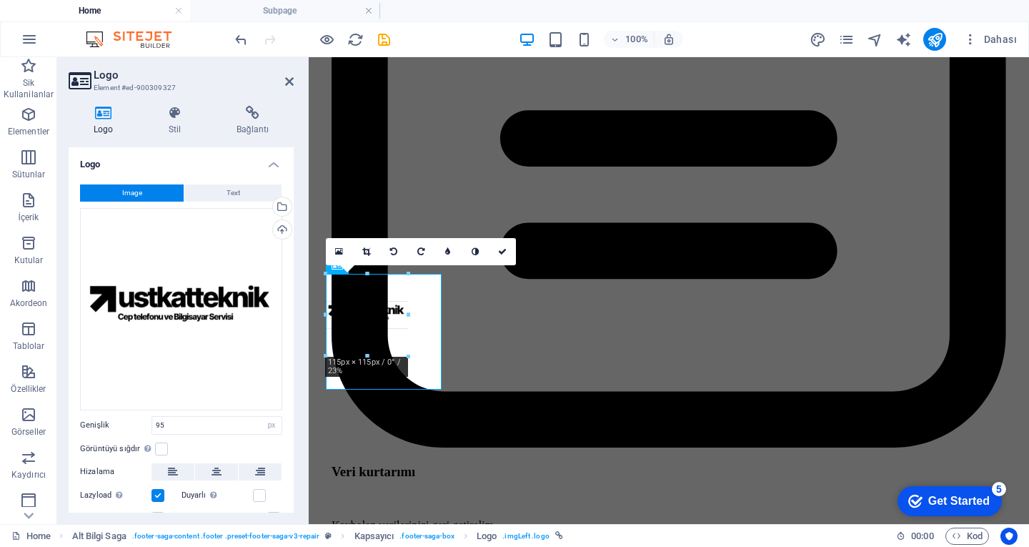
drag, startPoint x: 394, startPoint y: 310, endPoint x: 404, endPoint y: 308, distance: 10.2
type input "115"
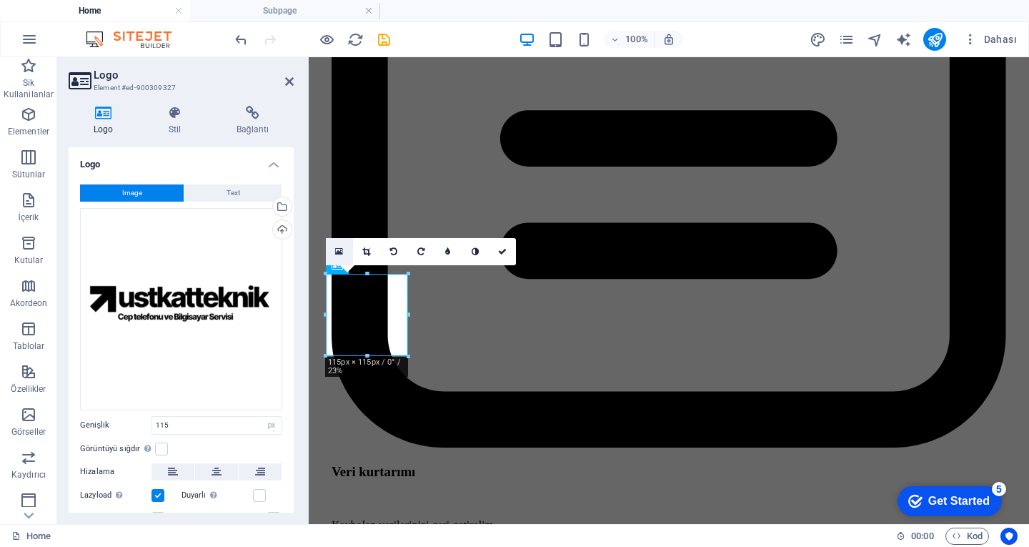
drag, startPoint x: 333, startPoint y: 253, endPoint x: 51, endPoint y: 392, distance: 313.8
click at [333, 253] on link at bounding box center [339, 251] width 27 height 27
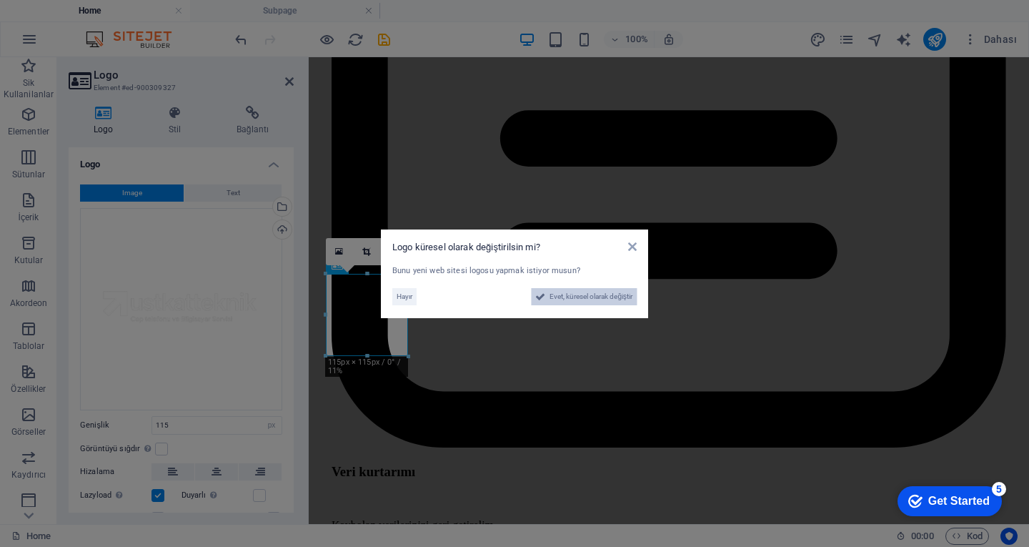
click at [554, 299] on span "Evet, küresel olarak değiştir" at bounding box center [590, 296] width 83 height 17
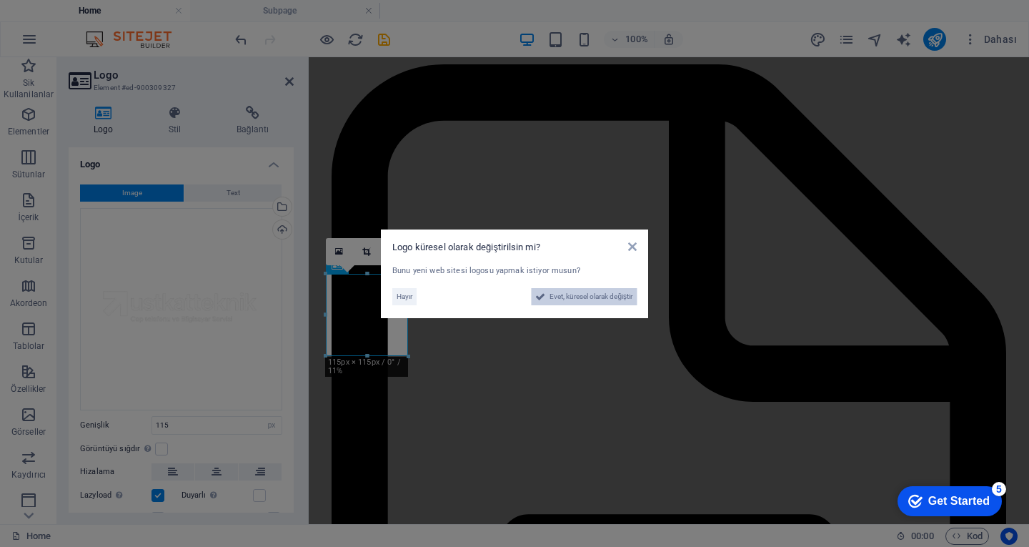
scroll to position [4049, 0]
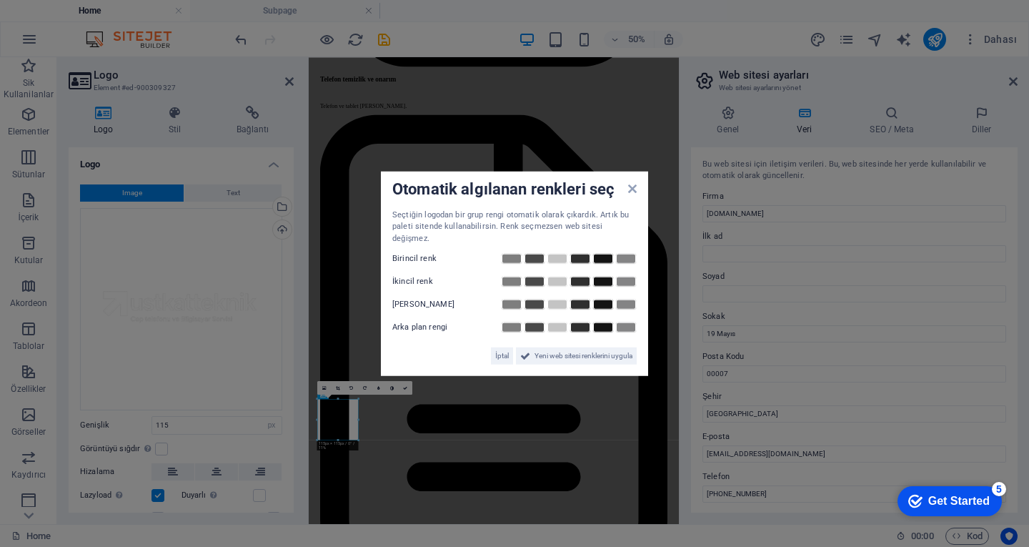
click at [630, 192] on div "Otomatik algılanan renkleri seç Seçtiğin logodan bir grup rengi otomatik olarak…" at bounding box center [514, 273] width 267 height 205
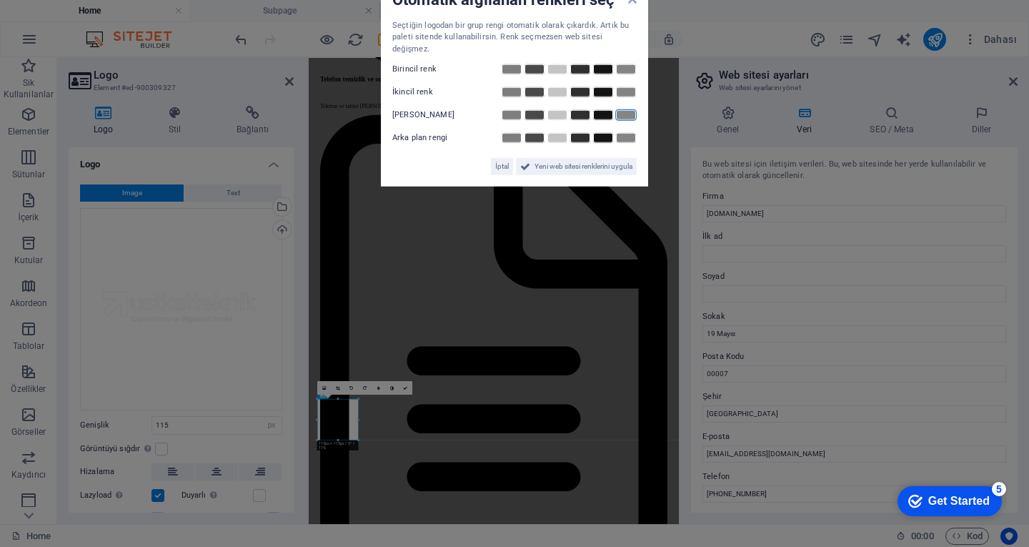
click at [630, 104] on div "Otomatik algılanan renkleri seç Seçtiğin logodan bir grup rengi otomatik olarak…" at bounding box center [514, 83] width 267 height 205
click at [636, 8] on div "Otomatik algılanan renkleri seç" at bounding box center [514, 0] width 244 height 15
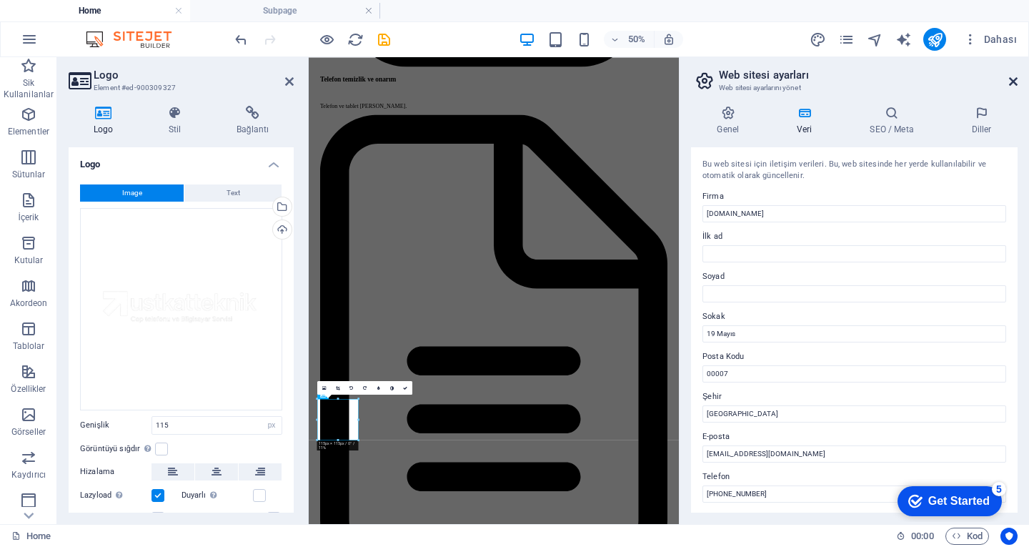
drag, startPoint x: 1014, startPoint y: 80, endPoint x: 692, endPoint y: 44, distance: 324.2
click at [1014, 80] on icon at bounding box center [1013, 81] width 9 height 11
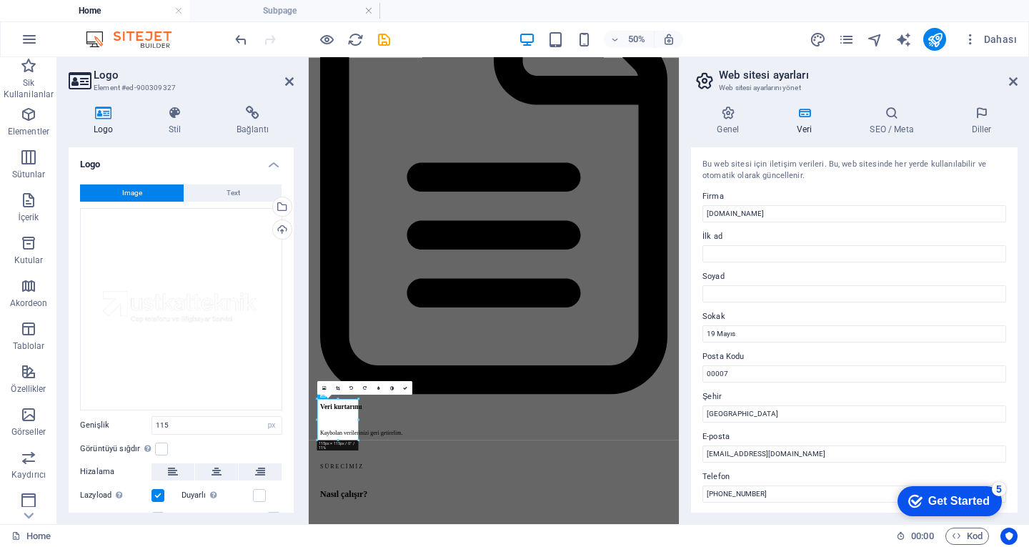
scroll to position [4163, 0]
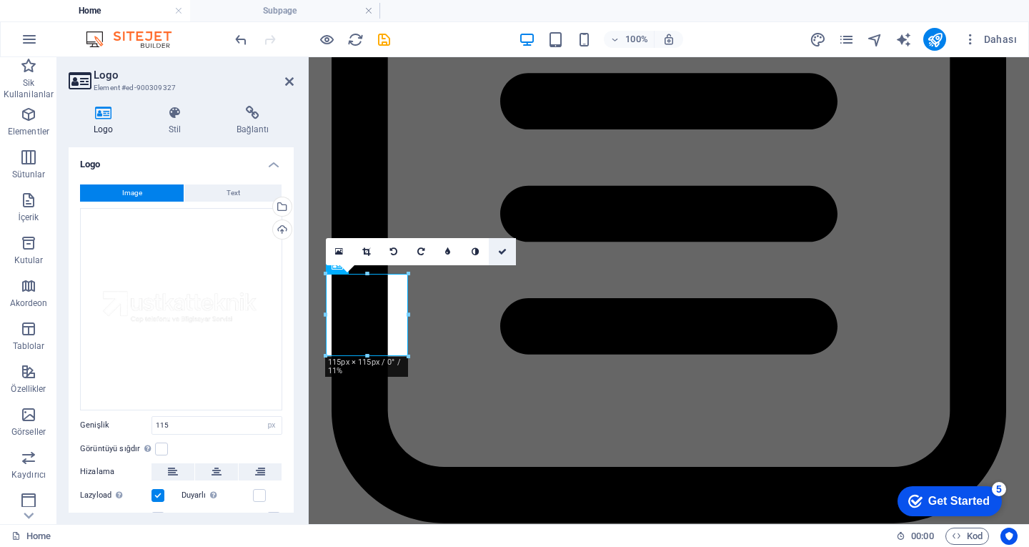
click at [509, 252] on link at bounding box center [502, 251] width 27 height 27
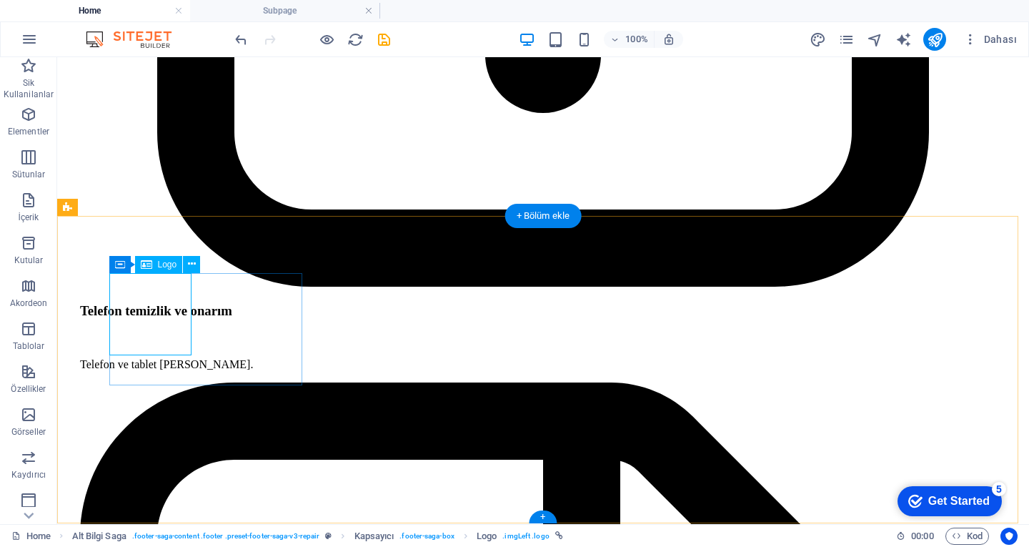
scroll to position [4163, 0]
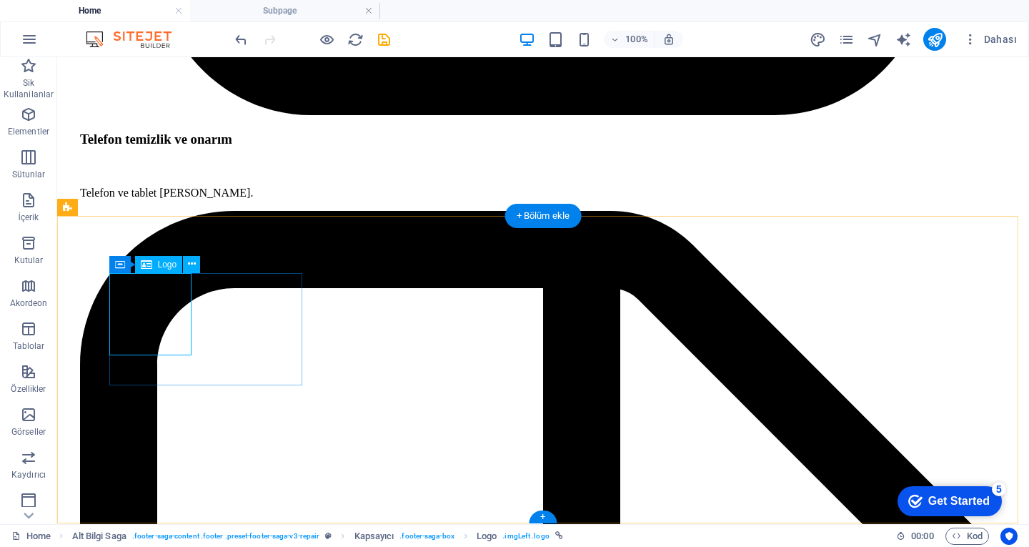
select select "px"
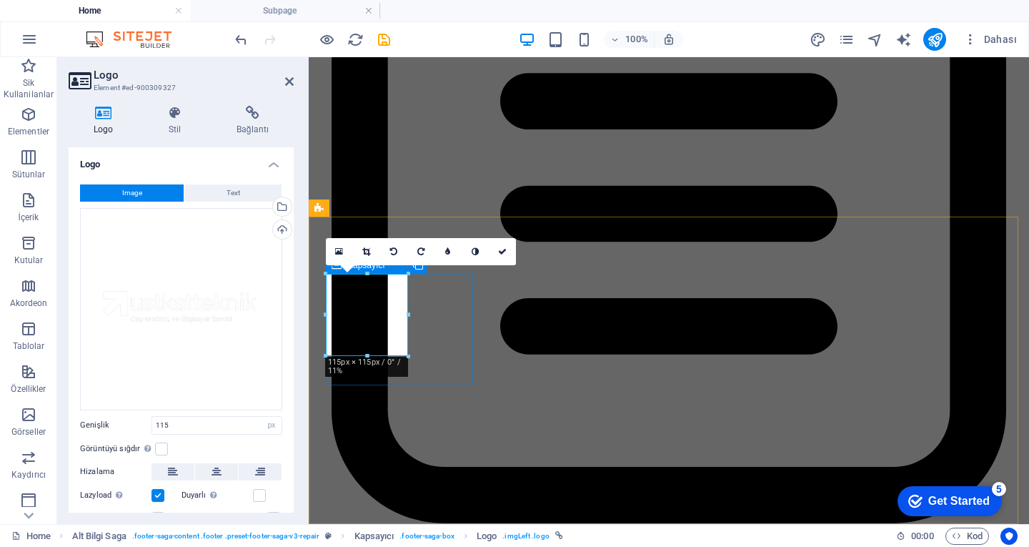
drag, startPoint x: 719, startPoint y: 367, endPoint x: 439, endPoint y: 312, distance: 284.8
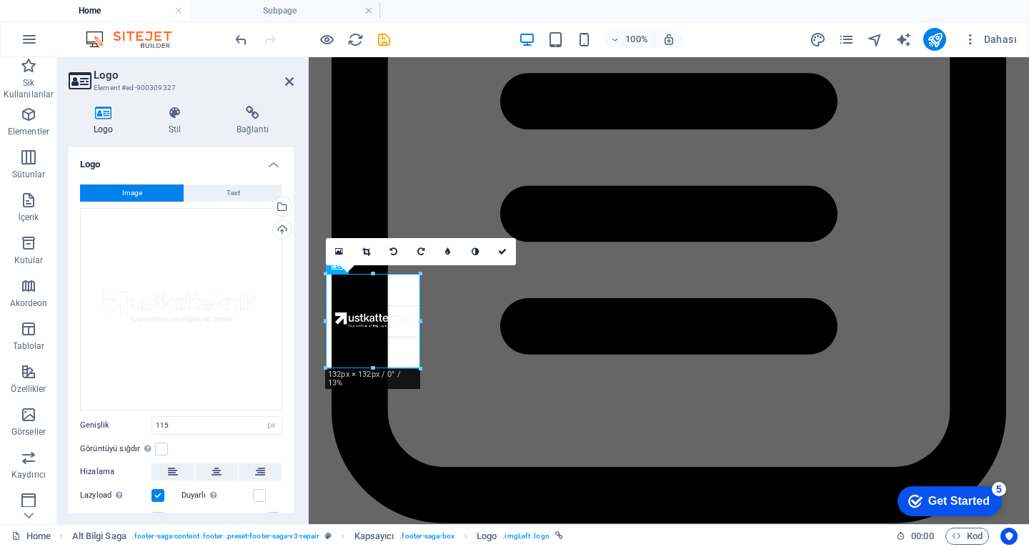
drag, startPoint x: 407, startPoint y: 313, endPoint x: 117, endPoint y: 260, distance: 294.2
type input "132"
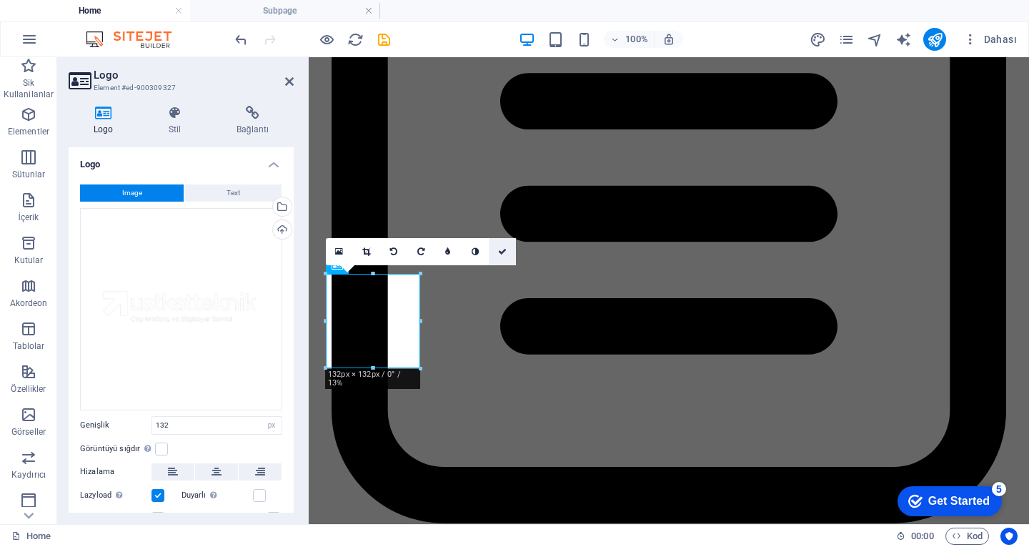
click at [499, 254] on icon at bounding box center [502, 251] width 9 height 9
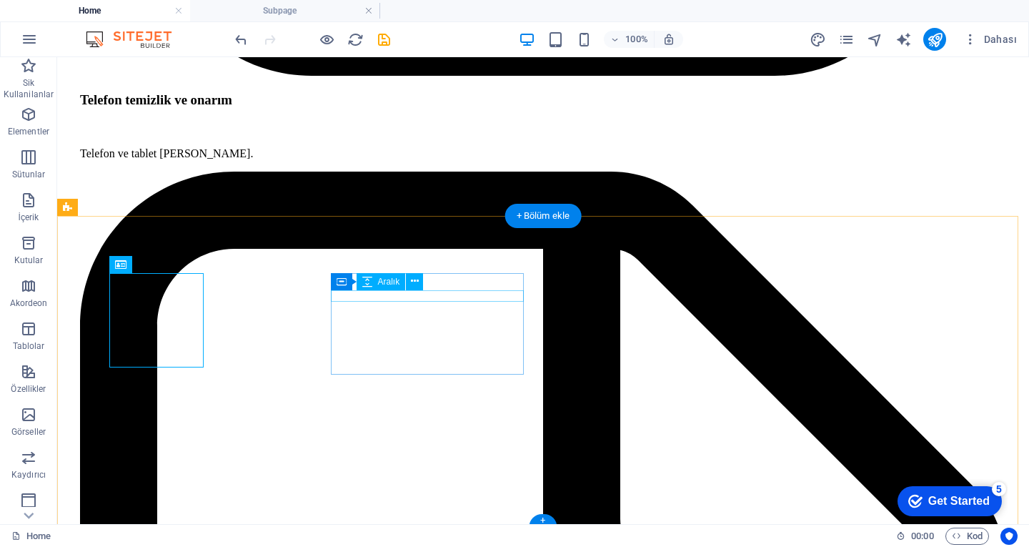
scroll to position [3991, 0]
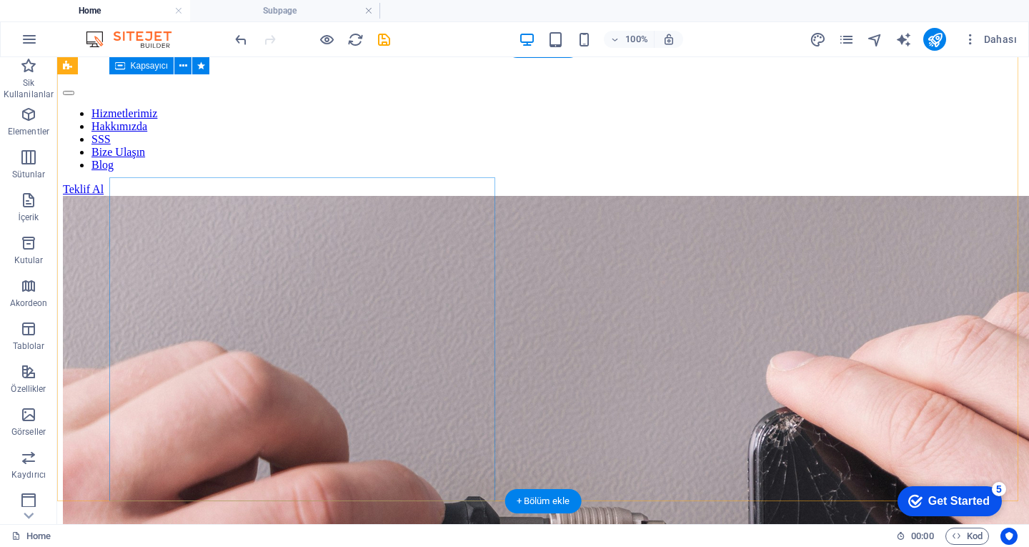
scroll to position [0, 0]
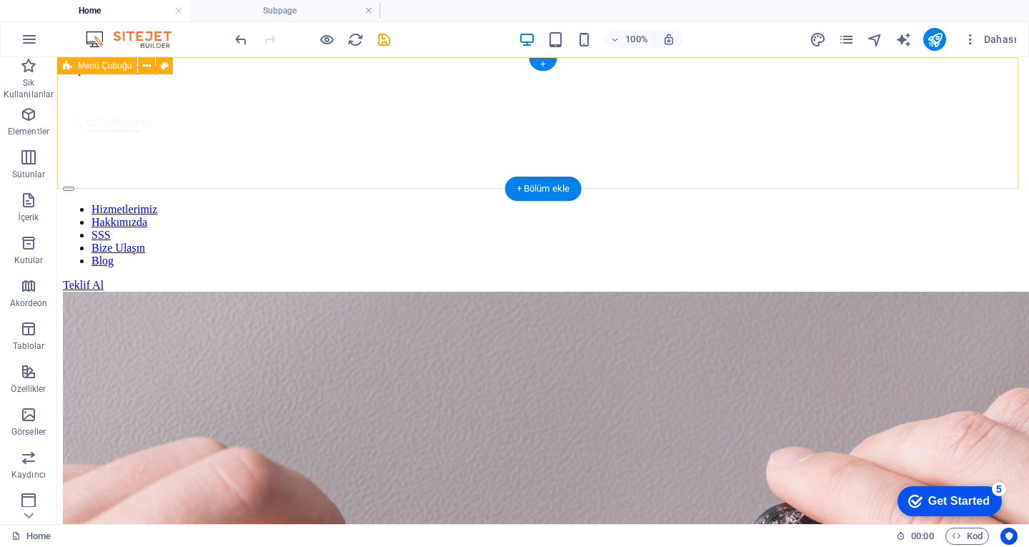
drag, startPoint x: 235, startPoint y: 166, endPoint x: 388, endPoint y: 235, distance: 167.9
click at [236, 166] on div "Hizmetlerimiz Hakkımızda SSS Bize Ulaşın Blog Teklif Al" at bounding box center [543, 184] width 960 height 216
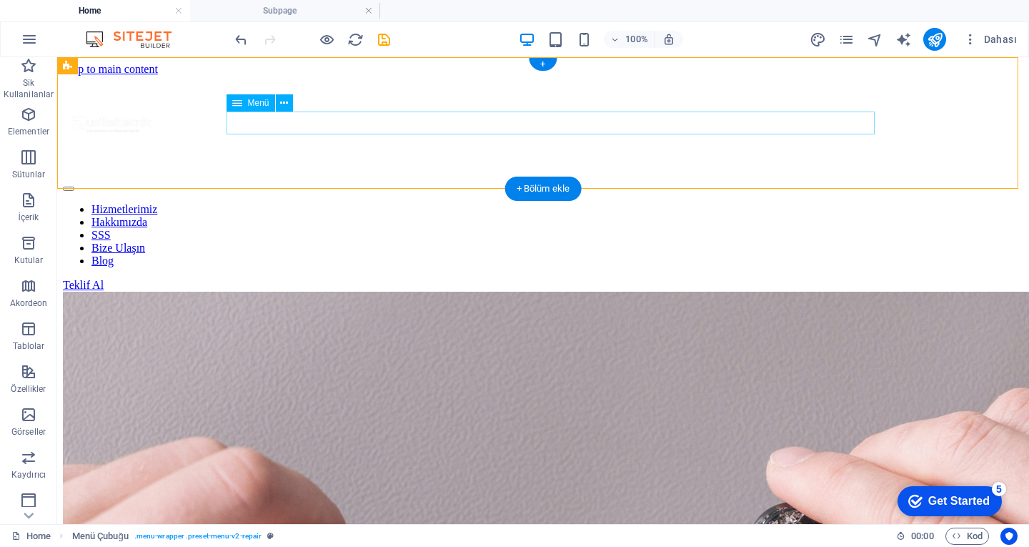
click at [219, 114] on div "Hizmetlerimiz Hakkımızda SSS Bize Ulaşın Blog Teklif Al" at bounding box center [543, 184] width 960 height 216
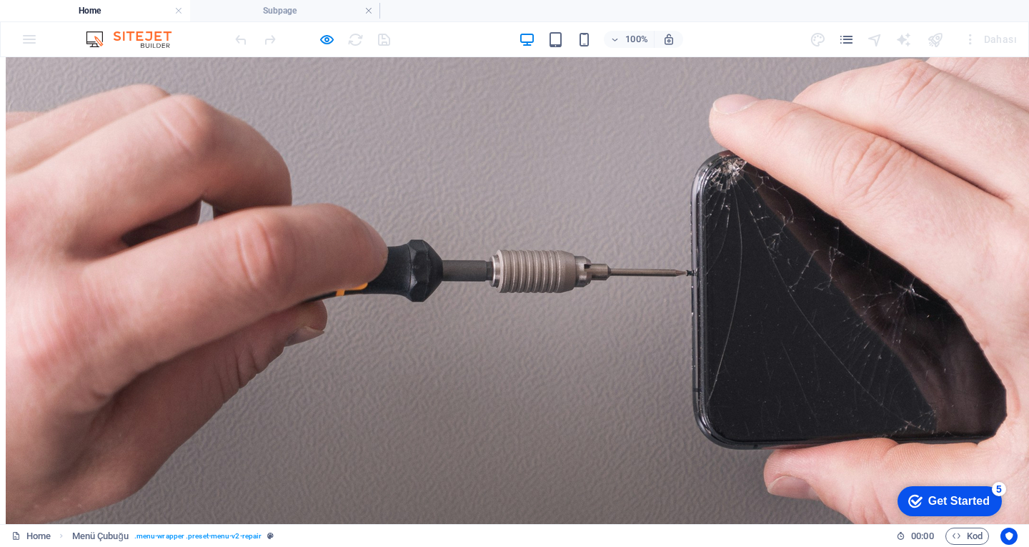
scroll to position [214, 0]
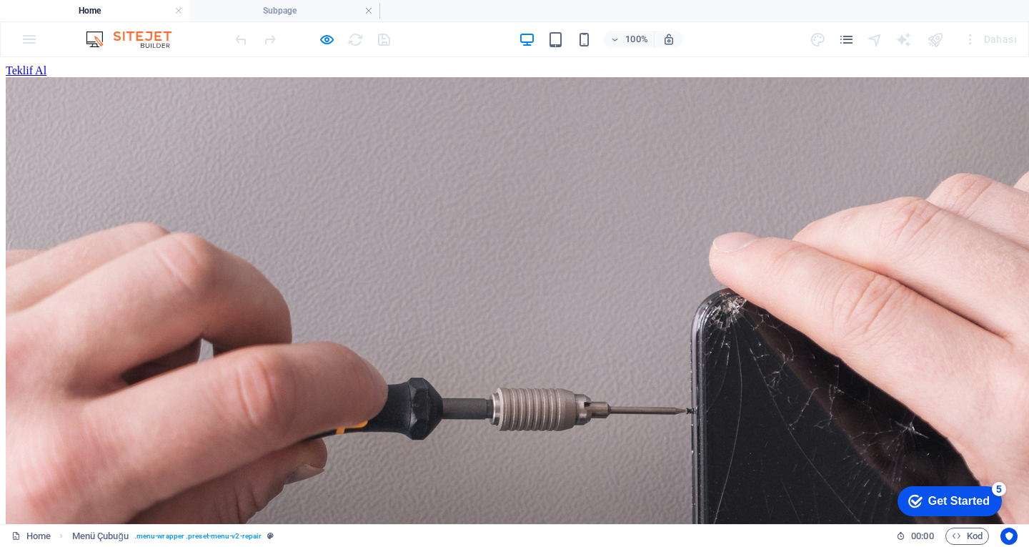
drag, startPoint x: 707, startPoint y: 180, endPoint x: 673, endPoint y: 154, distance: 42.3
click at [367, 11] on link at bounding box center [368, 11] width 9 height 14
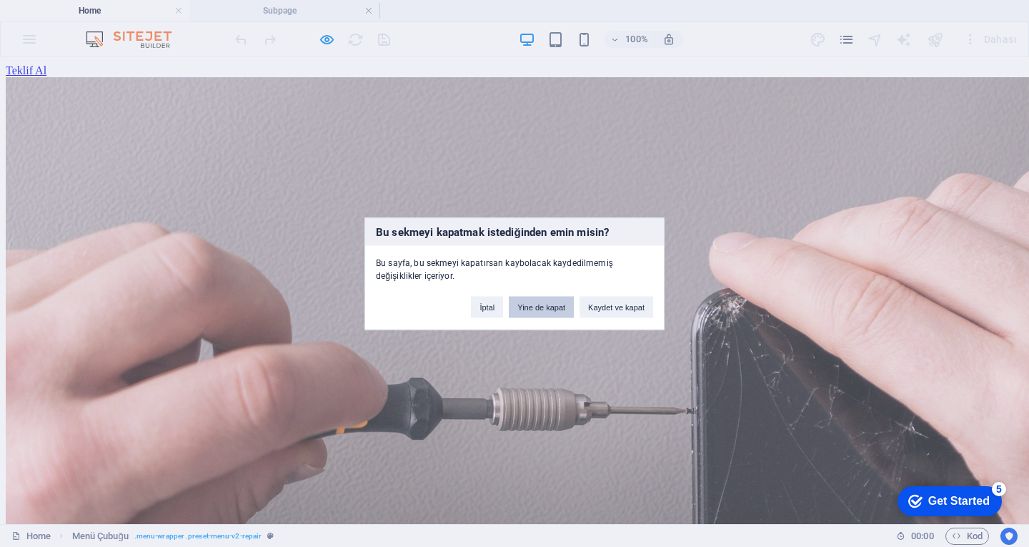
drag, startPoint x: 527, startPoint y: 303, endPoint x: 525, endPoint y: 266, distance: 37.2
click at [528, 303] on button "Yine de kapat" at bounding box center [541, 306] width 65 height 21
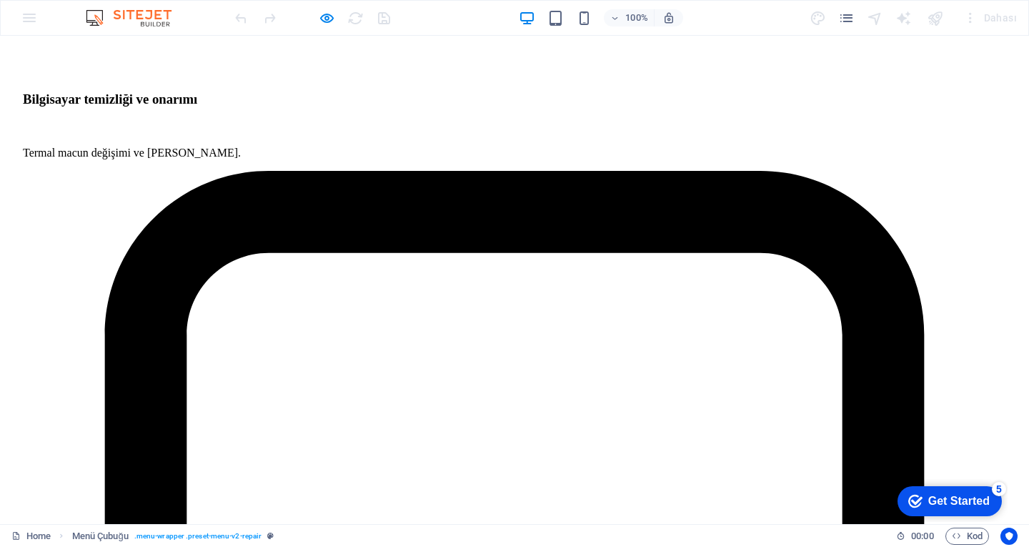
scroll to position [2572, 0]
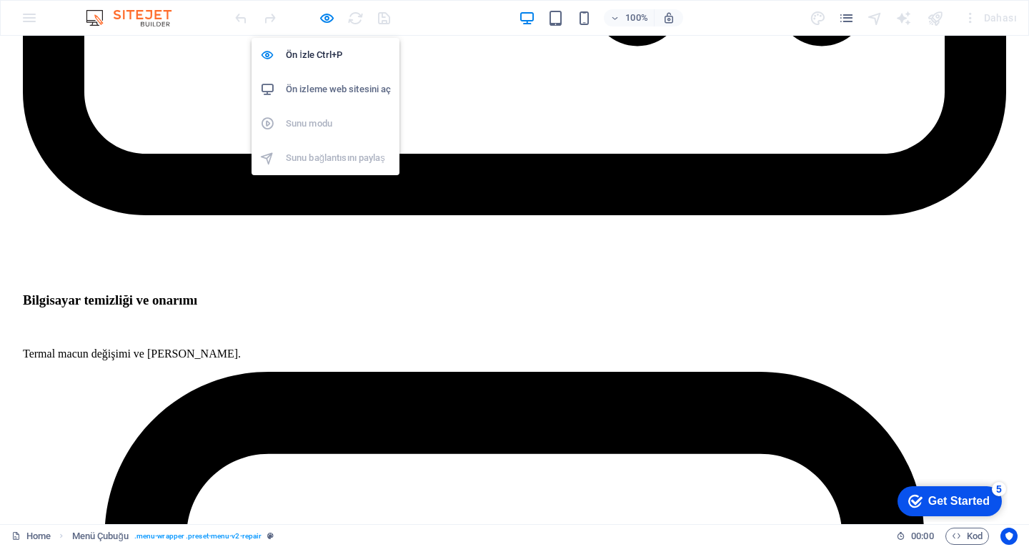
drag, startPoint x: 319, startPoint y: 17, endPoint x: 314, endPoint y: 23, distance: 7.6
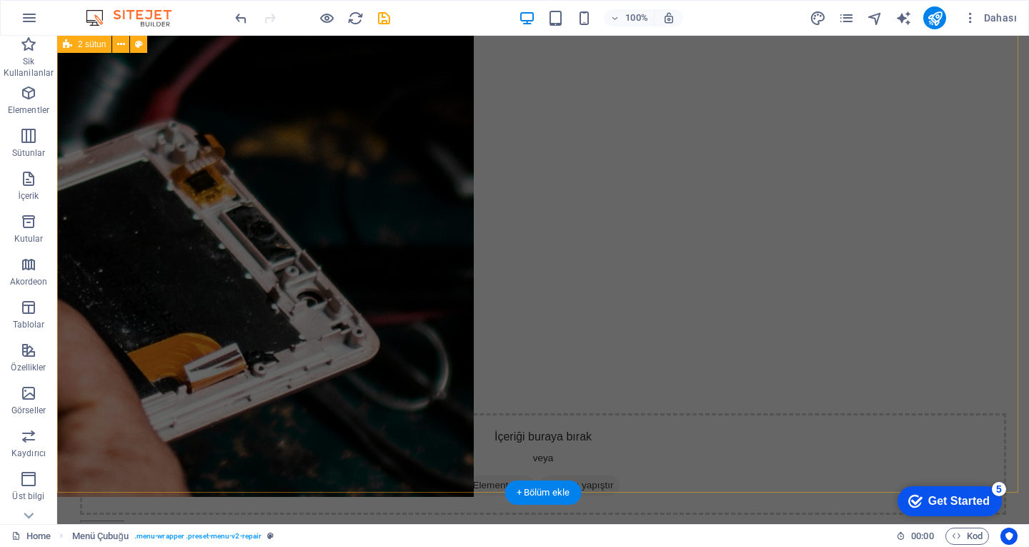
scroll to position [1215, 0]
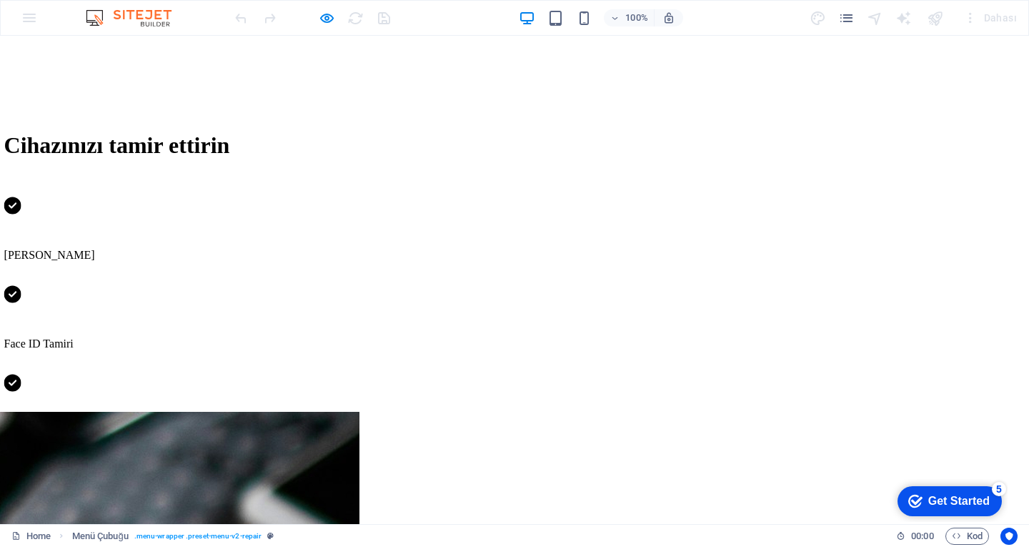
scroll to position [500, 0]
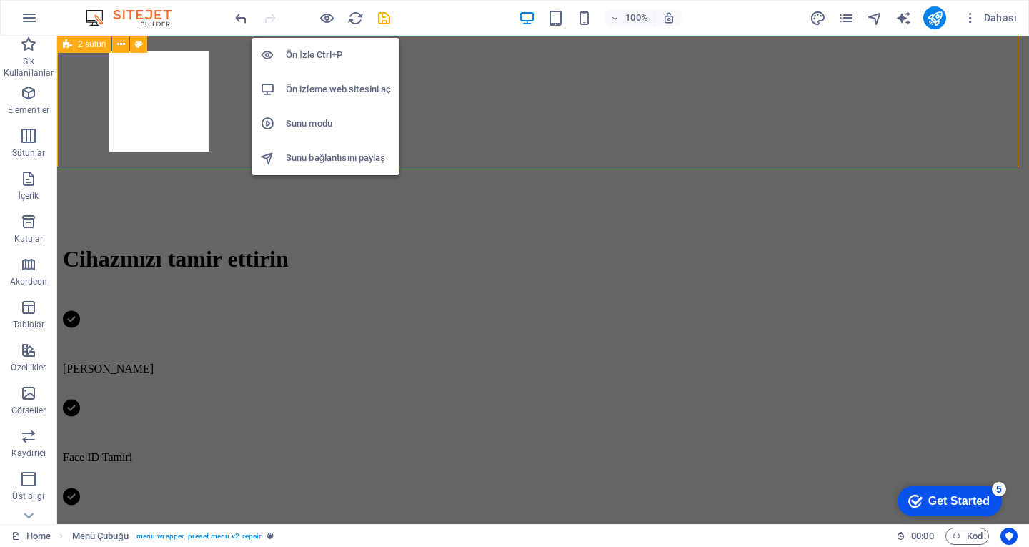
click at [313, 58] on h6 "Ön İzle Ctrl+P" at bounding box center [338, 54] width 105 height 17
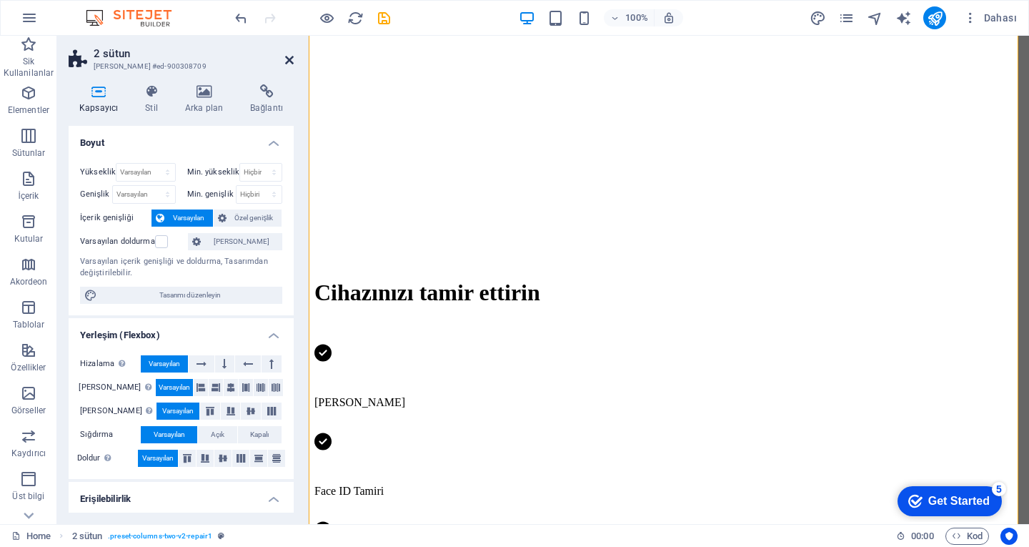
drag, startPoint x: 288, startPoint y: 65, endPoint x: 243, endPoint y: 58, distance: 45.6
click at [288, 65] on icon at bounding box center [289, 59] width 9 height 11
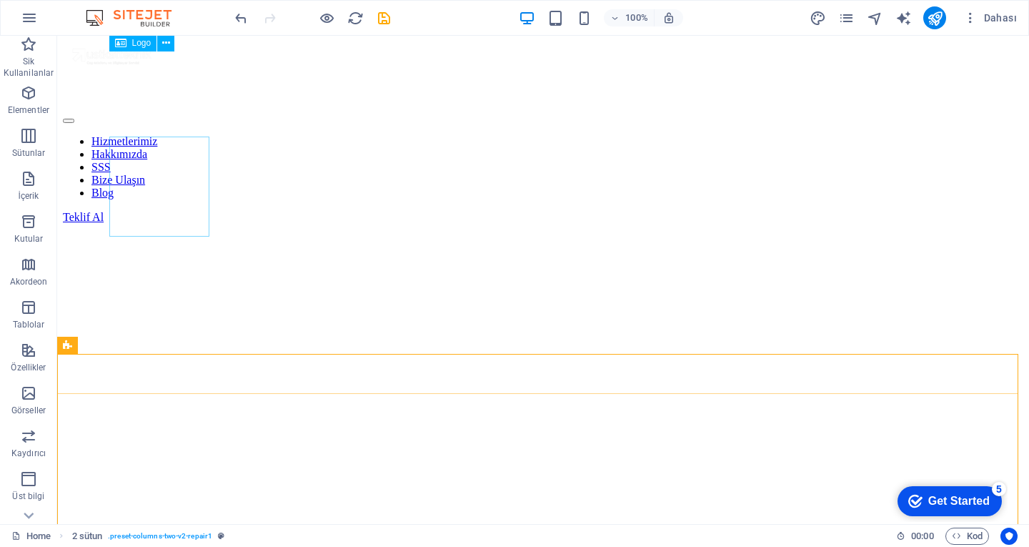
scroll to position [0, 0]
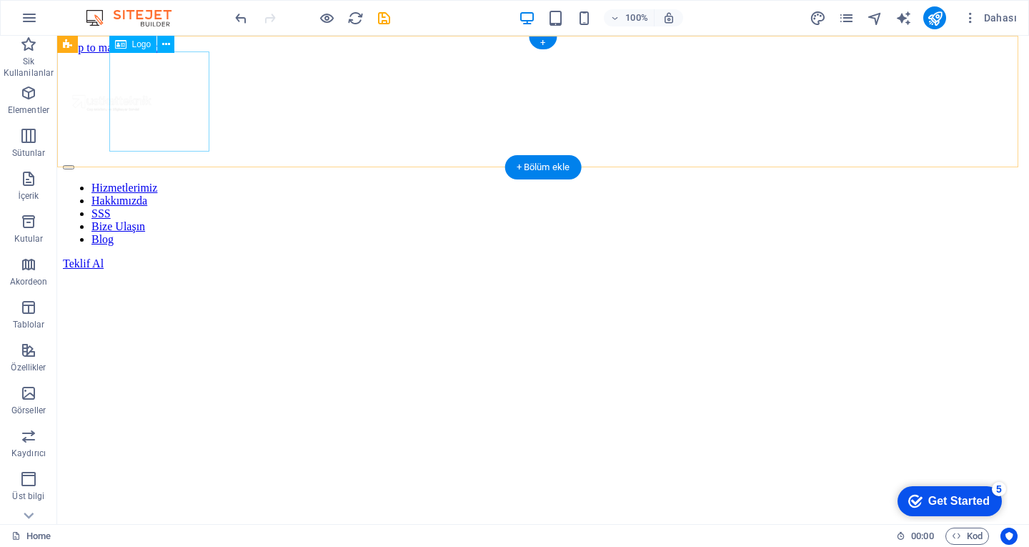
click at [180, 111] on div at bounding box center [543, 105] width 960 height 103
click at [177, 111] on div at bounding box center [543, 105] width 960 height 103
select select "px"
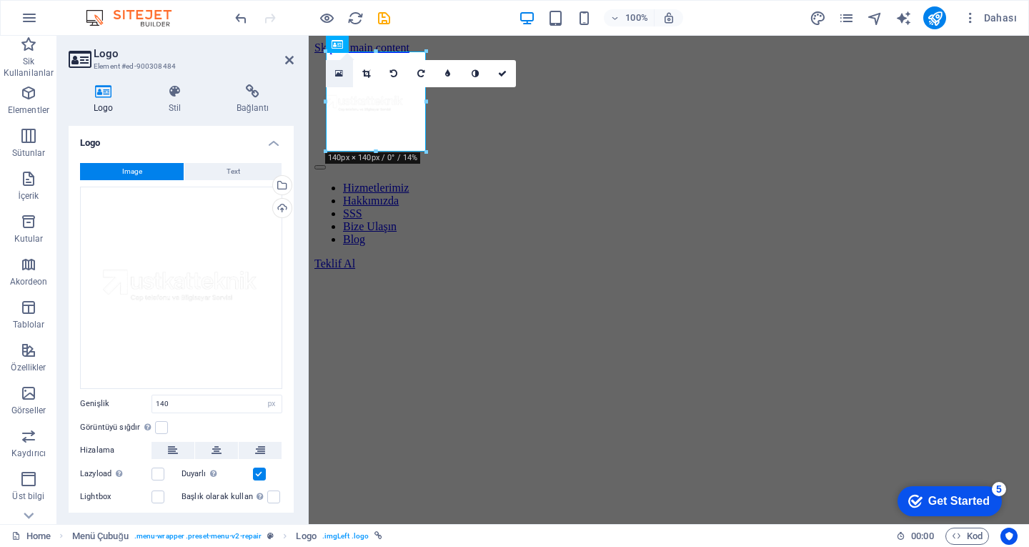
drag, startPoint x: 337, startPoint y: 76, endPoint x: 59, endPoint y: 81, distance: 278.7
click at [337, 76] on icon at bounding box center [339, 74] width 8 height 10
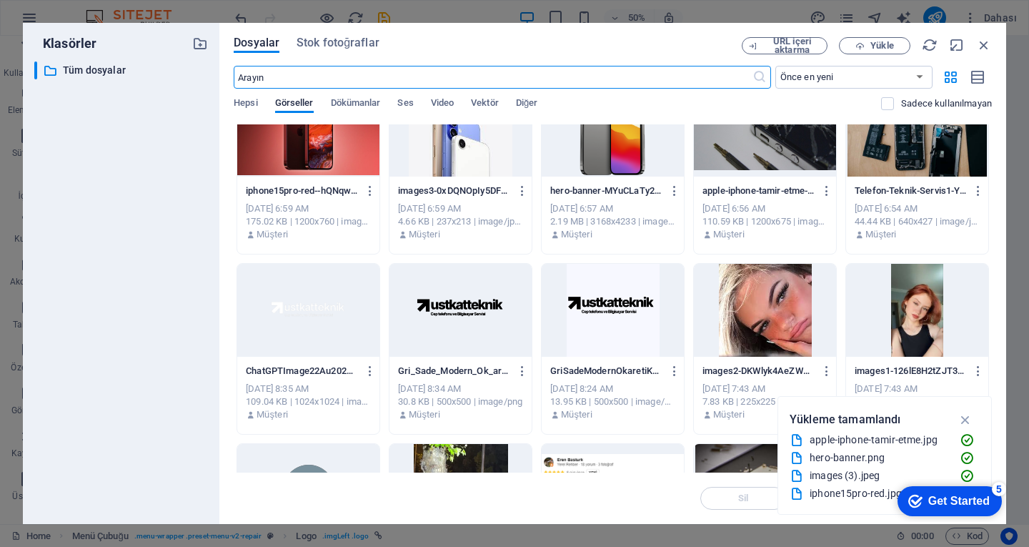
scroll to position [214, 0]
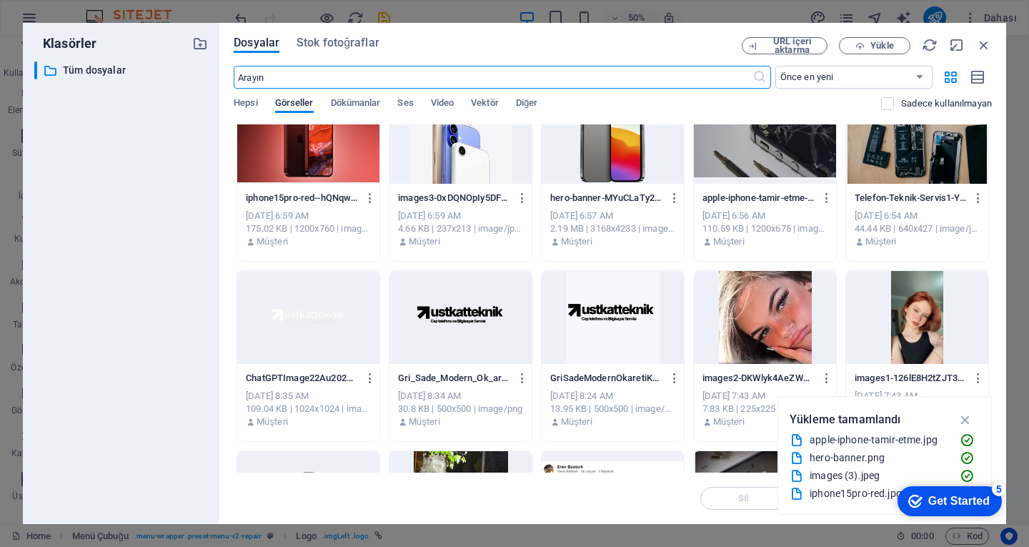
click at [594, 318] on div at bounding box center [613, 317] width 142 height 93
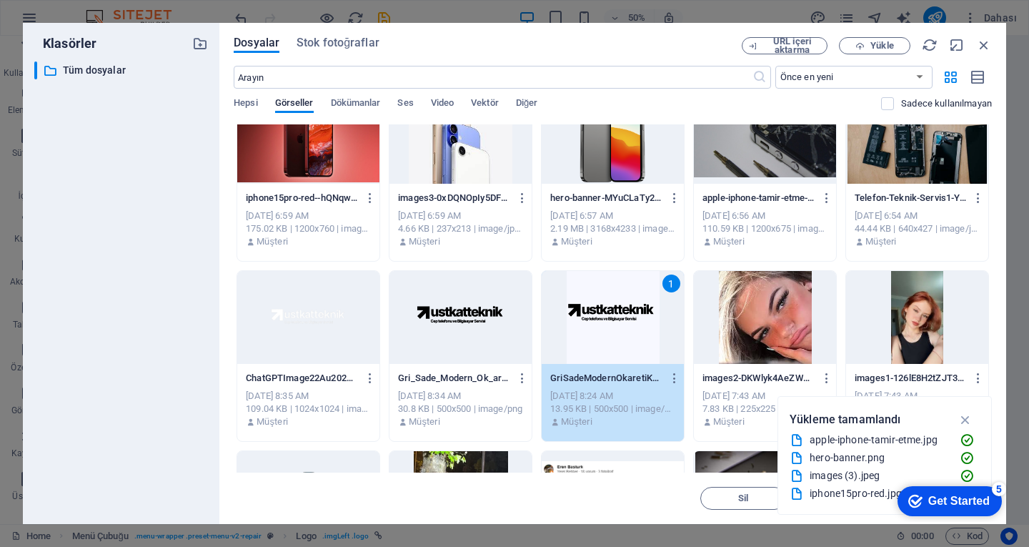
click at [594, 318] on div "1" at bounding box center [613, 317] width 142 height 93
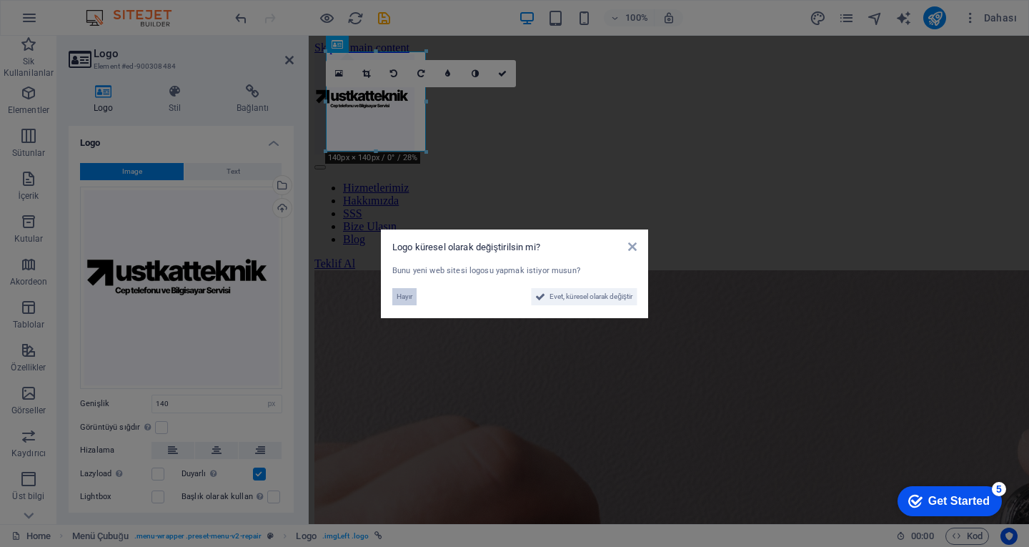
click at [412, 294] on span "Hayır" at bounding box center [405, 296] width 16 height 17
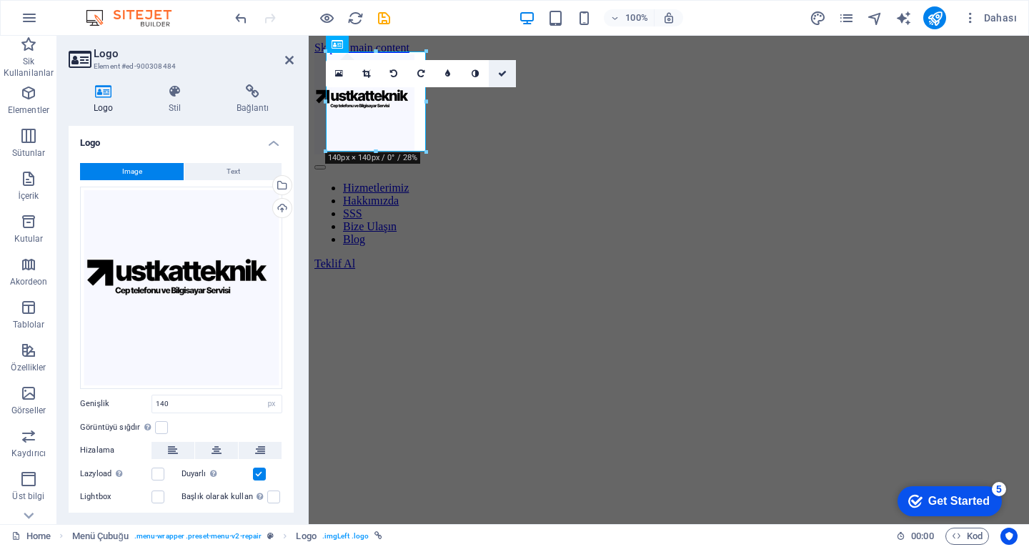
drag, startPoint x: 499, startPoint y: 77, endPoint x: 447, endPoint y: 54, distance: 57.2
click at [499, 77] on icon at bounding box center [502, 73] width 9 height 9
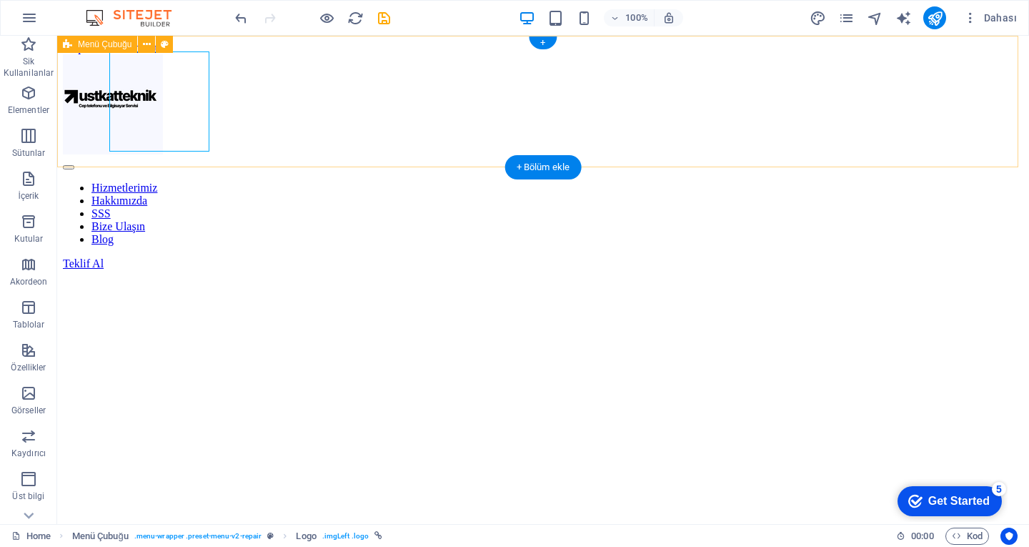
click at [342, 141] on div "Hizmetlerimiz Hakkımızda SSS Bize Ulaşın Blog Teklif Al" at bounding box center [543, 162] width 960 height 216
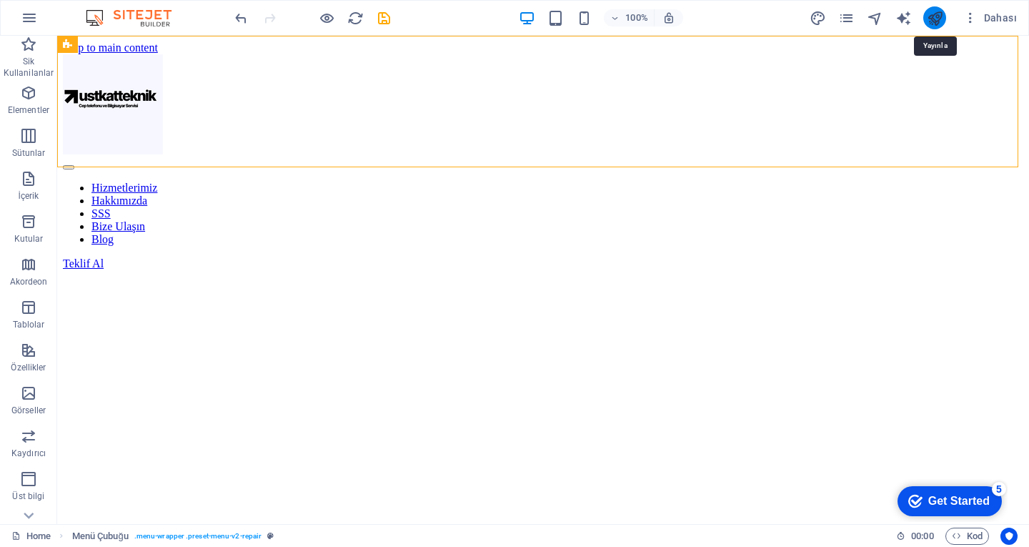
click at [931, 16] on icon "publish" at bounding box center [935, 18] width 16 height 16
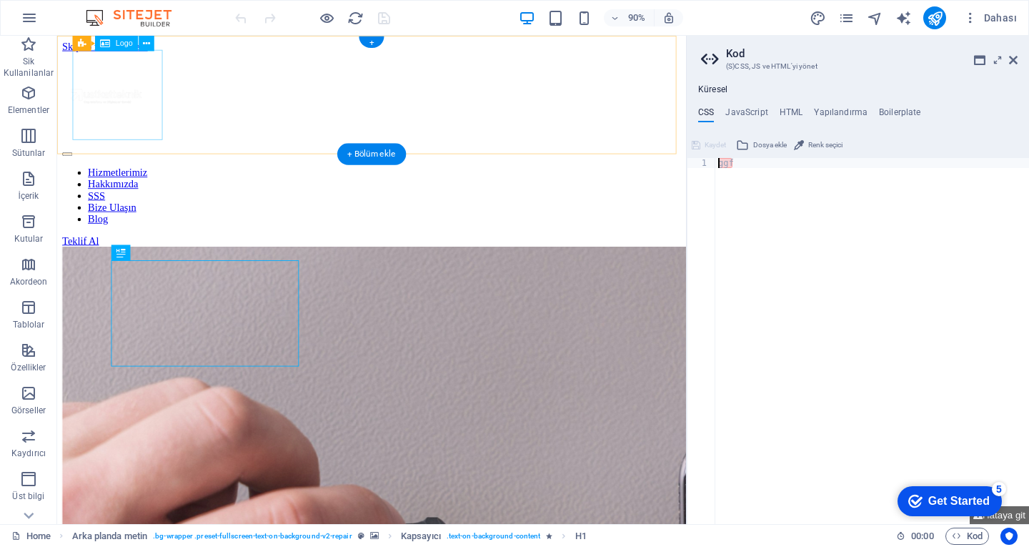
click at [141, 122] on div at bounding box center [406, 105] width 687 height 103
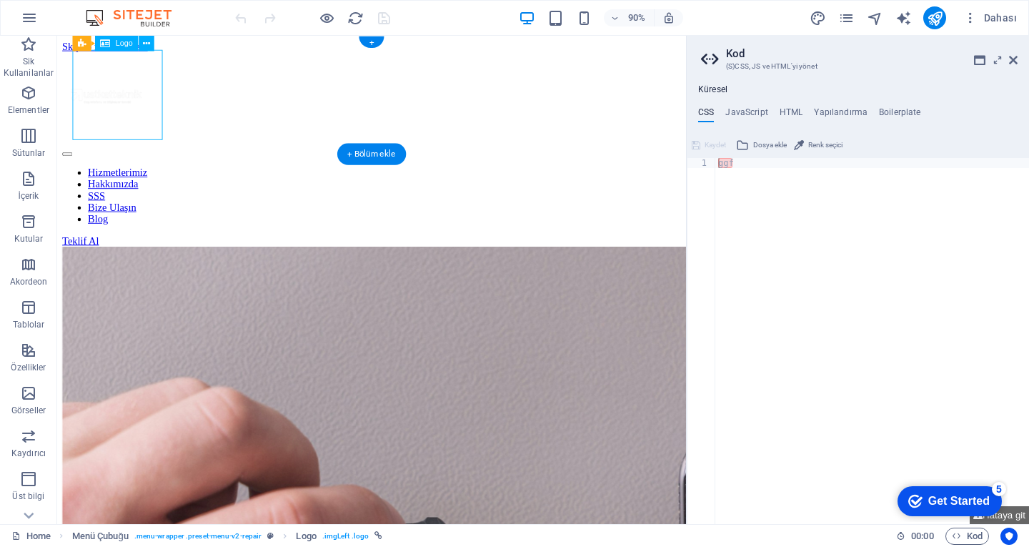
click at [141, 122] on div at bounding box center [406, 105] width 687 height 103
select select "px"
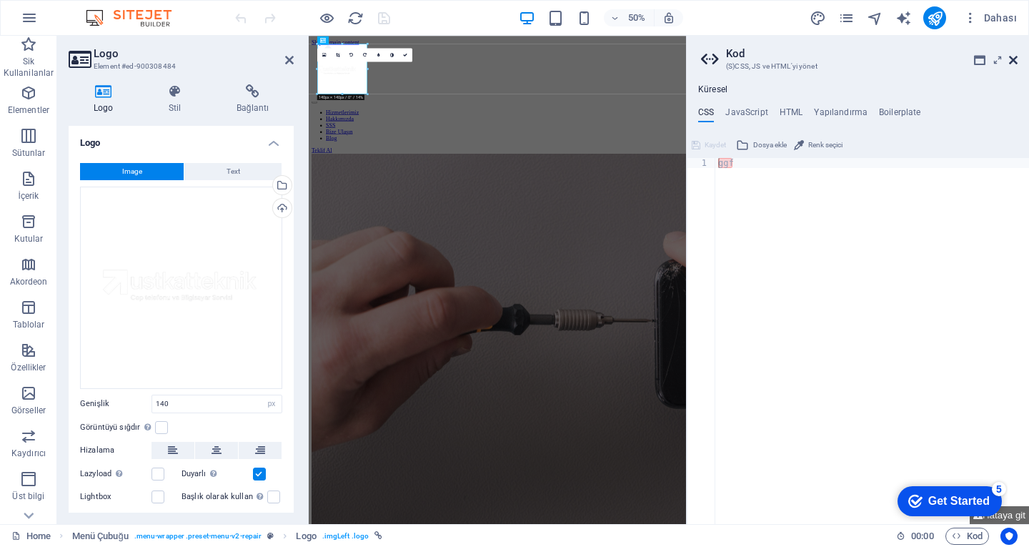
drag, startPoint x: 1015, startPoint y: 61, endPoint x: 664, endPoint y: 41, distance: 351.4
click at [1015, 61] on icon at bounding box center [1013, 59] width 9 height 11
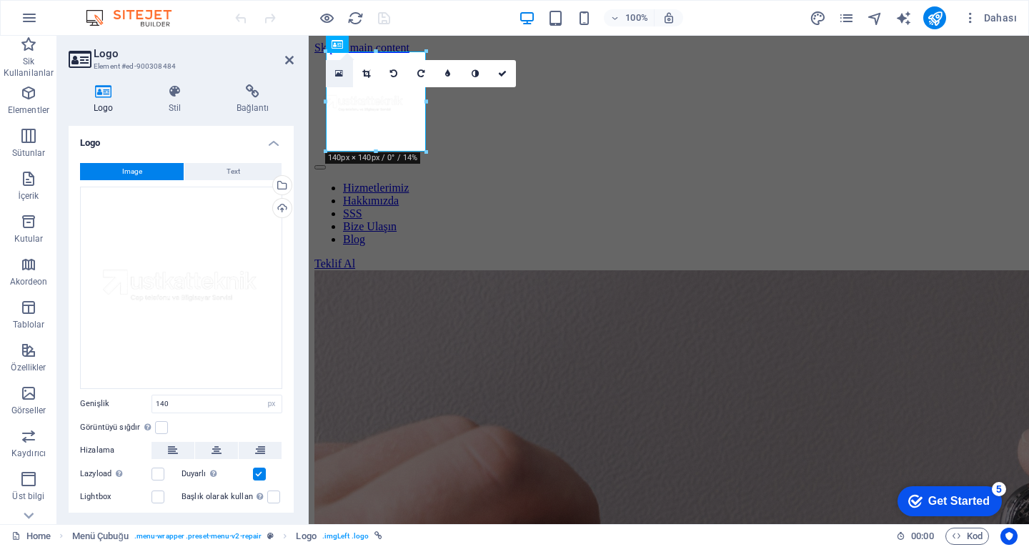
click at [347, 76] on link at bounding box center [339, 73] width 27 height 27
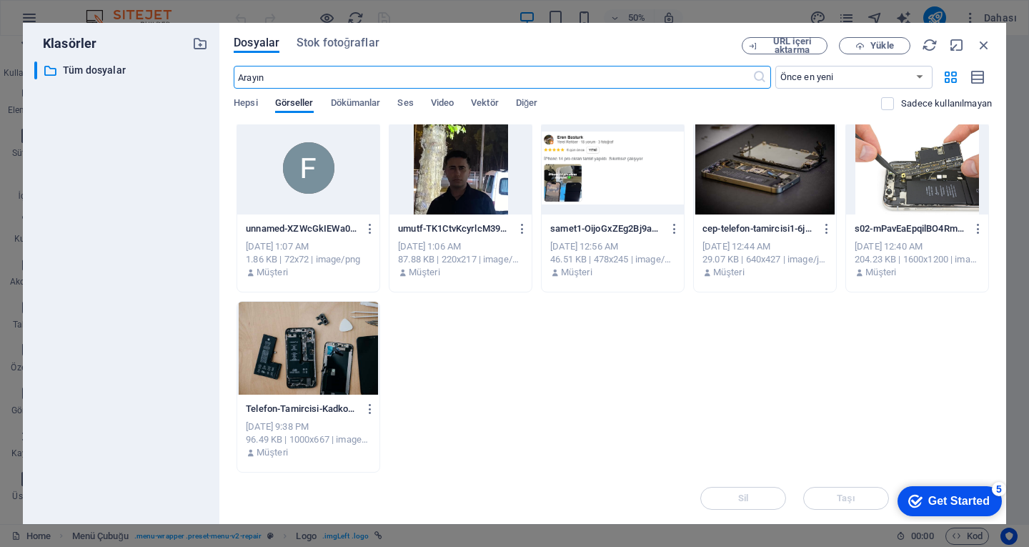
scroll to position [258, 0]
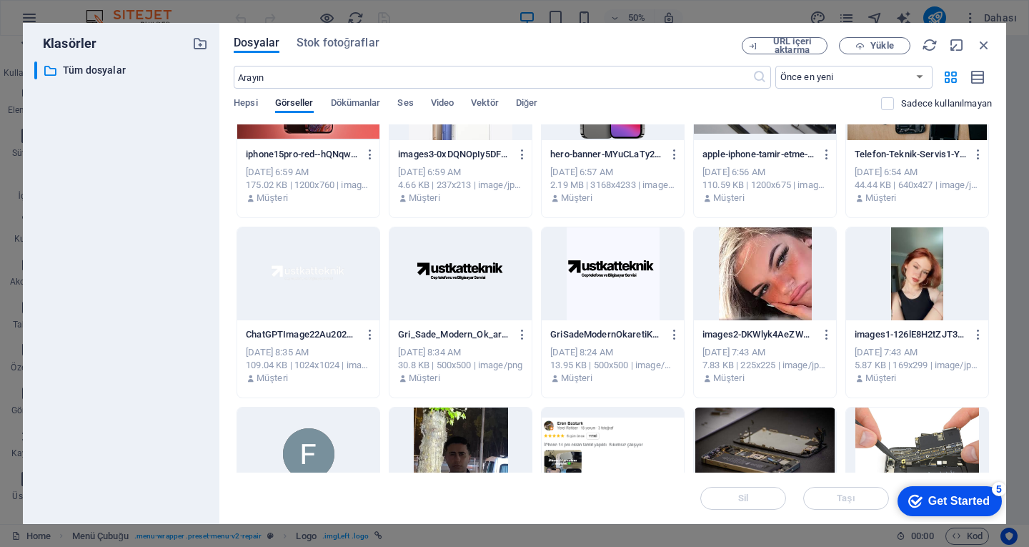
click at [467, 256] on div at bounding box center [460, 273] width 142 height 93
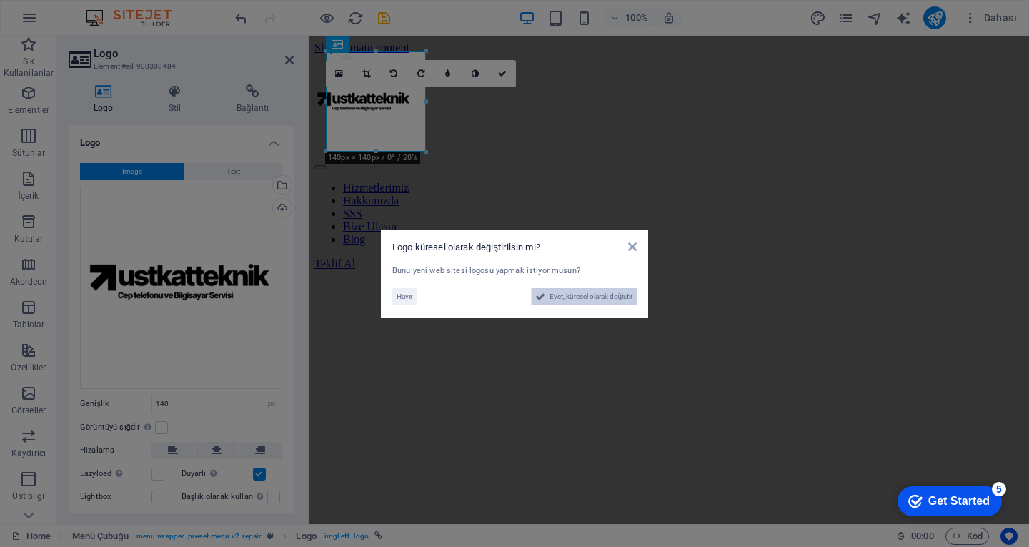
click at [565, 299] on span "Evet, küresel olarak değiştir" at bounding box center [590, 296] width 83 height 17
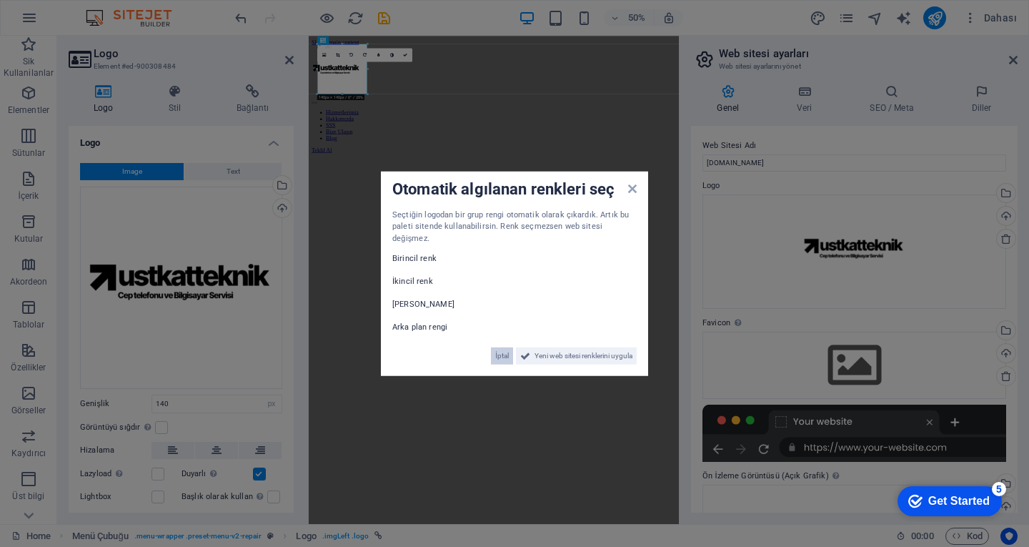
click at [497, 354] on span "İptal" at bounding box center [502, 355] width 14 height 17
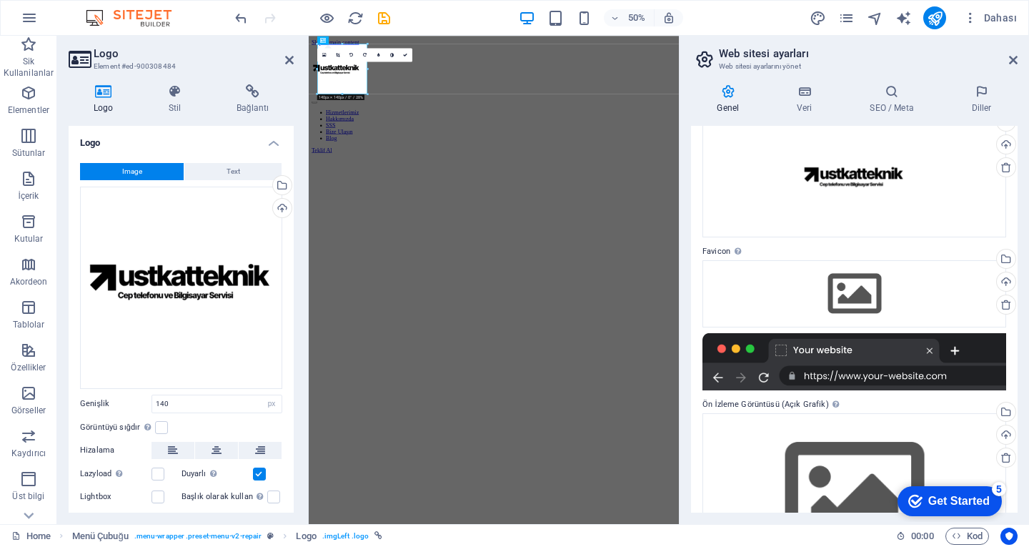
scroll to position [143, 0]
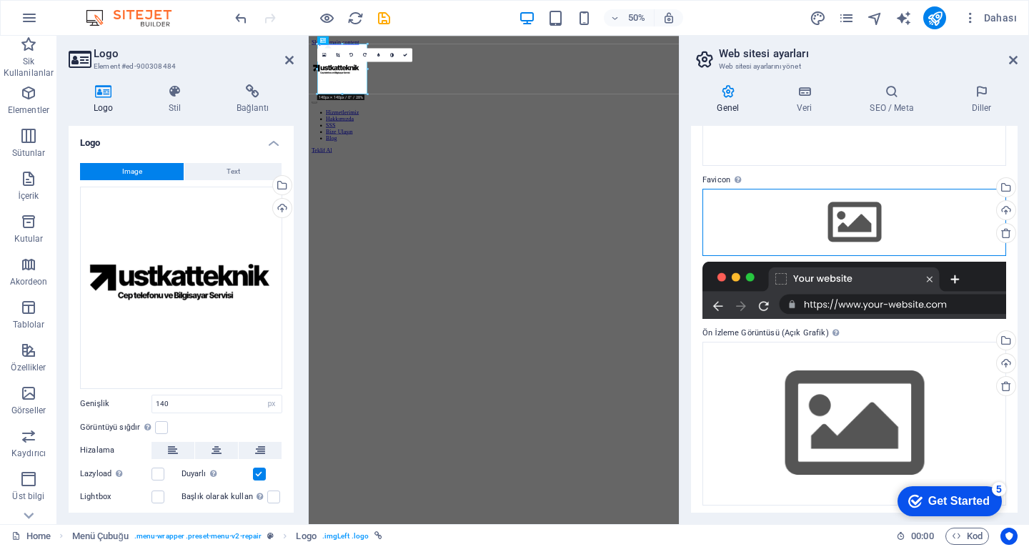
click at [857, 216] on div "Dosyaları buraya sürükleyin, dosyaları seçmek için tıklayın veya Dosyalardan ya…" at bounding box center [854, 222] width 304 height 67
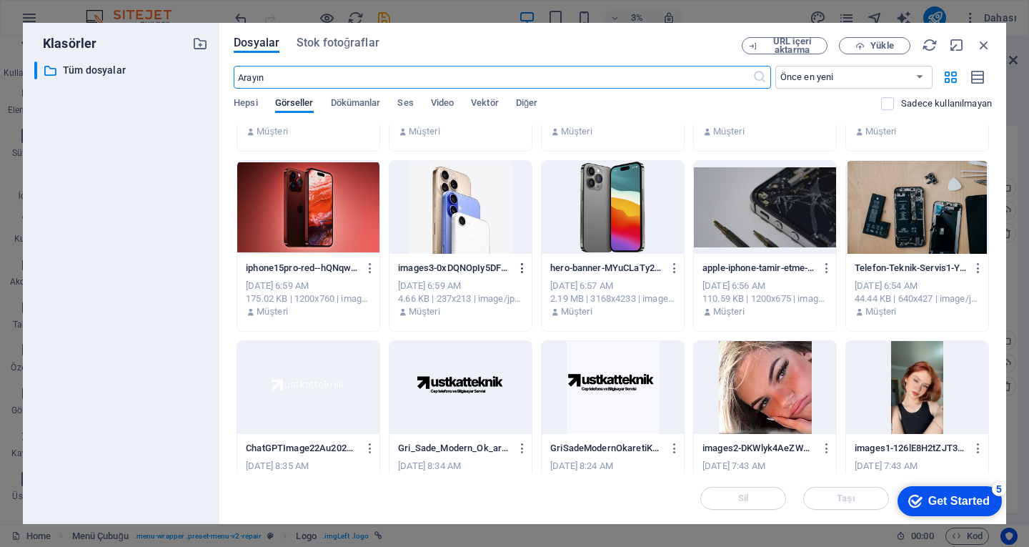
scroll to position [115, 0]
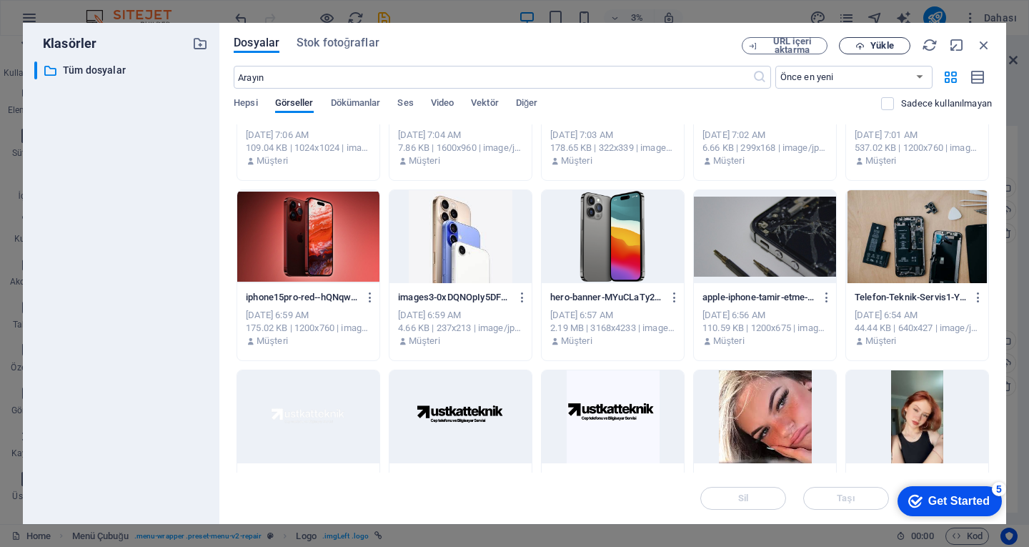
click at [852, 51] on button "Yükle" at bounding box center [874, 45] width 71 height 17
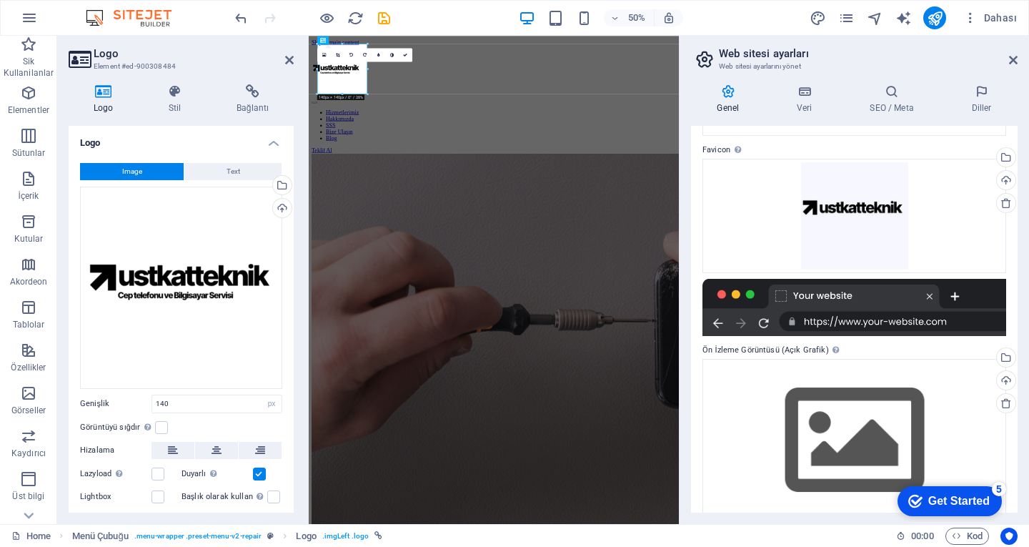
scroll to position [194, 0]
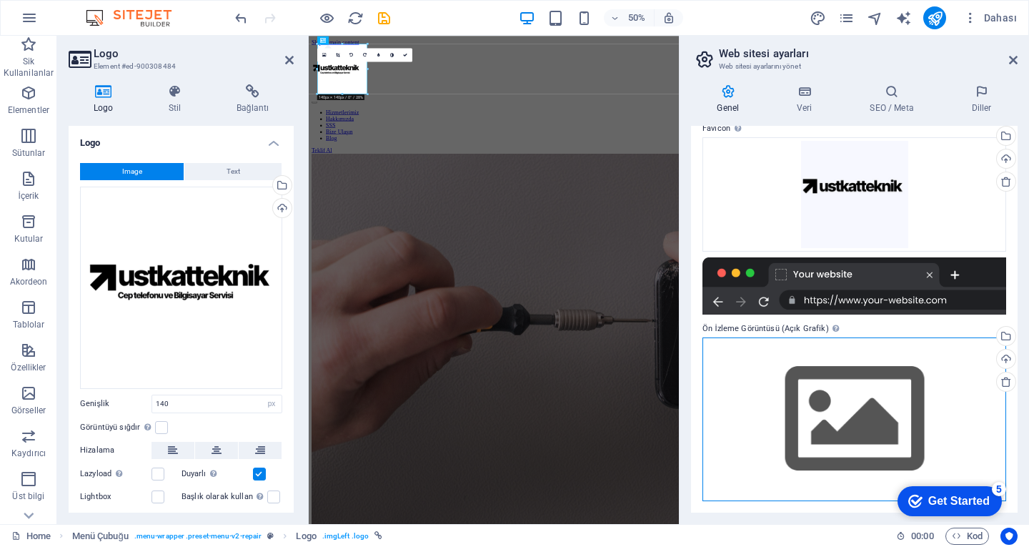
click at [847, 386] on div "Dosyaları buraya sürükleyin, dosyaları seçmek için tıklayın veya Dosyalardan ya…" at bounding box center [854, 419] width 304 height 164
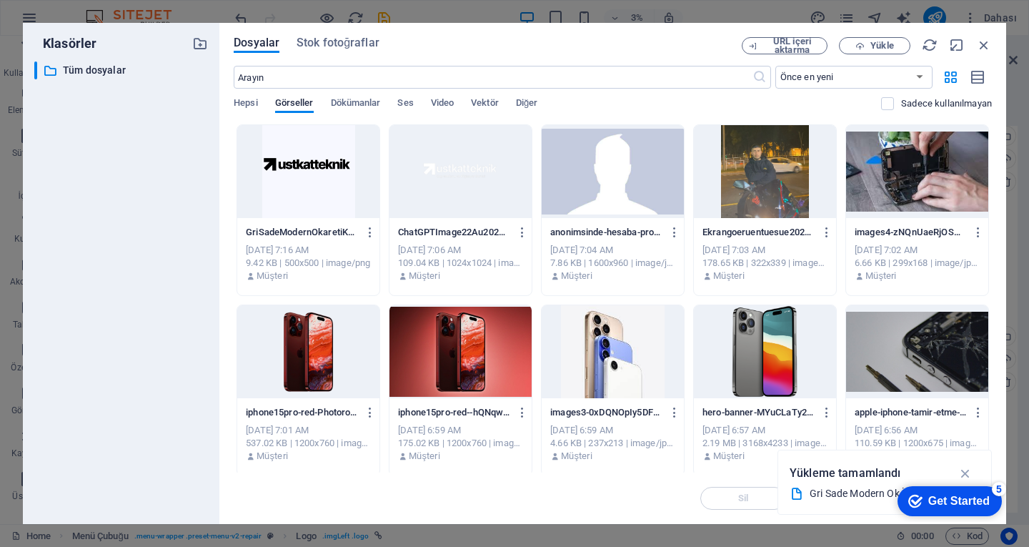
click at [847, 387] on div at bounding box center [917, 351] width 142 height 93
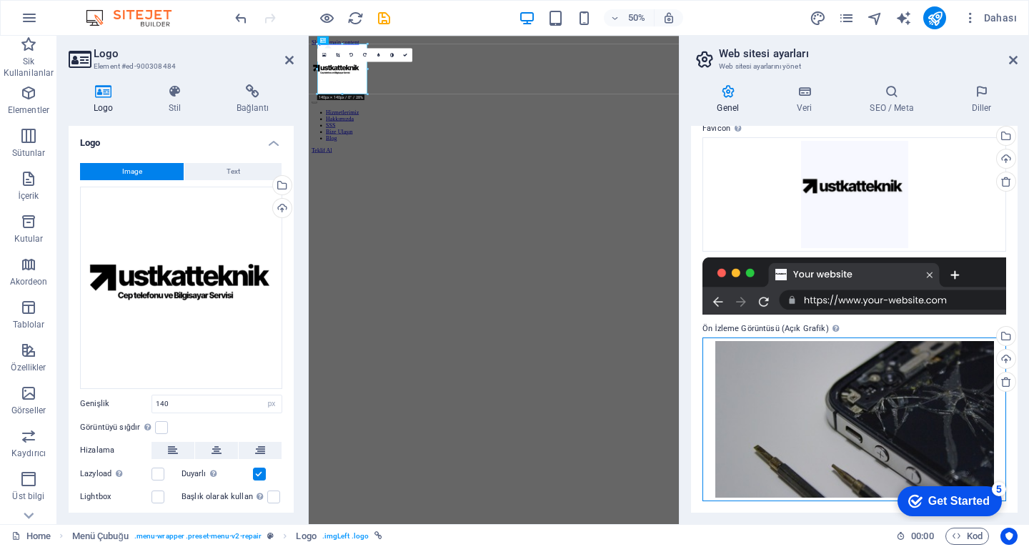
click at [864, 407] on div "Dosyaları buraya sürükleyin, dosyaları seçmek için tıklayın veya Dosyalardan ya…" at bounding box center [854, 419] width 304 height 164
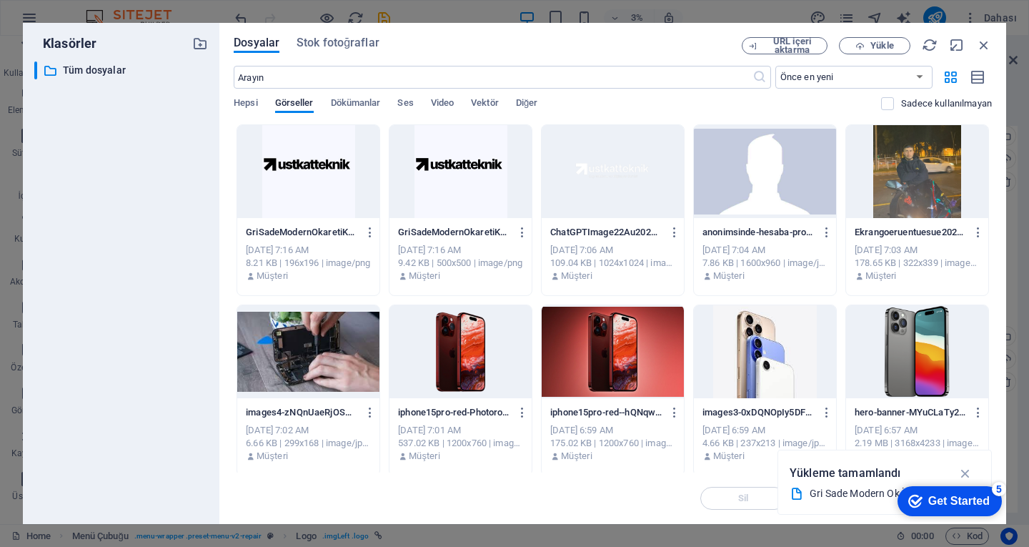
click at [864, 407] on p "hero-banner-MYuCLaTy2Eao96ZdoU2LJw.png" at bounding box center [910, 412] width 111 height 13
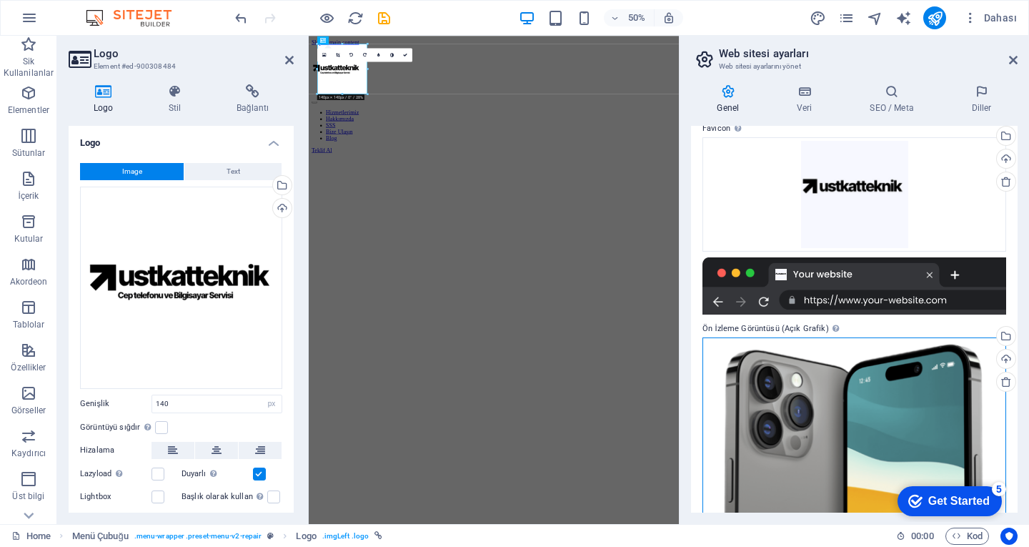
click at [864, 407] on div "Dosyaları buraya sürükleyin, dosyaları seçmek için tıklayın veya Dosyalardan ya…" at bounding box center [854, 526] width 304 height 379
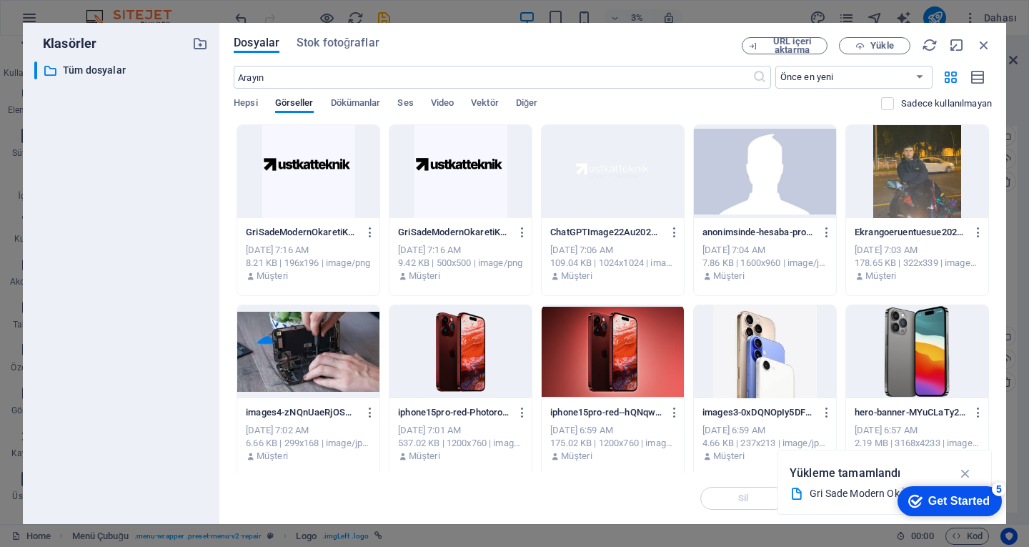
click at [435, 169] on div at bounding box center [460, 171] width 142 height 93
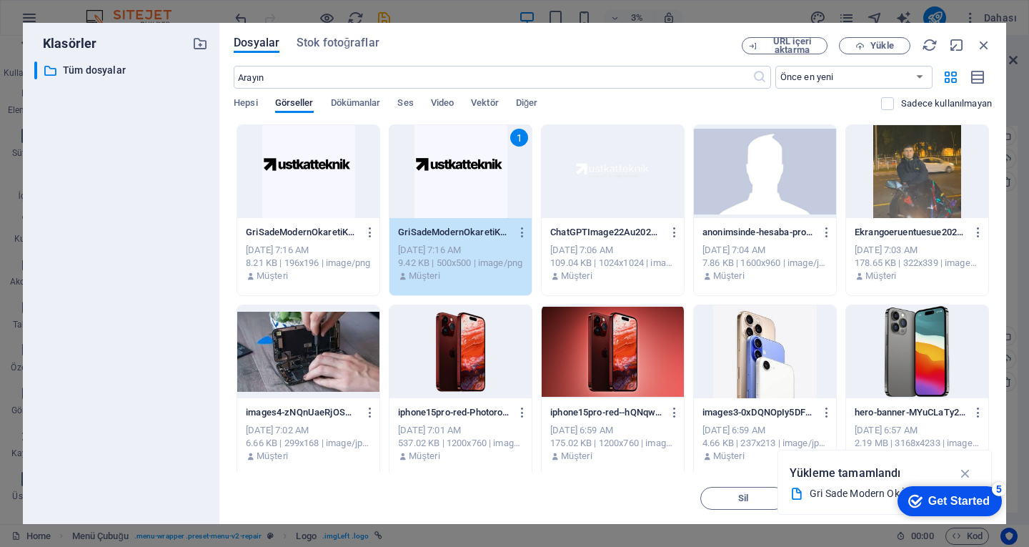
click at [437, 175] on div "1" at bounding box center [460, 171] width 142 height 93
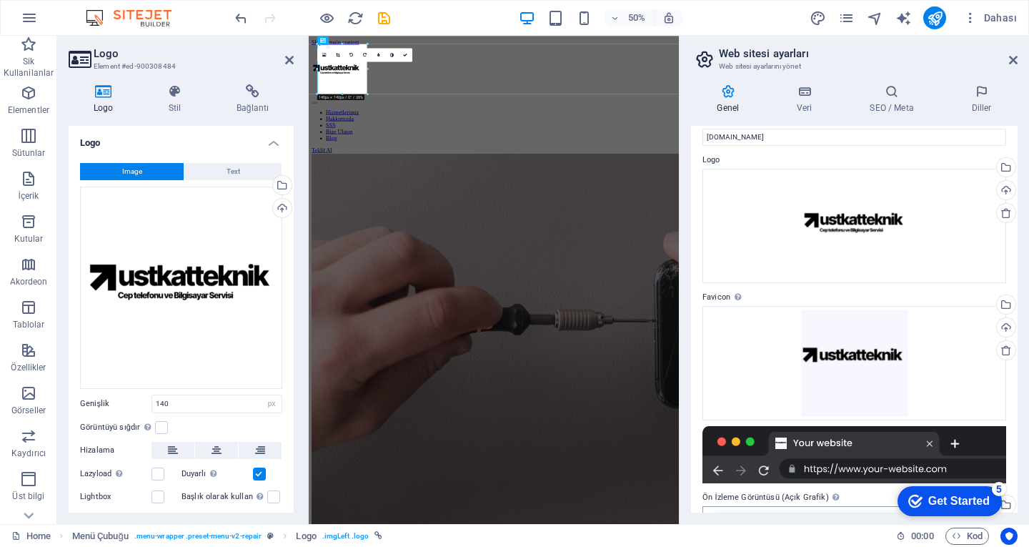
scroll to position [0, 0]
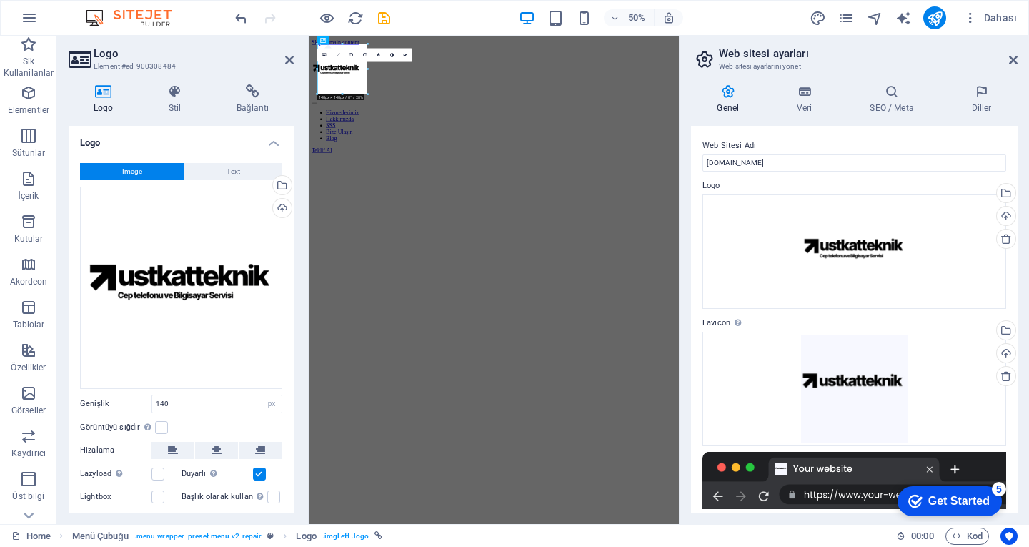
click at [1005, 56] on h2 "Web sitesi ayarları" at bounding box center [868, 53] width 299 height 13
click at [1012, 61] on icon at bounding box center [1013, 59] width 9 height 11
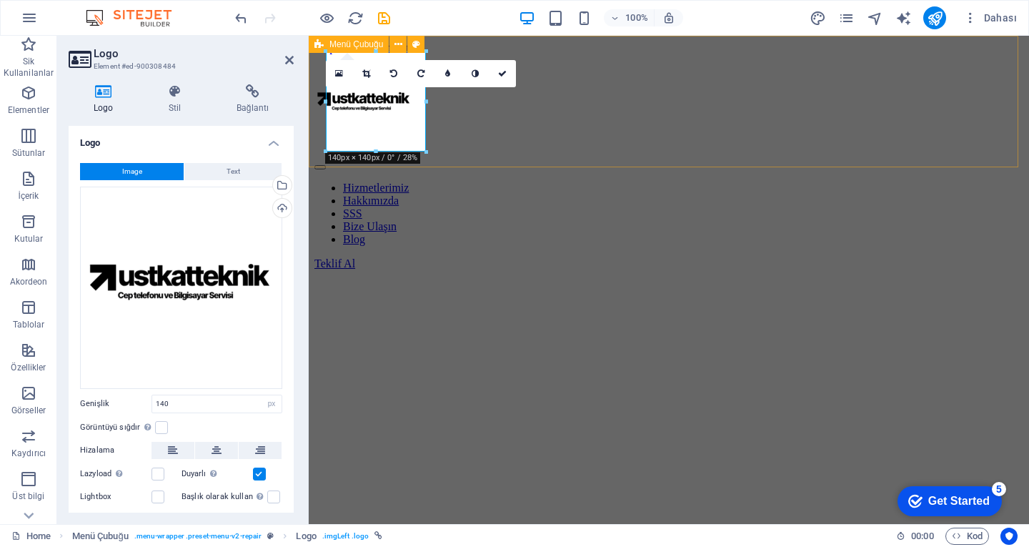
click at [625, 121] on div "Hizmetlerimiz Hakkımızda SSS Bize Ulaşın Blog Teklif Al" at bounding box center [668, 162] width 709 height 216
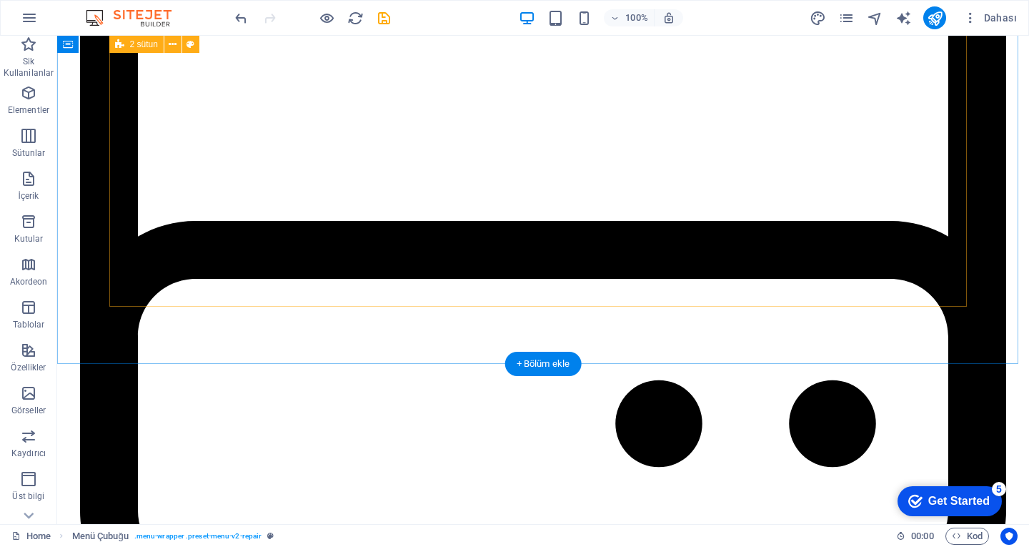
scroll to position [2215, 0]
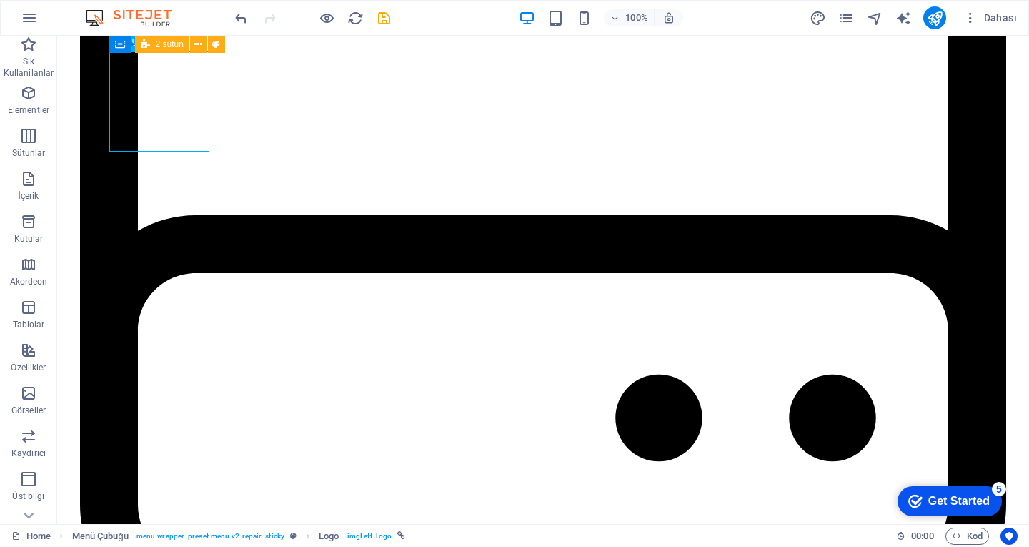
select select "px"
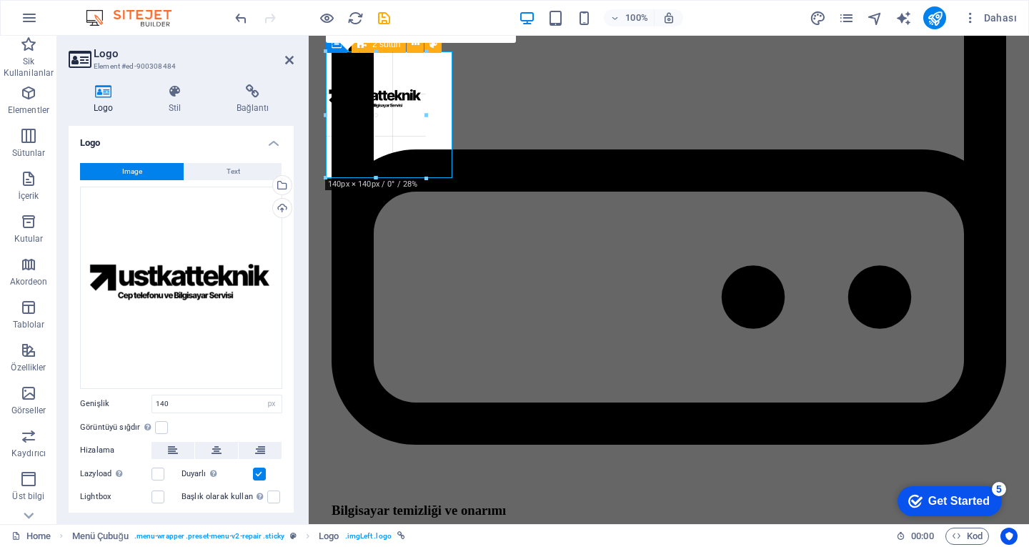
drag, startPoint x: 425, startPoint y: 104, endPoint x: 450, endPoint y: 104, distance: 25.0
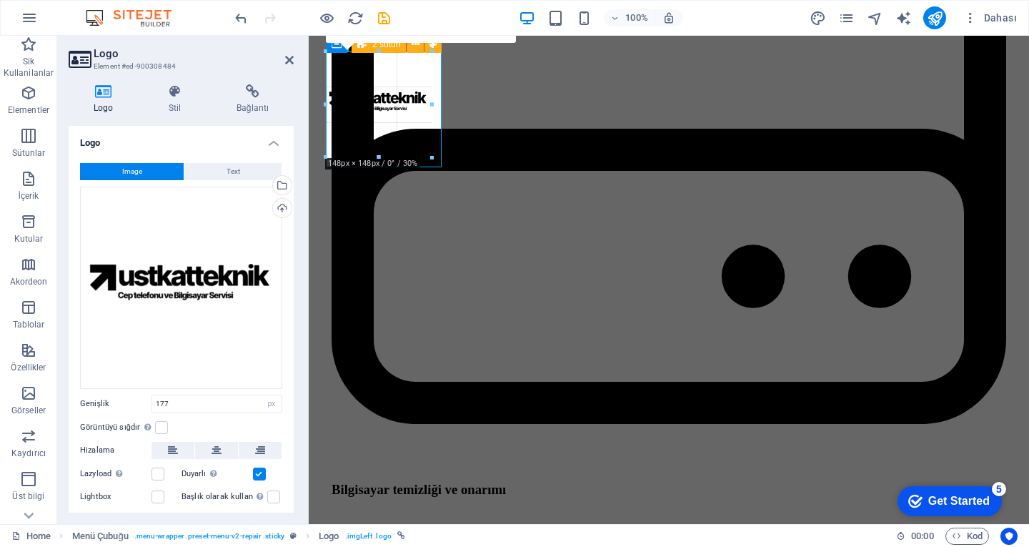
drag, startPoint x: 452, startPoint y: 175, endPoint x: 425, endPoint y: 149, distance: 37.4
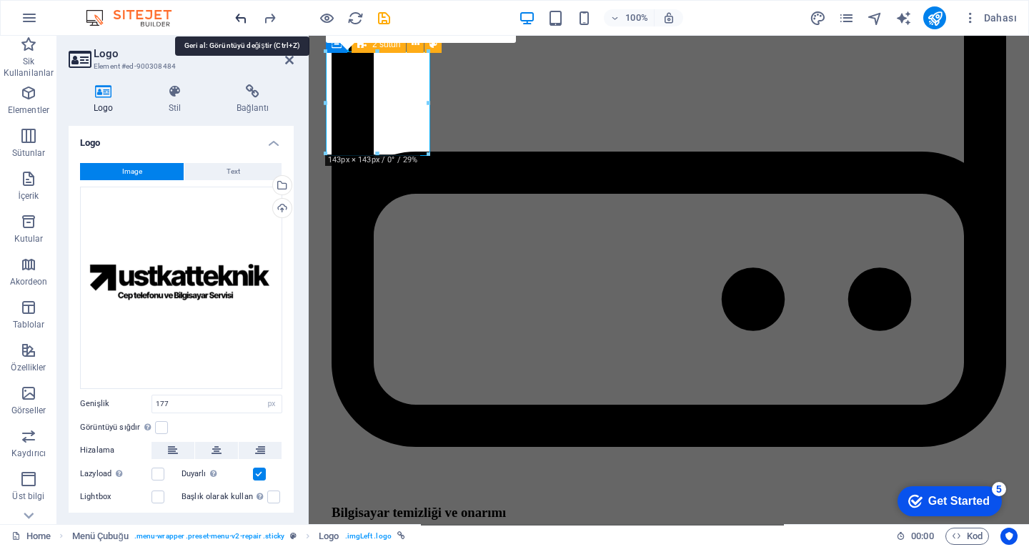
type input "140"
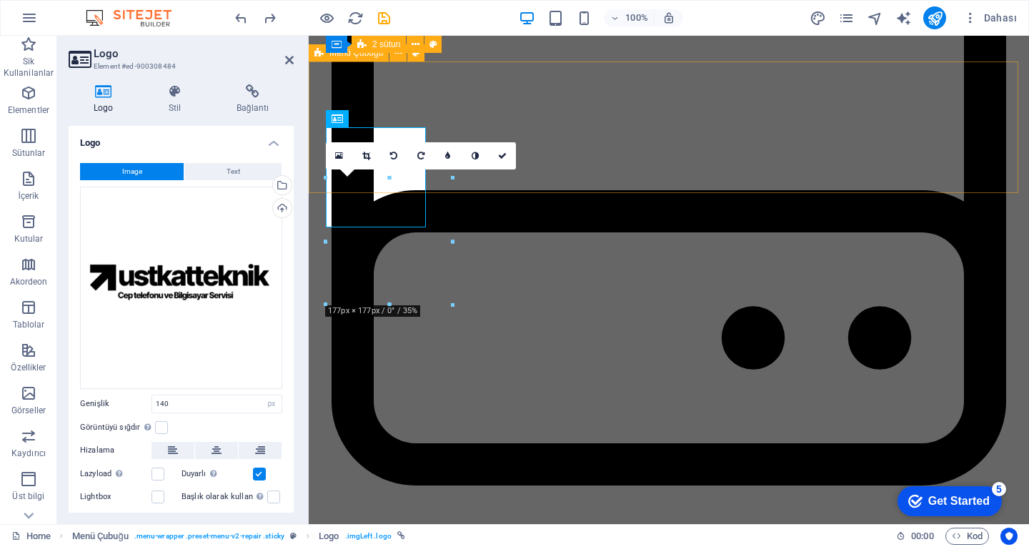
scroll to position [2072, 0]
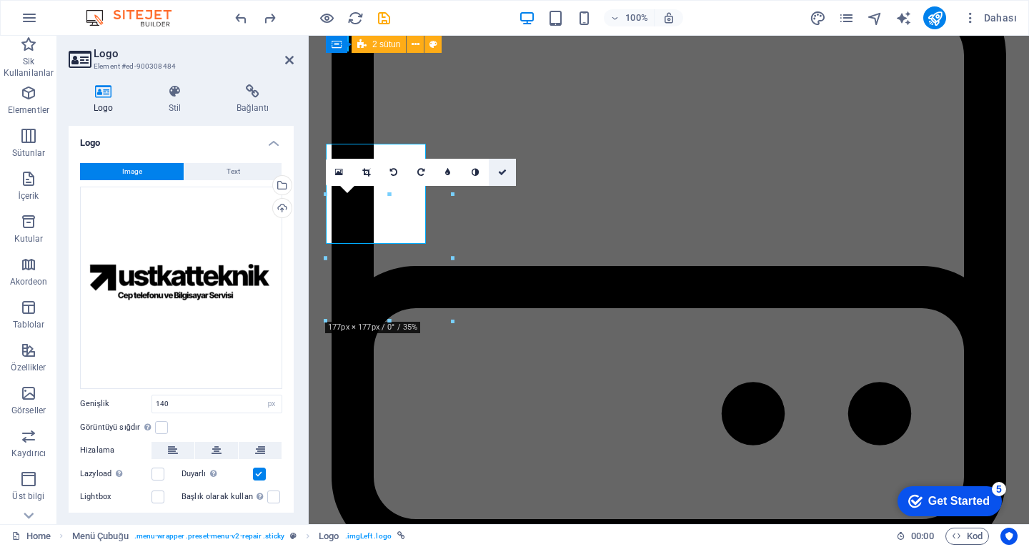
click at [502, 170] on icon at bounding box center [502, 172] width 9 height 9
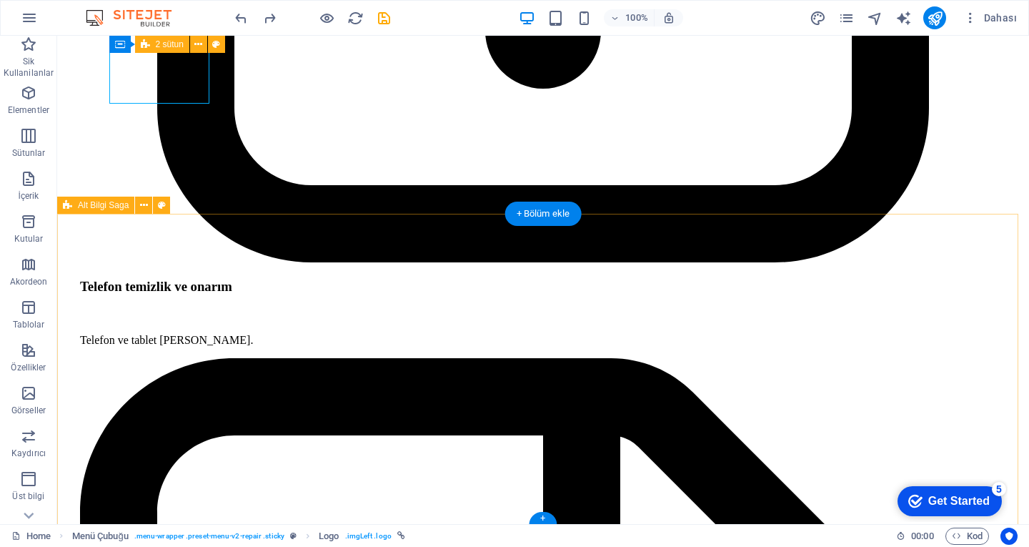
scroll to position [3980, 0]
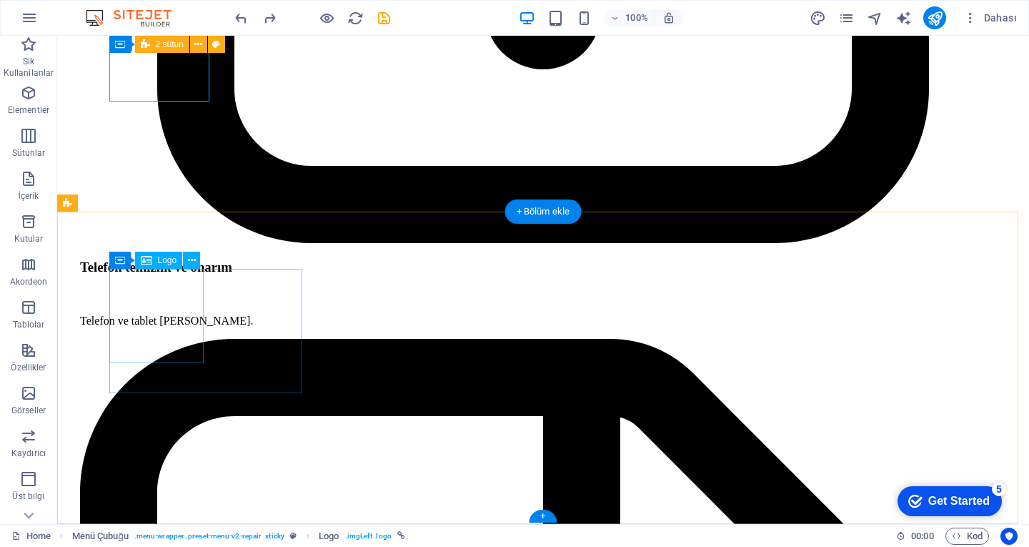
select select "px"
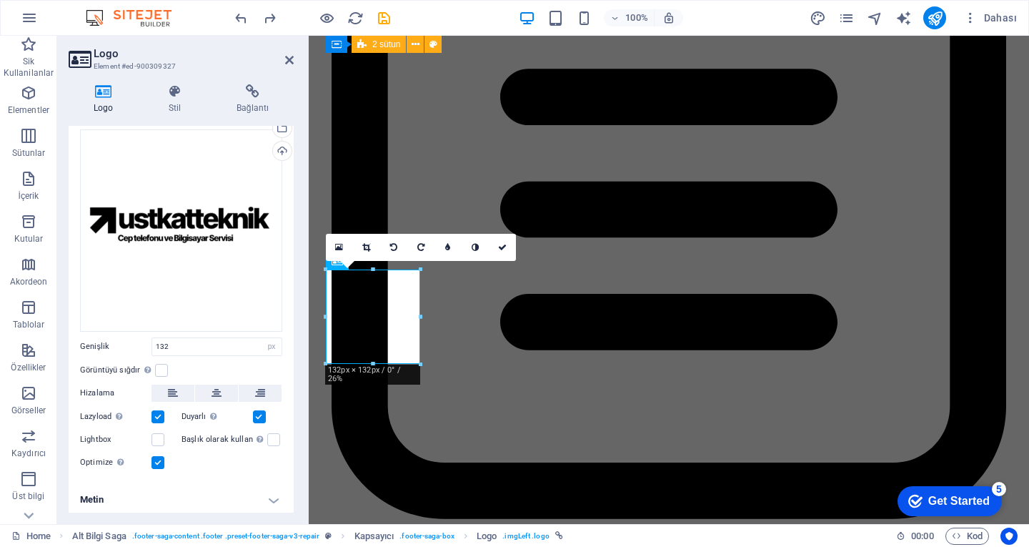
scroll to position [59, 0]
click at [449, 243] on icon at bounding box center [447, 247] width 5 height 9
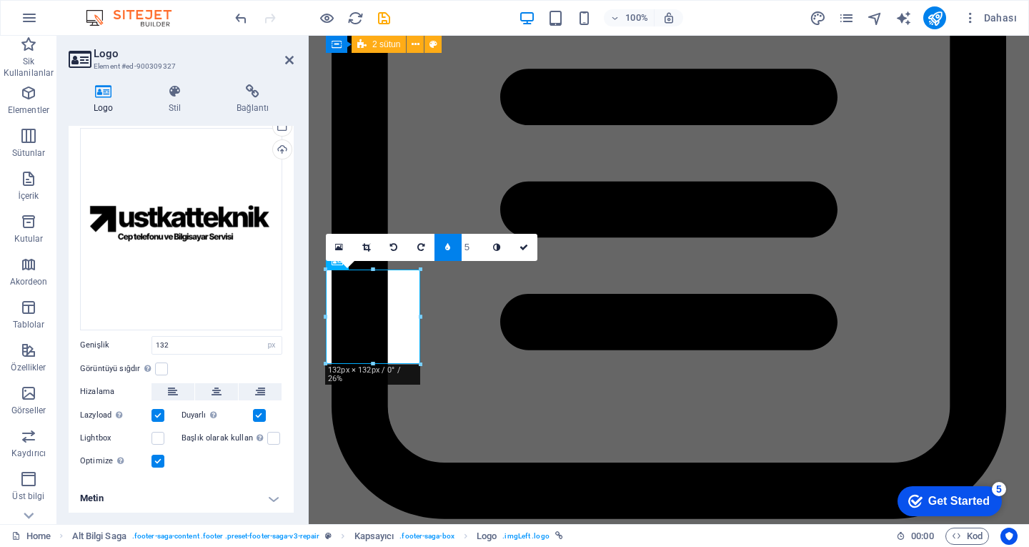
type input "4"
type input "3"
type input "2"
click at [472, 253] on input "1" at bounding box center [472, 247] width 21 height 26
type input "2"
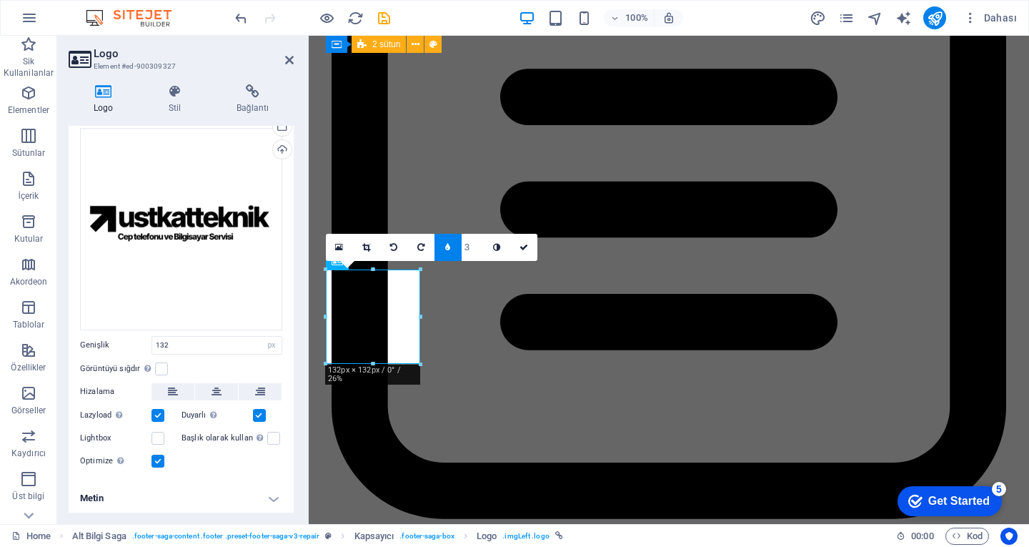
type input "4"
type input "3"
type input "2"
type input "1"
click at [477, 254] on input "1" at bounding box center [472, 247] width 21 height 26
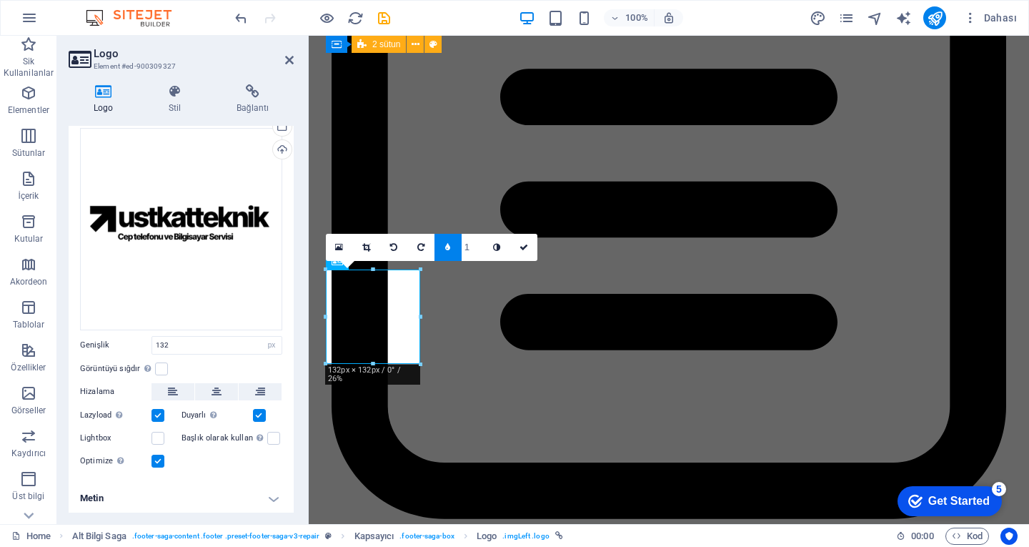
click at [477, 254] on input "1" at bounding box center [472, 247] width 21 height 26
type input "0"
click at [506, 242] on link at bounding box center [502, 247] width 27 height 27
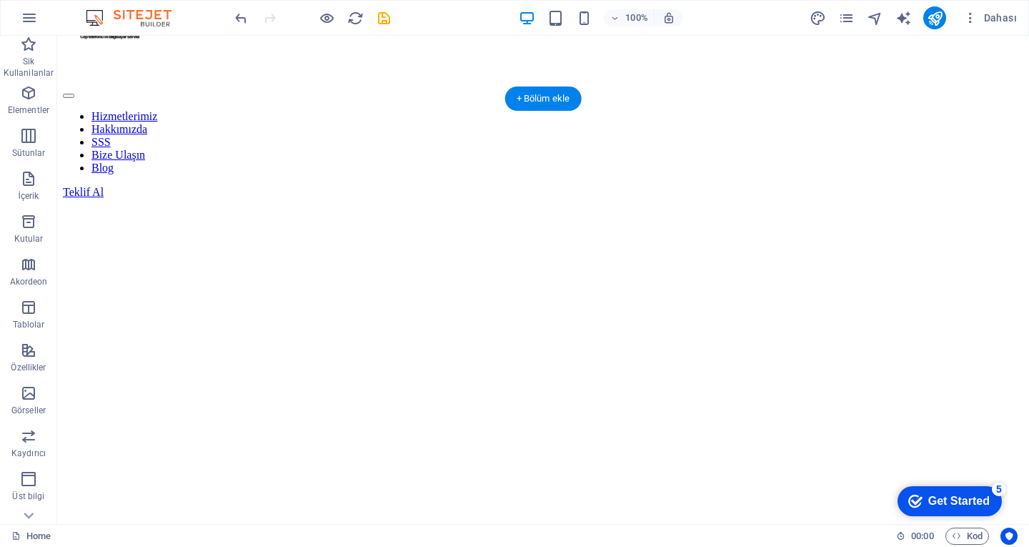
scroll to position [0, 0]
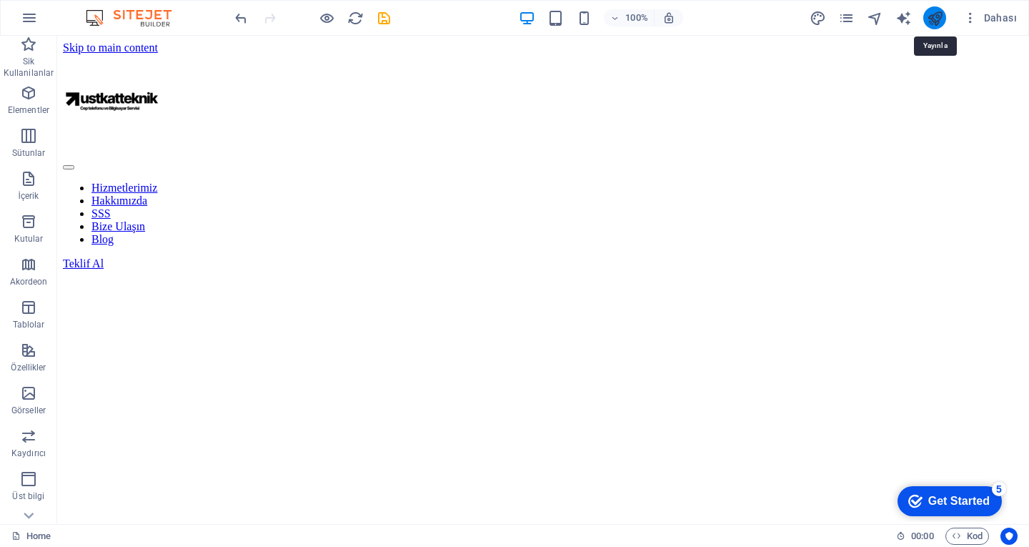
click at [940, 21] on icon "publish" at bounding box center [935, 18] width 16 height 16
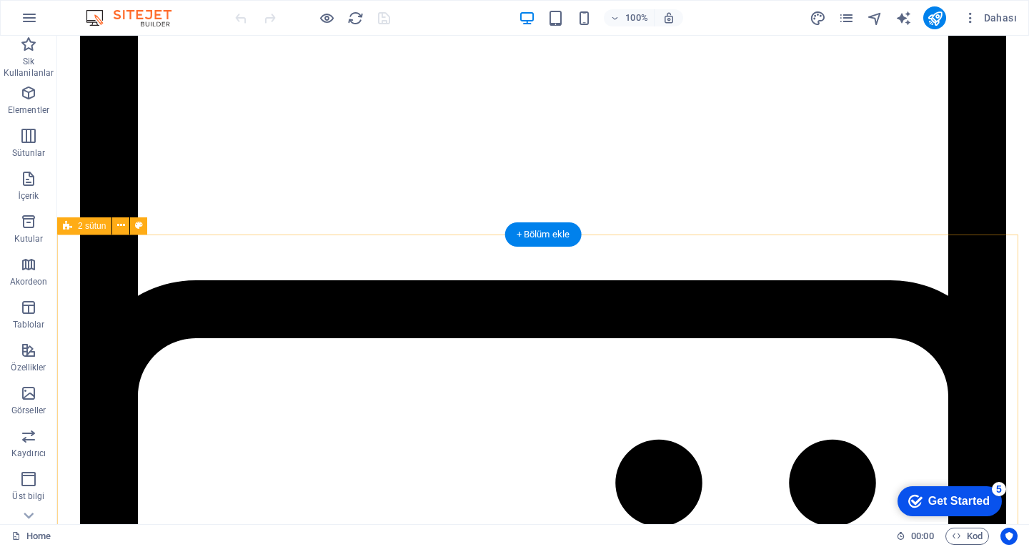
scroll to position [2143, 0]
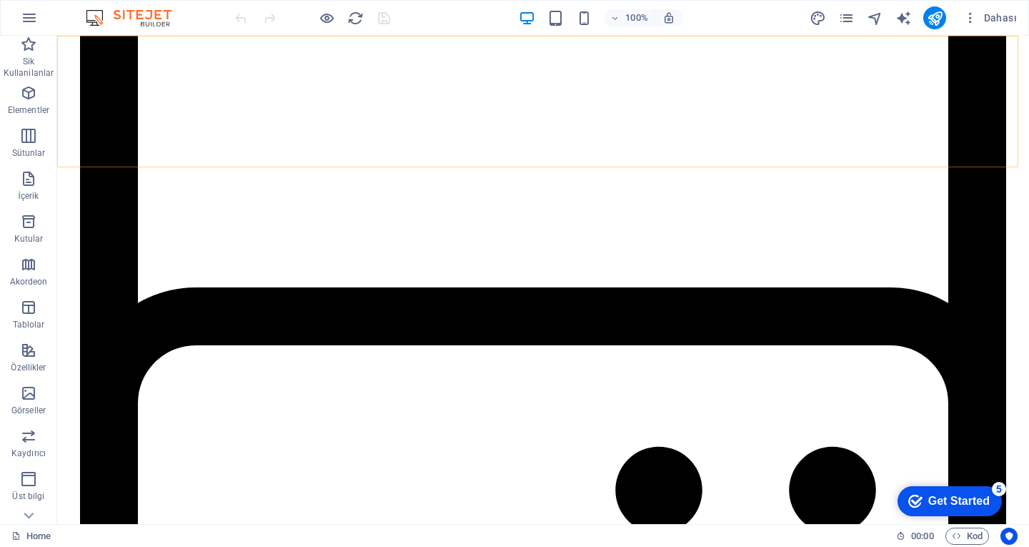
drag, startPoint x: 671, startPoint y: 166, endPoint x: 667, endPoint y: 147, distance: 18.9
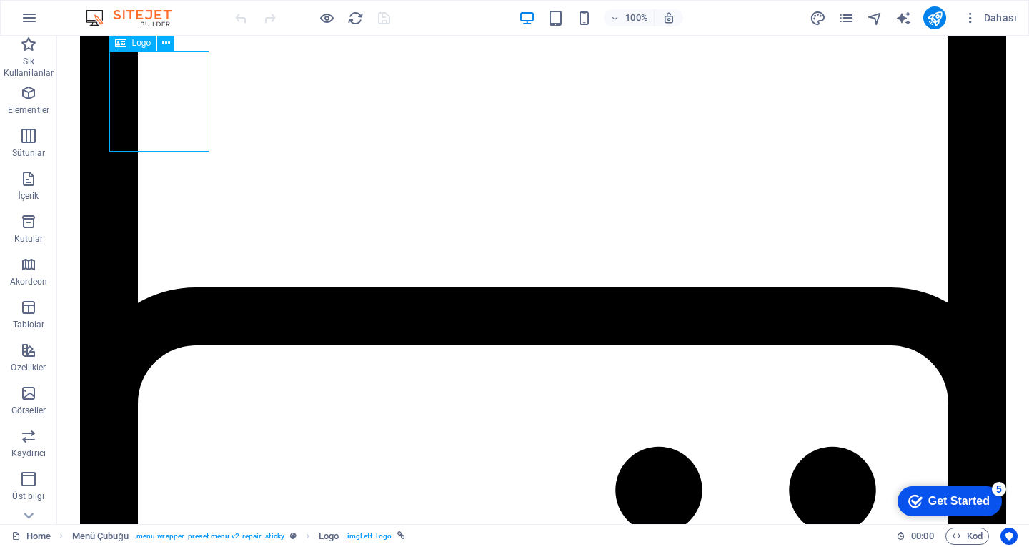
select select "px"
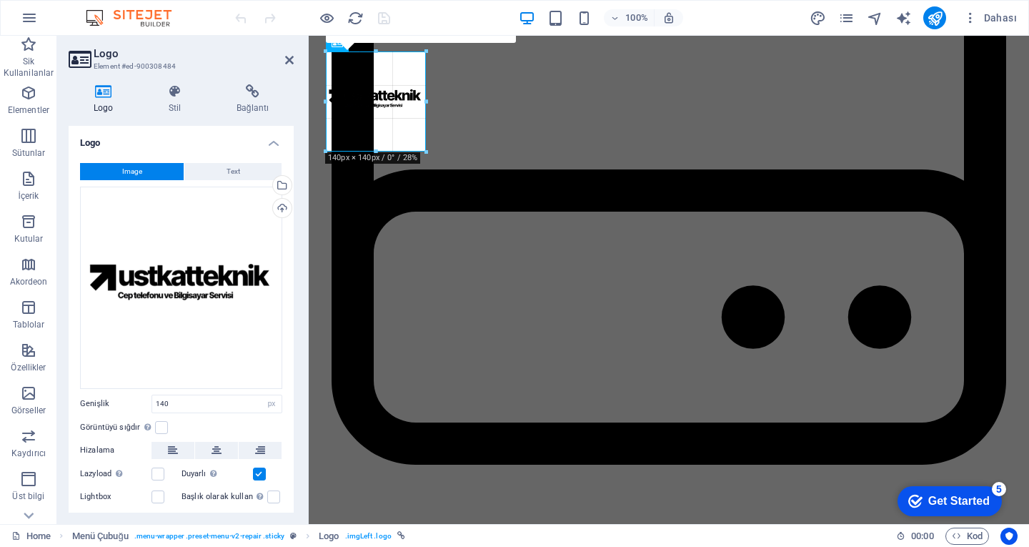
drag, startPoint x: 422, startPoint y: 149, endPoint x: 399, endPoint y: 127, distance: 32.4
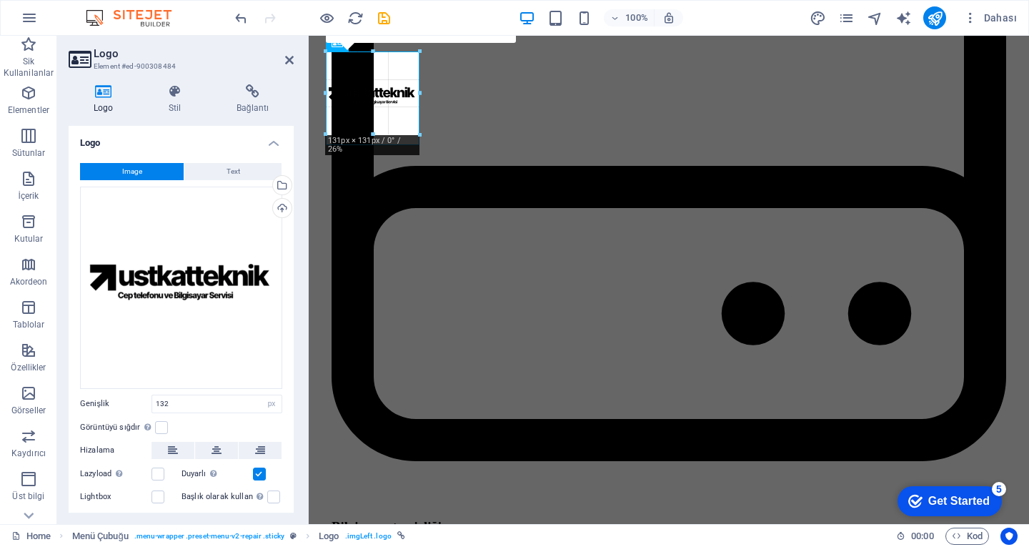
drag, startPoint x: 417, startPoint y: 147, endPoint x: 400, endPoint y: 129, distance: 24.8
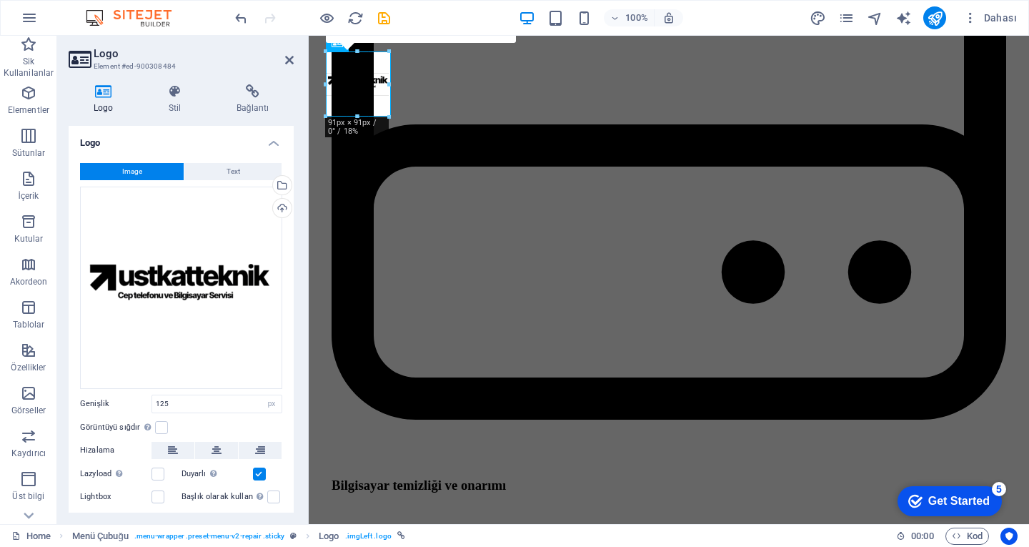
drag, startPoint x: 372, startPoint y: 141, endPoint x: 373, endPoint y: 114, distance: 26.5
drag, startPoint x: 666, startPoint y: 149, endPoint x: 357, endPoint y: 85, distance: 315.9
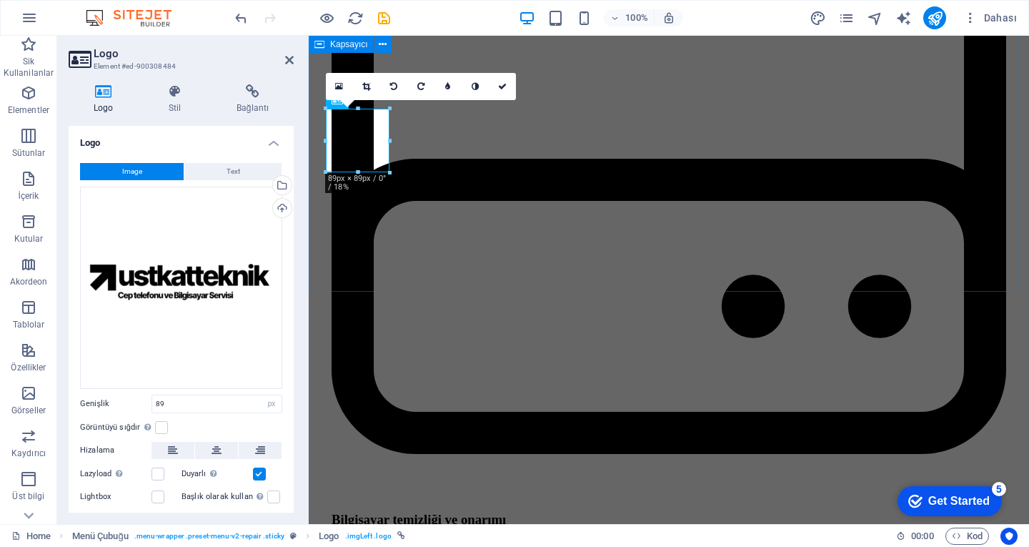
scroll to position [2071, 0]
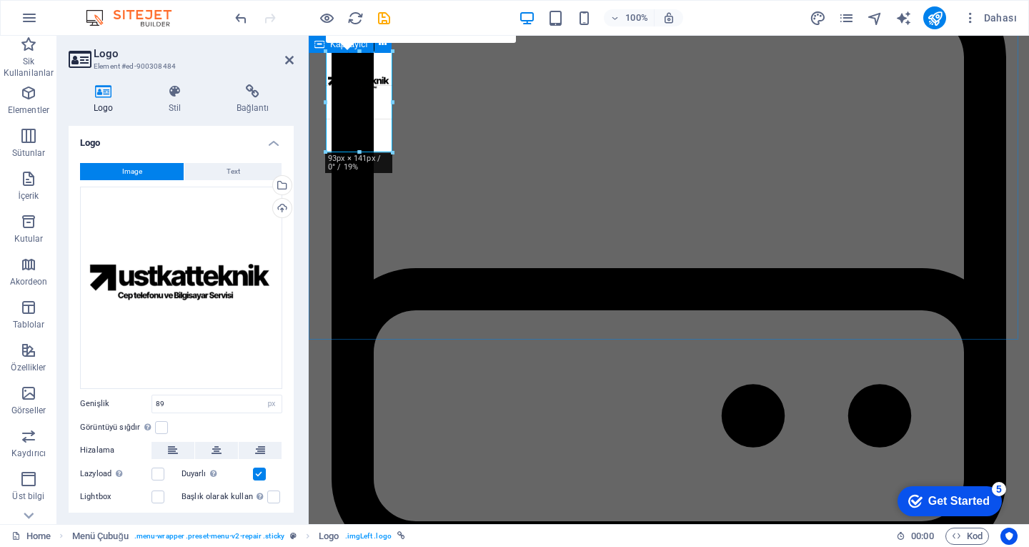
drag, startPoint x: 363, startPoint y: 89, endPoint x: 69, endPoint y: 76, distance: 294.7
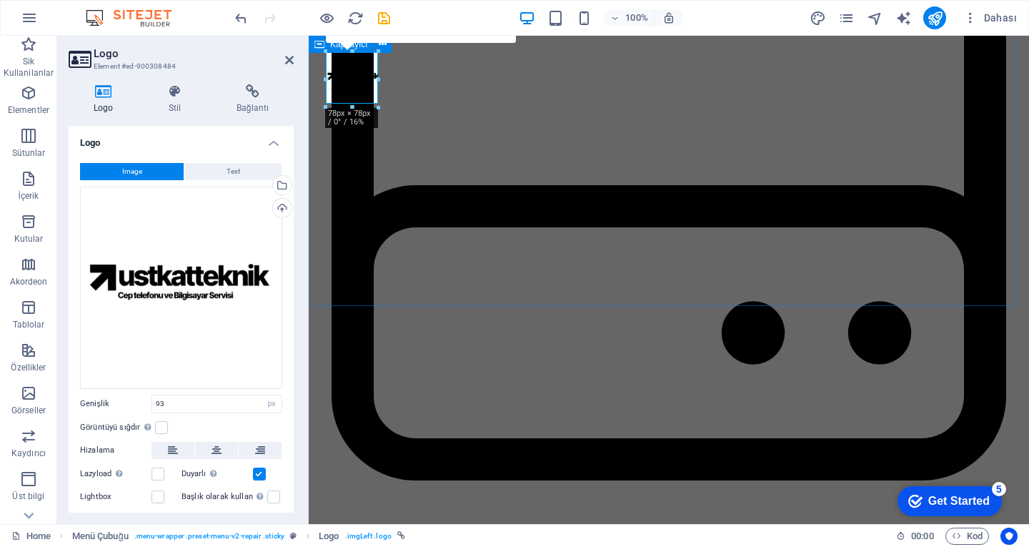
drag, startPoint x: 357, startPoint y: 119, endPoint x: 357, endPoint y: 104, distance: 14.3
type input "73"
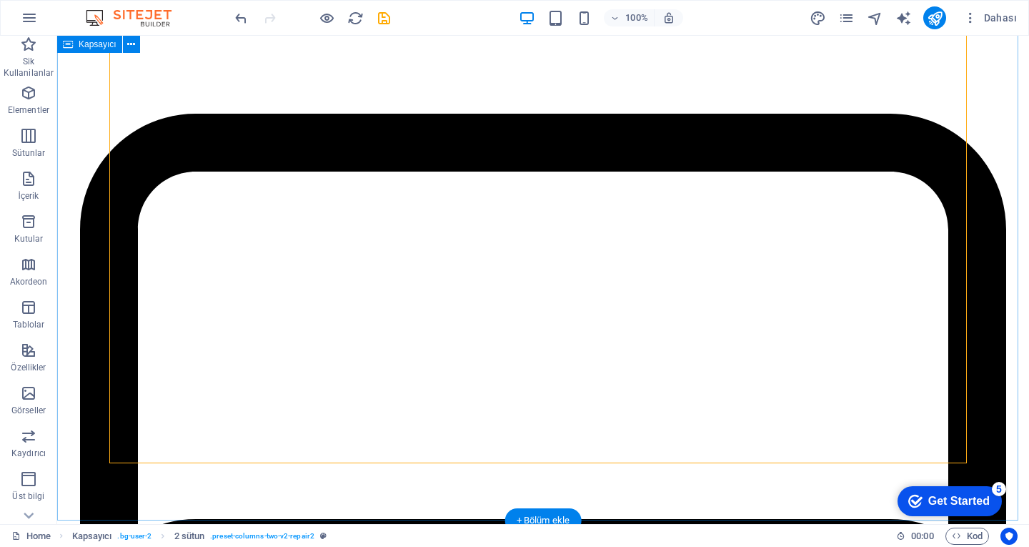
scroll to position [1857, 0]
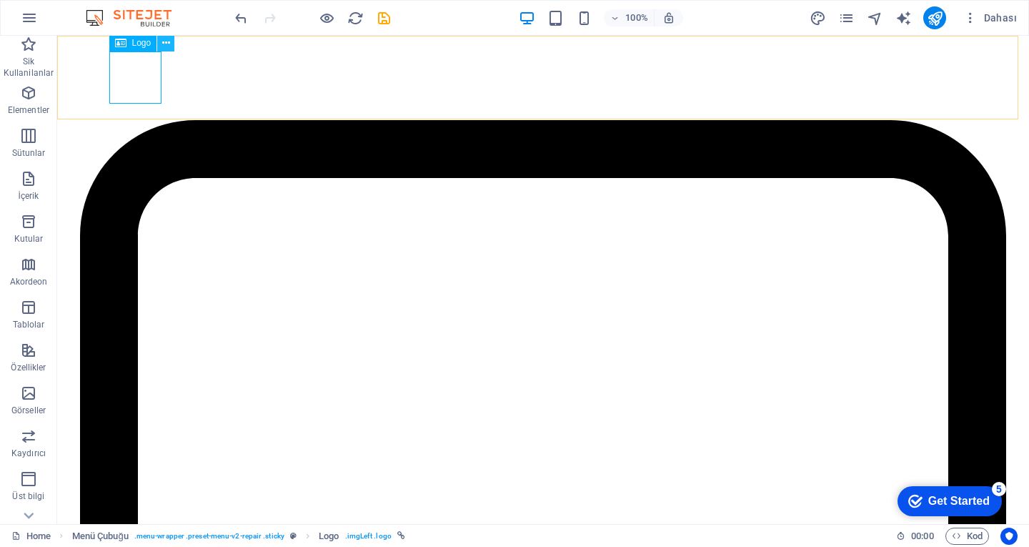
click at [166, 45] on icon at bounding box center [166, 43] width 8 height 15
select select "px"
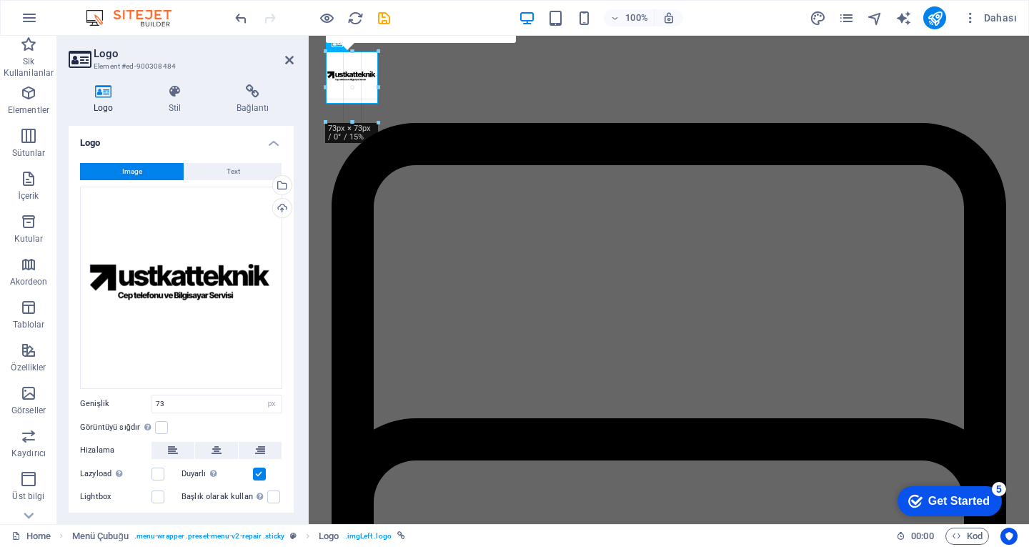
drag, startPoint x: 377, startPoint y: 76, endPoint x: 396, endPoint y: 76, distance: 18.6
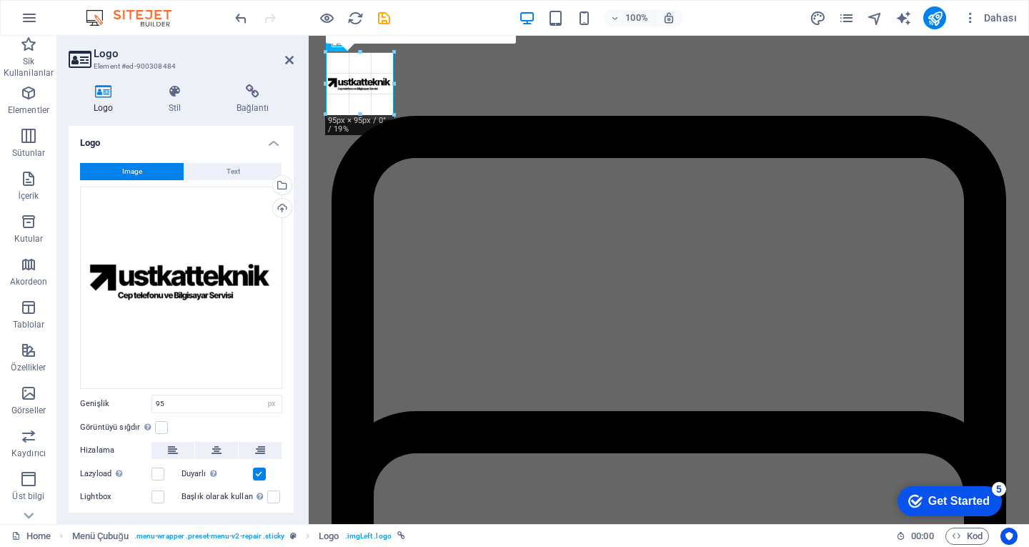
drag, startPoint x: 392, startPoint y: 120, endPoint x: 387, endPoint y: 111, distance: 10.3
type input "87"
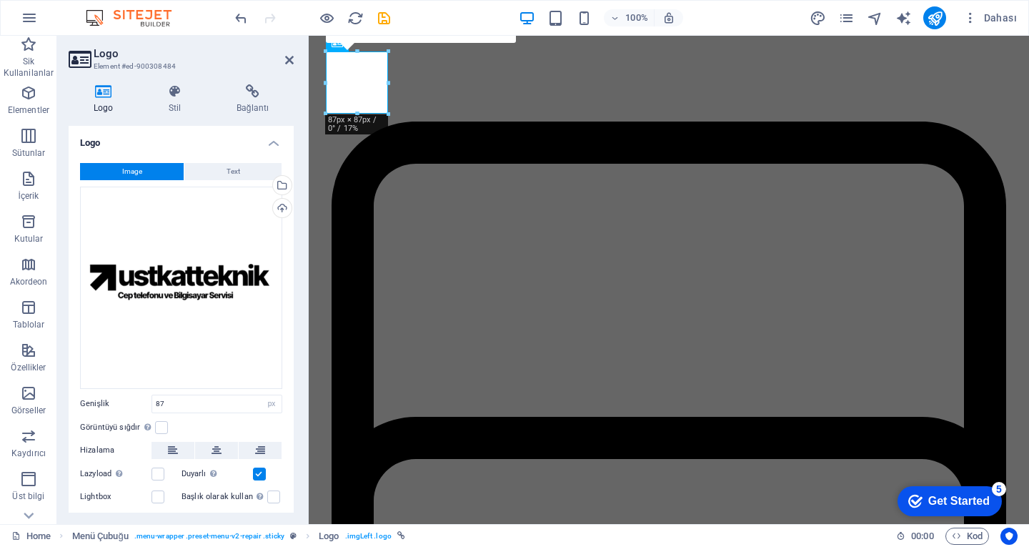
scroll to position [1643, 0]
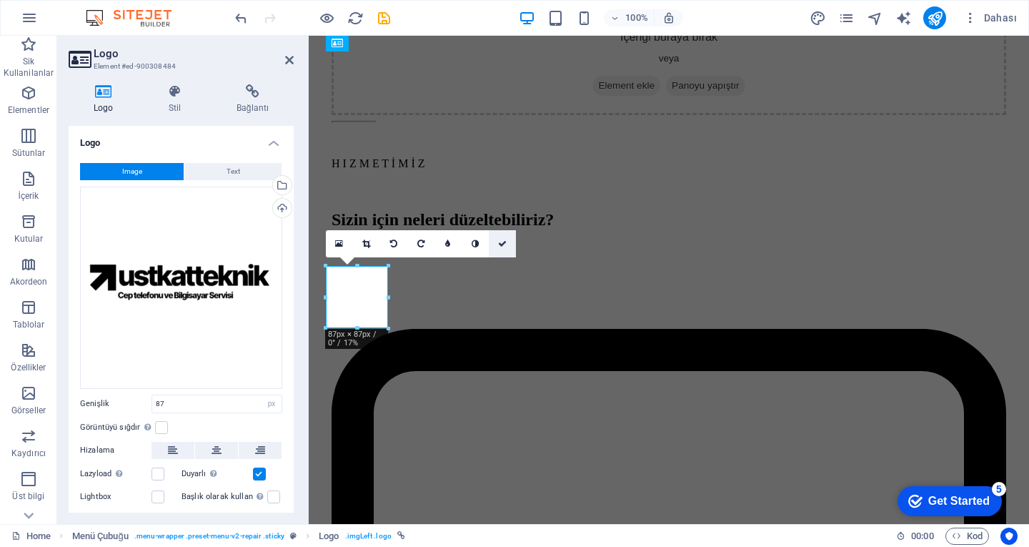
click at [500, 238] on link at bounding box center [502, 243] width 27 height 27
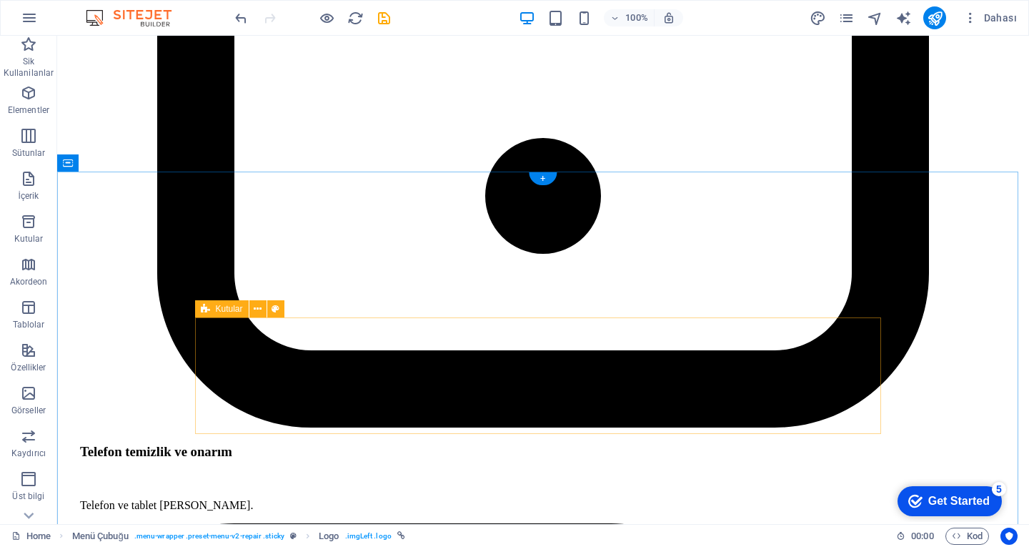
scroll to position [3929, 0]
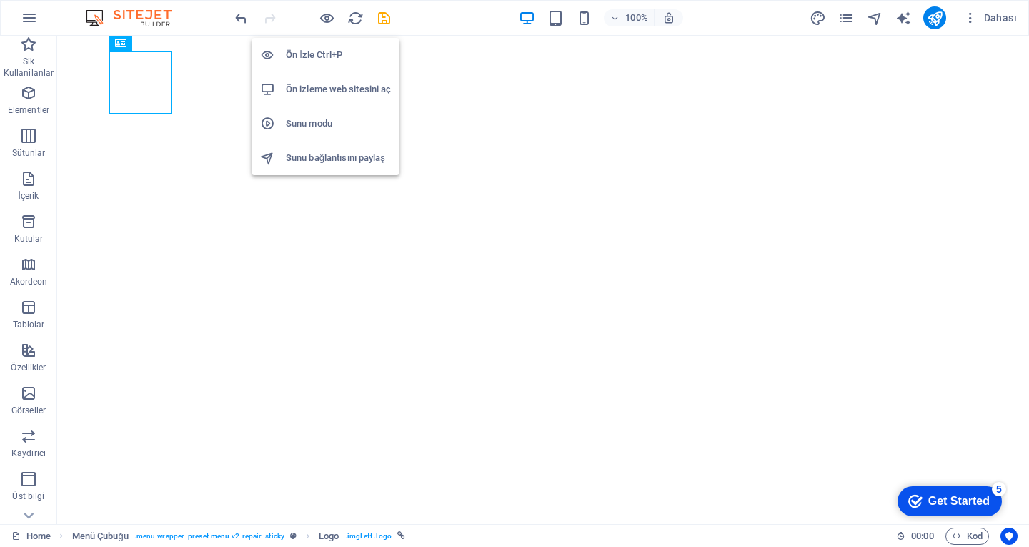
scroll to position [3894, 0]
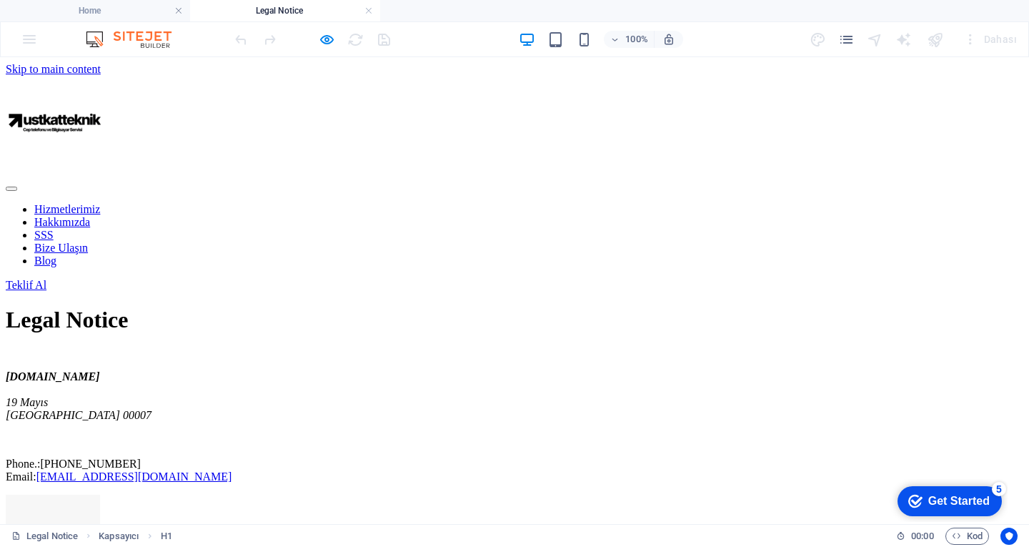
scroll to position [0, 0]
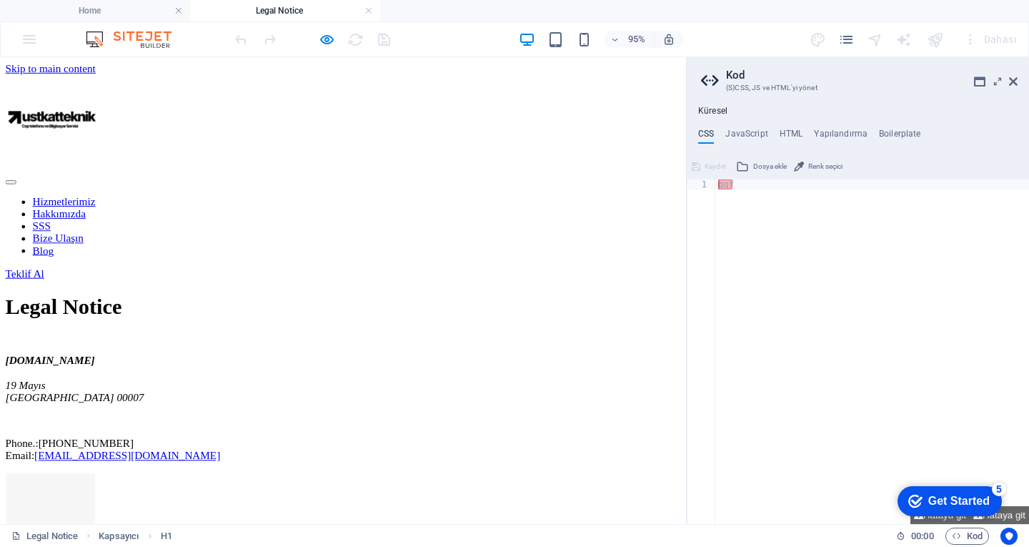
click at [1014, 75] on h2 "Kod" at bounding box center [872, 75] width 292 height 13
click at [1013, 75] on h2 "Kod" at bounding box center [872, 75] width 292 height 13
click at [1009, 90] on header "Kod (S)CSS, JS ve HTML'yi yönet" at bounding box center [859, 75] width 317 height 37
click at [1011, 84] on icon at bounding box center [1013, 81] width 9 height 11
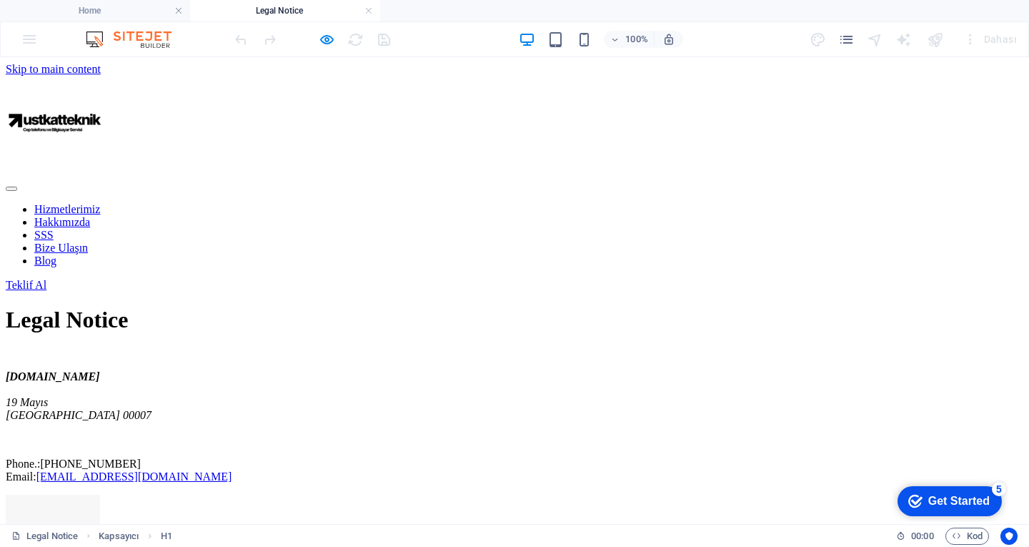
click at [551, 203] on nav "Hizmetlerimiz Hakkımızda SSS Bize Ulaşın Blog" at bounding box center [515, 235] width 1018 height 64
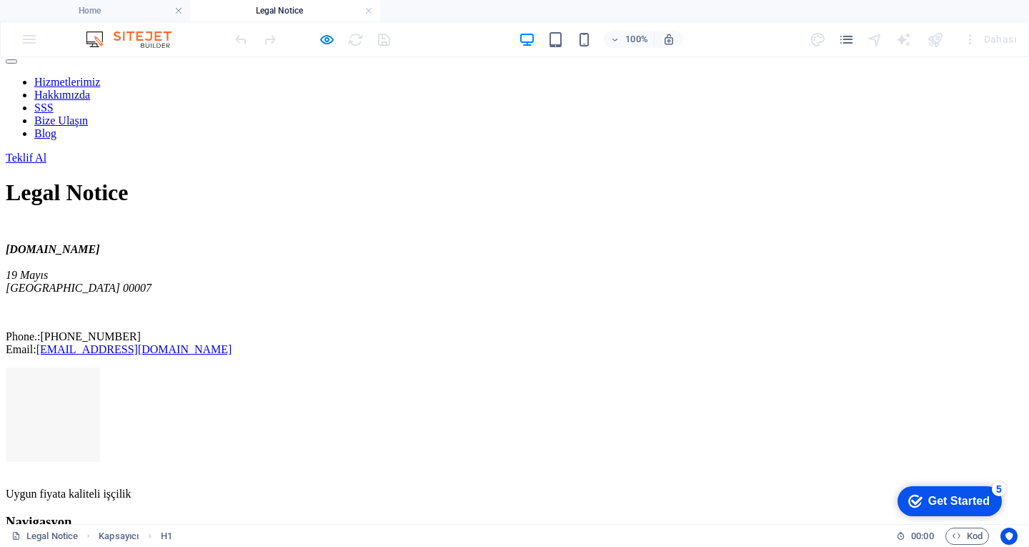
scroll to position [279, 0]
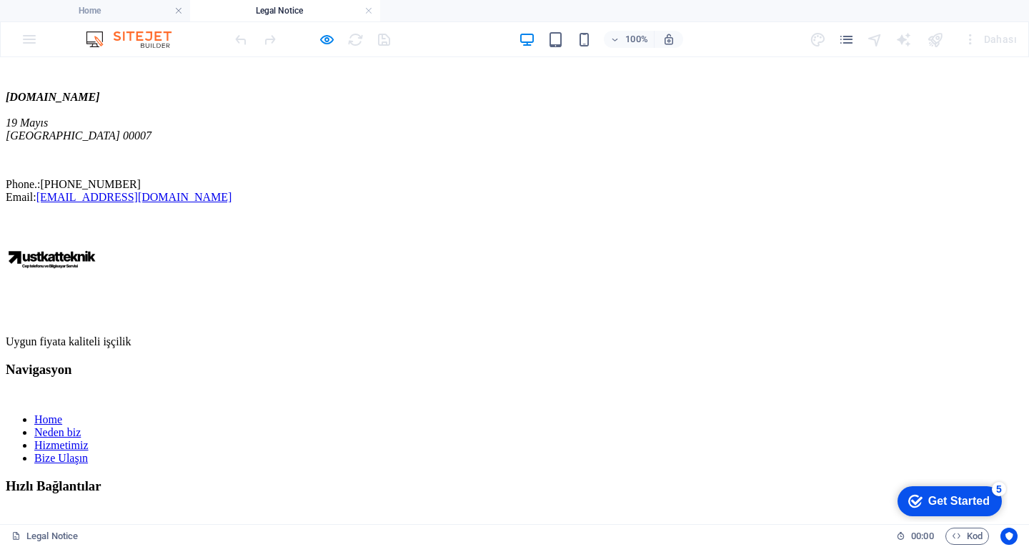
click at [549, 530] on div "Yasal Uyarı Gizlilik Politikası Blog SSS" at bounding box center [515, 555] width 1018 height 51
click at [552, 530] on div "Yasal Uyarı Gizlilik Politikası Blog SSS" at bounding box center [515, 555] width 1018 height 51
click at [546, 530] on div "Yasal Uyarı Gizlilik Politikası Blog SSS" at bounding box center [515, 555] width 1018 height 51
click at [114, 11] on h4 "Home" at bounding box center [95, 11] width 190 height 16
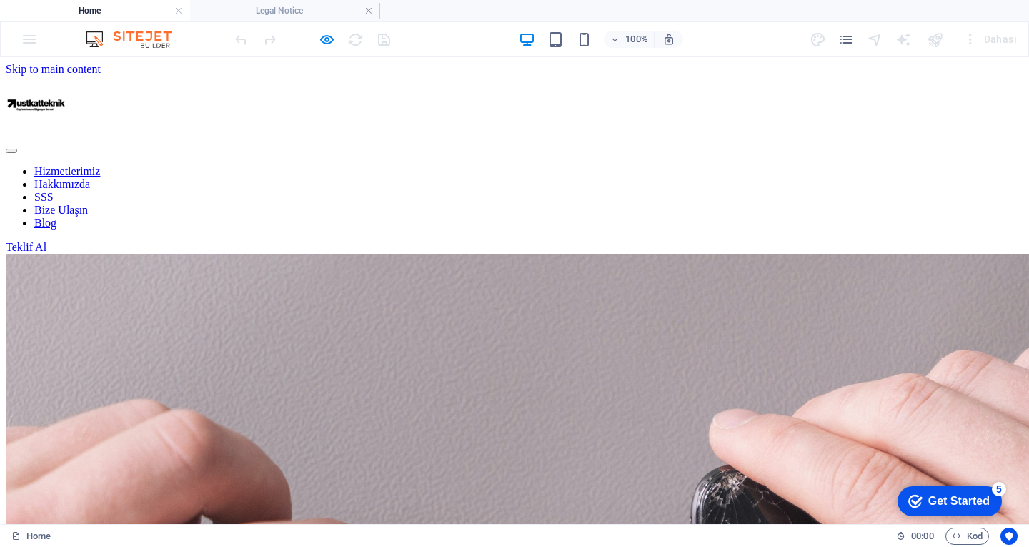
scroll to position [3928, 0]
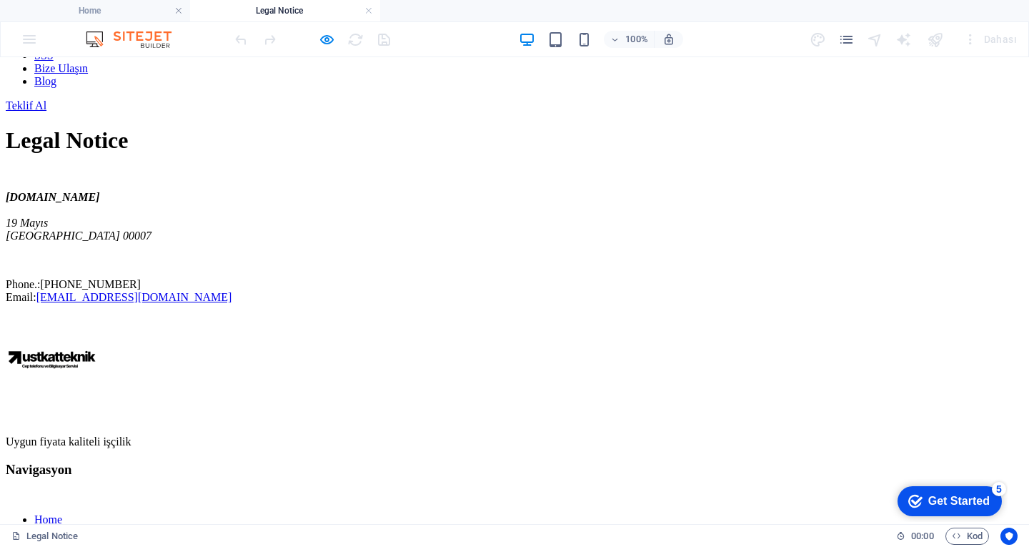
scroll to position [0, 0]
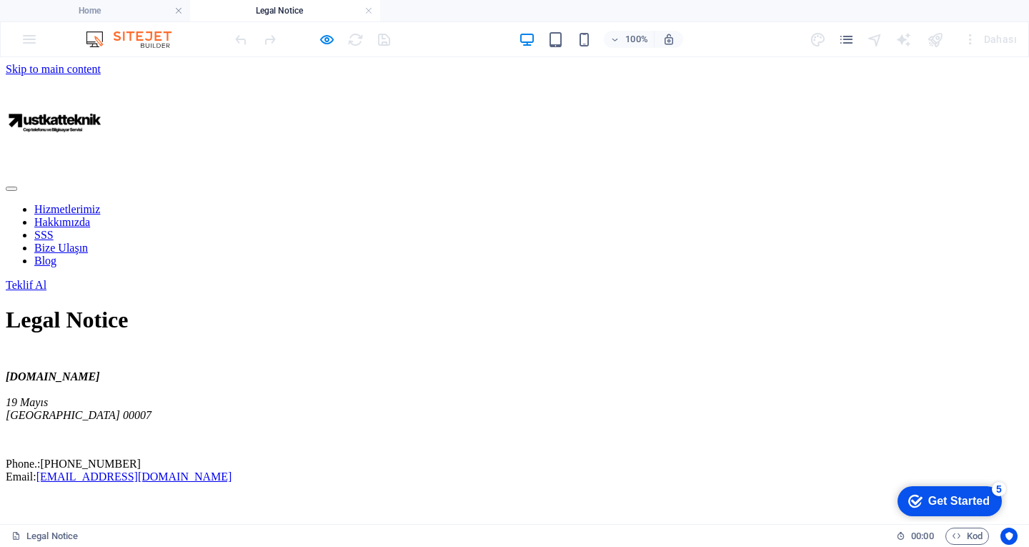
drag, startPoint x: 101, startPoint y: 14, endPoint x: 149, endPoint y: 54, distance: 61.9
drag, startPoint x: 112, startPoint y: 8, endPoint x: 170, endPoint y: 4, distance: 58.0
click at [112, 8] on h4 "Home" at bounding box center [95, 11] width 190 height 16
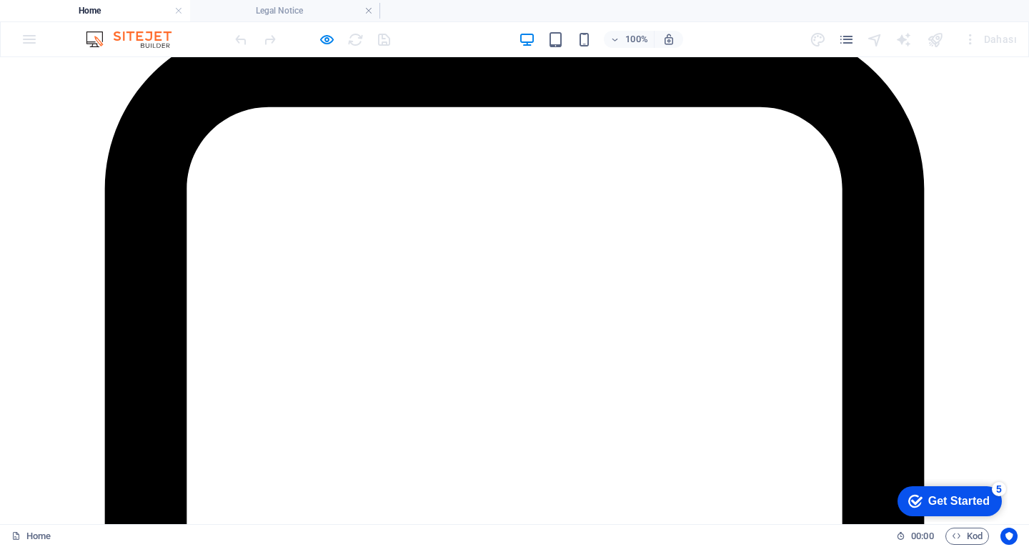
scroll to position [0, 0]
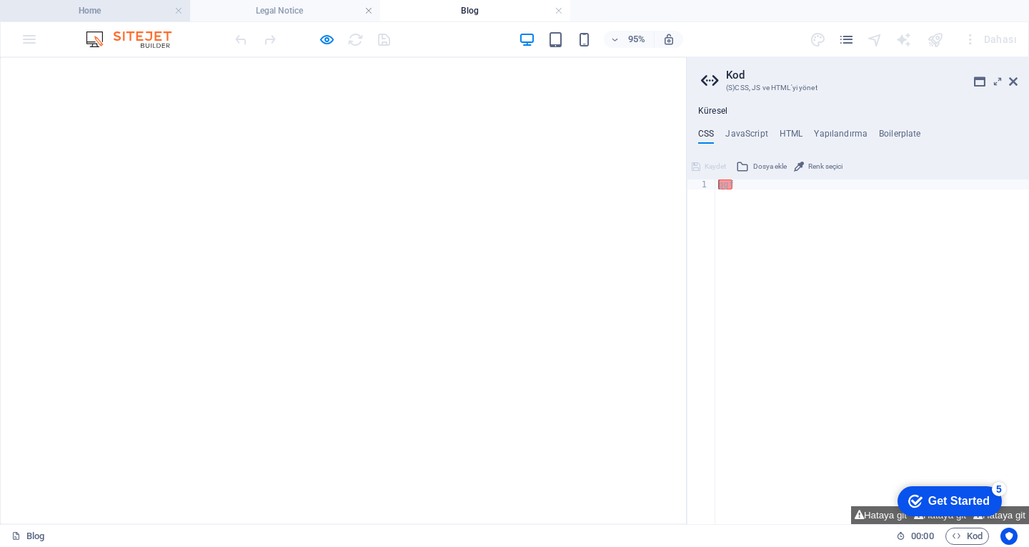
drag, startPoint x: 134, startPoint y: 11, endPoint x: 136, endPoint y: 20, distance: 9.7
click at [104, 9] on h4 "Home" at bounding box center [95, 11] width 190 height 16
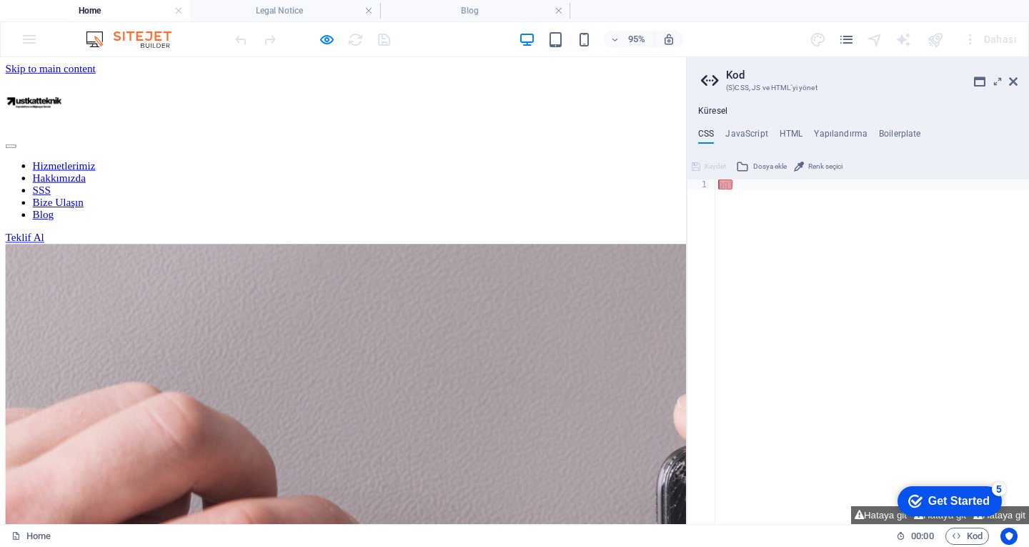
scroll to position [3942, 0]
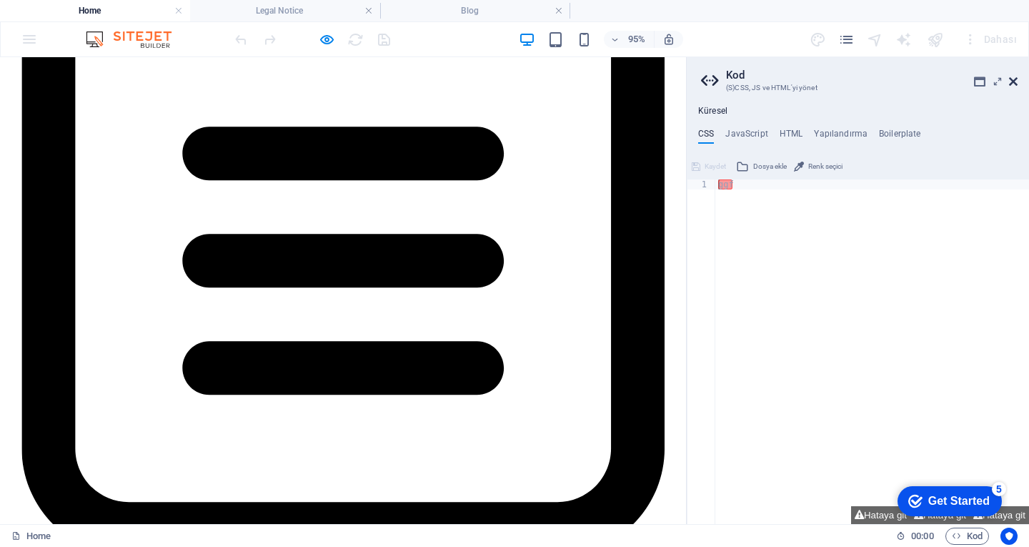
drag, startPoint x: 1014, startPoint y: 24, endPoint x: 1013, endPoint y: 79, distance: 54.3
click at [1013, 79] on icon at bounding box center [1013, 81] width 9 height 11
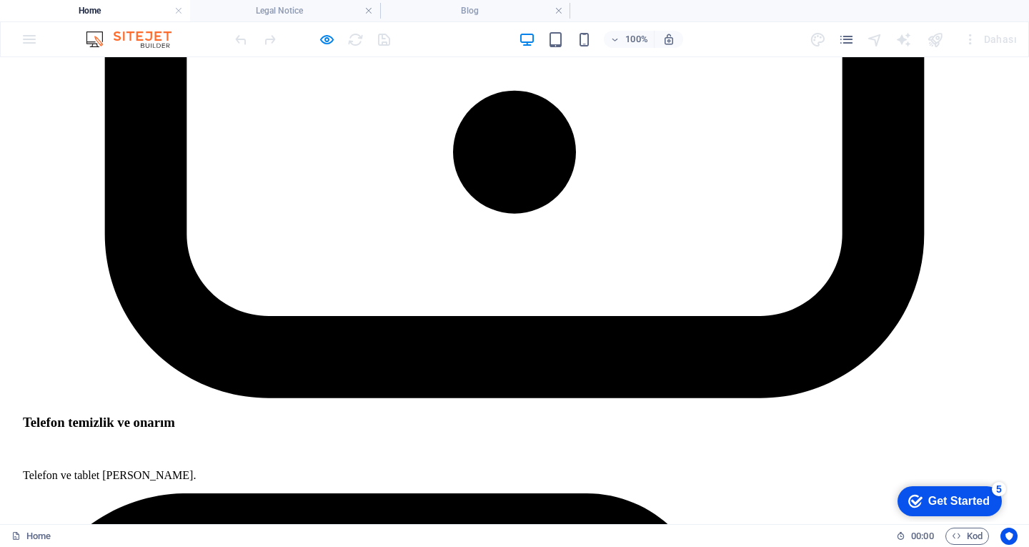
scroll to position [3945, 0]
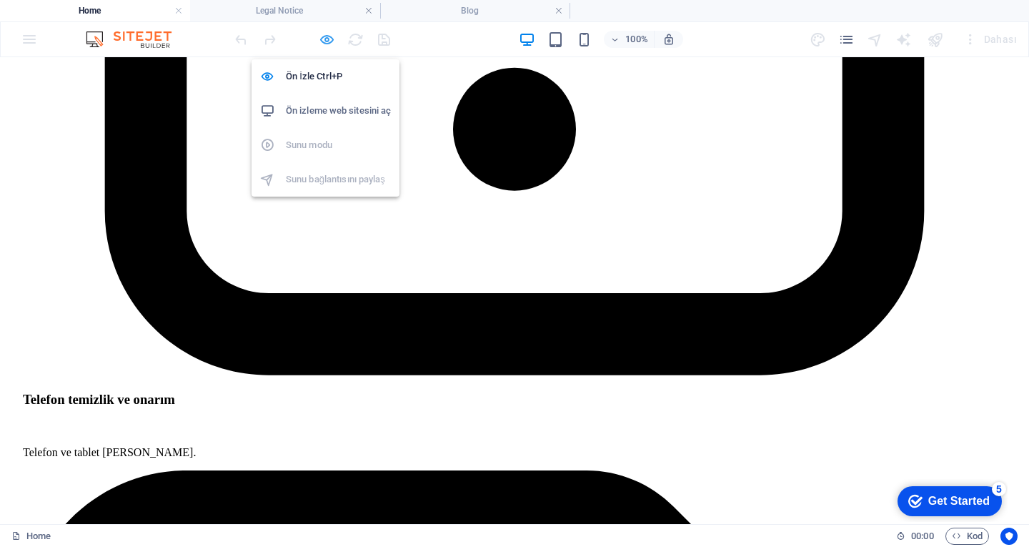
scroll to position [3981, 0]
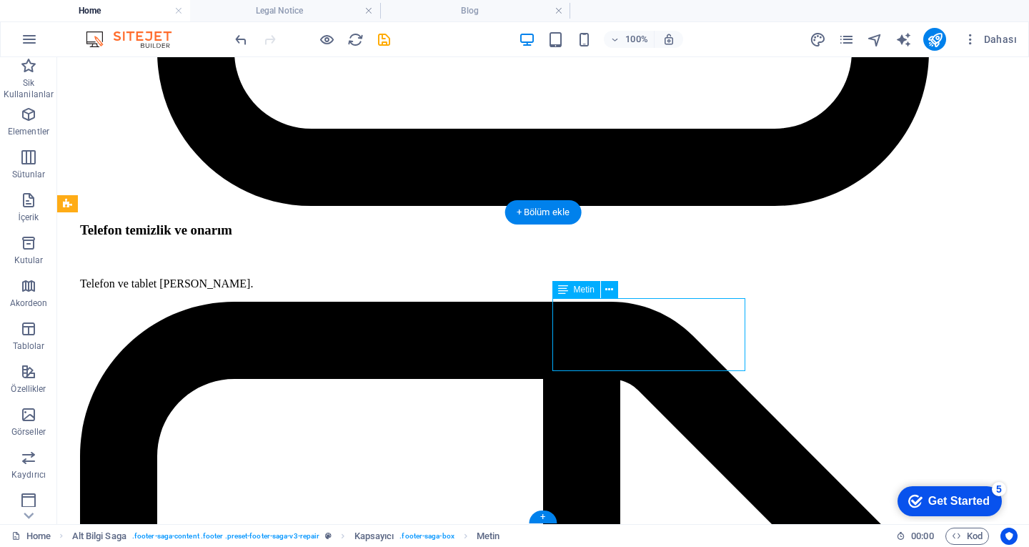
scroll to position [0, 0]
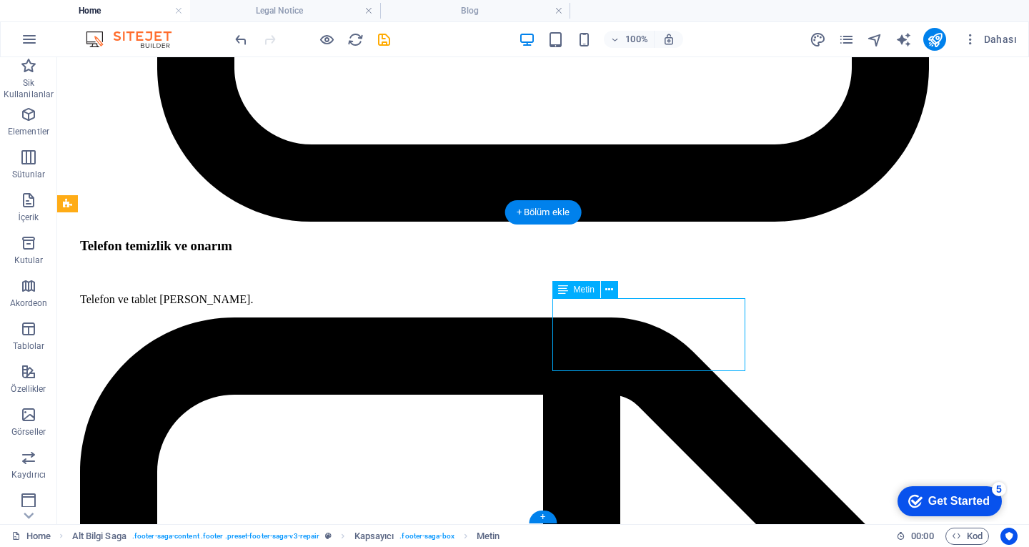
scroll to position [4129, 0]
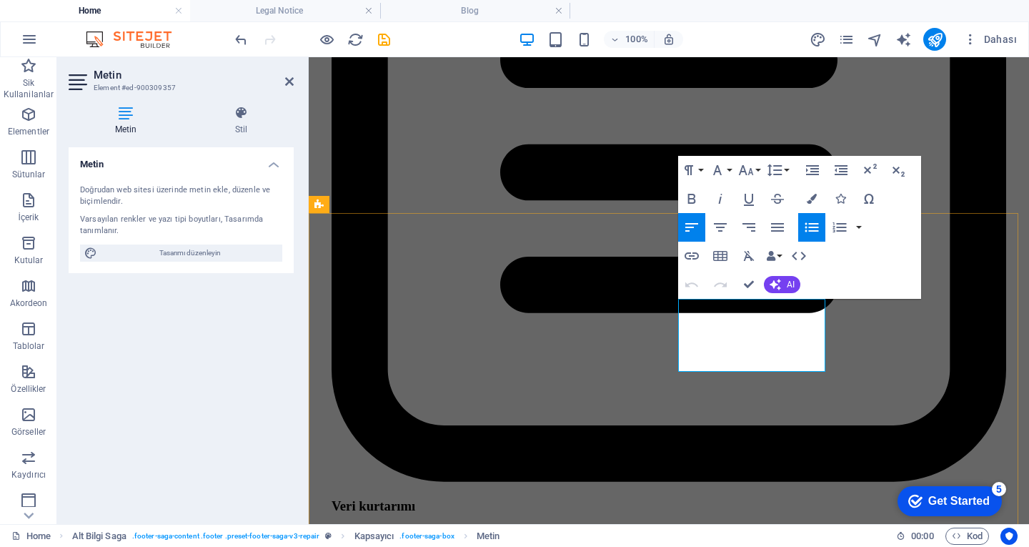
click at [712, 306] on icon "button" at bounding box center [718, 307] width 17 height 17
click at [702, 256] on button "Insert Link" at bounding box center [691, 256] width 27 height 29
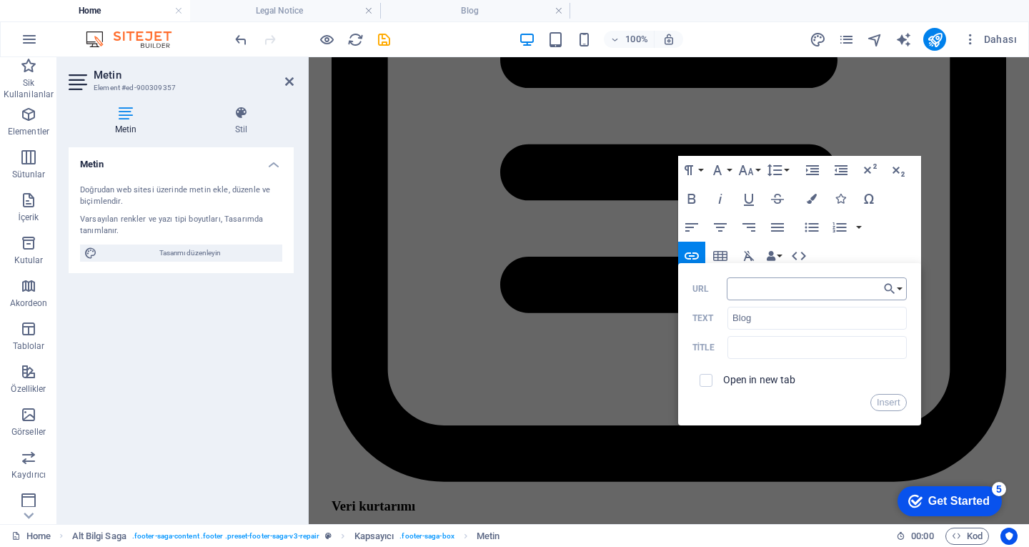
click at [783, 284] on input "URL" at bounding box center [817, 288] width 180 height 23
type input "sss"
click at [882, 288] on icon "button" at bounding box center [889, 288] width 14 height 17
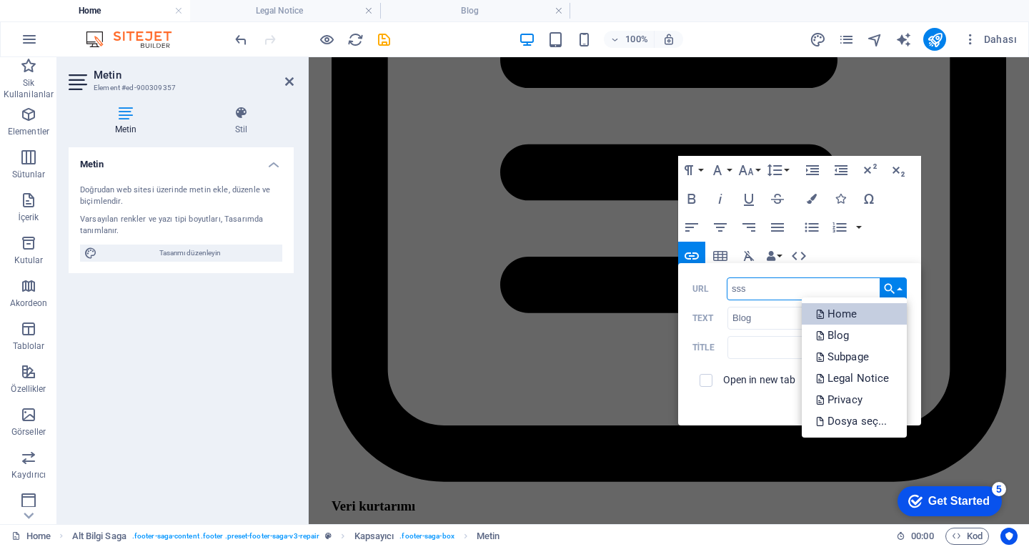
click at [844, 309] on p "Home" at bounding box center [838, 313] width 44 height 21
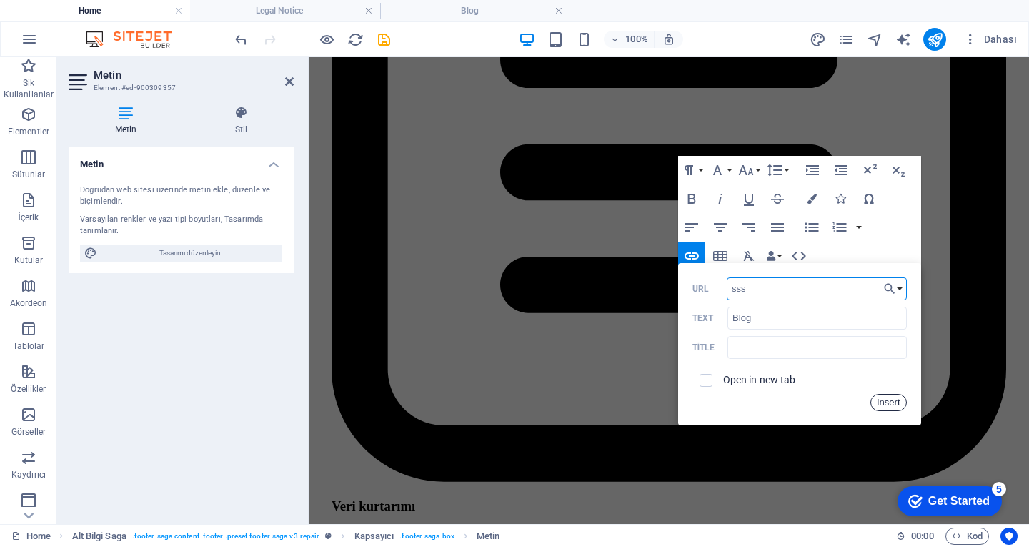
drag, startPoint x: 581, startPoint y: 348, endPoint x: 890, endPoint y: 405, distance: 313.9
click at [890, 405] on button "Insert" at bounding box center [888, 402] width 36 height 17
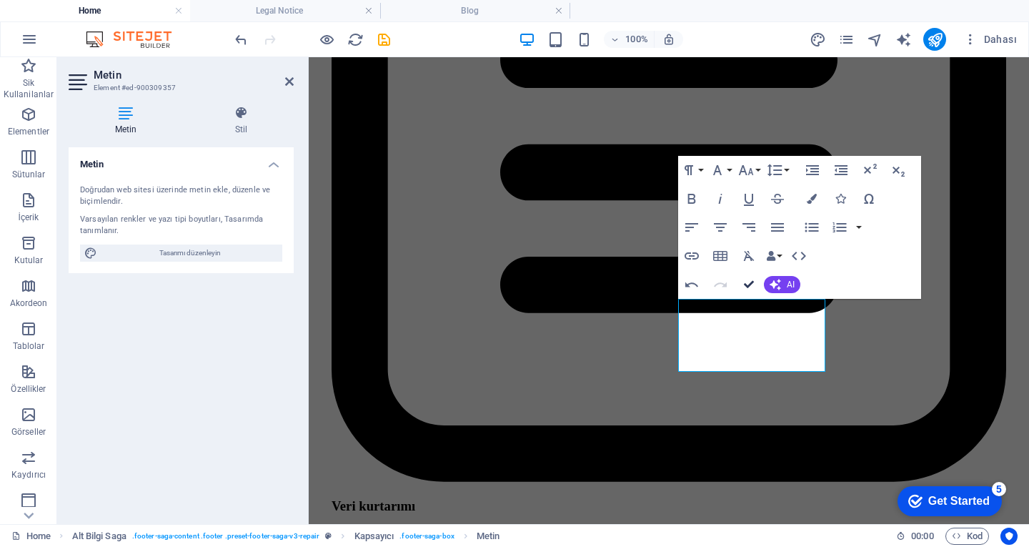
drag, startPoint x: 746, startPoint y: 282, endPoint x: 692, endPoint y: 229, distance: 75.8
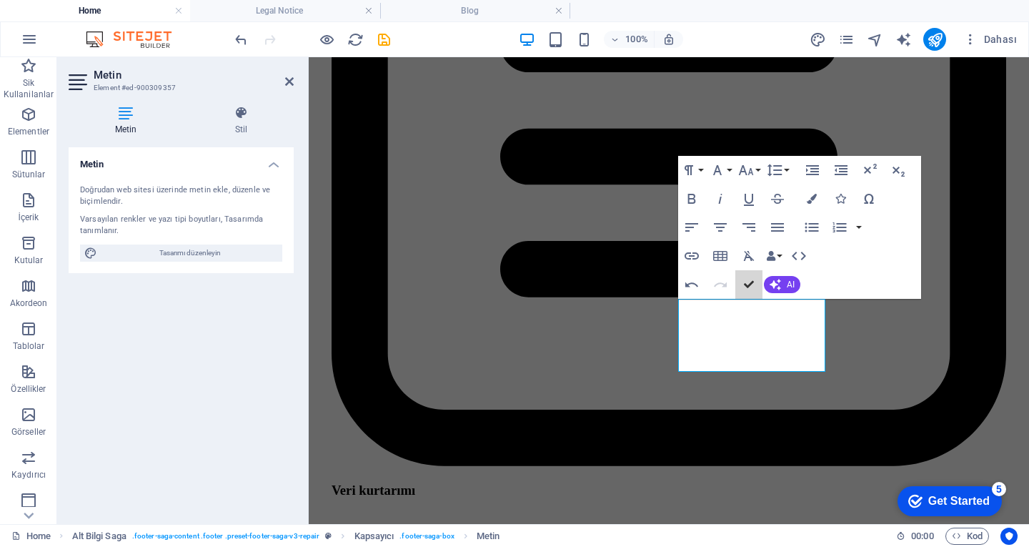
scroll to position [3981, 0]
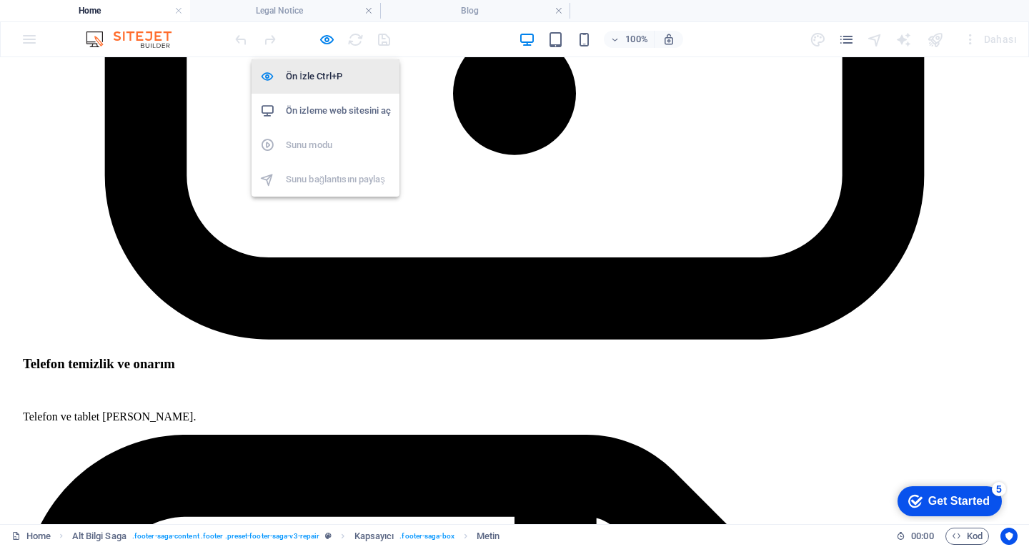
scroll to position [3945, 0]
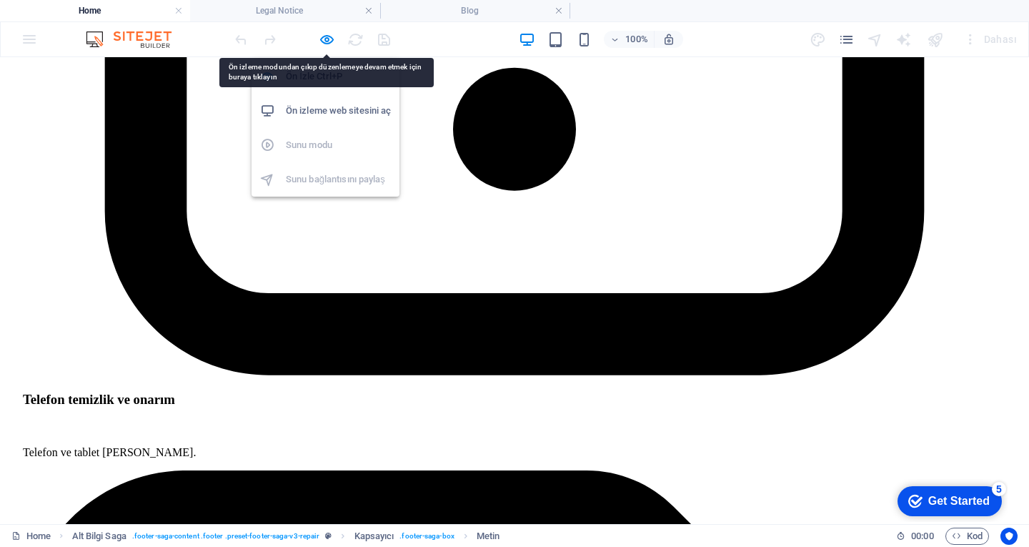
scroll to position [3981, 0]
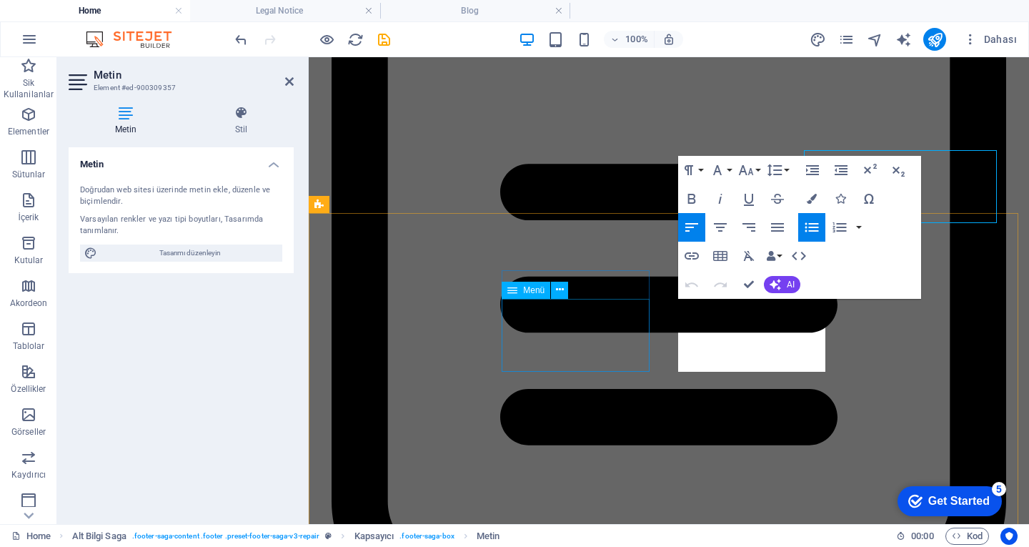
scroll to position [4129, 0]
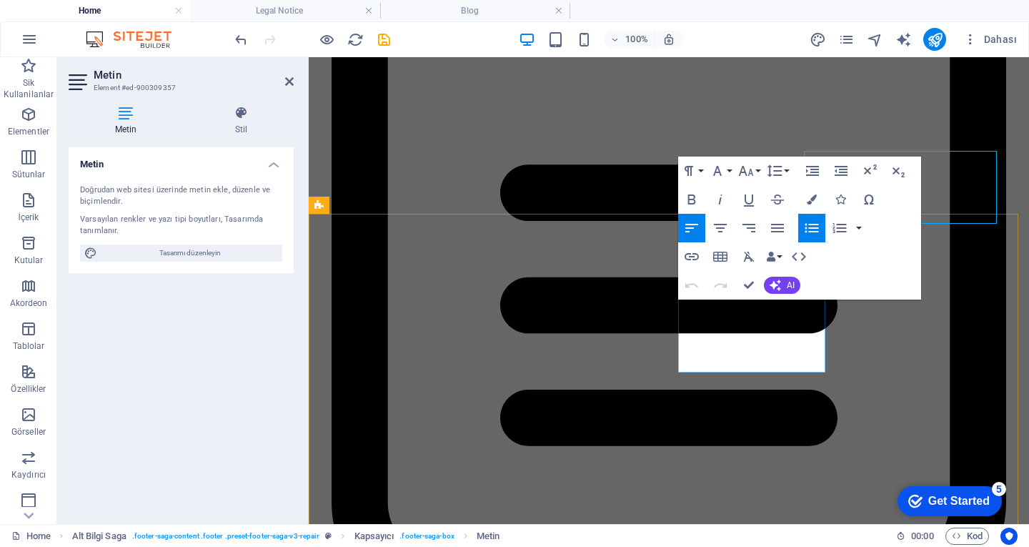
scroll to position [4128, 0]
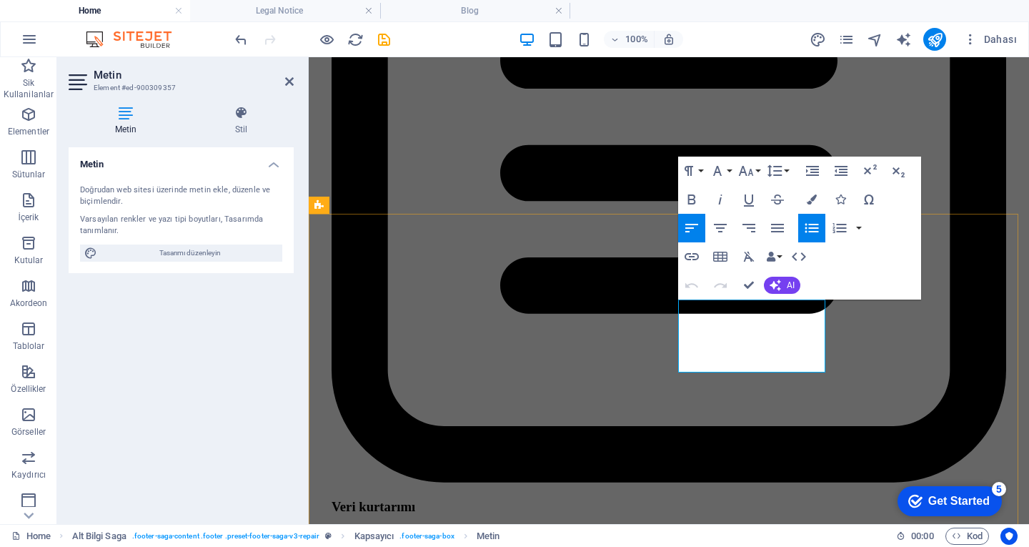
click at [712, 310] on icon "button" at bounding box center [718, 308] width 14 height 13
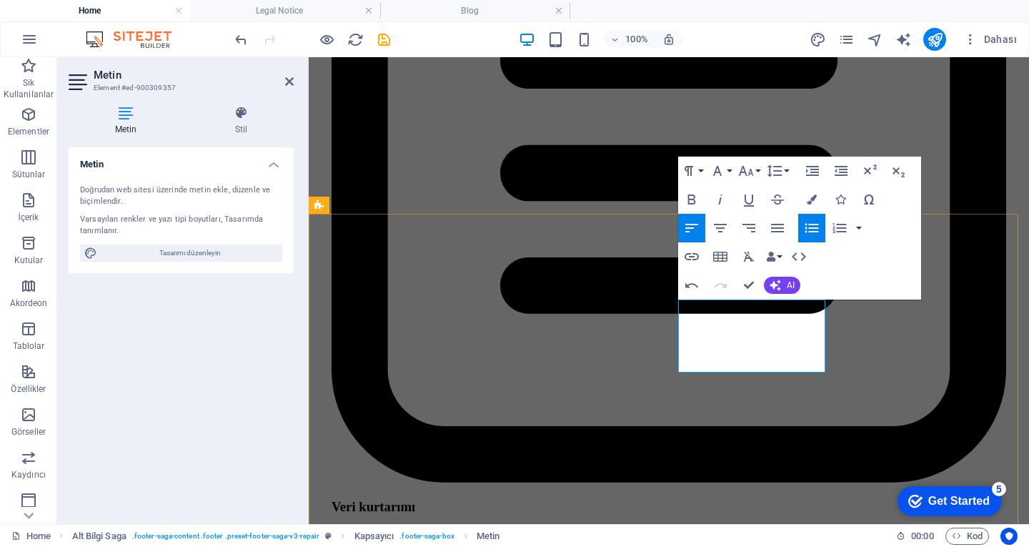
click at [695, 259] on icon "button" at bounding box center [692, 256] width 14 height 7
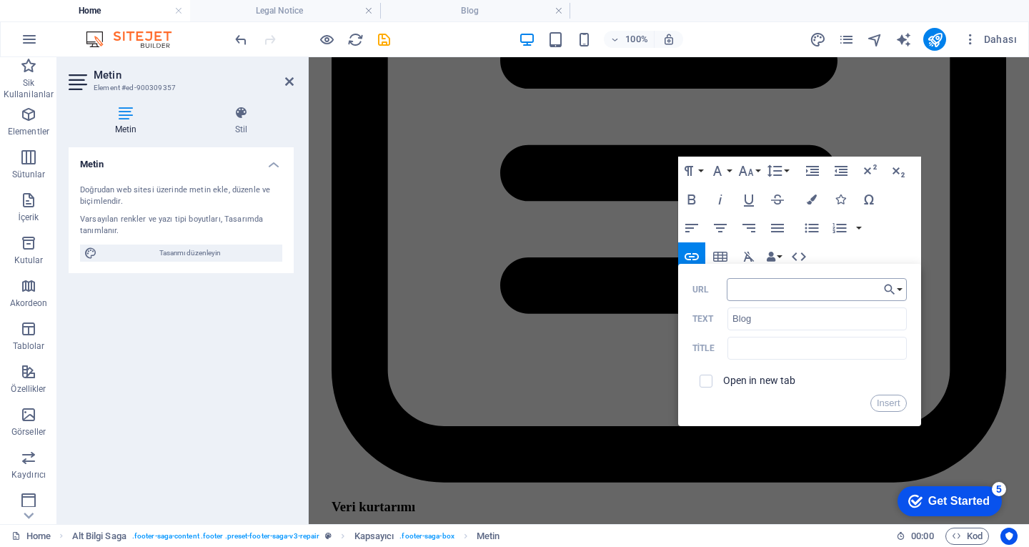
click at [760, 289] on input "URL" at bounding box center [817, 289] width 180 height 23
type input "b"
click at [897, 284] on button "Choose Link" at bounding box center [893, 289] width 27 height 23
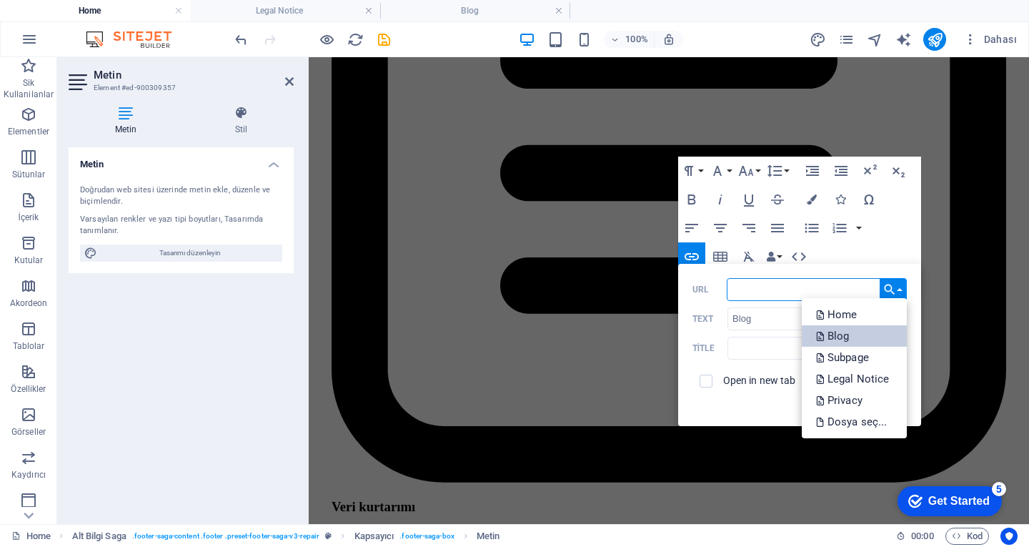
click at [832, 334] on p "Blog" at bounding box center [834, 335] width 36 height 21
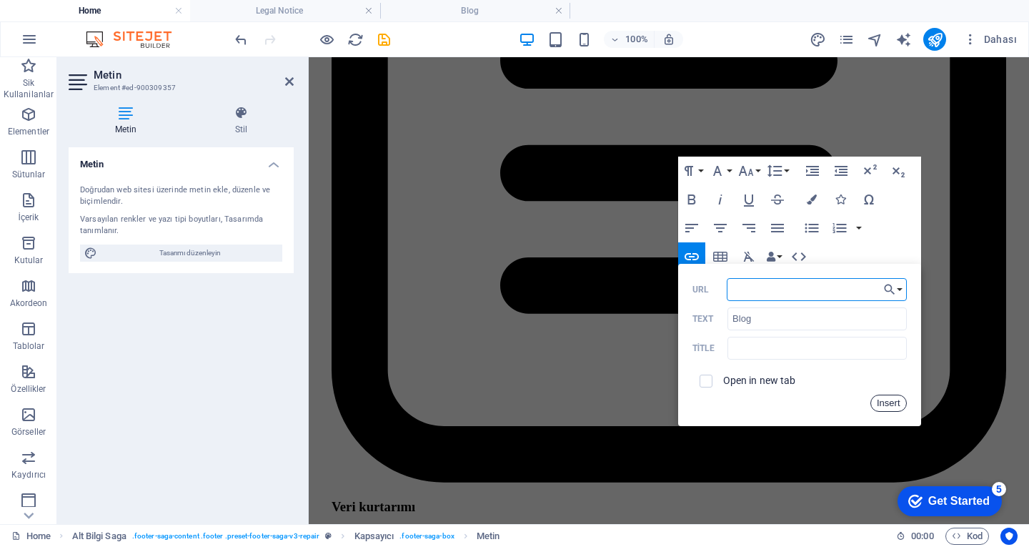
drag, startPoint x: 888, startPoint y: 404, endPoint x: 580, endPoint y: 350, distance: 312.7
click at [888, 404] on button "Insert" at bounding box center [888, 402] width 36 height 17
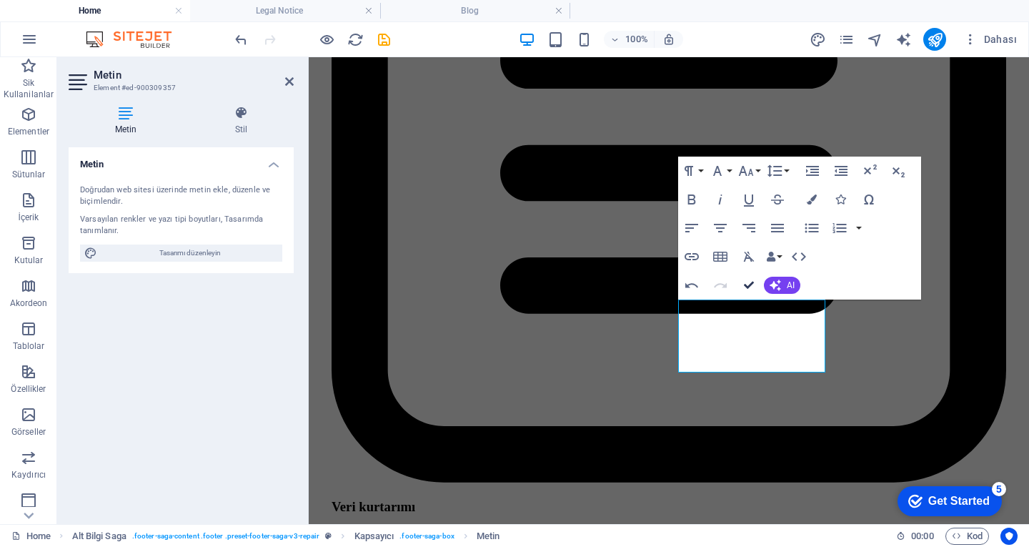
drag, startPoint x: 749, startPoint y: 280, endPoint x: 692, endPoint y: 227, distance: 77.3
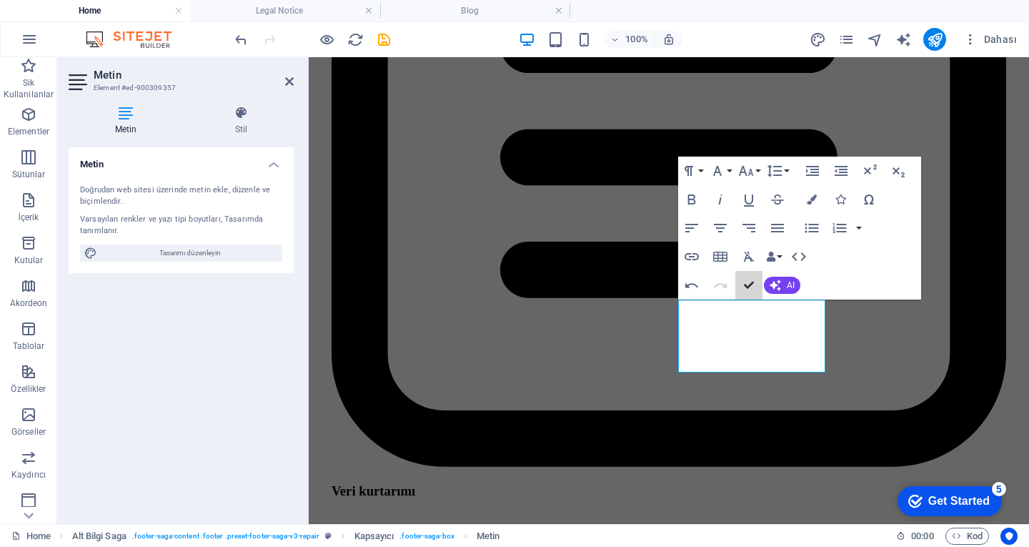
scroll to position [3980, 0]
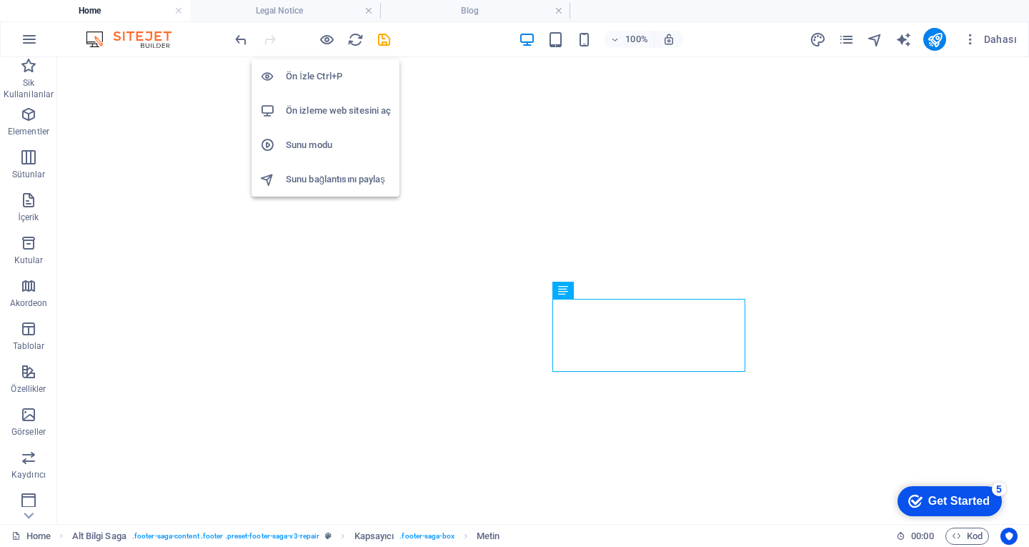
scroll to position [3944, 0]
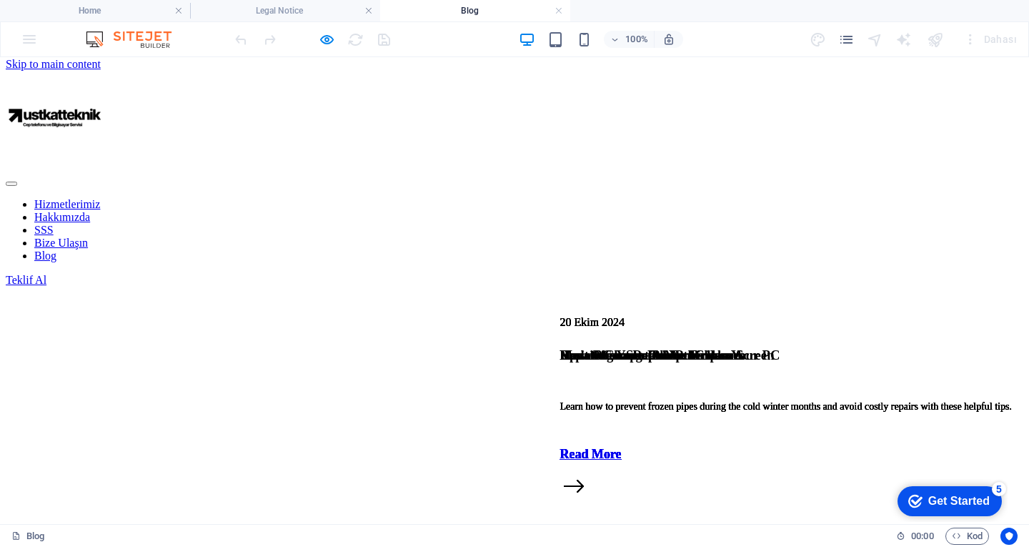
scroll to position [0, 0]
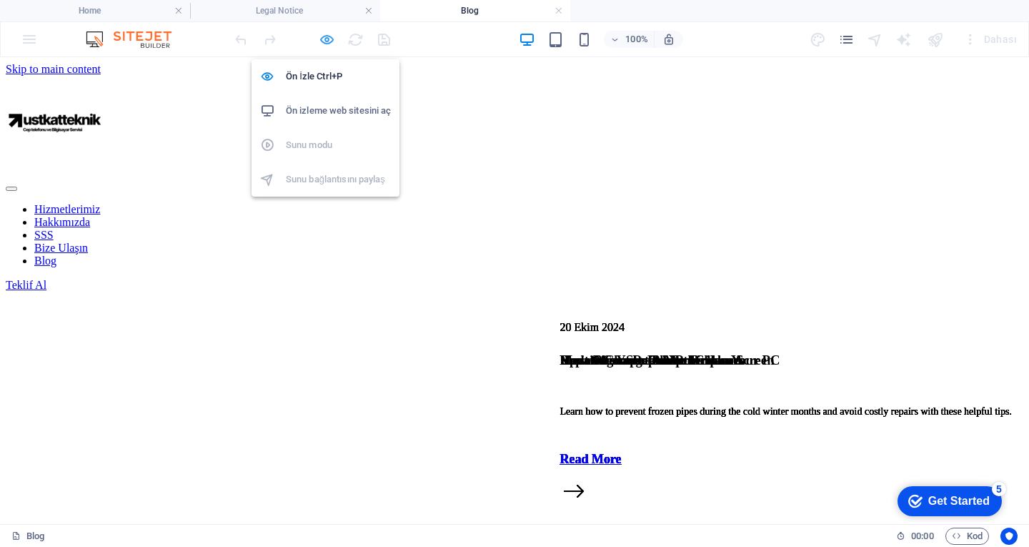
click at [326, 41] on icon "button" at bounding box center [327, 39] width 16 height 16
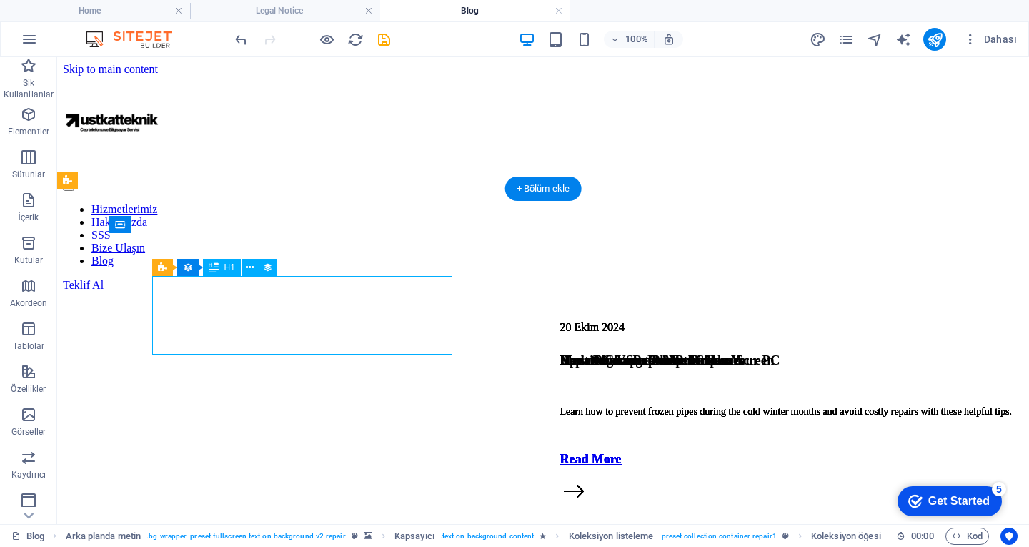
select select "name"
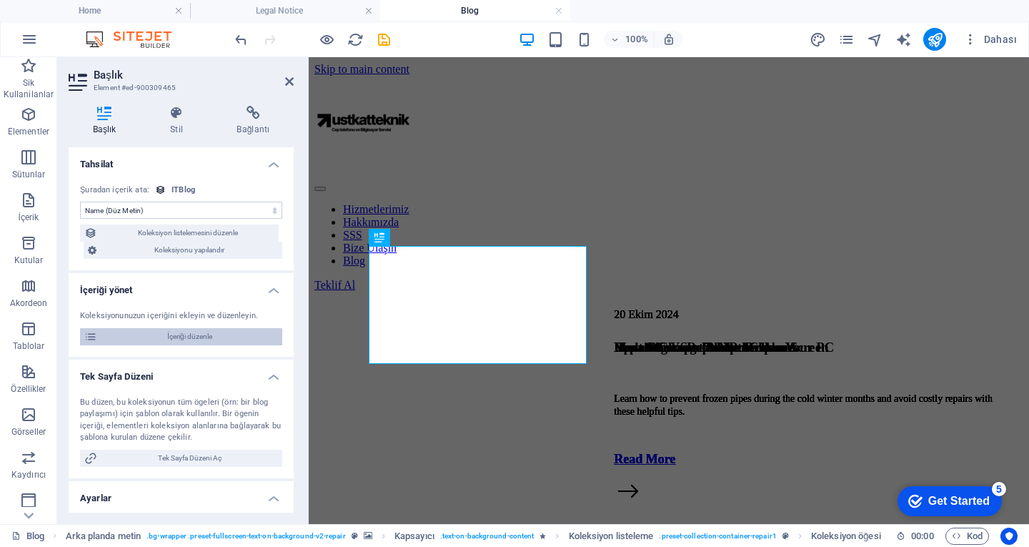
click at [232, 334] on span "İçeriği düzenle" at bounding box center [189, 336] width 176 height 17
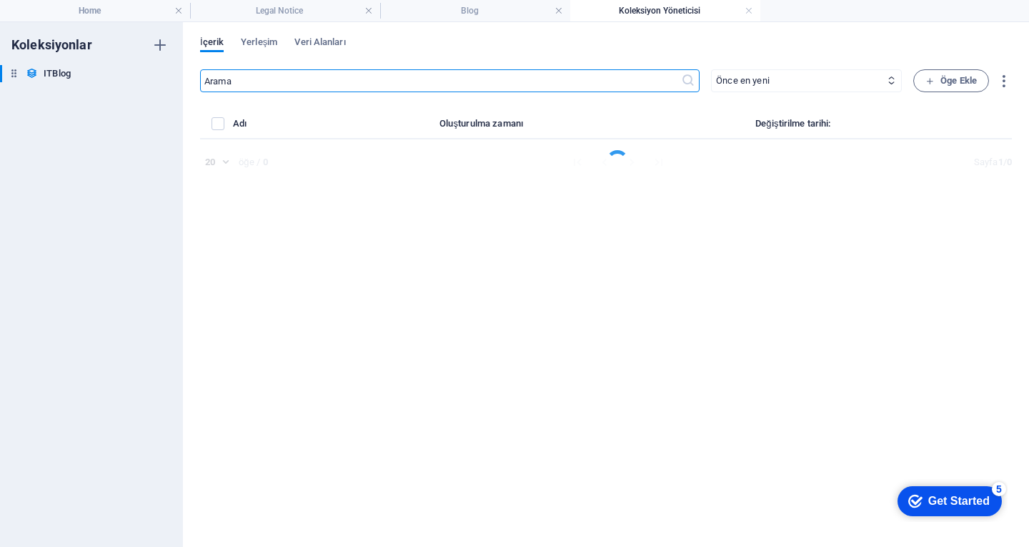
select select "PC"
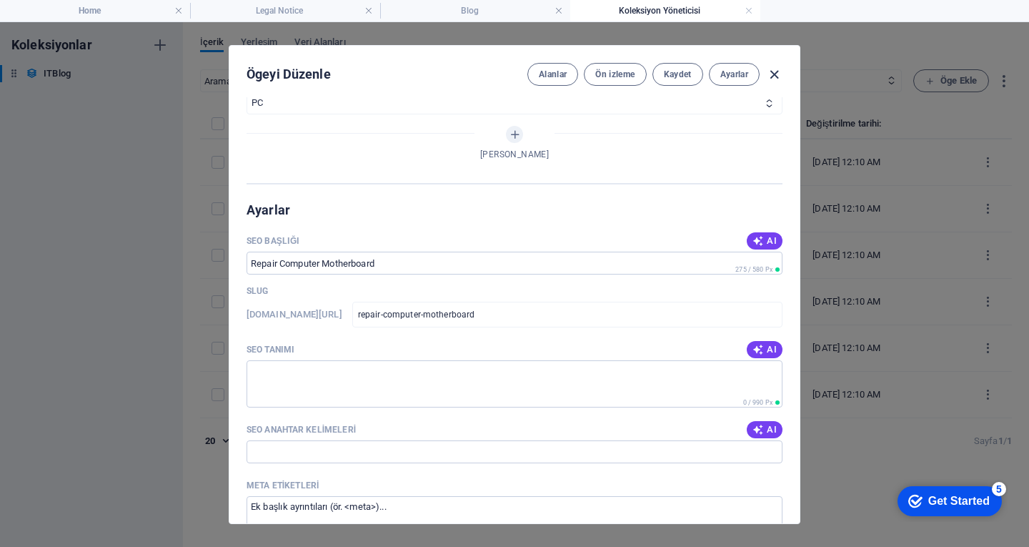
click at [775, 75] on icon "button" at bounding box center [774, 74] width 16 height 16
type input "[DATE]"
checkbox input "false"
type input "repair-computer-motherboard"
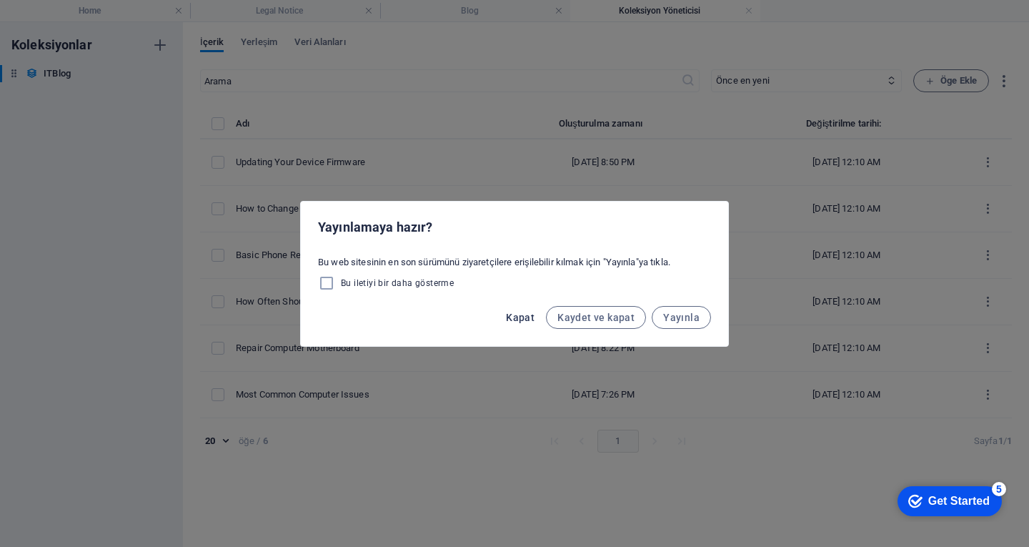
click at [527, 322] on span "Kapat" at bounding box center [520, 317] width 29 height 11
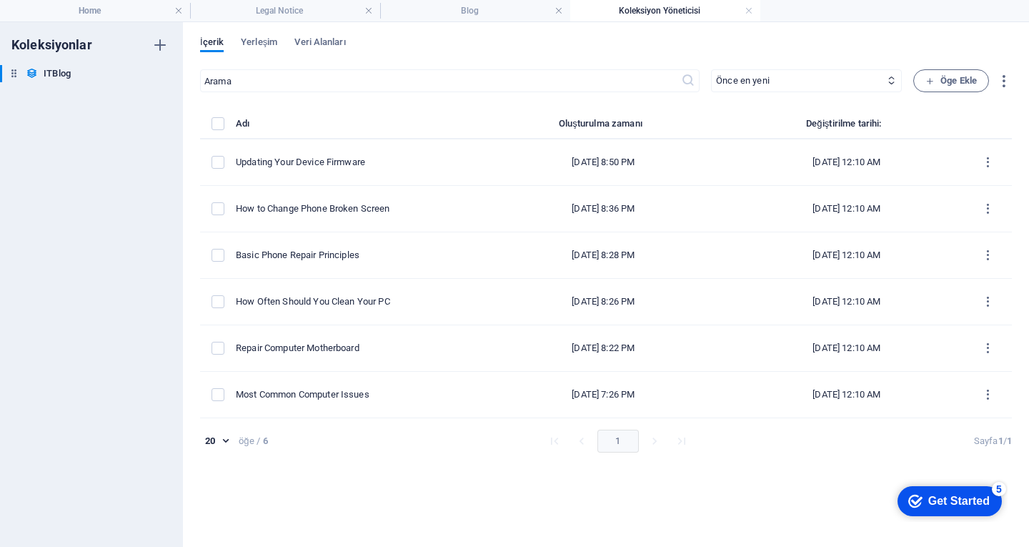
drag, startPoint x: 459, startPoint y: 14, endPoint x: 449, endPoint y: 48, distance: 35.3
click at [284, 6] on h4 "Legal Notice" at bounding box center [285, 11] width 190 height 16
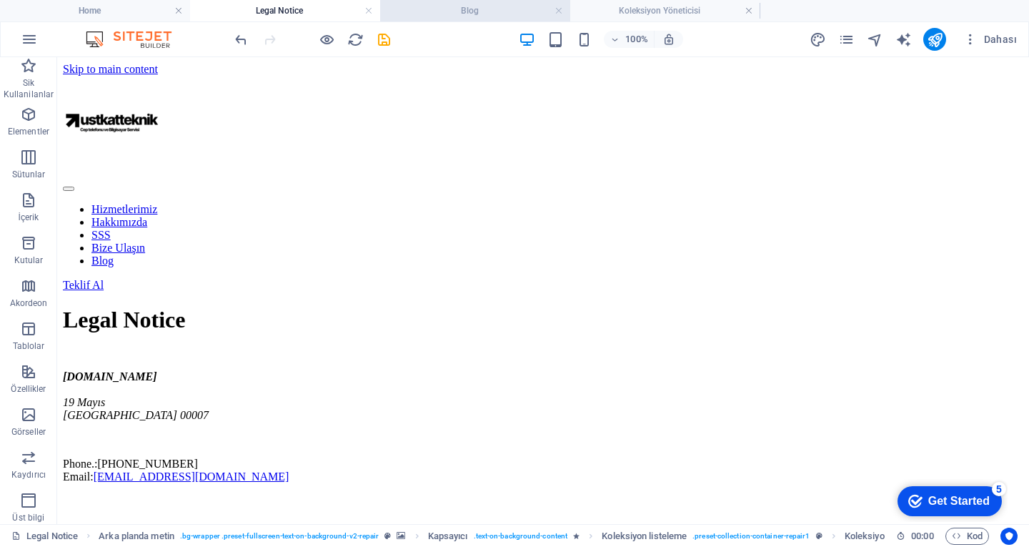
click at [472, 5] on h4 "Blog" at bounding box center [475, 11] width 190 height 16
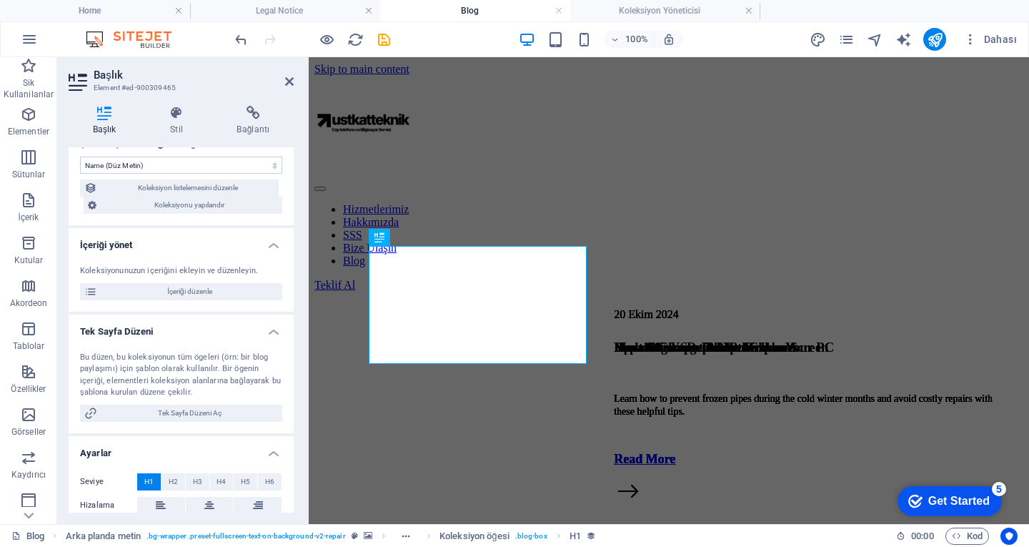
scroll to position [112, 0]
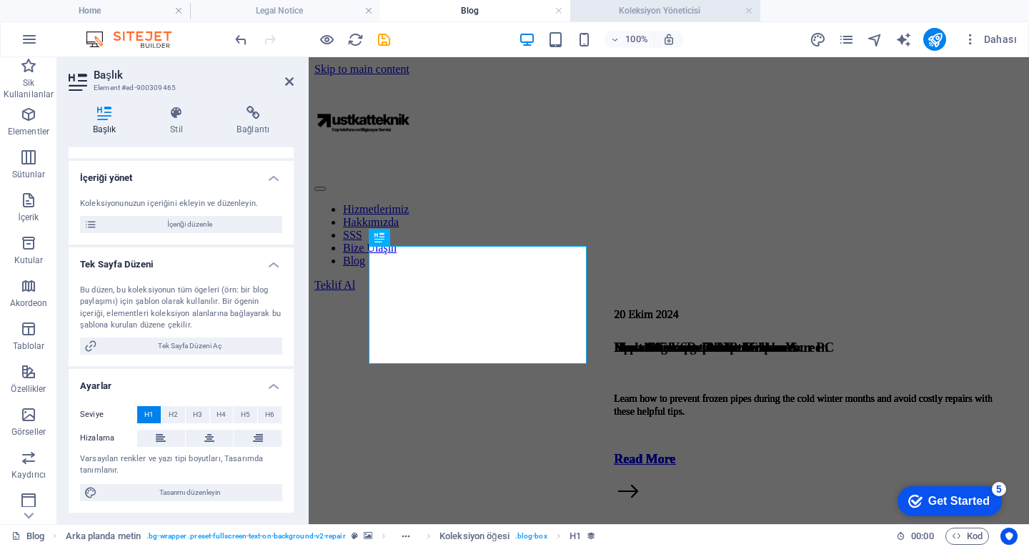
click at [660, 11] on h4 "Koleksiyon Yöneticisi" at bounding box center [665, 11] width 190 height 16
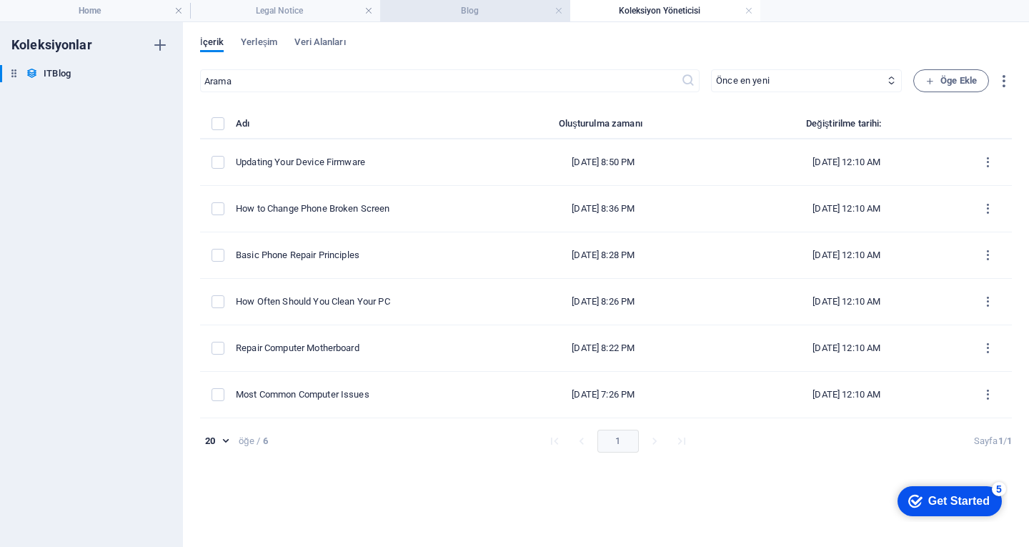
click at [451, 6] on h4 "Blog" at bounding box center [475, 11] width 190 height 16
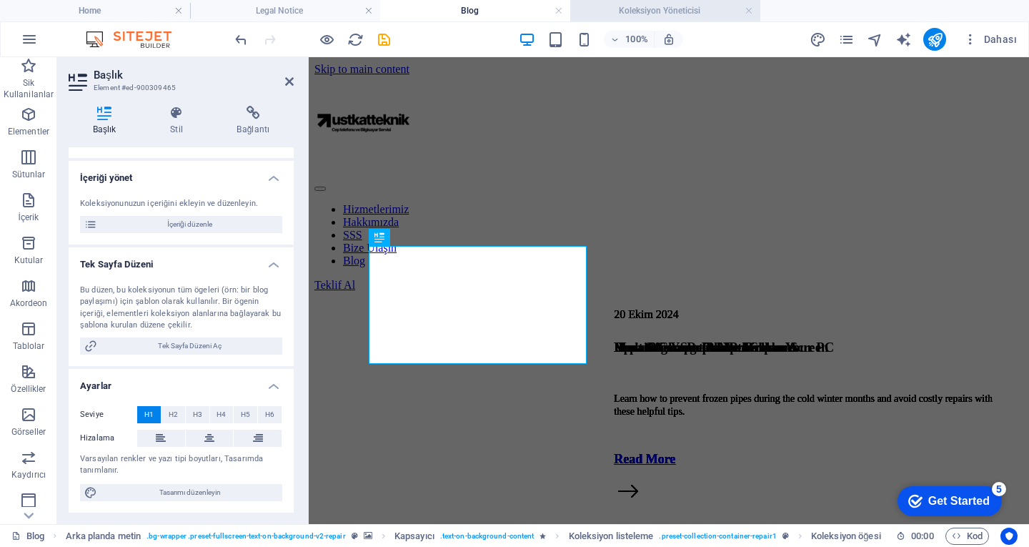
click at [668, 3] on h4 "Koleksiyon Yöneticisi" at bounding box center [665, 11] width 190 height 16
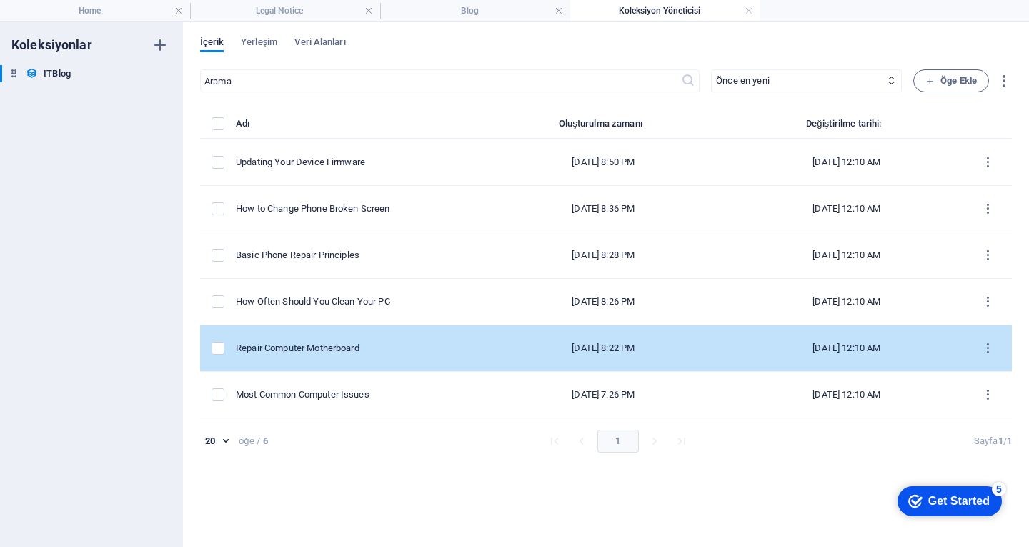
click at [399, 347] on div "Repair Computer Motherboard" at bounding box center [351, 348] width 230 height 13
select select "PC"
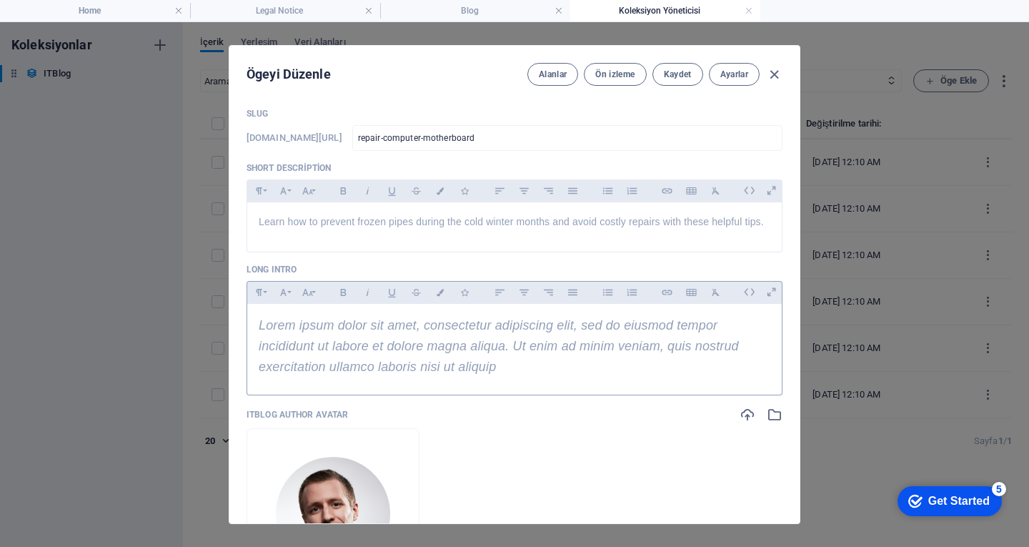
scroll to position [357, 0]
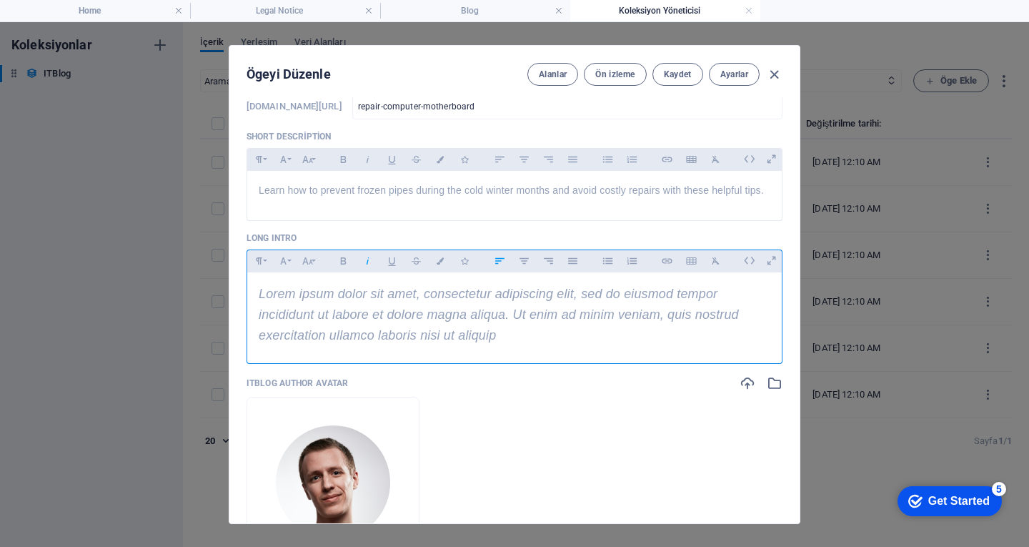
click at [439, 327] on span "Lorem ipsum dolor sit amet, consectetur adipiscing elit, sed do eiusmod tempor …" at bounding box center [499, 315] width 480 height 56
click at [502, 321] on span "Lorem ipsum dolor sit amet, consectetur adipiscing elit, sed do eiusmod tempor …" at bounding box center [499, 315] width 480 height 56
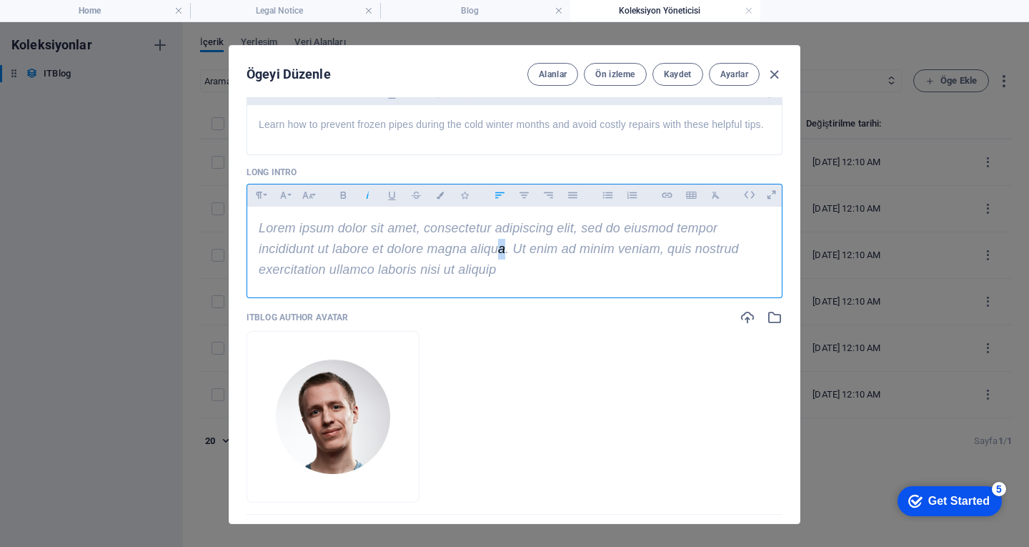
scroll to position [643, 0]
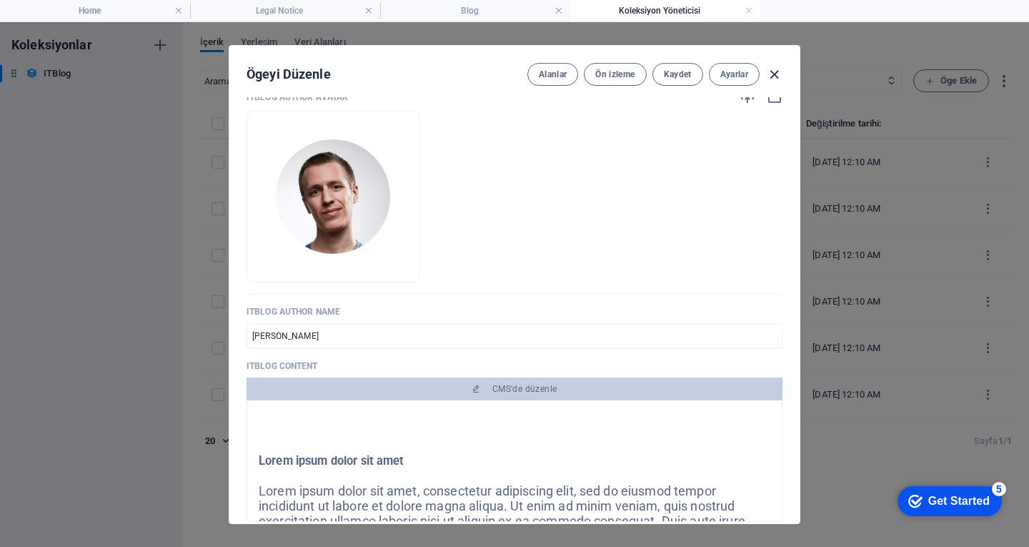
click at [776, 72] on icon "button" at bounding box center [774, 74] width 16 height 16
type input "[DATE]"
checkbox input "false"
type input "repair-computer-motherboard"
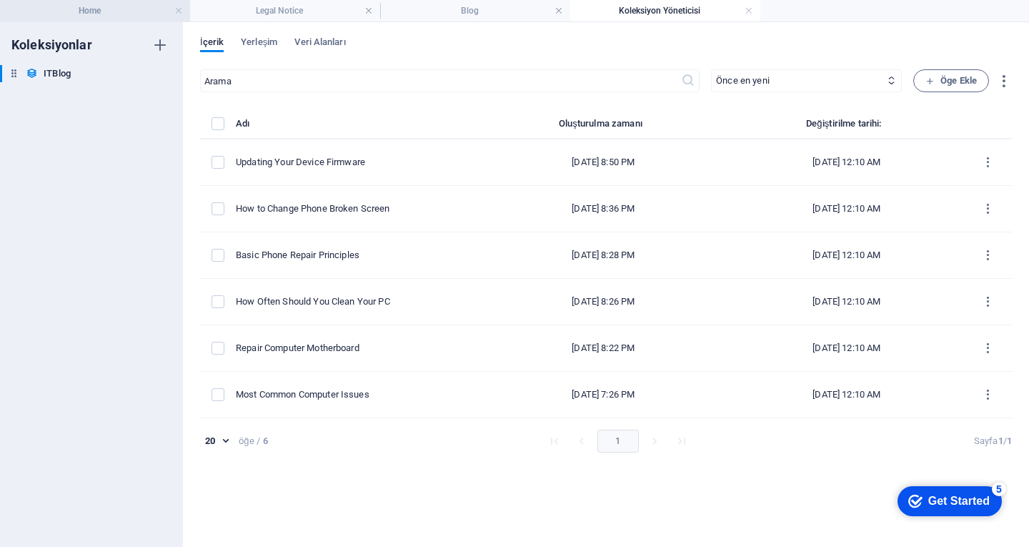
click at [107, 10] on h4 "Home" at bounding box center [95, 11] width 190 height 16
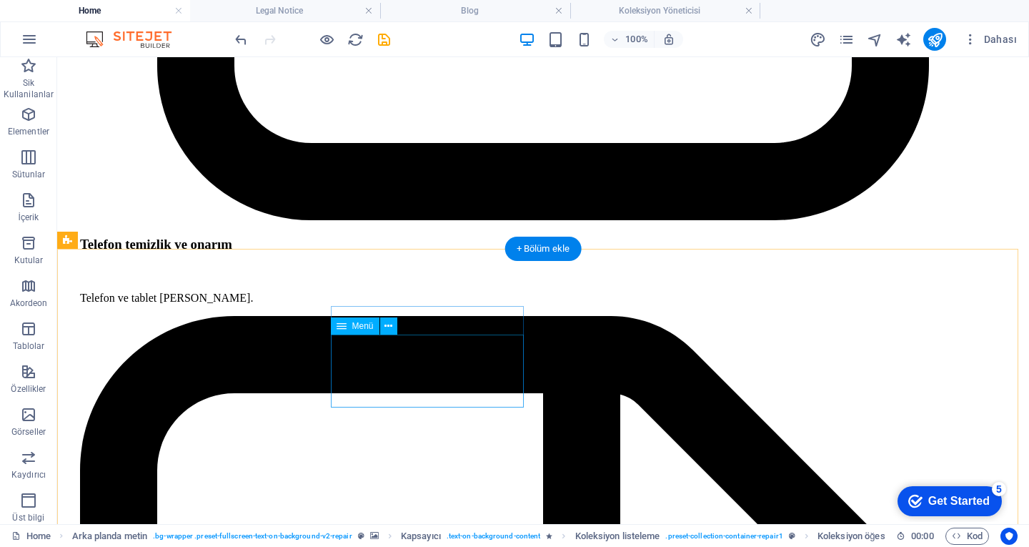
scroll to position [3981, 0]
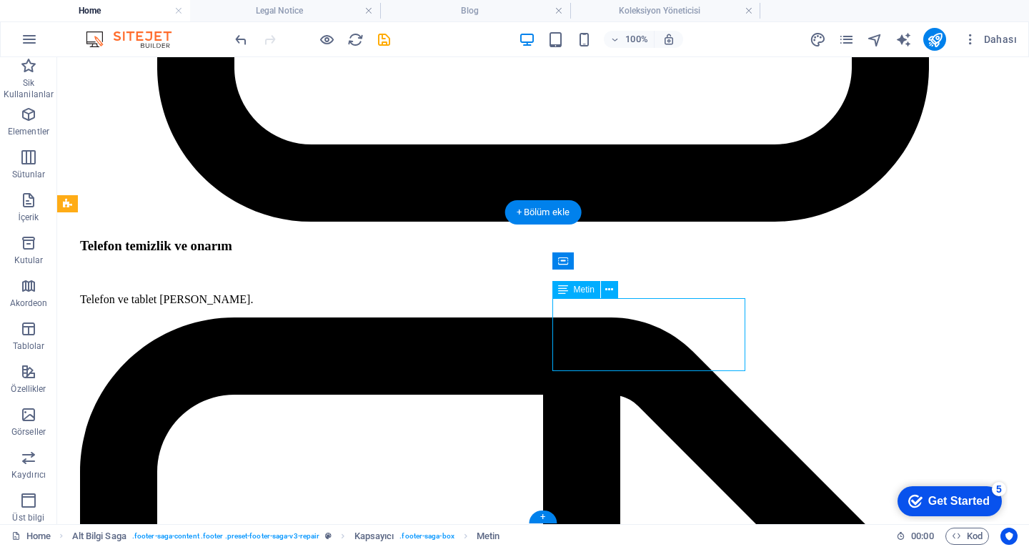
scroll to position [4129, 0]
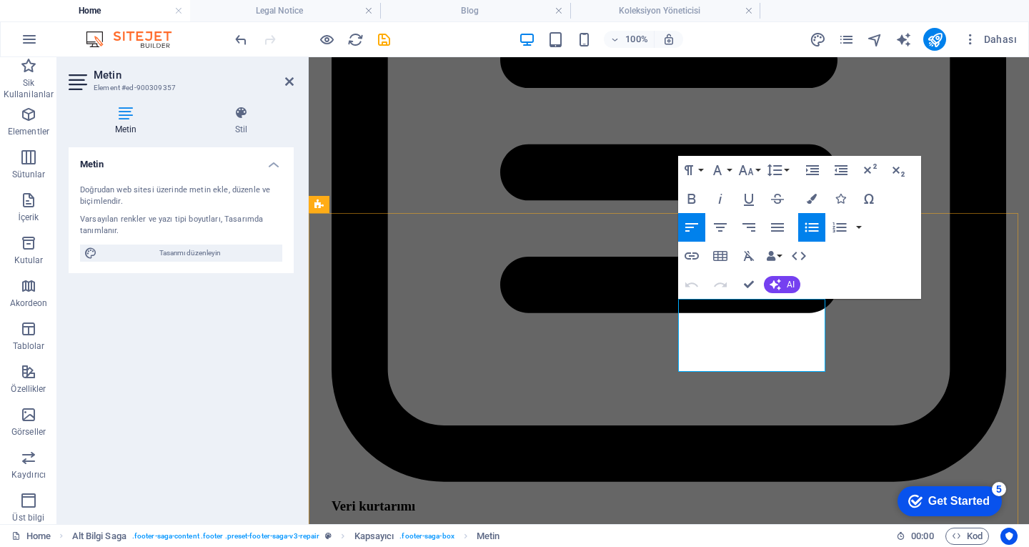
click at [716, 302] on icon "button" at bounding box center [718, 307] width 17 height 17
click at [699, 264] on icon "button" at bounding box center [691, 255] width 17 height 17
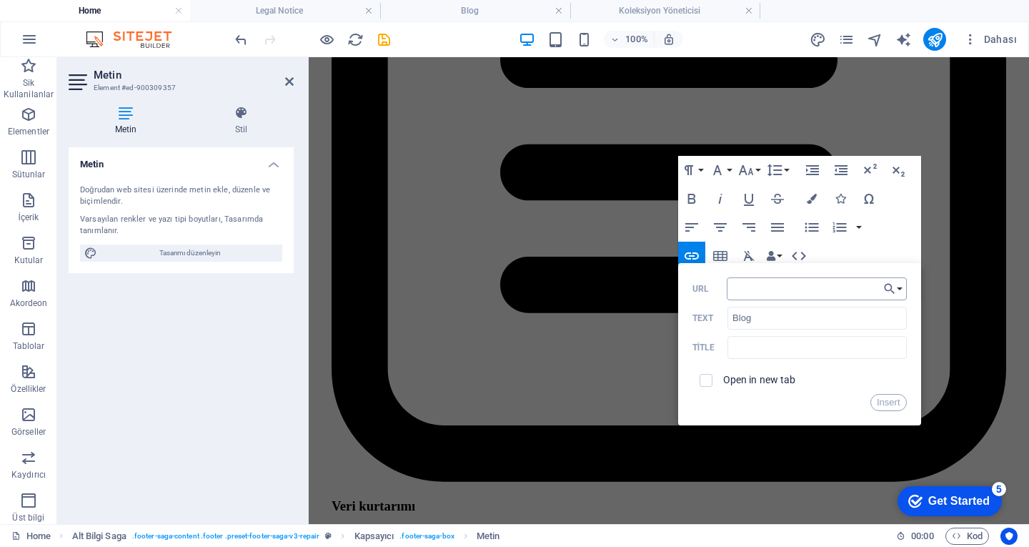
click at [769, 279] on input "URL" at bounding box center [817, 288] width 180 height 23
click at [892, 284] on icon "button" at bounding box center [889, 288] width 14 height 17
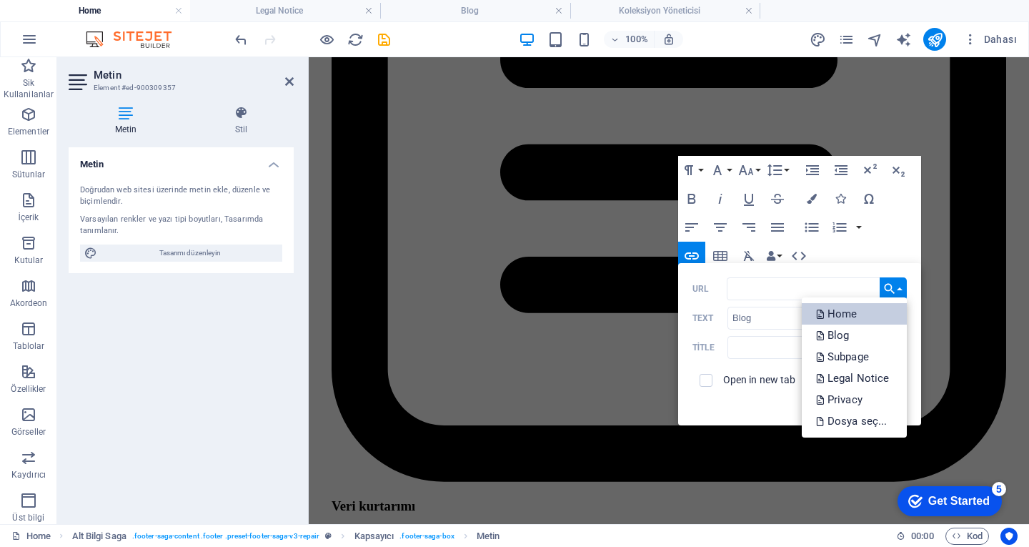
click at [848, 319] on p "Home" at bounding box center [838, 313] width 44 height 21
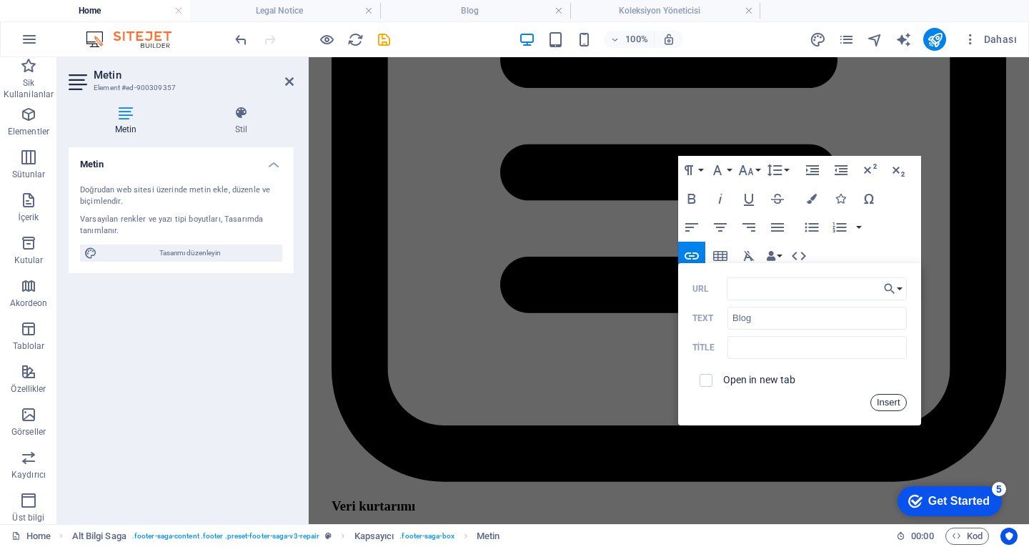
click at [883, 401] on button "Insert" at bounding box center [888, 402] width 36 height 17
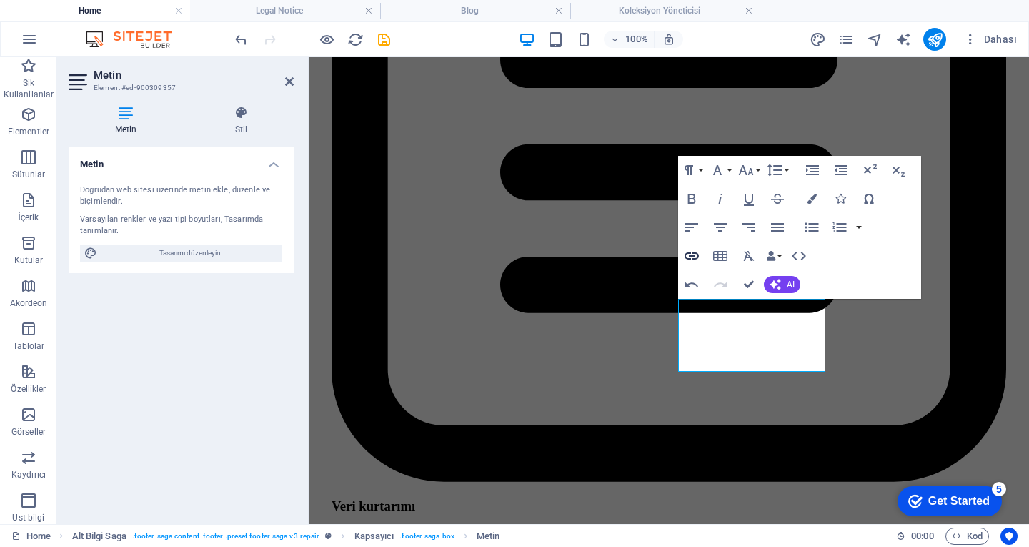
type input "/"
click at [695, 259] on icon "button" at bounding box center [691, 255] width 17 height 17
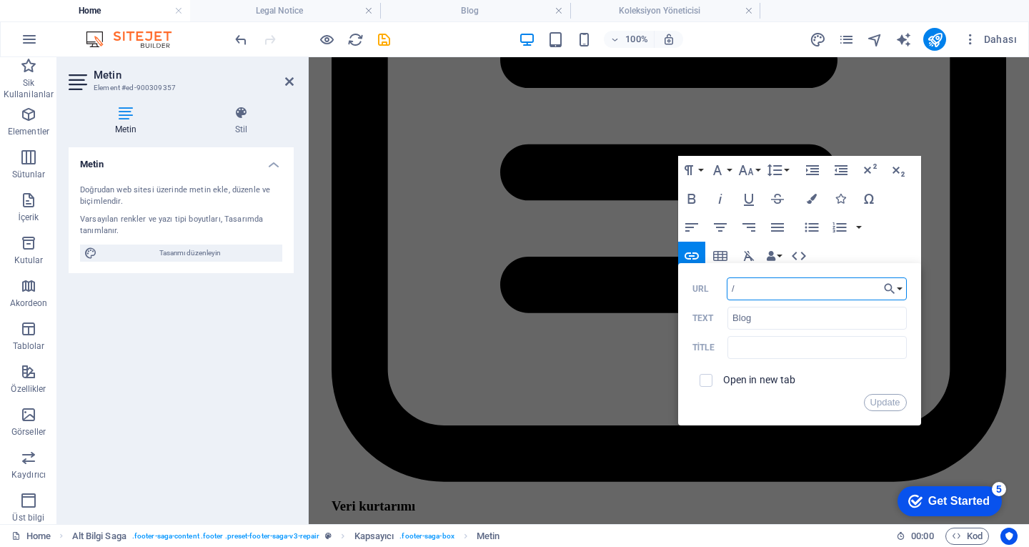
click at [760, 294] on input "/" at bounding box center [817, 288] width 180 height 23
click at [892, 289] on icon "button" at bounding box center [889, 288] width 14 height 17
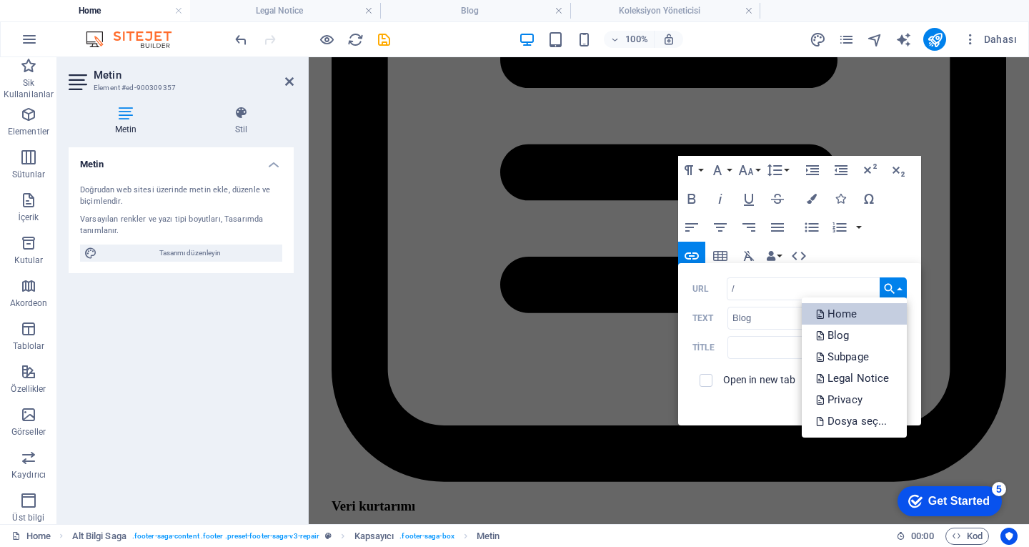
click at [835, 314] on p "Home" at bounding box center [838, 313] width 44 height 21
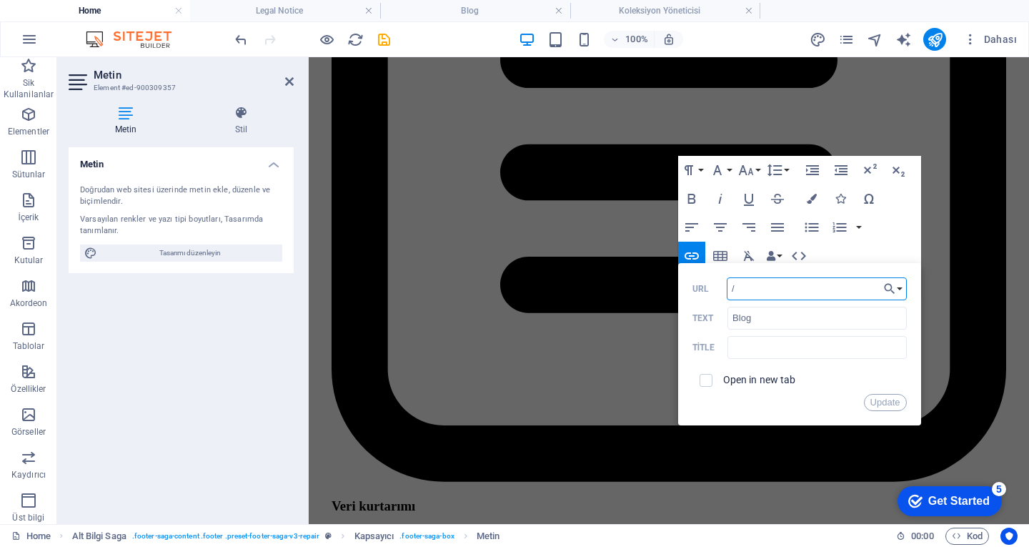
click at [788, 291] on input "/" at bounding box center [817, 288] width 180 height 23
type input "h"
click at [890, 295] on icon "button" at bounding box center [889, 288] width 14 height 17
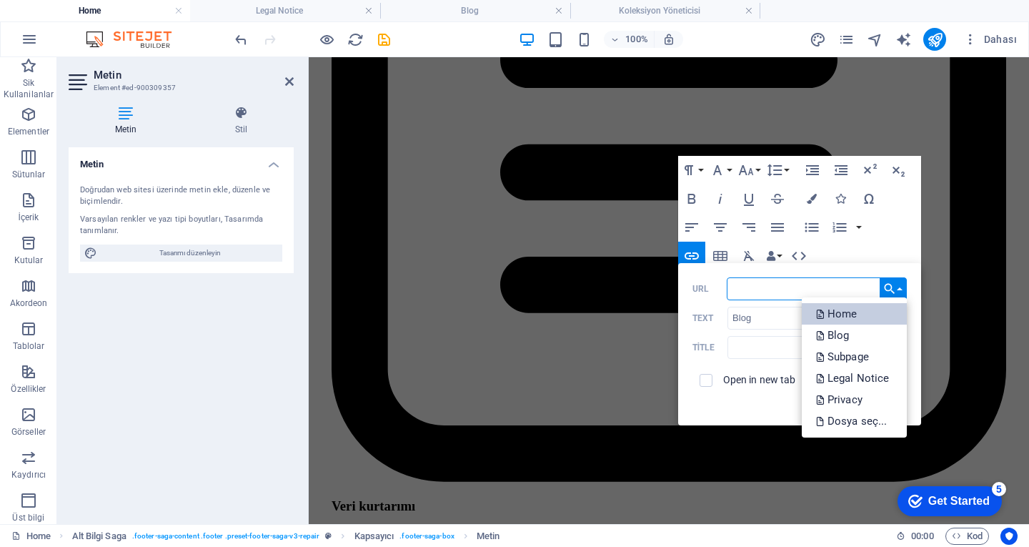
click at [865, 310] on link "Home" at bounding box center [854, 313] width 105 height 21
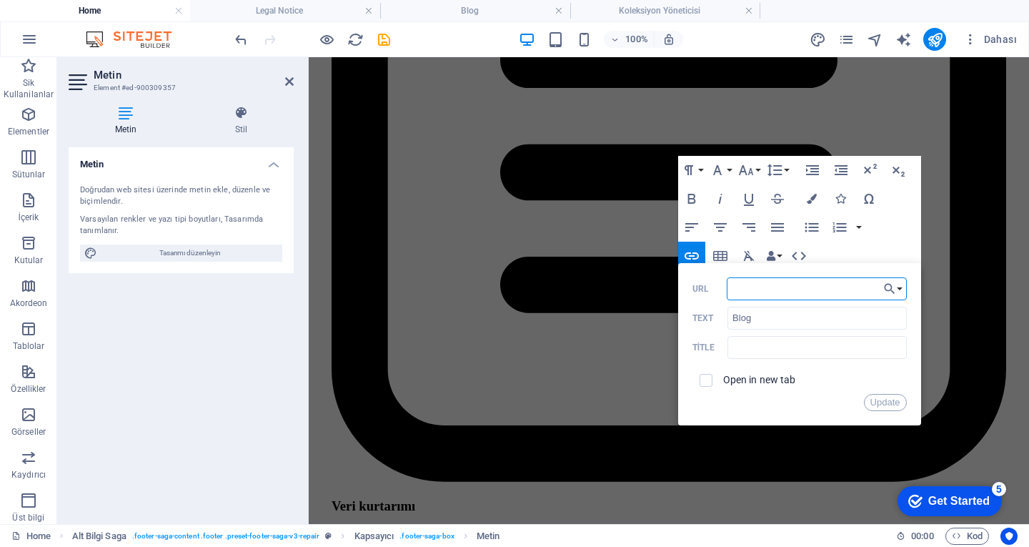
click at [847, 298] on input "URL" at bounding box center [817, 288] width 180 height 23
click at [893, 296] on icon "button" at bounding box center [889, 288] width 14 height 17
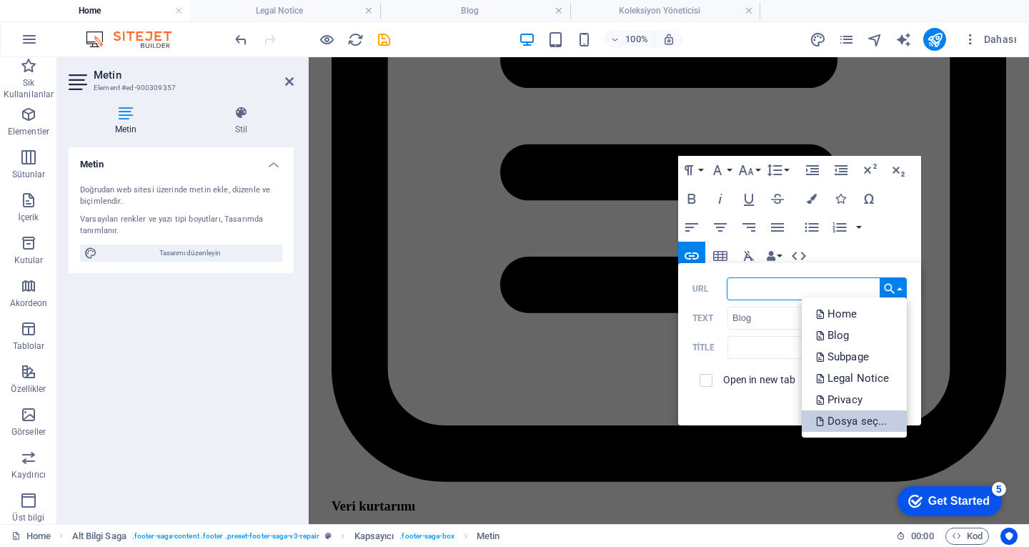
click at [870, 424] on p "Dosya seç..." at bounding box center [853, 420] width 74 height 21
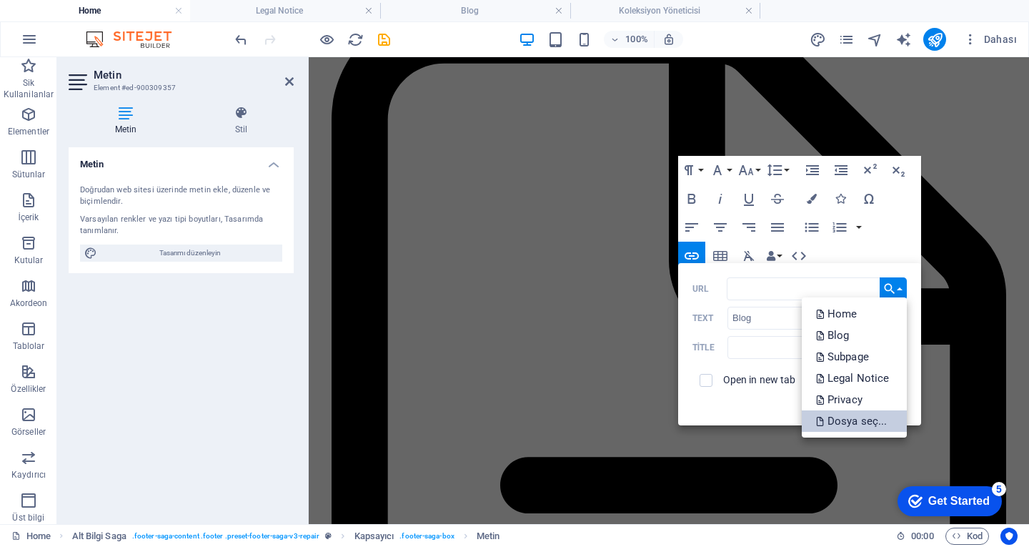
scroll to position [4052, 0]
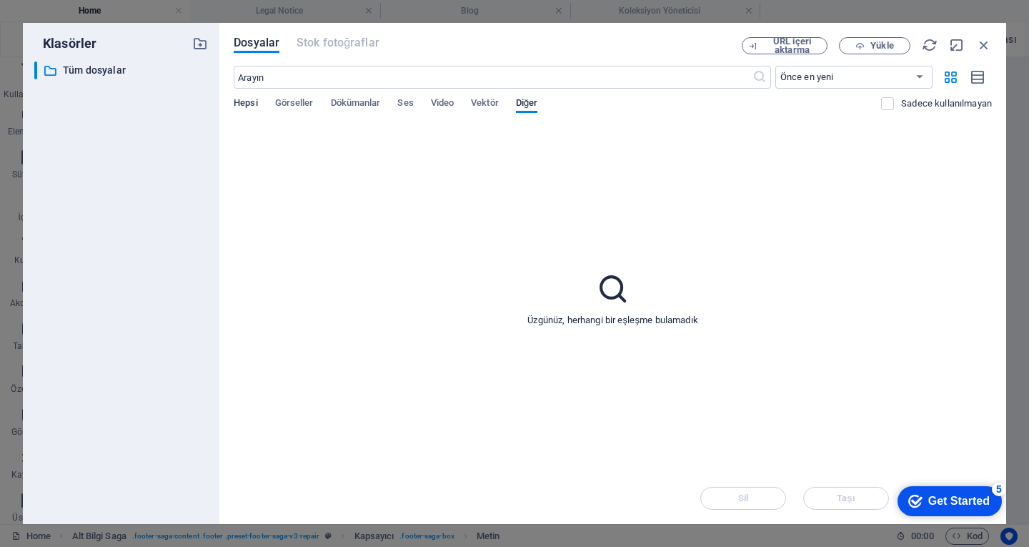
click at [244, 102] on span "Hepsi" at bounding box center [246, 104] width 24 height 20
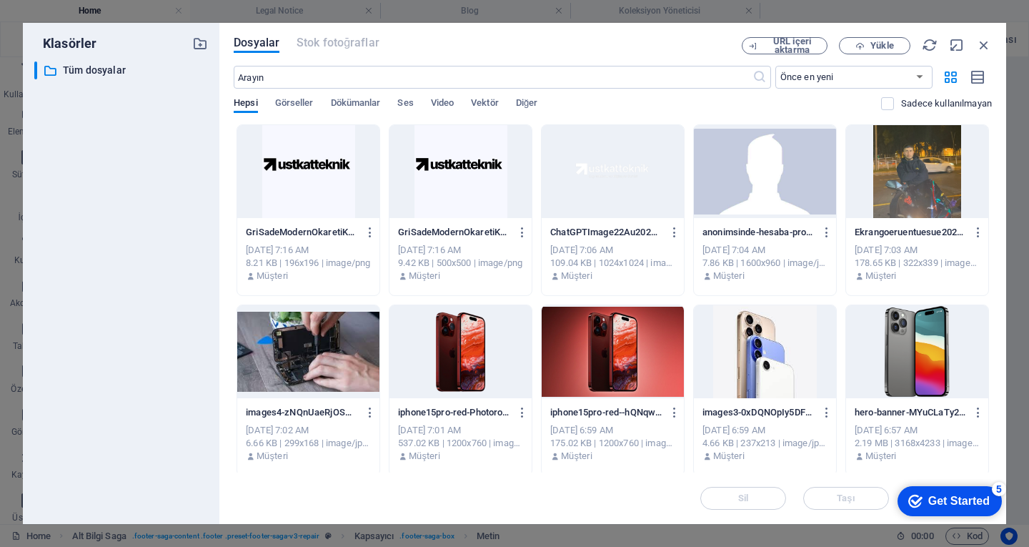
click at [290, 169] on div at bounding box center [308, 171] width 142 height 93
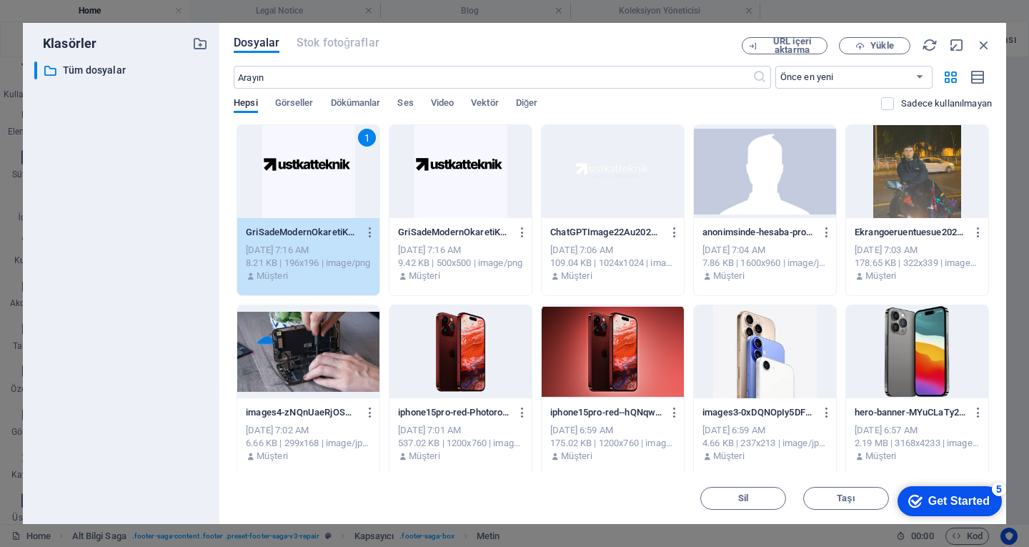
click at [272, 161] on div "1" at bounding box center [308, 171] width 142 height 93
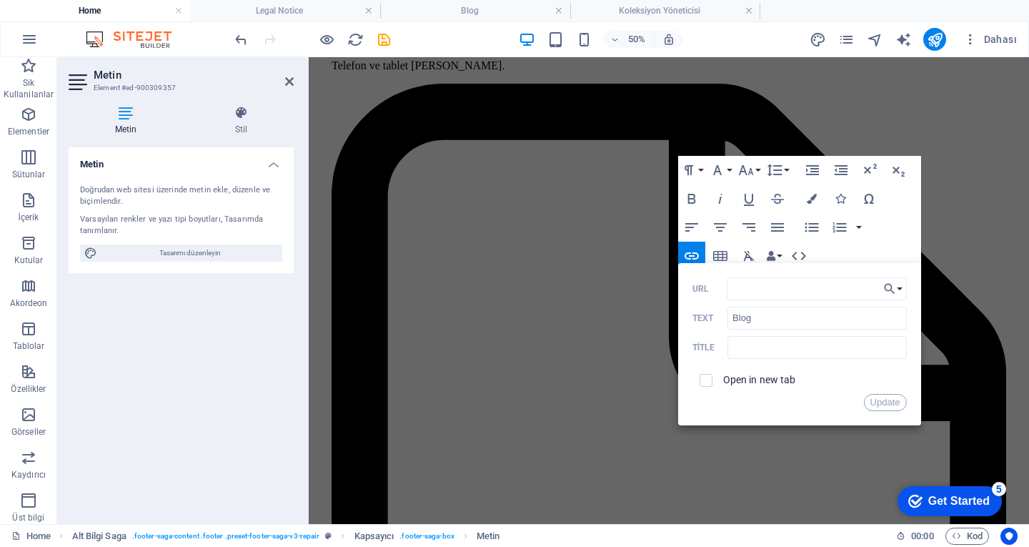
scroll to position [4129, 0]
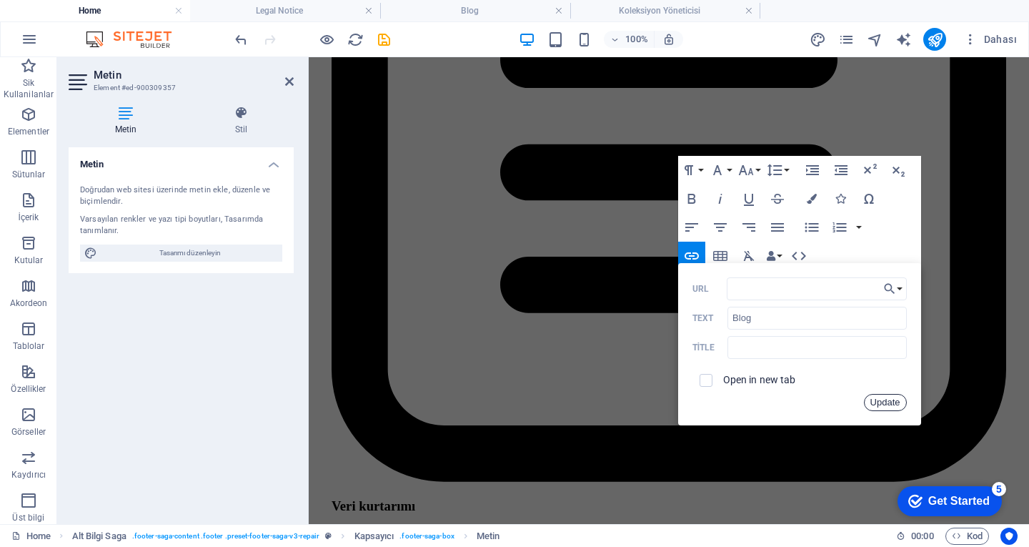
click at [876, 402] on button "Update" at bounding box center [885, 402] width 43 height 17
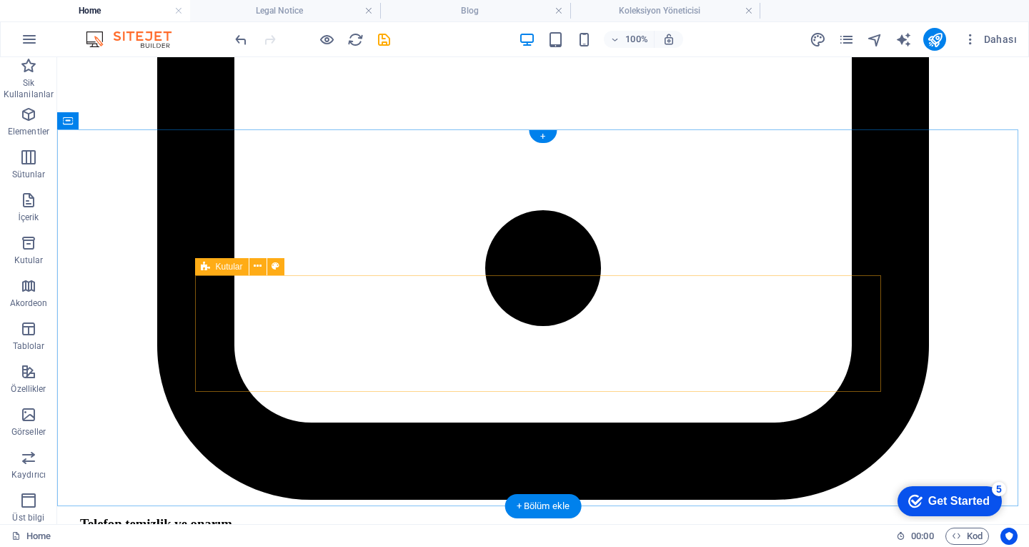
scroll to position [3838, 0]
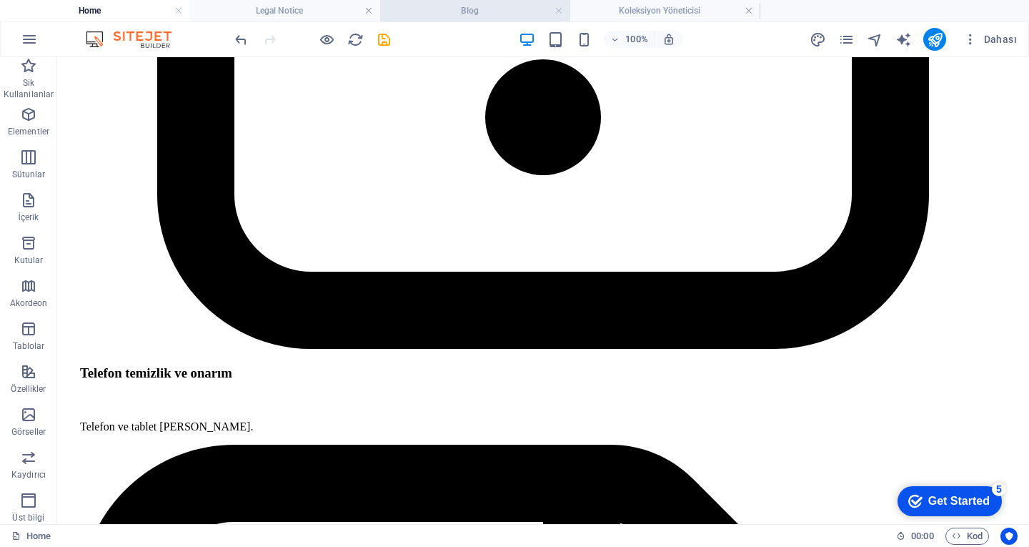
click at [453, 8] on h4 "Blog" at bounding box center [475, 11] width 190 height 16
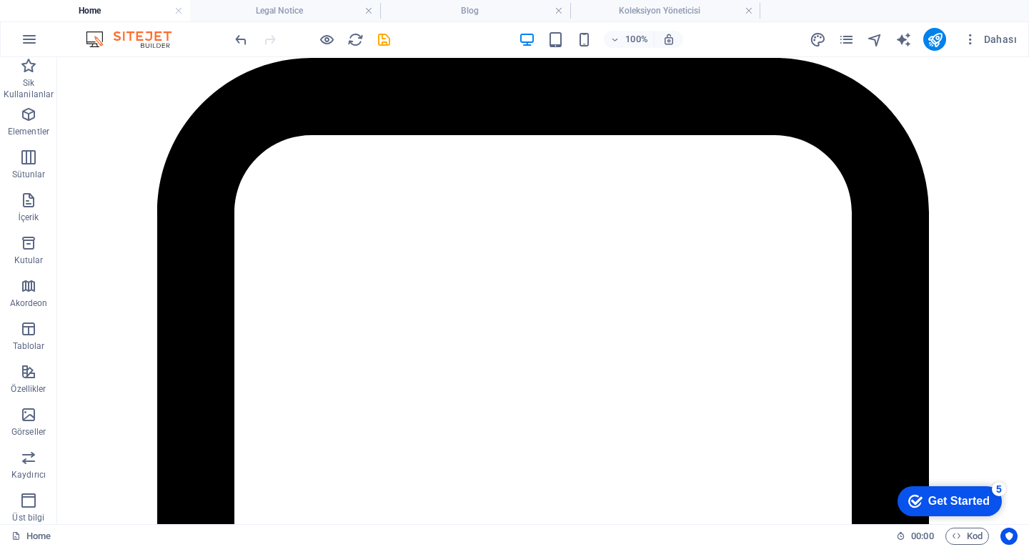
scroll to position [0, 0]
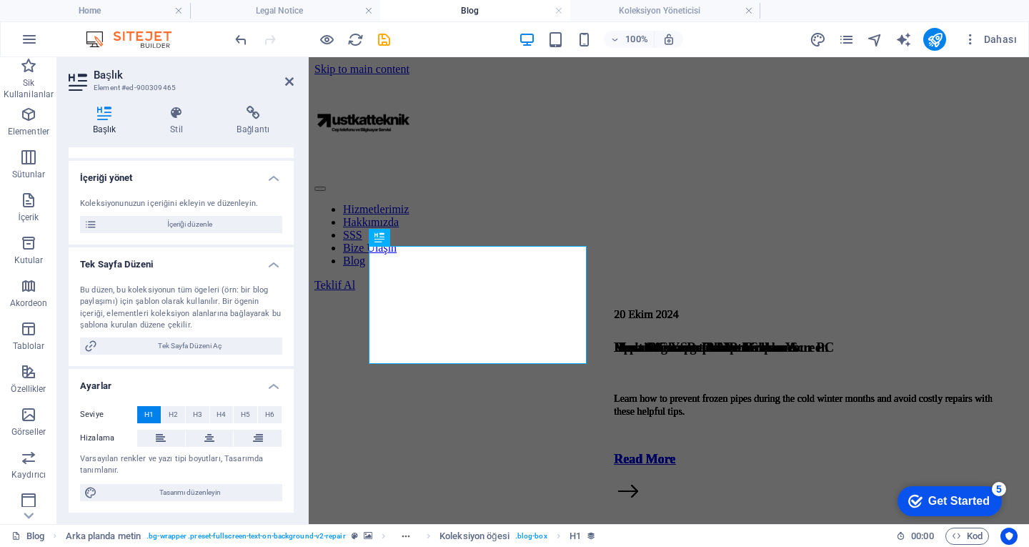
click at [107, 123] on h4 "Başlık" at bounding box center [107, 121] width 77 height 30
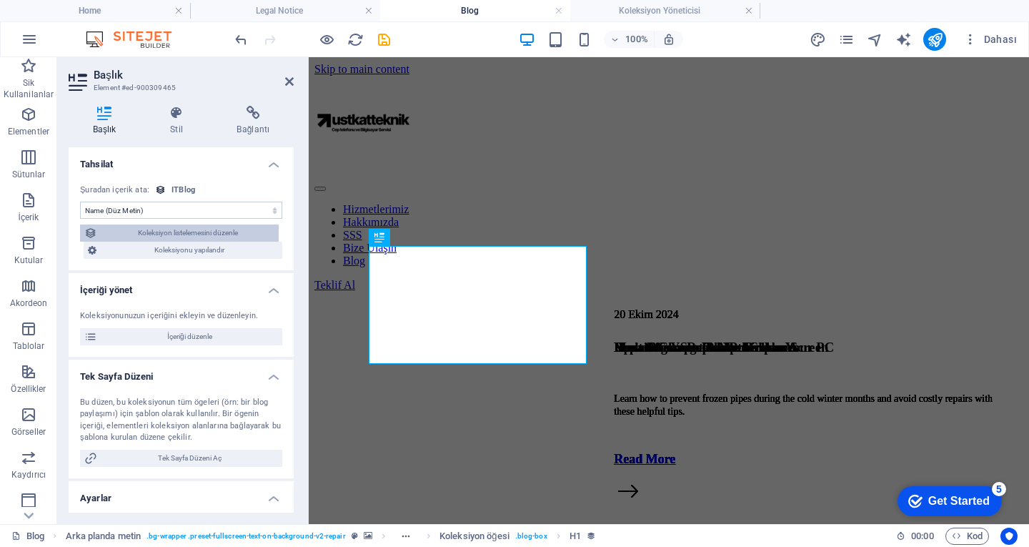
click at [218, 241] on span "Koleksiyon listelemesini düzenle" at bounding box center [187, 232] width 173 height 17
select select "createdAt_DESC"
select select "columns.featured-blog"
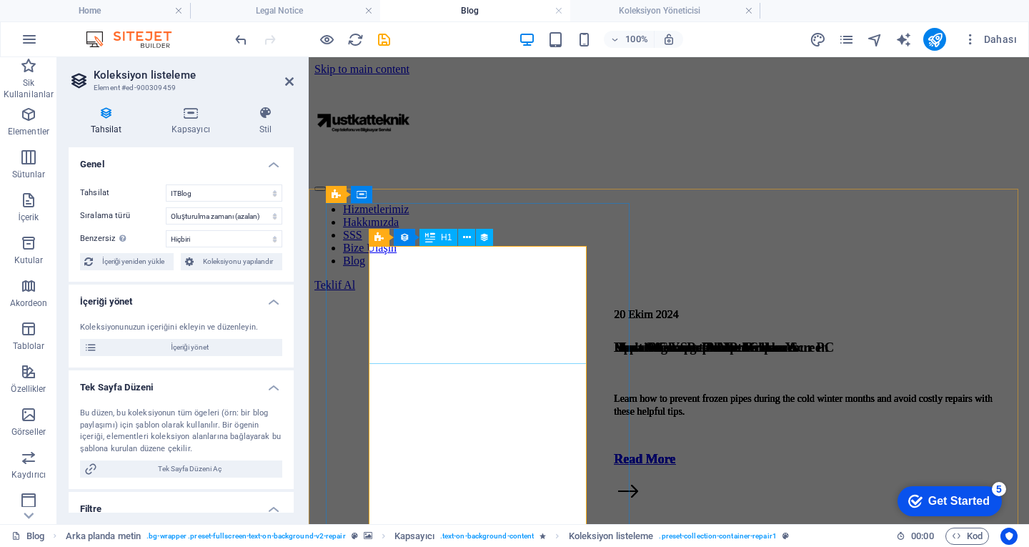
select select "name"
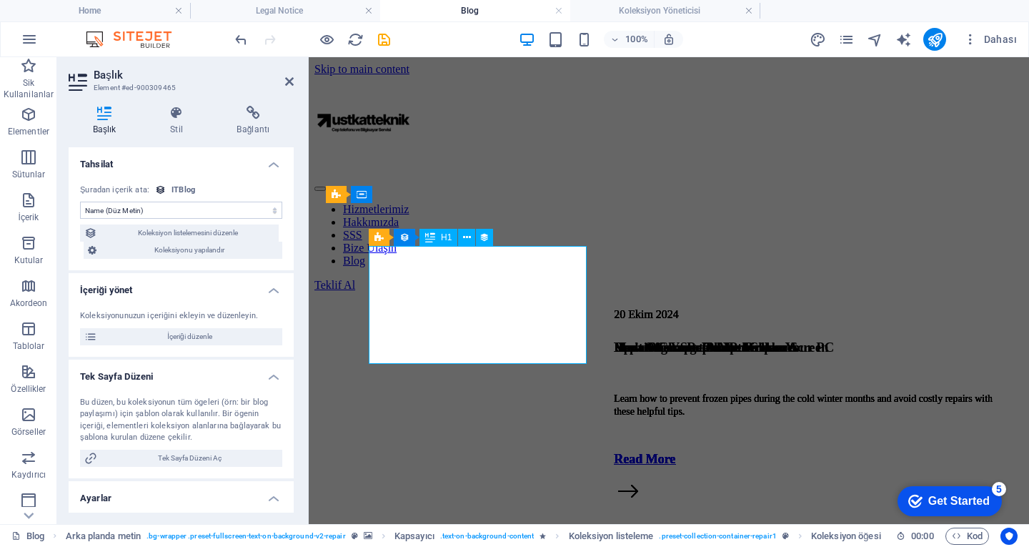
click at [255, 304] on div "Koleksiyonunuzun içeriğini ekleyin ve düzenleyin. İçeriği düzenle" at bounding box center [181, 328] width 225 height 58
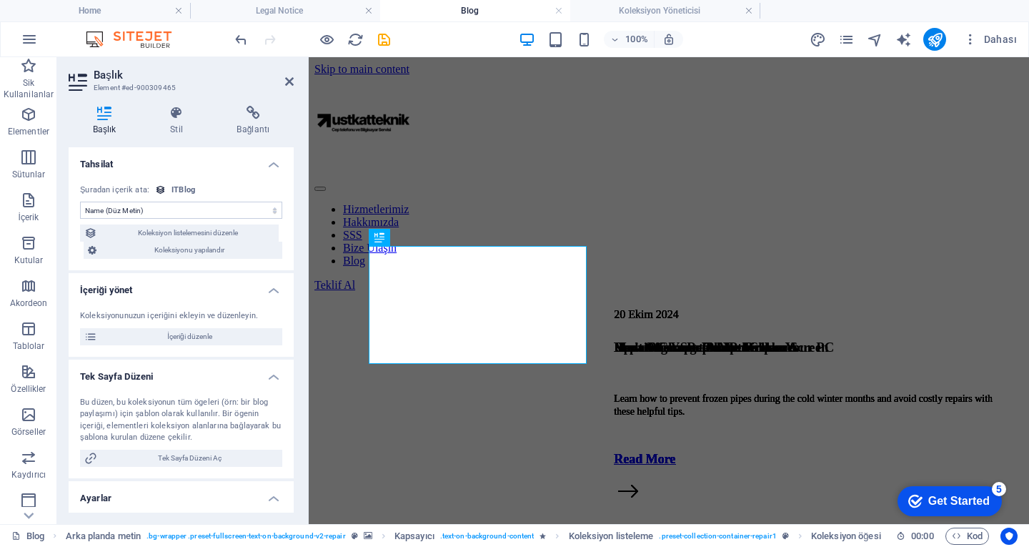
click at [268, 294] on h4 "İçeriği yönet" at bounding box center [181, 286] width 225 height 26
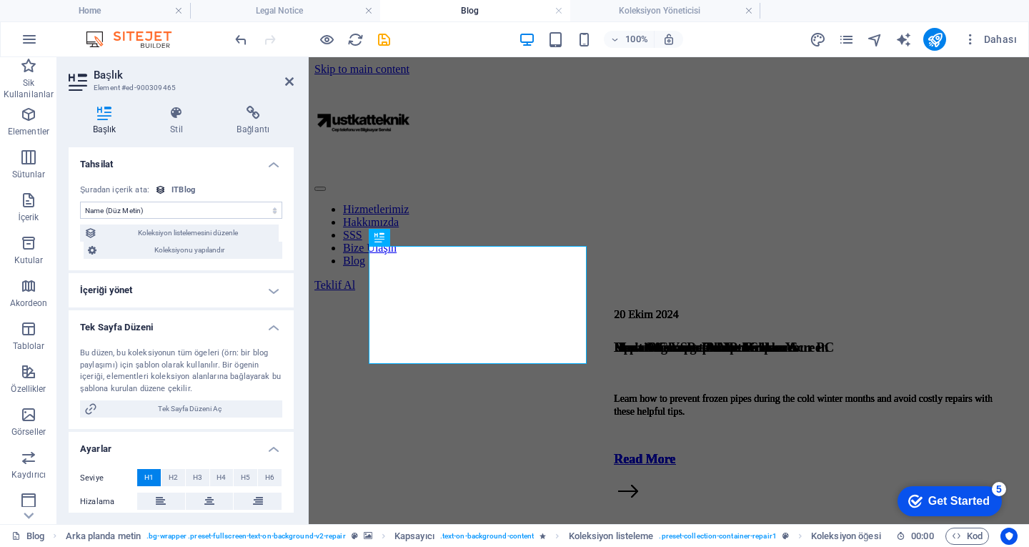
click at [233, 367] on div "Bu düzen, bu koleksiyonun tüm ögeleri (örn: bir blog paylaşımı) için şablon ola…" at bounding box center [181, 370] width 202 height 47
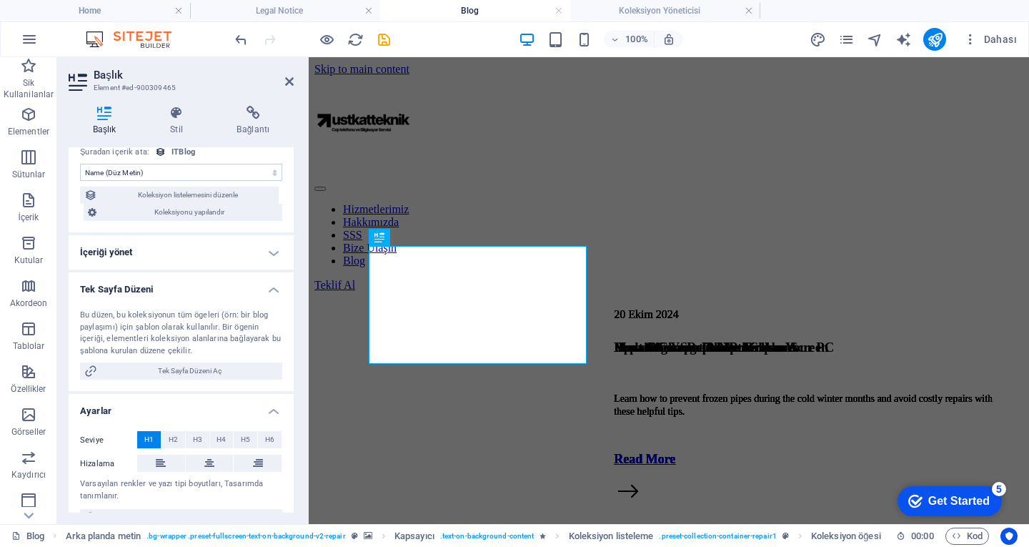
scroll to position [63, 0]
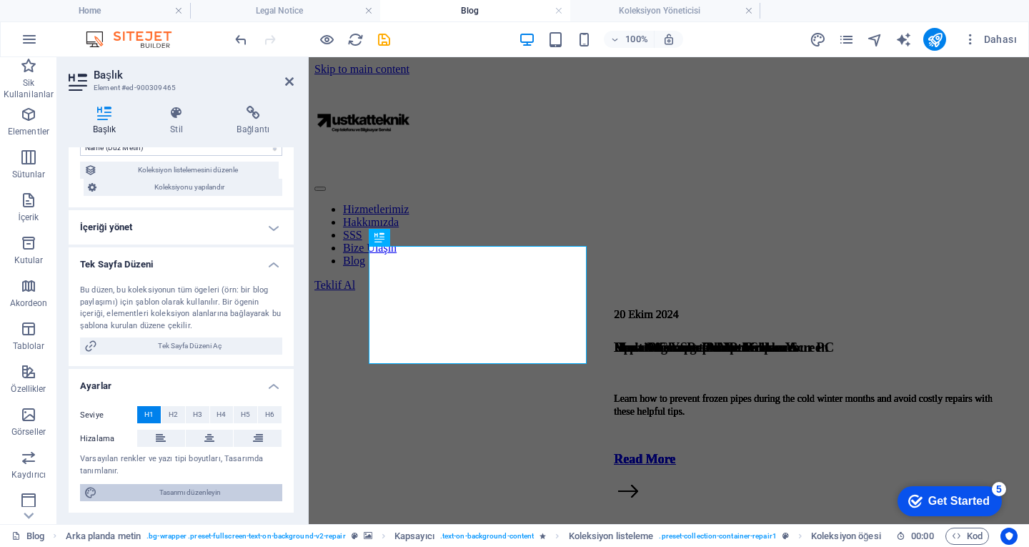
click at [177, 488] on span "Tasarımı düzenleyin" at bounding box center [189, 492] width 176 height 17
select select "px"
select select "400"
select select "px"
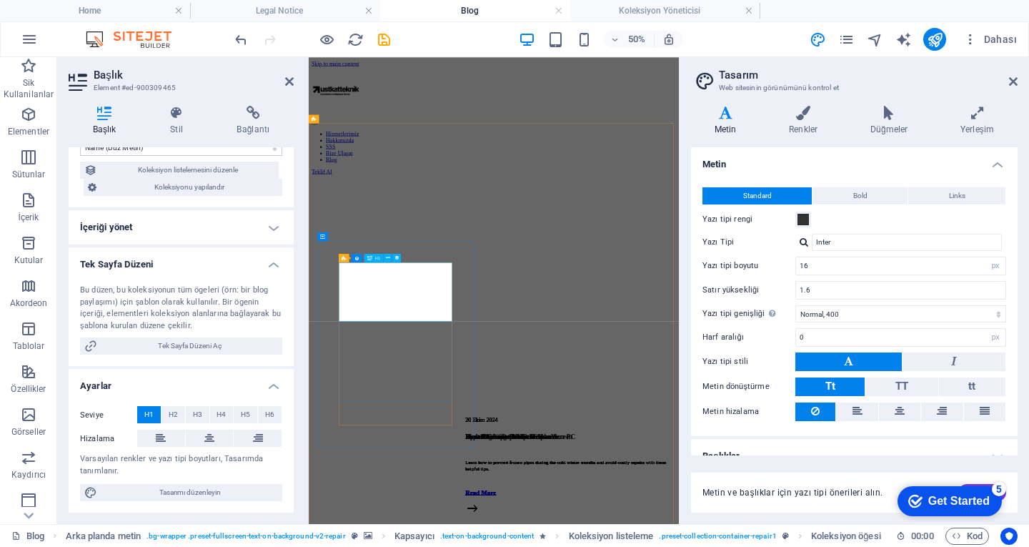
click at [1005, 81] on header "Tasarım Web sitesinin görünümünü kontrol et" at bounding box center [856, 75] width 324 height 37
click at [1009, 81] on icon at bounding box center [1013, 81] width 9 height 11
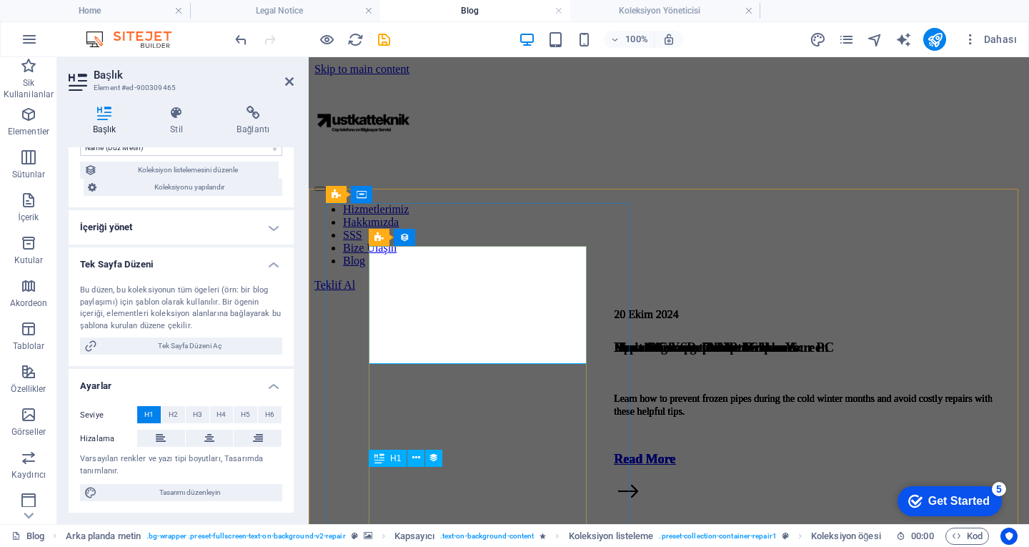
drag, startPoint x: 452, startPoint y: 300, endPoint x: 401, endPoint y: 256, distance: 67.4
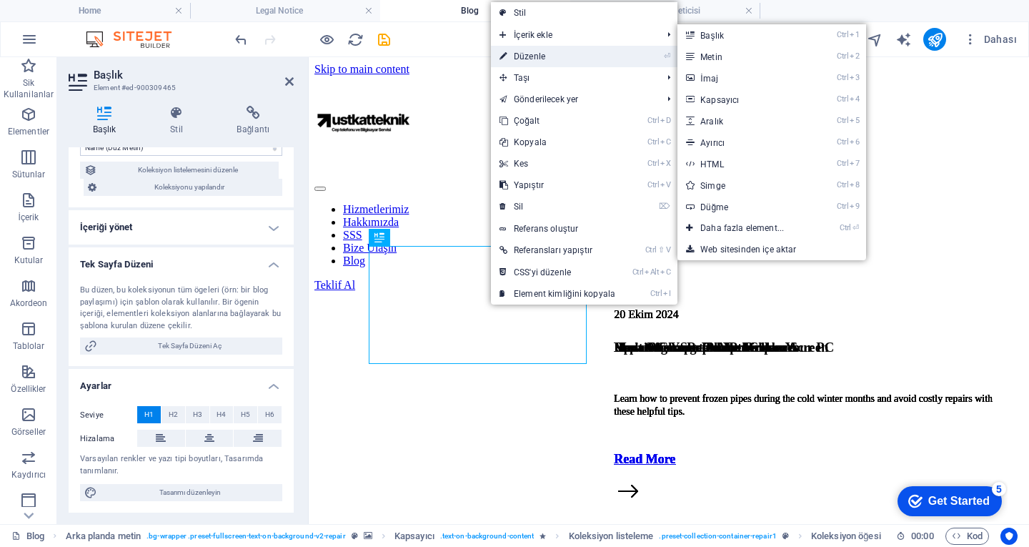
drag, startPoint x: 554, startPoint y: 54, endPoint x: 258, endPoint y: 24, distance: 297.3
click at [554, 54] on link "⏎ Düzenle" at bounding box center [557, 56] width 133 height 21
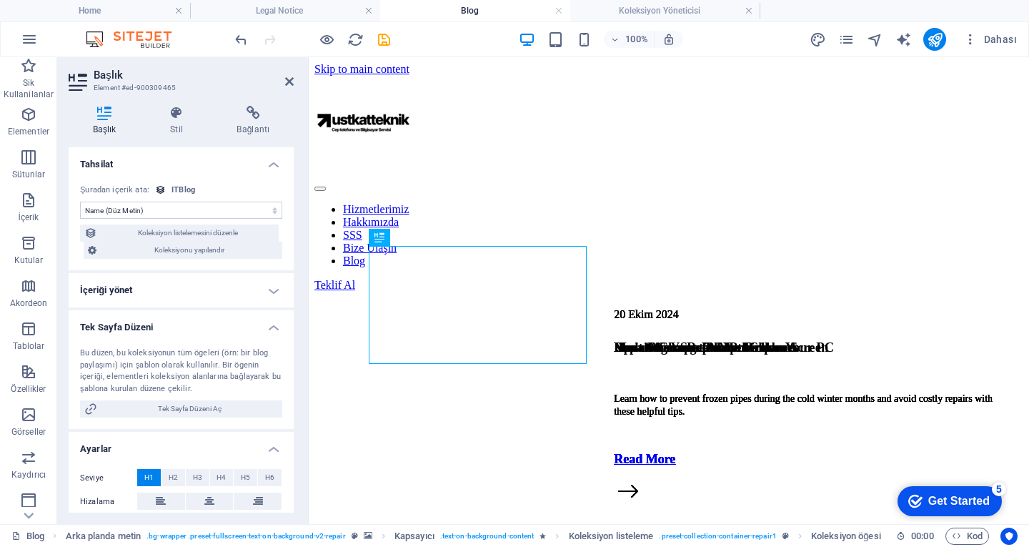
click at [194, 217] on select "Atama yok, içerik sabit kalıyor Oluşturulma zamanı (Tarih) Güncellenme zamanı (…" at bounding box center [181, 210] width 202 height 17
click at [191, 252] on span "Koleksiyonu yapılandır" at bounding box center [189, 250] width 177 height 17
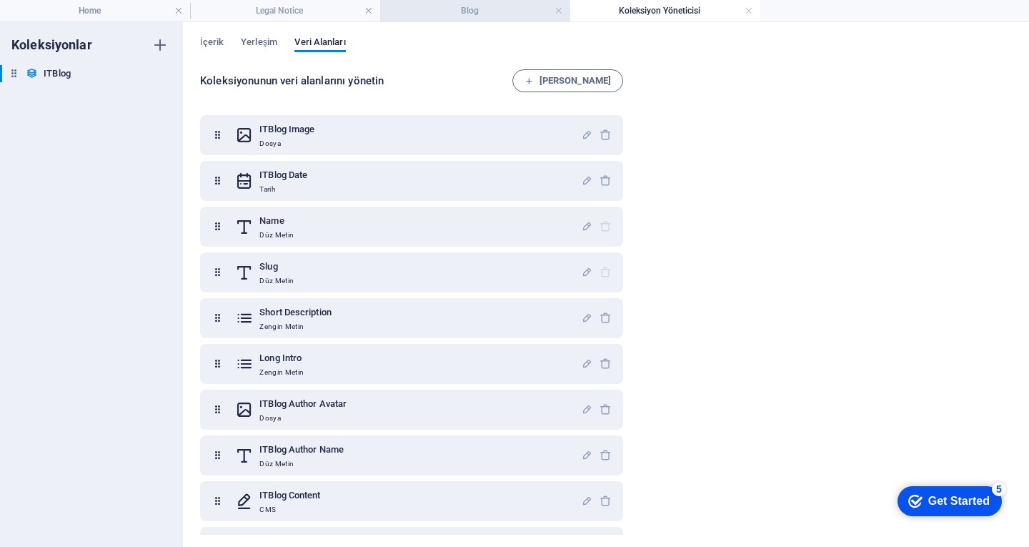
click at [472, 7] on h4 "Blog" at bounding box center [475, 11] width 190 height 16
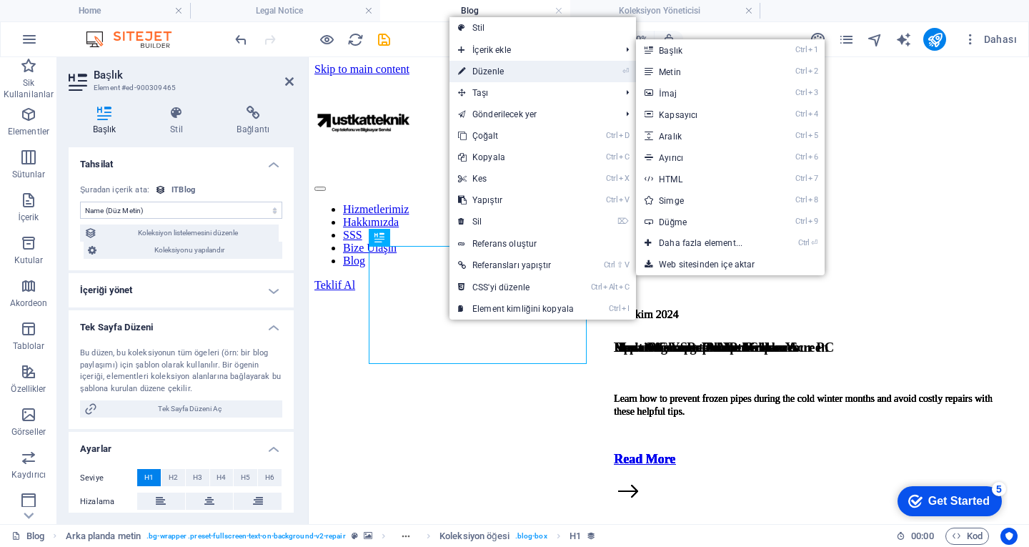
click at [504, 66] on link "⏎ Düzenle" at bounding box center [515, 71] width 133 height 21
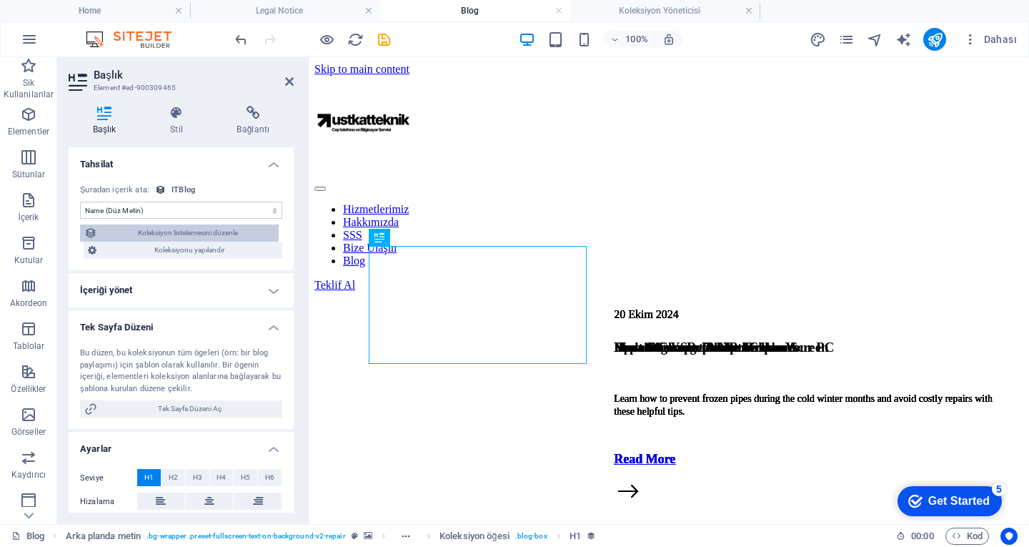
click at [224, 234] on span "Koleksiyon listelemesini düzenle" at bounding box center [187, 232] width 173 height 17
select select "createdAt_DESC"
select select "columns.featured-blog"
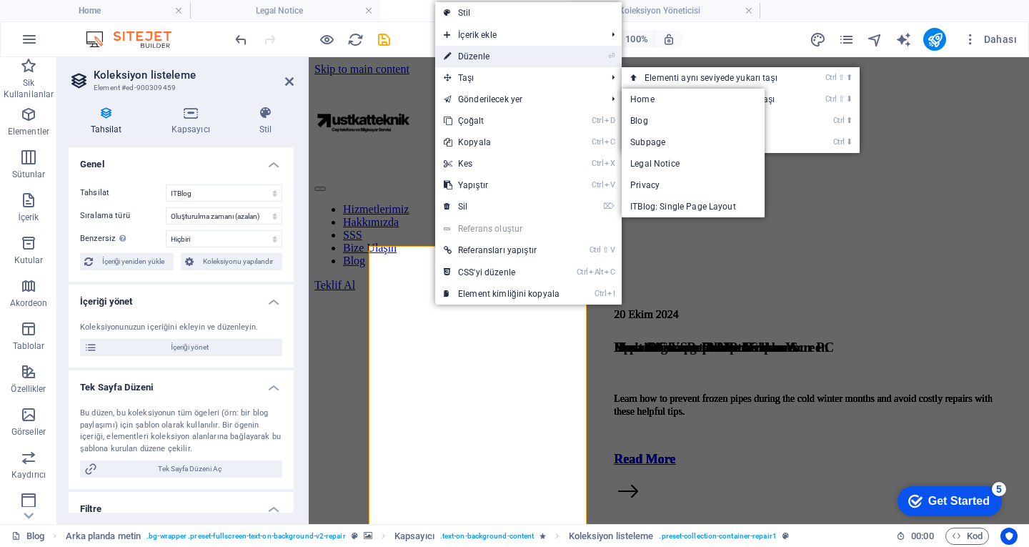
click at [482, 55] on link "⏎ Düzenle" at bounding box center [501, 56] width 133 height 21
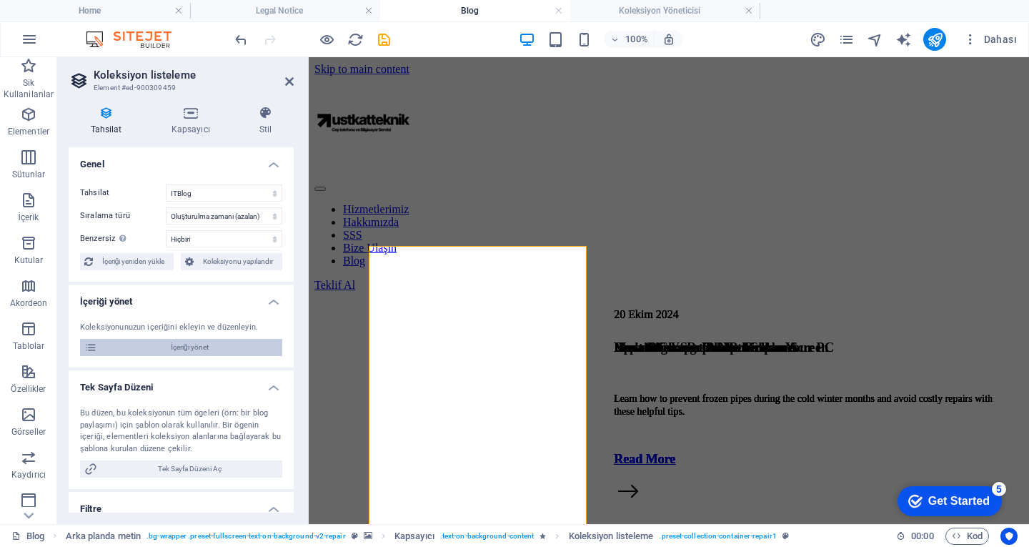
click at [202, 343] on span "İçeriği yönet" at bounding box center [189, 347] width 176 height 17
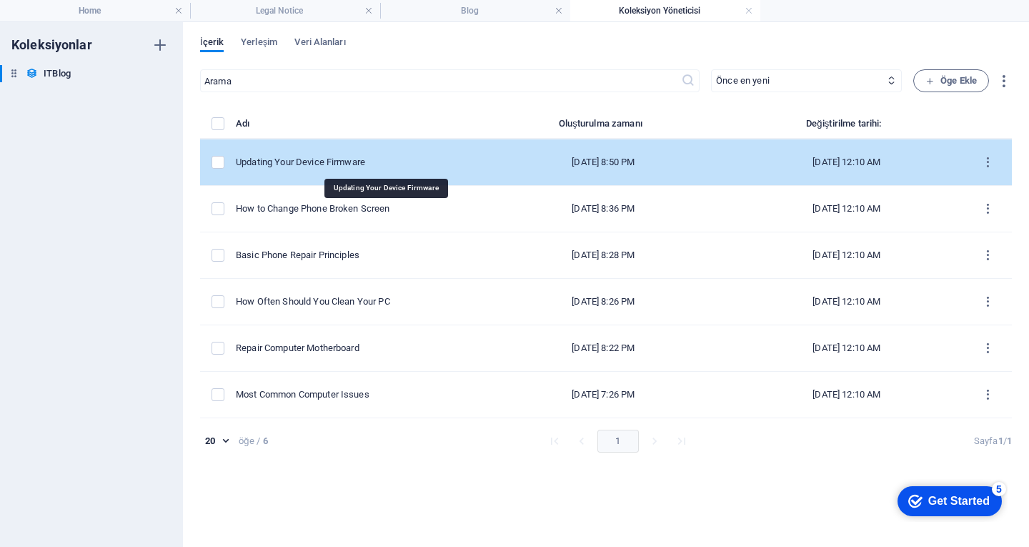
click at [399, 162] on div "Updating Your Device Firmware" at bounding box center [351, 162] width 230 height 13
select select "Mobile"
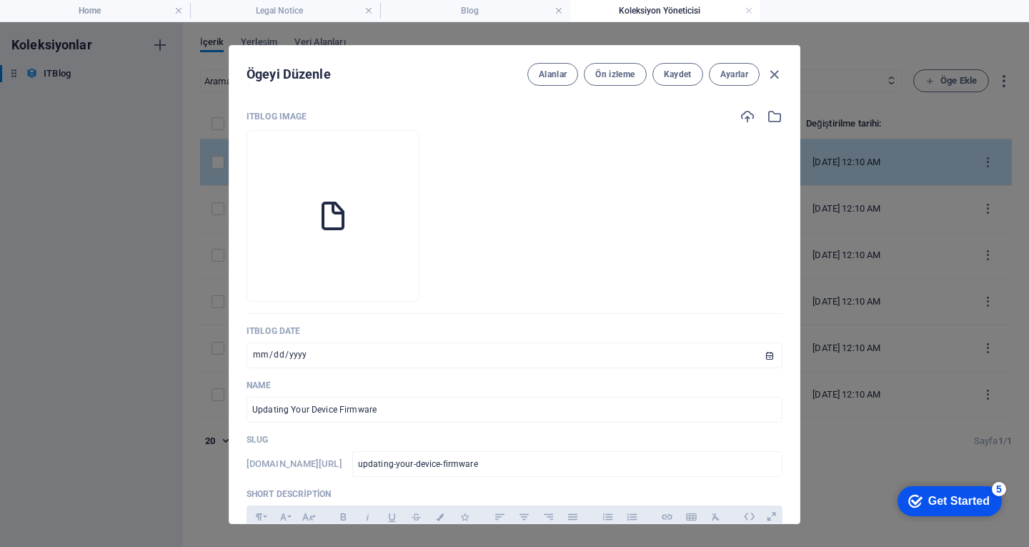
click at [399, 162] on li at bounding box center [333, 215] width 173 height 171
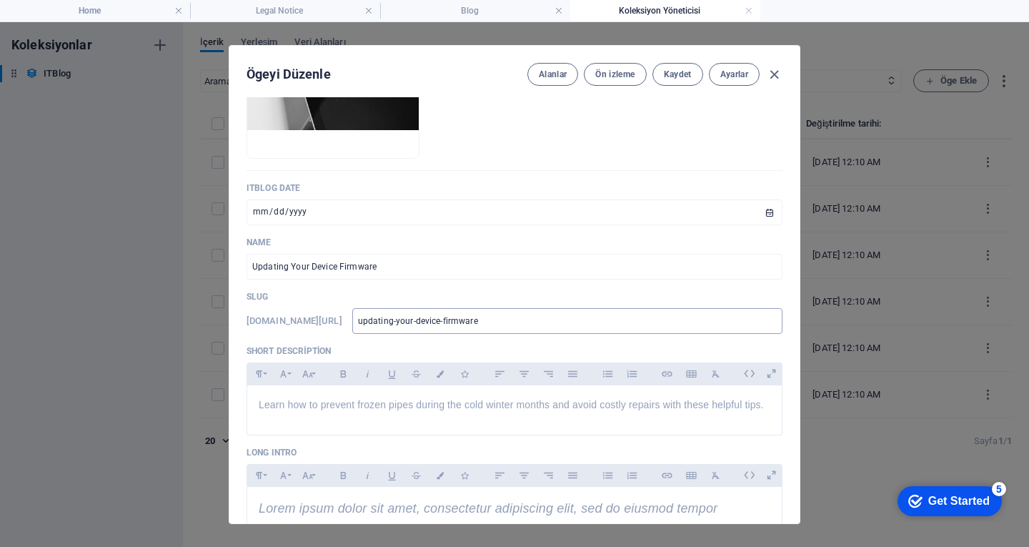
scroll to position [214, 0]
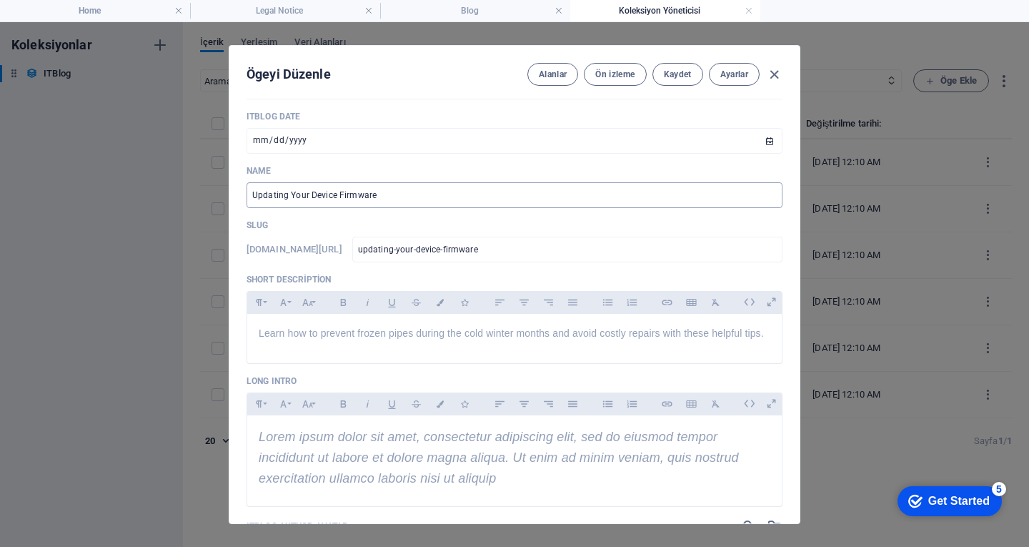
click at [367, 190] on input "Updating Your Device Firmware" at bounding box center [515, 195] width 536 height 26
click at [767, 74] on icon "button" at bounding box center [774, 74] width 16 height 16
type input "[DATE]"
type input "updating-your-device-firmware"
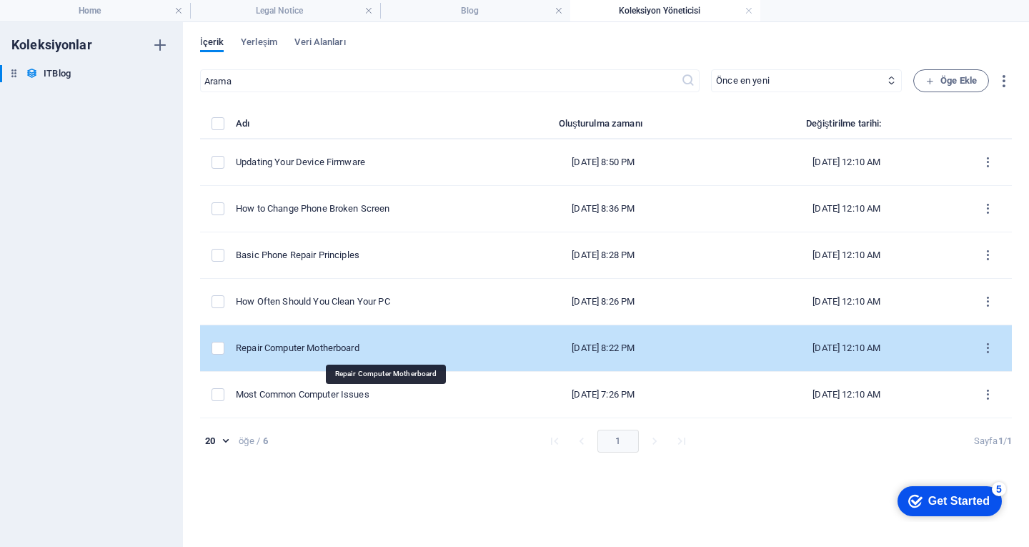
click at [394, 350] on div "Repair Computer Motherboard" at bounding box center [351, 348] width 230 height 13
select select "PC"
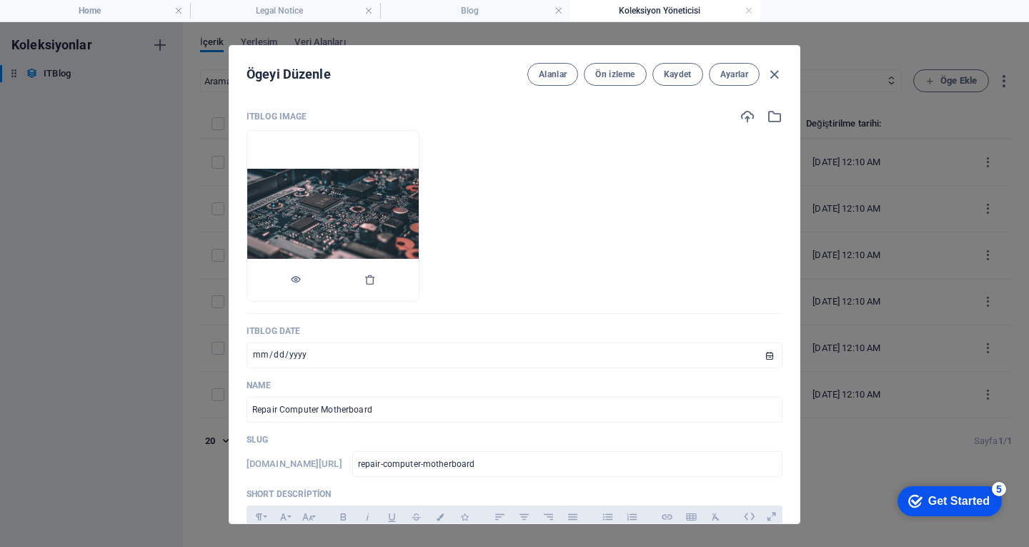
click at [399, 226] on img at bounding box center [332, 216] width 171 height 94
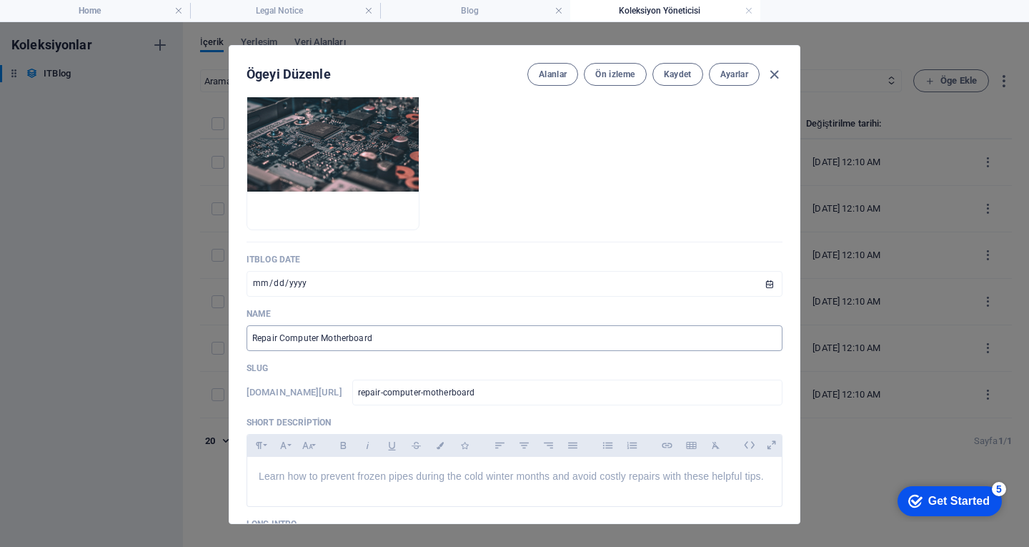
click at [377, 345] on input "Repair Computer Motherboard" at bounding box center [515, 338] width 536 height 26
paste input "Bizimle iletişime geçerek sorunlarınlarınızı yok edelim"
type input "Bizimle iletişime geçerek sorunlarınlarınızı yok edelim"
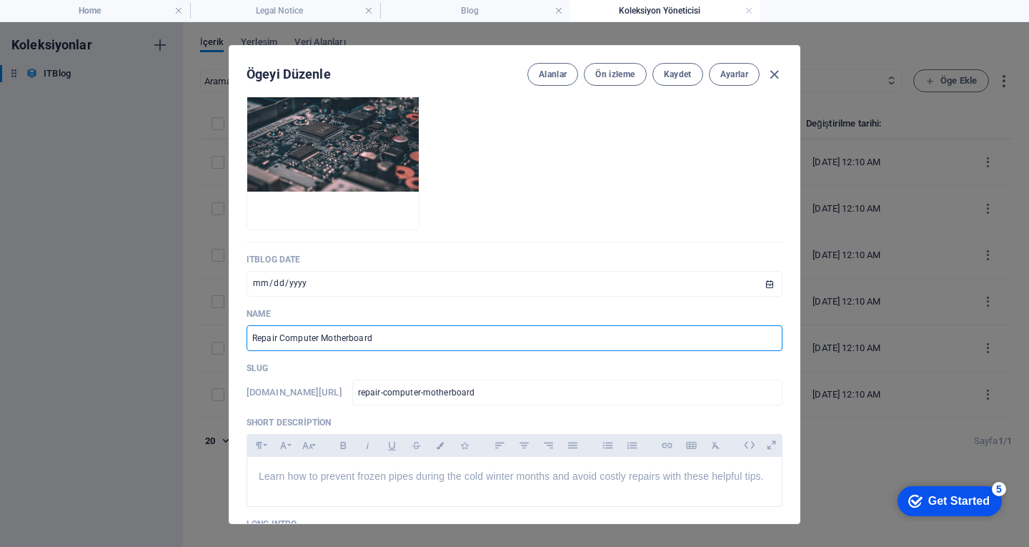
type input "bizimle-iletisime-gecerek-sorunlar-nlar-n-z-yok-edelim"
click at [379, 341] on input "Bizimle iletişime geçerek sorunlarınlarınızı yok edelim" at bounding box center [515, 338] width 536 height 26
type input "Bizimle iletişime geçerek ayok edelim"
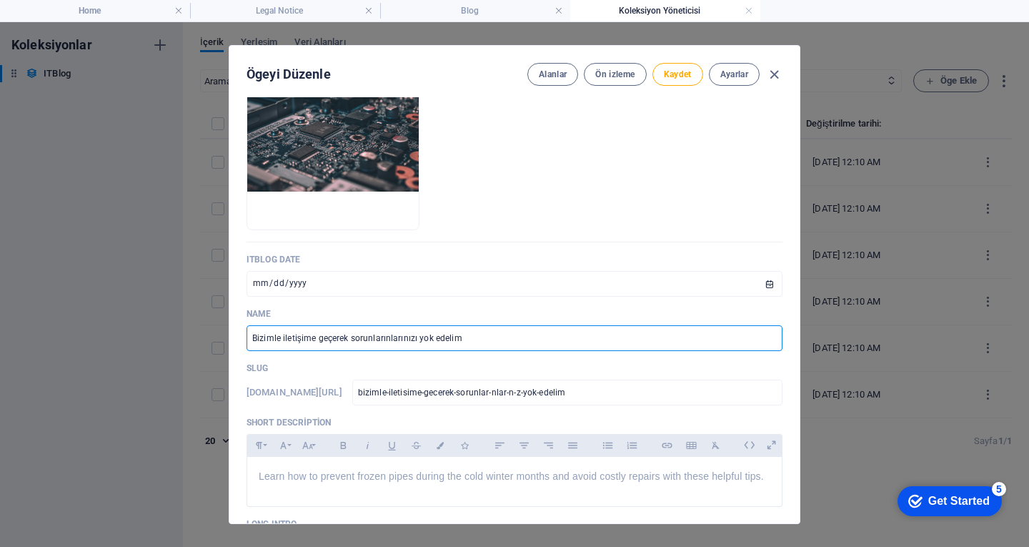
type input "bizimle-iletisime-gecerek-ayok-edelim"
type input "Bizimle iletişime geçerek aryok edelim"
type input "bizimle-iletisime-gecerek-aryok-edelim"
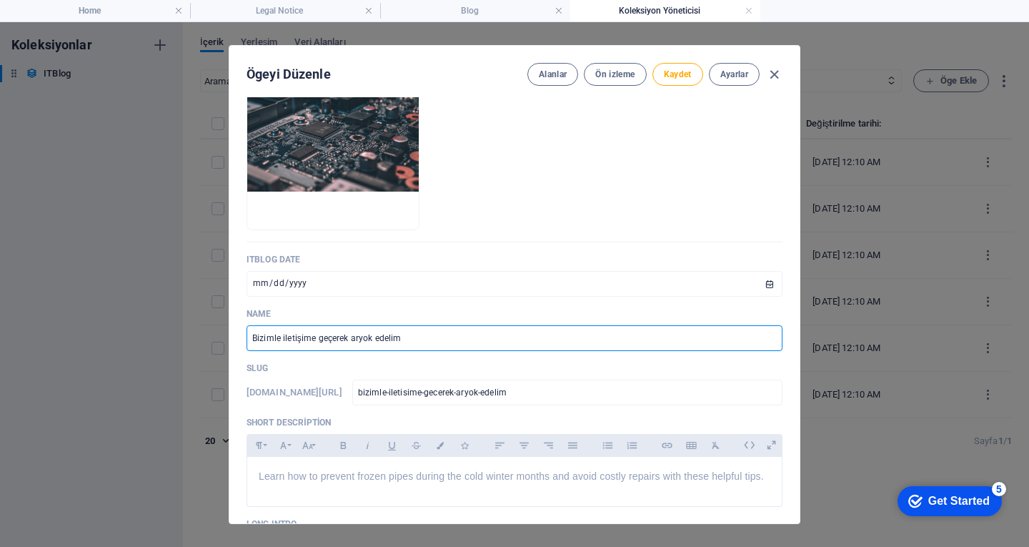
type input "Bizimle iletişime geçerek arıyok edelim"
type input "bizimle-iletisime-gecerek-ar-yok-edelim"
type input "Bizimle iletişime geçerek arızyok edelim"
type input "bizimle-iletisime-gecerek-ar-zyok-edelim"
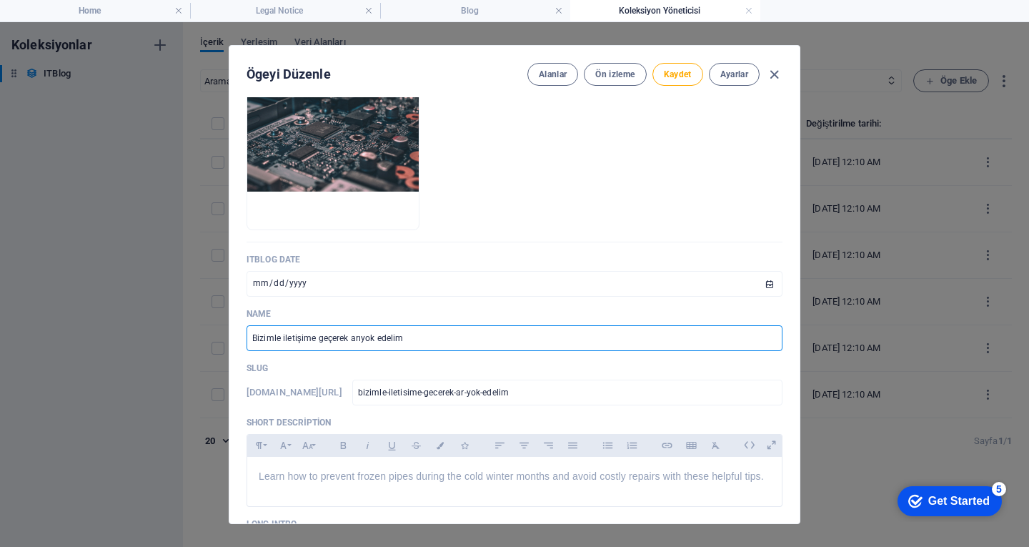
type input "bizimle-iletisime-gecerek-ar-zyok-edelim"
type input "Bizimle iletişime geçerek arızayok edelim"
type input "bizimle-iletisime-gecerek-ar-zayok-edelim"
type input "Bizimle iletişime geçerek arızalyok edelim"
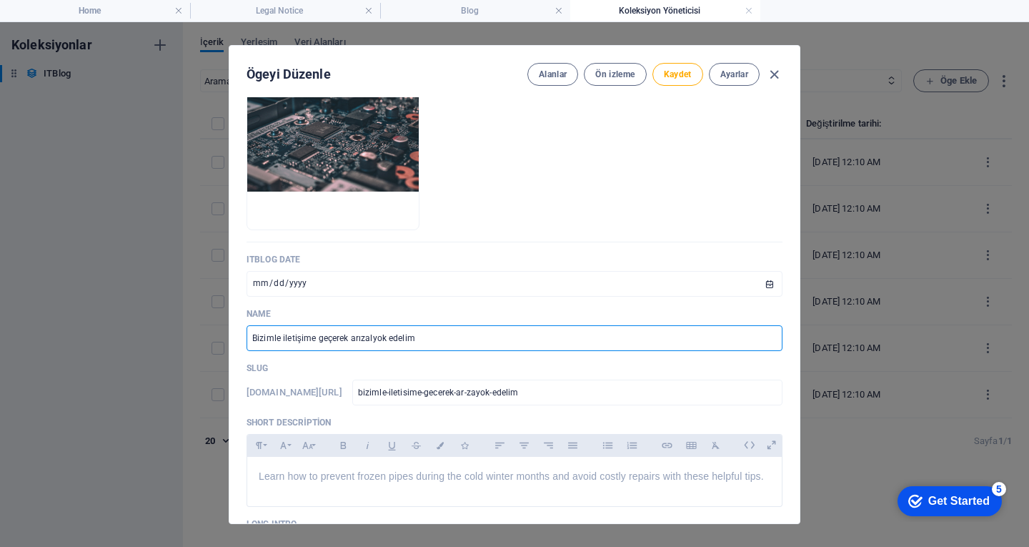
type input "bizimle-iletisime-gecerek-ar-zalyok-edelim"
type input "Bizimle iletişime geçerek arızalayok edelim"
type input "bizimle-iletisime-gecerek-ar-zalayok-edelim"
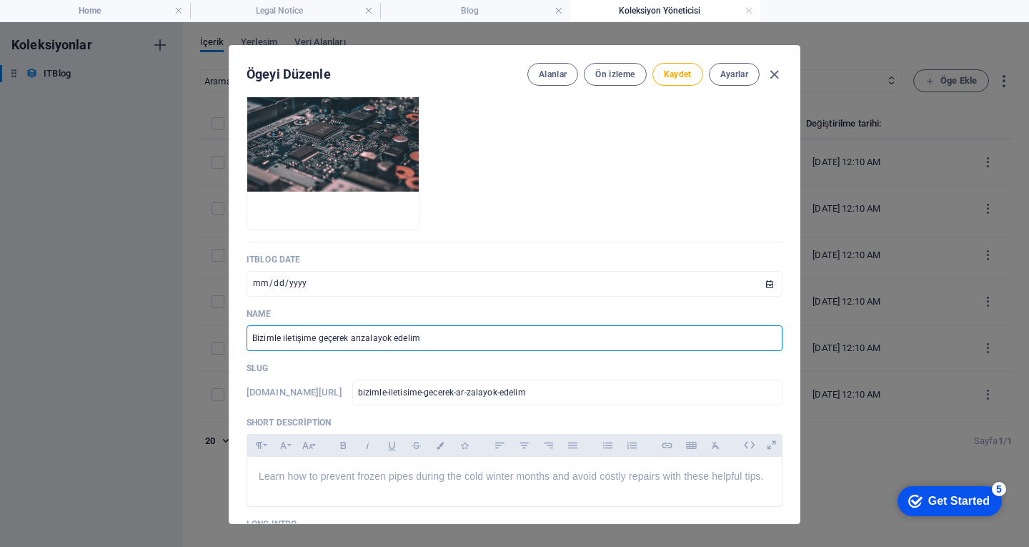
type input "Bizimle iletişime geçerek arızalaryok edelim"
type input "bizimle-iletisime-gecerek-ar-zalaryok-edelim"
type input "Bizimle iletişime geçerek arızalarıyok edelim"
type input "bizimle-iletisime-gecerek-ar-zalar-yok-edelim"
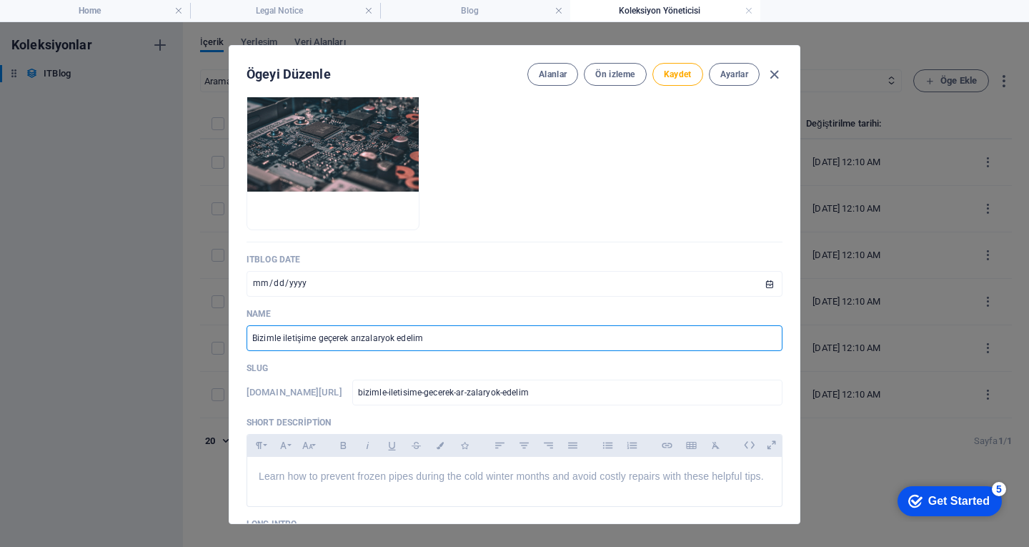
type input "bizimle-iletisime-gecerek-ar-zalar-yok-edelim"
click at [329, 337] on input "Bizimle iletişime geçerek arızaları yok edelim" at bounding box center [515, 338] width 536 height 26
type input "Bizimle iletişime aarızaları yok edelim"
type input "bizimle-iletisime-aar-zalar-yok-edelim"
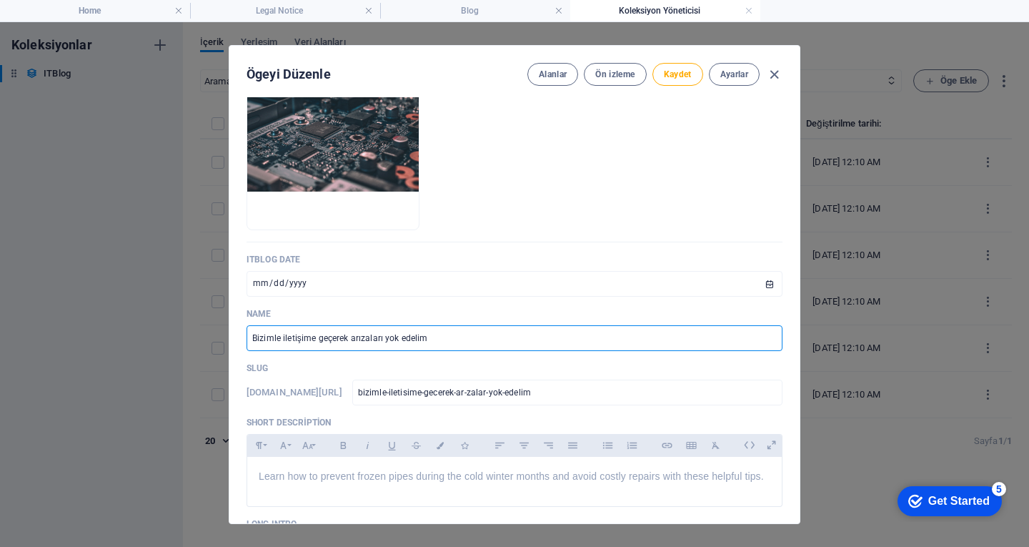
type input "bizimle-iletisime-aar-zalar-yok-edelim"
type input "Bizimle iletişime anarızaları yok edelim"
type input "bizimle-iletisime-anar-zalar-yok-edelim"
type input "Bizimle iletişime anaarızaları yok edelim"
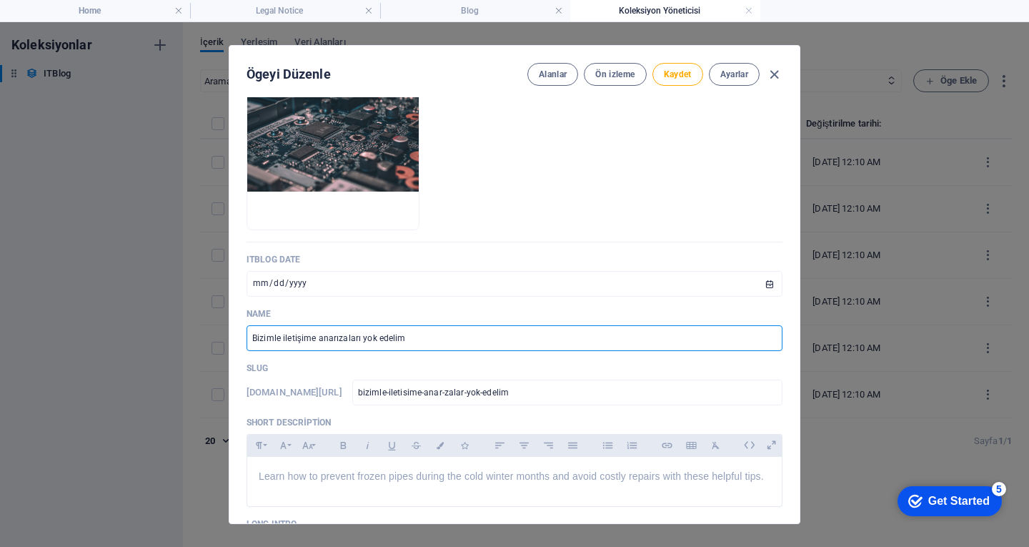
type input "bizimle-iletisime-anaar-zalar-yok-edelim"
type input "Bizimle iletişime anakarızaları yok edelim"
type input "bizimle-iletisime-anakar-zalar-yok-edelim"
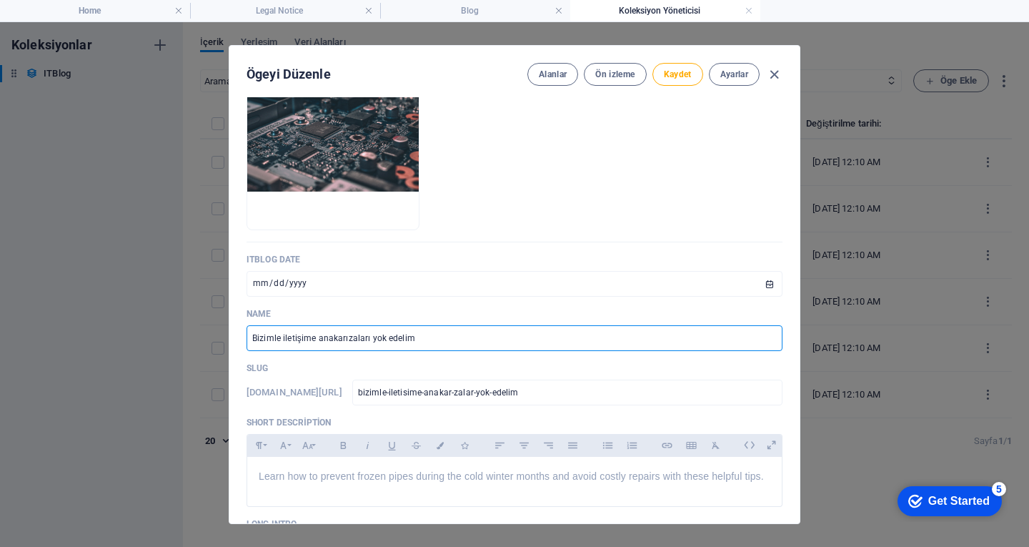
type input "Bizimle iletişime anakaarızaları yok edelim"
type input "bizimle-iletisime-anakaar-zalar-yok-edelim"
type input "Bizimle iletişime anakatrarızaları yok edelim"
type input "bizimle-iletisime-anakatrar-zalar-yok-edelim"
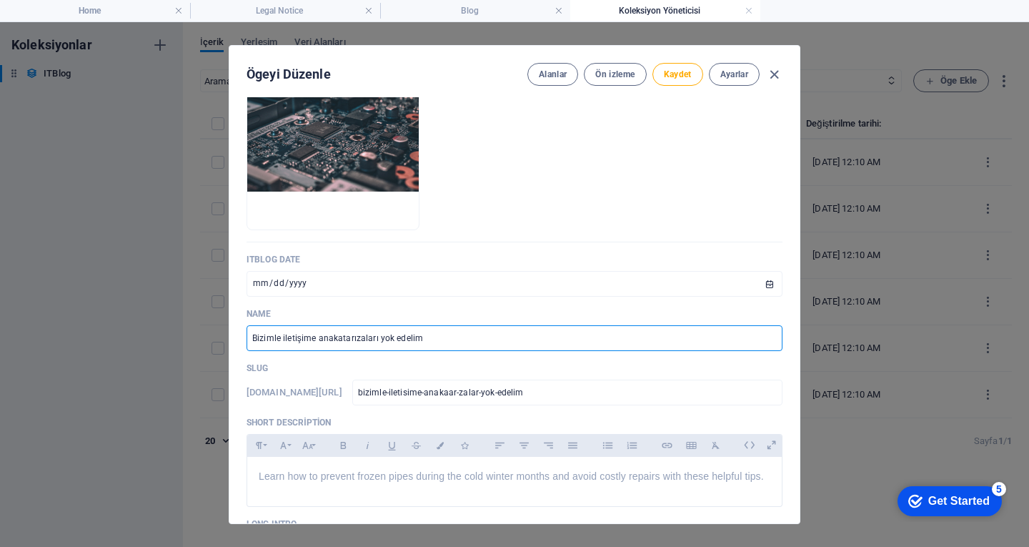
type input "bizimle-iletisime-anakatrar-zalar-yok-edelim"
type input "Bizimle iletişime anakatr arızaları yok edelim"
type input "bizimle-iletisime-anakatr-ar-zalar-yok-edelim"
drag, startPoint x: 477, startPoint y: 329, endPoint x: 164, endPoint y: 337, distance: 312.4
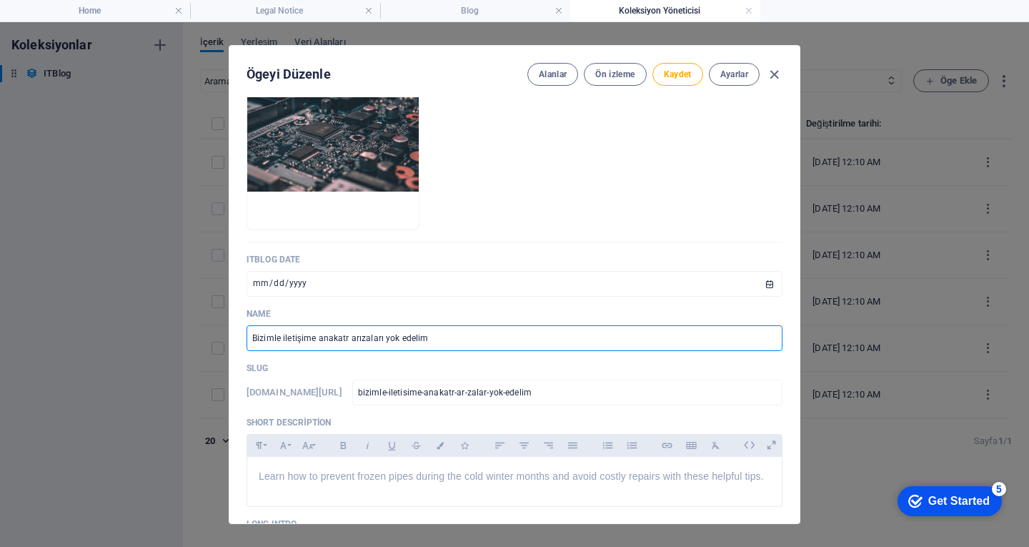
click at [164, 337] on div "Ögeyi Düzenle Alanlar Ön izleme Kaydet Ayarlar ITBlog Image Anında yüklemek içi…" at bounding box center [514, 284] width 1029 height 524
type input "B"
type input "b"
type input "Bi"
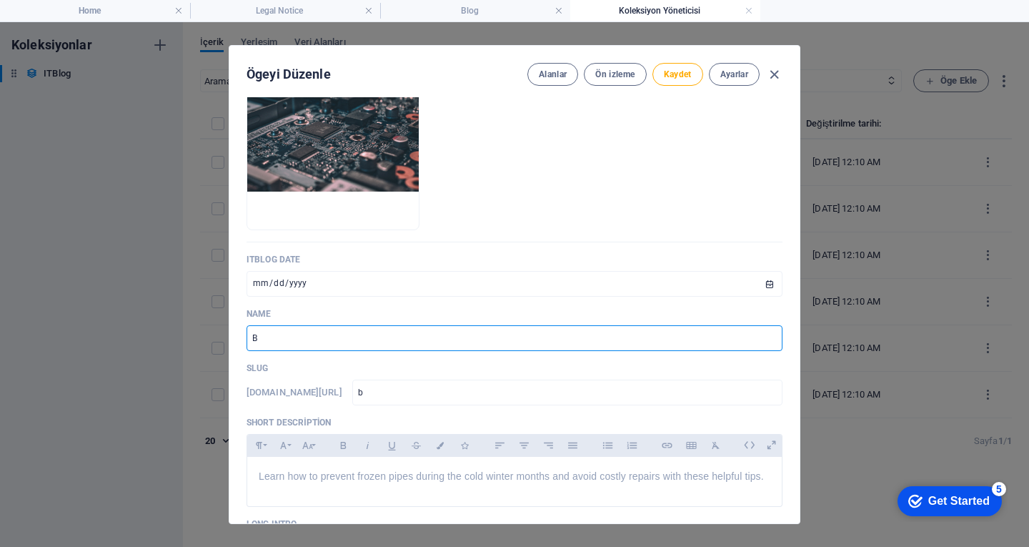
type input "bi"
type input "Biz"
type input "biz"
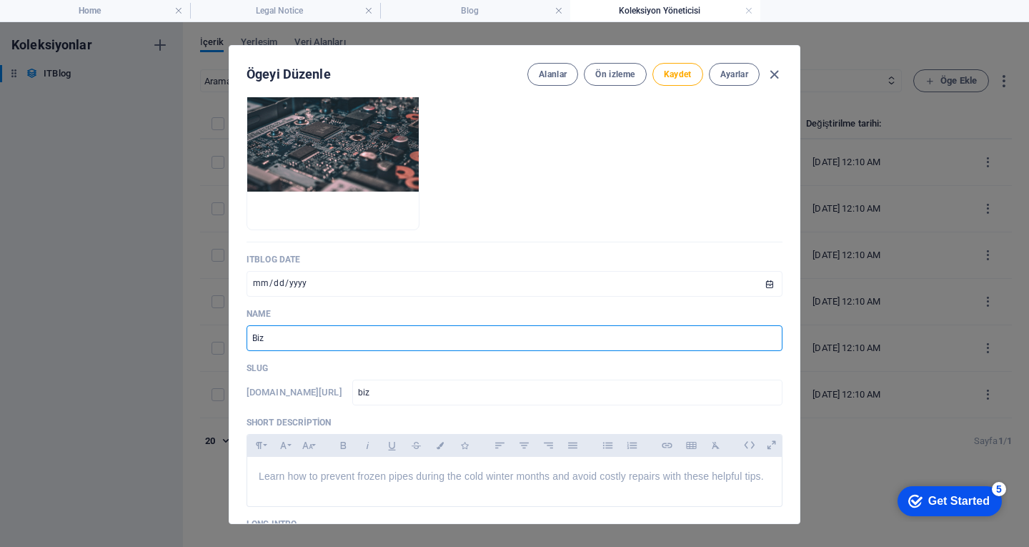
type input "Bizi"
type input "bizi"
type input "Bizim"
type input "bizim"
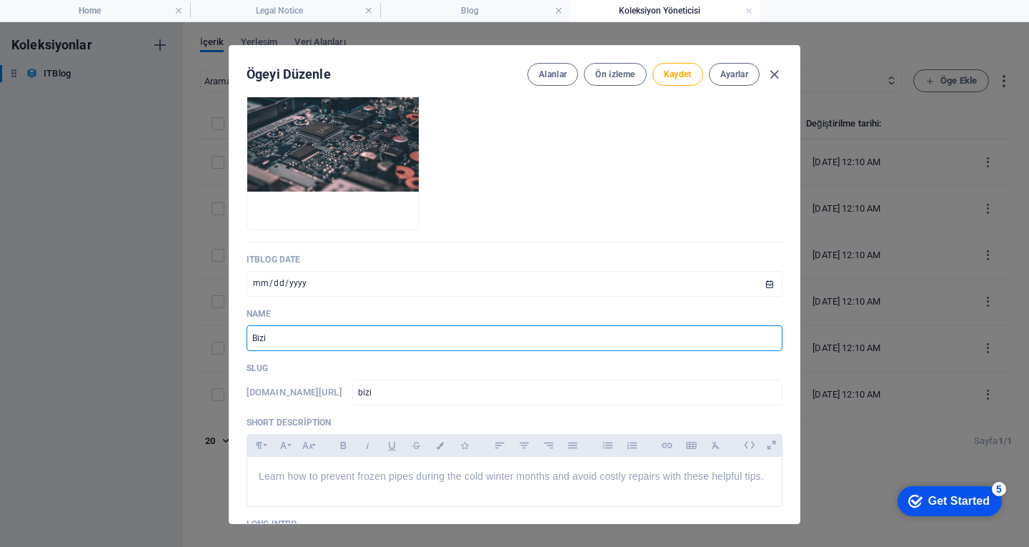
type input "bizim"
type input "Biziml"
type input "biziml"
type input "Bizimle"
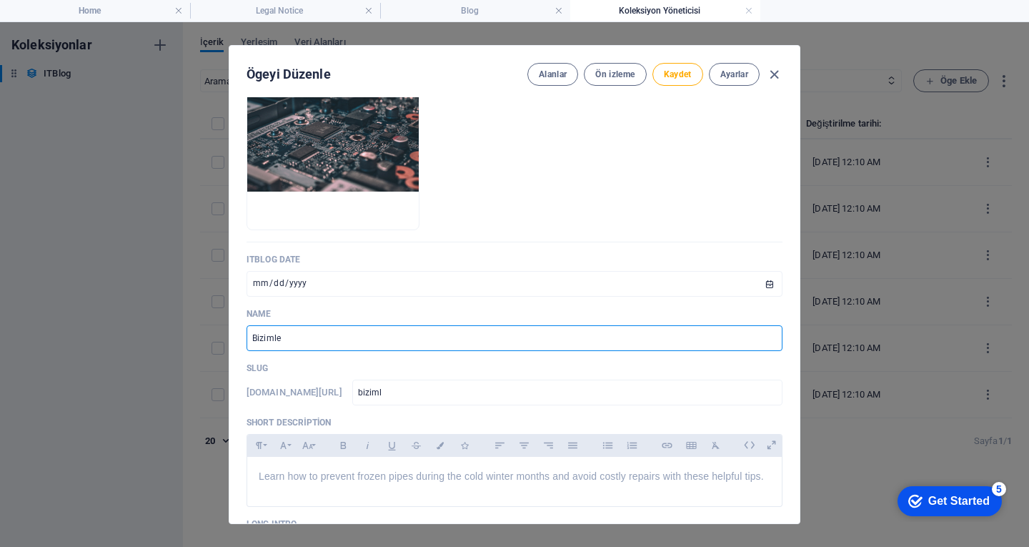
type input "bizimle"
type input "Bizimle i"
type input "bizimle-i"
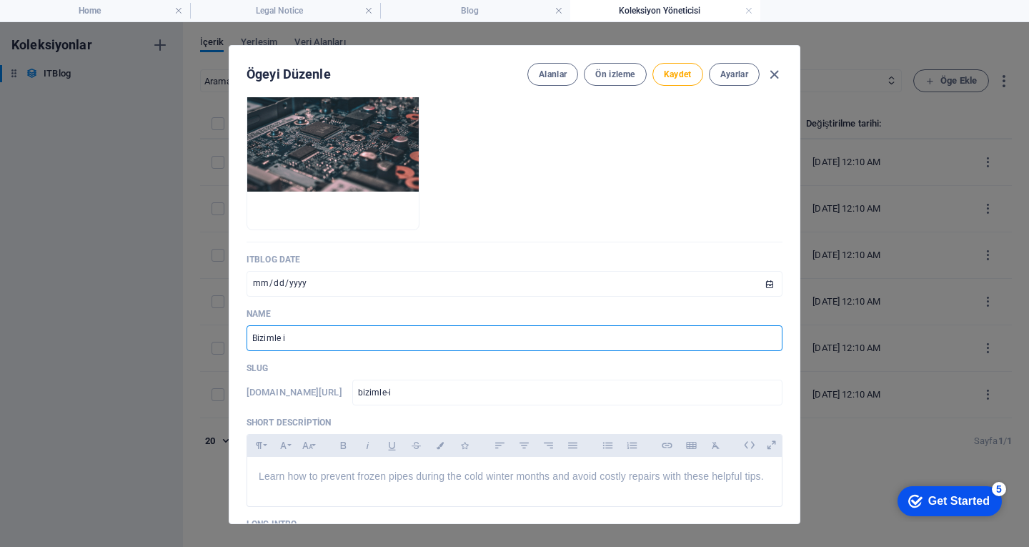
type input "Bizimle il"
type input "bizimle-il"
type input "Bizimle ile"
type input "bizimle-ile"
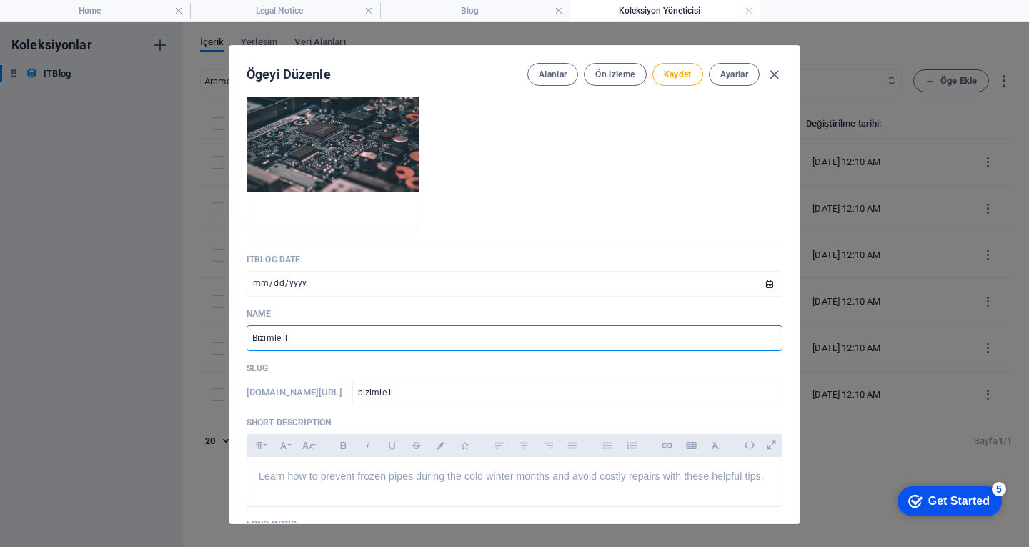
type input "bizimle-ile"
type input "Bizimle ilet"
type input "bizimle-ilet"
type input "Bizimle ileti"
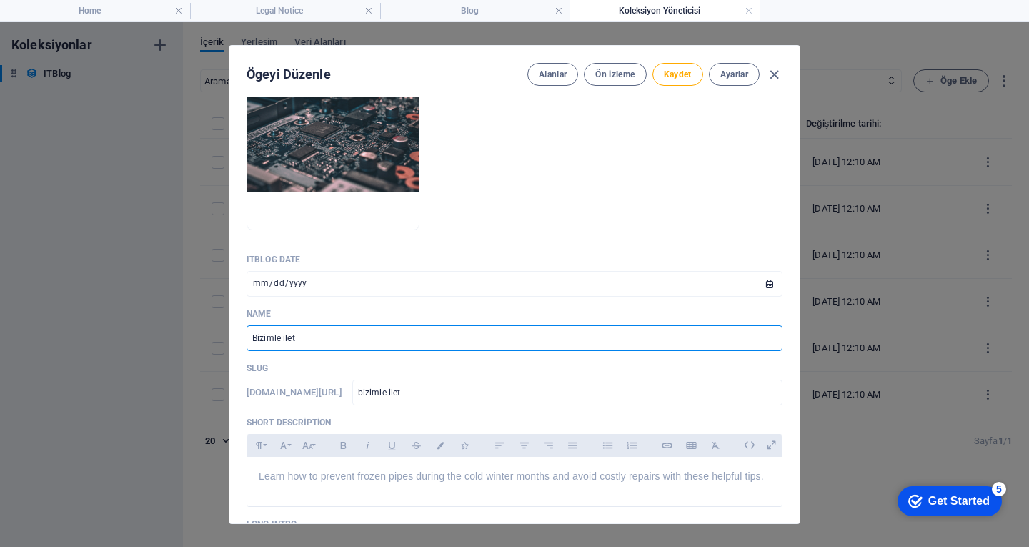
type input "bizimle-ileti"
type input "Bizimle iletiş"
type input "bizimle-iletis"
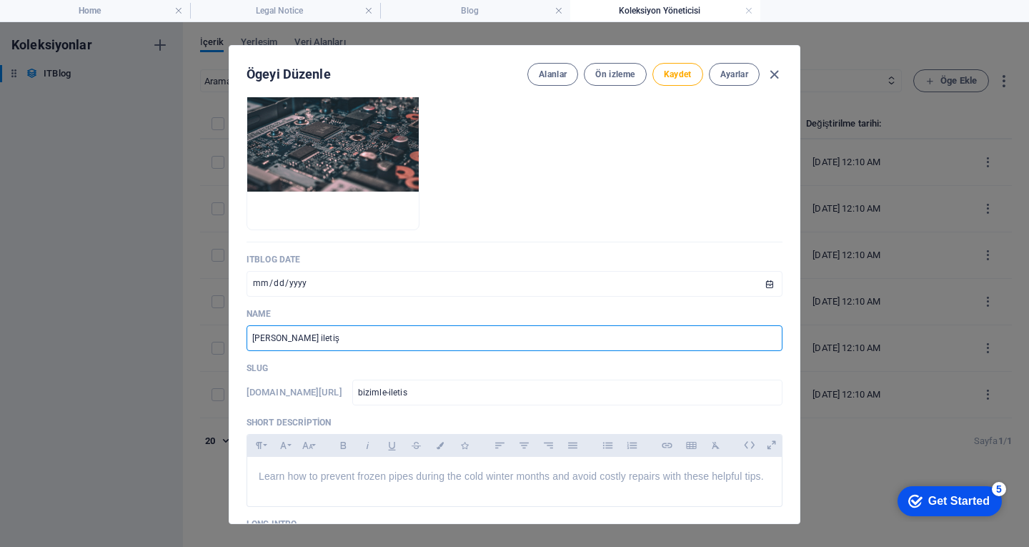
type input "Bizimle iletişi"
type input "bizimle-iletisi"
type input "Bizimle iletişim"
type input "bizimle-iletisim"
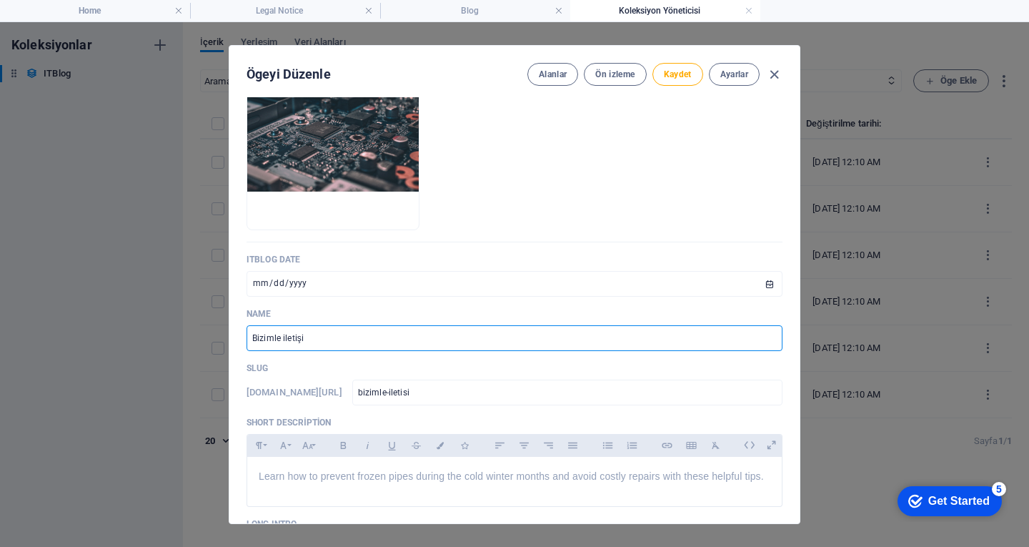
type input "bizimle-iletisim"
type input "Bizimle iletişime"
type input "bizimle-iletisime"
type input "Bizimle iletişime g"
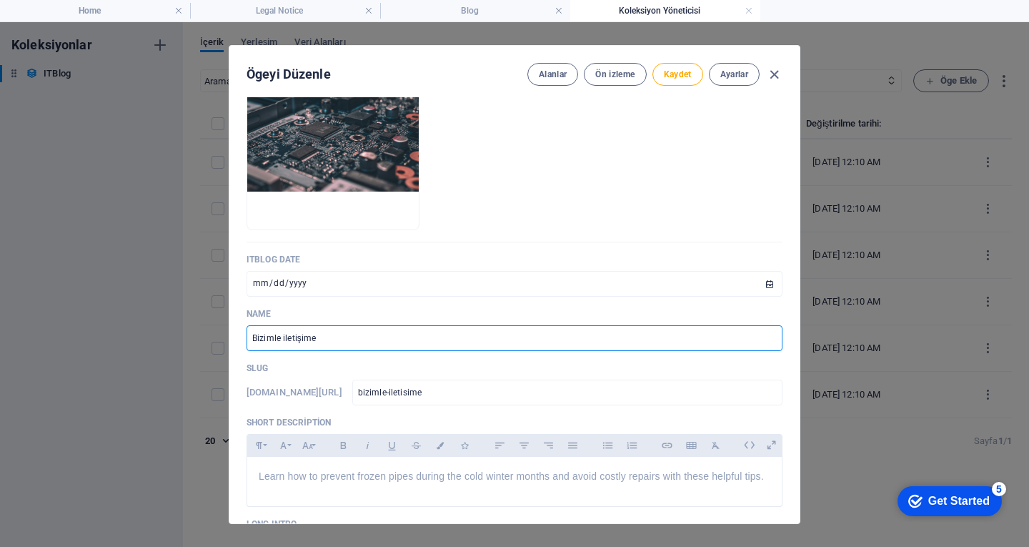
type input "bizimle-iletisime-g"
type input "Bizimle iletişime ge"
type input "bizimle-iletisime-ge"
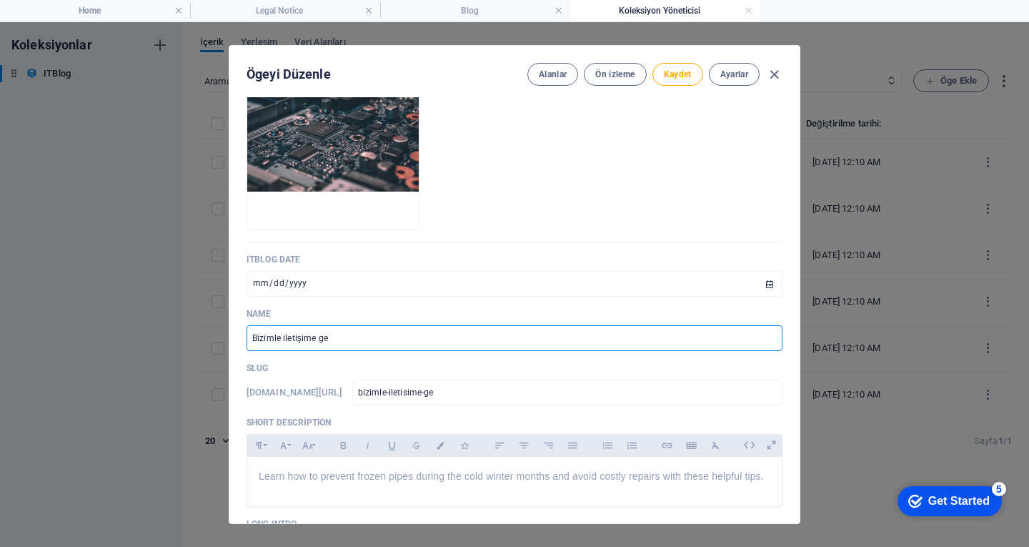
type input "Bizimle iletişime geç"
type input "bizimle-iletisime-gec"
type input "Bizimle iletişime geçe"
type input "bizimle-iletisime-gece"
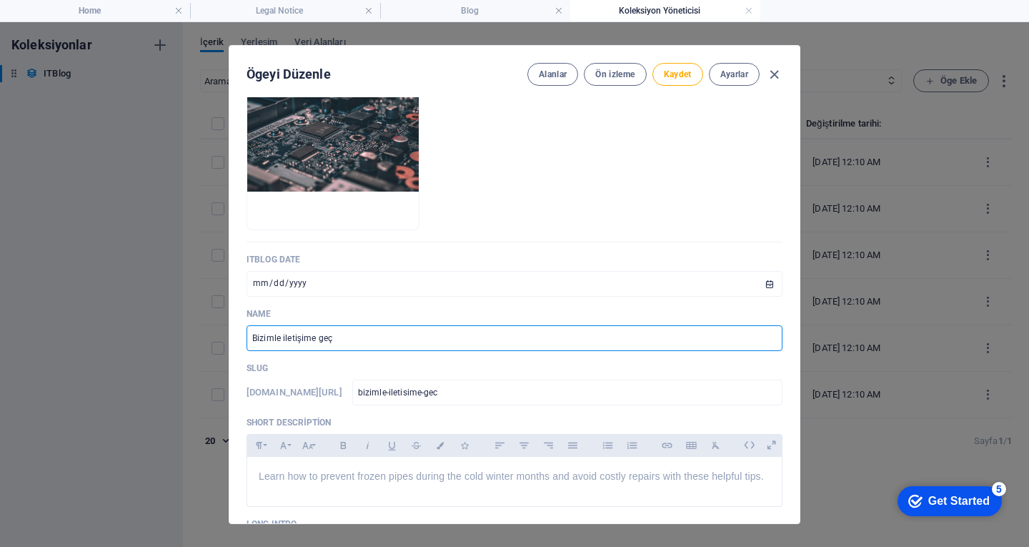
type input "bizimle-iletisime-gece"
type input "Bizimle iletişime geçer"
type input "bizimle-iletisime-gecer"
type input "Bizimle iletişime geçere"
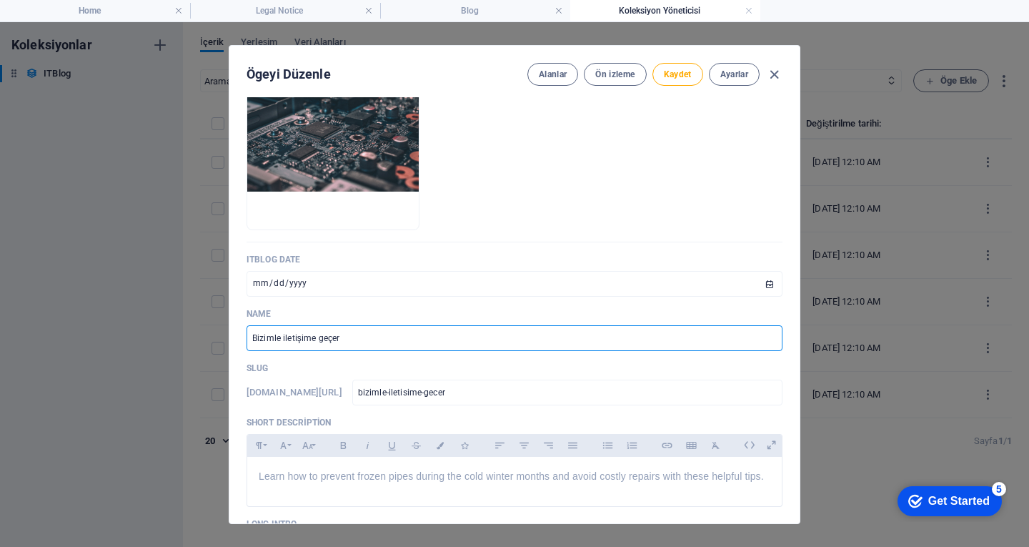
type input "bizimle-iletisime-gecere"
type input "Bizimle iletişime geçerek"
type input "bizimle-iletisime-gecerek"
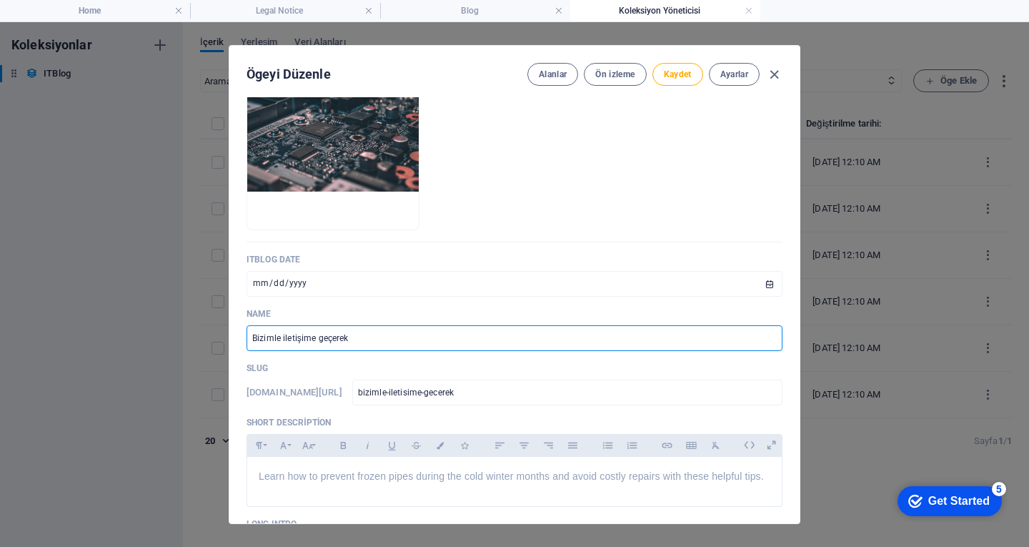
type input "Bizimle iletişime geçerek c"
type input "bizimle-iletisime-gecerek-c"
type input "Bizimle iletişime geçerek ci"
type input "bizimle-iletisime-gecerek-ci"
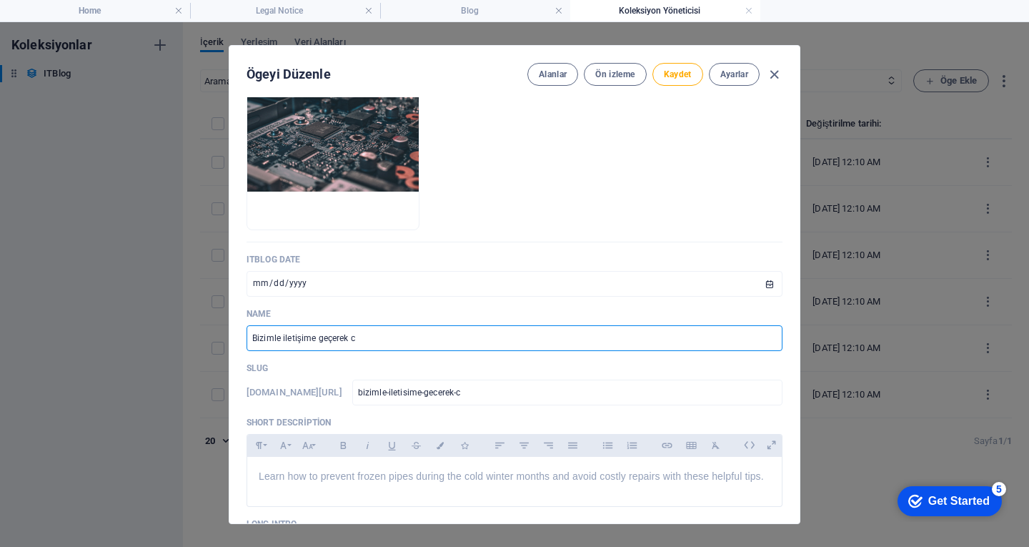
type input "bizimle-iletisime-gecerek-ci"
type input "Bizimle iletişime geçerek cih"
type input "bizimle-iletisime-gecerek-cih"
type input "Bizimle iletişime geçerek ciha"
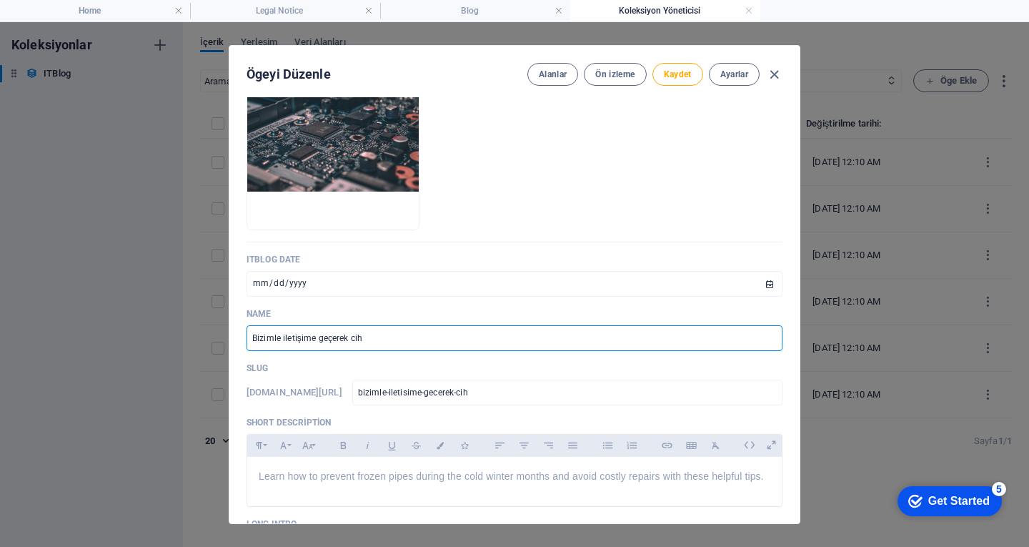
type input "bizimle-iletisime-gecerek-ciha"
type input "Bizimle iletişime geçerek cihaz"
type input "bizimle-iletisime-gecerek-cihaz"
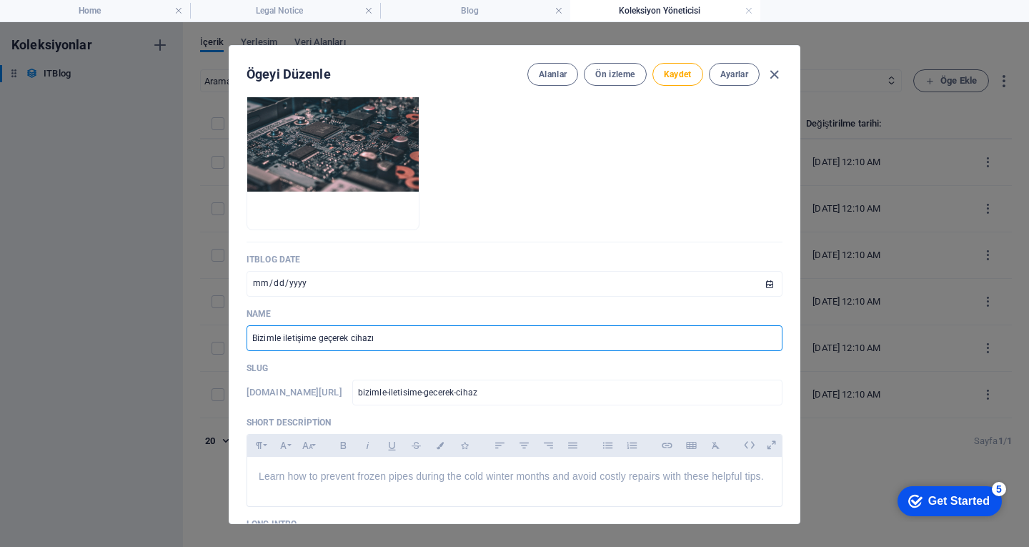
type input "Bizimle iletişime geçerek cihazın"
type input "bizimle-iletisime-gecerek-cihaz-n"
type input "Bizimle iletişime geçerek cihazının"
type input "bizimle-iletisime-gecerek-cihaz-n-n"
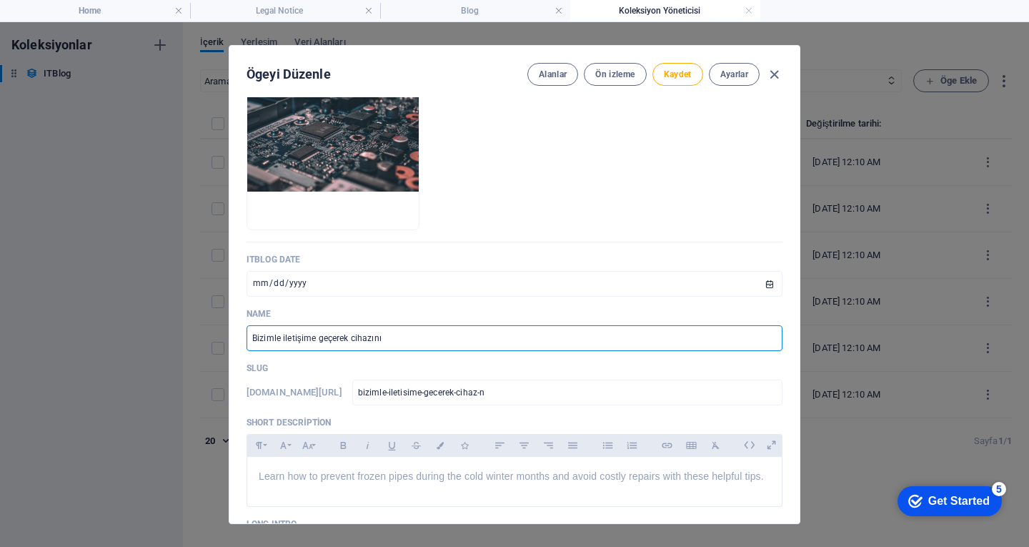
type input "bizimle-iletisime-gecerek-cihaz-n-n"
type input "Bizimle iletişime geçerek cihazınınız"
type input "bizimle-iletisime-gecerek-cihaz-n-n-z"
type input "Bizimle iletişime geçerek cihazınınızın"
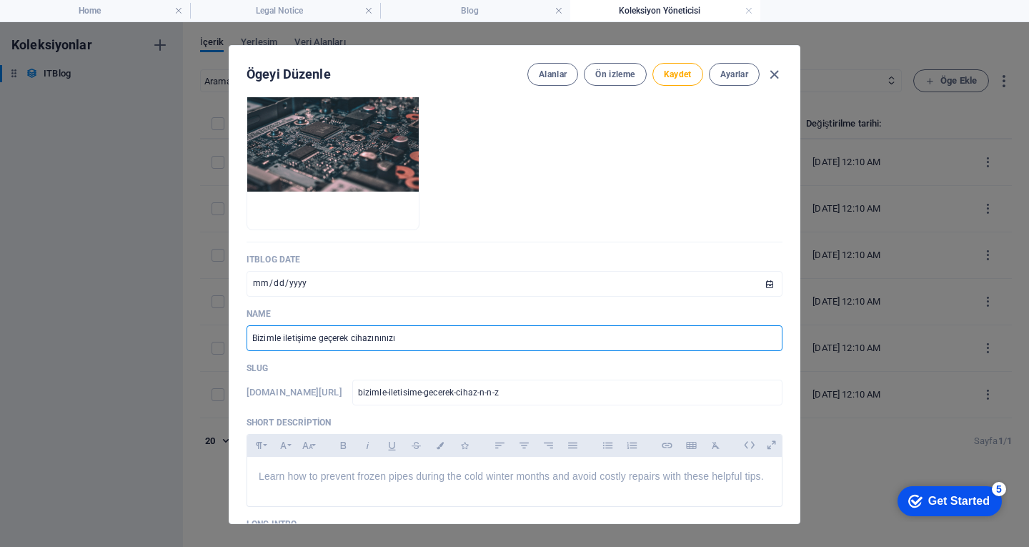
type input "bizimle-iletisime-gecerek-cihaz-n-n-z-n"
type input "Bizimle iletişime geçerek cihazınınızın i"
type input "bizimle-iletisime-gecerek-cihaz-n-n-z-n-i"
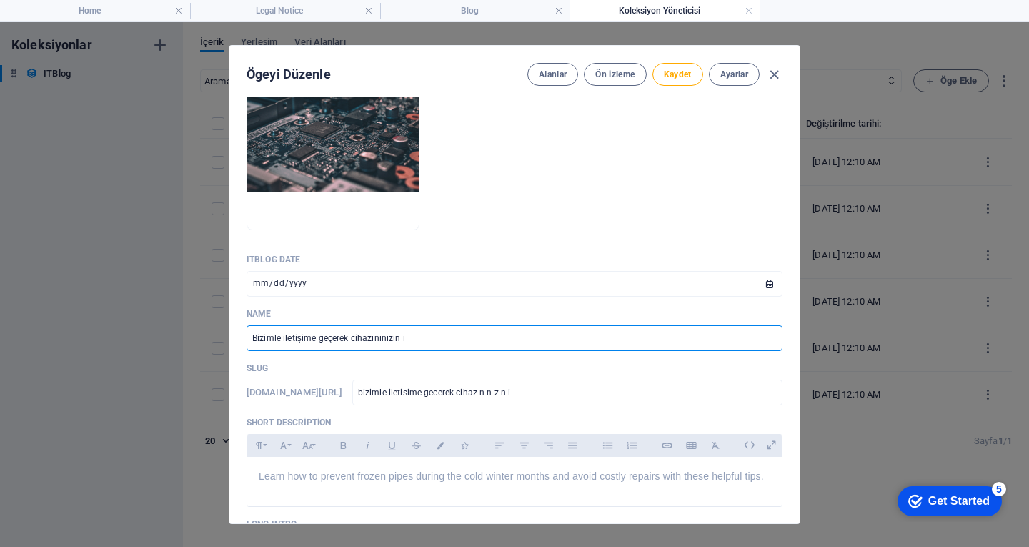
type input "Bizimle iletişime geçerek cihazınınızın il"
type input "bizimle-iletisime-gecerek-cihaz-n-n-z-n-il"
type input "Bizimle iletişime geçerek cihazınınızın ilk"
type input "bizimle-iletisime-gecerek-cihaz-n-n-z-n-ilk"
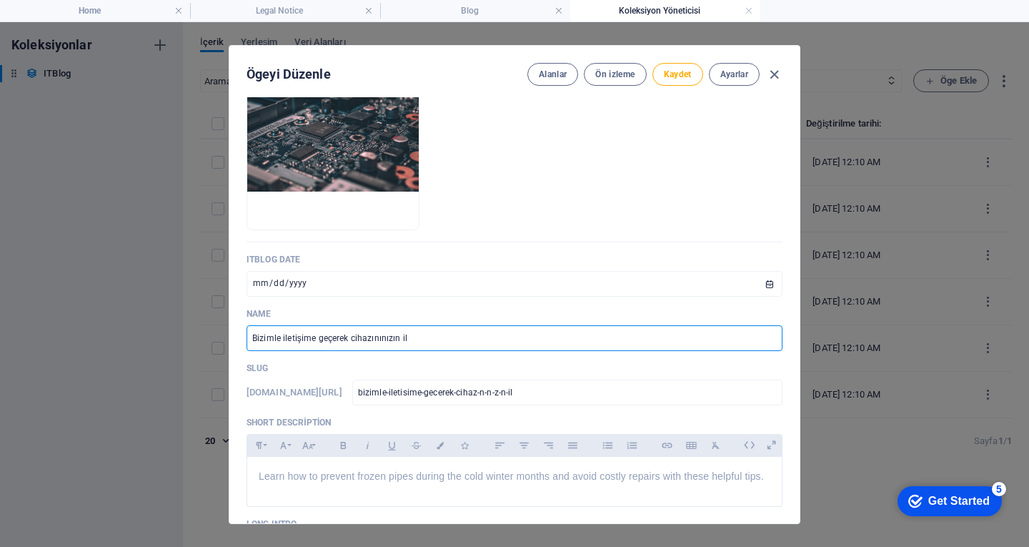
type input "bizimle-iletisime-gecerek-cihaz-n-n-z-n-ilk"
type input "Bizimle iletişime geçerek cihazınınızın ilk g"
type input "bizimle-iletisime-gecerek-cihaz-n-n-z-n-ilk-g"
type input "Bizimle iletişime geçerek cihazınınızın ilk gü"
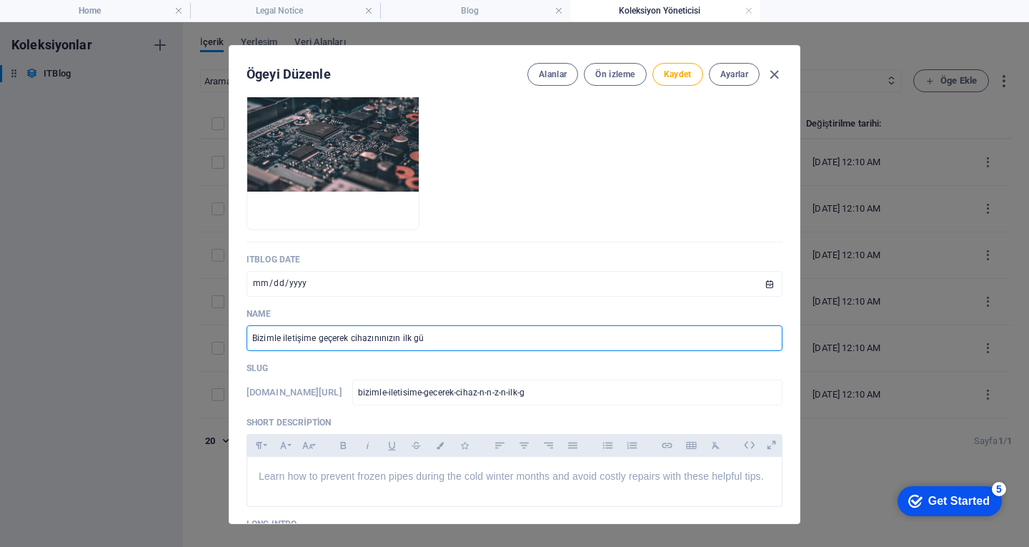
type input "bizimle-iletisime-gecerek-cihaz-n-n-z-n-ilk-gue"
type input "Bizimle iletişime geçerek cihazınınızın ilk gün"
type input "bizimle-iletisime-gecerek-cihaz-n-n-z-n-ilk-guen"
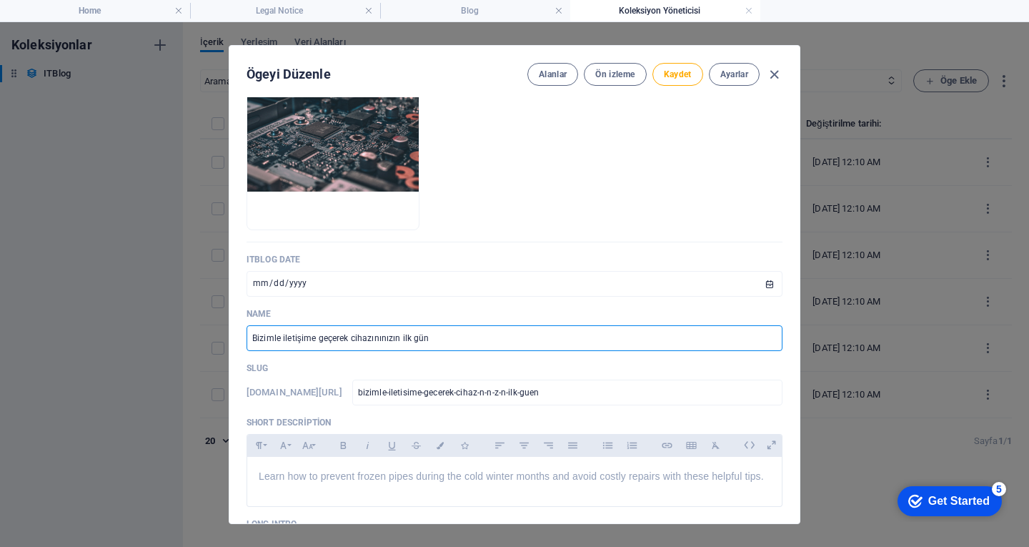
type input "Bizimle iletişime geçerek cihazınınızın ilk günl"
type input "bizimle-iletisime-gecerek-cihaz-n-n-z-n-ilk-guenl"
type input "Bizimle iletişime geçerek cihazınınızın ilk gün"
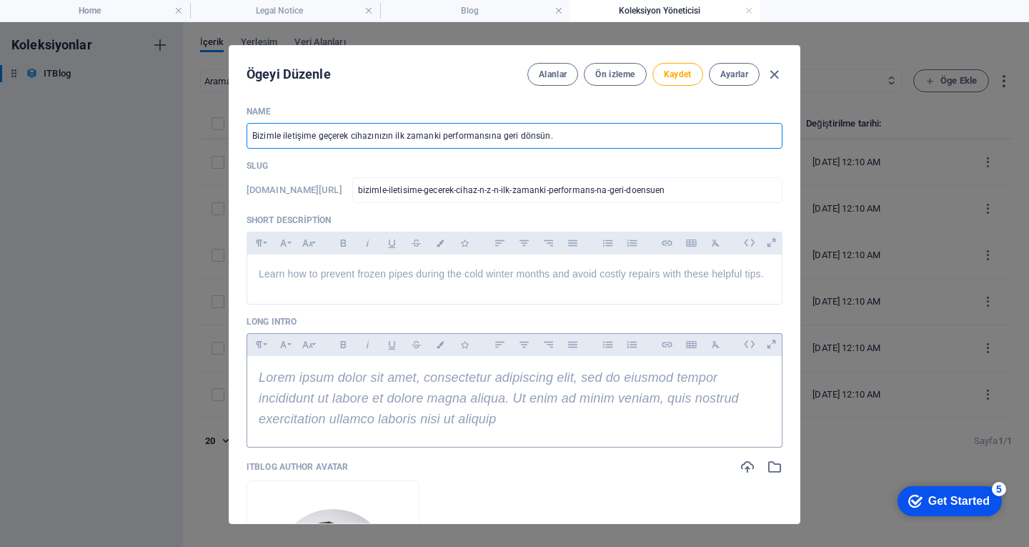
scroll to position [286, 0]
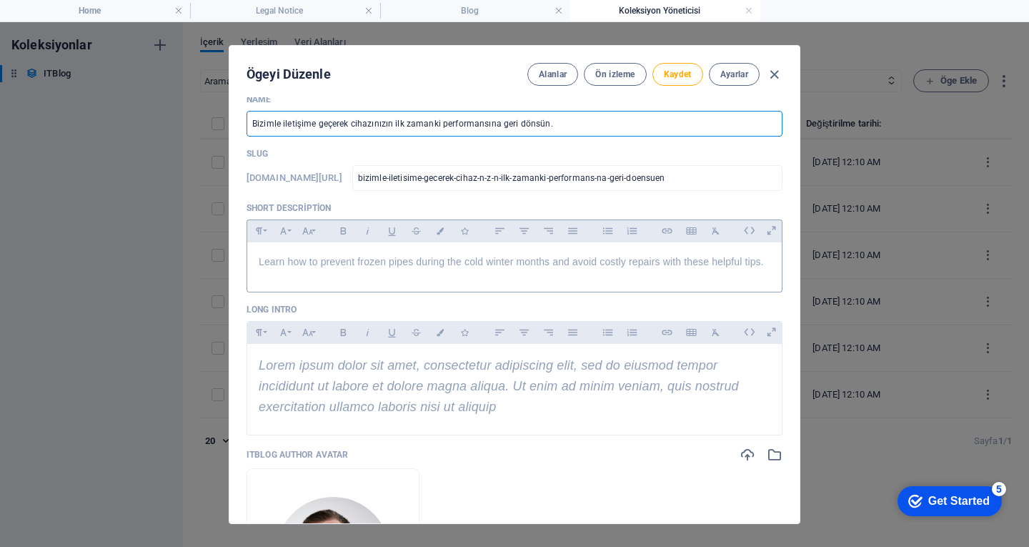
click at [407, 258] on span "Learn how to prevent frozen pipes during the cold winter months and avoid costl…" at bounding box center [511, 261] width 505 height 11
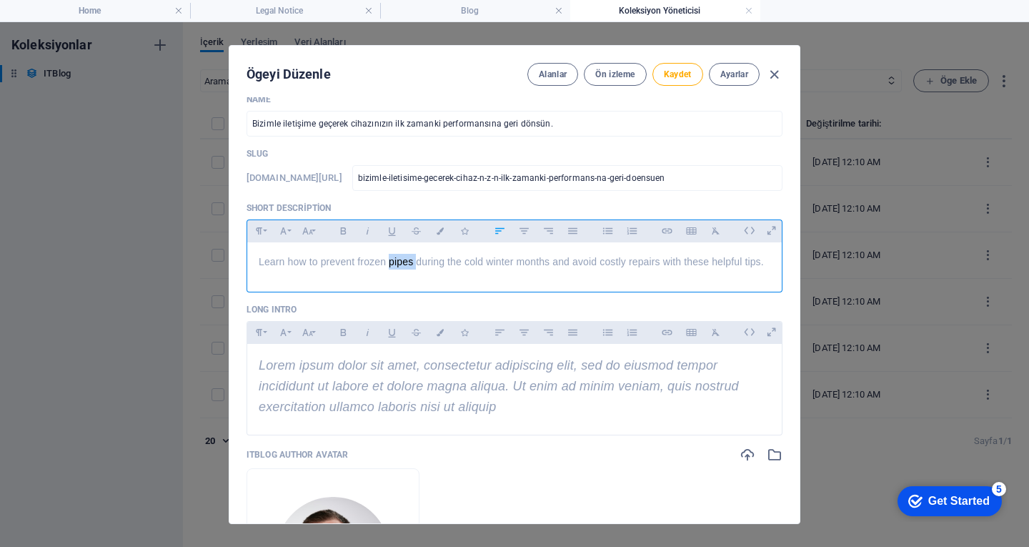
click at [407, 258] on span "Learn how to prevent frozen pipes during the cold winter months and avoid costl…" at bounding box center [511, 261] width 505 height 11
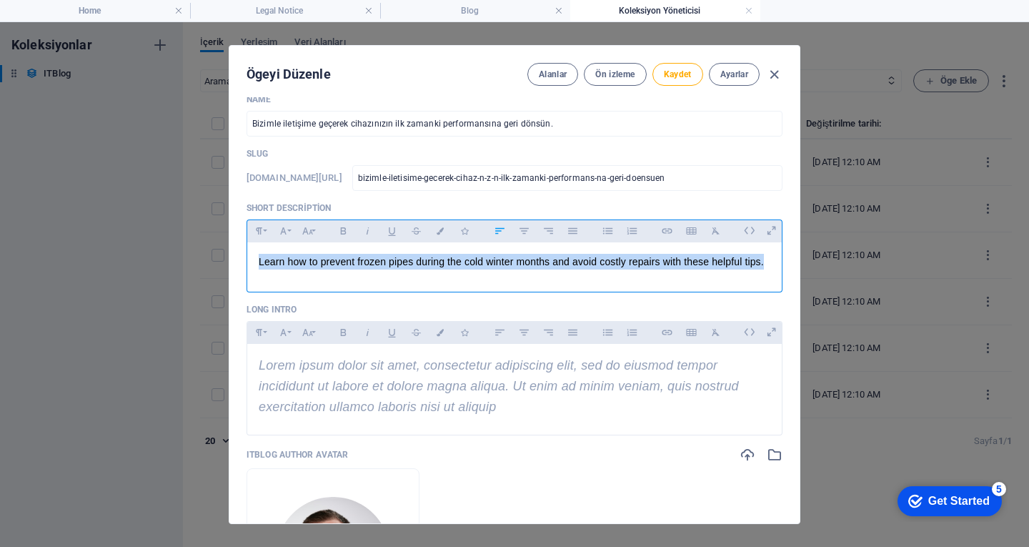
click at [407, 258] on span "Learn how to prevent frozen pipes during the cold winter months and avoid costl…" at bounding box center [511, 261] width 505 height 11
copy span "Learn how to prevent frozen pipes during the cold winter months and avoid costl…"
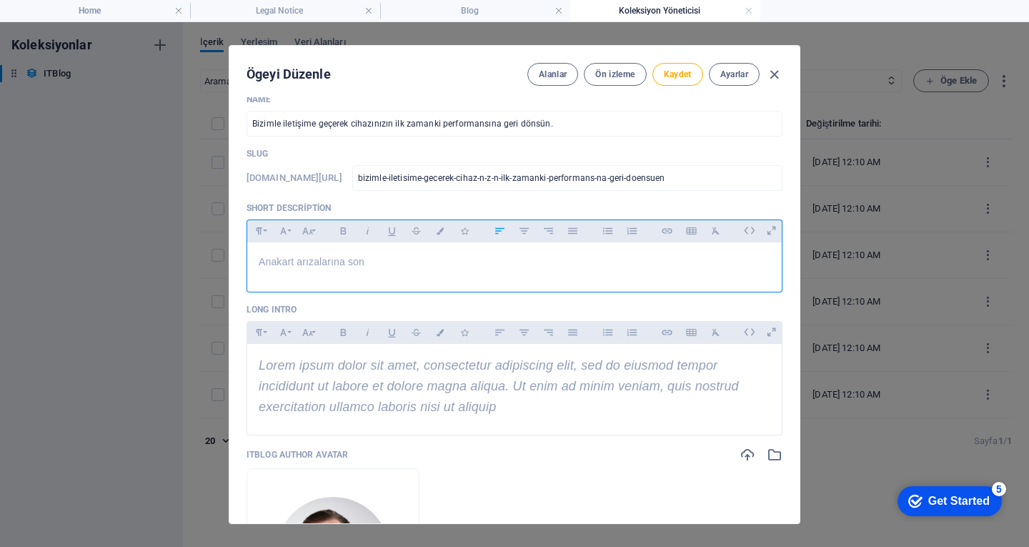
click at [292, 257] on span "Anakart arızalarına son" at bounding box center [312, 261] width 106 height 11
click at [295, 261] on span "Anakart arızalarına son" at bounding box center [312, 261] width 106 height 11
click at [381, 275] on div "Anakart ! arızalarına son" at bounding box center [514, 263] width 534 height 43
click at [302, 264] on span "Anakart ! arızalarına son" at bounding box center [312, 262] width 106 height 11
click at [369, 265] on p "Anakart arızalarına son" at bounding box center [515, 262] width 512 height 16
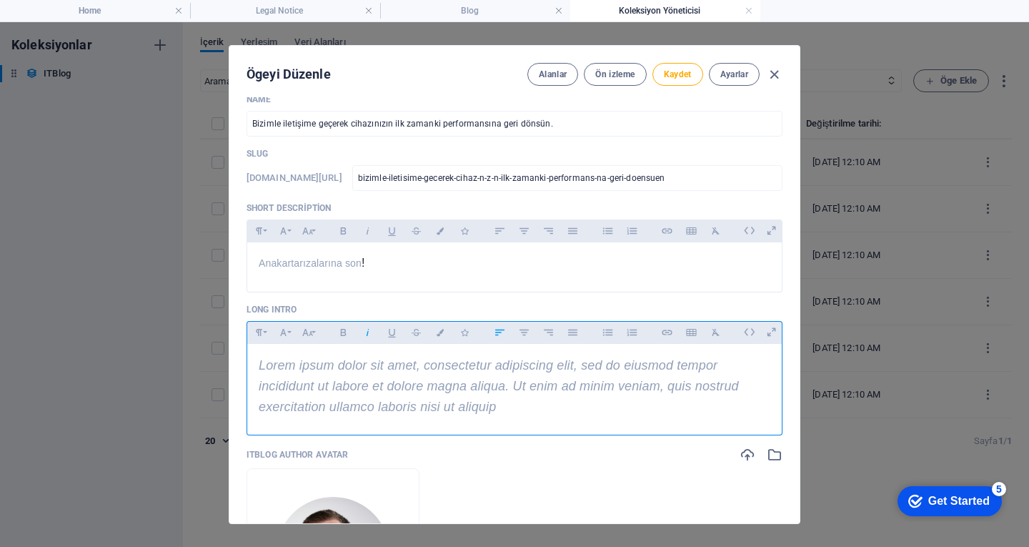
click at [447, 417] on p "Lorem ipsum dolor sit amet, consectetur adipiscing elit, sed do eiusmod tempor …" at bounding box center [515, 385] width 512 height 61
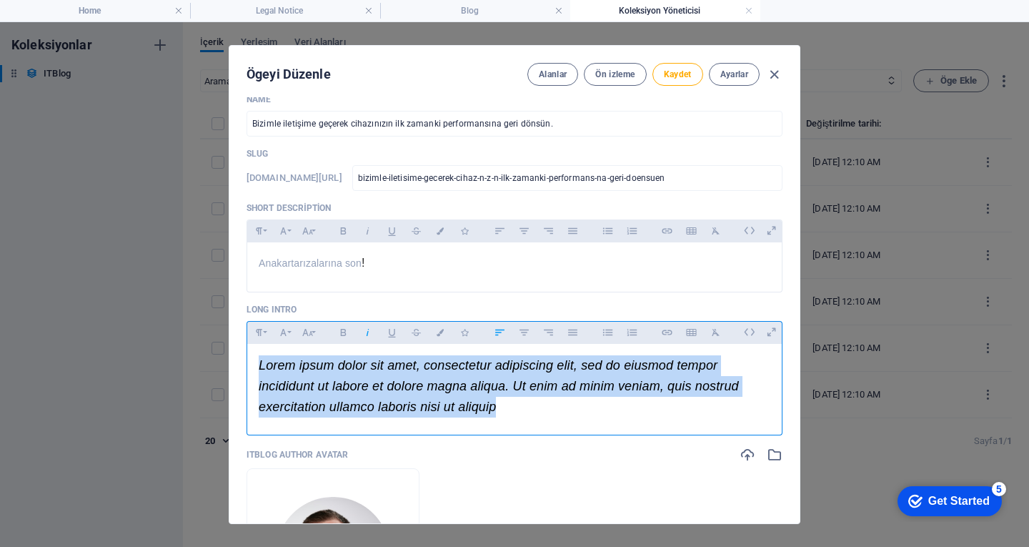
drag, startPoint x: 508, startPoint y: 414, endPoint x: 257, endPoint y: 372, distance: 254.4
click at [257, 372] on div "Lorem ipsum dolor sit amet, consectetur adipiscing elit, sed do eiusmod tempor …" at bounding box center [514, 386] width 534 height 84
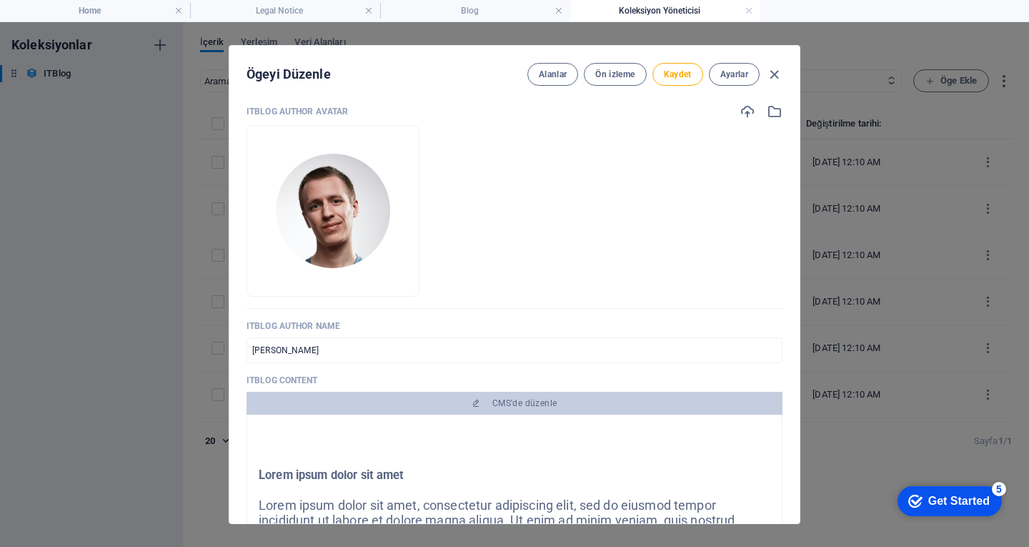
scroll to position [715, 0]
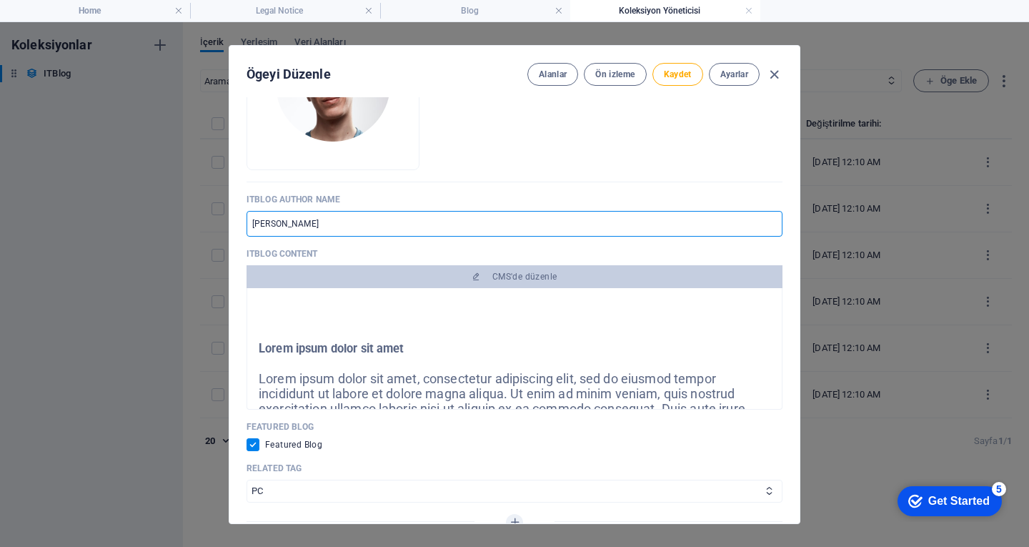
drag, startPoint x: 344, startPoint y: 227, endPoint x: 249, endPoint y: 229, distance: 95.8
click at [249, 229] on input "Conrad Rutkowski" at bounding box center [515, 224] width 536 height 26
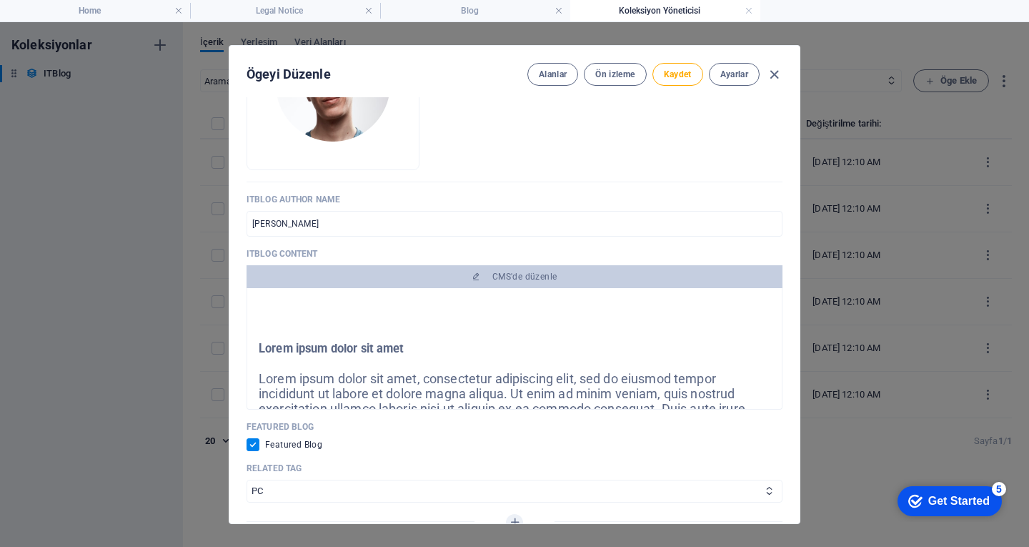
drag, startPoint x: 344, startPoint y: 198, endPoint x: 244, endPoint y: 204, distance: 101.0
click at [244, 204] on div "ITBlog Image Anında yüklemek için dosyaları buraya bırakın ITBlog Date 2024-10-…" at bounding box center [514, 310] width 570 height 426
copy p "ITBlog Author Name"
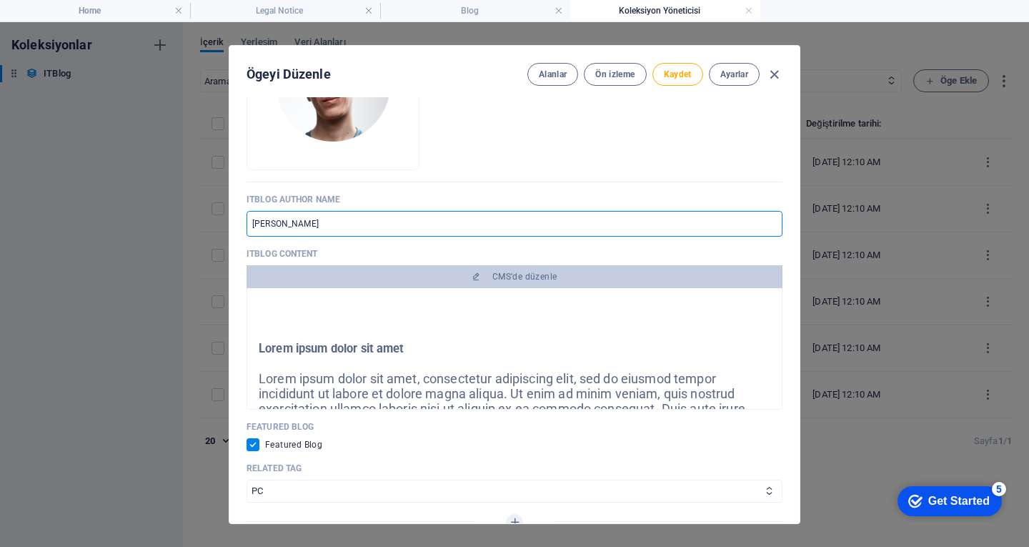
drag, startPoint x: 331, startPoint y: 224, endPoint x: 247, endPoint y: 227, distance: 84.4
click at [247, 227] on input "Conrad Rutkowski" at bounding box center [515, 224] width 536 height 26
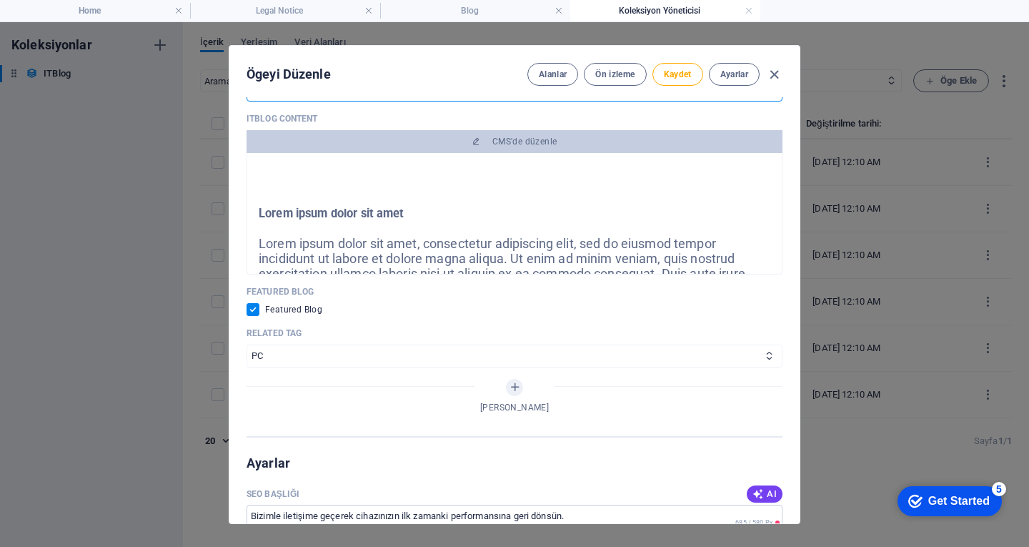
scroll to position [857, 0]
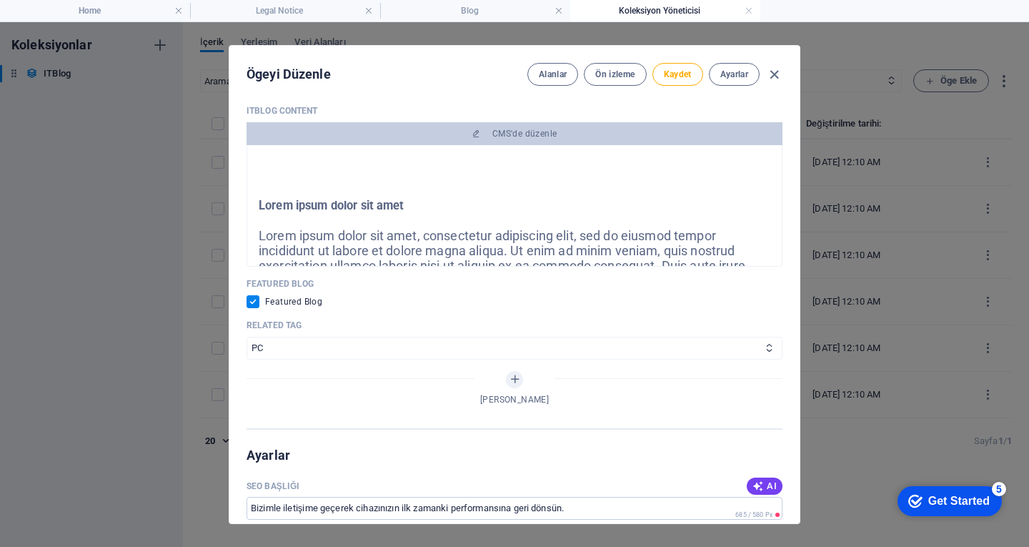
click at [334, 244] on span "Lorem ipsum dolor sit amet, consectetur adipiscing elit, sed do eiusmod tempor …" at bounding box center [508, 273] width 498 height 90
click at [362, 243] on span "Lorem ipsum dolor sit amet, consectetur adipiscing elit, sed do eiusmod tempor …" at bounding box center [508, 273] width 498 height 90
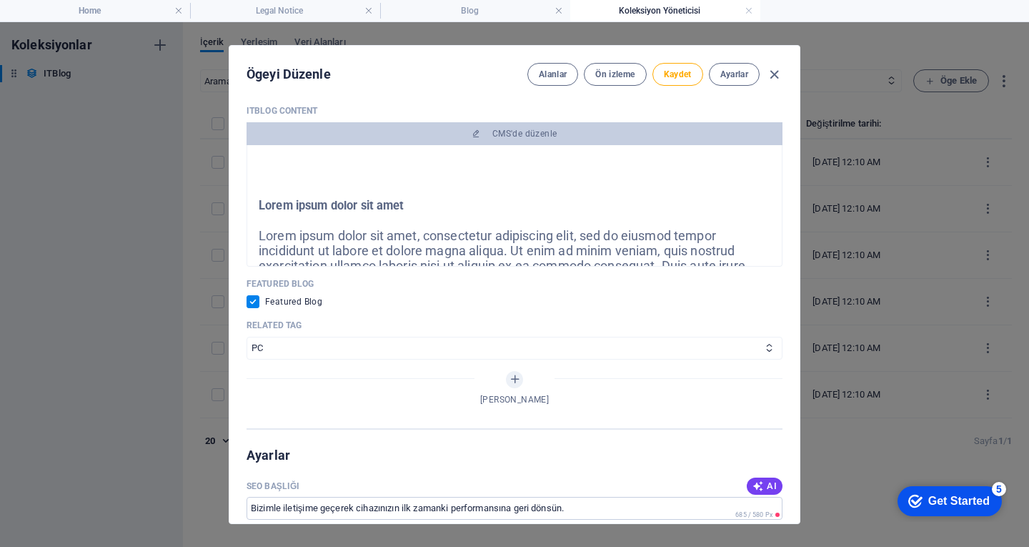
click at [282, 303] on span "Featured Blog" at bounding box center [293, 301] width 57 height 11
click at [241, 301] on div "ITBlog Image Anında yüklemek için dosyaları buraya bırakın ITBlog Date 2024-10-…" at bounding box center [514, 310] width 570 height 426
click at [253, 302] on input "checkbox" at bounding box center [256, 301] width 19 height 13
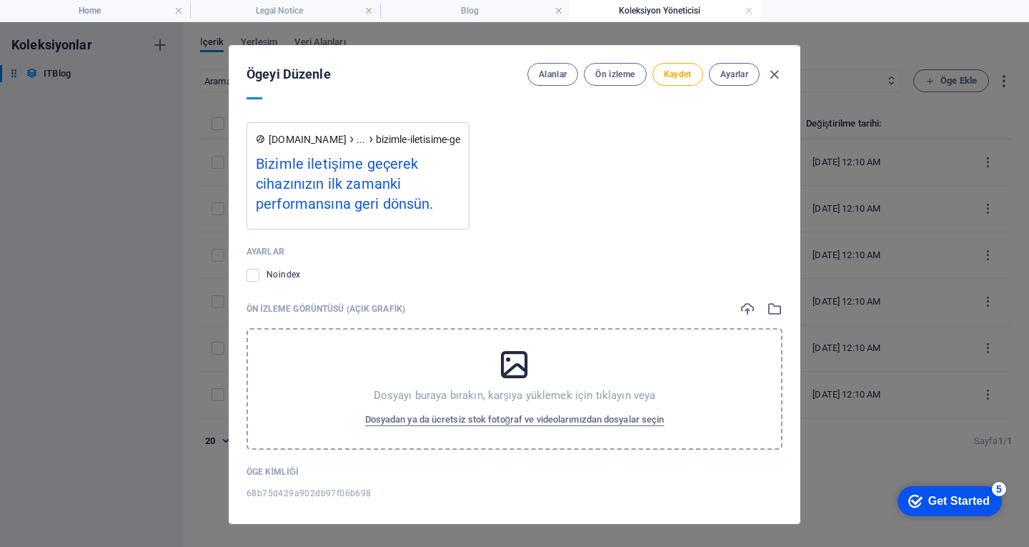
scroll to position [1608, 0]
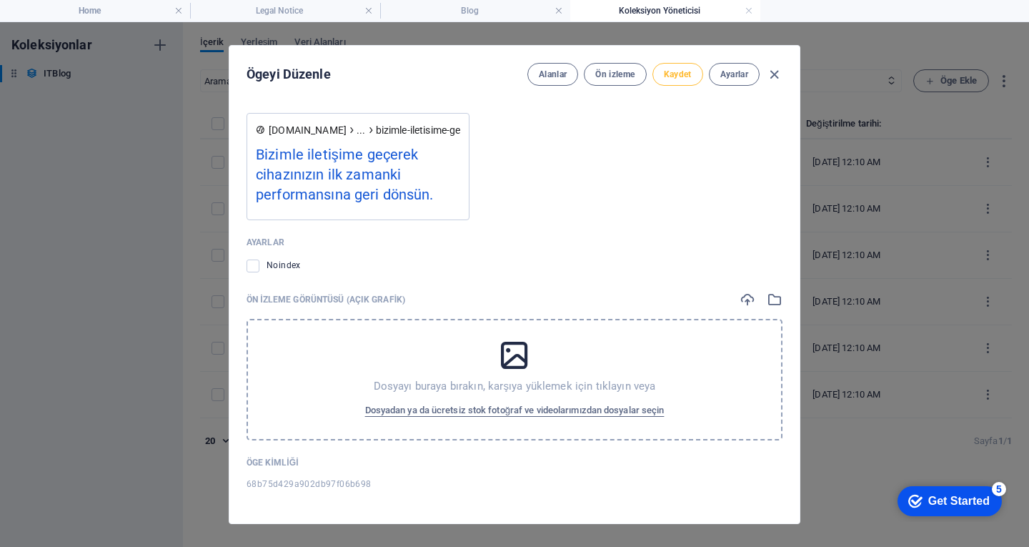
click at [679, 81] on button "Kaydet" at bounding box center [677, 74] width 51 height 23
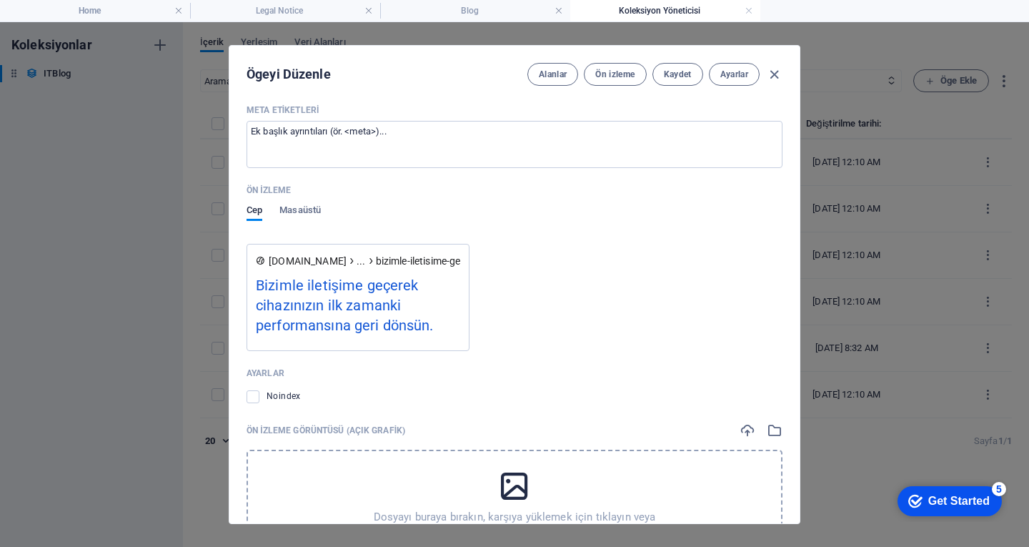
scroll to position [1465, 0]
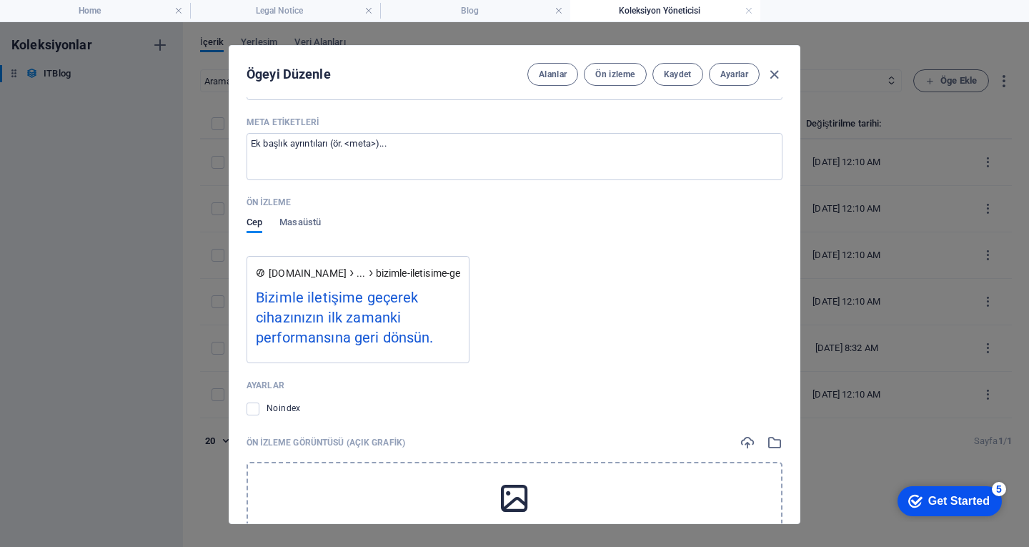
drag, startPoint x: 374, startPoint y: 299, endPoint x: 449, endPoint y: 310, distance: 75.9
click at [395, 301] on div "Bizimle iletişime geçerek cihazınızın ilk zamanki performansına geri dönsün." at bounding box center [358, 321] width 204 height 68
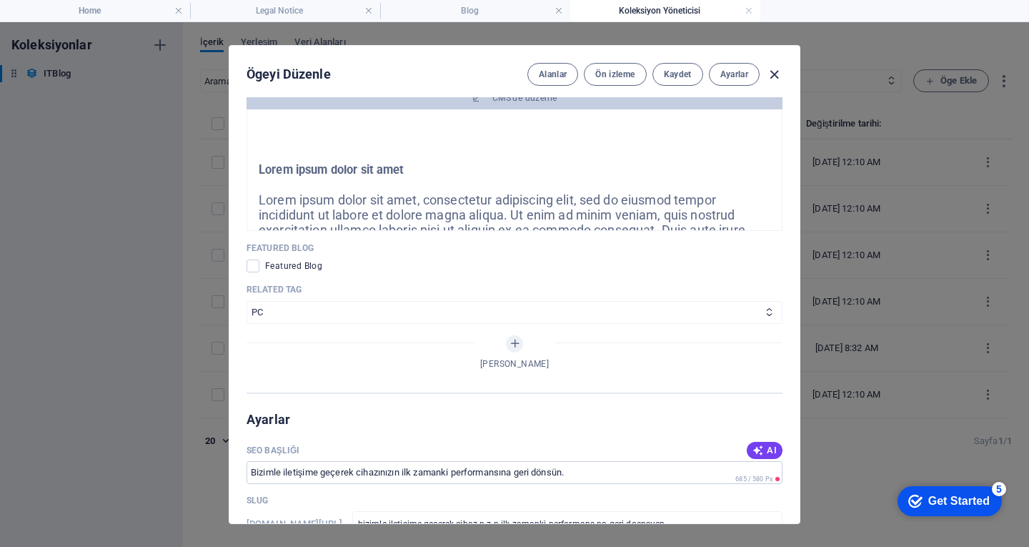
click at [767, 79] on icon "button" at bounding box center [774, 74] width 16 height 16
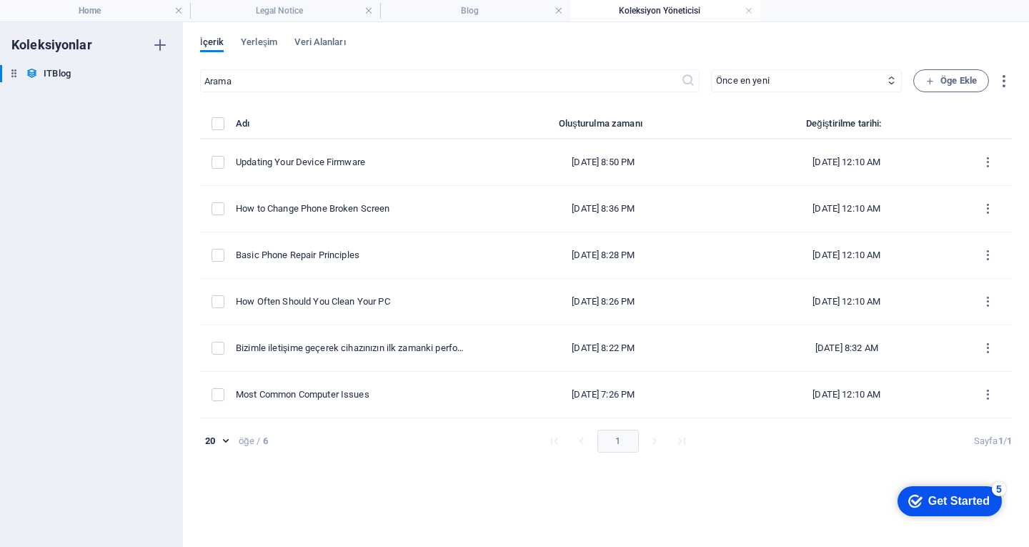
scroll to position [780, 0]
click at [442, 1] on li "Blog" at bounding box center [475, 10] width 190 height 21
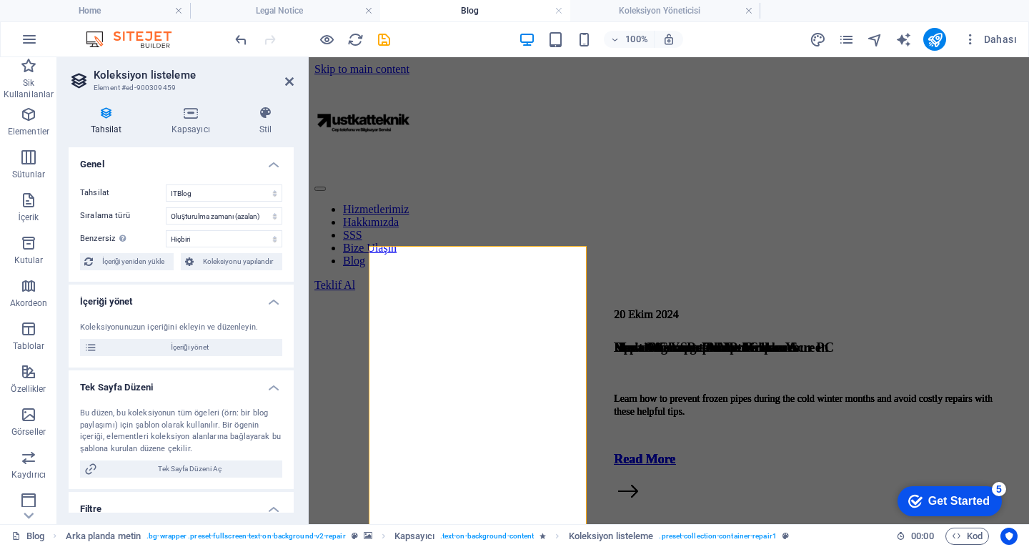
click at [280, 76] on h2 "Koleksiyon listeleme" at bounding box center [194, 75] width 200 height 13
click at [287, 78] on icon at bounding box center [289, 81] width 9 height 11
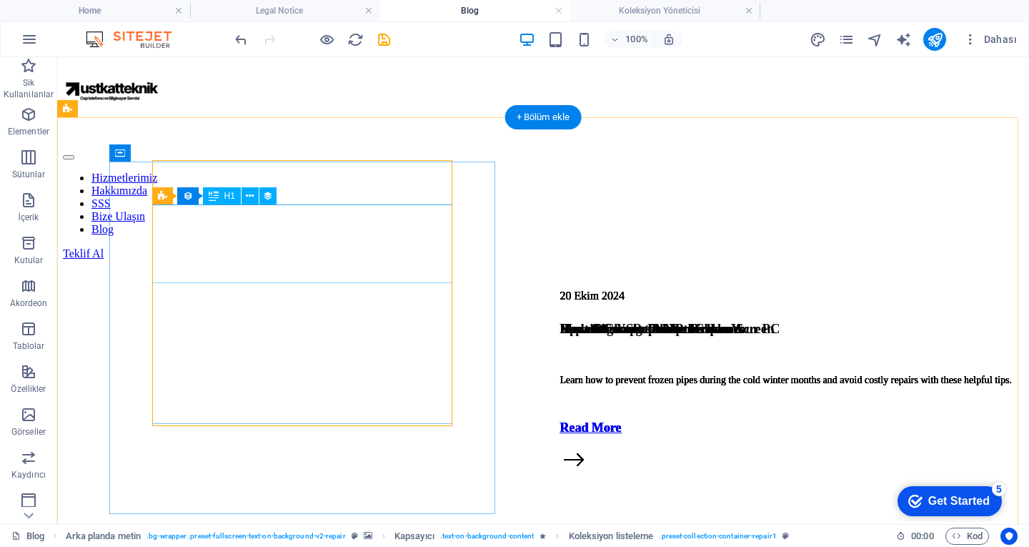
scroll to position [0, 0]
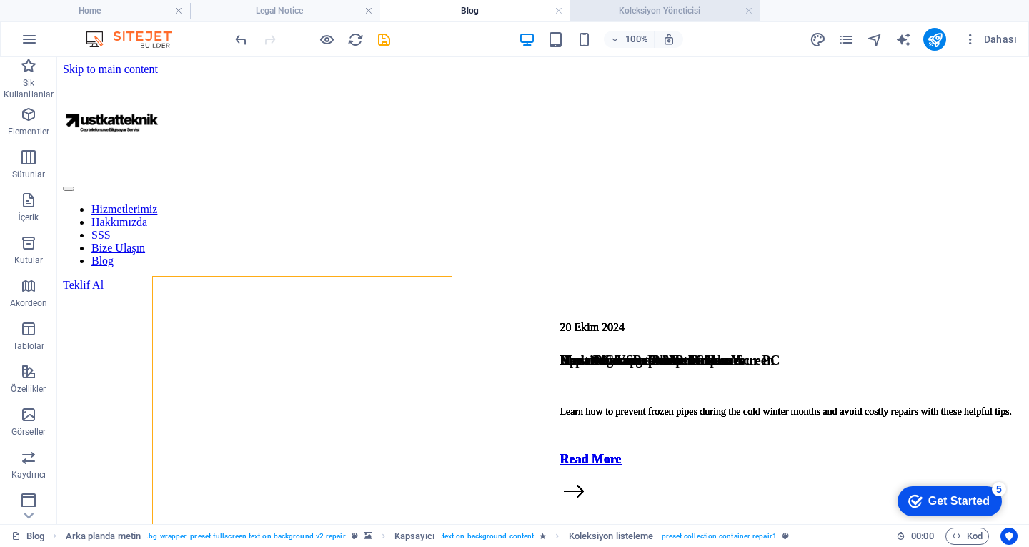
click at [629, 10] on h4 "Koleksiyon Yöneticisi" at bounding box center [665, 11] width 190 height 16
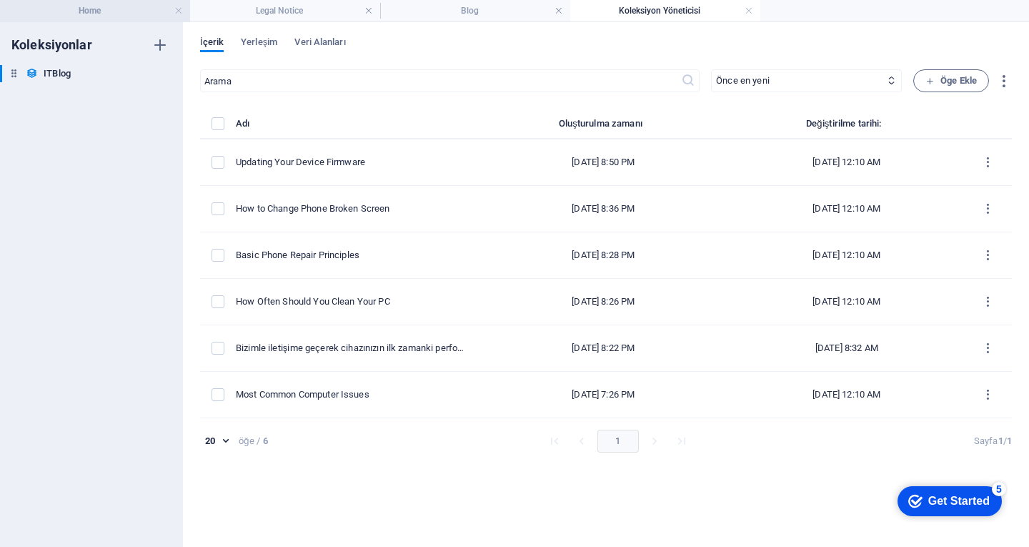
click at [107, 14] on h4 "Home" at bounding box center [95, 11] width 190 height 16
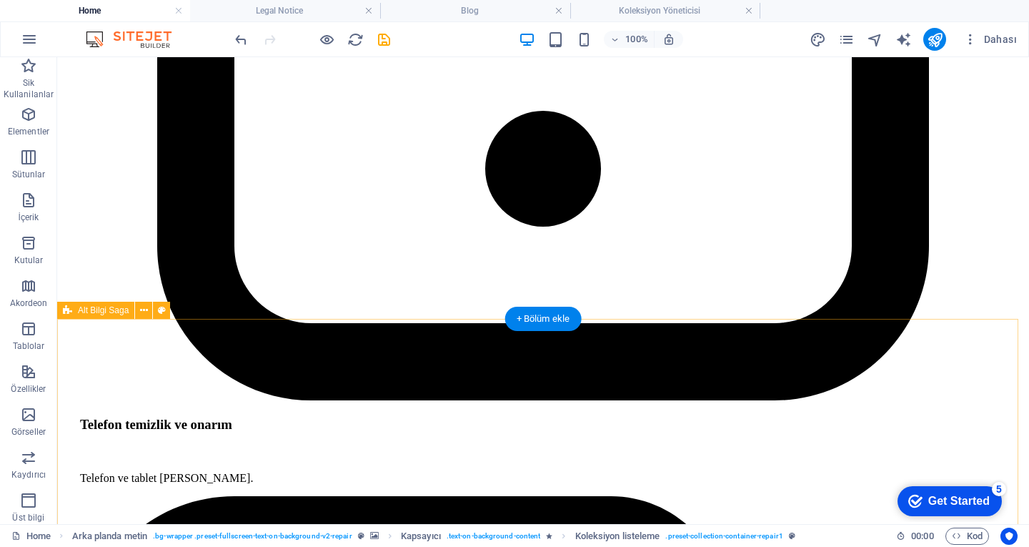
scroll to position [3909, 0]
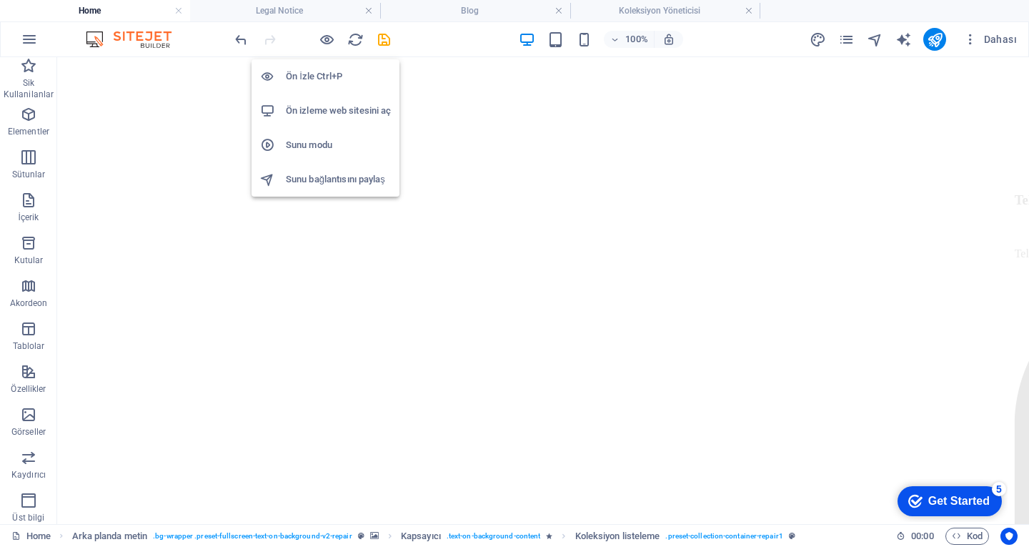
scroll to position [3874, 0]
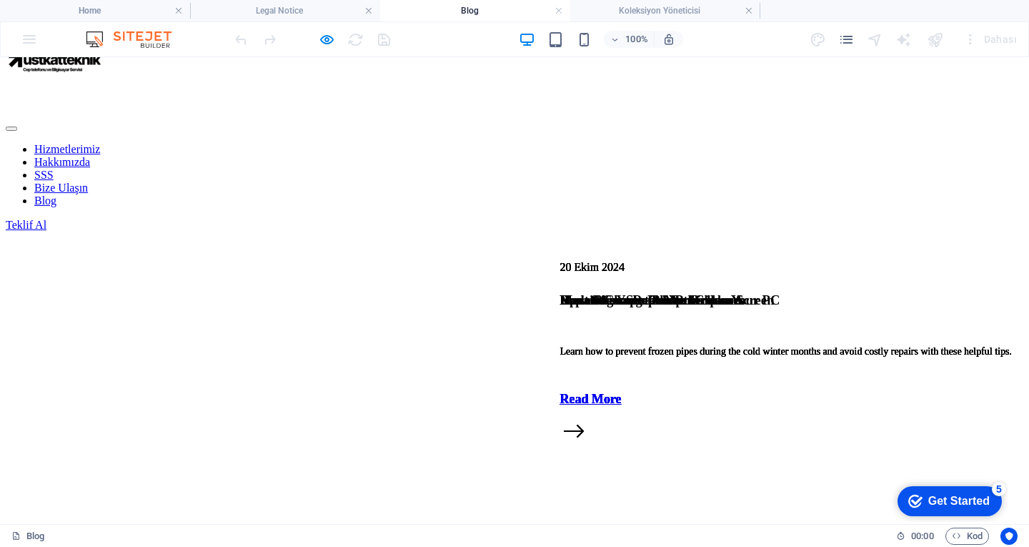
scroll to position [0, 0]
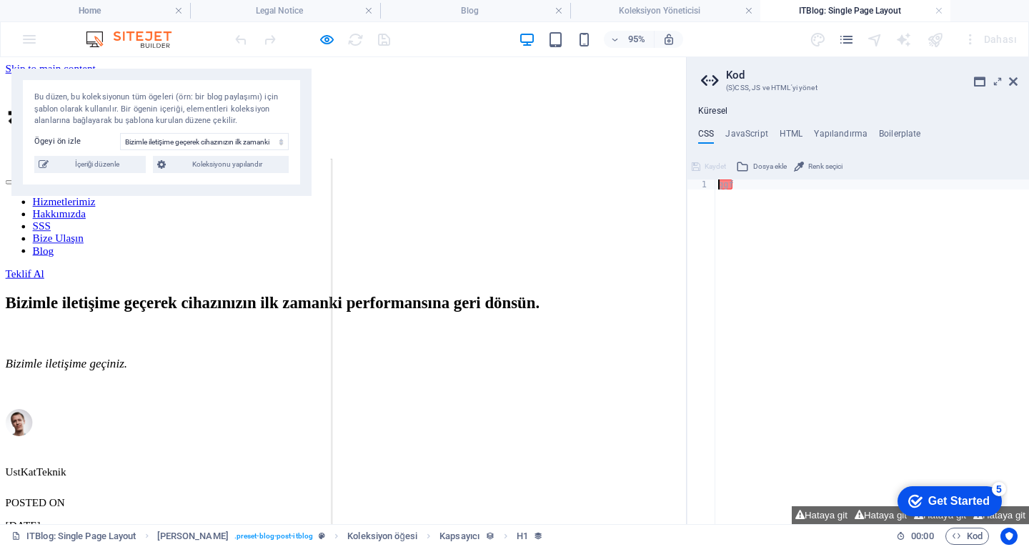
click at [1016, 88] on header "Kod (S)CSS, JS ve HTML'yi yönet" at bounding box center [859, 75] width 317 height 37
drag, startPoint x: 1012, startPoint y: 81, endPoint x: 1011, endPoint y: 30, distance: 51.5
click at [1012, 81] on icon at bounding box center [1013, 81] width 9 height 11
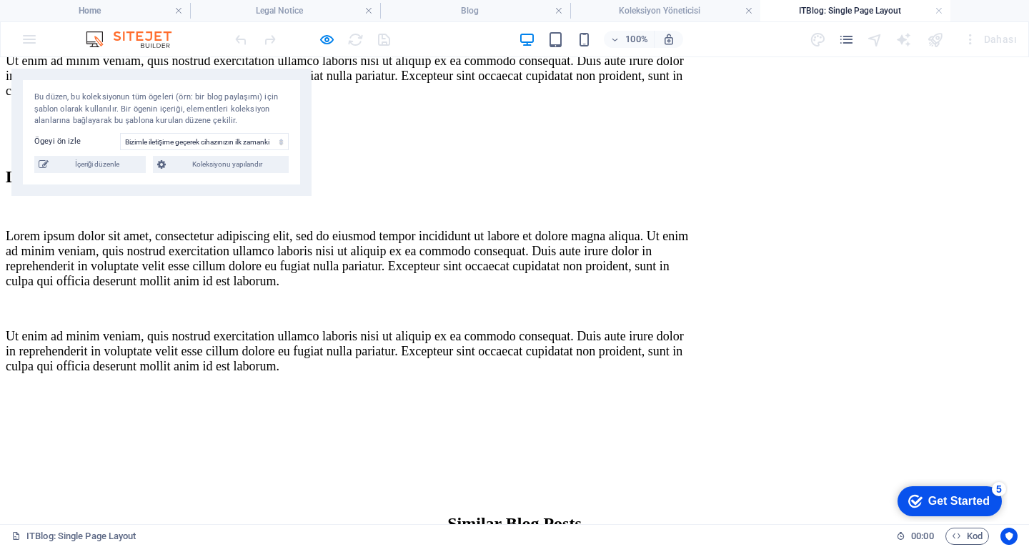
scroll to position [1643, 0]
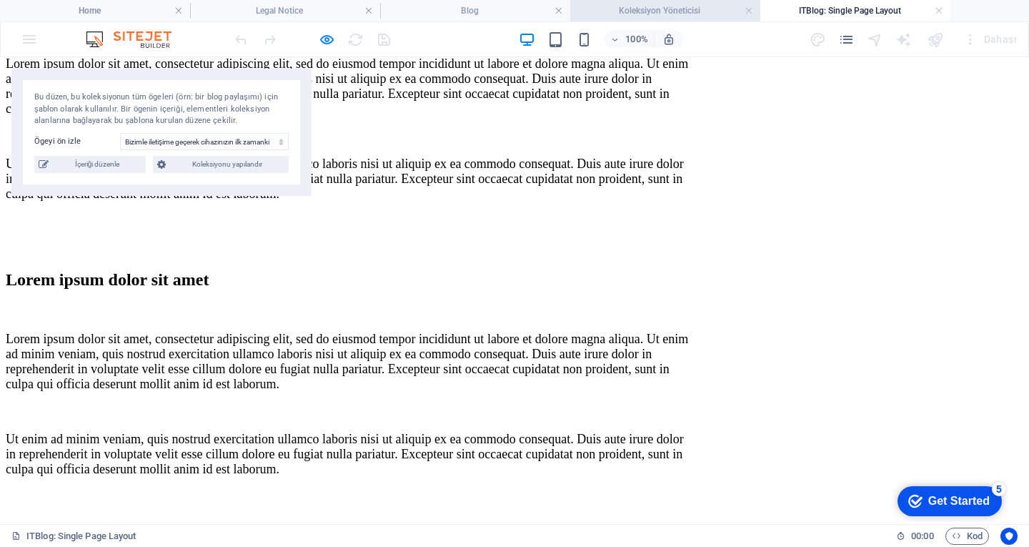
click at [671, 21] on li "Koleksiyon Yöneticisi" at bounding box center [665, 10] width 190 height 21
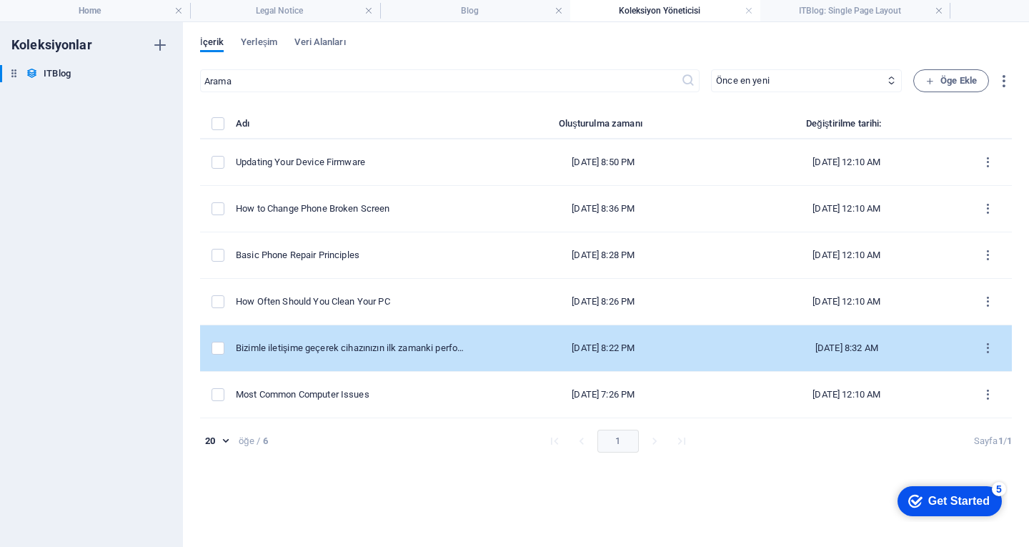
click at [402, 352] on div "Bizimle iletişime geçerek cihazınızın ilk zamanki performansına geri dönsün." at bounding box center [351, 348] width 230 height 13
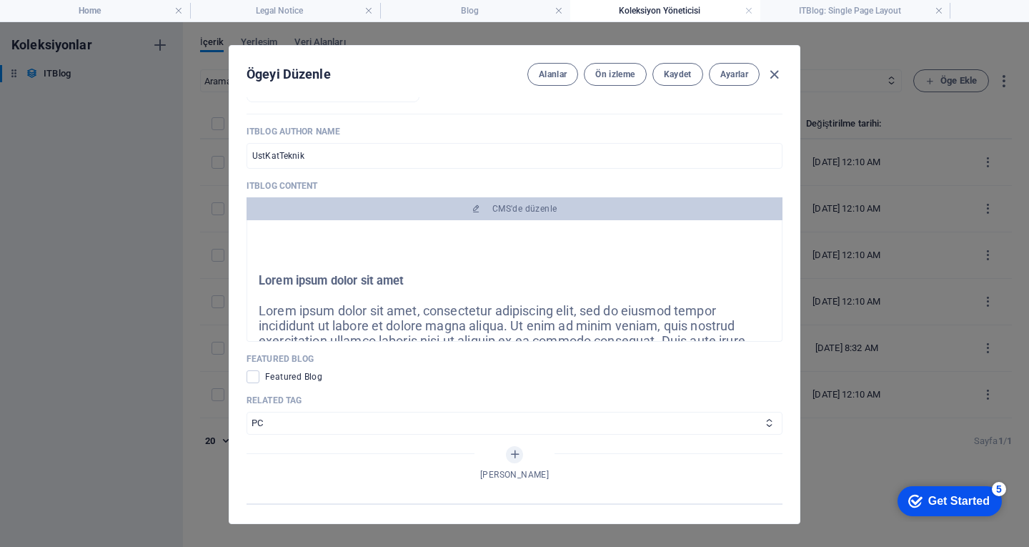
scroll to position [715, 0]
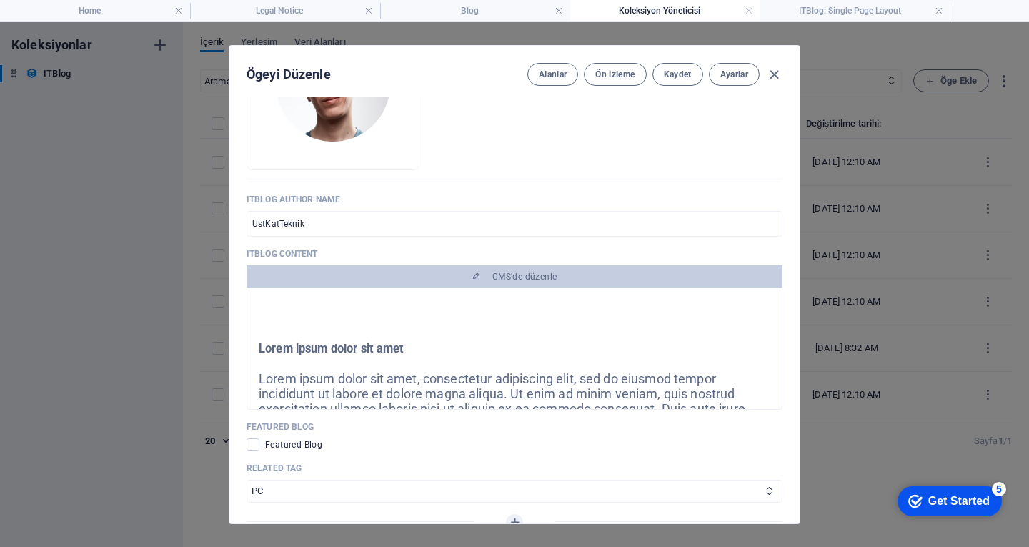
click at [469, 392] on span "Lorem ipsum dolor sit amet, consectetur adipiscing elit, sed do eiusmod tempor …" at bounding box center [508, 416] width 498 height 90
click at [427, 367] on div at bounding box center [515, 363] width 512 height 17
click at [433, 380] on span "Lorem ipsum dolor sit amet, consectetur adipiscing elit, sed do eiusmod tempor …" at bounding box center [508, 416] width 498 height 90
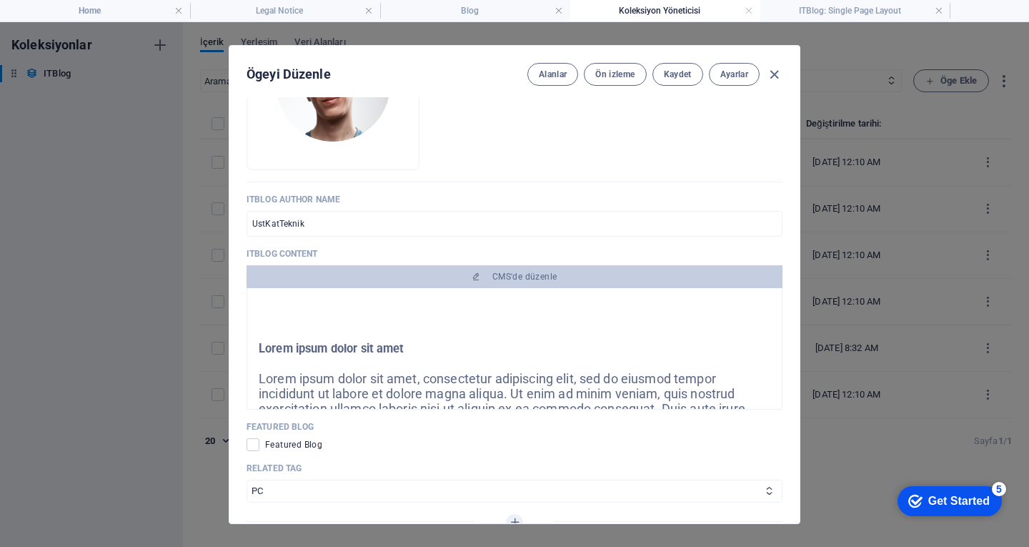
click at [433, 380] on span "Lorem ipsum dolor sit amet, consectetur adipiscing elit, sed do eiusmod tempor …" at bounding box center [508, 416] width 498 height 90
click at [462, 396] on span "Lorem ipsum dolor sit amet, consectetur adipiscing elit, sed do eiusmod tempor …" at bounding box center [508, 416] width 498 height 90
click at [261, 444] on input "checkbox" at bounding box center [256, 444] width 19 height 13
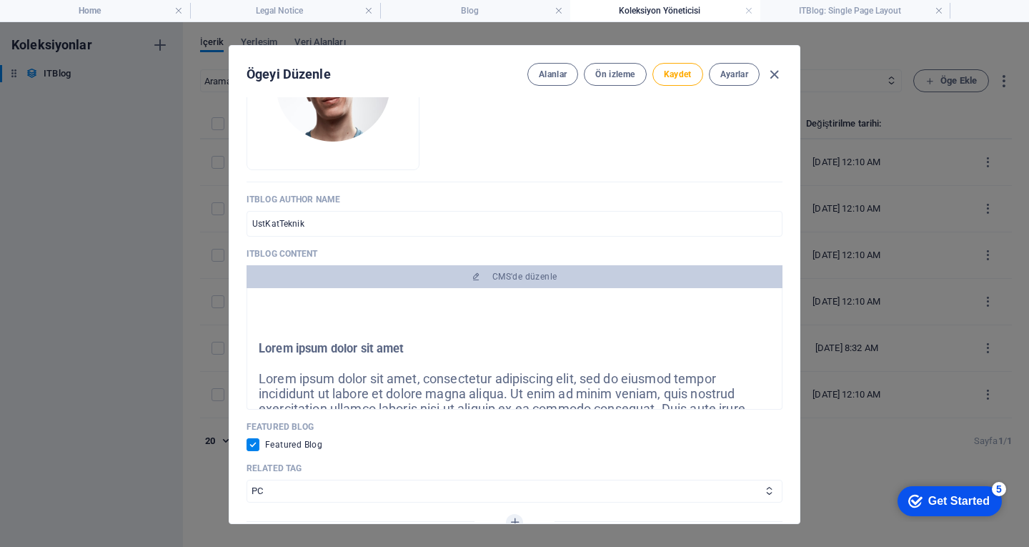
click at [414, 386] on span "Lorem ipsum dolor sit amet, consectetur adipiscing elit, sed do eiusmod tempor …" at bounding box center [508, 416] width 498 height 90
drag, startPoint x: 439, startPoint y: 394, endPoint x: 513, endPoint y: 391, distance: 73.7
click at [477, 391] on span "Lorem ipsum dolor sit amet, consectetur adipiscing elit, sed do eiusmod tempor …" at bounding box center [508, 416] width 498 height 90
click at [564, 391] on span "Lorem ipsum dolor sit amet, consectetur adipiscing elit, sed do eiusmod tempor …" at bounding box center [508, 416] width 498 height 90
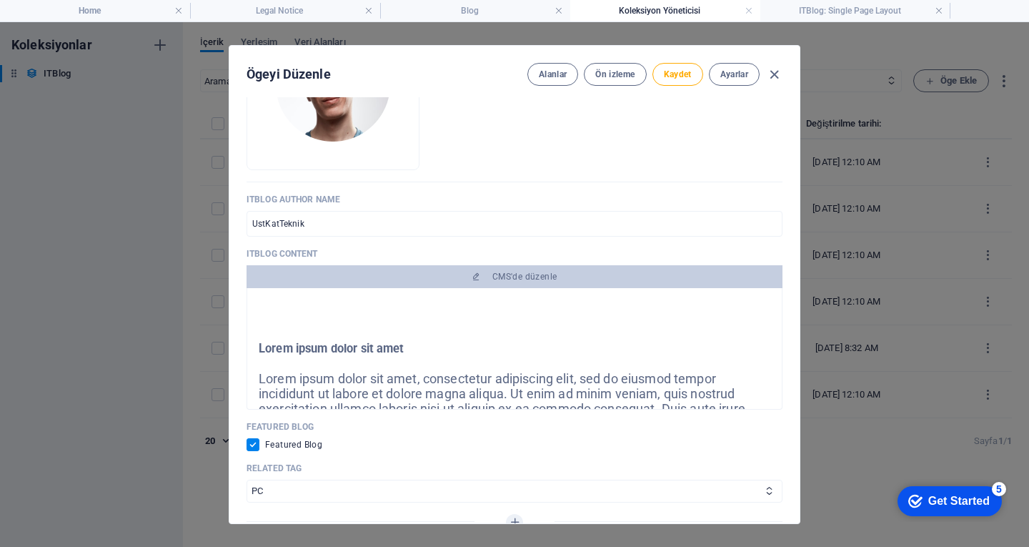
drag, startPoint x: 604, startPoint y: 393, endPoint x: 646, endPoint y: 392, distance: 42.2
click at [606, 393] on span "Lorem ipsum dolor sit amet, consectetur adipiscing elit, sed do eiusmod tempor …" at bounding box center [508, 416] width 498 height 90
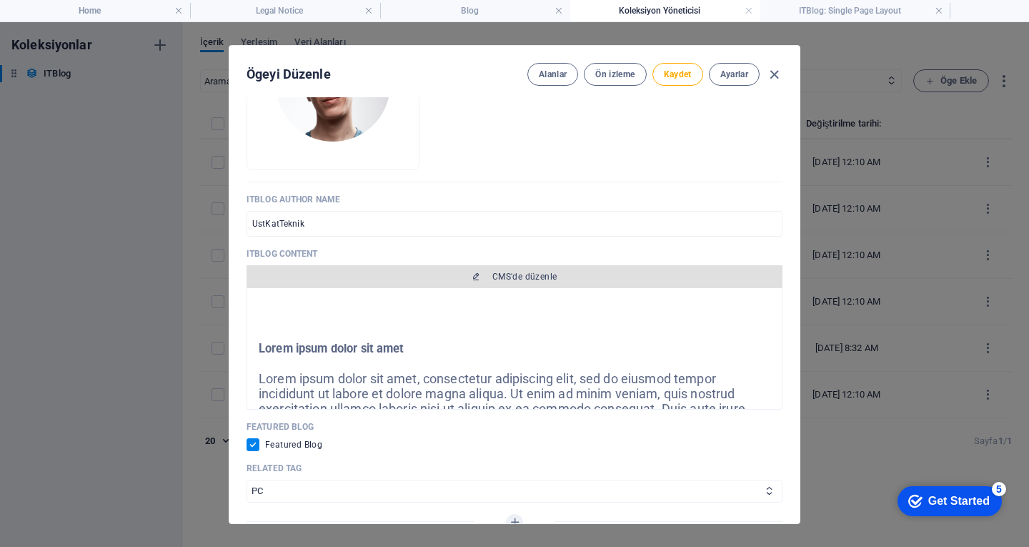
click at [542, 274] on span "CMS'de düzenle" at bounding box center [524, 276] width 65 height 11
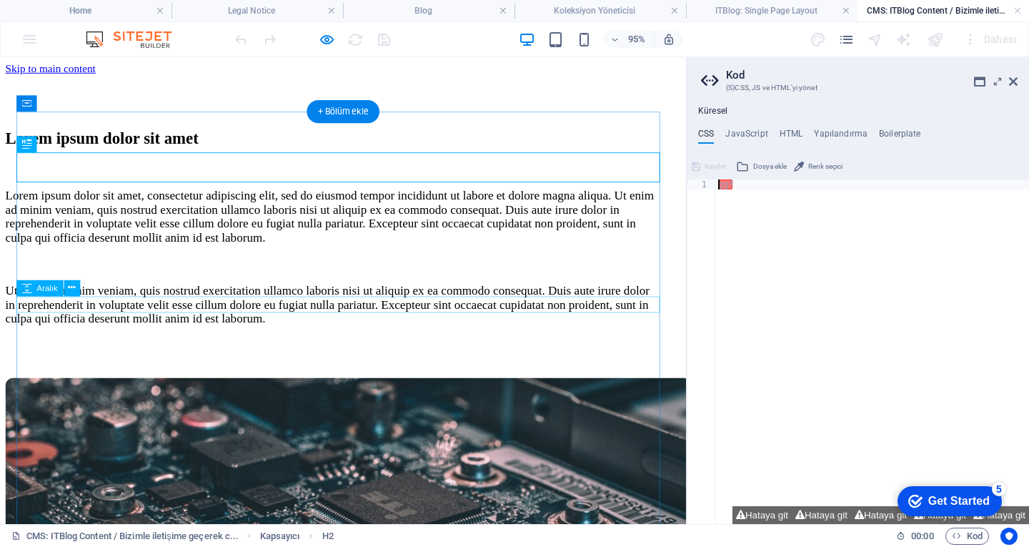
scroll to position [0, 0]
click at [339, 255] on div "Lorem ipsum dolor sit amet, consectetur adipiscing elit, sed do eiusmod tempor …" at bounding box center [349, 225] width 686 height 60
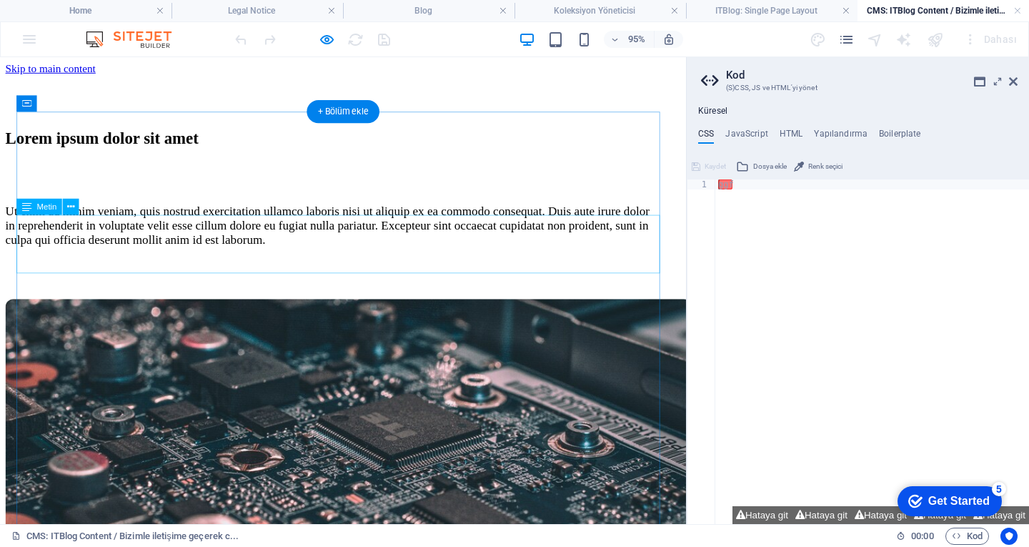
click at [354, 252] on div "Ut enim ad minim veniam, quis nostrud exercitation ullamco laboris nisi ut aliq…" at bounding box center [349, 234] width 686 height 45
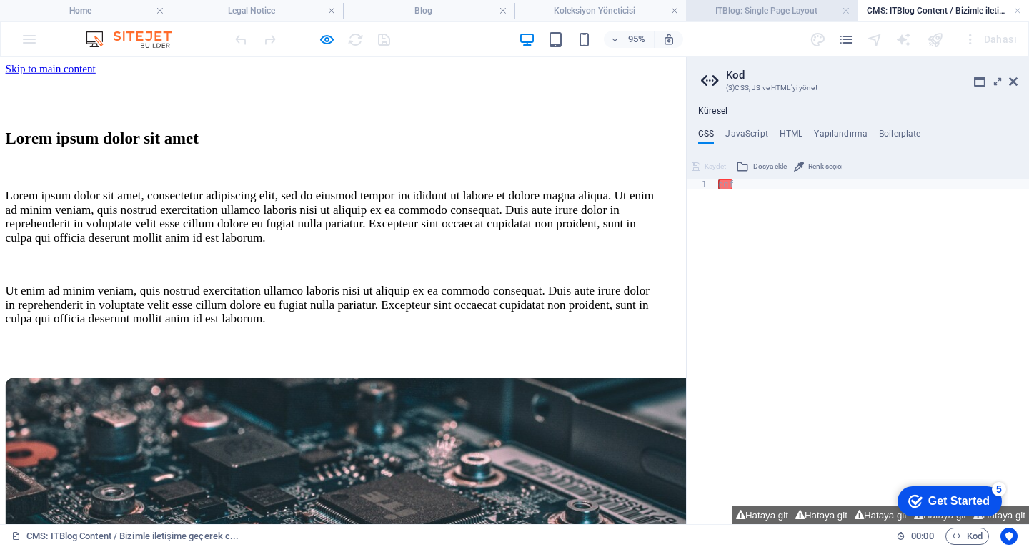
click at [767, 19] on li "ITBlog: Single Page Layout" at bounding box center [771, 10] width 171 height 21
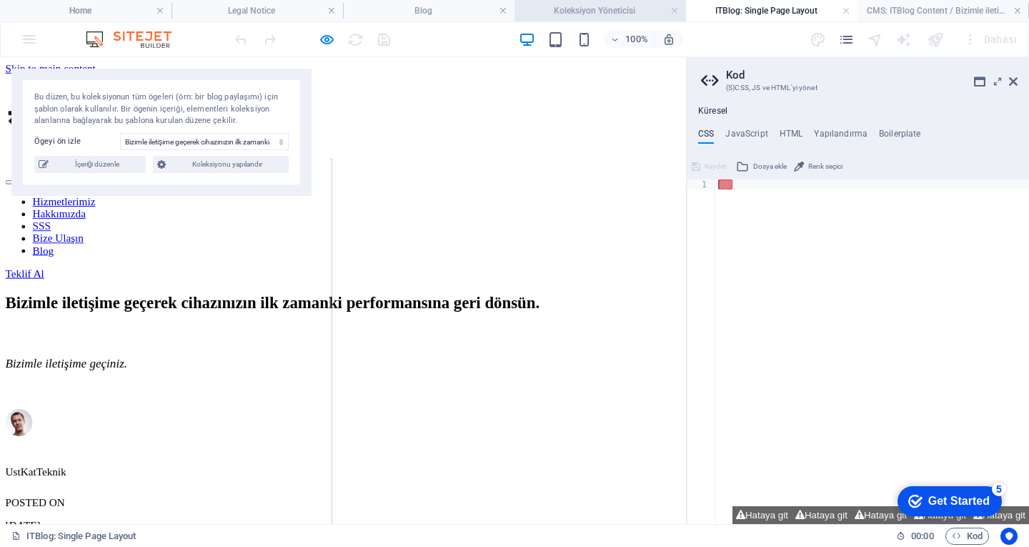
scroll to position [1643, 0]
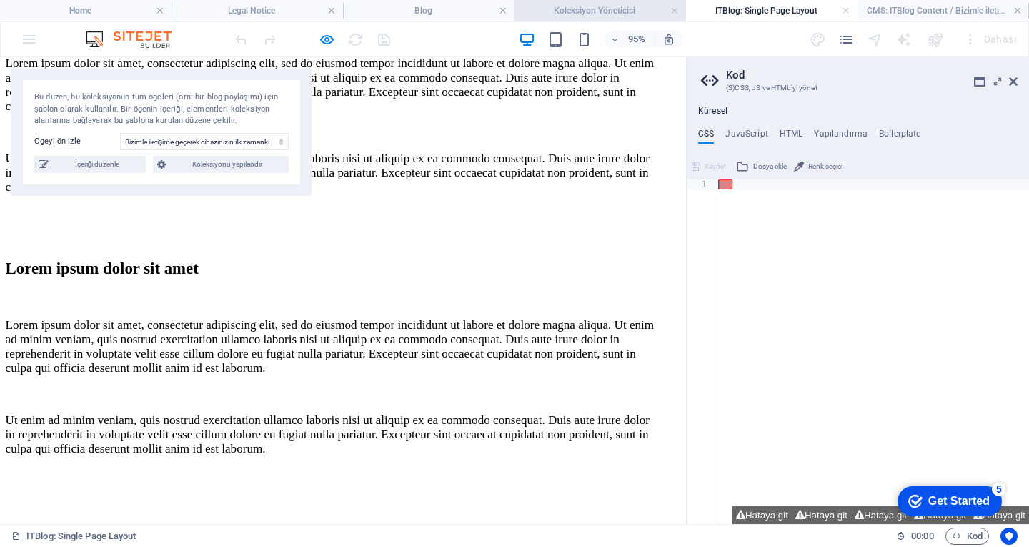
click at [569, 19] on li "Koleksiyon Yöneticisi" at bounding box center [599, 10] width 171 height 21
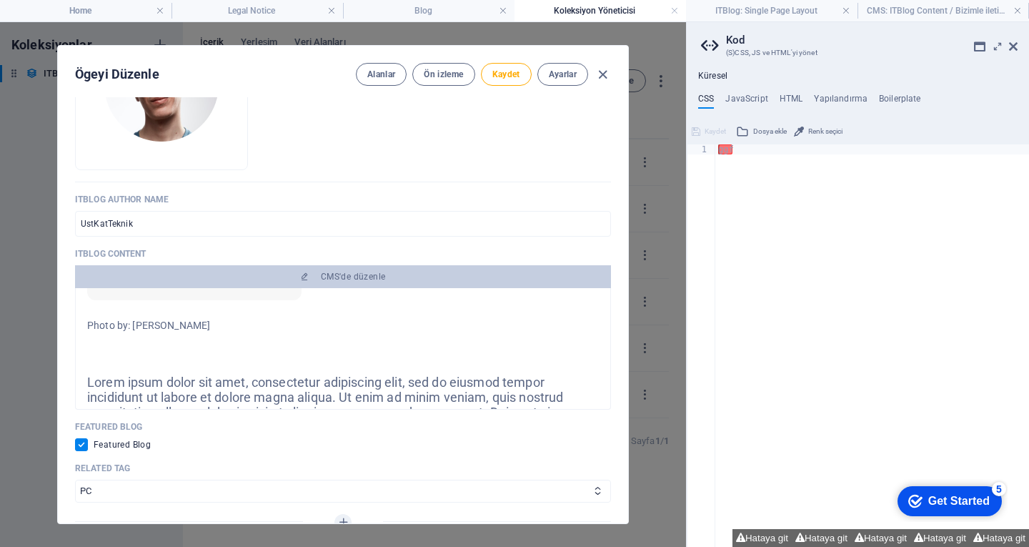
scroll to position [429, 0]
click at [243, 381] on span "Lorem ipsum dolor sit amet, consectetur adipiscing elit, sed do eiusmod tempor …" at bounding box center [336, 416] width 498 height 90
click at [242, 389] on span "Lorem ipsum dolor sit amet, consectetur adipiscing elit, sed do eiusmod tempor …" at bounding box center [336, 416] width 498 height 90
drag, startPoint x: 242, startPoint y: 390, endPoint x: 255, endPoint y: 394, distance: 14.0
click at [249, 392] on span "Lorem ipsum dolor sit amet, consectetur adipiscing elit, sed do eiusmod tempor …" at bounding box center [336, 416] width 498 height 90
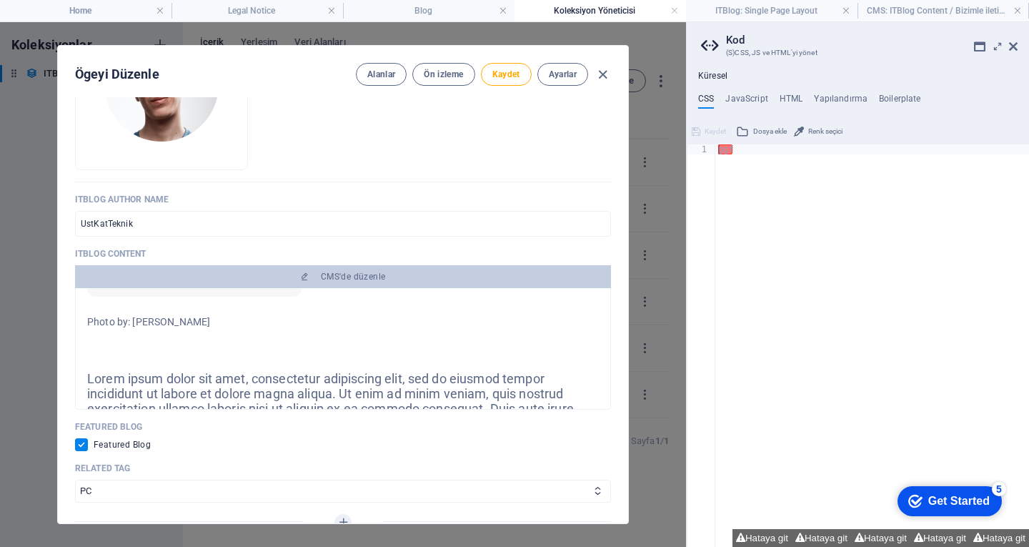
drag, startPoint x: 273, startPoint y: 395, endPoint x: 305, endPoint y: 389, distance: 32.7
click at [274, 395] on span "Lorem ipsum dolor sit amet, consectetur adipiscing elit, sed do eiusmod tempor …" at bounding box center [336, 416] width 498 height 90
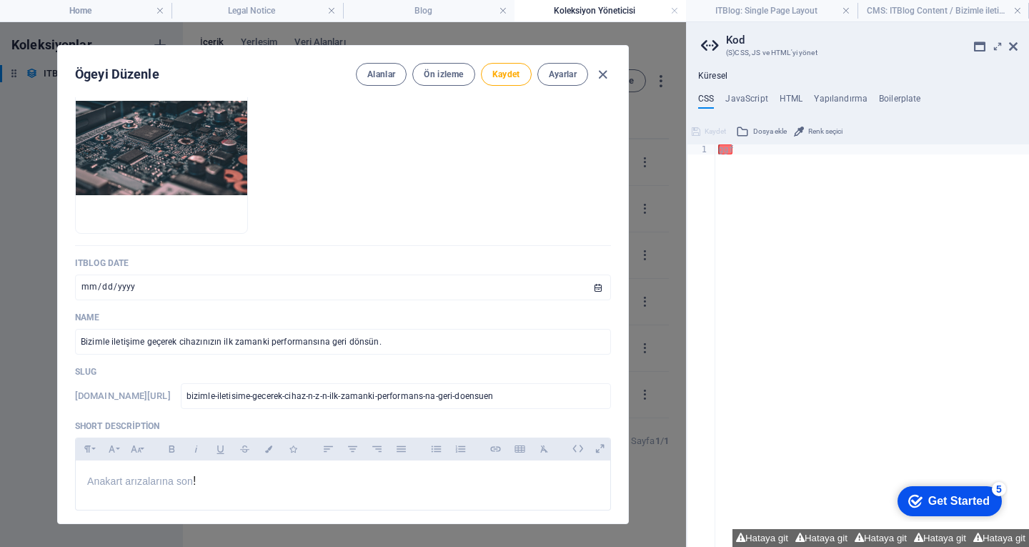
scroll to position [0, 0]
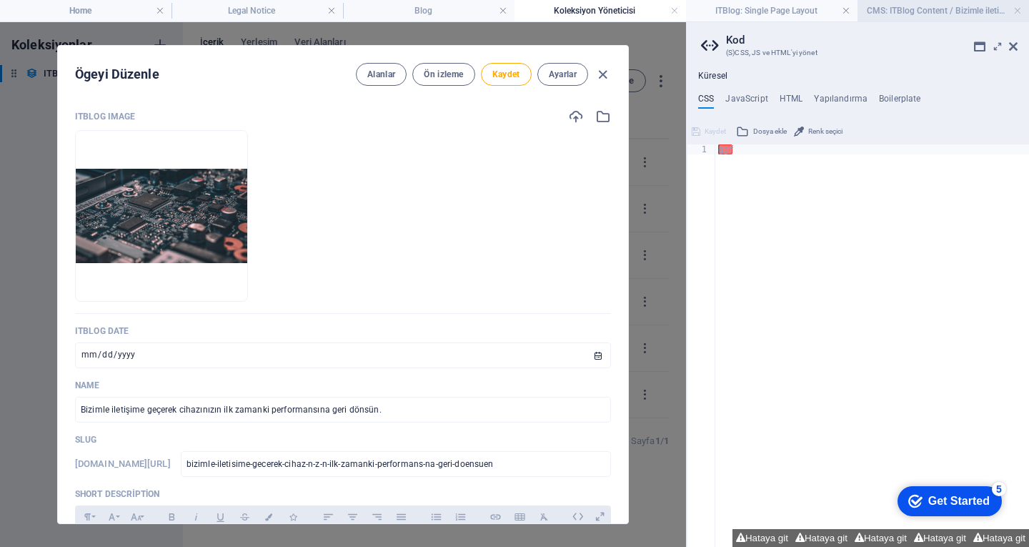
click at [874, 4] on h4 "CMS: ITBlog Content / Bizimle iletişime geçerek c..." at bounding box center [942, 11] width 171 height 16
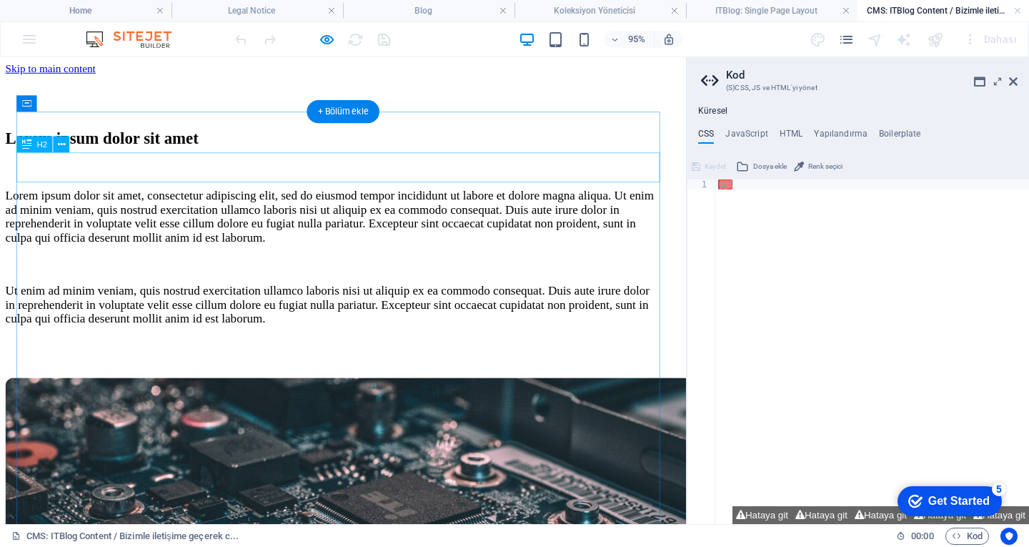
click at [361, 152] on div "Lorem ipsum dolor sit amet" at bounding box center [349, 142] width 686 height 19
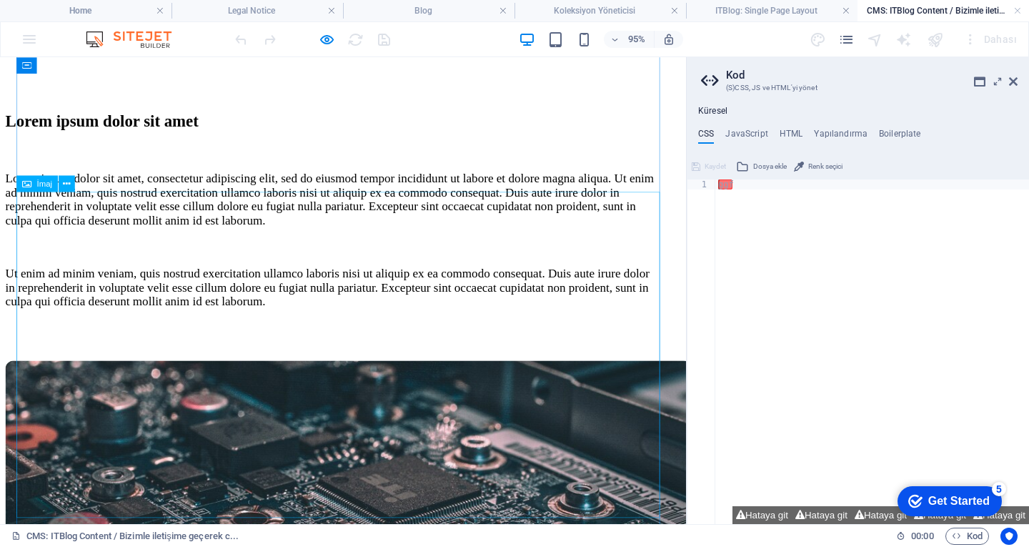
scroll to position [17, 0]
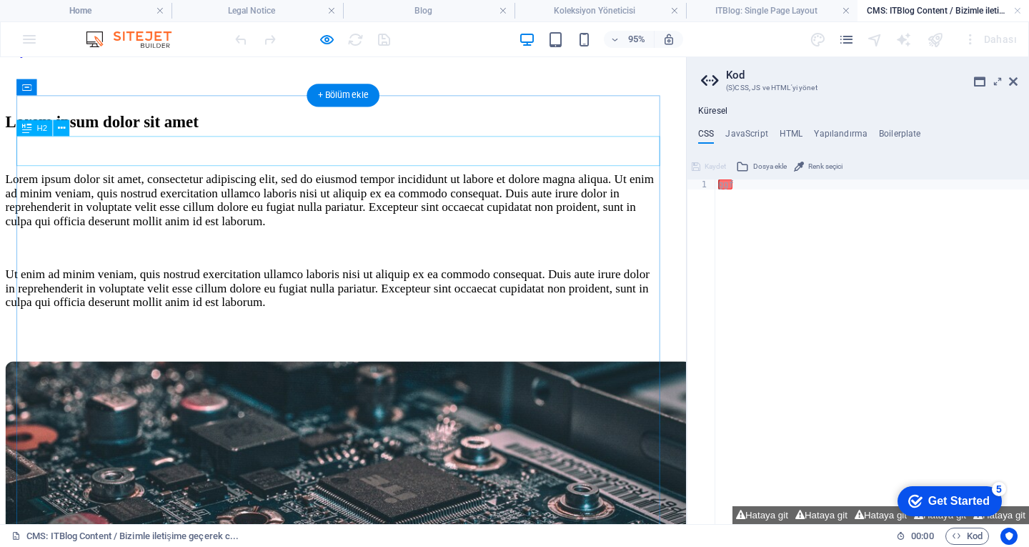
click at [252, 135] on div "Lorem ipsum dolor sit amet" at bounding box center [349, 125] width 686 height 19
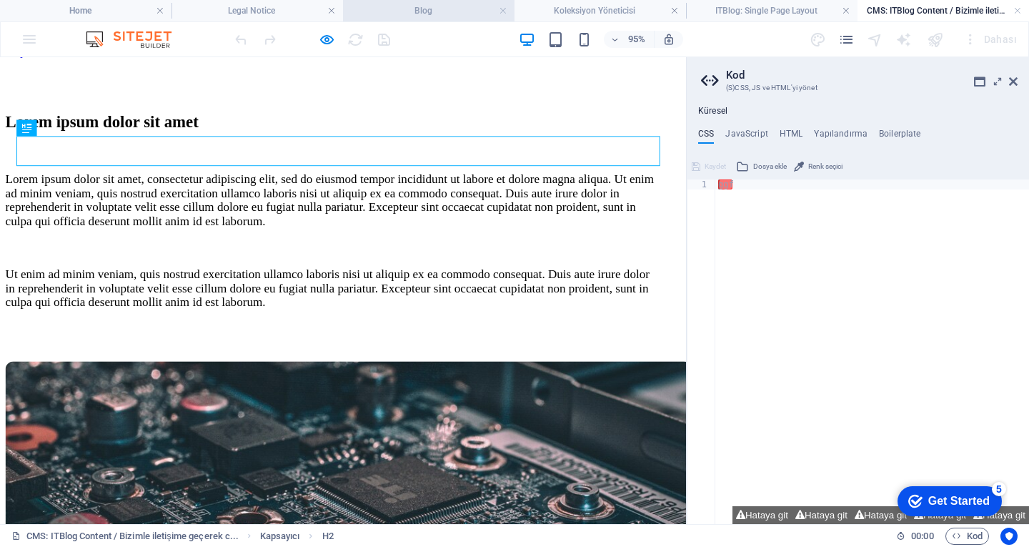
click at [426, 11] on h4 "Blog" at bounding box center [428, 11] width 171 height 16
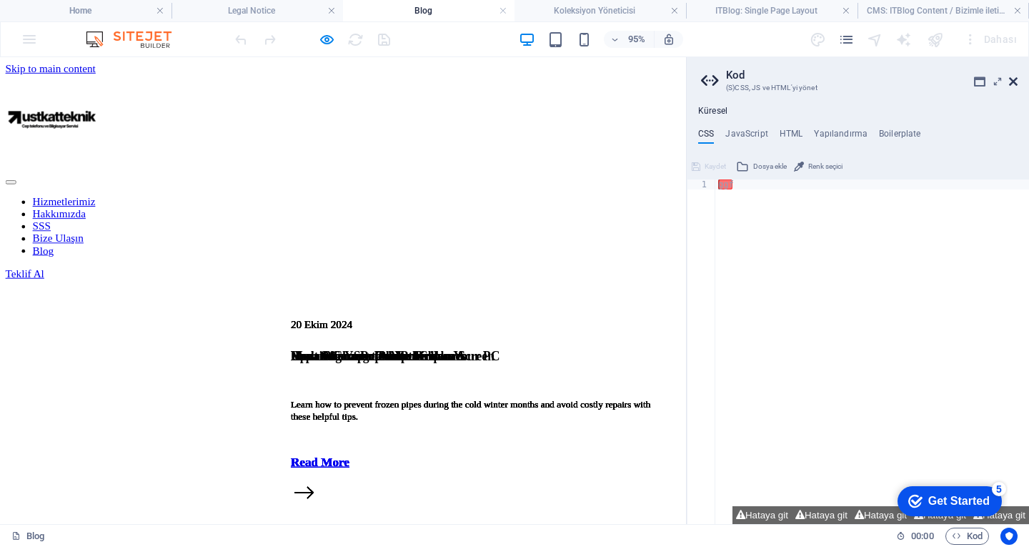
click at [1015, 85] on icon at bounding box center [1013, 81] width 9 height 11
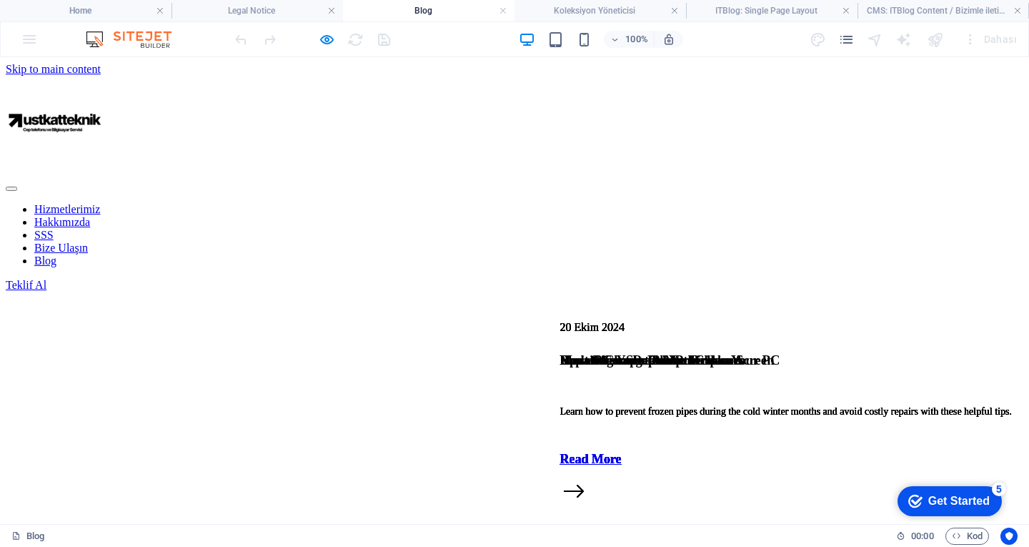
click at [56, 254] on link "Blog" at bounding box center [45, 260] width 22 height 12
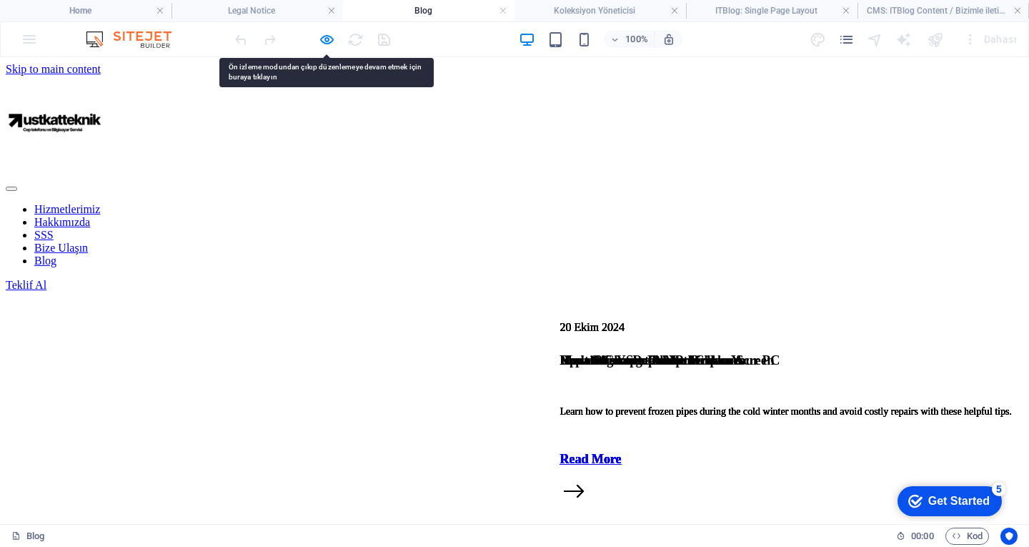
click at [56, 254] on link "Blog" at bounding box center [45, 260] width 22 height 12
click at [323, 39] on icon "button" at bounding box center [327, 39] width 16 height 16
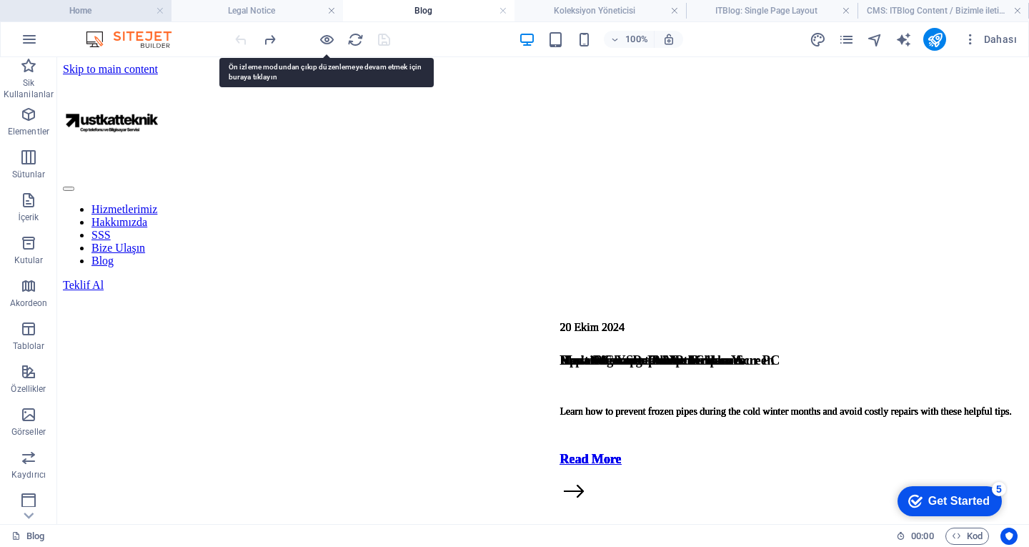
click at [72, 11] on h4 "Home" at bounding box center [85, 11] width 171 height 16
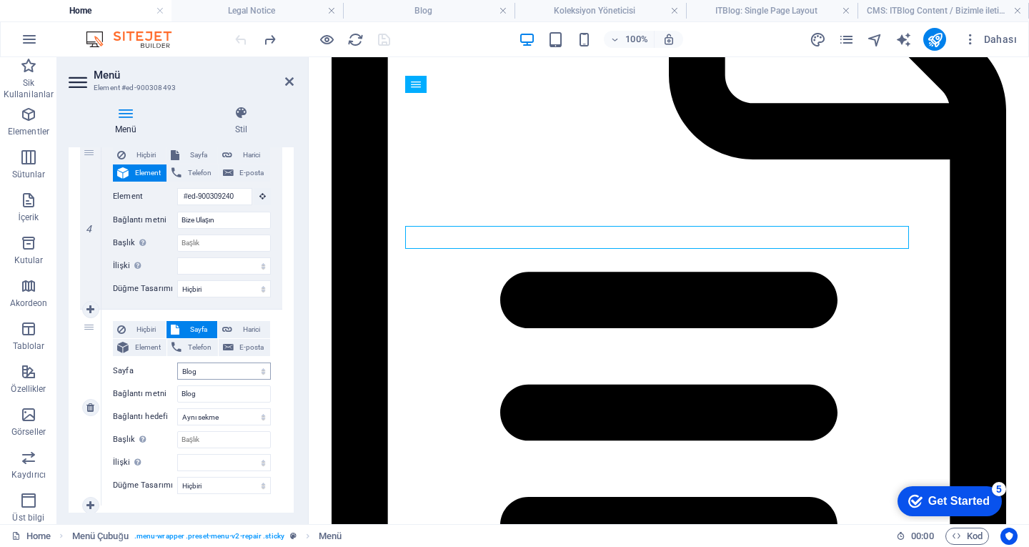
scroll to position [704, 0]
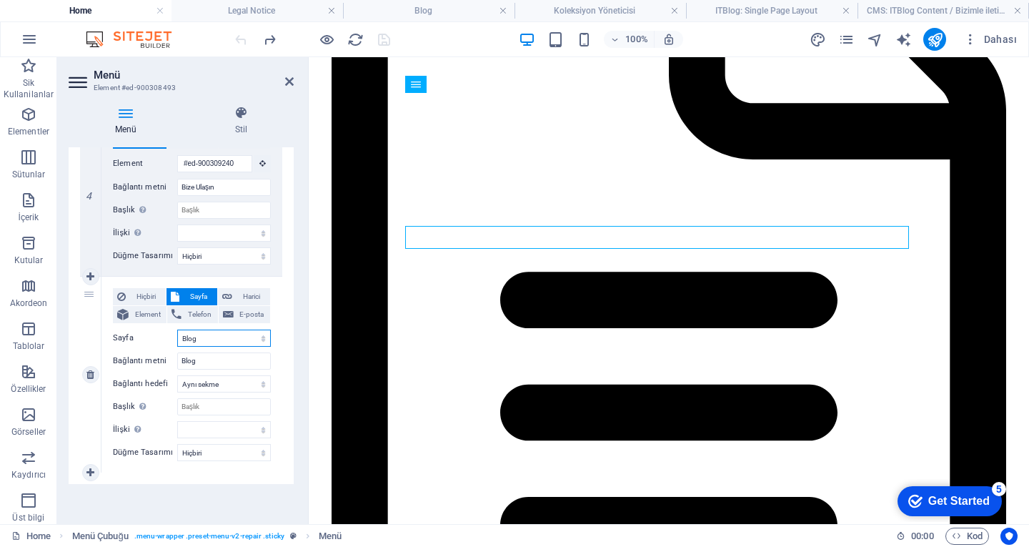
click at [209, 339] on select "Home Blog Subpage Legal Notice Privacy" at bounding box center [224, 337] width 94 height 17
click at [177, 329] on select "Home Blog Subpage Legal Notice Privacy" at bounding box center [224, 337] width 94 height 17
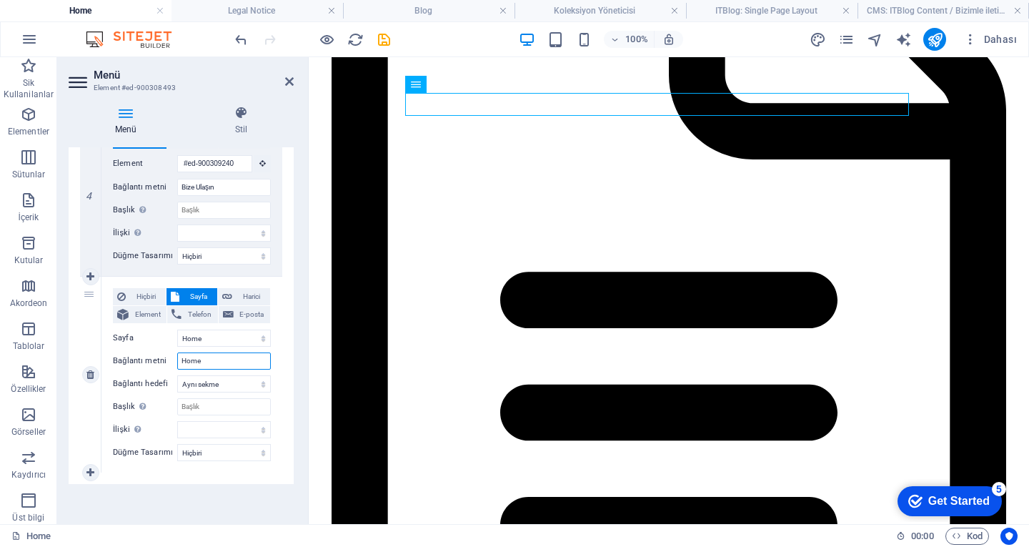
click at [228, 359] on input "Home" at bounding box center [224, 360] width 94 height 17
click at [285, 81] on icon at bounding box center [289, 81] width 9 height 11
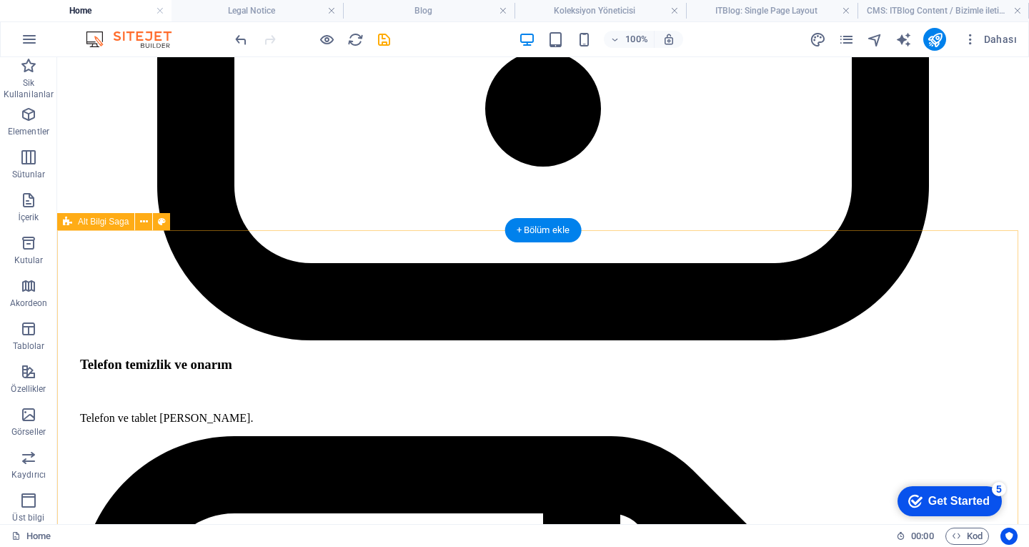
scroll to position [3981, 0]
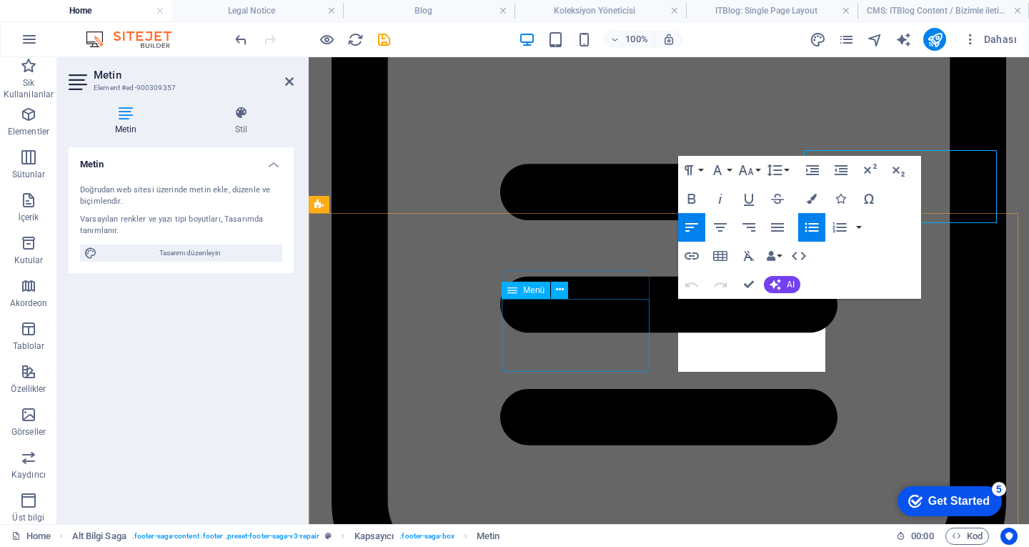
scroll to position [4129, 0]
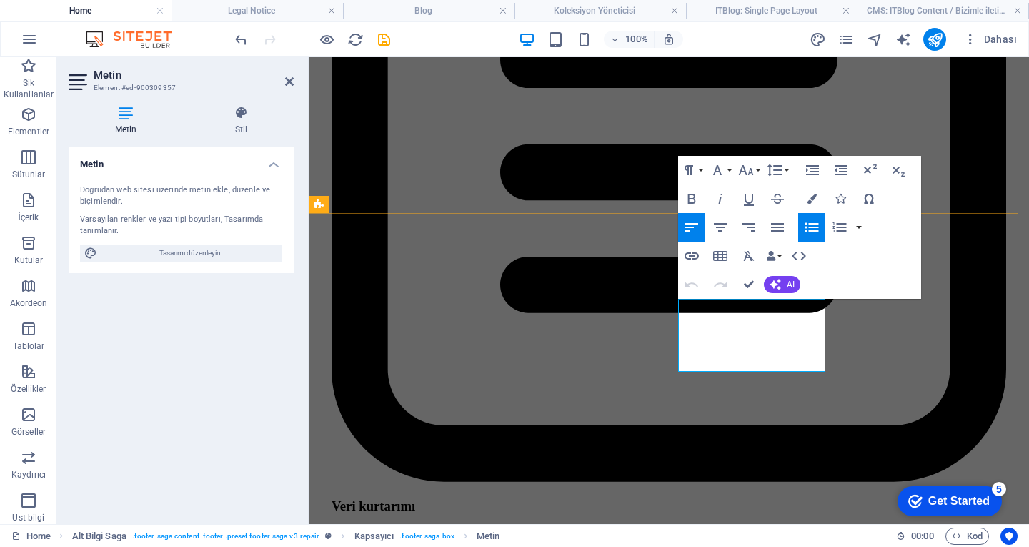
click at [722, 312] on icon "button" at bounding box center [718, 308] width 14 height 13
click at [695, 251] on icon "button" at bounding box center [691, 255] width 17 height 17
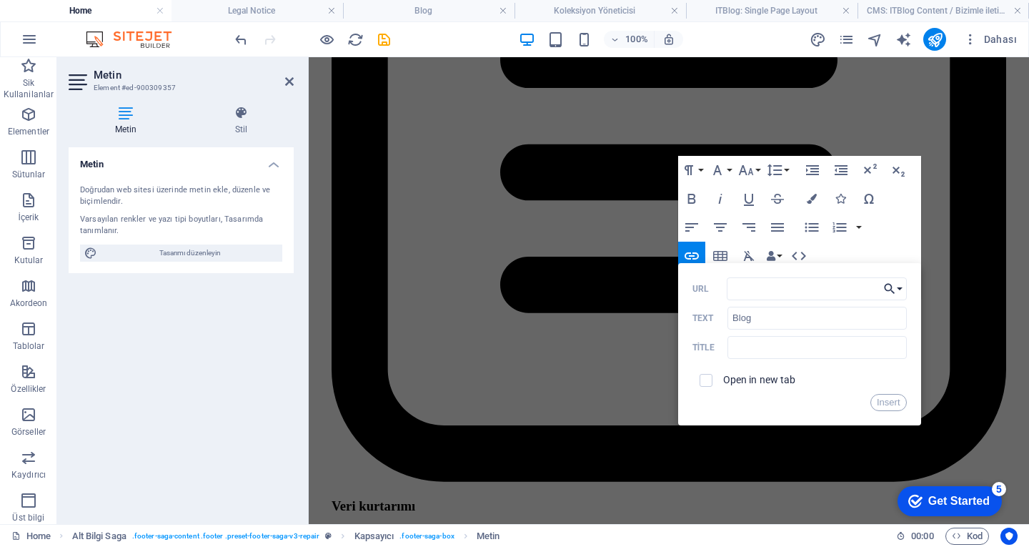
click at [888, 282] on icon "button" at bounding box center [889, 288] width 14 height 17
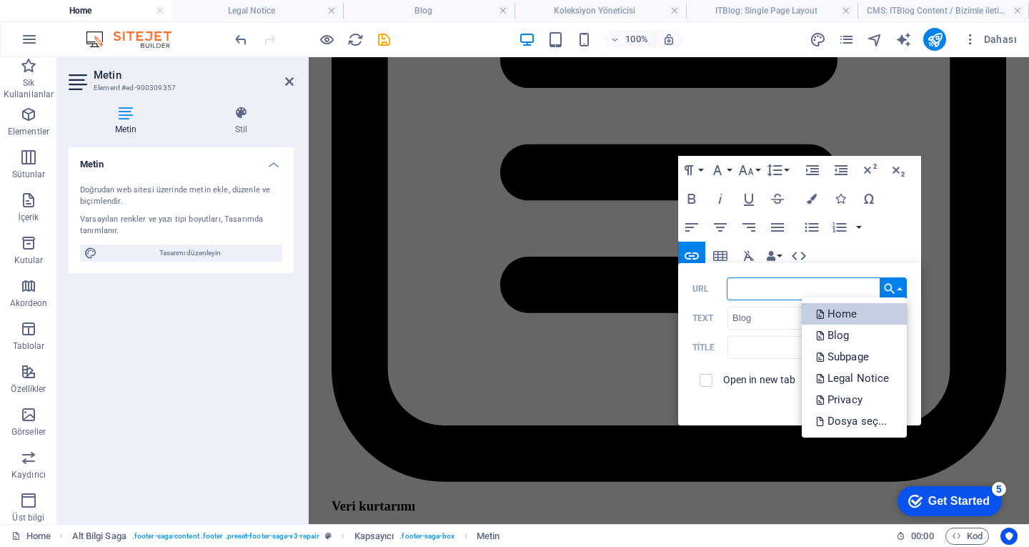
click at [857, 317] on p "Home" at bounding box center [838, 313] width 44 height 21
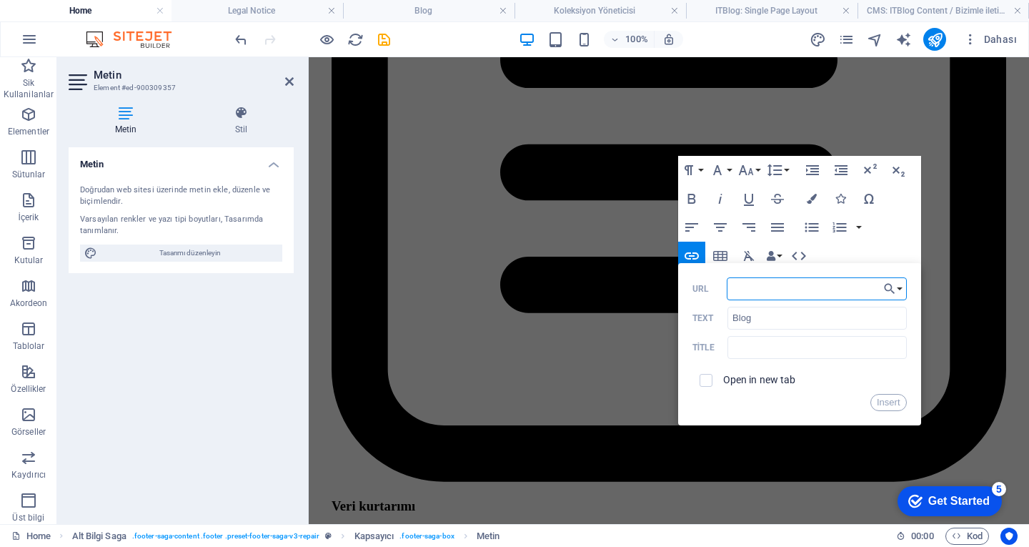
click at [807, 297] on input "URL" at bounding box center [817, 288] width 180 height 23
click at [882, 404] on button "Insert" at bounding box center [888, 402] width 36 height 17
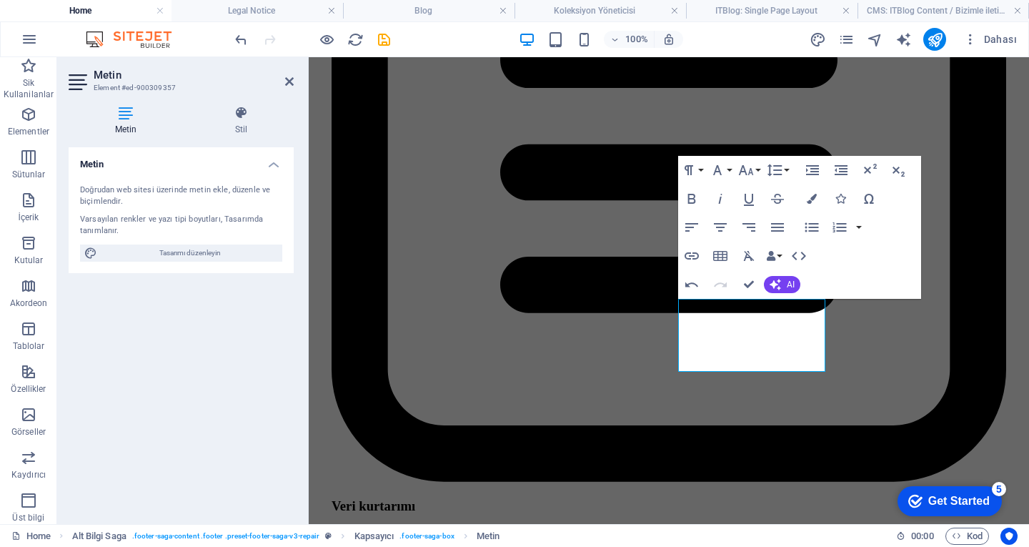
scroll to position [3981, 0]
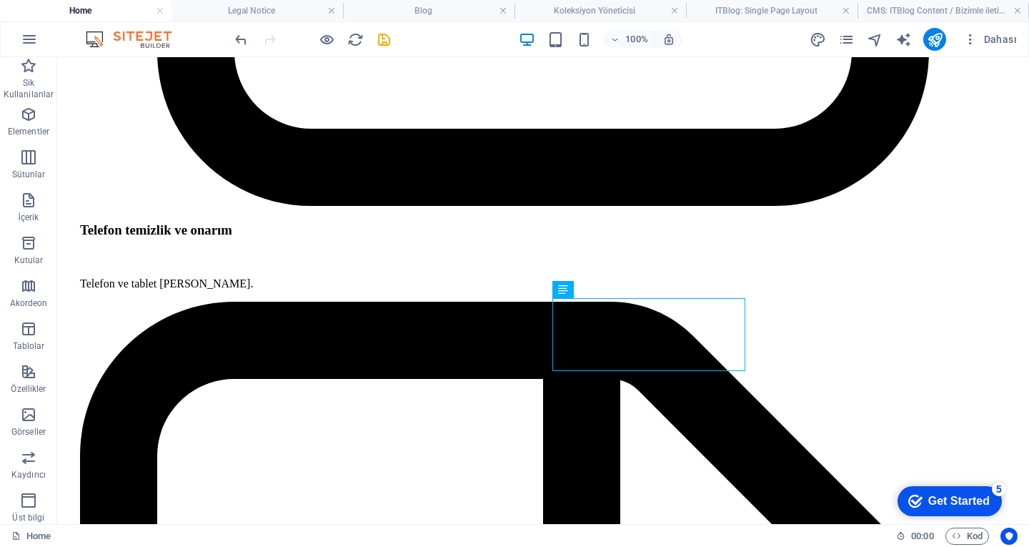
click at [925, 46] on div at bounding box center [934, 39] width 23 height 23
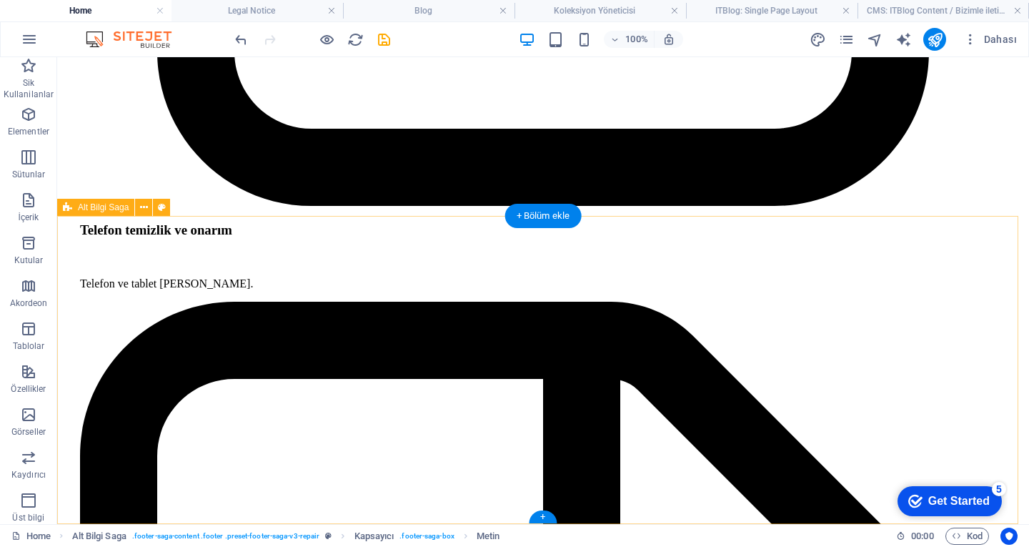
scroll to position [3977, 0]
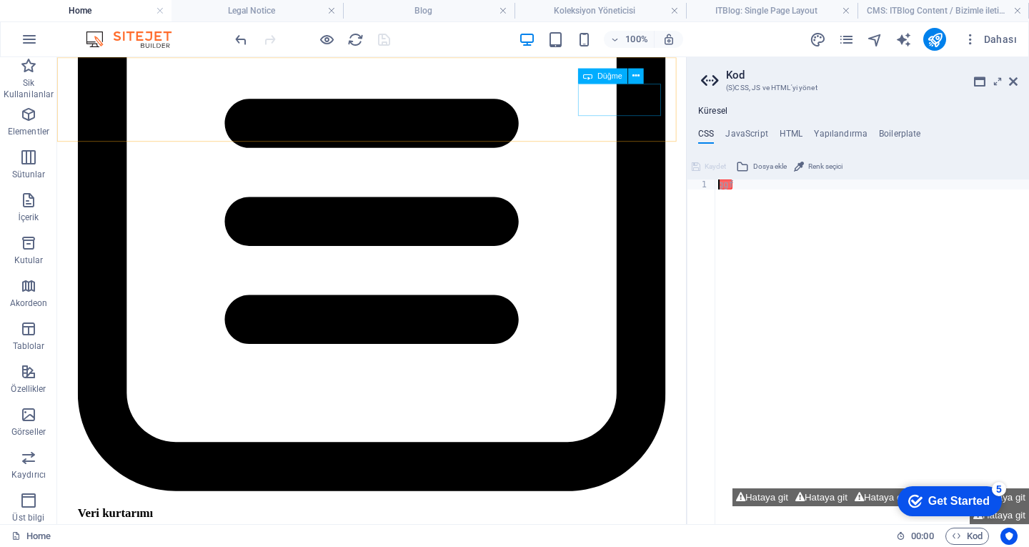
scroll to position [4189, 0]
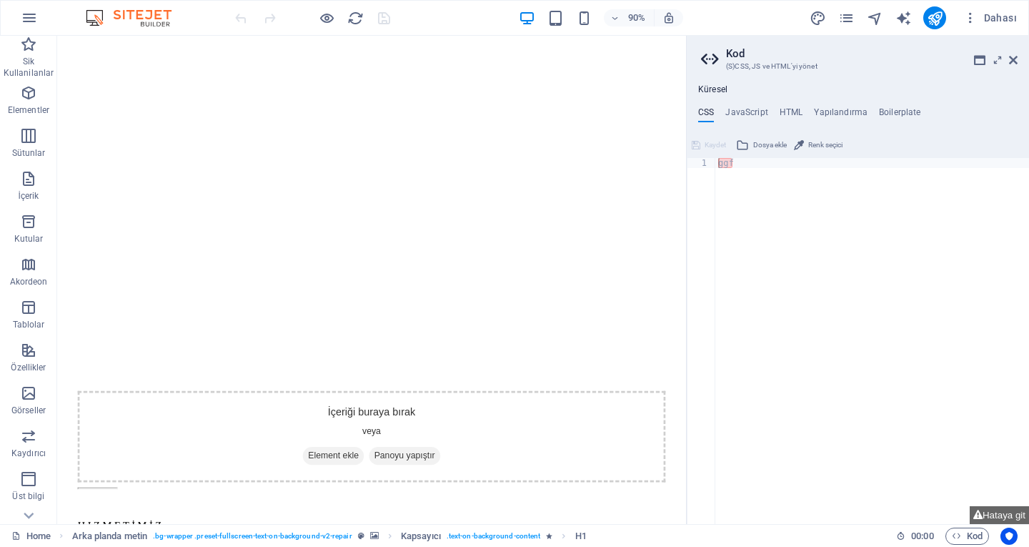
scroll to position [1356, 0]
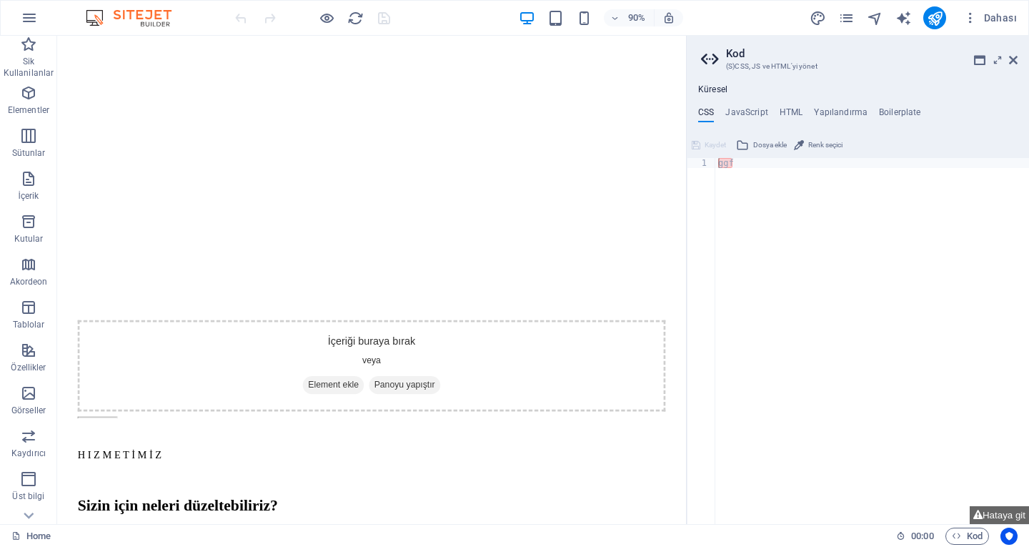
click at [0, 0] on aside "Kod (S)CSS, JS ve HTML'yi yönet Küresel CSS JavaScript HTML Yapılandırma Boiler…" at bounding box center [0, 0] width 0 height 0
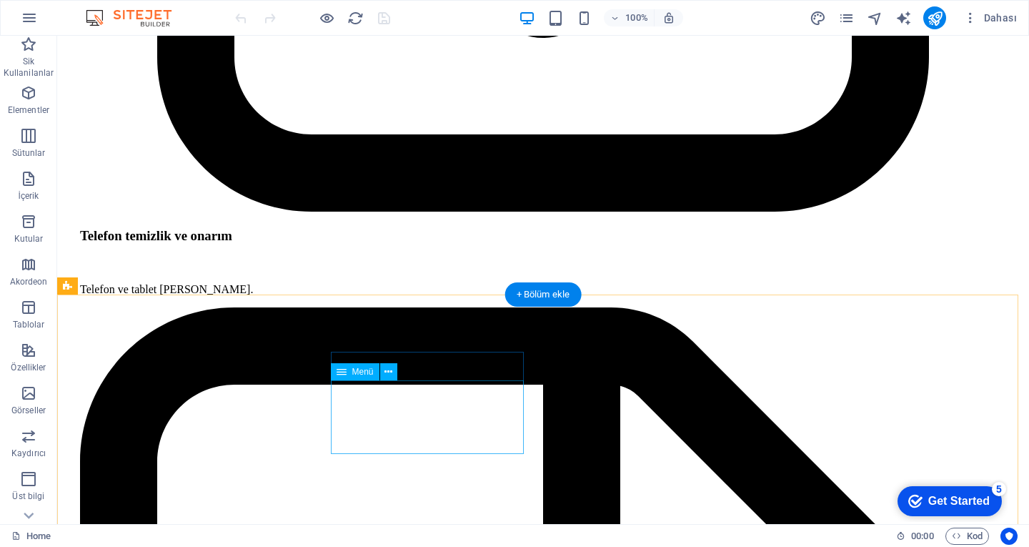
scroll to position [3976, 0]
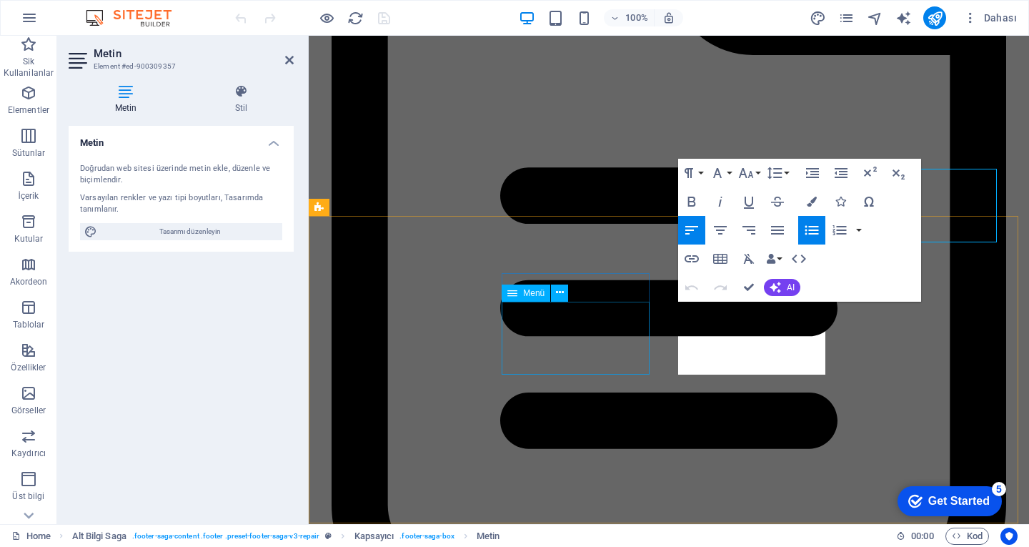
scroll to position [4109, 0]
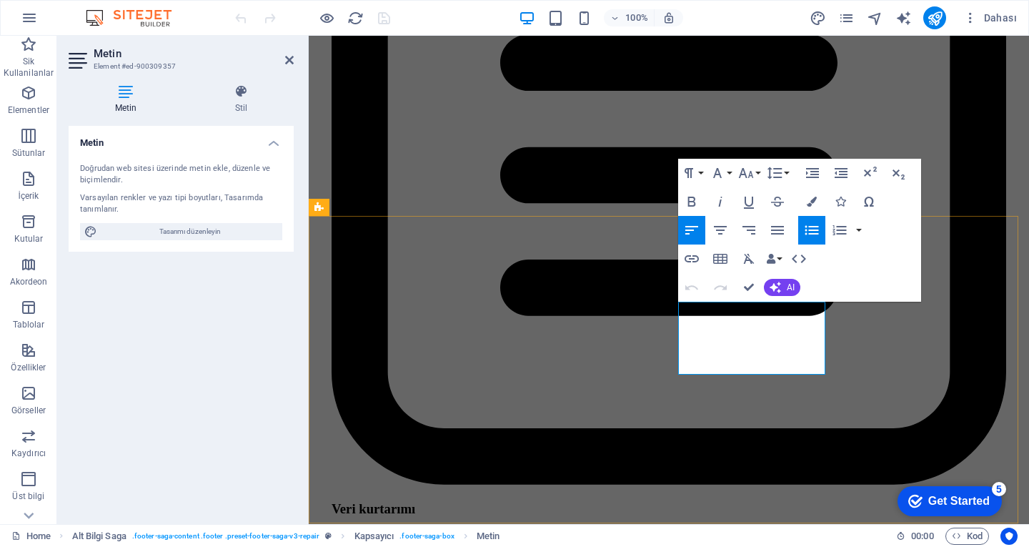
click at [722, 316] on icon "button" at bounding box center [718, 310] width 14 height 13
drag, startPoint x: 755, startPoint y: 287, endPoint x: 697, endPoint y: 252, distance: 67.6
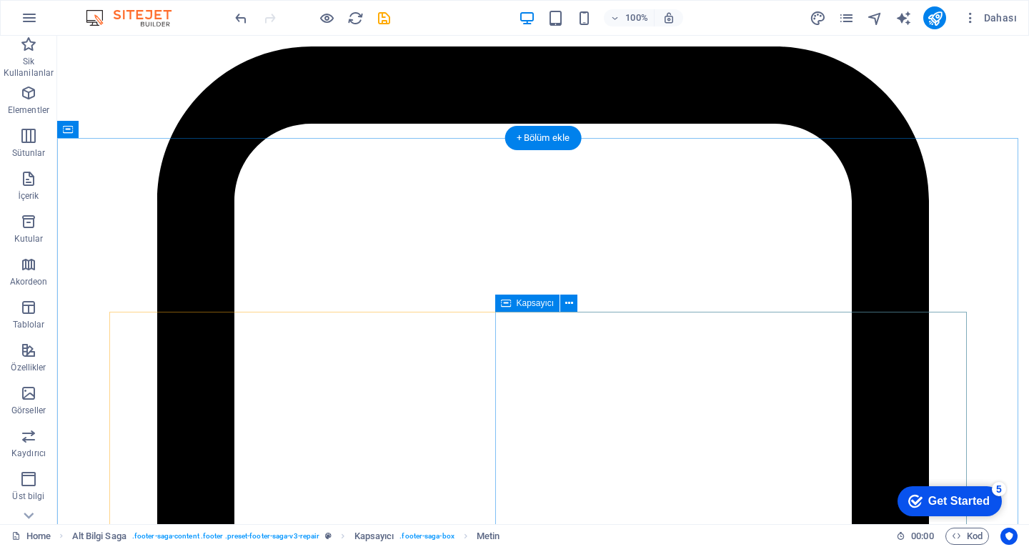
scroll to position [2547, 0]
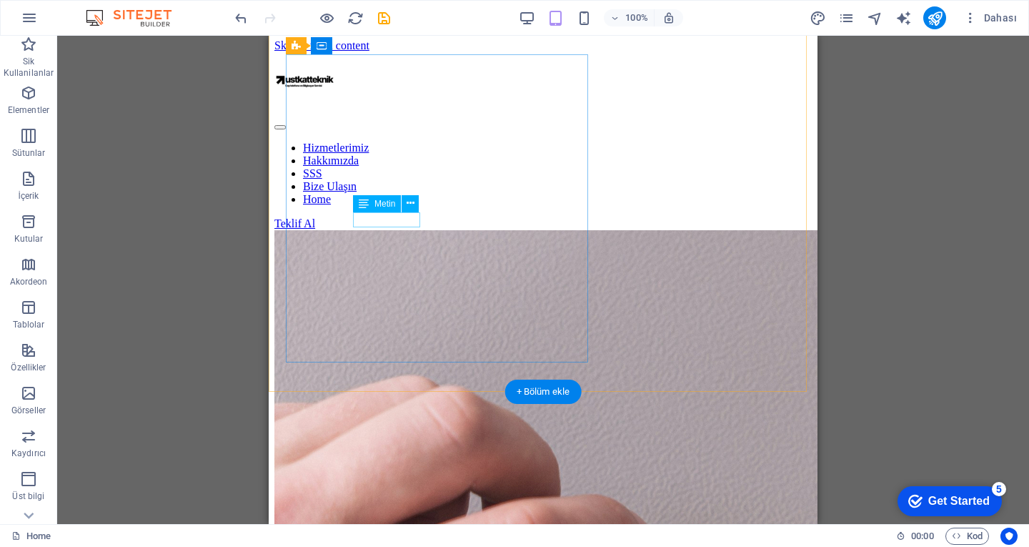
scroll to position [0, 0]
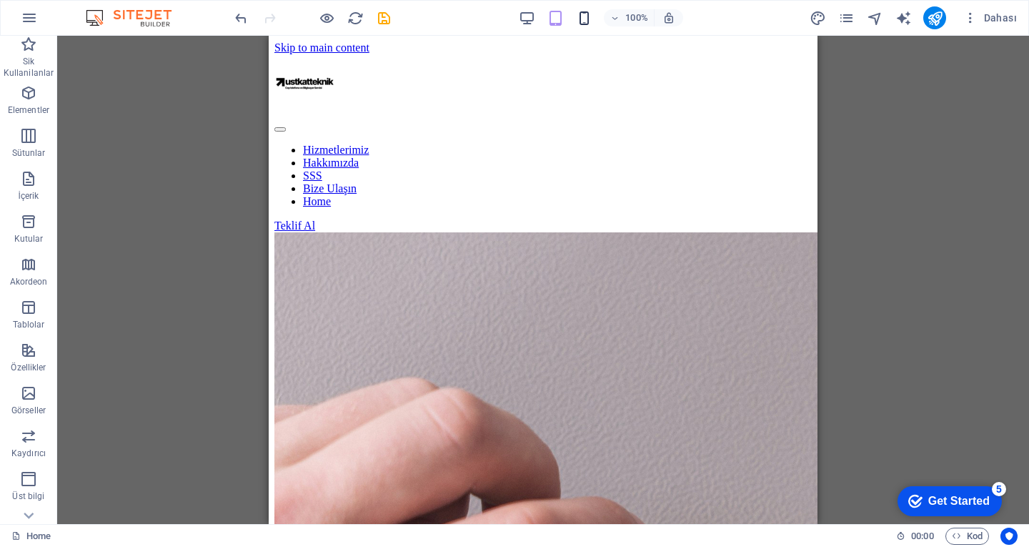
click at [575, 14] on div "100%" at bounding box center [600, 17] width 165 height 23
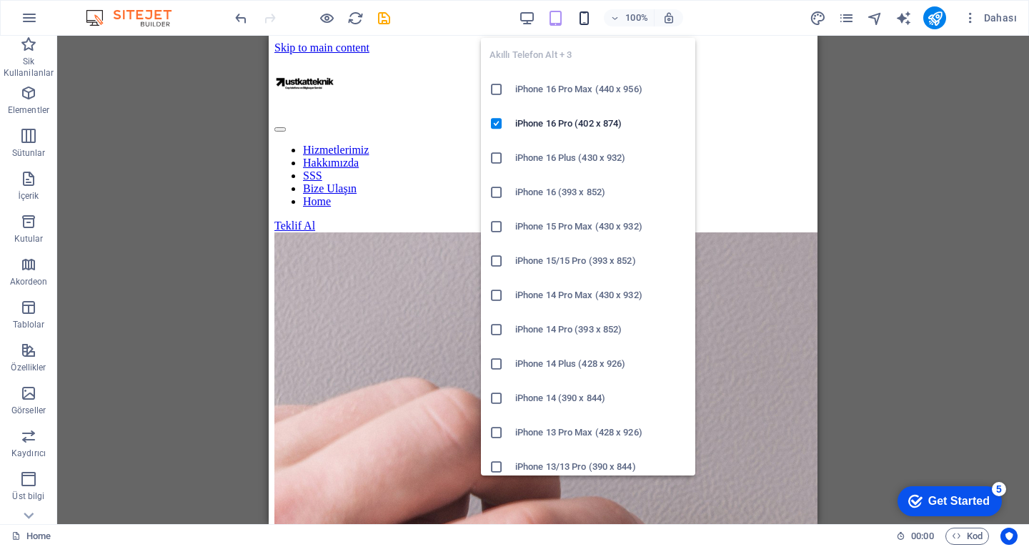
click at [582, 15] on icon "button" at bounding box center [584, 18] width 16 height 16
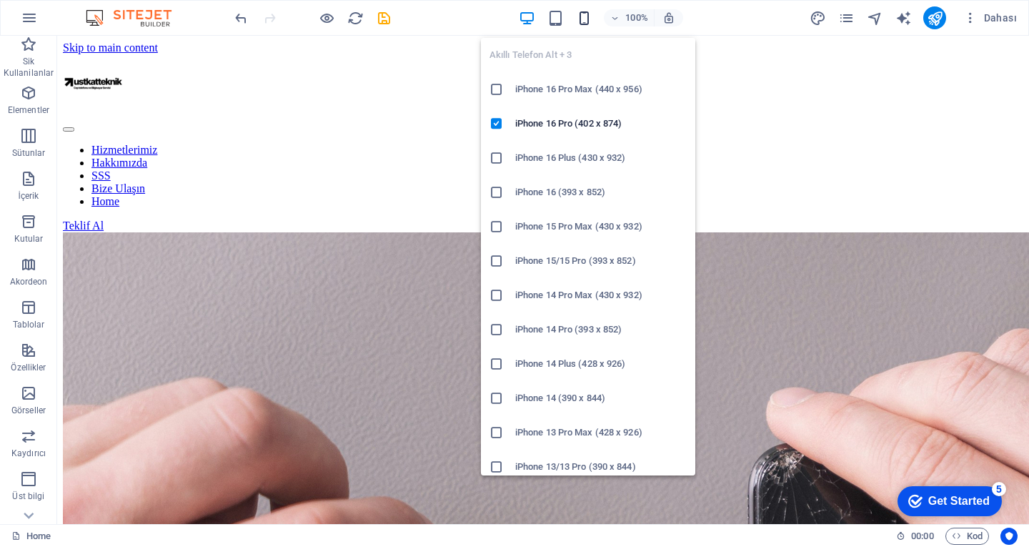
click at [581, 12] on icon "button" at bounding box center [584, 18] width 16 height 16
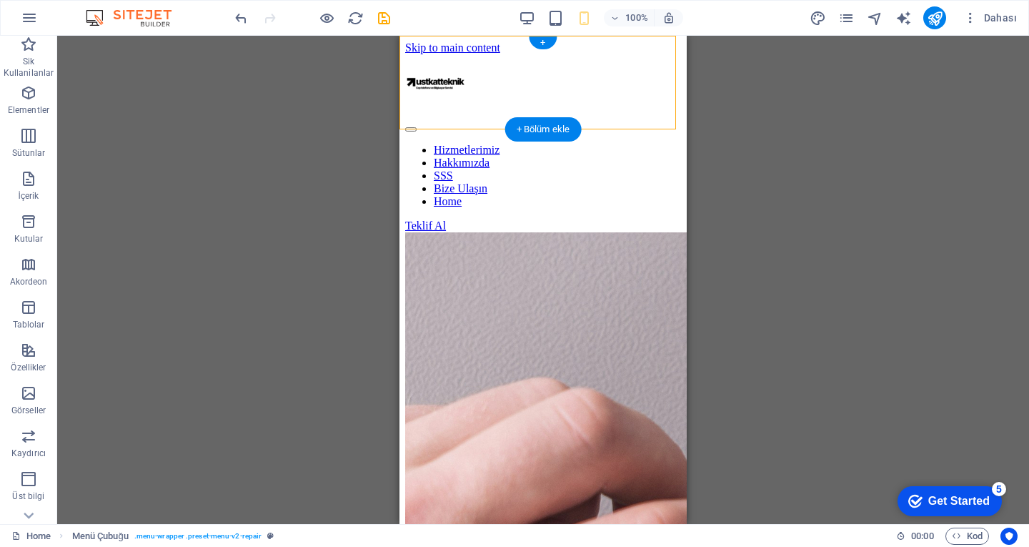
drag, startPoint x: 450, startPoint y: 74, endPoint x: 509, endPoint y: 76, distance: 58.7
click at [509, 76] on div "Hizmetlerimiz Hakkımızda SSS Bize Ulaşın Home Teklif Al" at bounding box center [543, 143] width 276 height 178
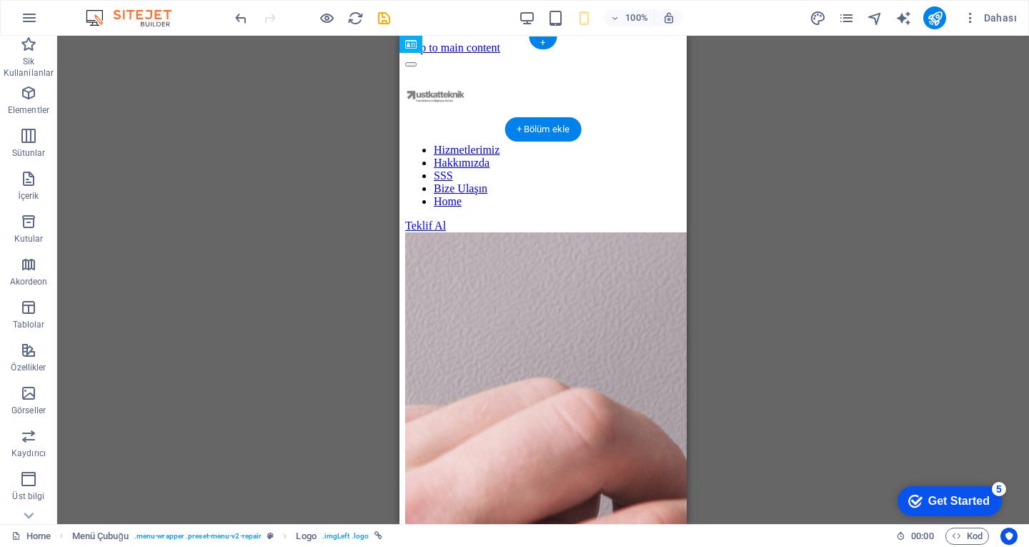
drag, startPoint x: 453, startPoint y: 81, endPoint x: 522, endPoint y: 89, distance: 69.0
drag, startPoint x: 469, startPoint y: 78, endPoint x: 442, endPoint y: 74, distance: 28.1
click at [442, 67] on div at bounding box center [543, 60] width 276 height 13
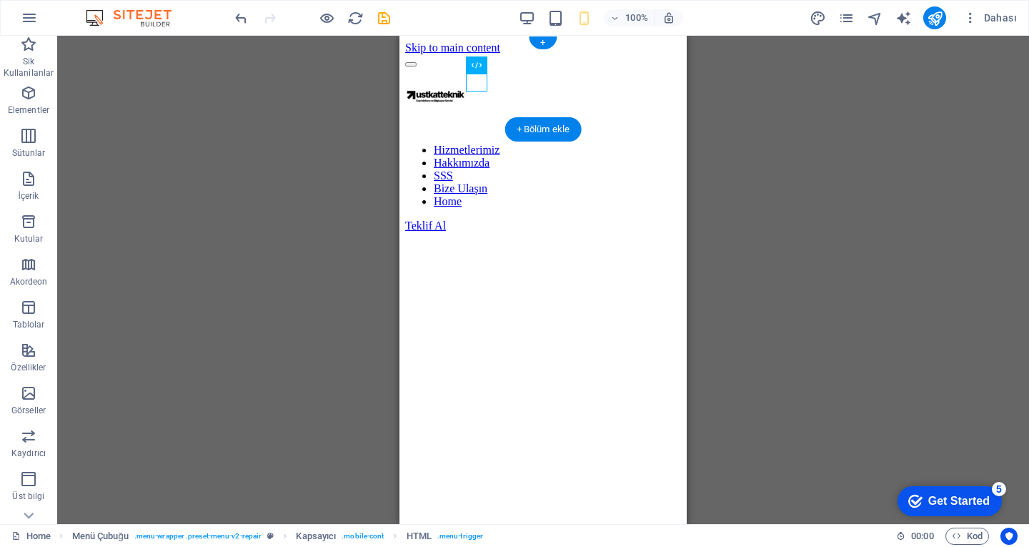
drag, startPoint x: 480, startPoint y: 83, endPoint x: 437, endPoint y: 76, distance: 43.4
click at [437, 67] on div at bounding box center [543, 60] width 276 height 13
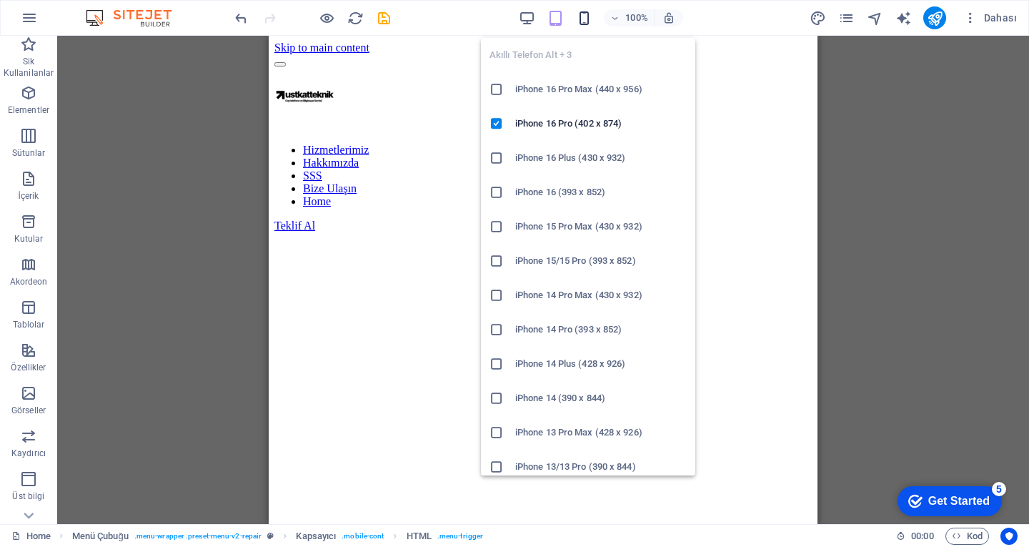
click at [586, 18] on icon "button" at bounding box center [584, 18] width 16 height 16
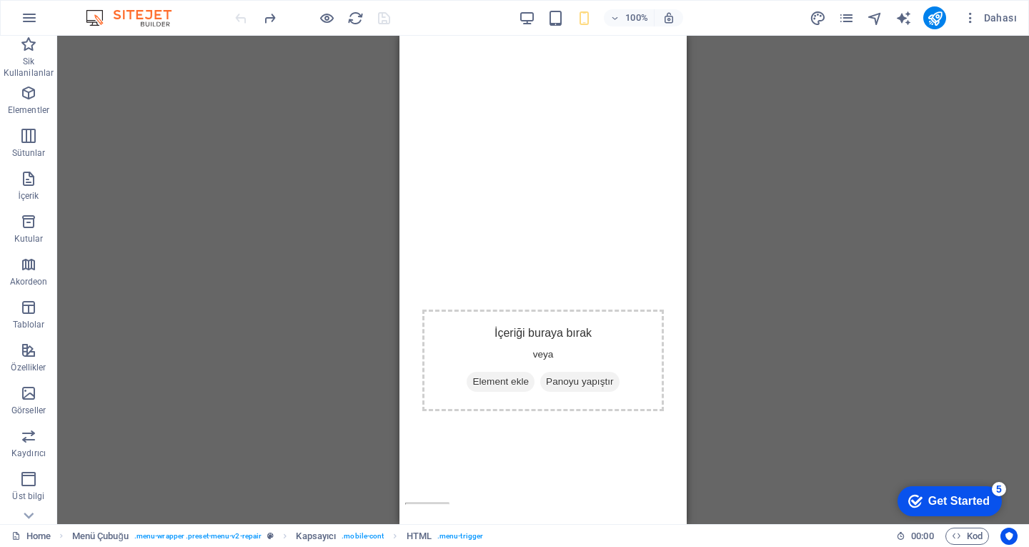
scroll to position [5235, 0]
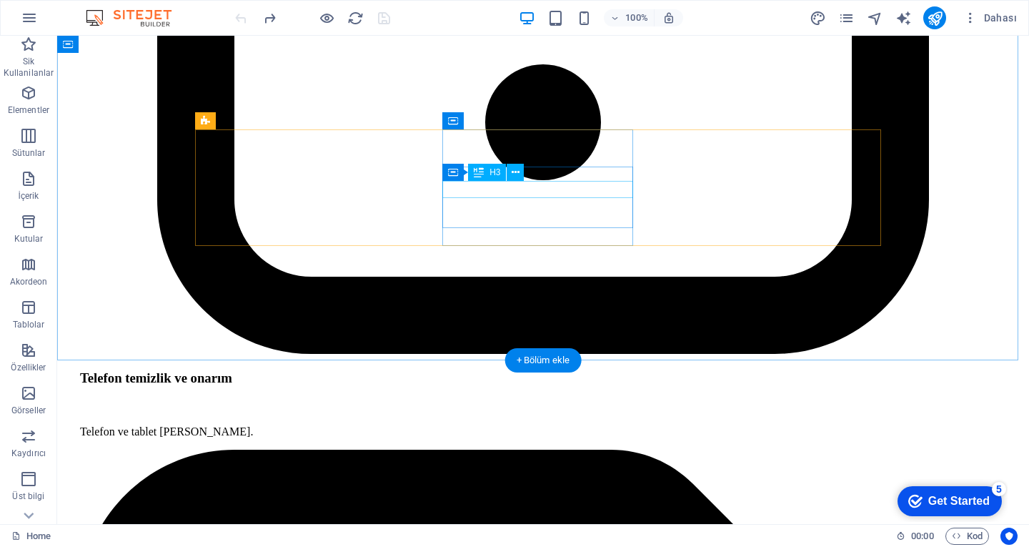
scroll to position [3976, 0]
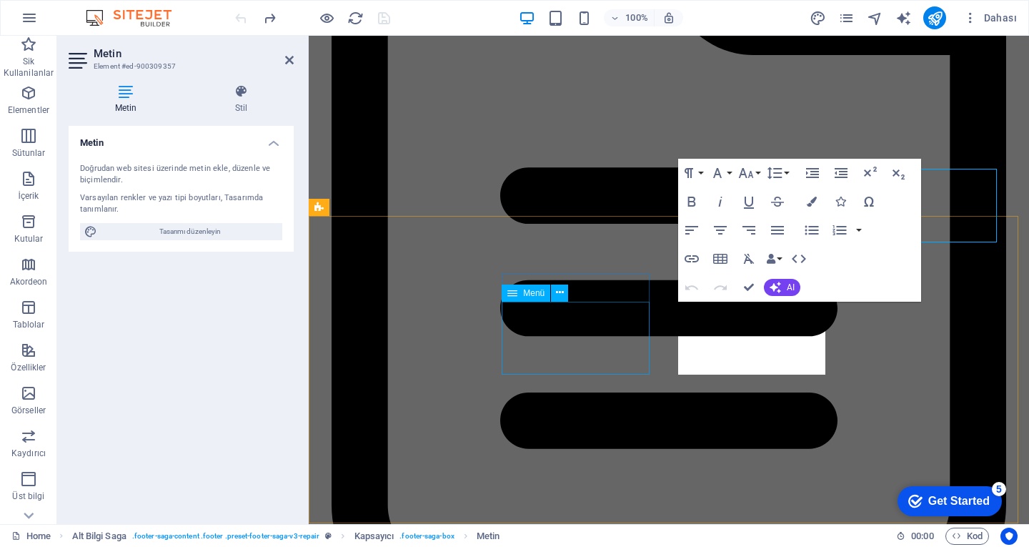
scroll to position [4109, 0]
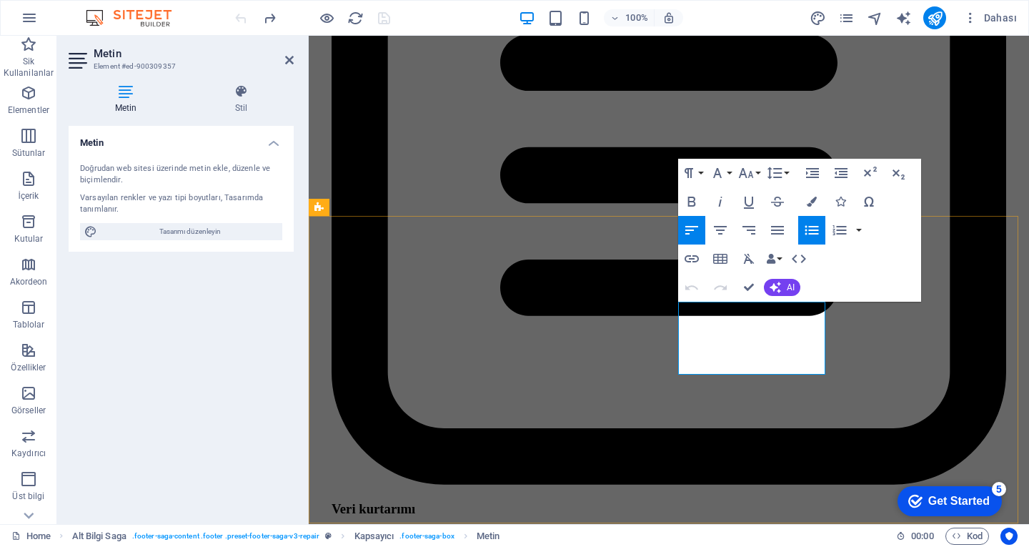
click at [713, 311] on icon "button" at bounding box center [718, 310] width 17 height 17
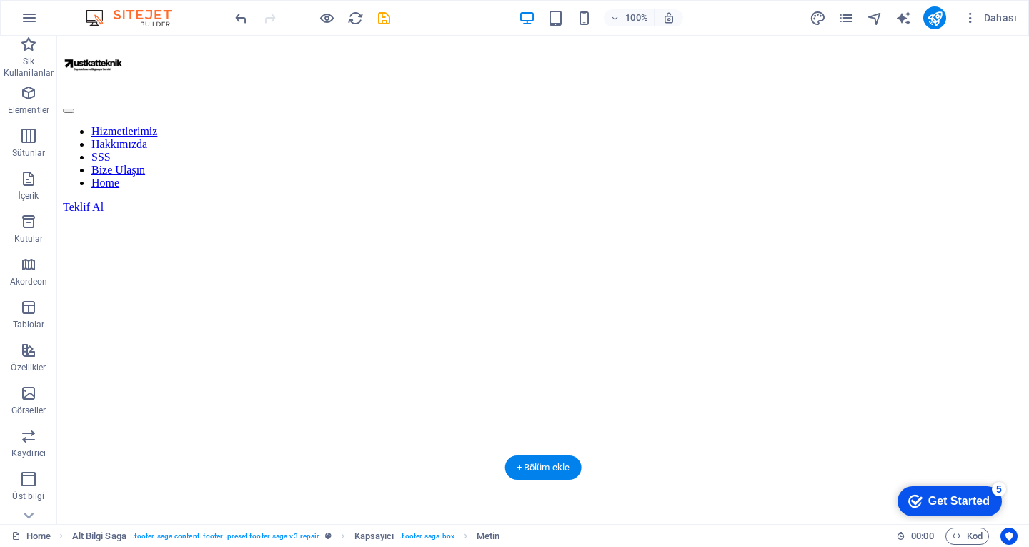
scroll to position [0, 0]
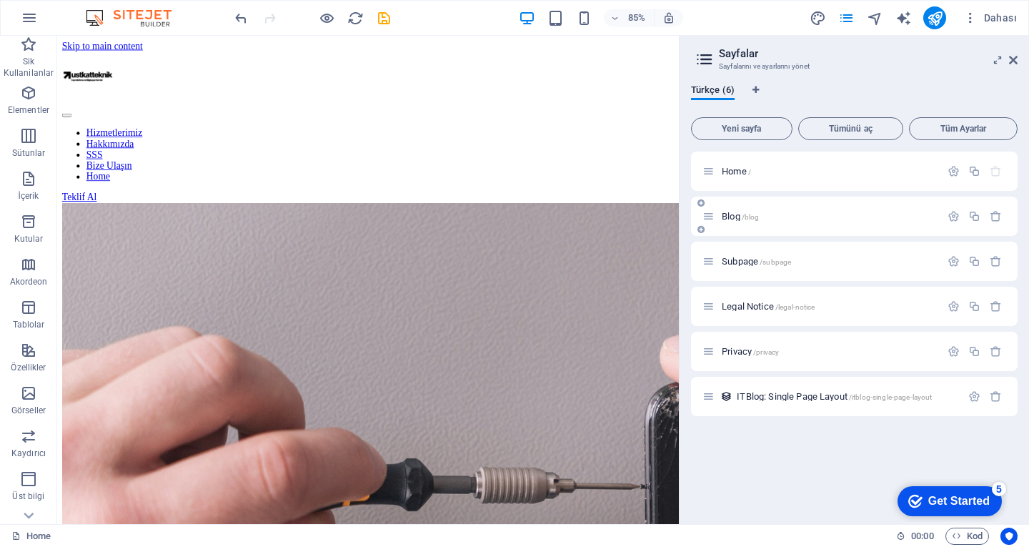
click at [739, 218] on span "Blog /blog" at bounding box center [740, 216] width 37 height 11
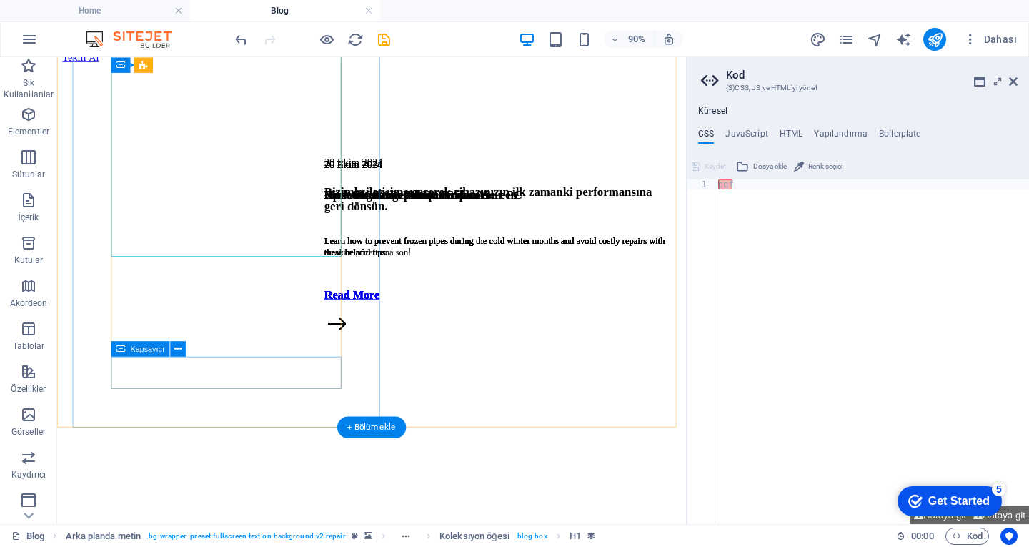
scroll to position [214, 0]
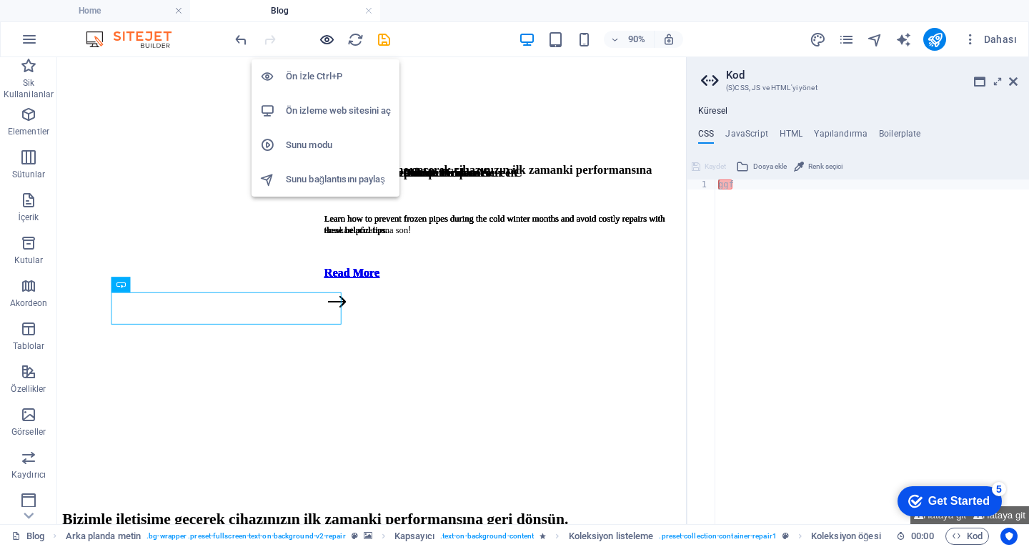
click at [322, 37] on icon "button" at bounding box center [327, 39] width 16 height 16
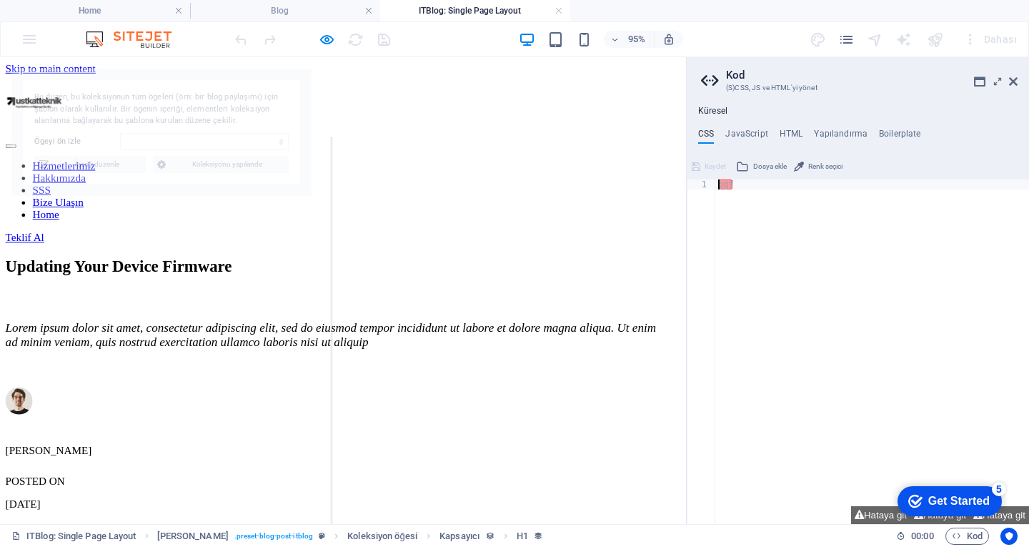
scroll to position [0, 0]
select select "68b75d429a902db97f06b698"
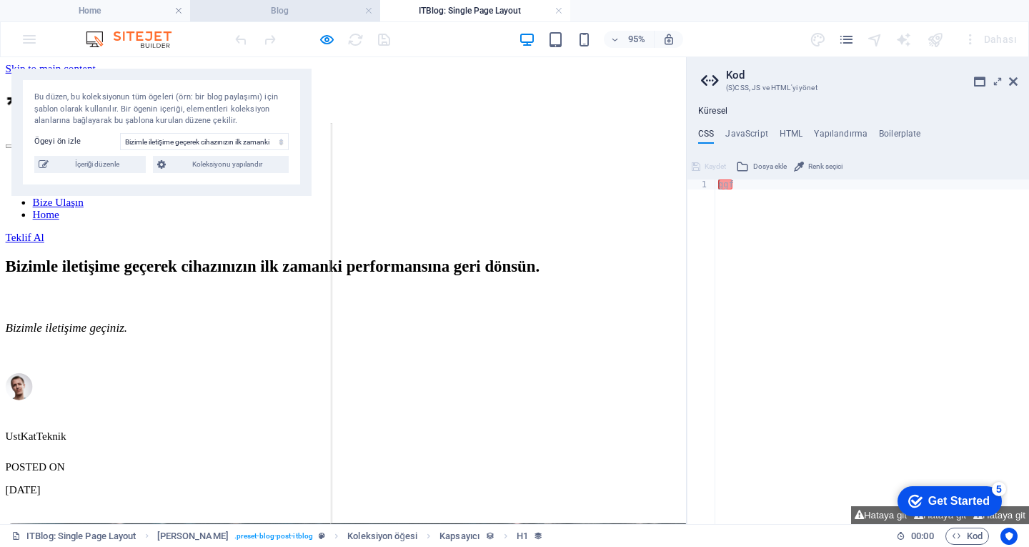
click at [287, 12] on h4 "Blog" at bounding box center [285, 11] width 190 height 16
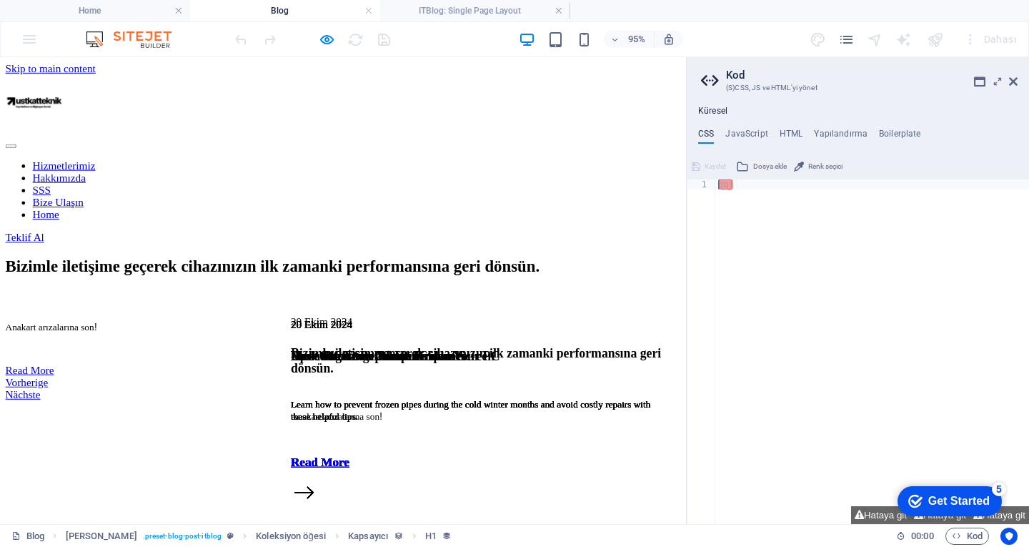
scroll to position [214, 0]
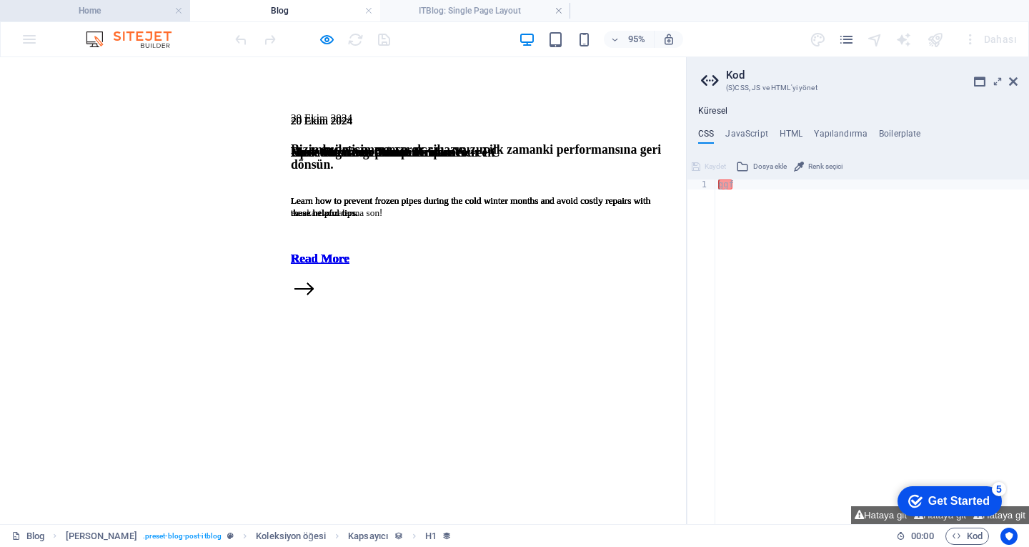
click at [139, 18] on h4 "Home" at bounding box center [95, 11] width 190 height 16
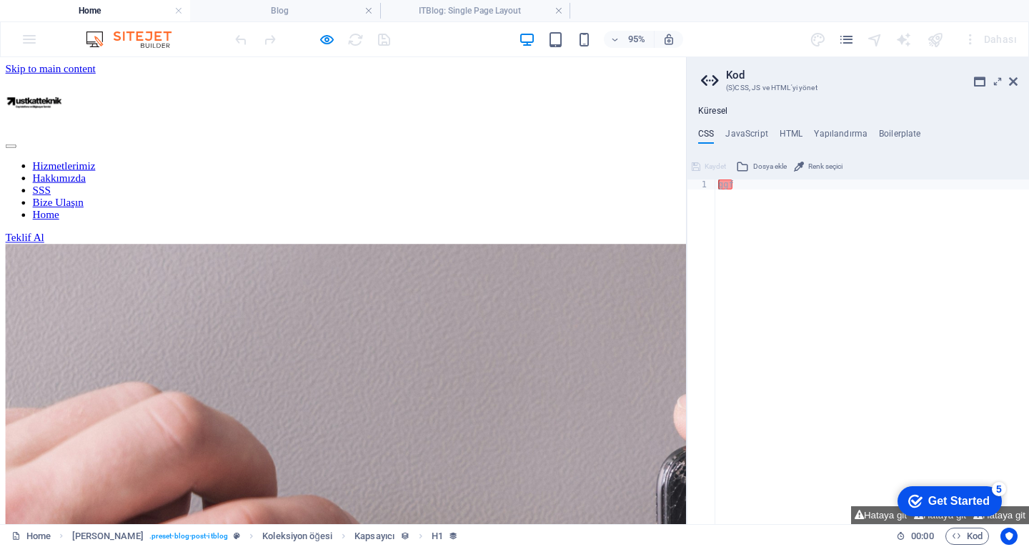
click at [1005, 81] on h2 "Kod" at bounding box center [872, 75] width 292 height 13
drag, startPoint x: 1011, startPoint y: 80, endPoint x: 998, endPoint y: 29, distance: 53.0
click at [1011, 80] on icon at bounding box center [1013, 81] width 9 height 11
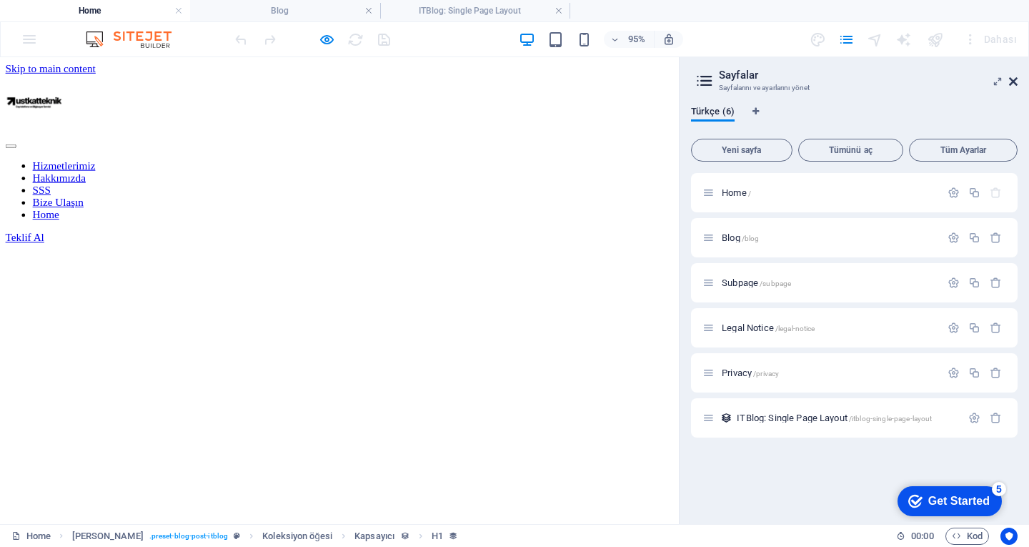
click at [1010, 82] on icon at bounding box center [1013, 81] width 9 height 11
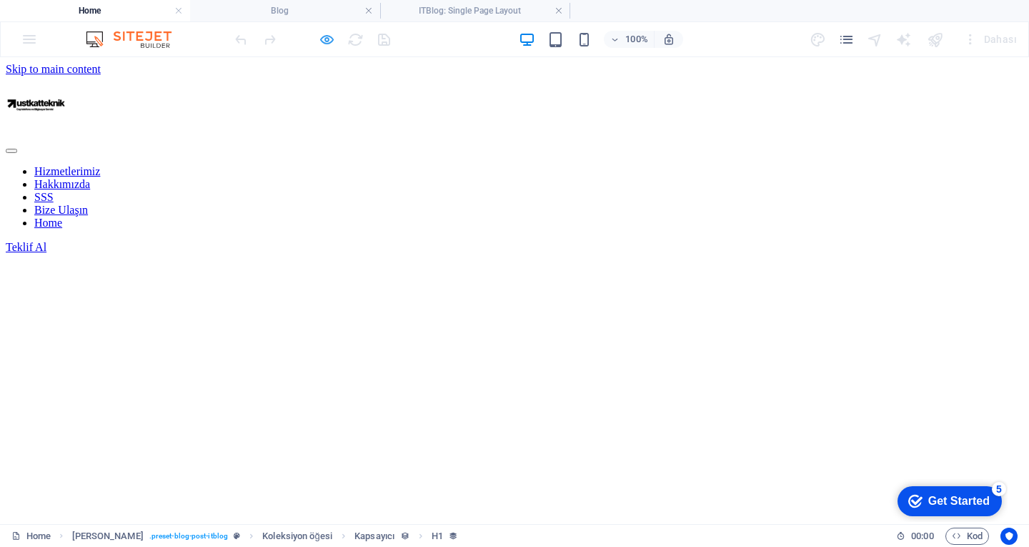
click at [326, 41] on icon "button" at bounding box center [327, 39] width 16 height 16
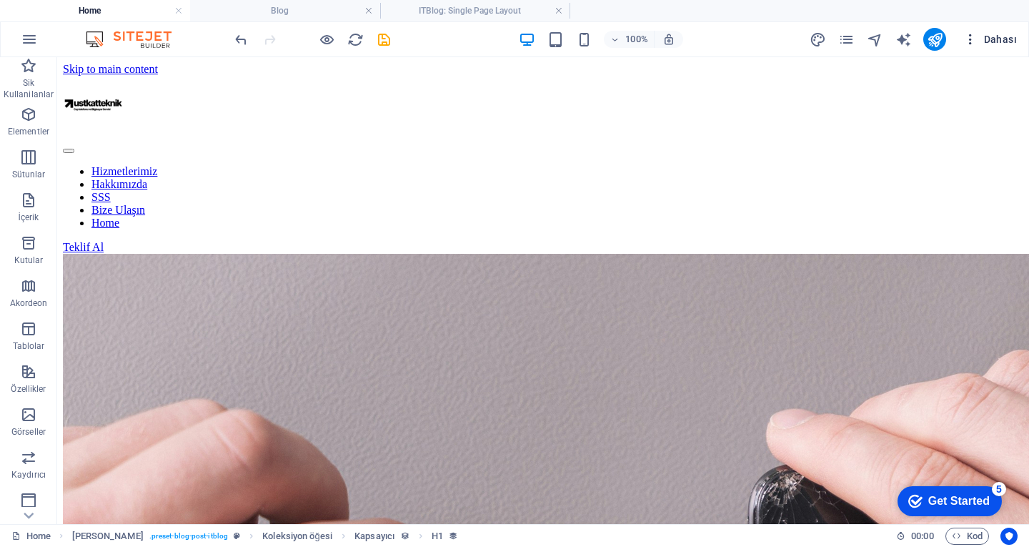
click at [964, 36] on icon "button" at bounding box center [970, 39] width 14 height 14
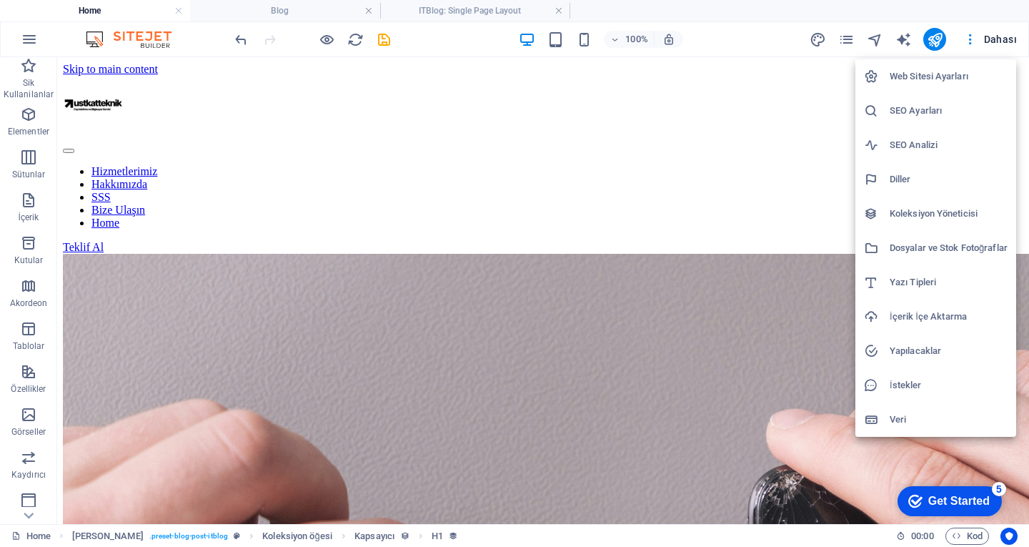
click at [913, 110] on h6 "SEO Ayarları" at bounding box center [949, 110] width 118 height 17
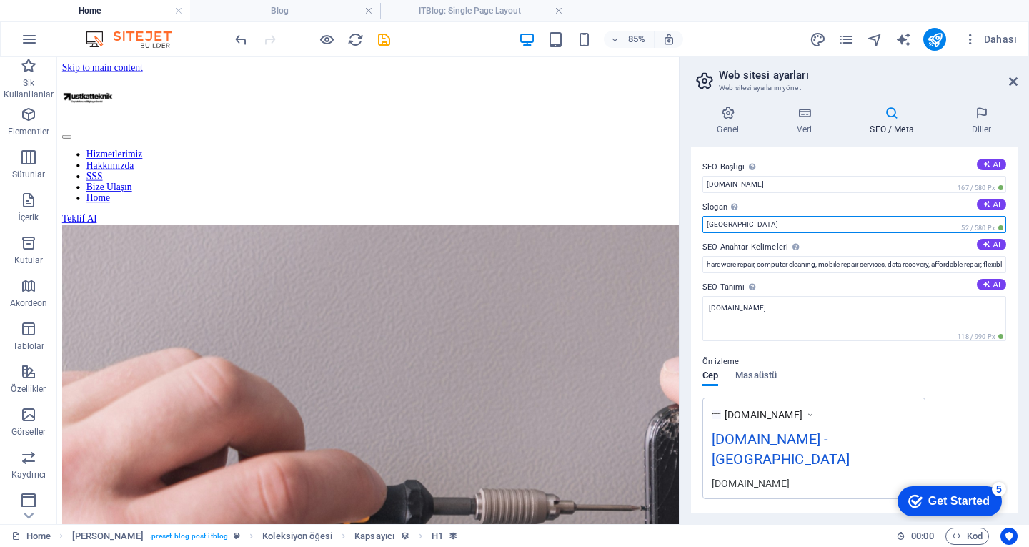
click at [803, 220] on input "[GEOGRAPHIC_DATA]" at bounding box center [854, 224] width 304 height 17
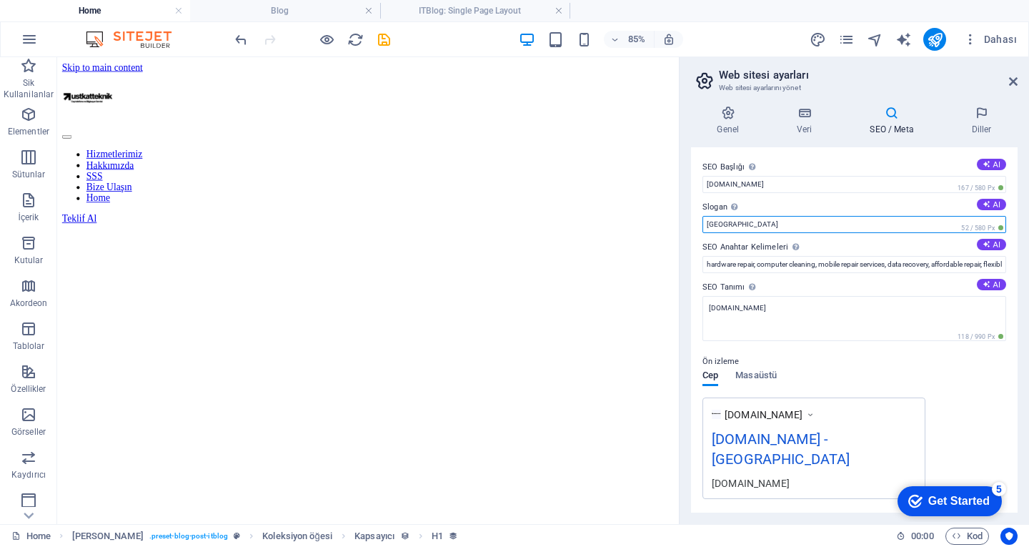
type input "S"
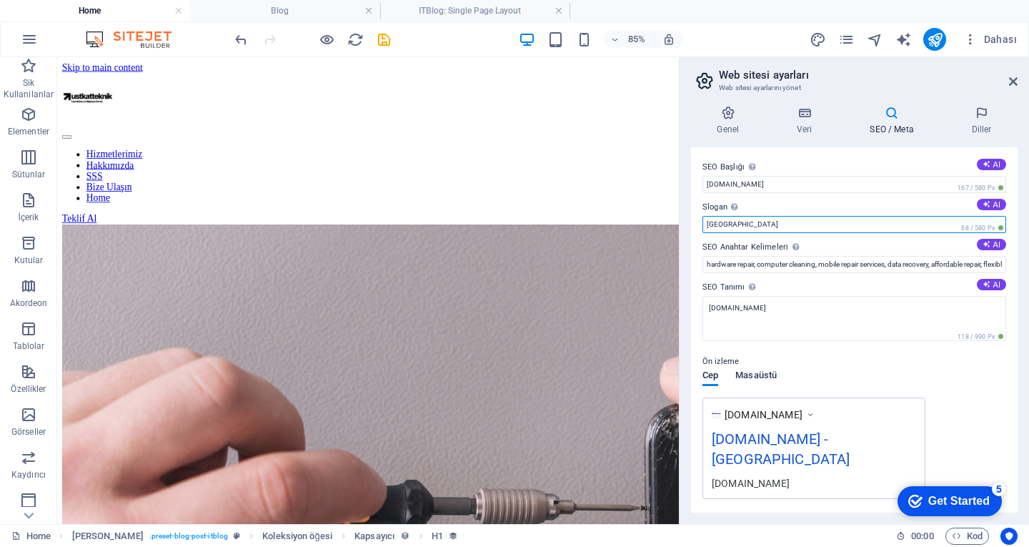
type input "[GEOGRAPHIC_DATA]"
click at [747, 375] on span "Masaüstü" at bounding box center [755, 377] width 41 height 20
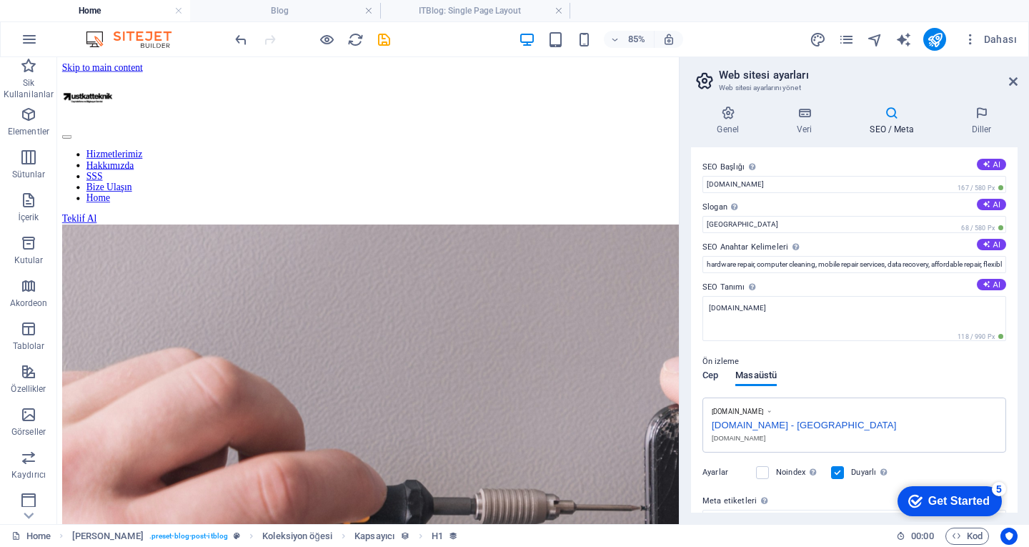
click at [717, 374] on span "Cep" at bounding box center [710, 377] width 16 height 20
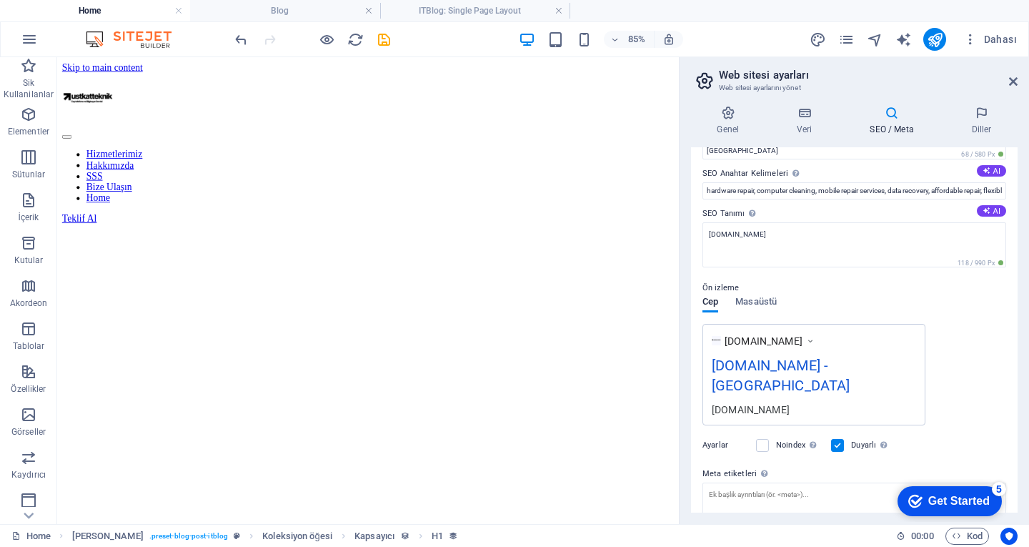
scroll to position [161, 0]
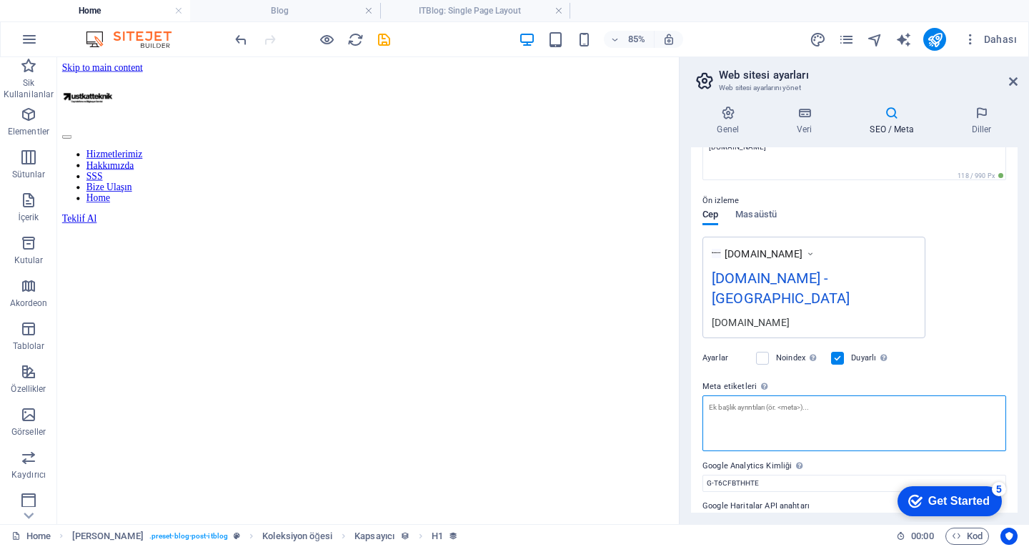
click at [835, 395] on textarea "Meta etiketleri Web sitenin etiketlerinin içine yerleştirilecek HTML kodunu bur…" at bounding box center [854, 423] width 304 height 56
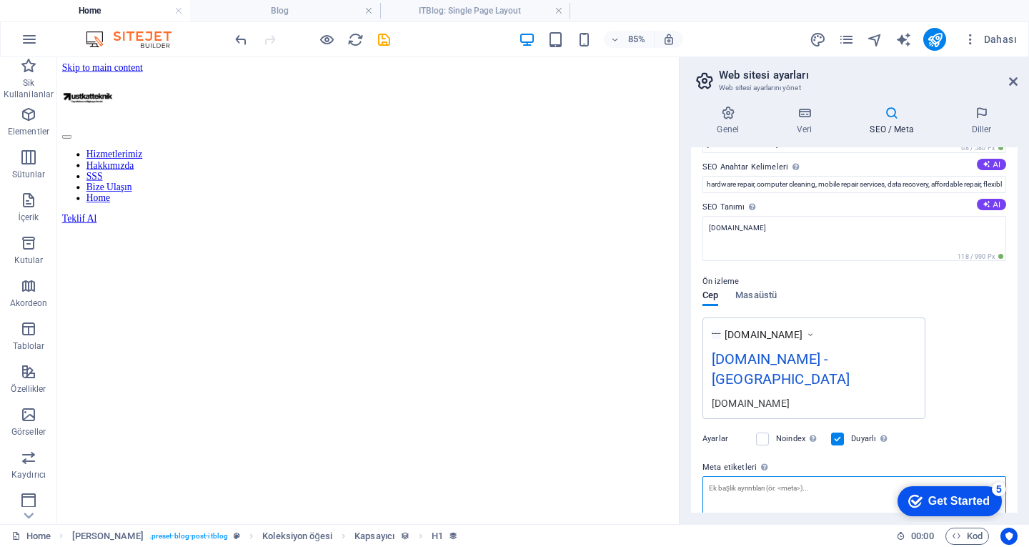
scroll to position [0, 0]
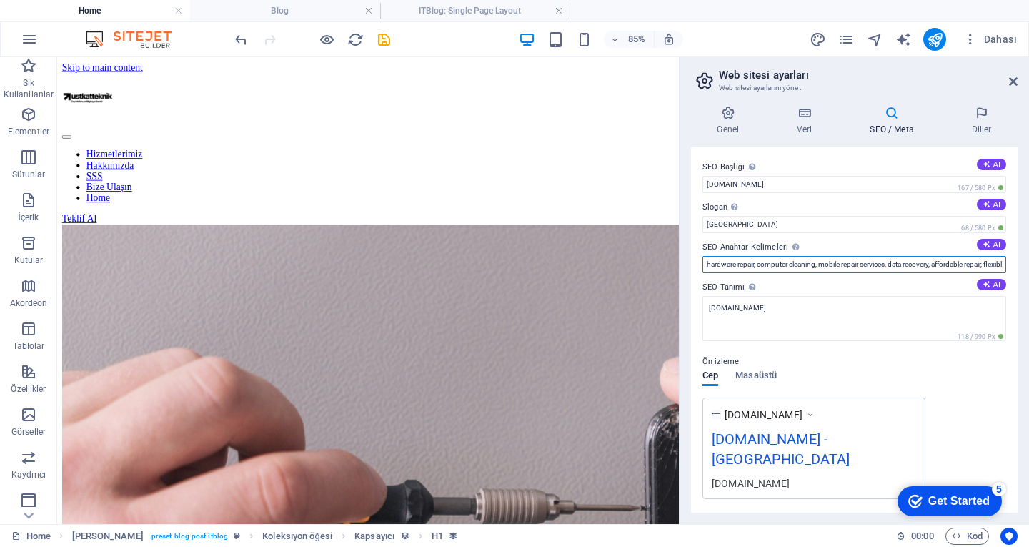
click at [846, 260] on input "hardware repair, computer cleaning, mobile repair services, data recovery, affo…" at bounding box center [854, 264] width 304 height 17
paste input "donanım onarımı, bilgisayar temizliği, cep telefonu onarım hizmetleri, veri kur…"
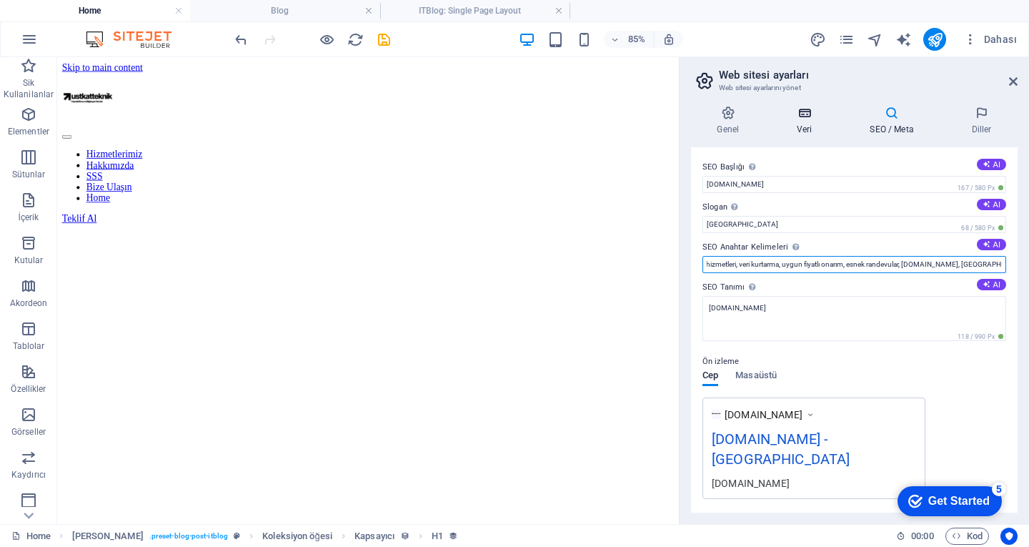
type input "donanım onarımı, bilgisayar temizliği, cep telefonu onarım hizmetleri, veri kur…"
click at [797, 106] on icon at bounding box center [804, 113] width 67 height 14
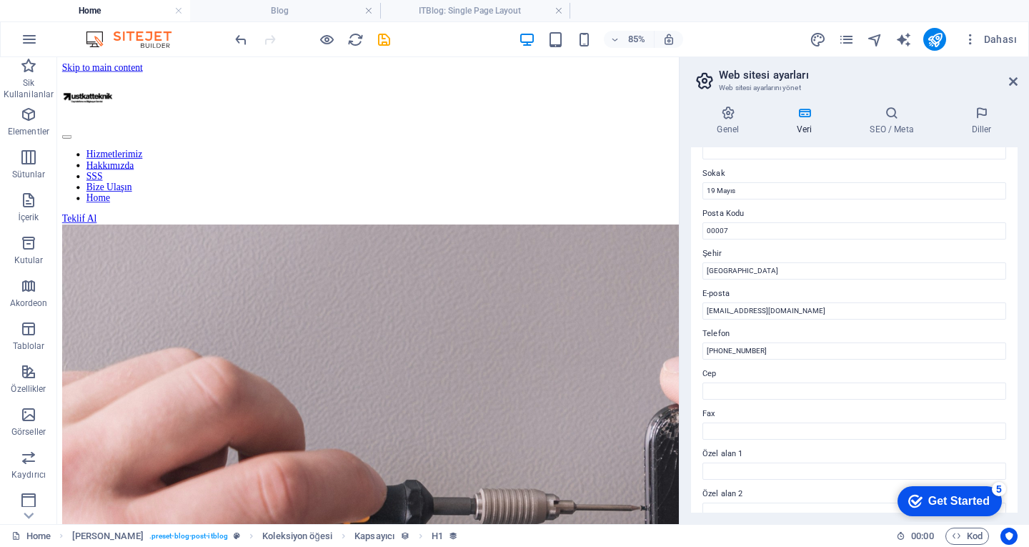
scroll to position [214, 0]
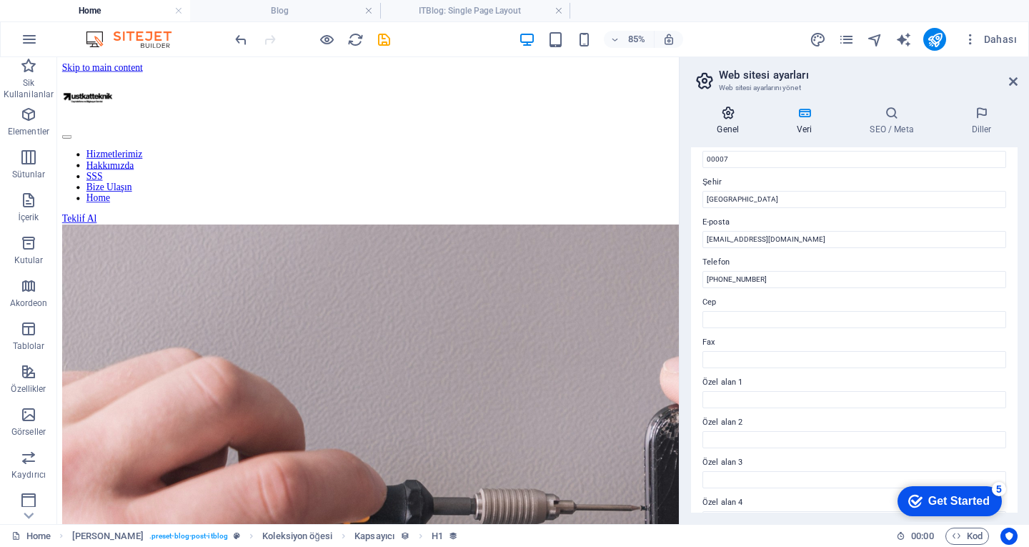
click at [729, 126] on h4 "Genel" at bounding box center [731, 121] width 80 height 30
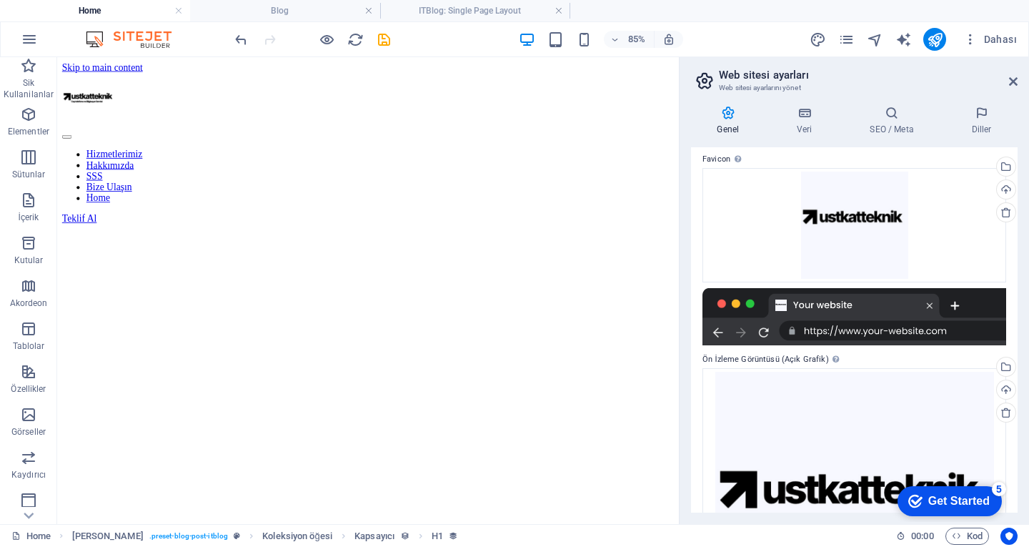
scroll to position [0, 0]
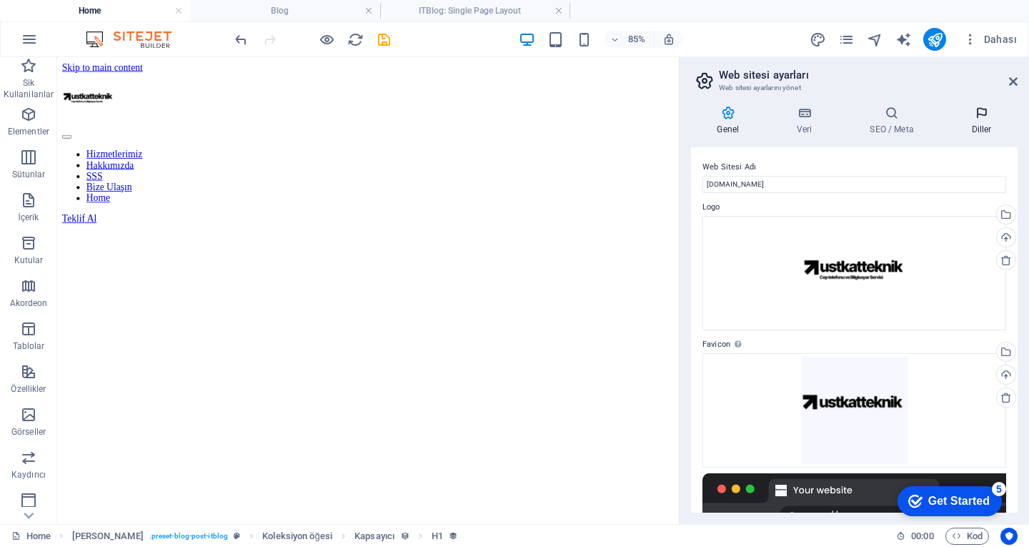
click at [978, 106] on icon at bounding box center [981, 113] width 72 height 14
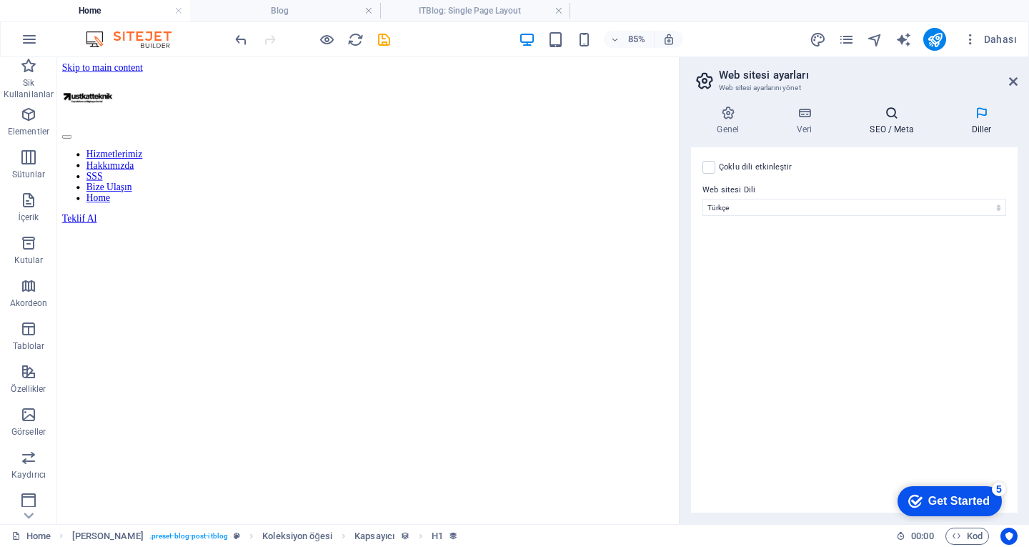
click at [871, 114] on icon at bounding box center [892, 113] width 96 height 14
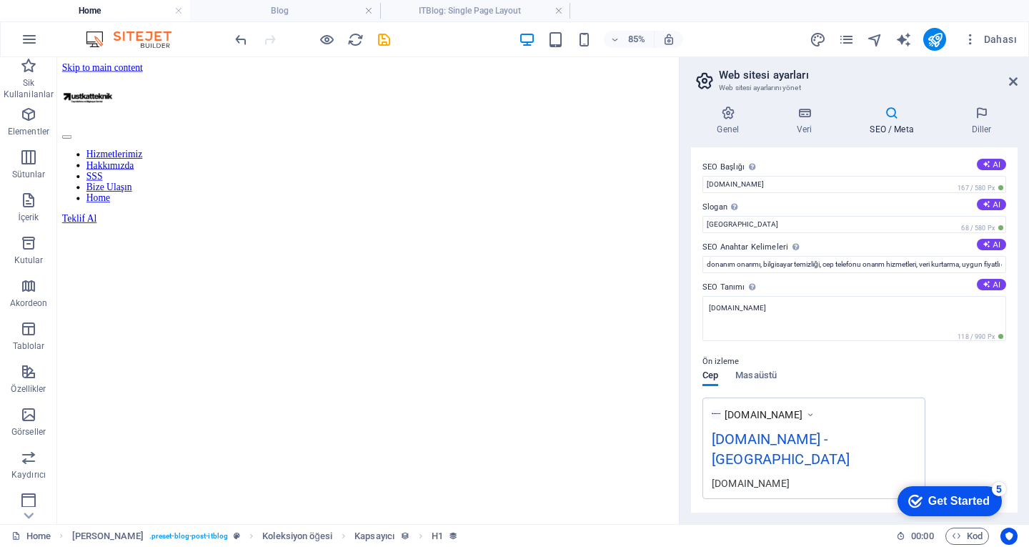
click at [795, 104] on div "Genel Veri SEO / Meta Diller Web Sitesi Adı [DOMAIN_NAME] Logo Dosyaları buraya…" at bounding box center [854, 308] width 349 height 429
click at [704, 111] on icon at bounding box center [728, 113] width 74 height 14
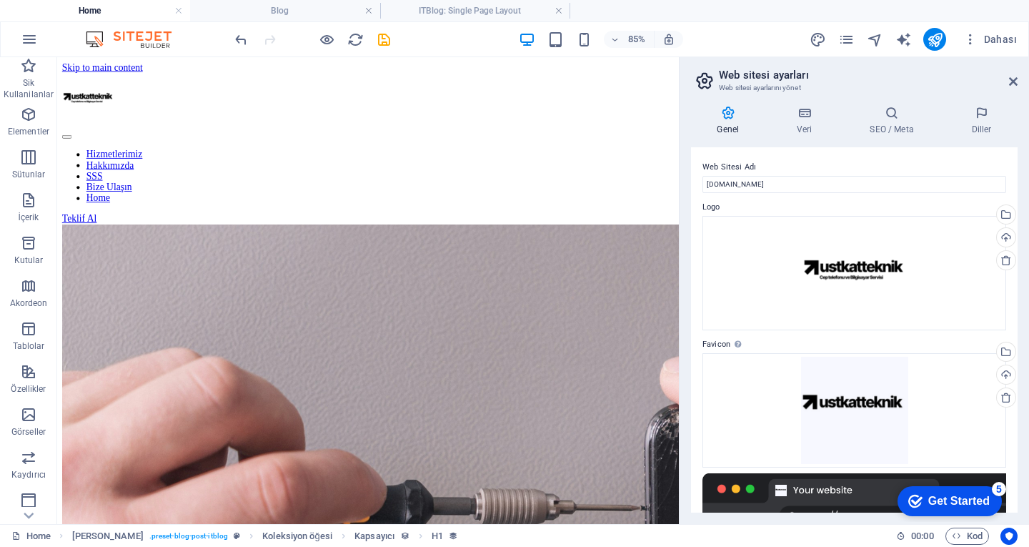
click at [1020, 89] on aside "Web sitesi ayarları Web sitesi ayarlarını yönet Genel Veri SEO / Meta Diller We…" at bounding box center [854, 290] width 350 height 467
click at [1008, 84] on header "Web sitesi ayarları Web sitesi ayarlarını yönet" at bounding box center [856, 75] width 324 height 37
click at [1013, 77] on icon at bounding box center [1013, 81] width 9 height 11
